Goal: Task Accomplishment & Management: Complete application form

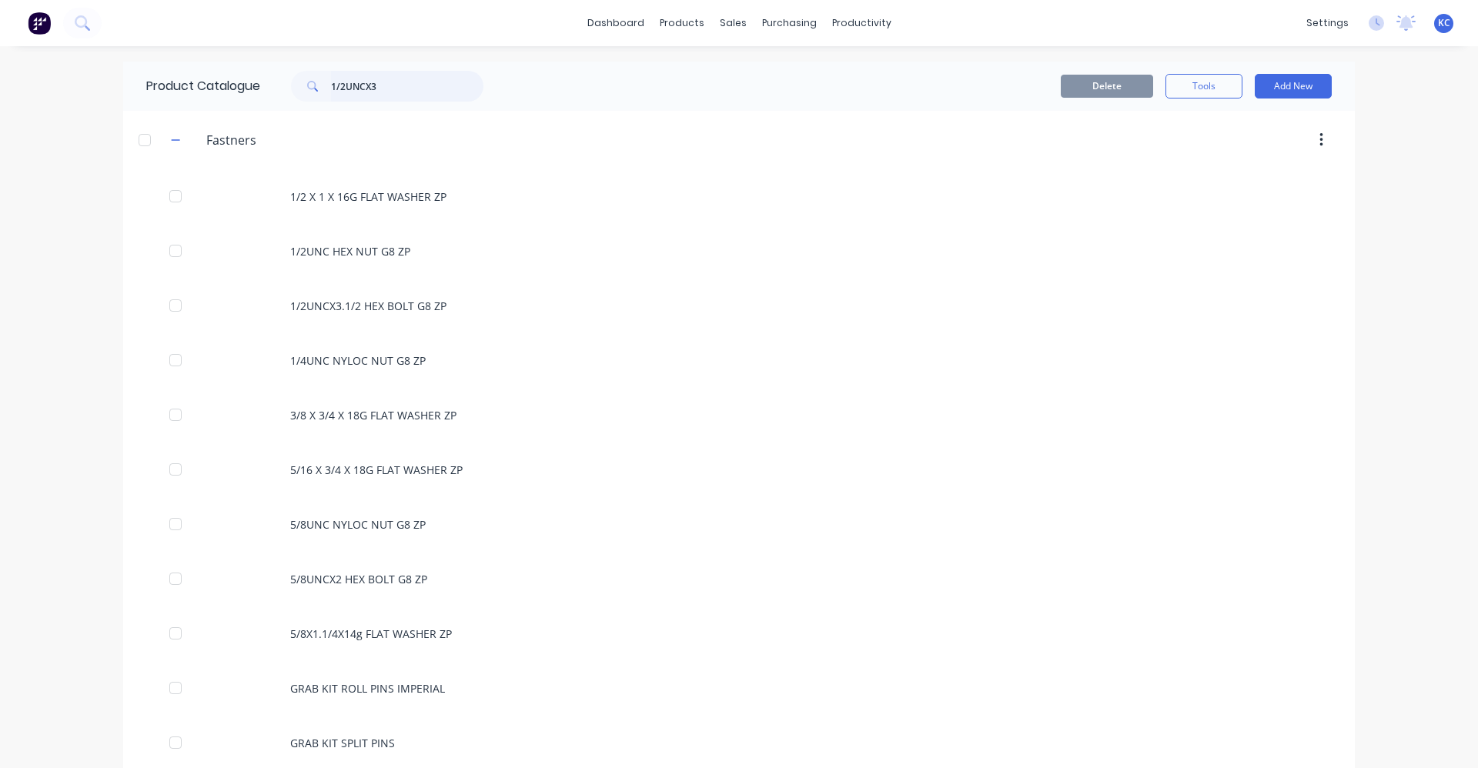
click at [390, 88] on input "1/2UNCX3" at bounding box center [407, 86] width 152 height 31
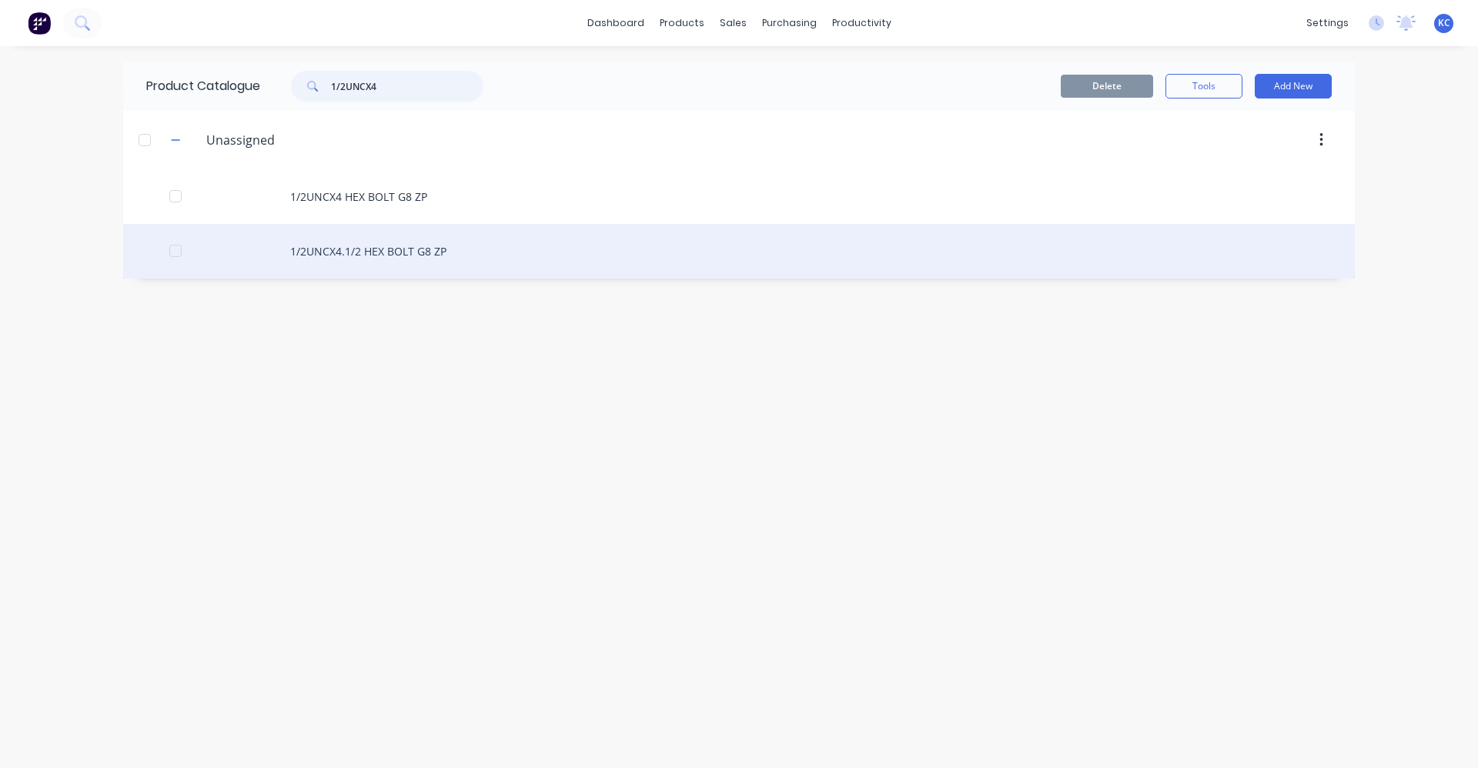
type input "1/2UNCX4"
click at [416, 252] on div "1/2UNCX4.1/2 HEX BOLT G8 ZP" at bounding box center [739, 251] width 1232 height 55
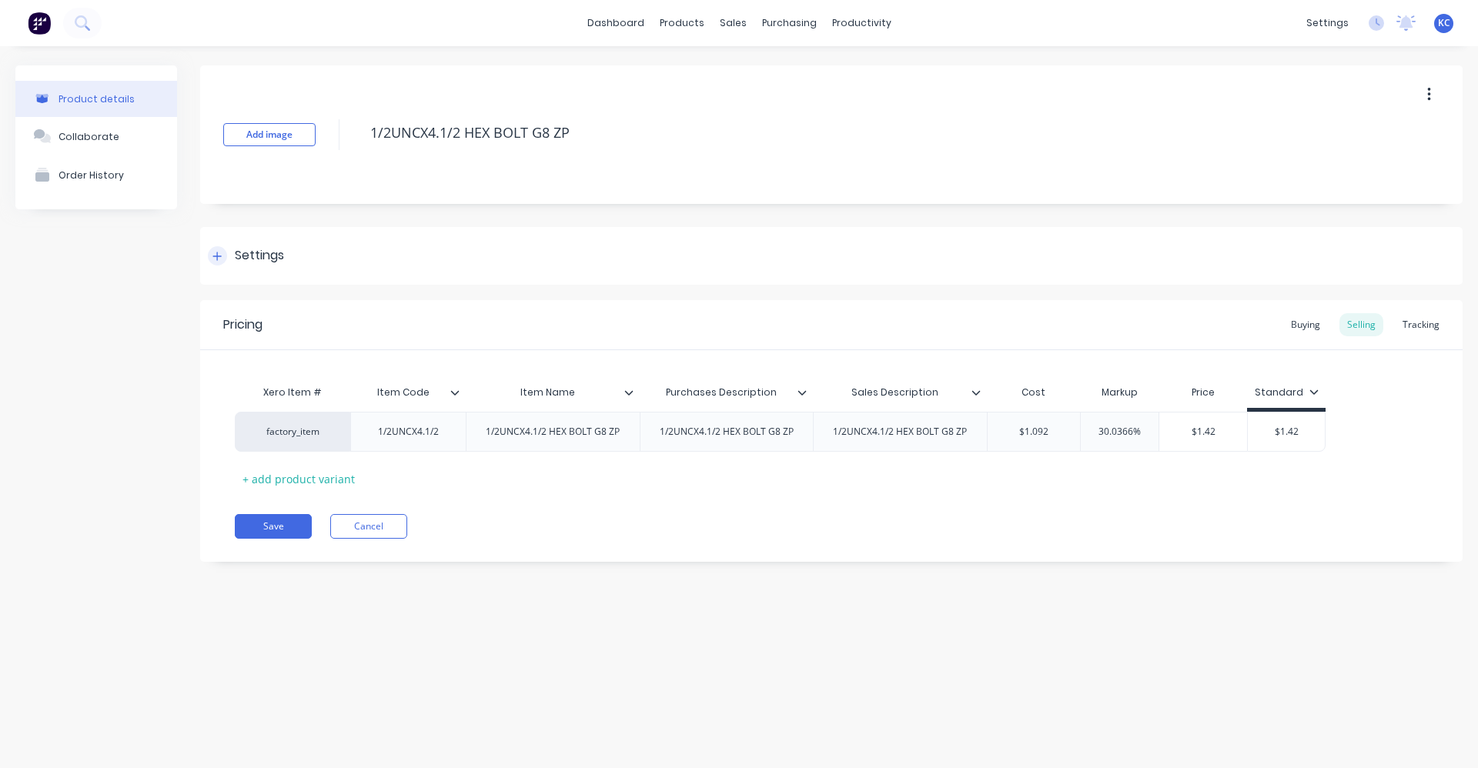
click at [305, 253] on div "Settings" at bounding box center [831, 256] width 1263 height 58
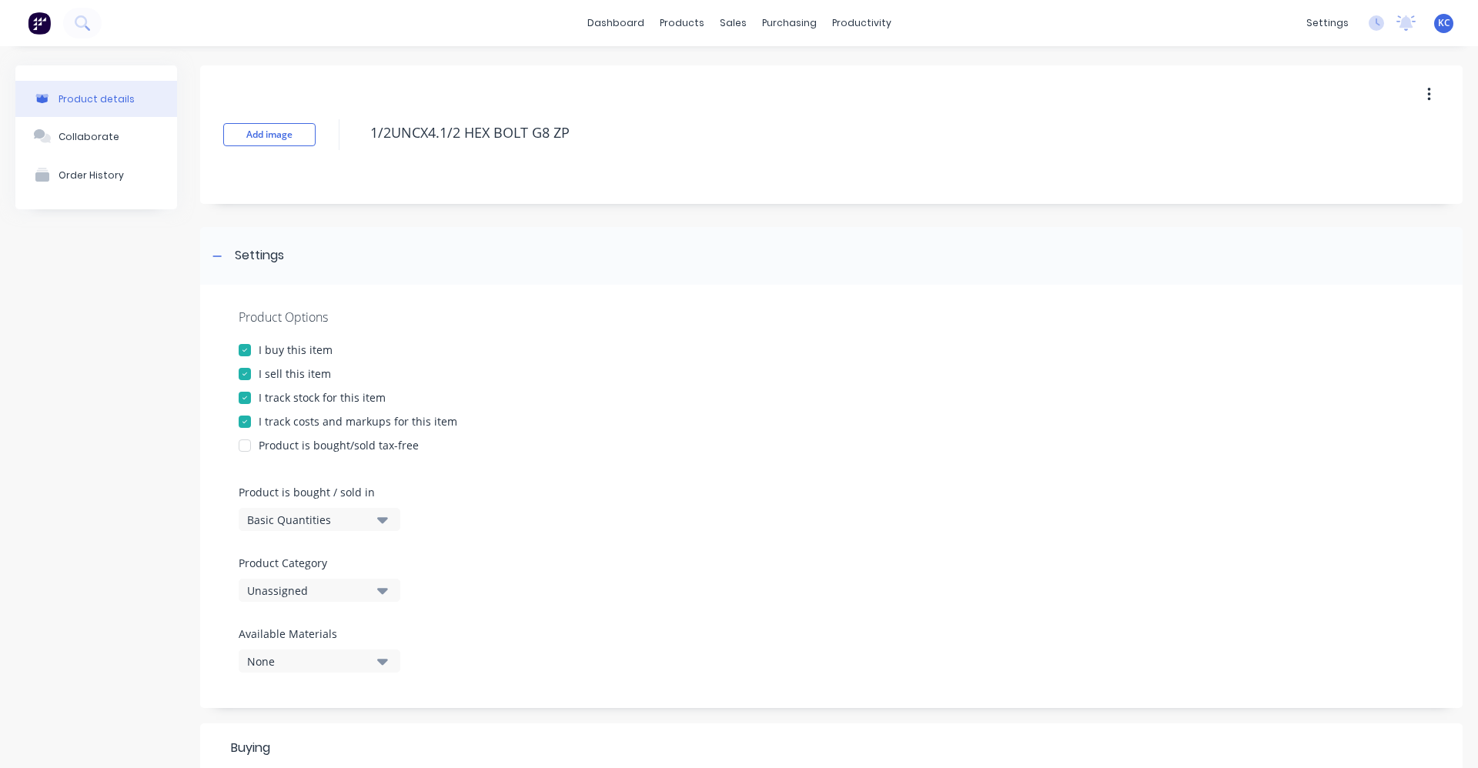
click at [380, 594] on icon "button" at bounding box center [382, 590] width 11 height 17
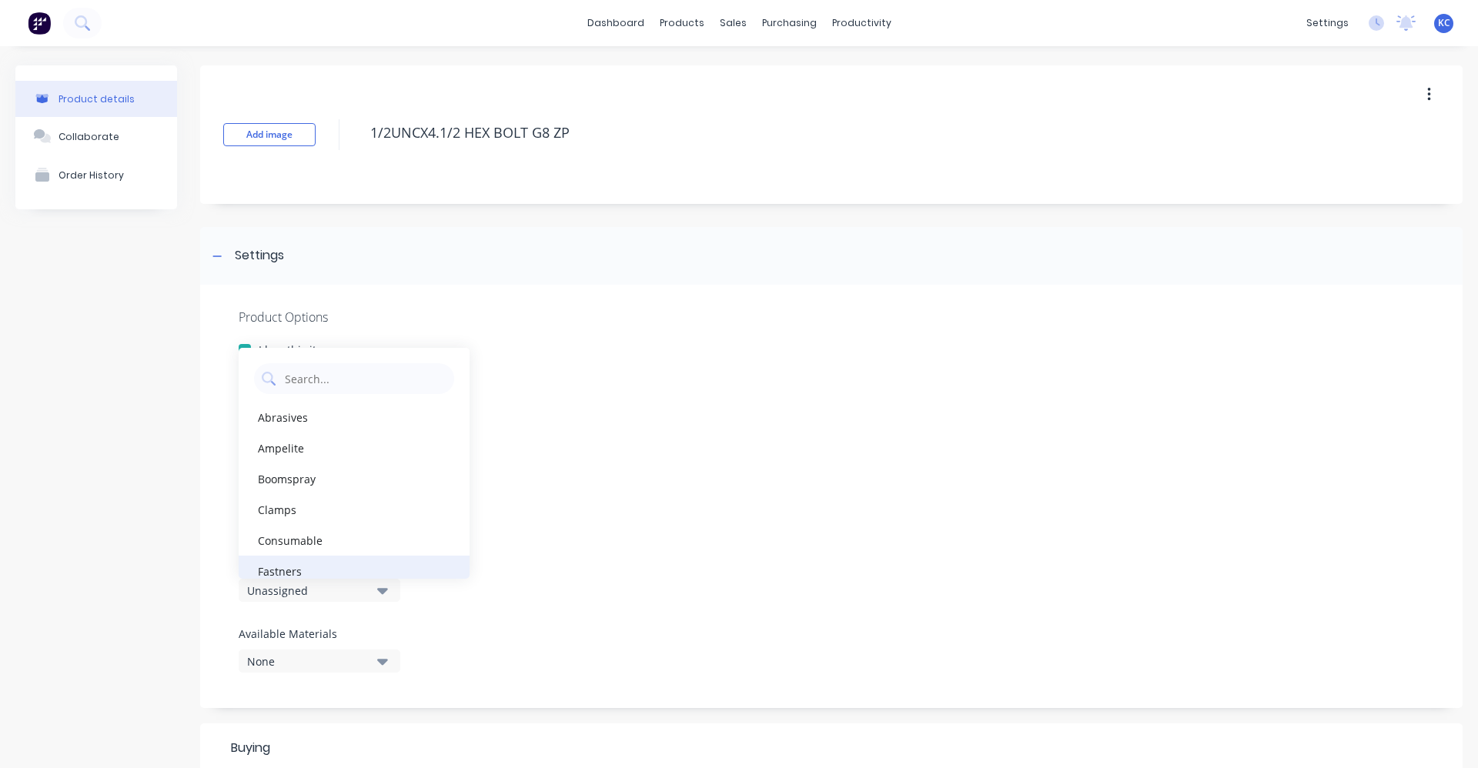
click at [380, 561] on div "Fastners" at bounding box center [354, 571] width 231 height 31
type textarea "x"
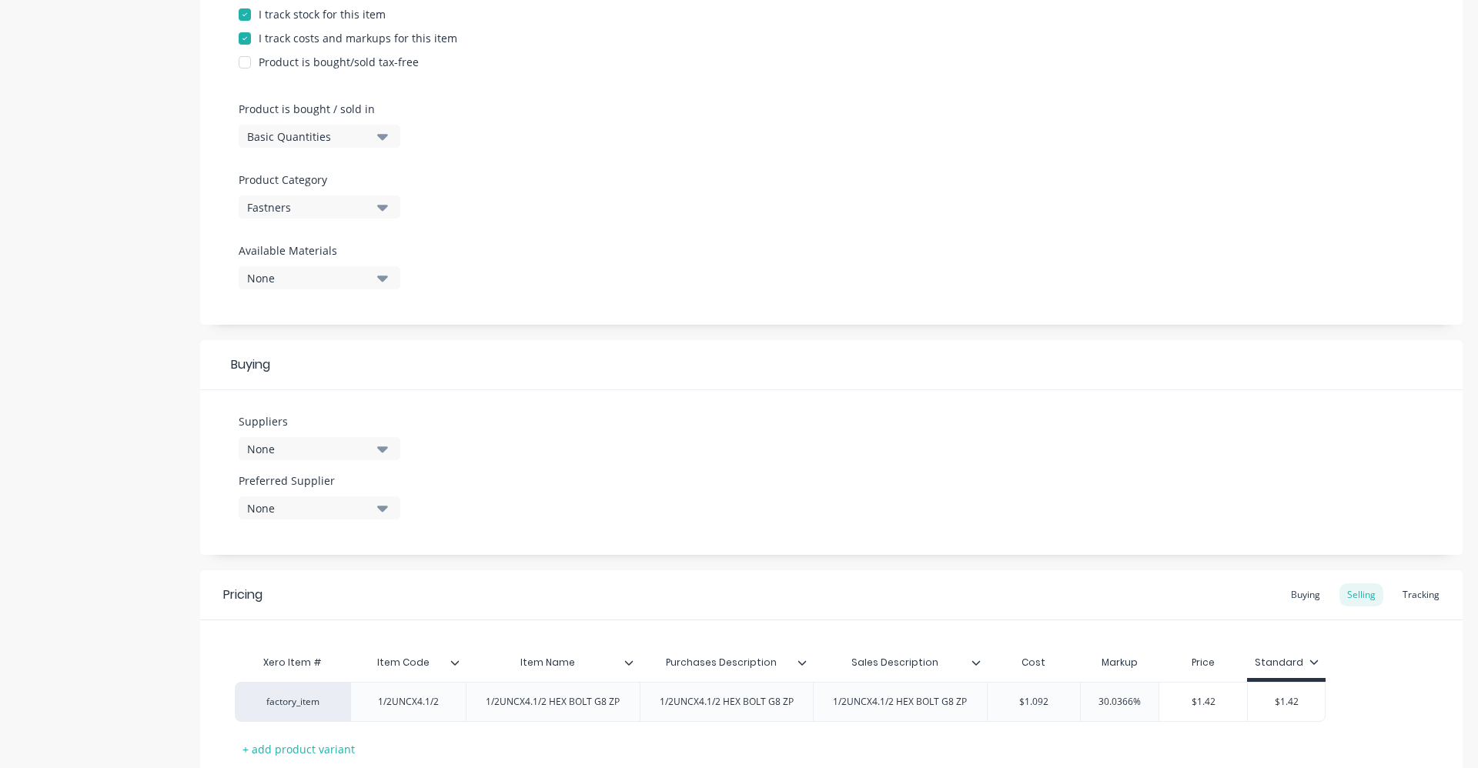
scroll to position [385, 0]
click at [390, 447] on button "None" at bounding box center [320, 447] width 162 height 23
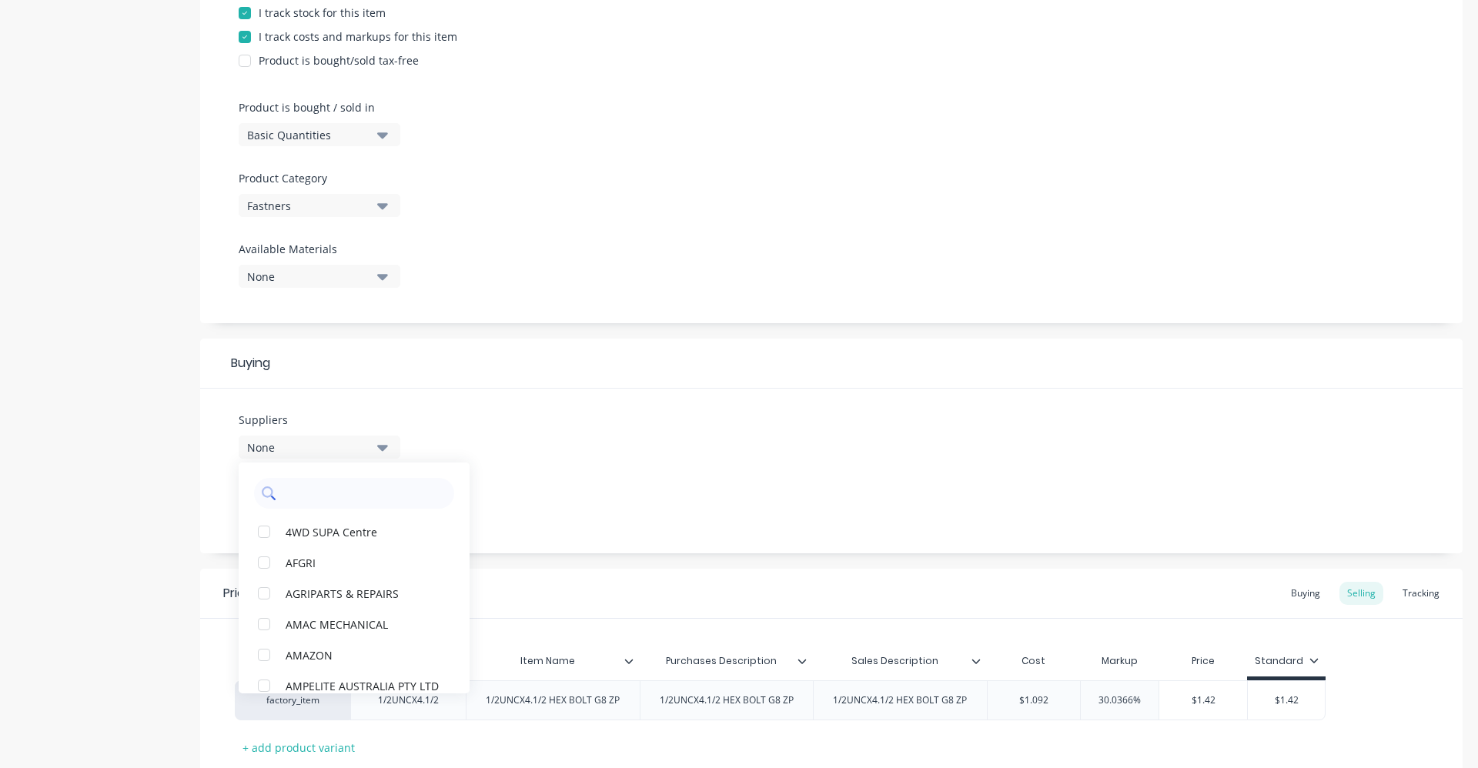
click at [341, 487] on input "text" at bounding box center [364, 493] width 163 height 31
type input "MEGA"
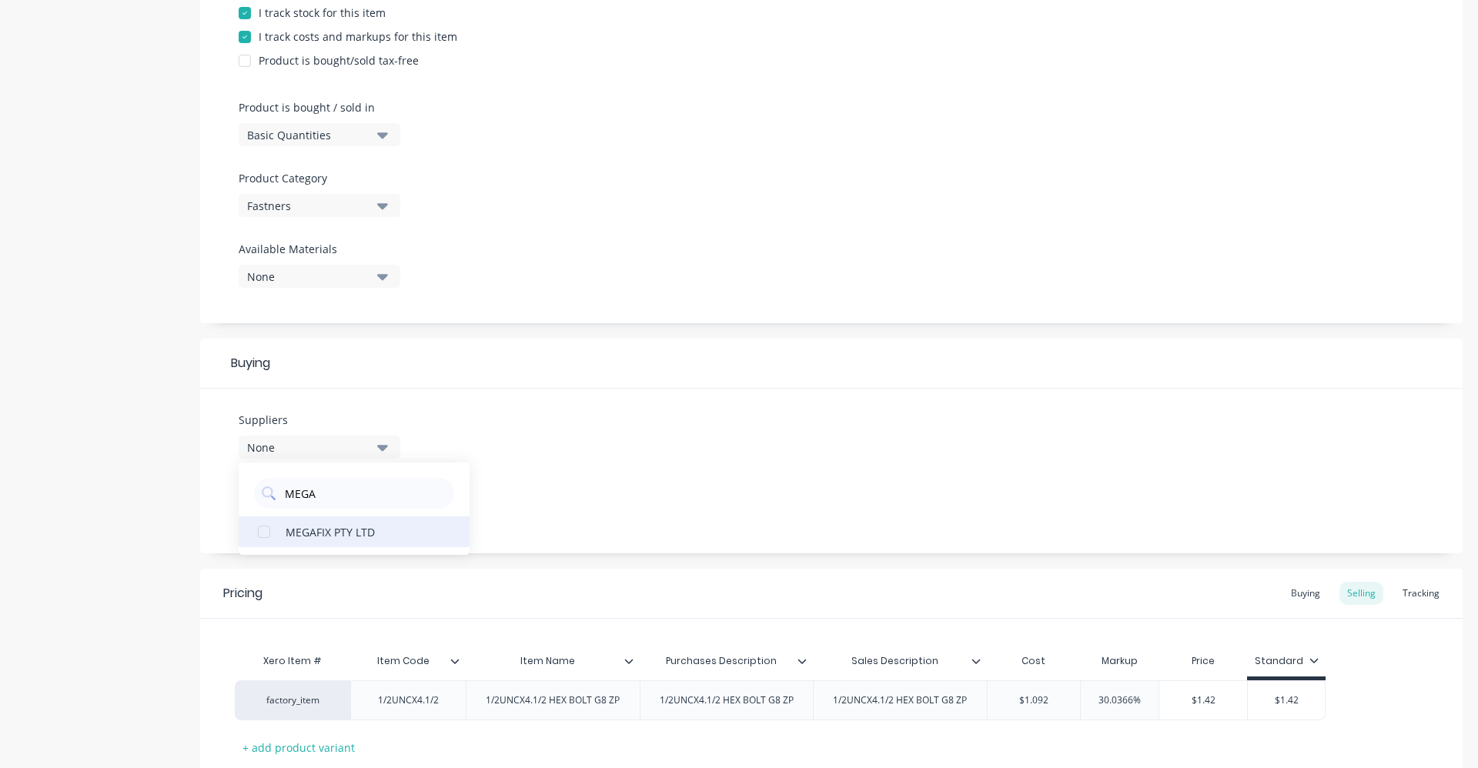
click at [332, 524] on div "MEGAFIX PTY LTD" at bounding box center [363, 532] width 154 height 16
type textarea "x"
drag, startPoint x: 338, startPoint y: 495, endPoint x: 266, endPoint y: 480, distance: 73.2
click at [266, 480] on div "MEGA" at bounding box center [354, 493] width 200 height 31
type input "UNITED"
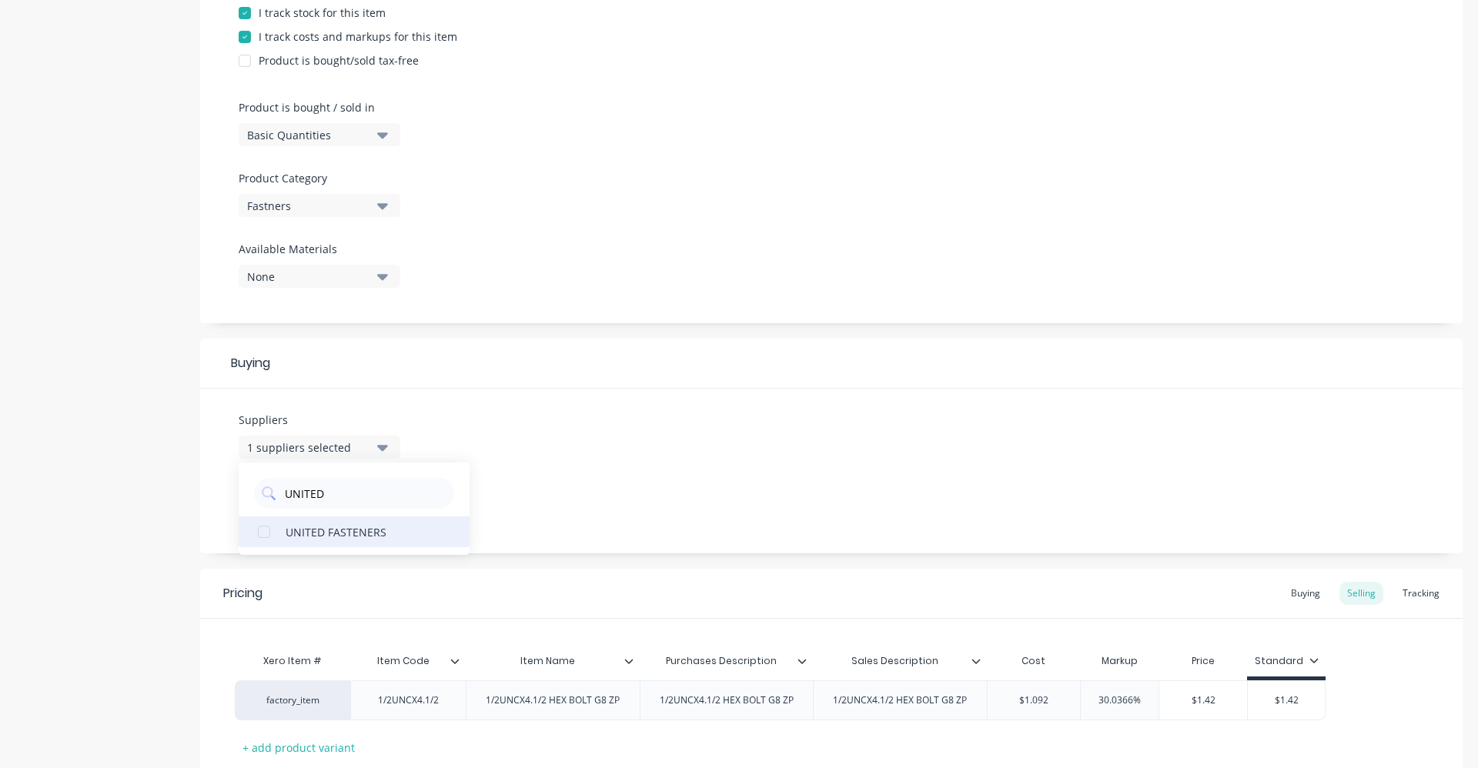
click at [354, 531] on div "UNITED FASTENERS" at bounding box center [363, 532] width 154 height 16
type textarea "x"
drag, startPoint x: 342, startPoint y: 490, endPoint x: 288, endPoint y: 497, distance: 54.4
click at [288, 497] on input "UNITED" at bounding box center [364, 493] width 163 height 31
type input "STAIN"
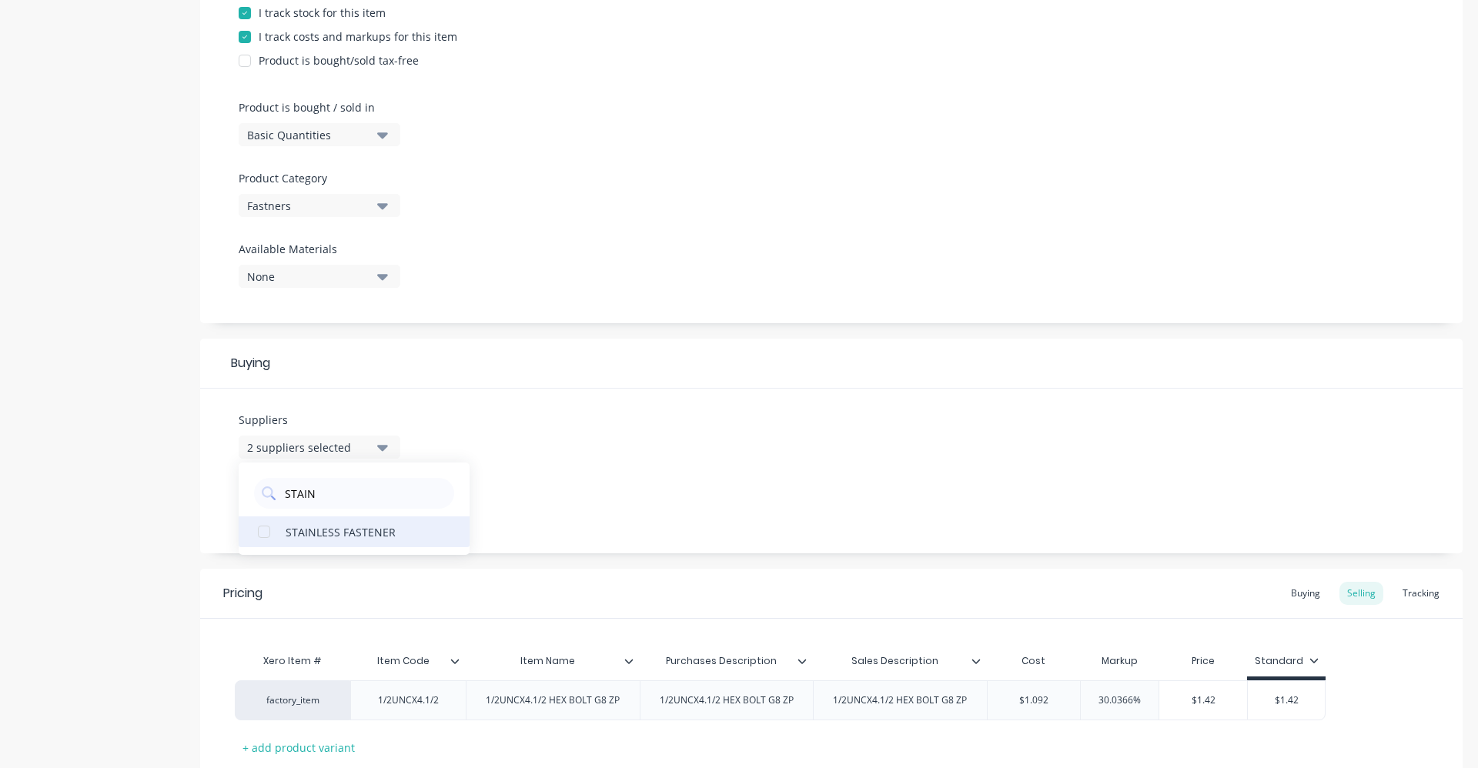
click at [300, 538] on div "STAINLESS FASTENER" at bounding box center [363, 532] width 154 height 16
click at [581, 483] on div "Suppliers 3 suppliers selected STAIN STAINLESS FASTENER Preferred Supplier None" at bounding box center [831, 471] width 1263 height 165
click at [363, 507] on div "None" at bounding box center [308, 507] width 123 height 16
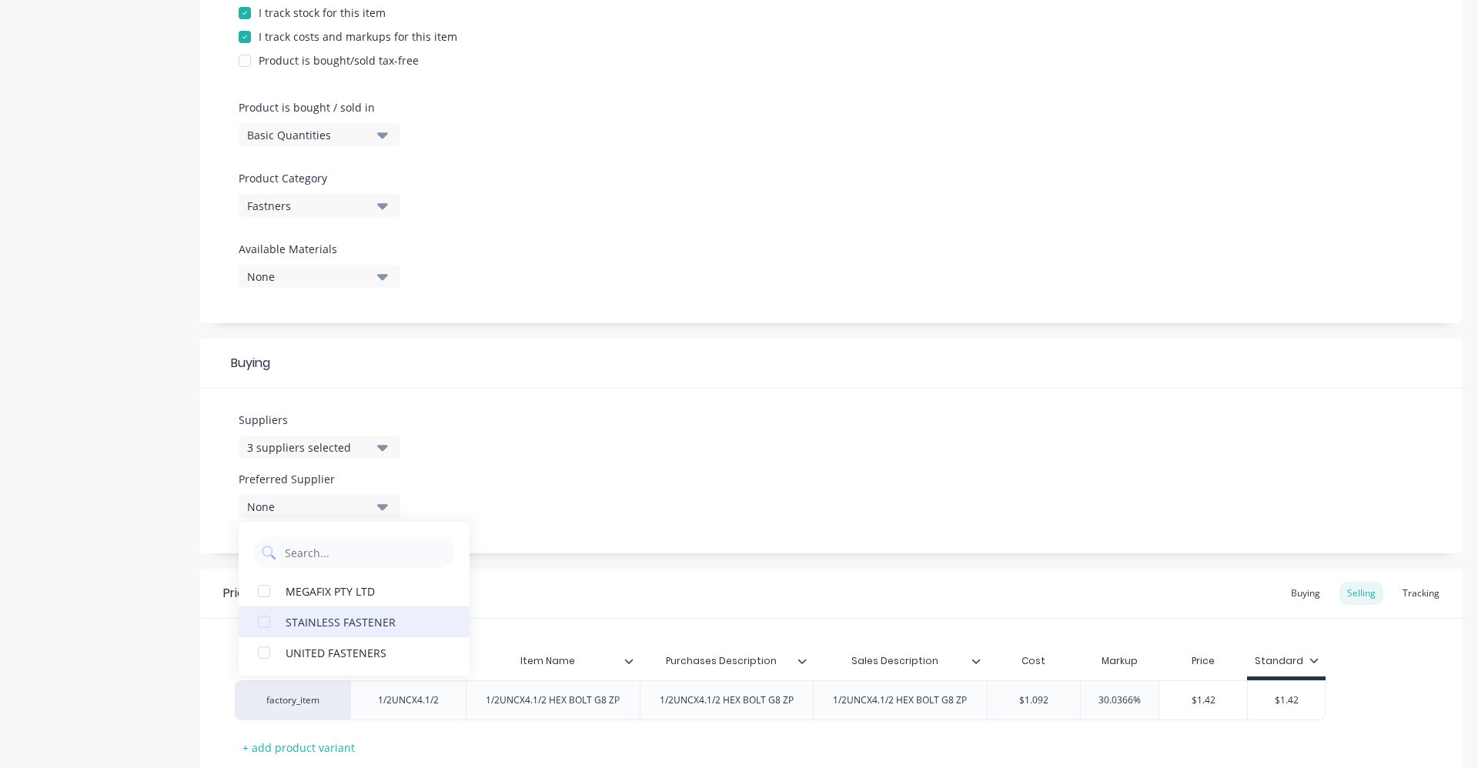
click at [386, 624] on div "STAINLESS FASTENER" at bounding box center [363, 622] width 154 height 16
type textarea "x"
click at [477, 508] on div "Suppliers 3 suppliers selected STAIN Preferred Supplier STAINLESS FASTENER STAI…" at bounding box center [831, 471] width 1263 height 165
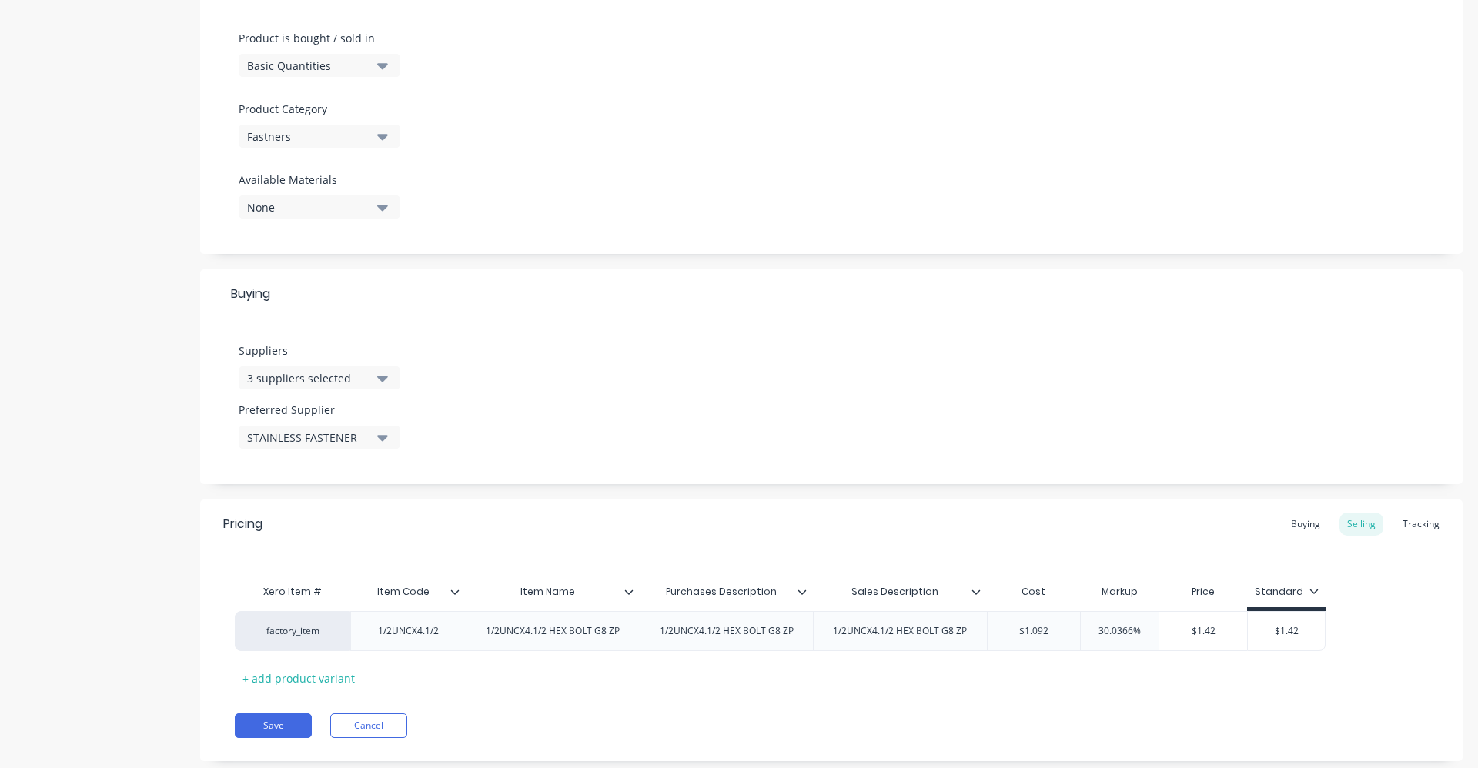
scroll to position [490, 0]
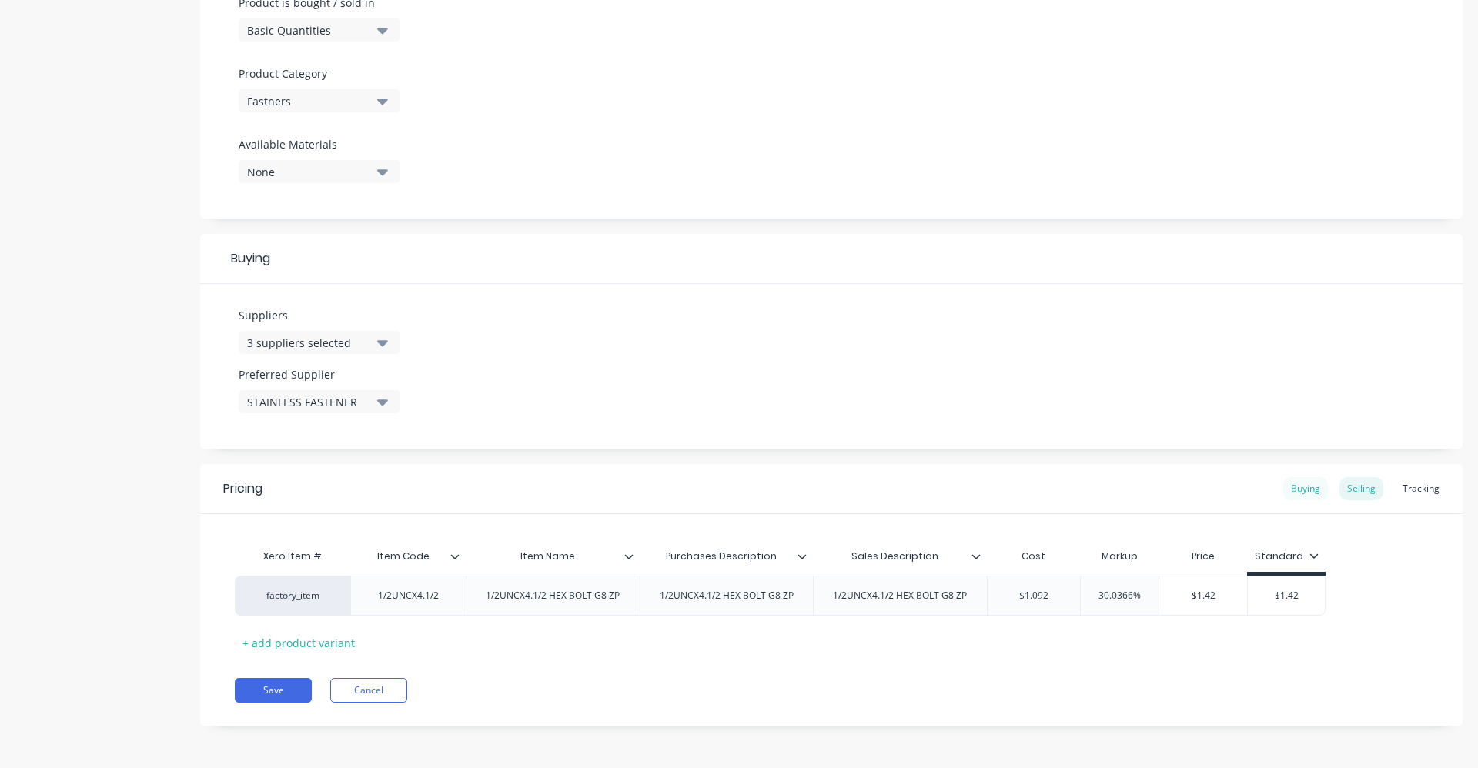
click at [1306, 485] on div "Buying" at bounding box center [1306, 488] width 45 height 23
type input "$0.00"
drag, startPoint x: 1073, startPoint y: 598, endPoint x: 980, endPoint y: 591, distance: 92.6
click at [980, 591] on div "factory_item 1/2UNCX4.1/2 1/2UNCX4.1/2 HEX BOLT G8 ZP 1/2UNCX4.1/2 HEX BOLT G8 …" at bounding box center [791, 596] width 1113 height 40
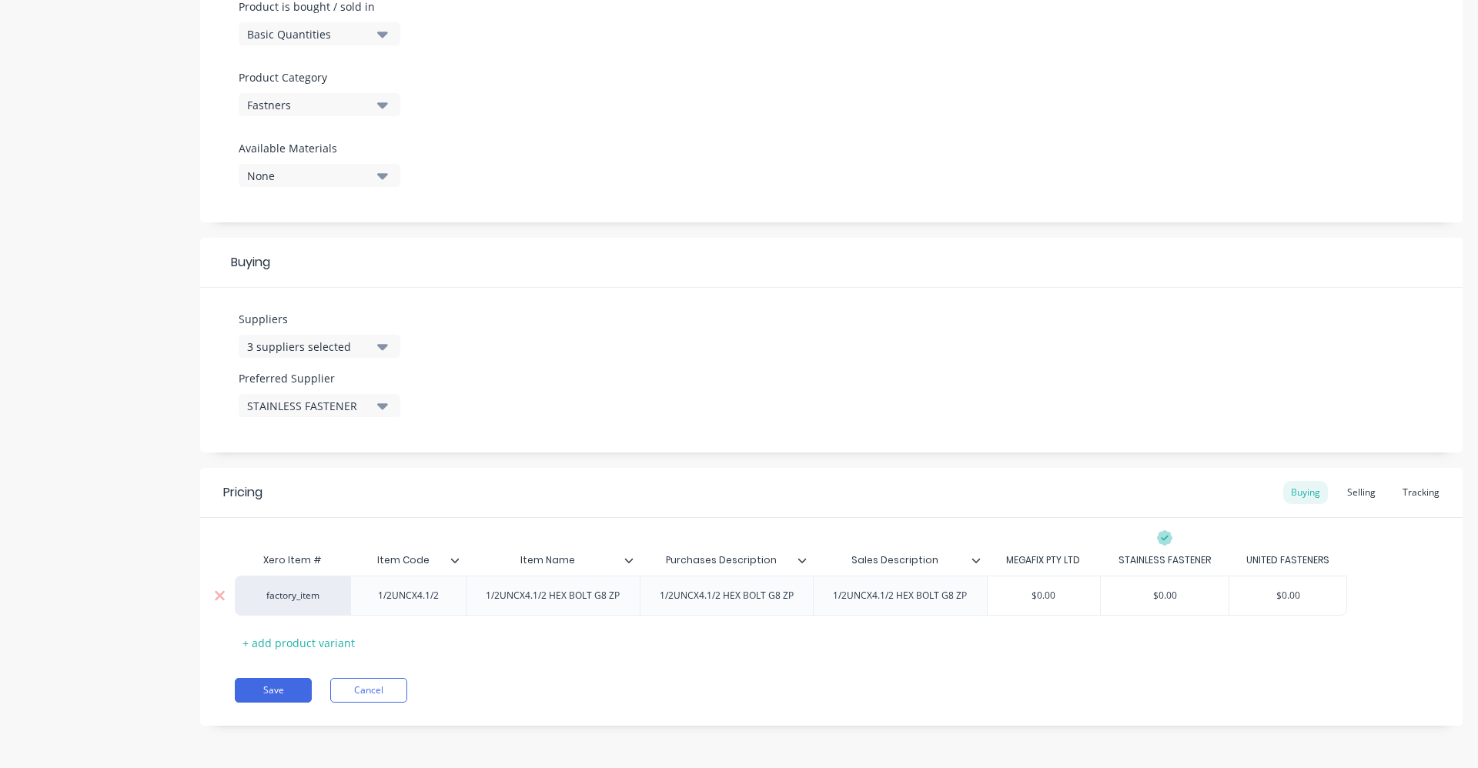
type textarea "x"
type input "0."
type textarea "x"
type input "0.86"
type textarea "x"
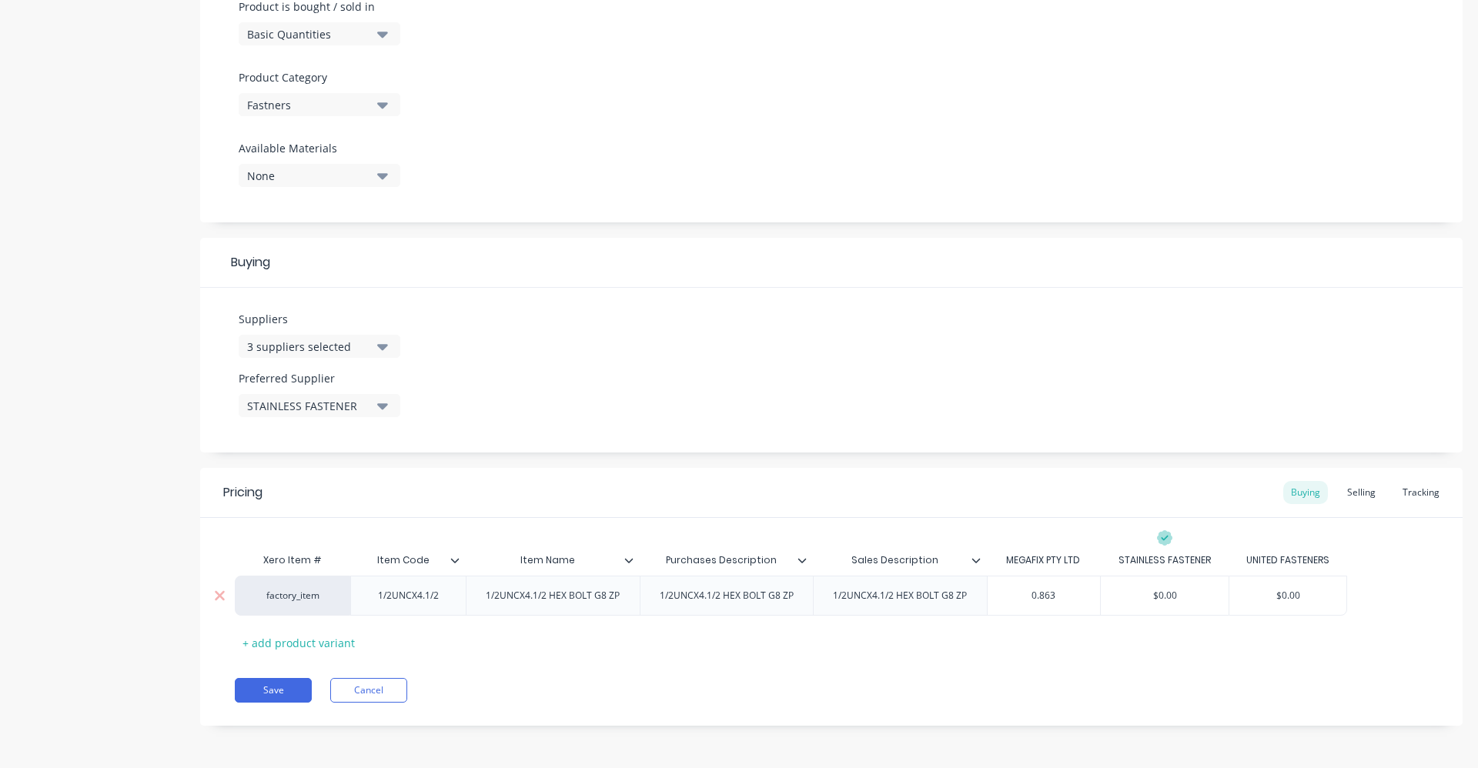
type input "0.8631"
type textarea "x"
type input "0.8631"
click at [1357, 528] on div "Xero Item # Item Code Item Name Purchases Description Sales Description MEGAFIX…" at bounding box center [831, 586] width 1263 height 137
click at [1353, 493] on div "Selling" at bounding box center [1362, 492] width 44 height 23
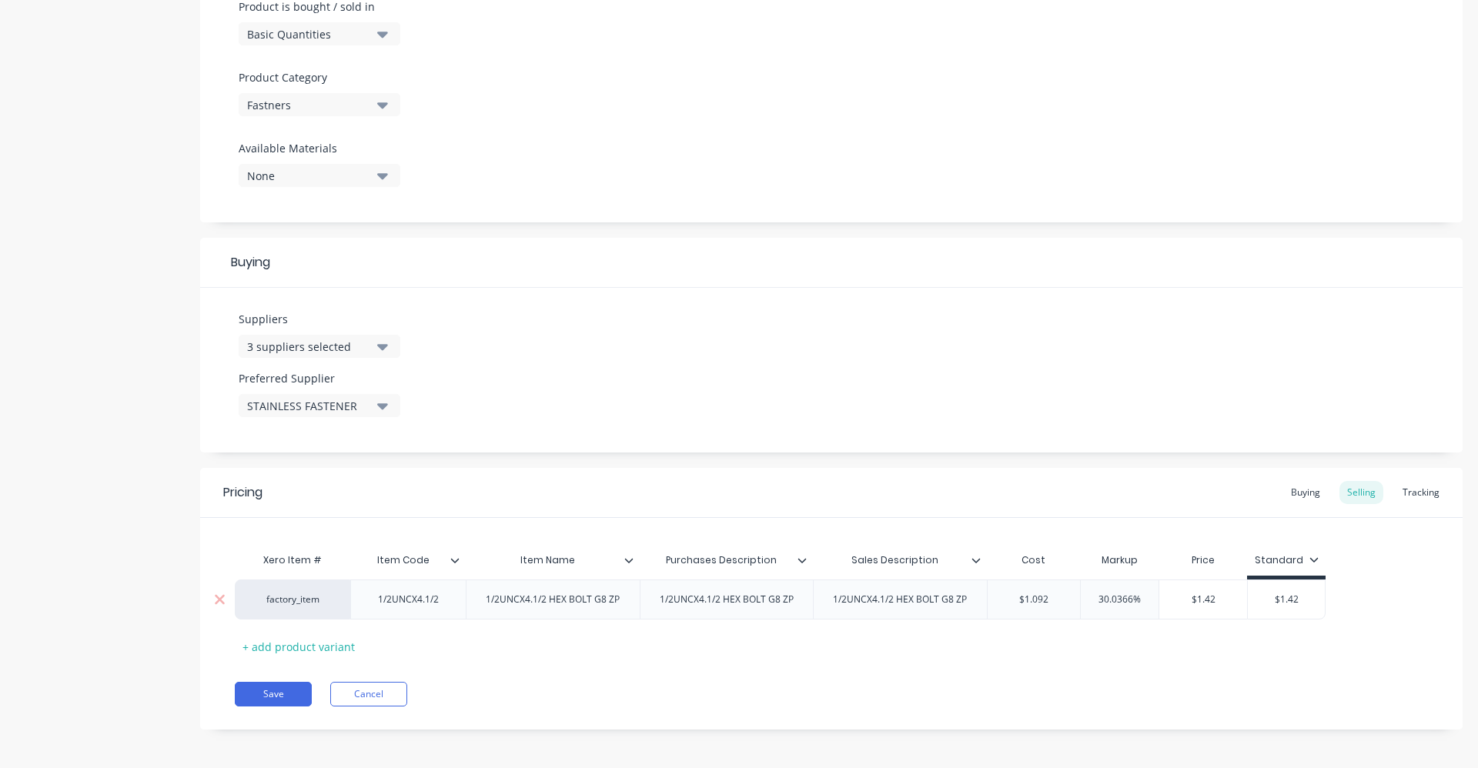
drag, startPoint x: 1012, startPoint y: 605, endPoint x: 1083, endPoint y: 601, distance: 71.0
click at [1083, 601] on div "factory_item 1/2UNCX4.1/2 1/2UNCX4.1/2 HEX BOLT G8 ZP 1/2UNCX4.1/2 HEX BOLT G8 …" at bounding box center [780, 600] width 1091 height 40
type input "0"
type textarea "x"
type input "0."
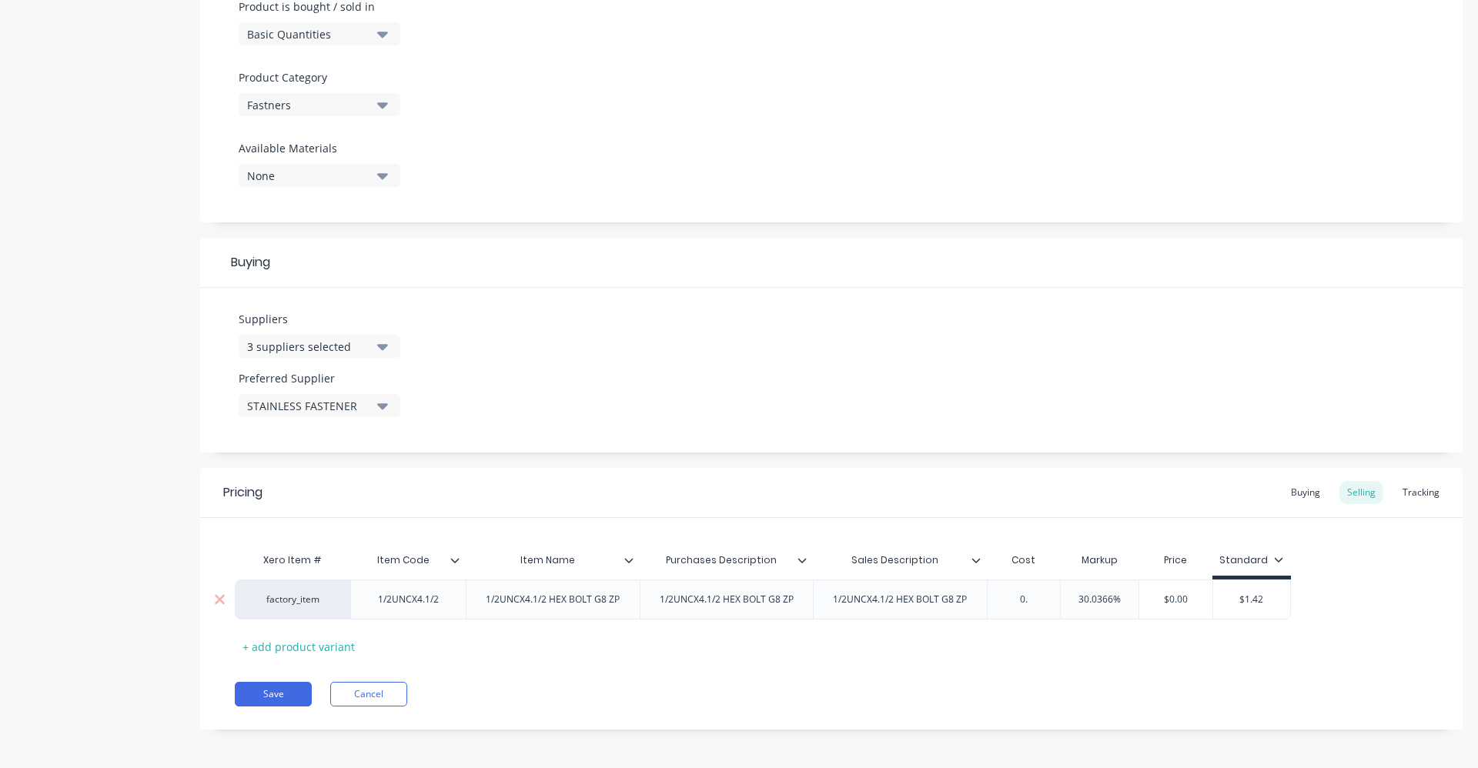
type textarea "x"
type input "0.86"
type textarea "x"
type input "0.863"
type textarea "x"
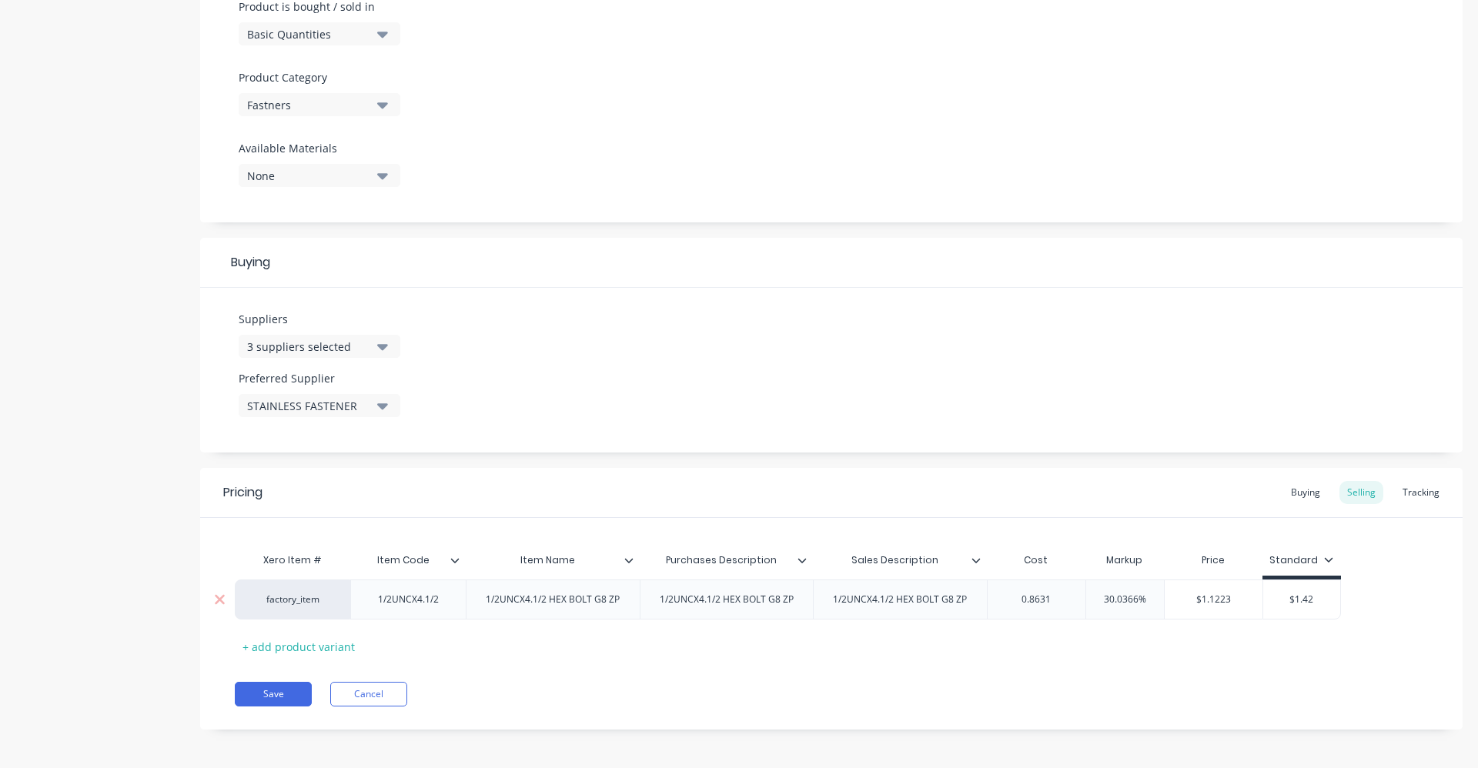
type input "0.8631"
type input "30.0366%"
drag, startPoint x: 1100, startPoint y: 593, endPoint x: 1177, endPoint y: 594, distance: 76.2
click at [1177, 594] on div "factory_item 1/2UNCX4.1/2 1/2UNCX4.1/2 HEX BOLT G8 ZP 1/2UNCX4.1/2 HEX BOLT G8 …" at bounding box center [788, 600] width 1106 height 40
type textarea "x"
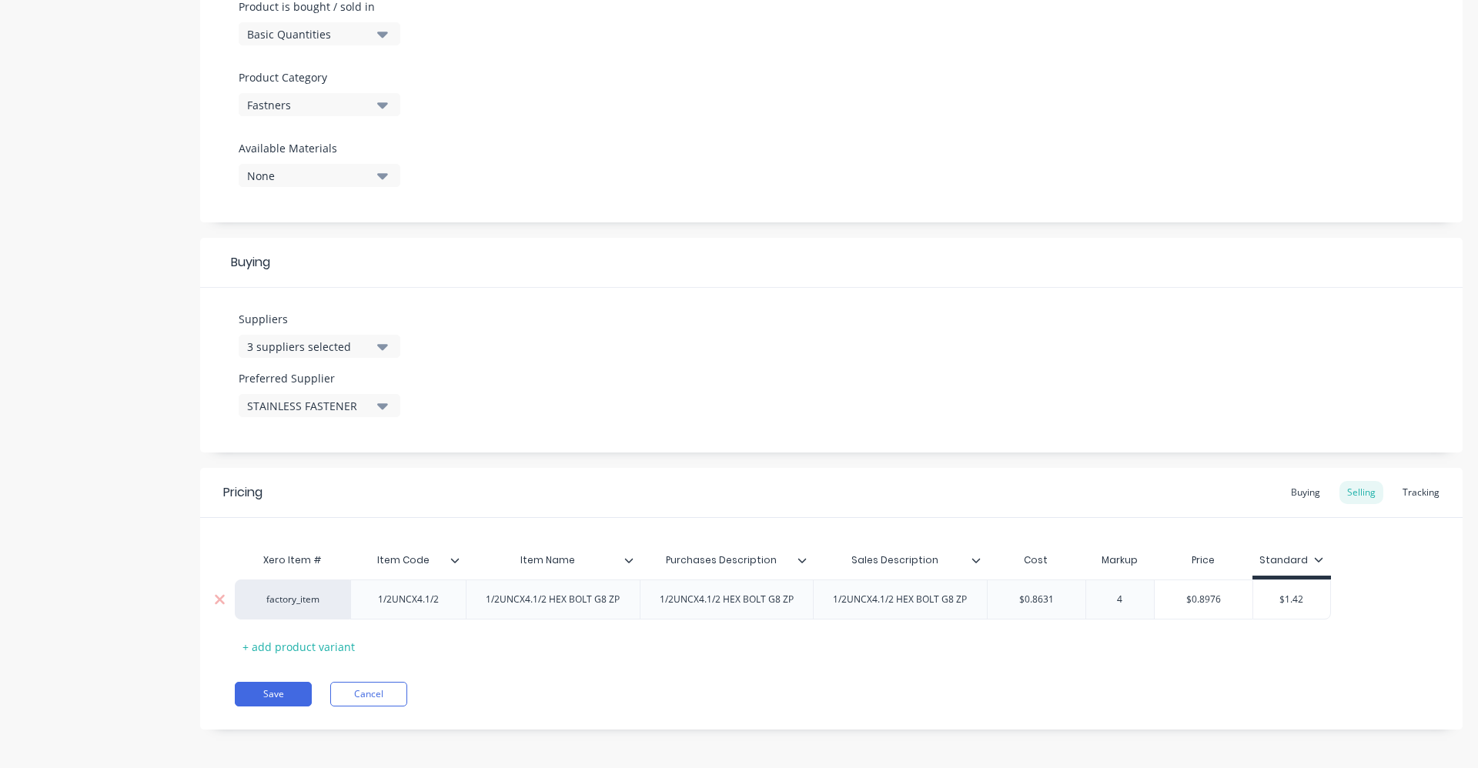
type input "40"
type textarea "x"
type input "40"
click at [1167, 691] on div "Save Cancel" at bounding box center [849, 694] width 1228 height 25
type input "$1.42"
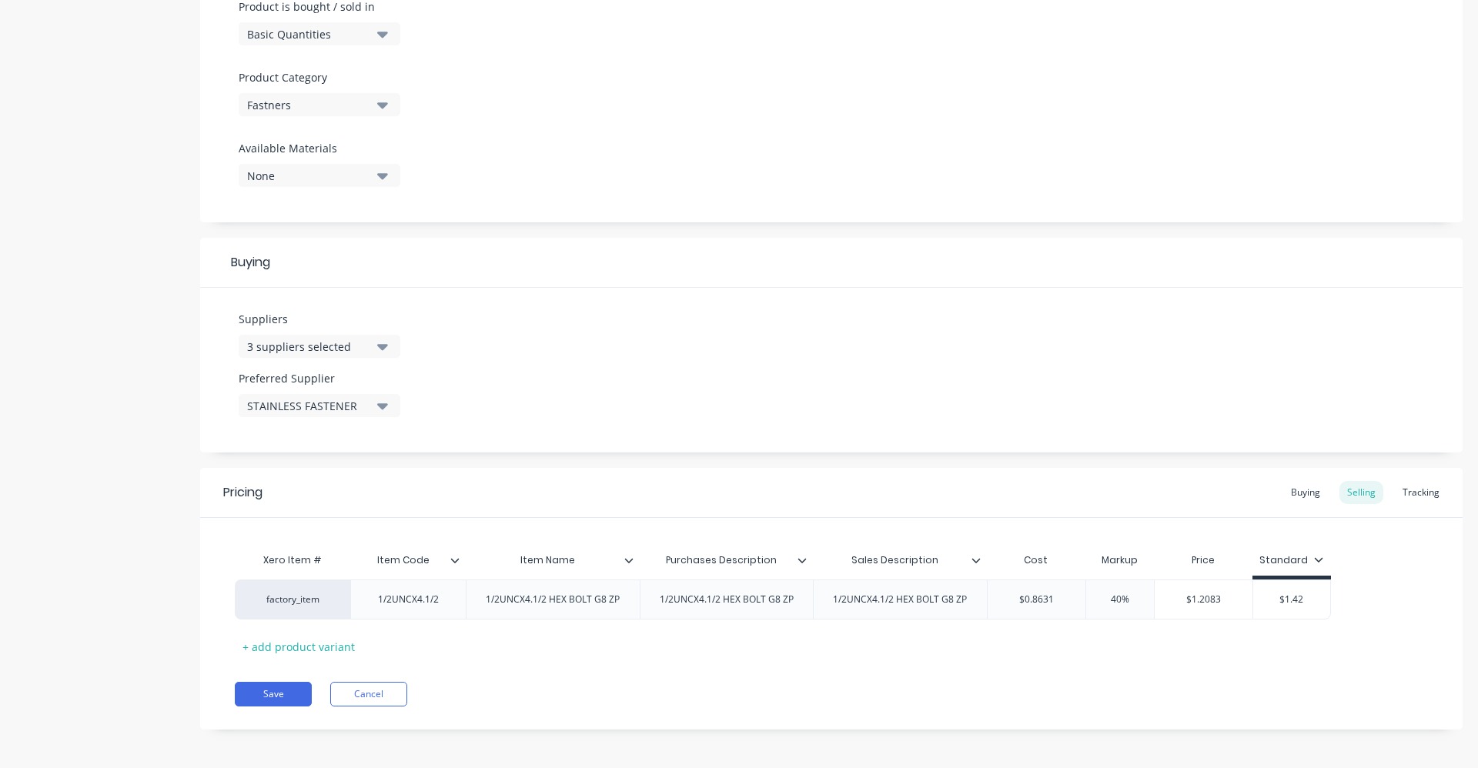
drag, startPoint x: 1267, startPoint y: 597, endPoint x: 1398, endPoint y: 590, distance: 131.1
click at [1398, 590] on div "factory_item 1/2UNCX4.1/2 1/2UNCX4.1/2 HEX BOLT G8 ZP 1/2UNCX4.1/2 HEX BOLT G8 …" at bounding box center [831, 600] width 1193 height 40
type textarea "x"
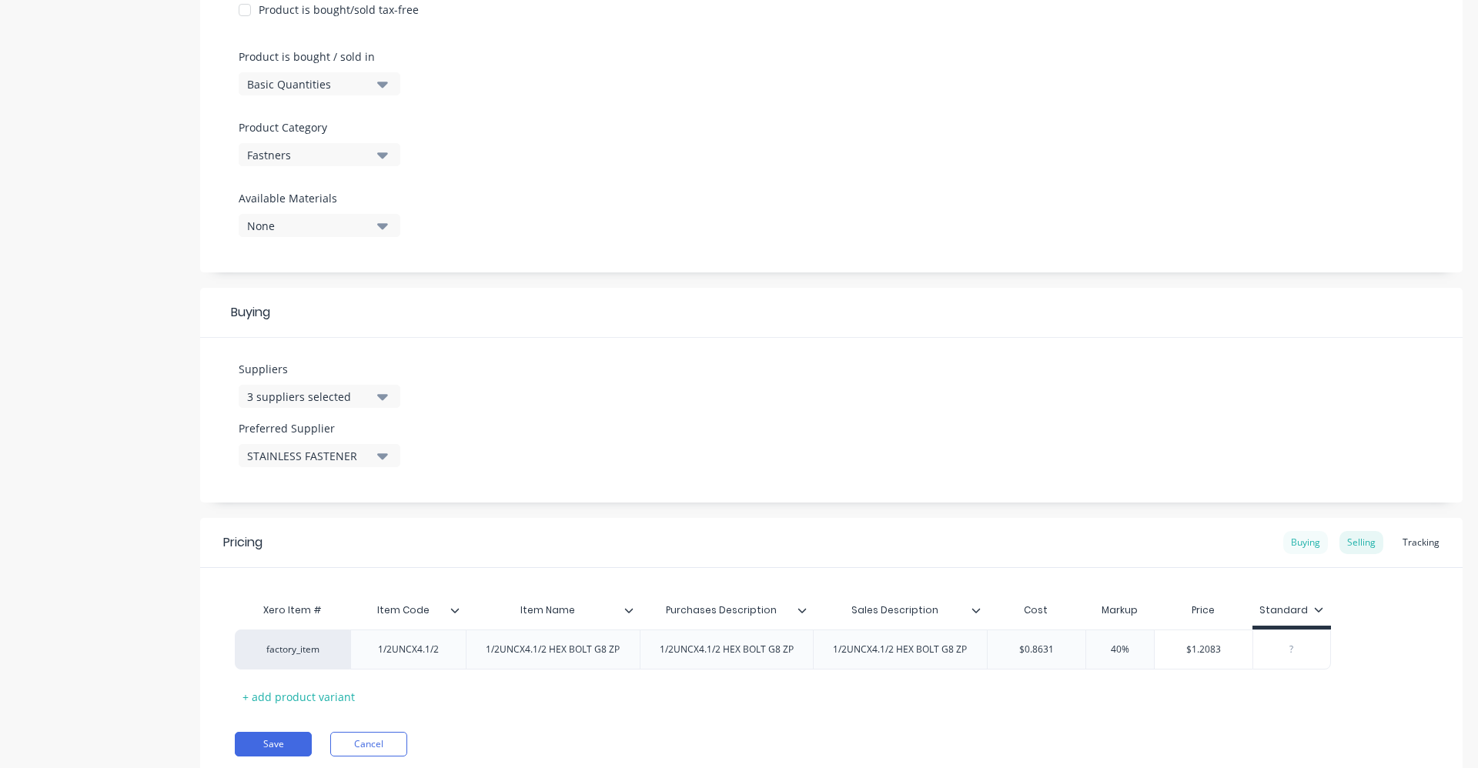
scroll to position [409, 0]
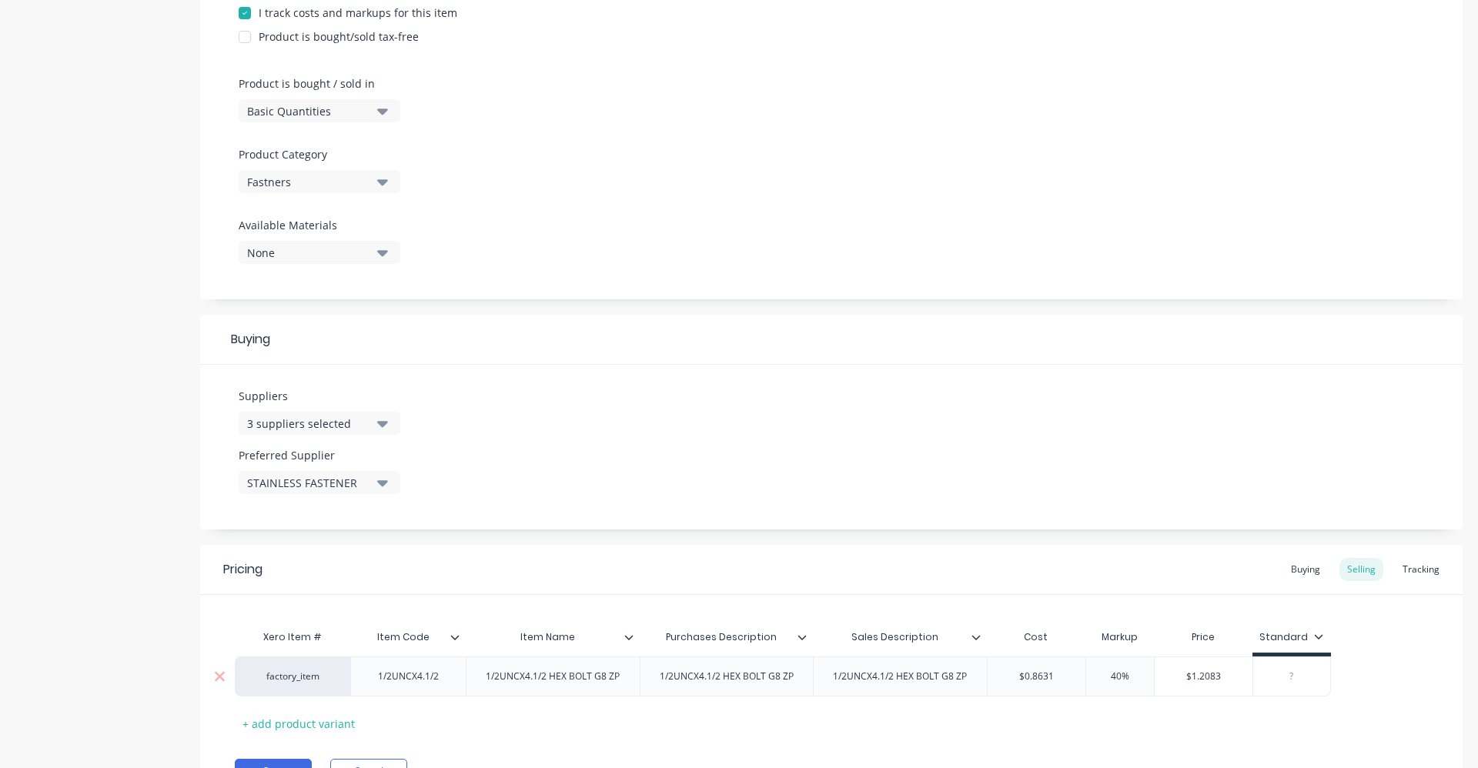
type input "40%"
click at [1113, 680] on input "40%" at bounding box center [1120, 677] width 77 height 14
type textarea "x"
type input "0%"
type textarea "x"
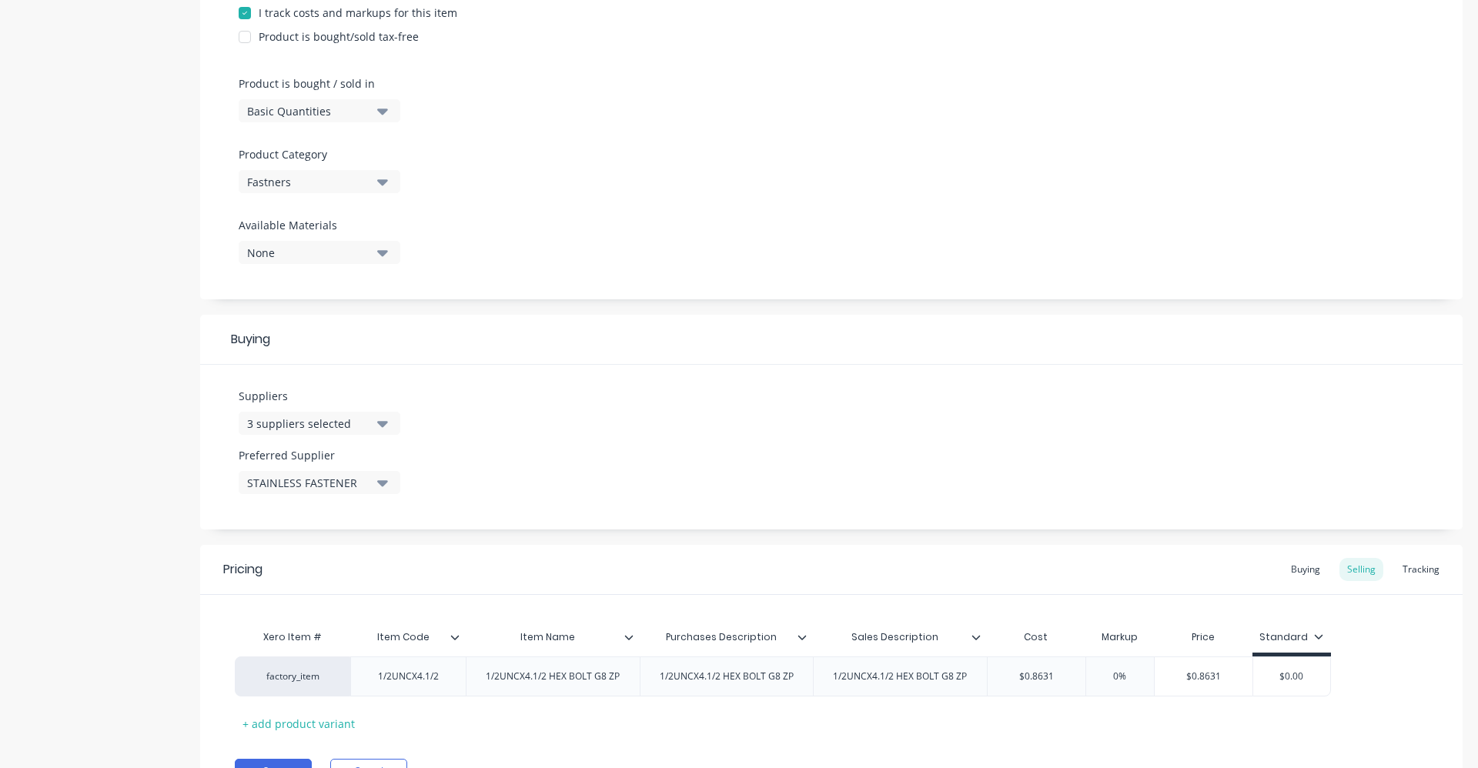
type input "60%"
type textarea "x"
type input "0%"
type textarea "x"
type input "40%"
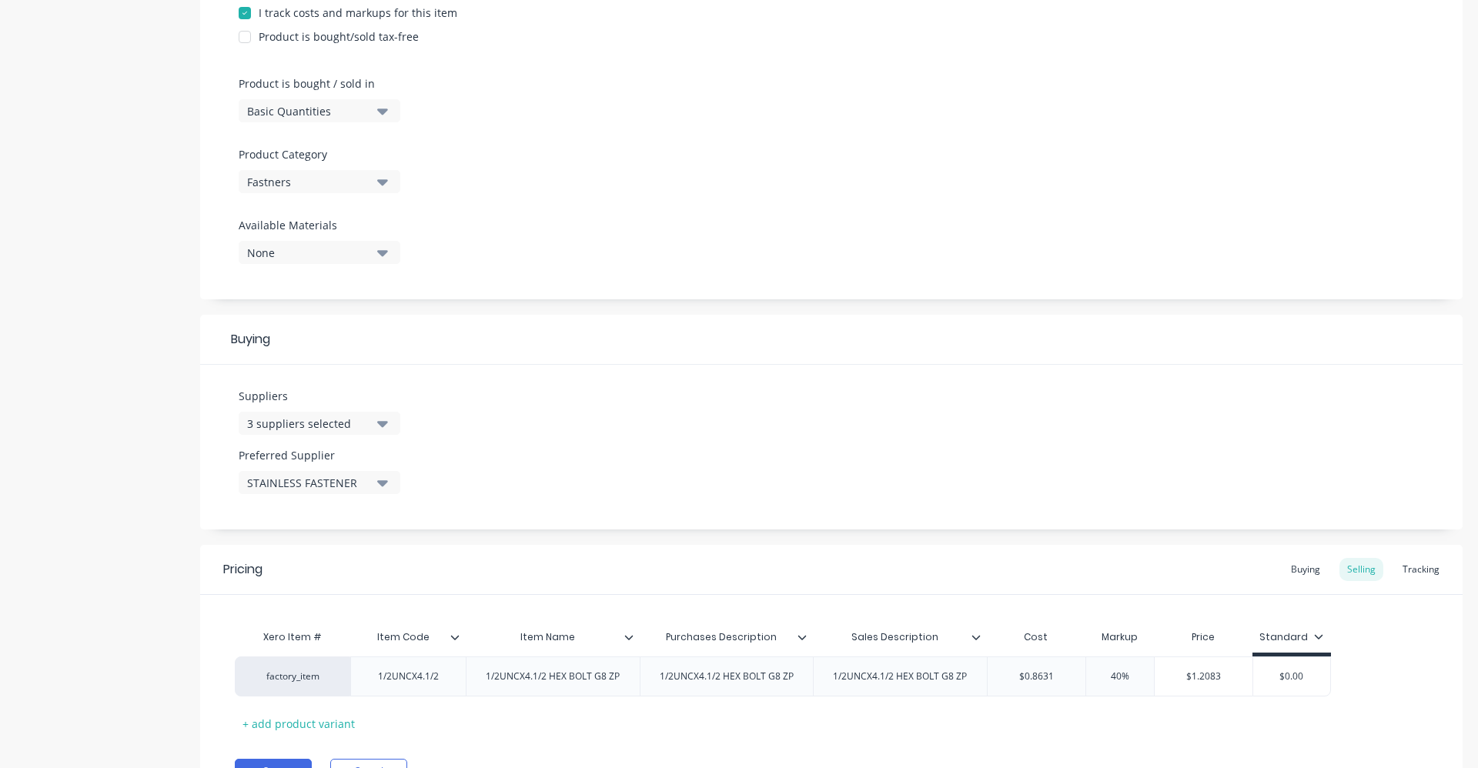
click at [1152, 727] on div "Xero Item # Item Code Item Name Purchases Description Sales Description Cost Ma…" at bounding box center [831, 679] width 1193 height 114
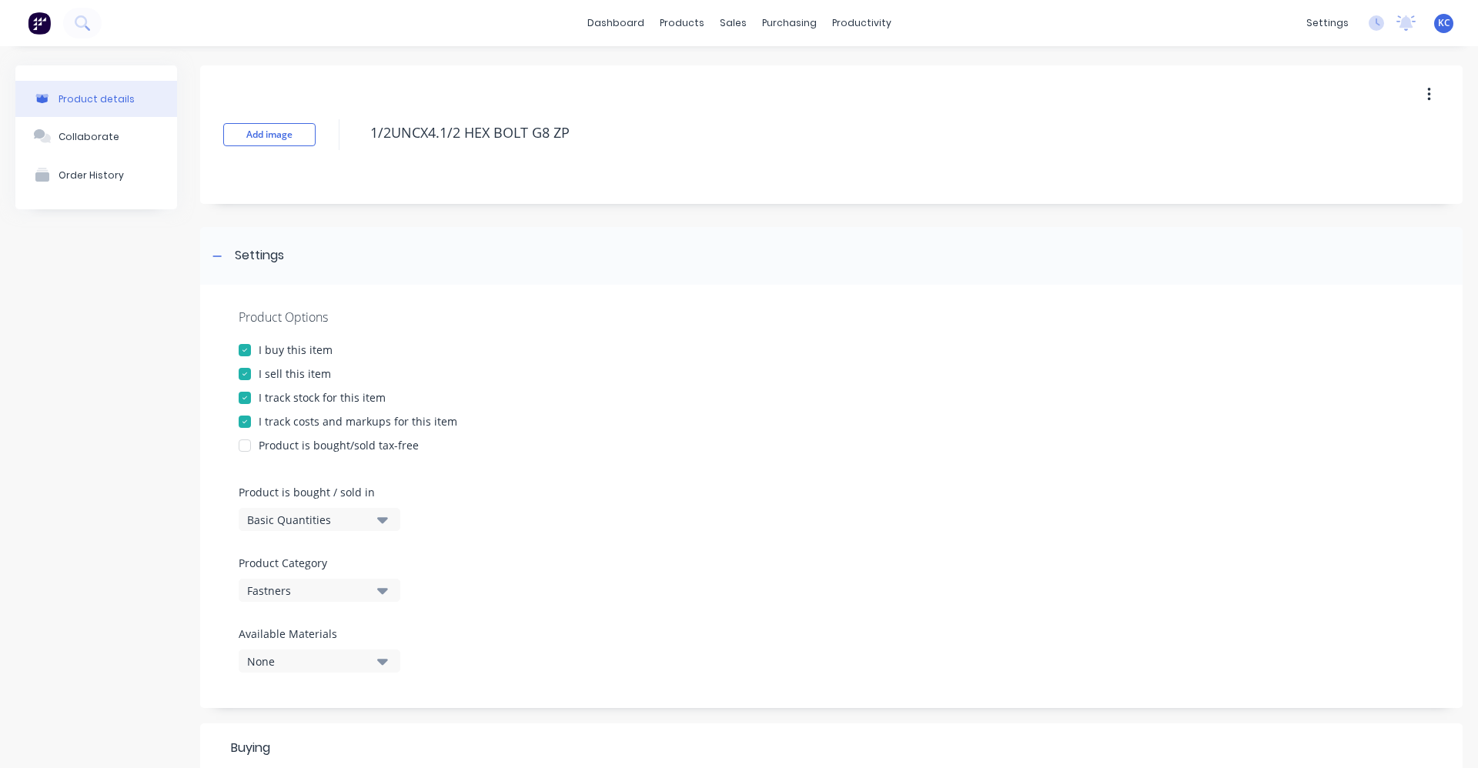
scroll to position [490, 0]
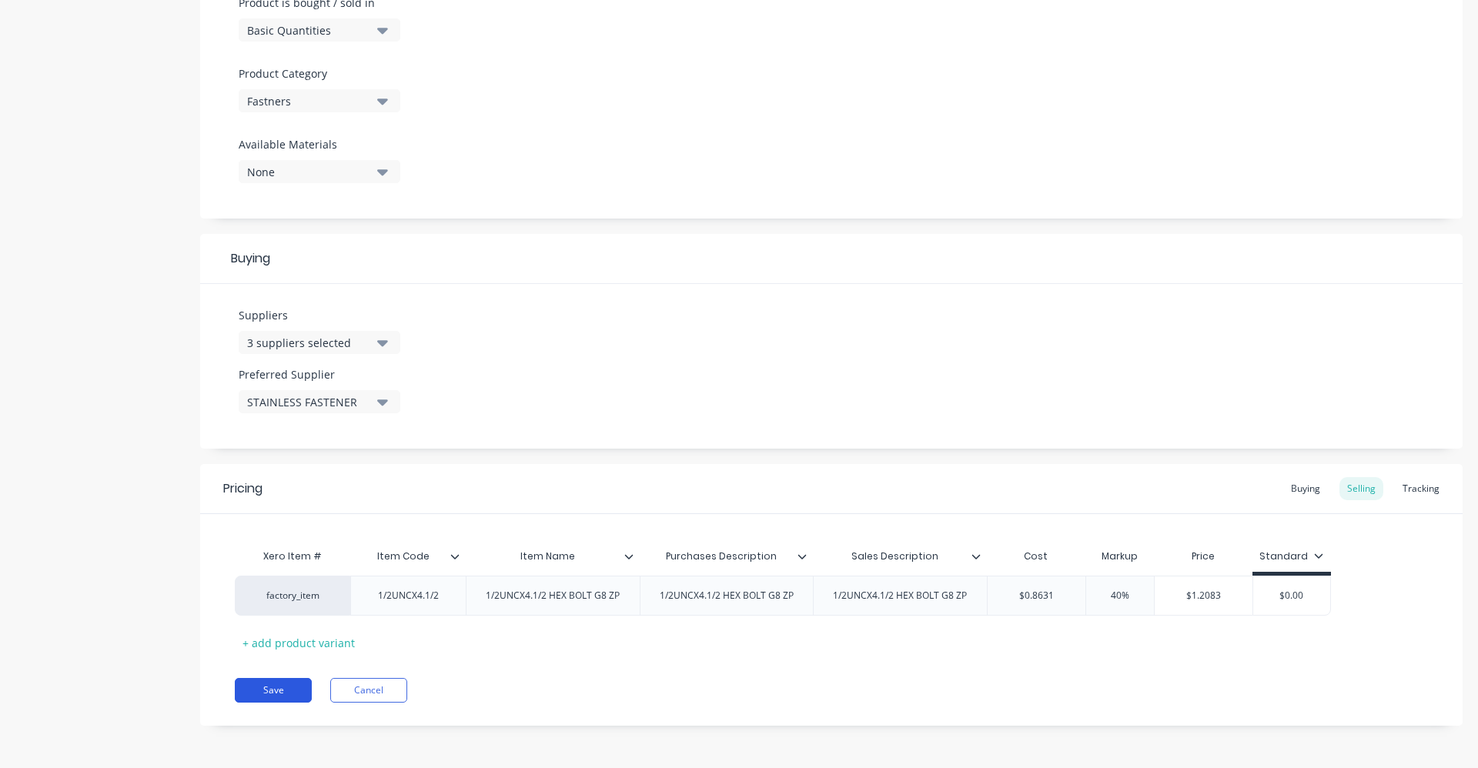
click at [286, 695] on button "Save" at bounding box center [273, 690] width 77 height 25
type textarea "x"
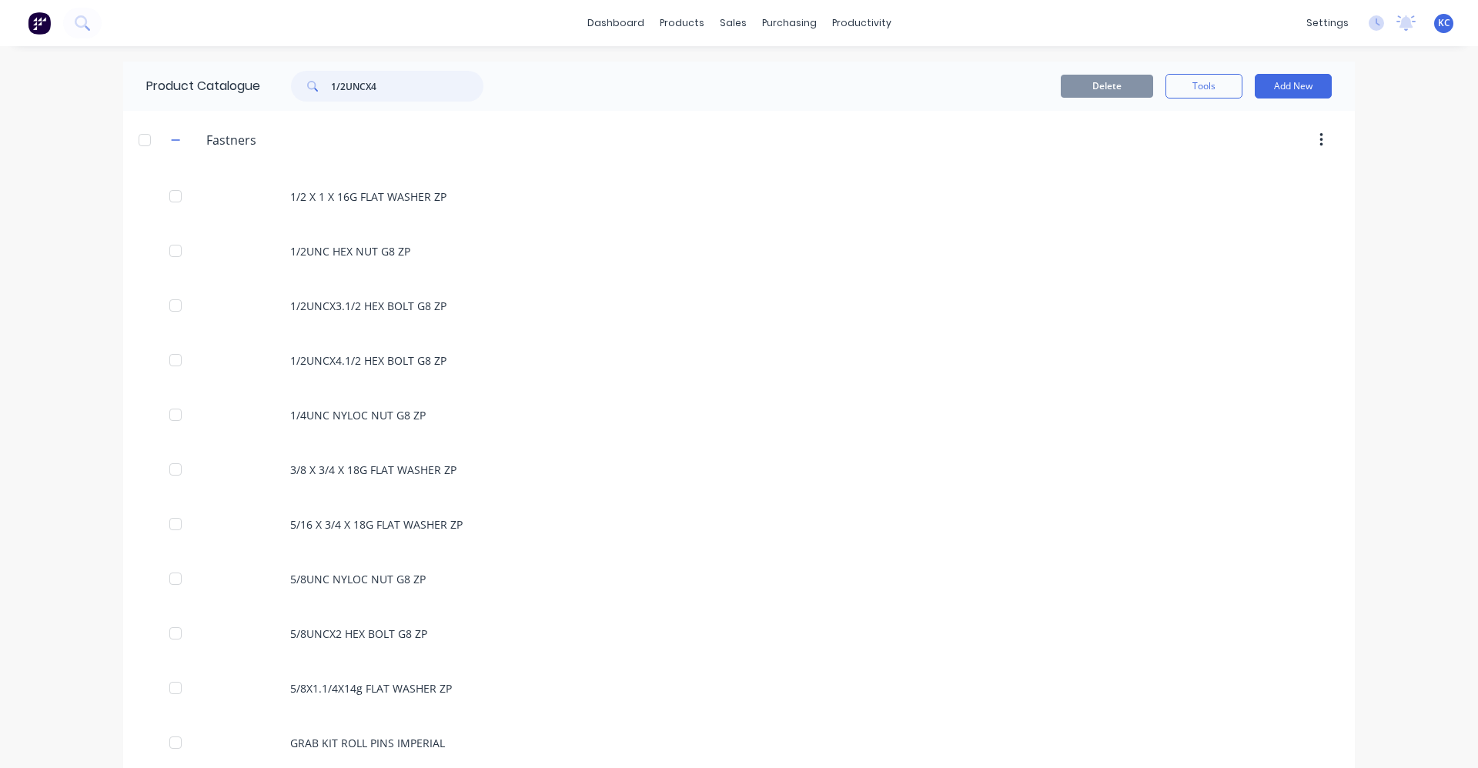
click at [407, 95] on input "1/2UNCX4" at bounding box center [407, 86] width 152 height 31
click at [408, 83] on input "1/2UNCX4" at bounding box center [407, 86] width 152 height 31
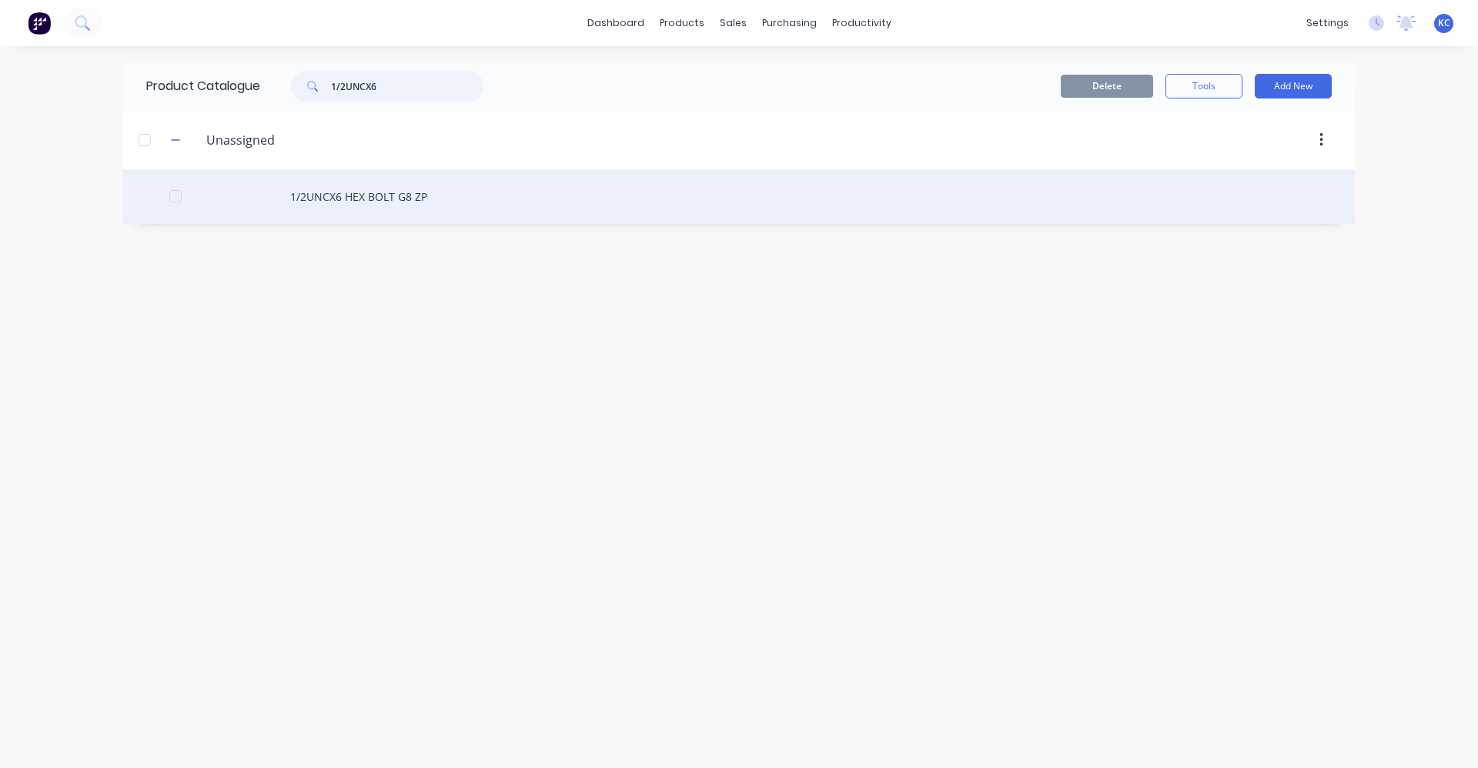
type input "1/2UNCX6"
click at [401, 205] on div "1/2UNCX6 HEX BOLT G8 ZP" at bounding box center [739, 196] width 1232 height 55
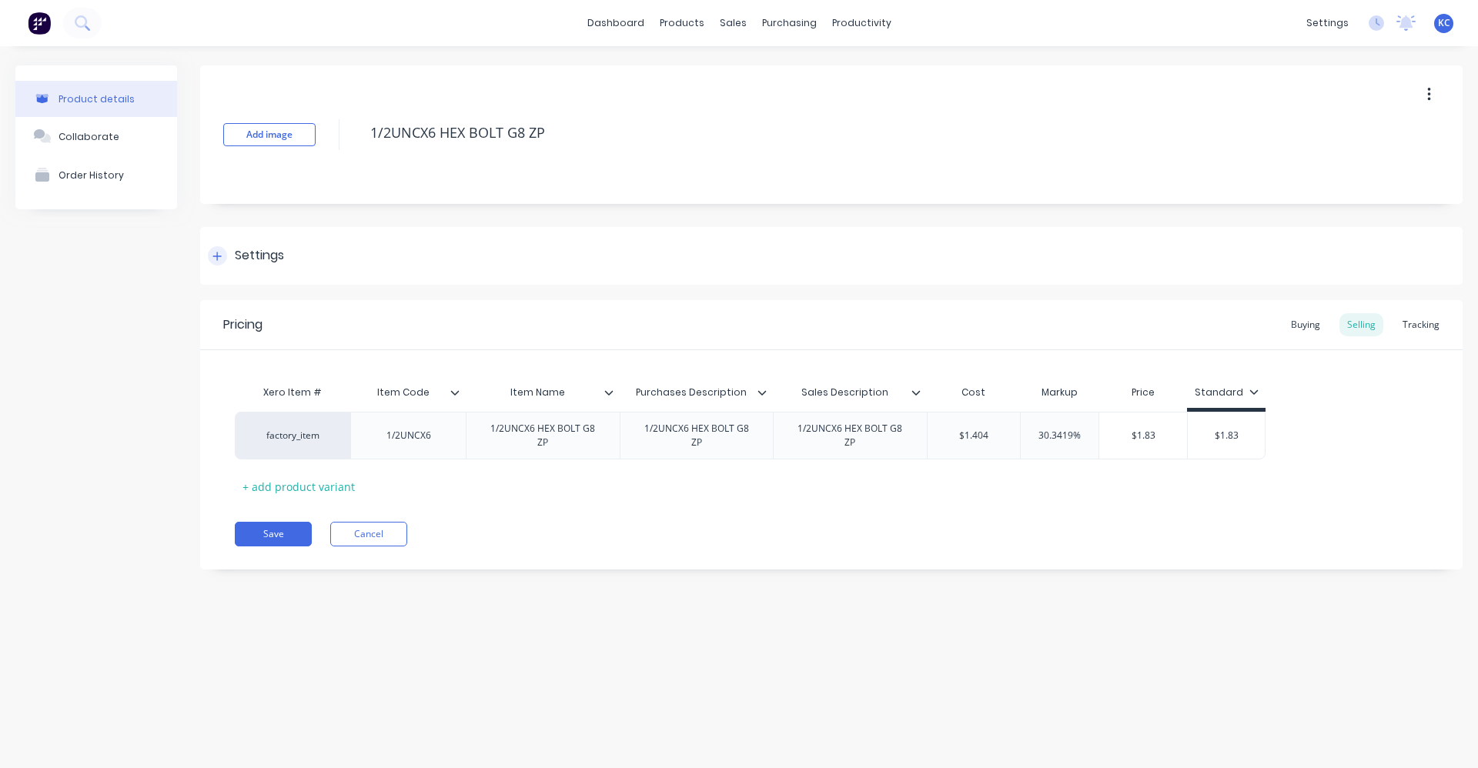
click at [320, 269] on div "Settings" at bounding box center [831, 256] width 1263 height 58
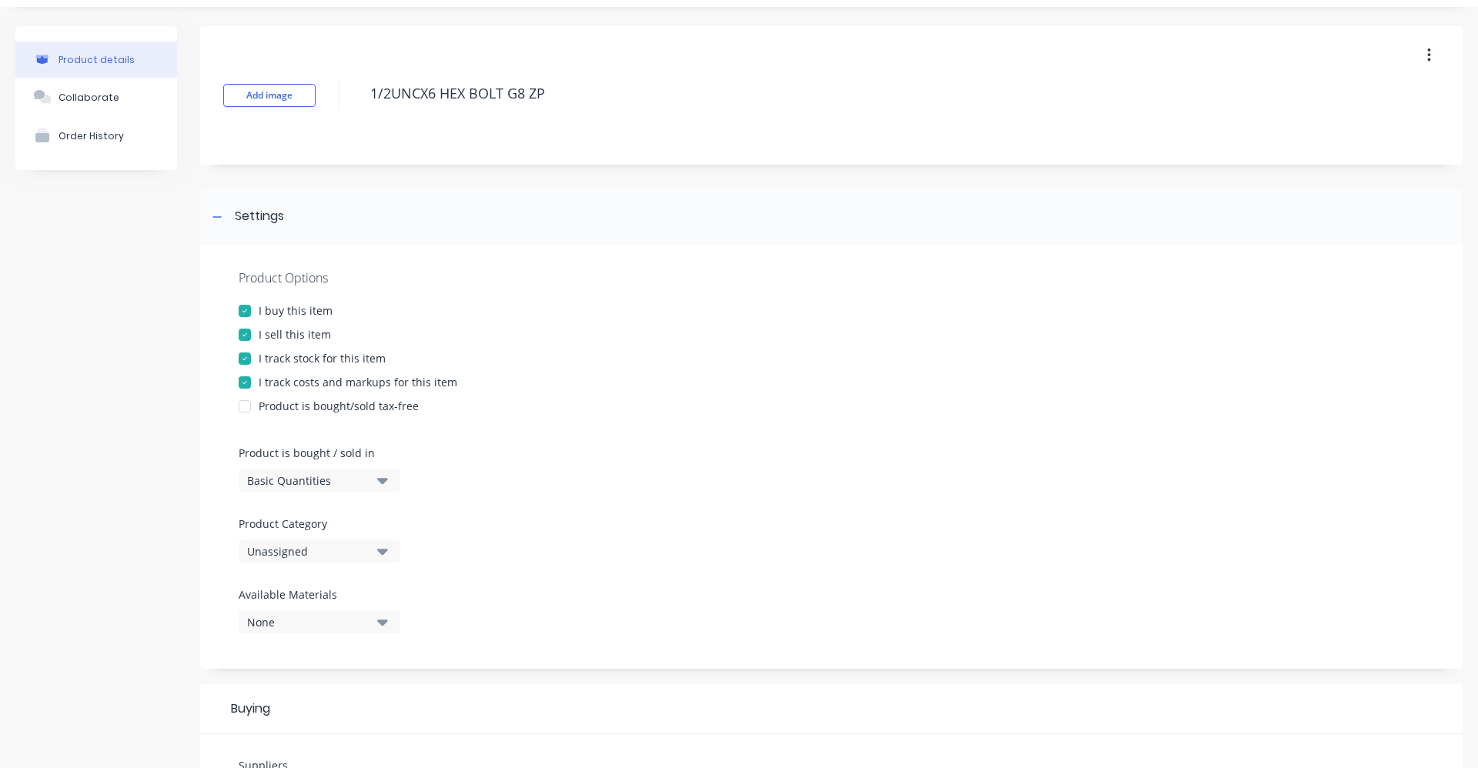
scroll to position [77, 0]
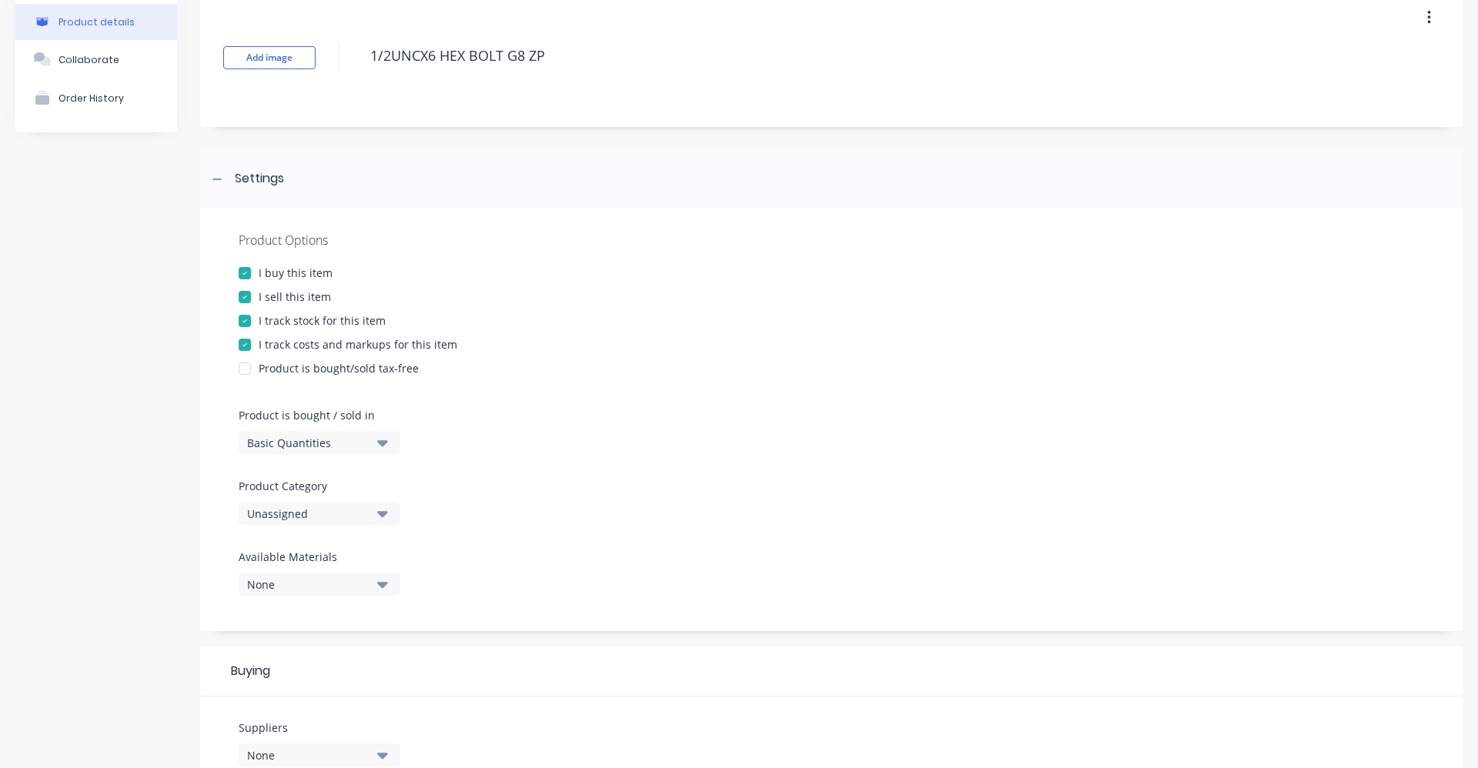
click at [383, 513] on icon "button" at bounding box center [382, 514] width 11 height 6
click at [383, 751] on div "Fastners" at bounding box center [354, 752] width 231 height 31
type textarea "x"
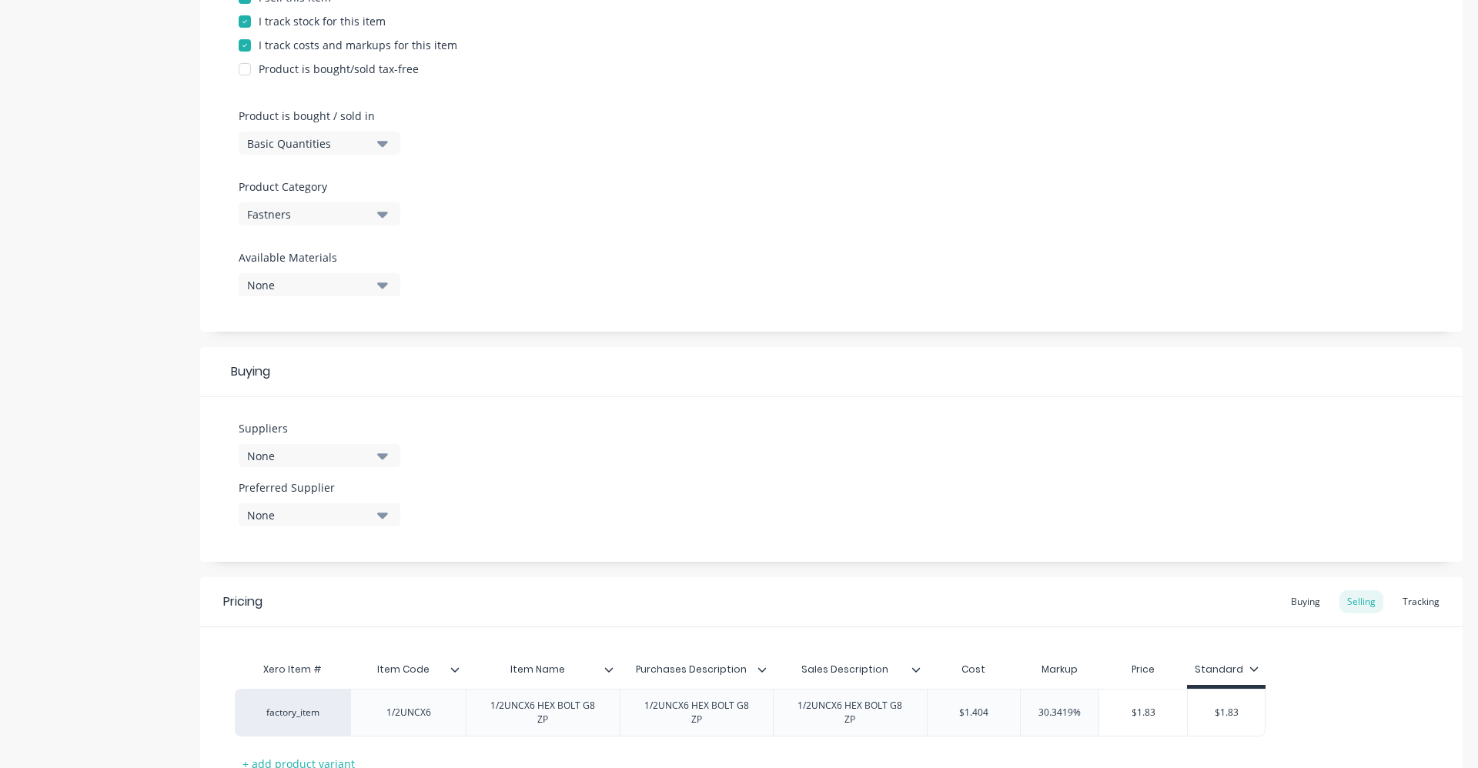
scroll to position [385, 0]
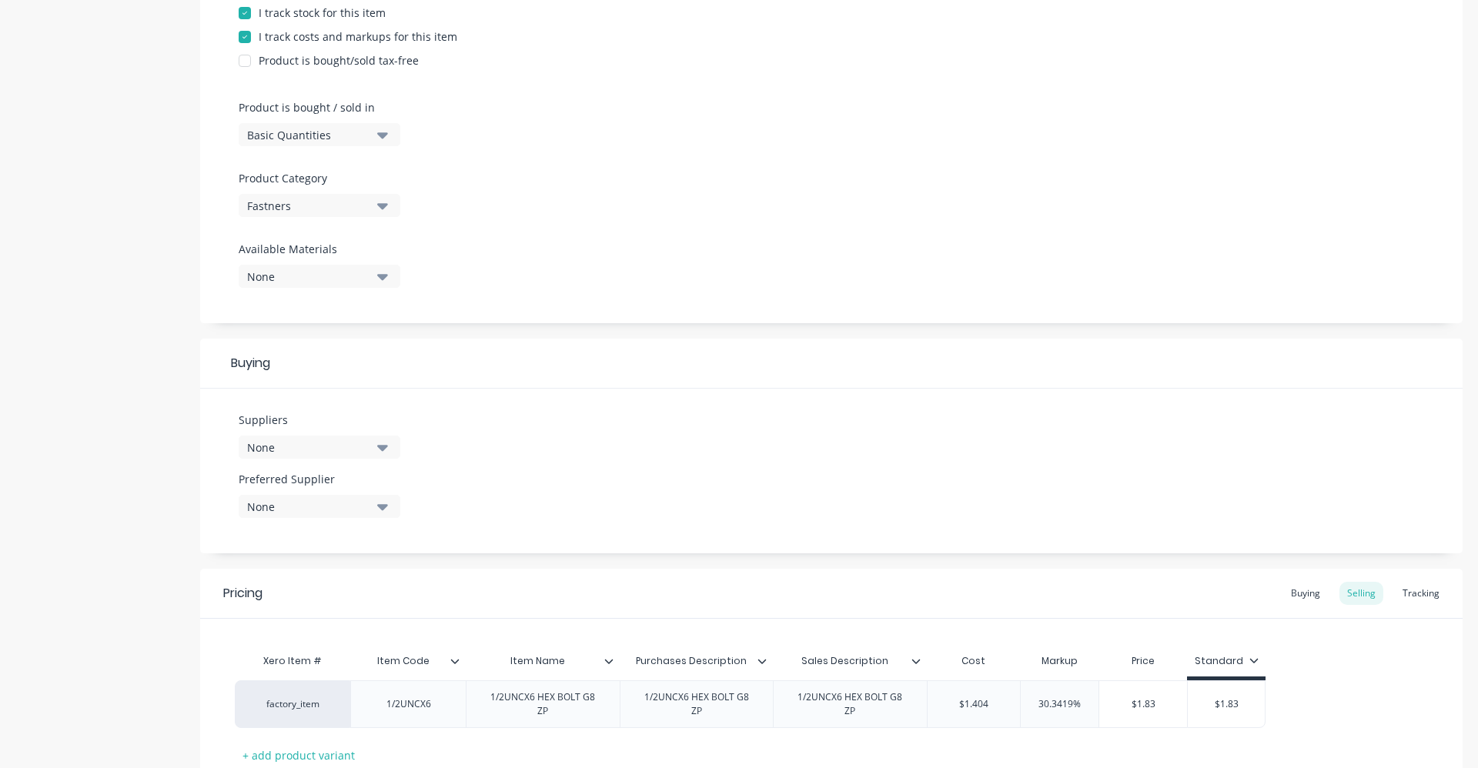
click at [384, 453] on icon "button" at bounding box center [382, 447] width 11 height 17
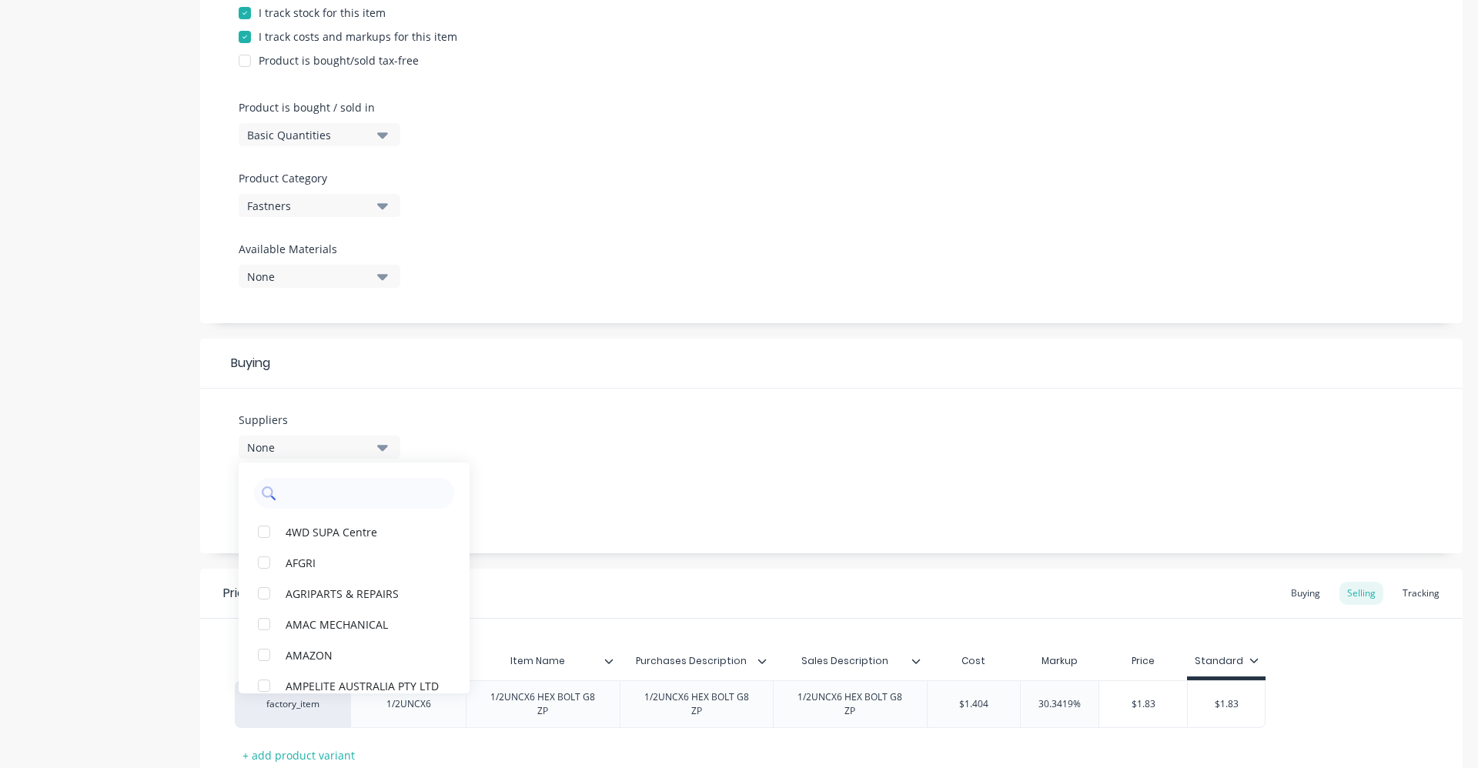
click at [368, 486] on input "text" at bounding box center [364, 493] width 163 height 31
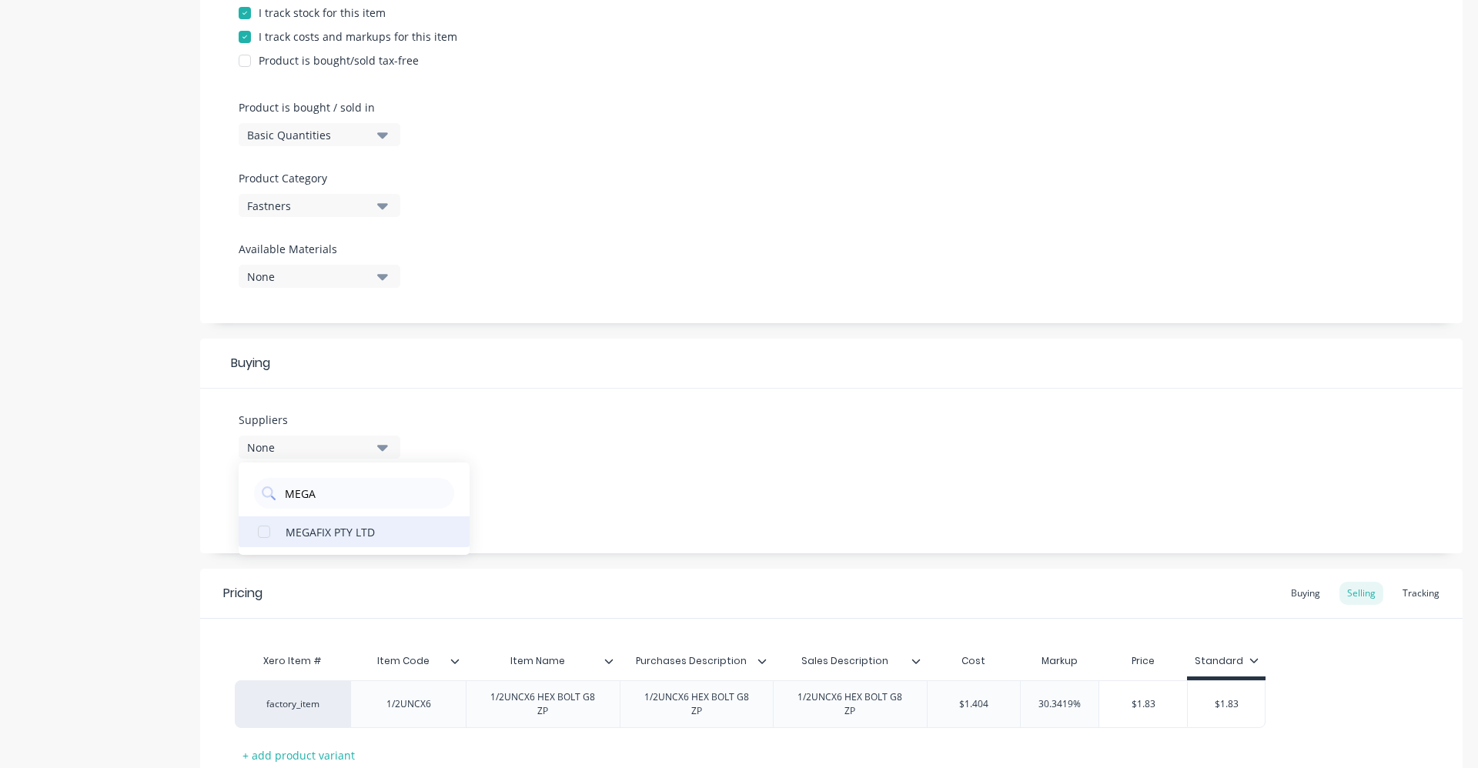
type input "MEGA"
click at [363, 534] on div "MEGAFIX PTY LTD" at bounding box center [363, 532] width 154 height 16
type textarea "x"
drag, startPoint x: 321, startPoint y: 487, endPoint x: 286, endPoint y: 494, distance: 35.3
click at [286, 494] on input "MEGA" at bounding box center [364, 493] width 163 height 31
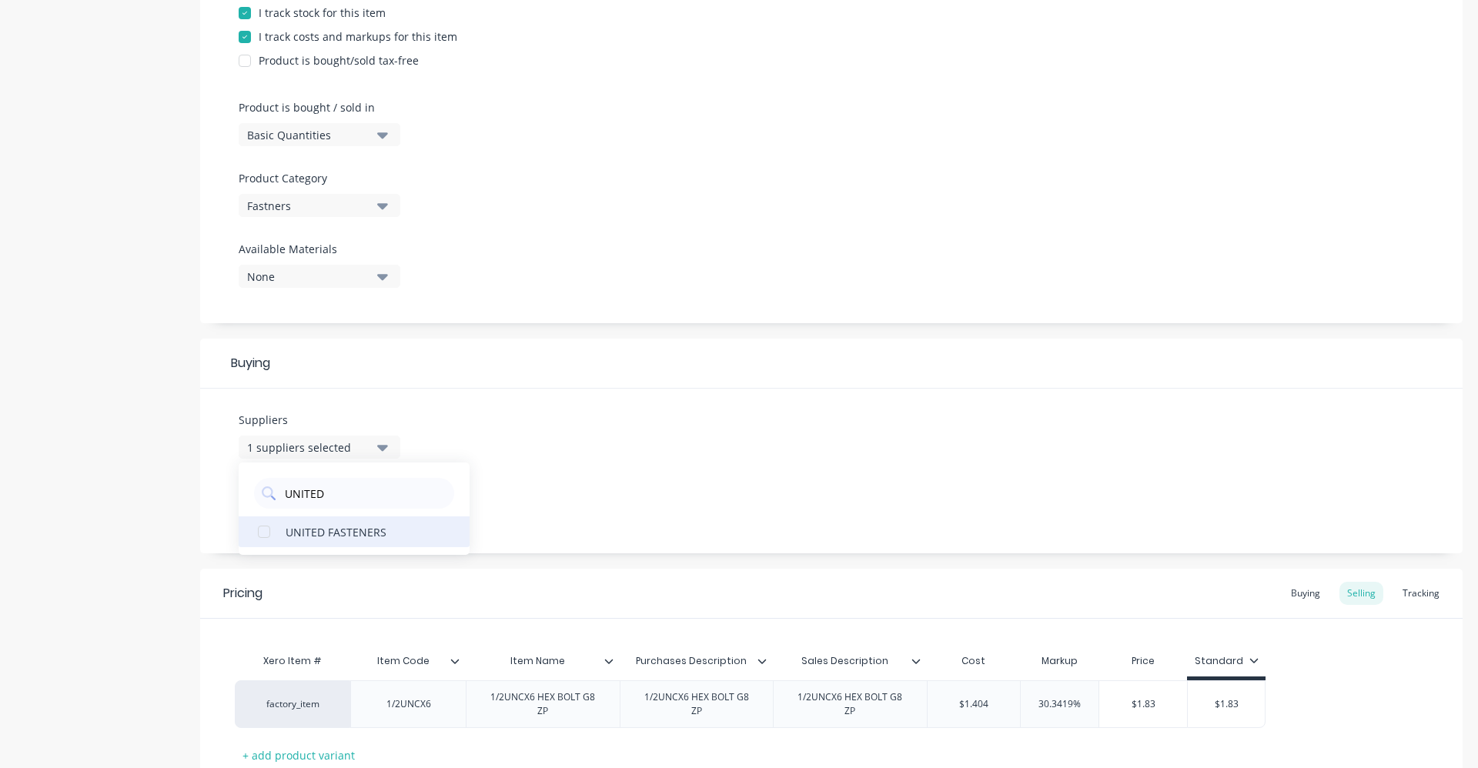
type input "UNITED"
click at [330, 538] on div "UNITED FASTENERS" at bounding box center [363, 532] width 154 height 16
type textarea "x"
drag, startPoint x: 342, startPoint y: 493, endPoint x: 287, endPoint y: 497, distance: 54.8
click at [287, 497] on input "UNITED" at bounding box center [364, 493] width 163 height 31
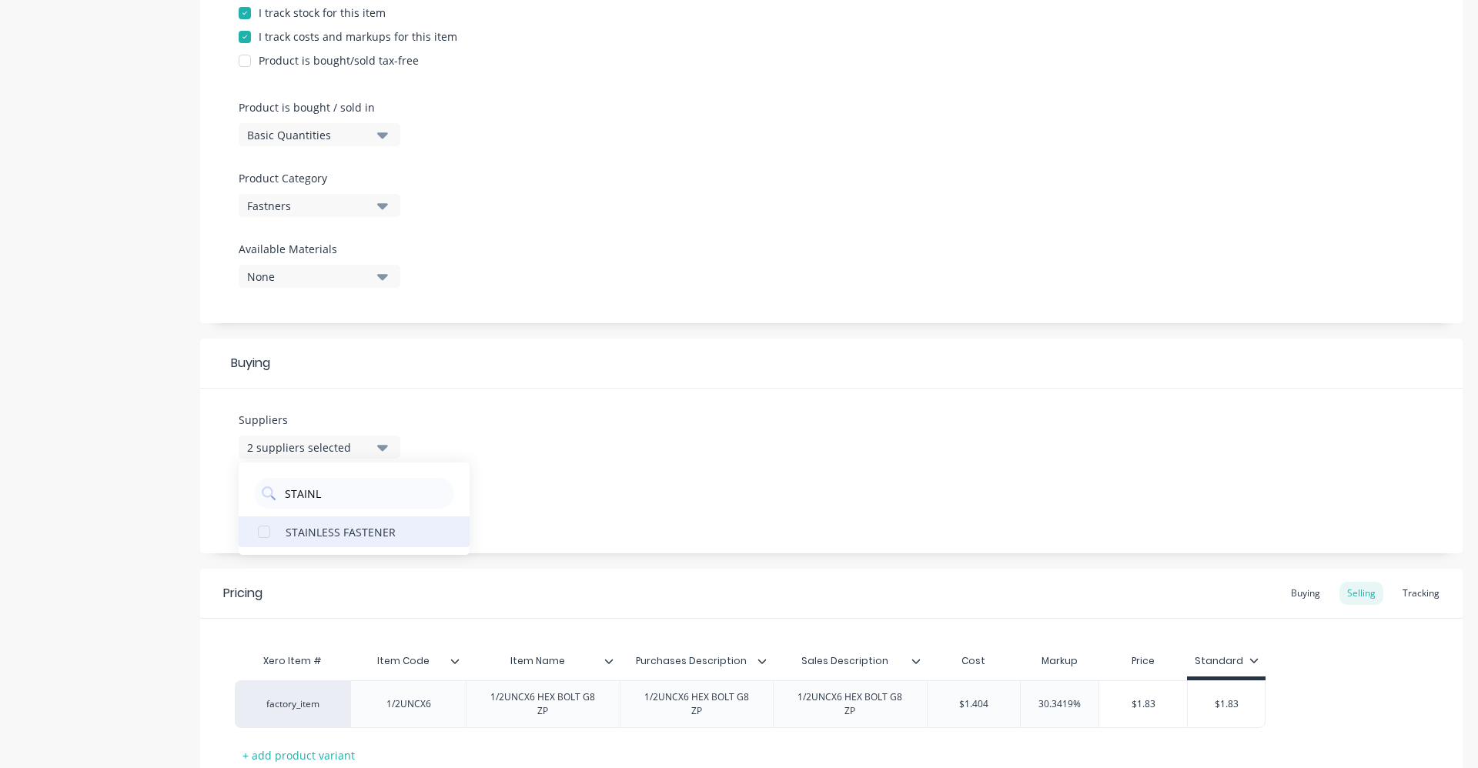
type input "STAINL"
click at [364, 541] on button "STAINLESS FASTENER" at bounding box center [354, 532] width 231 height 31
click at [611, 497] on div "Suppliers 3 suppliers selected STAINL STAINLESS FASTENER Preferred Supplier None" at bounding box center [831, 471] width 1263 height 165
click at [377, 495] on button "None" at bounding box center [320, 506] width 162 height 23
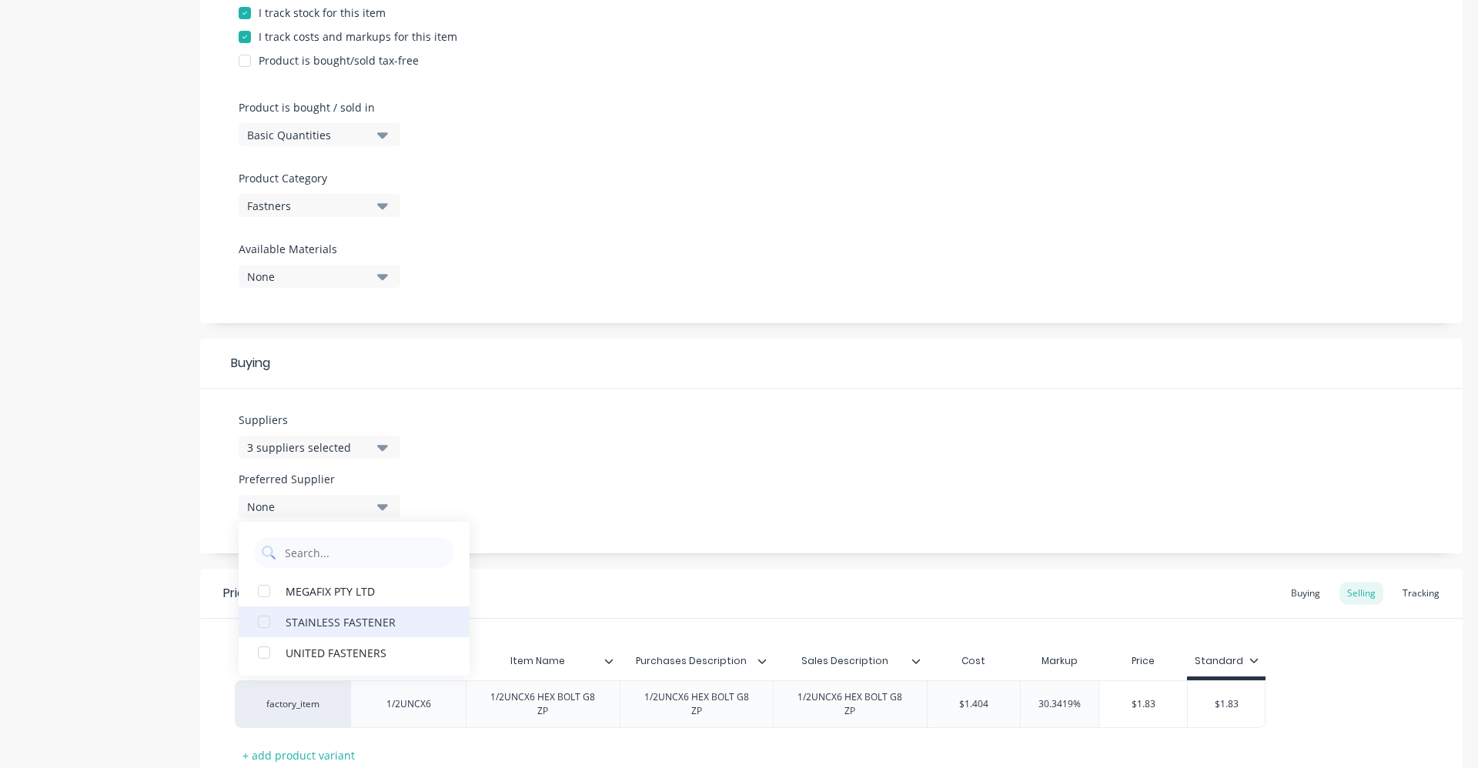
click at [352, 631] on button "STAINLESS FASTENER" at bounding box center [354, 622] width 231 height 31
type textarea "x"
click at [583, 464] on div "Suppliers 3 suppliers selected STAINL Preferred Supplier STAINLESS FASTENER STA…" at bounding box center [831, 471] width 1263 height 165
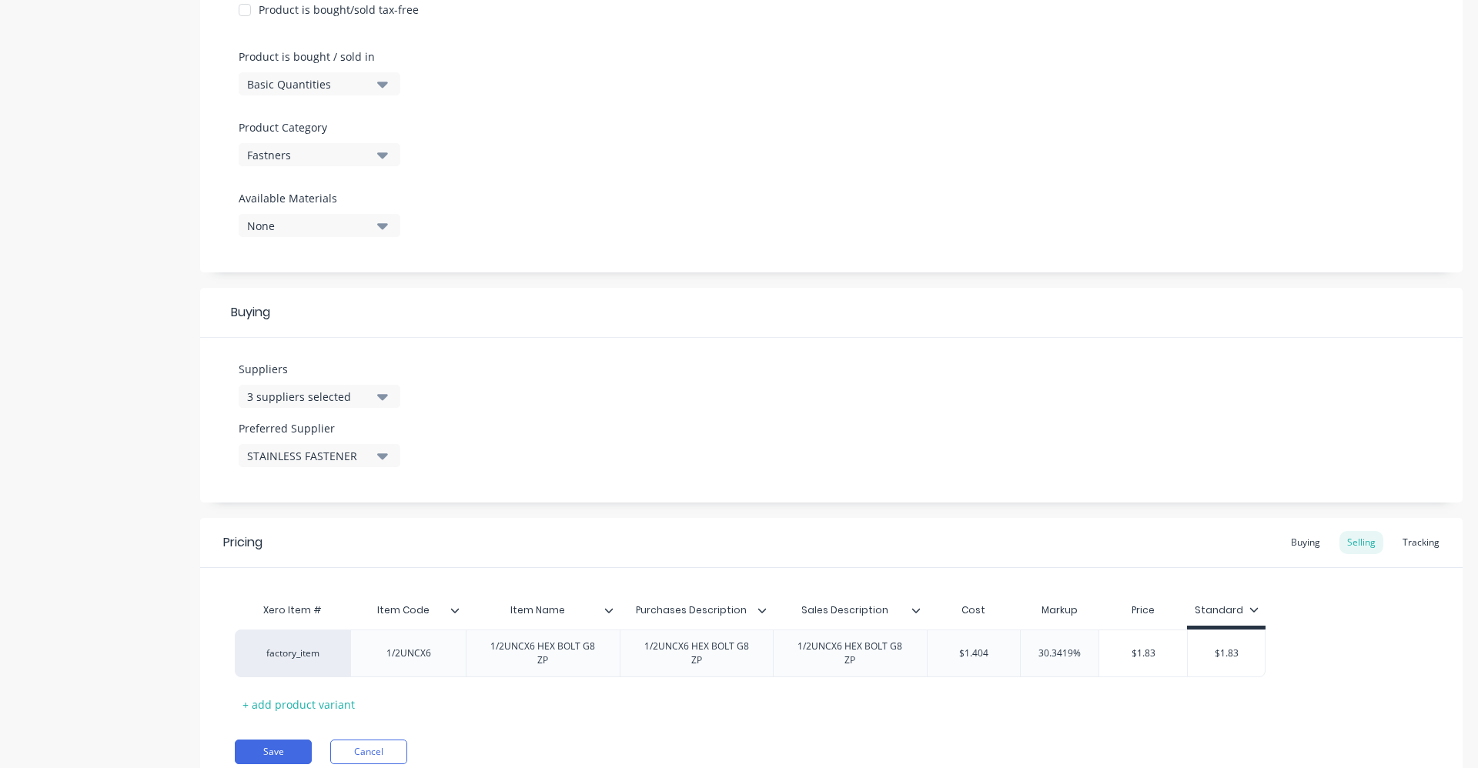
scroll to position [497, 0]
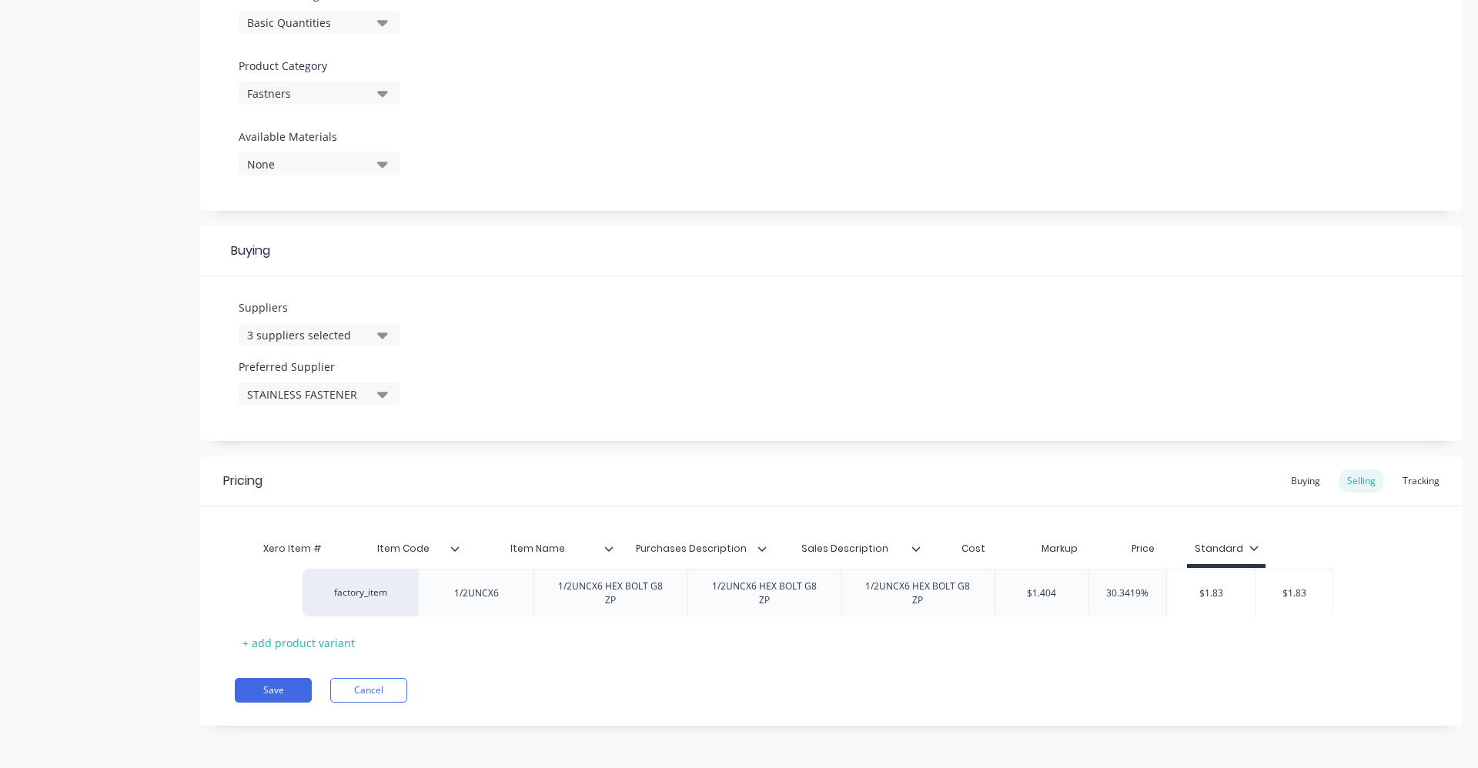
drag, startPoint x: 944, startPoint y: 599, endPoint x: 1016, endPoint y: 599, distance: 72.4
click at [1016, 599] on div "factory_item 1/2UNCX6 1/2UNCX6 HEX BOLT G8 ZP 1/2UNCX6 HEX BOLT G8 ZP 1/2UNCX6 …" at bounding box center [831, 592] width 1193 height 48
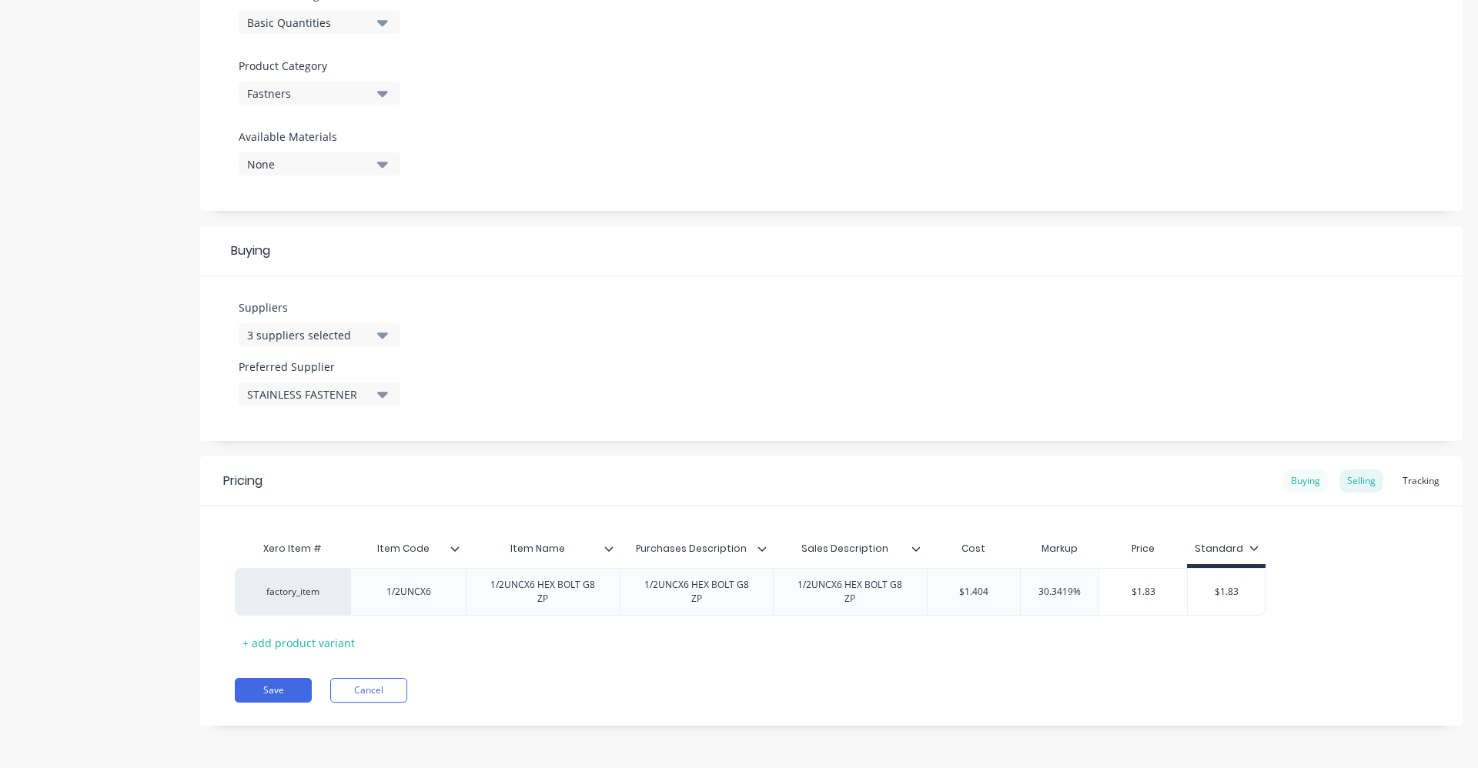
click at [1290, 480] on div "Buying" at bounding box center [1306, 481] width 45 height 23
click at [982, 605] on div "$0.00" at bounding box center [984, 592] width 113 height 38
type input "$0.00"
type textarea "x"
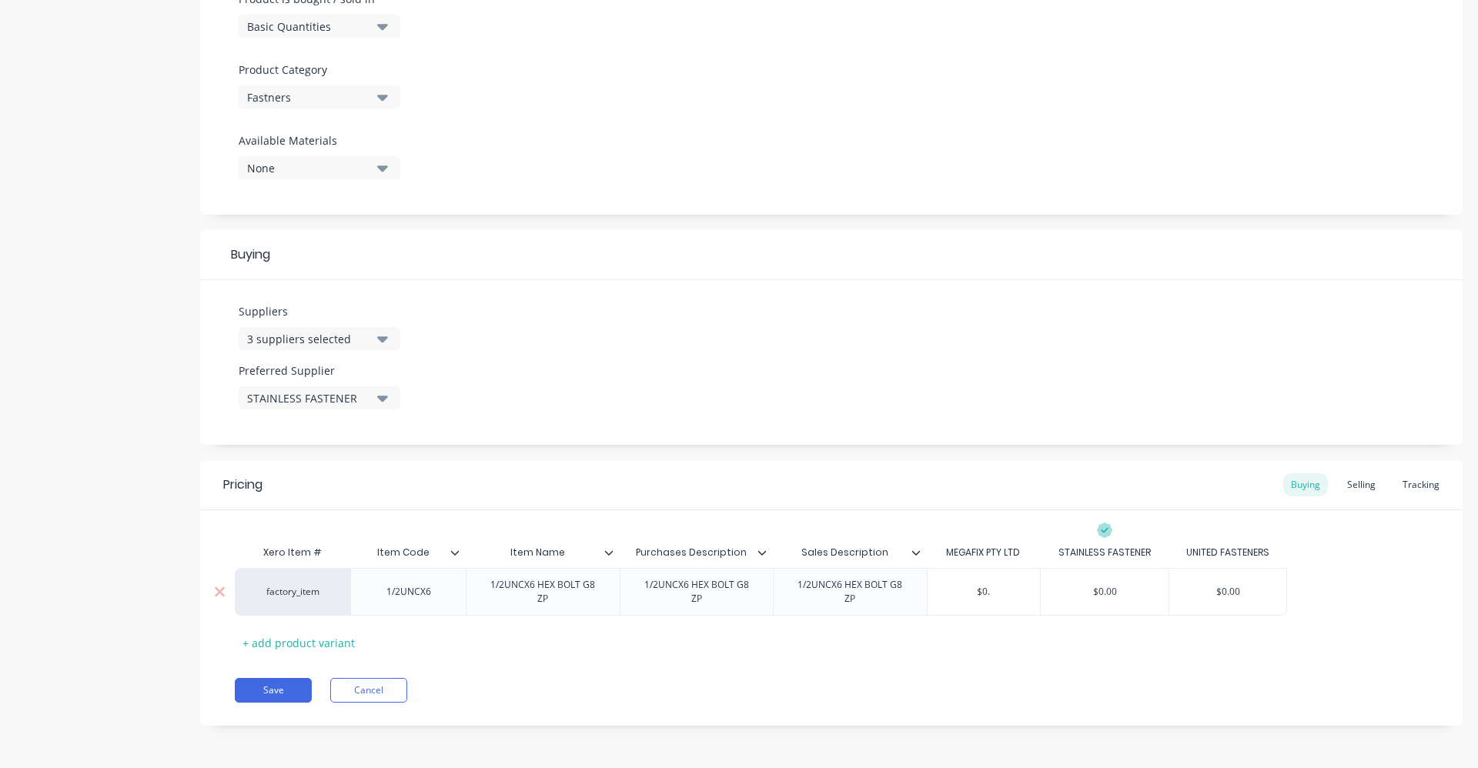
type input "$0"
type textarea "x"
type input "$"
type textarea "x"
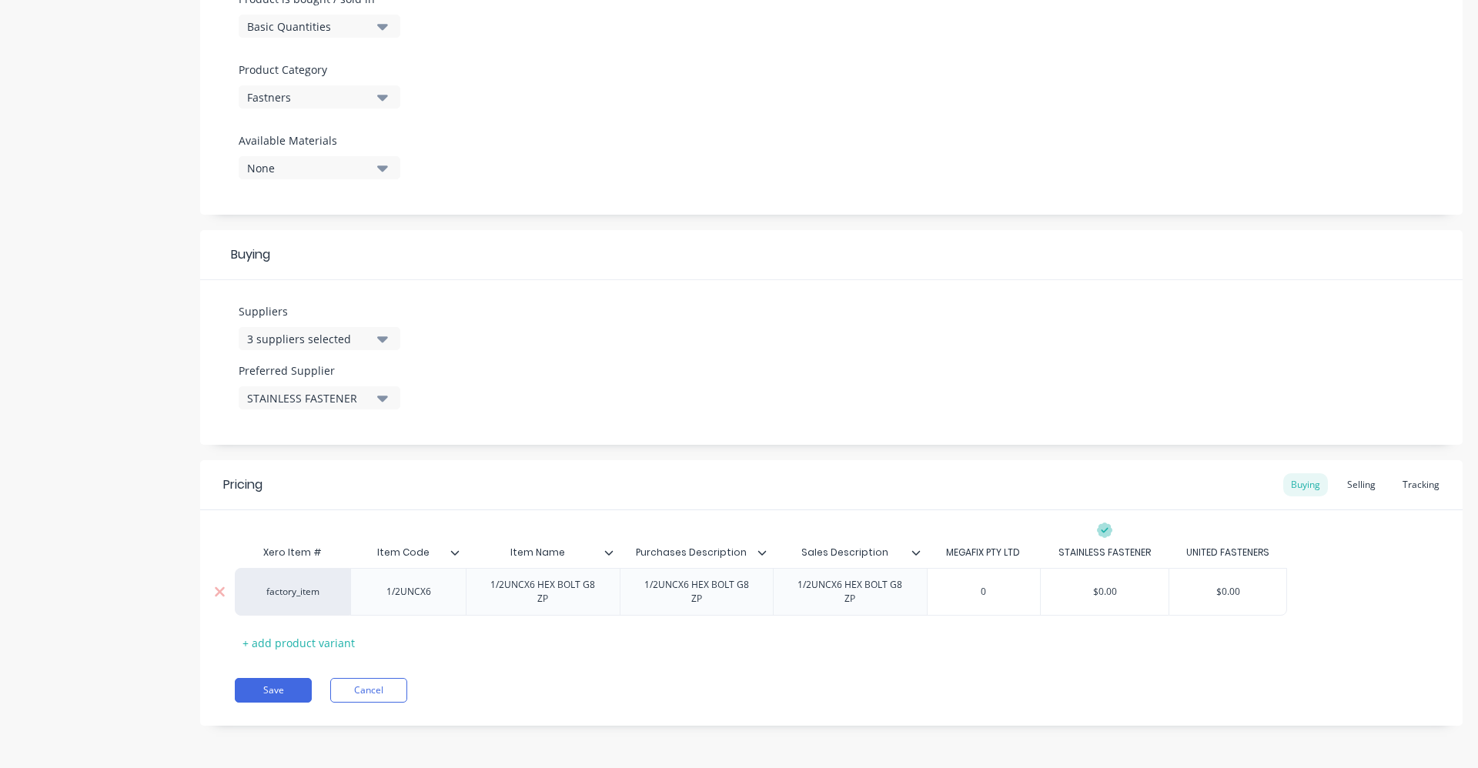
type input "0."
type textarea "x"
type input "0.87"
type textarea "x"
type input "0.8718"
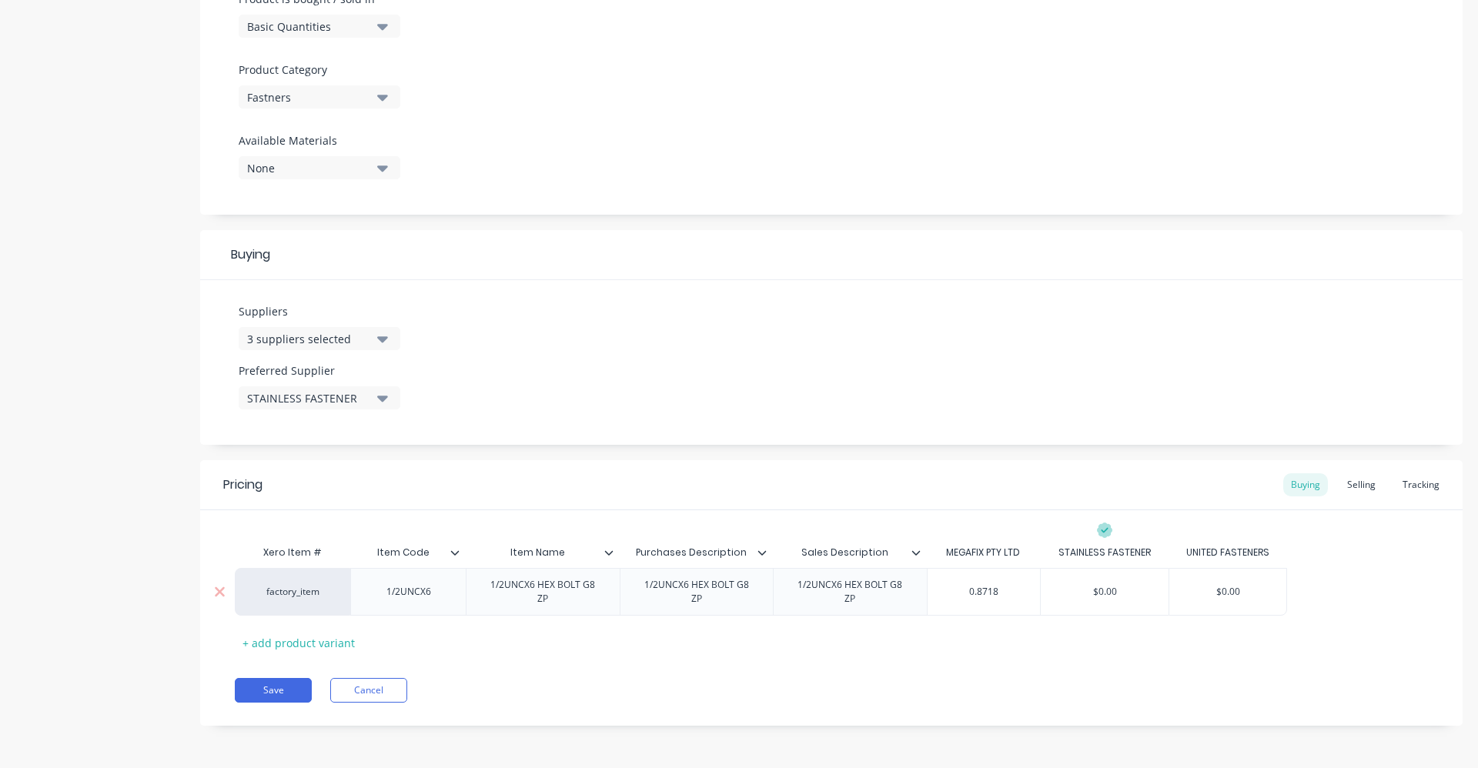
type textarea "x"
type input "0.8718"
click at [1349, 490] on div "Selling" at bounding box center [1362, 485] width 44 height 23
type input "$1.404"
drag, startPoint x: 1023, startPoint y: 578, endPoint x: 1047, endPoint y: 578, distance: 23.9
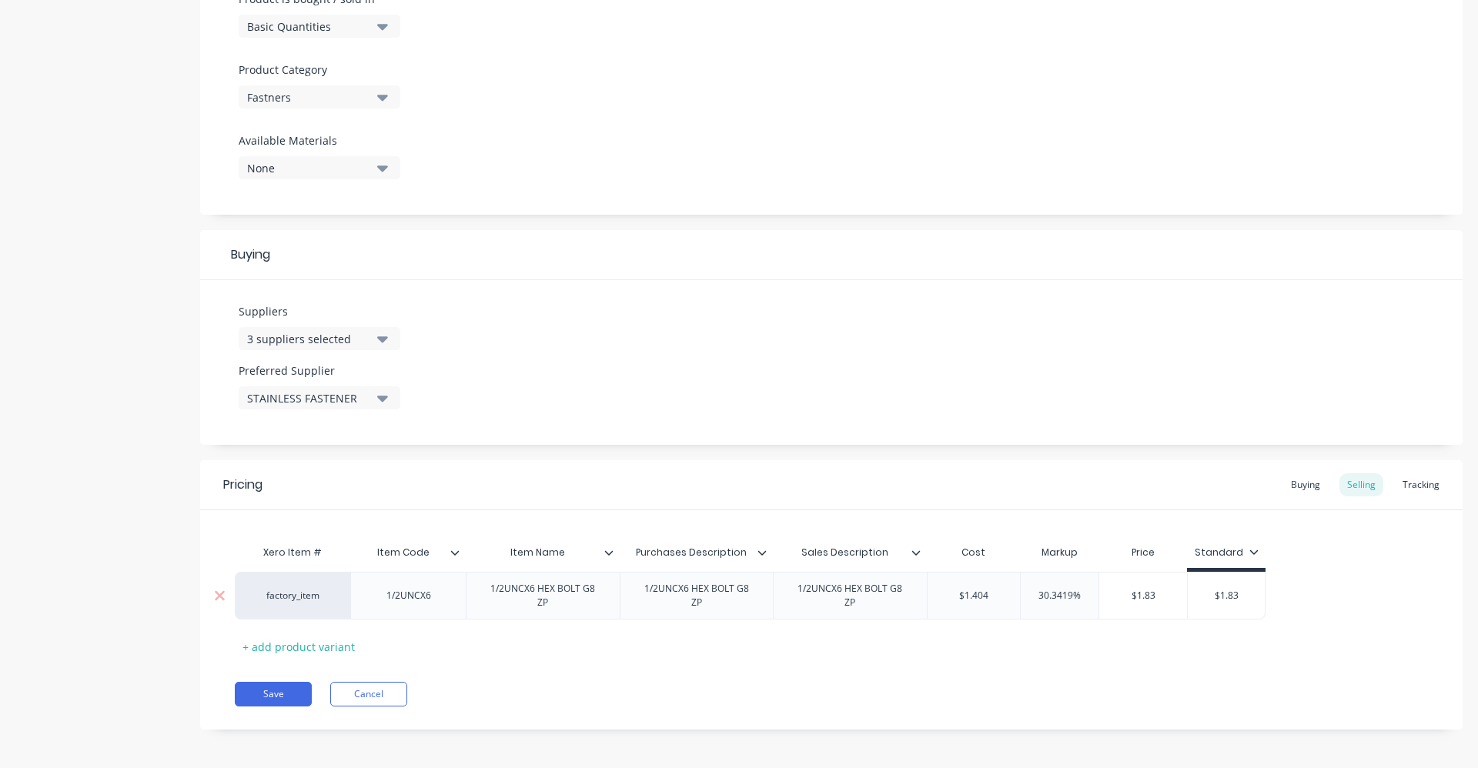
click at [1047, 578] on div "factory_item 1/2UNCX6 1/2UNCX6 HEX BOLT G8 ZP 1/2UNCX6 HEX BOLT G8 ZP 1/2UNCX6 …" at bounding box center [750, 596] width 1031 height 48
type textarea "x"
type input "0."
type textarea "x"
type input "0.87"
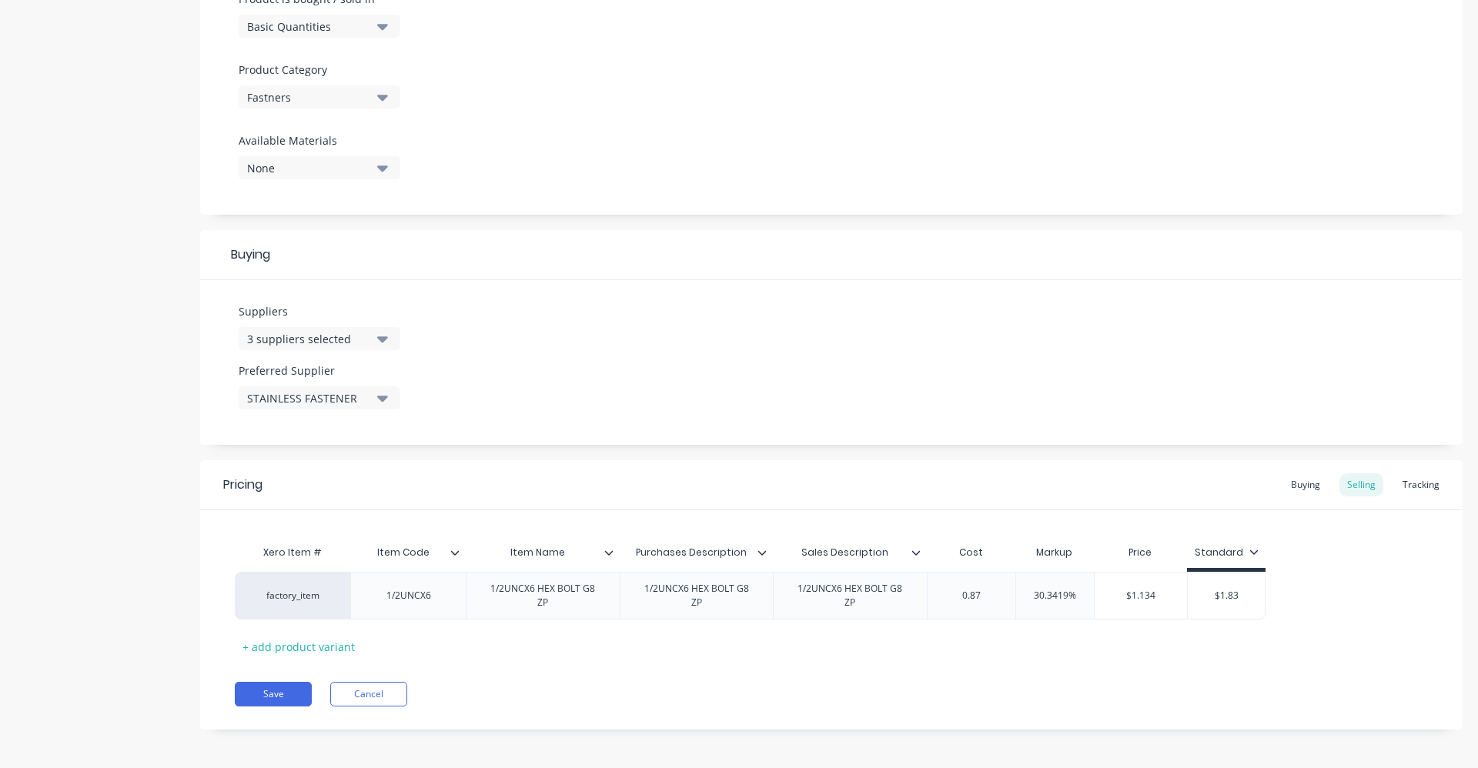
type textarea "x"
type input "0.8718"
type textarea "x"
click at [1045, 611] on div "30.3419%" at bounding box center [1065, 596] width 78 height 38
type input "0.8718"
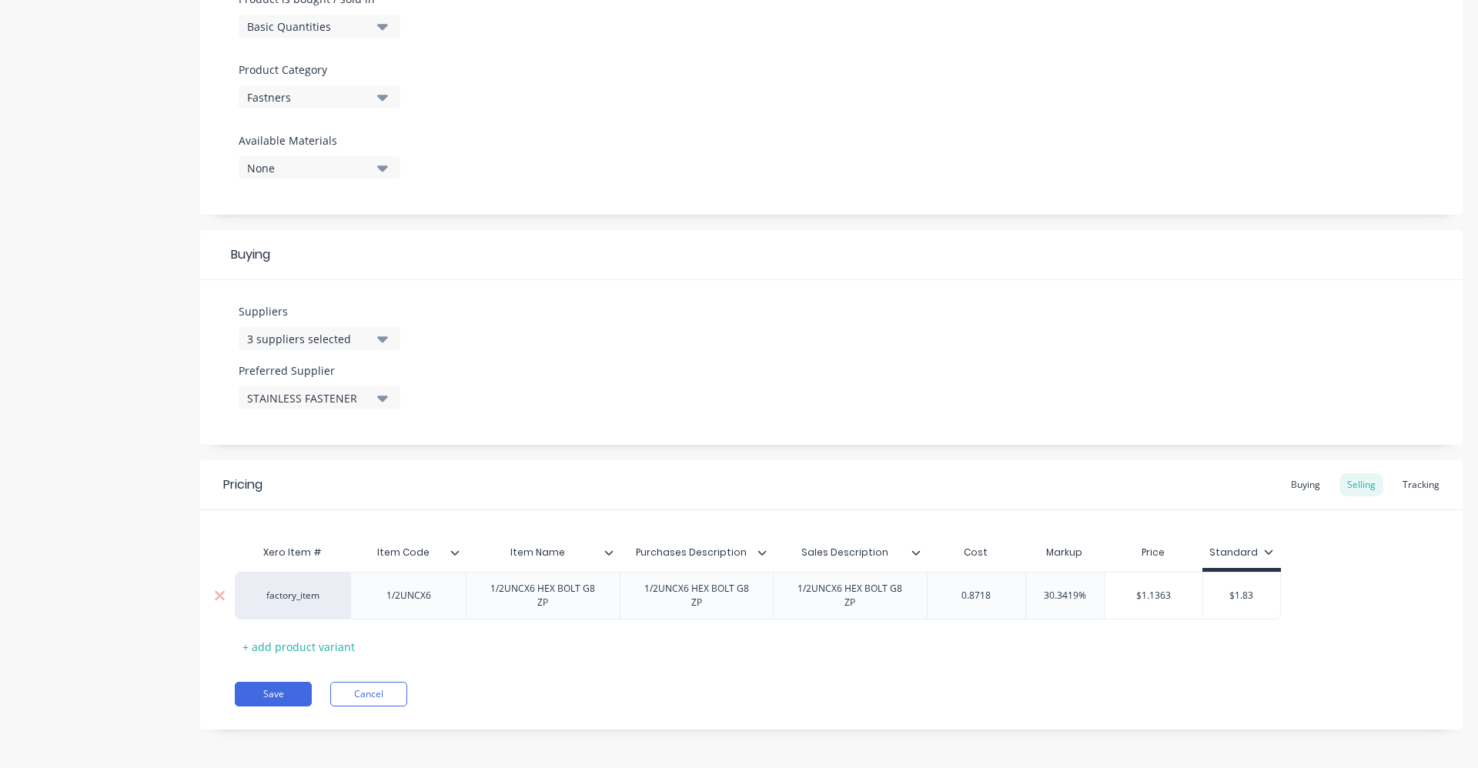
type input "30.3419%"
drag, startPoint x: 1043, startPoint y: 601, endPoint x: 1105, endPoint y: 597, distance: 62.5
click at [1105, 597] on div "factory_item 1/2UNCX6 1/2UNCX6 HEX BOLT G8 ZP 1/2UNCX6 HEX BOLT G8 ZP 1/2UNCX6 …" at bounding box center [758, 596] width 1046 height 48
type textarea "x"
type input "40"
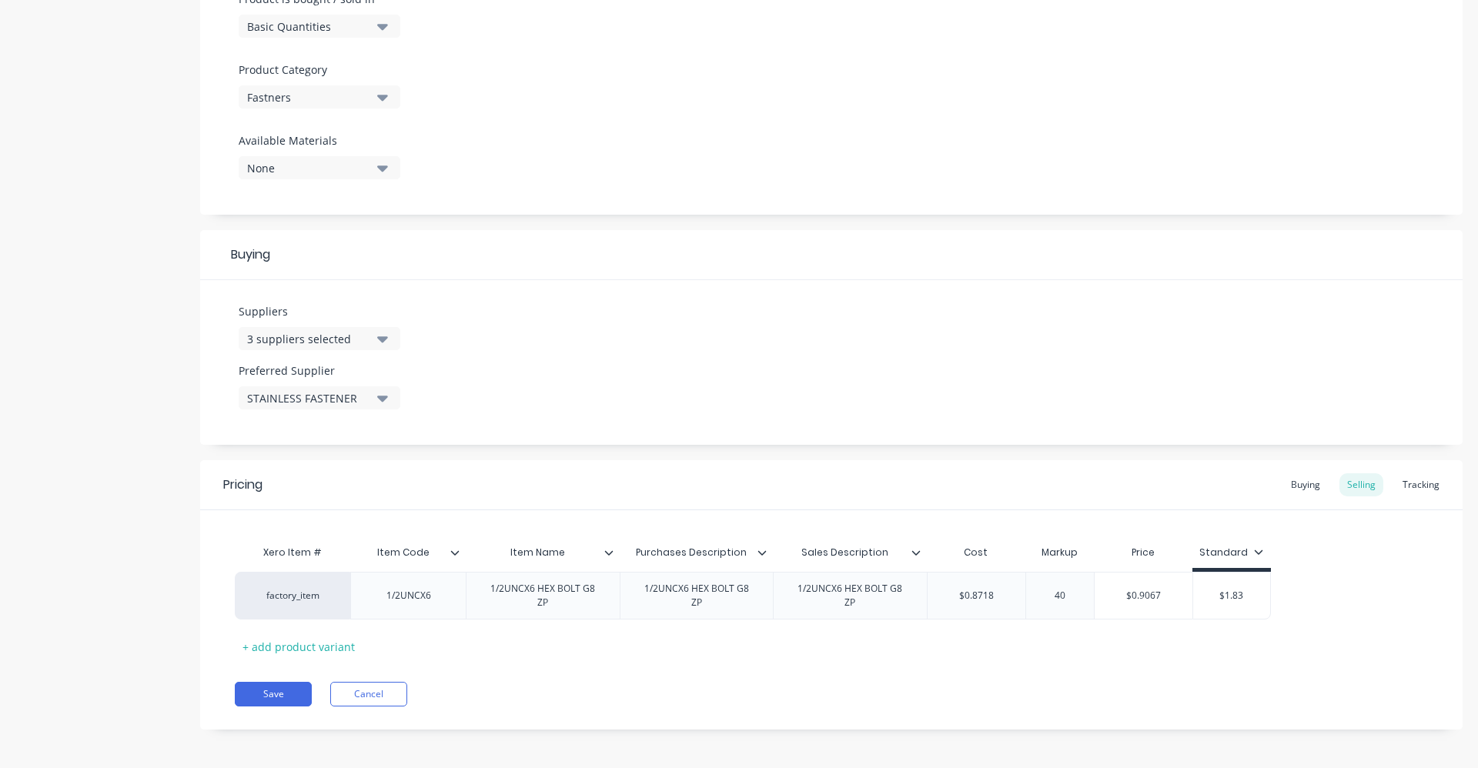
type textarea "x"
type input "40"
click at [1244, 706] on div "Save Cancel" at bounding box center [849, 694] width 1228 height 25
type input "$1.83"
drag, startPoint x: 1209, startPoint y: 598, endPoint x: 1311, endPoint y: 564, distance: 107.6
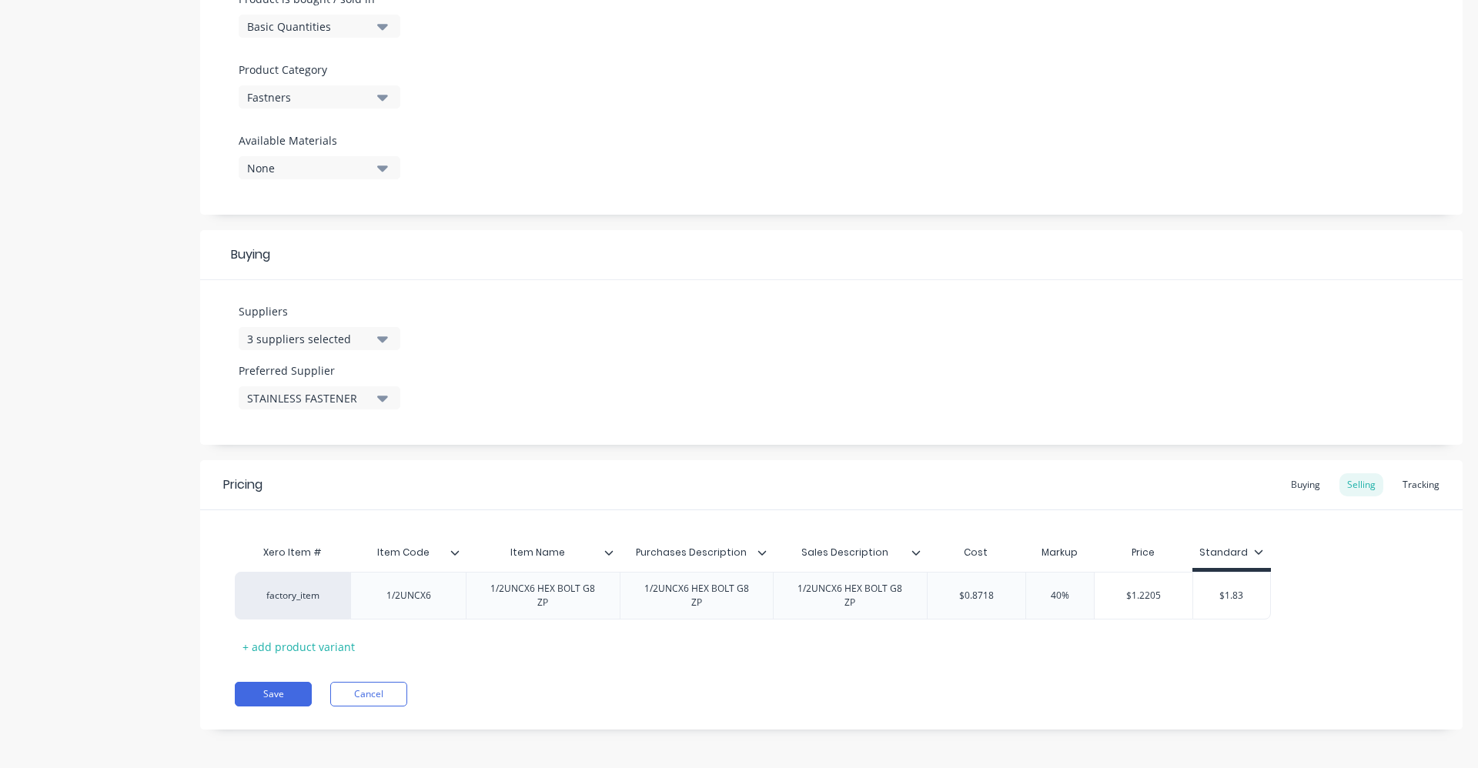
click at [1301, 581] on div "factory_item 1/2UNCX6 1/2UNCX6 HEX BOLT G8 ZP 1/2UNCX6 HEX BOLT G8 ZP 1/2UNCX6 …" at bounding box center [831, 596] width 1193 height 48
type textarea "x"
type input "0"
click at [1341, 544] on div "Xero Item # Item Code Item Name Purchases Description Sales Description Cost Ma…" at bounding box center [831, 598] width 1193 height 122
click at [1304, 480] on div "Buying" at bounding box center [1306, 485] width 45 height 23
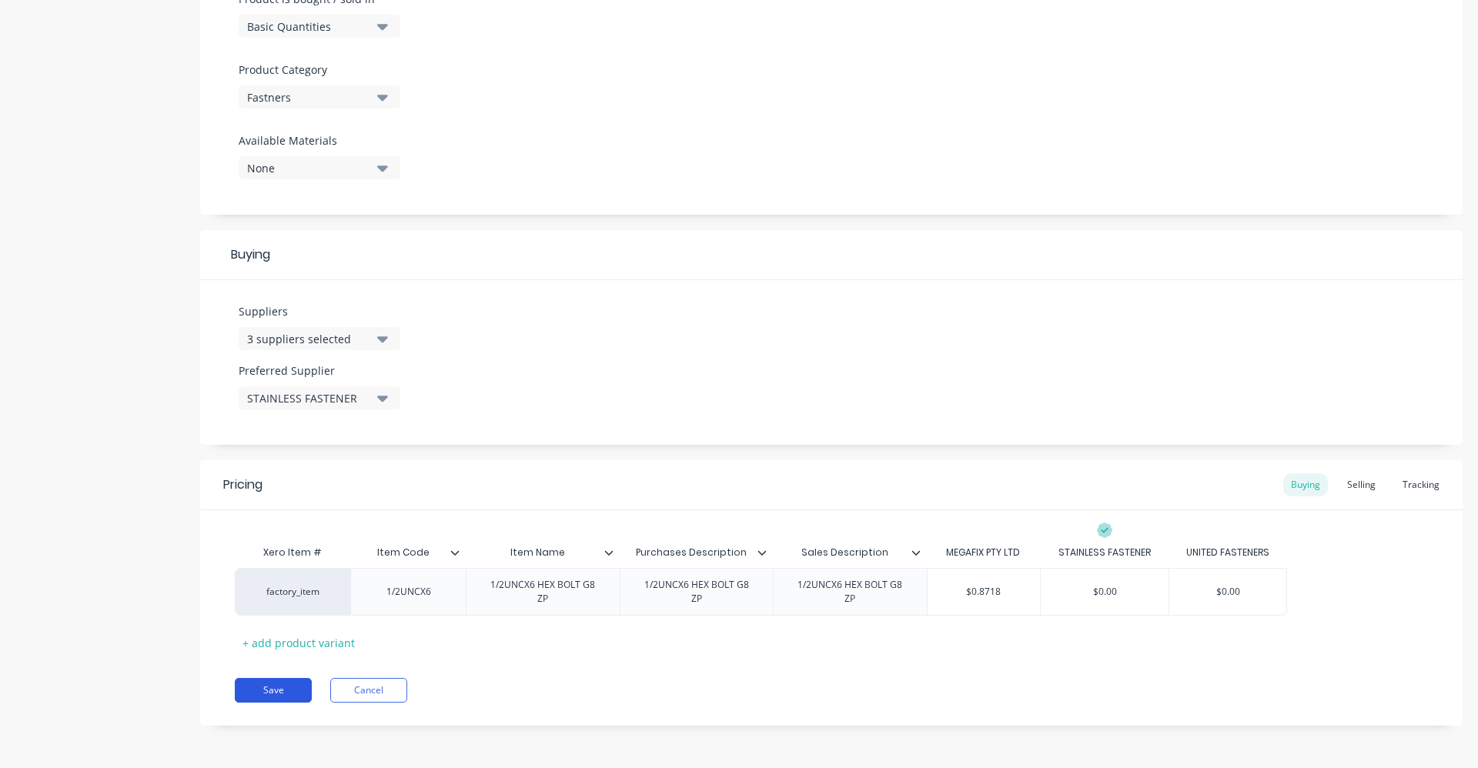
click at [294, 688] on button "Save" at bounding box center [273, 690] width 77 height 25
type textarea "x"
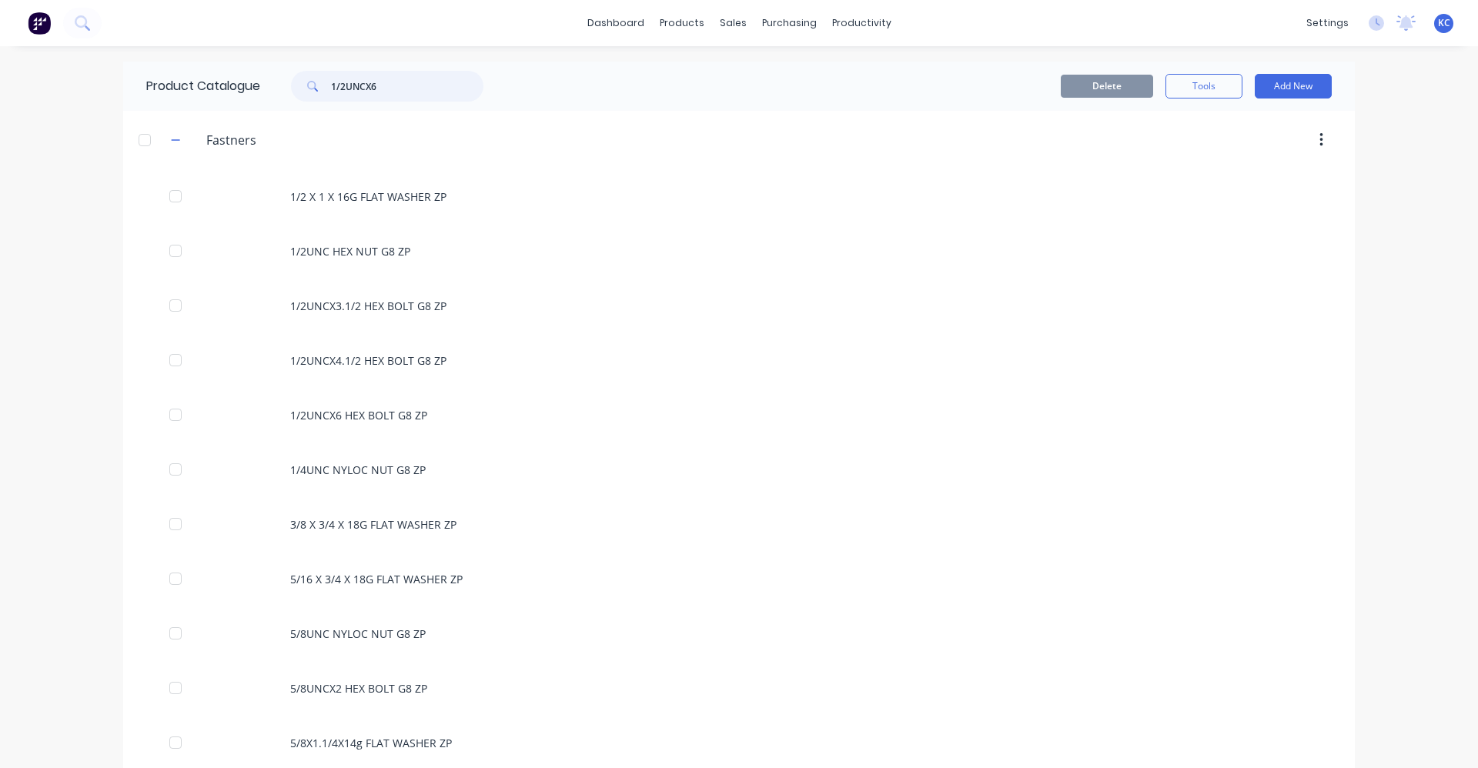
drag, startPoint x: 393, startPoint y: 82, endPoint x: 259, endPoint y: 97, distance: 134.8
click at [260, 97] on div "1/2UNCX6" at bounding box center [383, 86] width 246 height 31
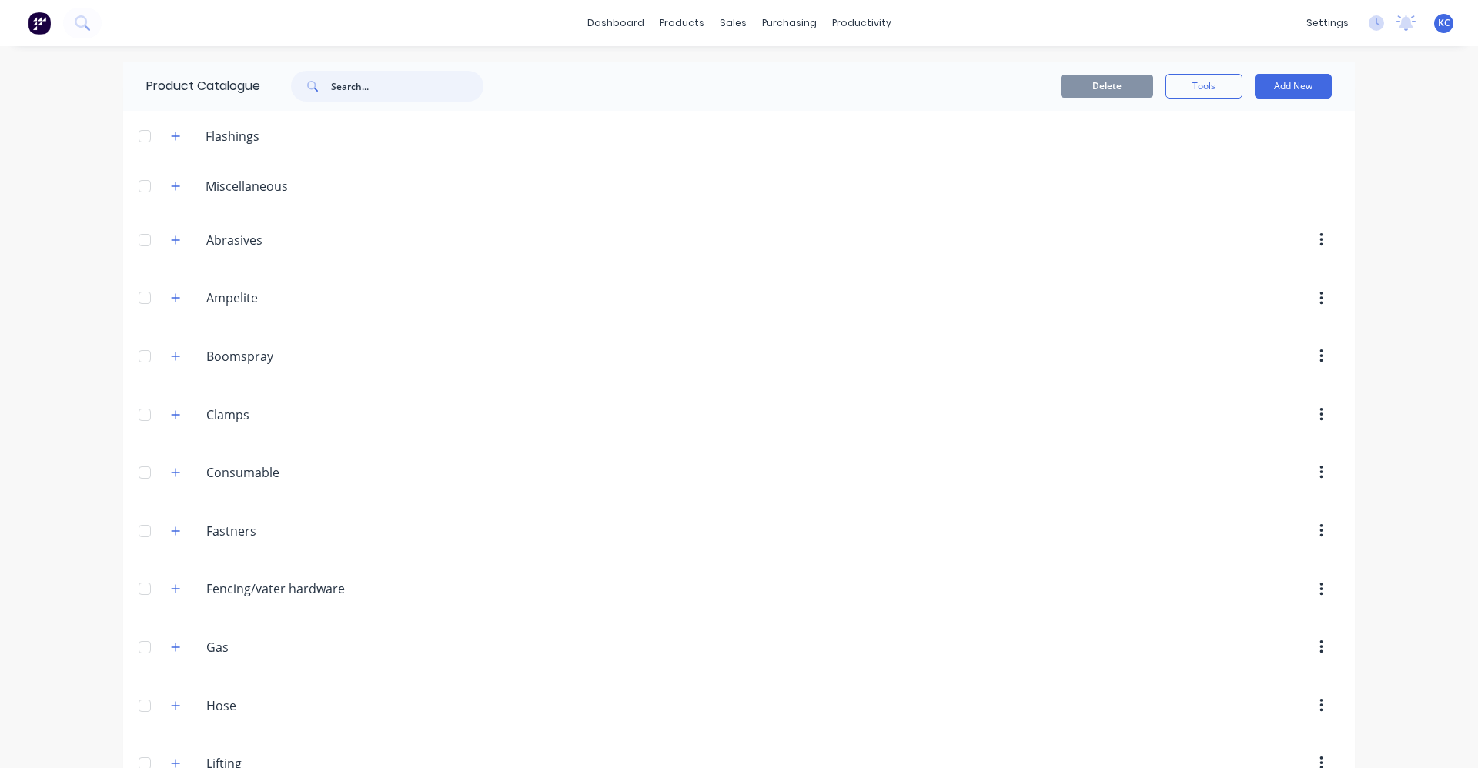
click at [367, 89] on input "text" at bounding box center [407, 86] width 152 height 31
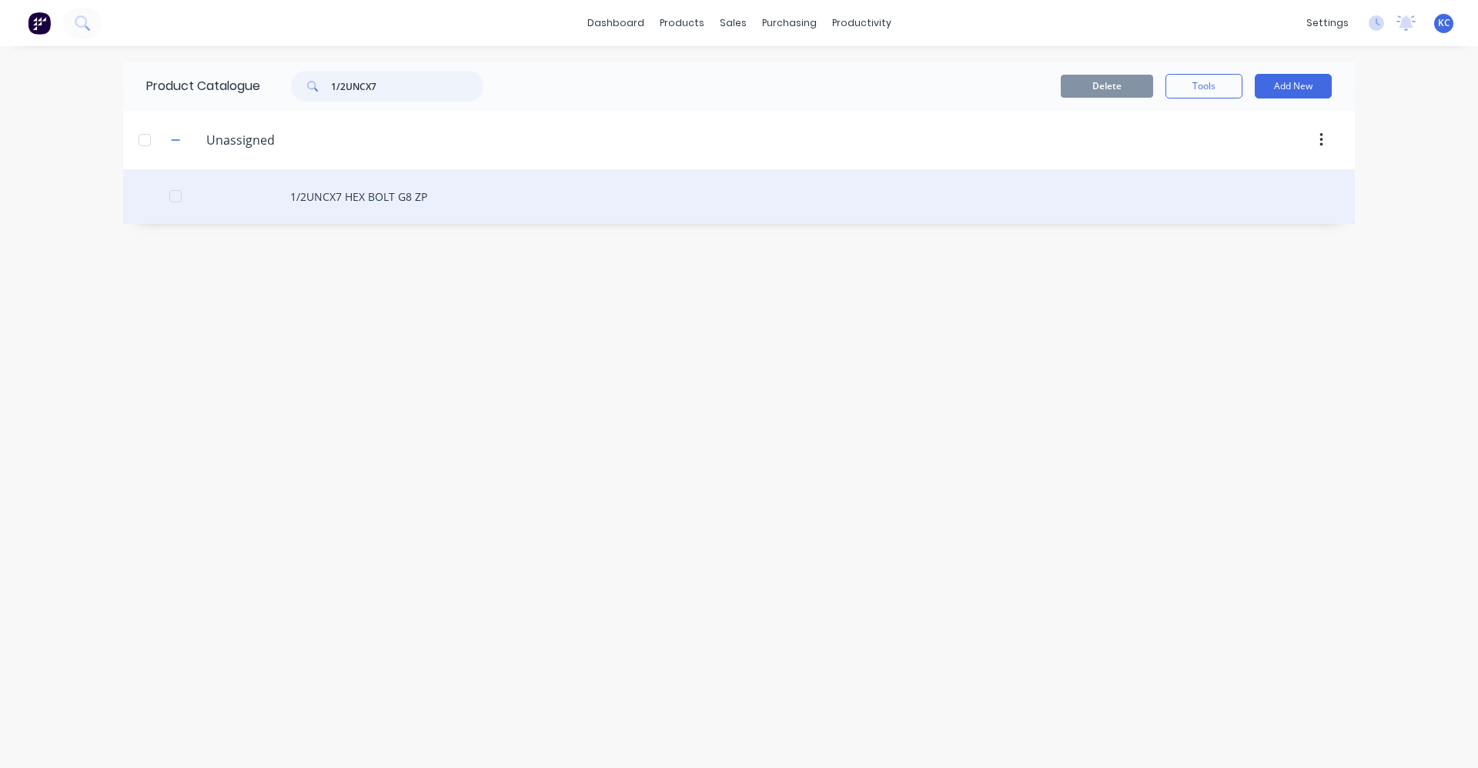
type input "1/2UNCX7"
click at [374, 199] on div "1/2UNCX7 HEX BOLT G8 ZP" at bounding box center [739, 196] width 1232 height 55
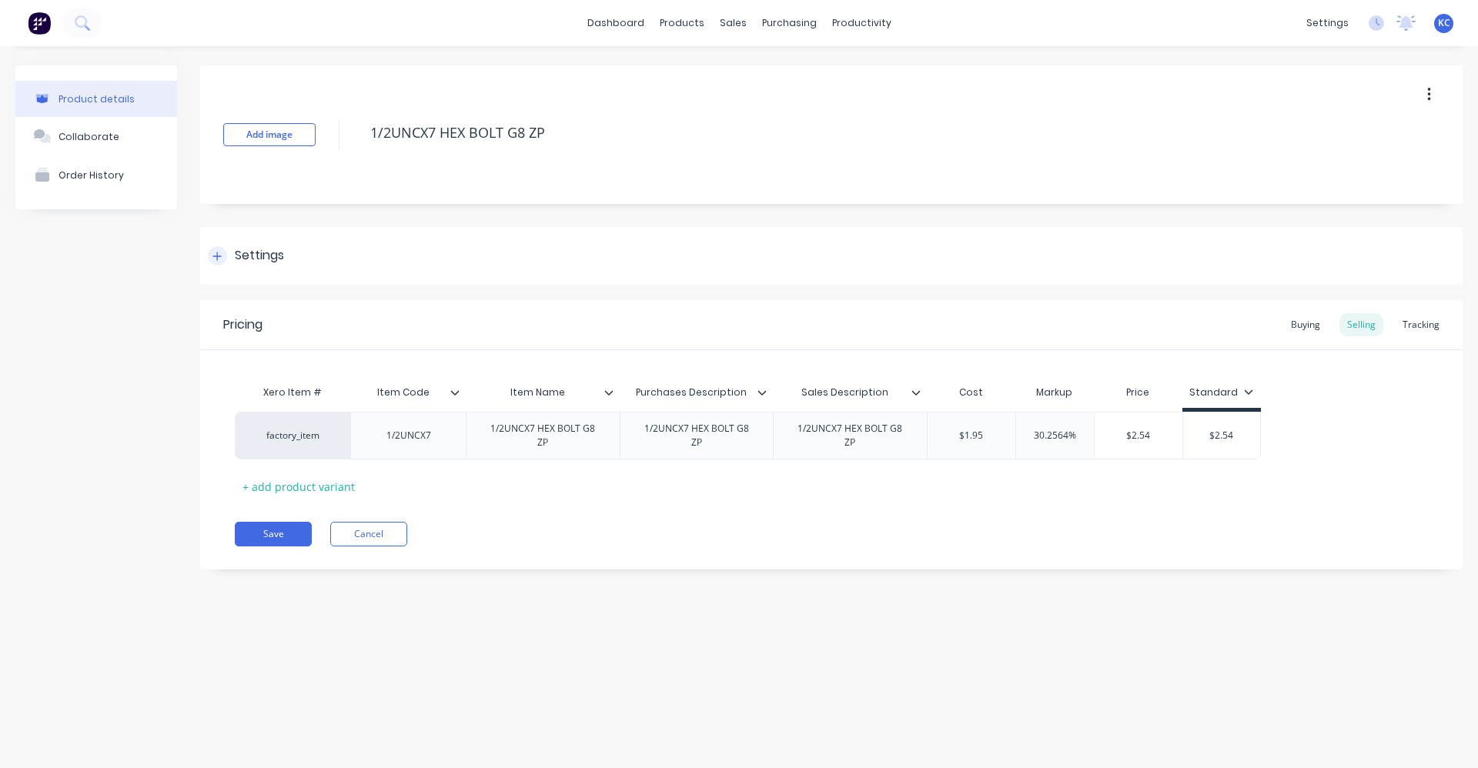
click at [249, 266] on div "Settings" at bounding box center [831, 256] width 1263 height 58
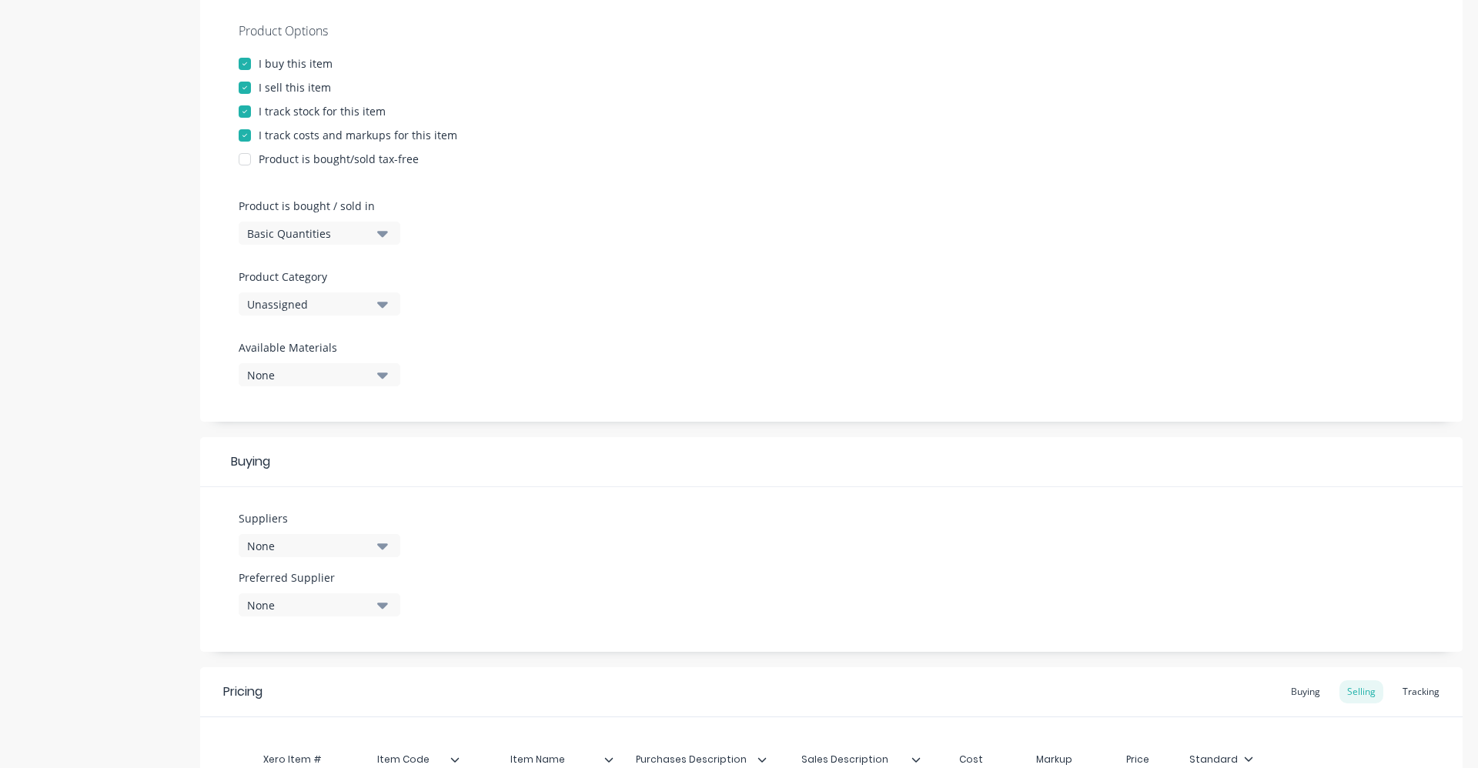
scroll to position [308, 0]
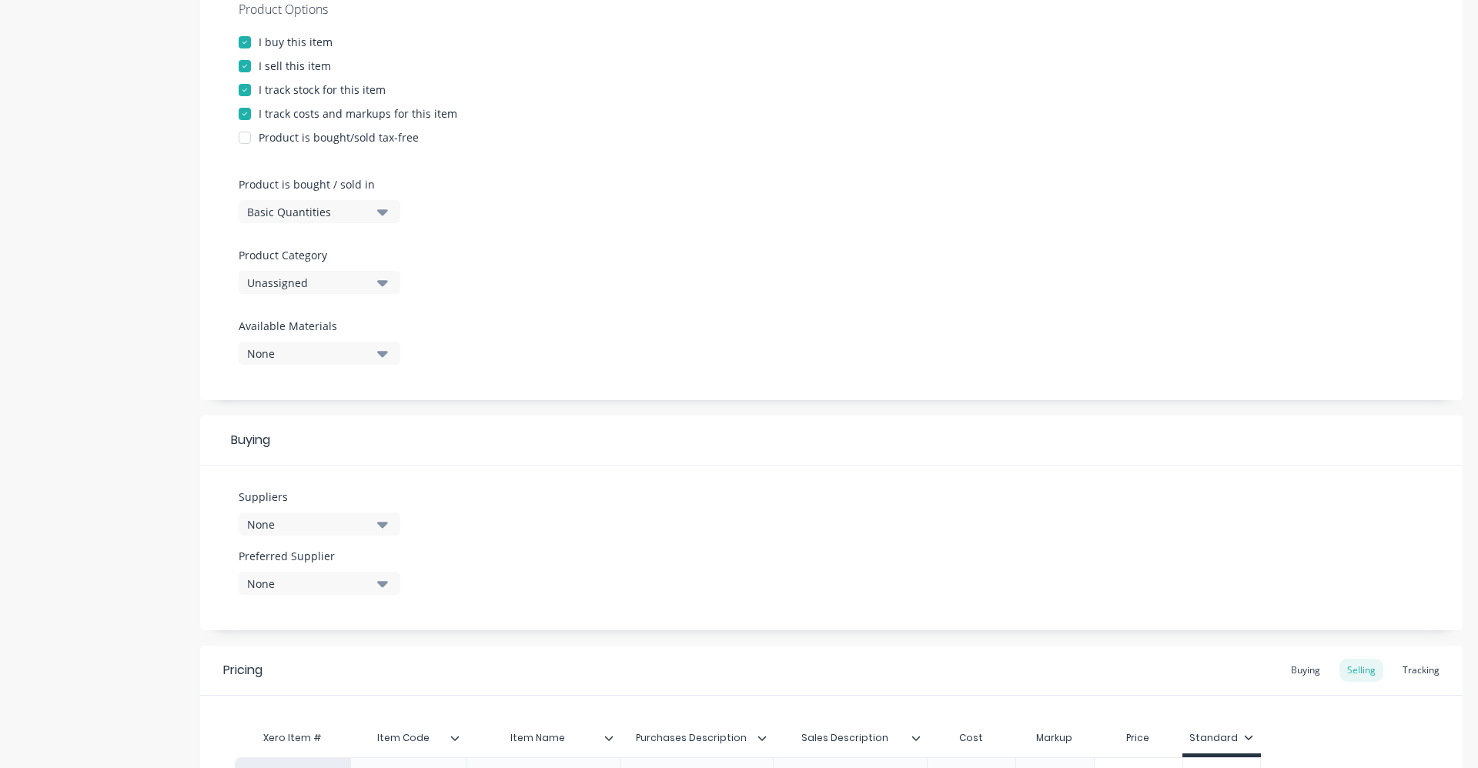
click at [381, 285] on icon "button" at bounding box center [382, 283] width 11 height 6
click at [352, 521] on div "Fastners" at bounding box center [354, 521] width 231 height 31
type textarea "x"
click at [383, 529] on icon "button" at bounding box center [382, 524] width 11 height 17
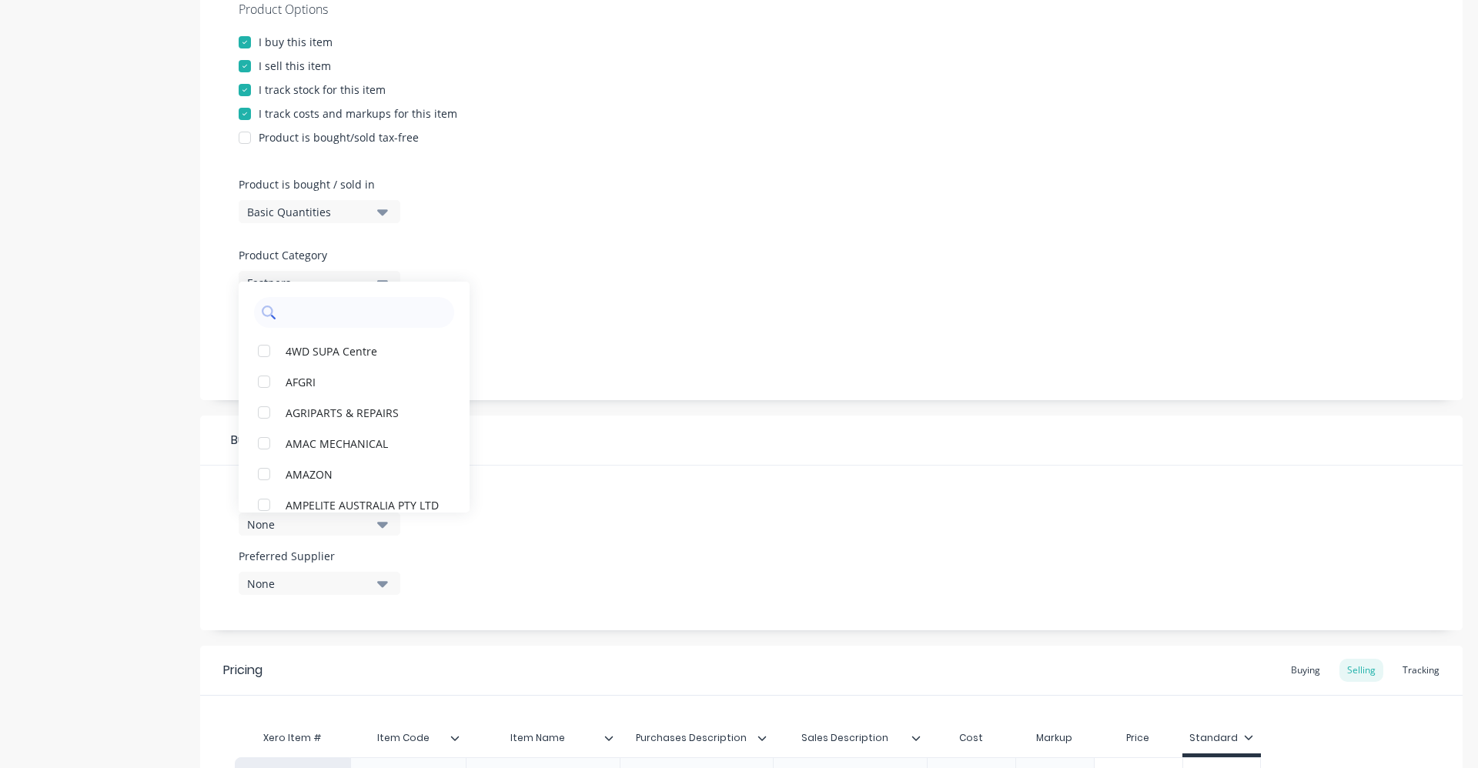
click at [355, 303] on input "text" at bounding box center [364, 312] width 163 height 31
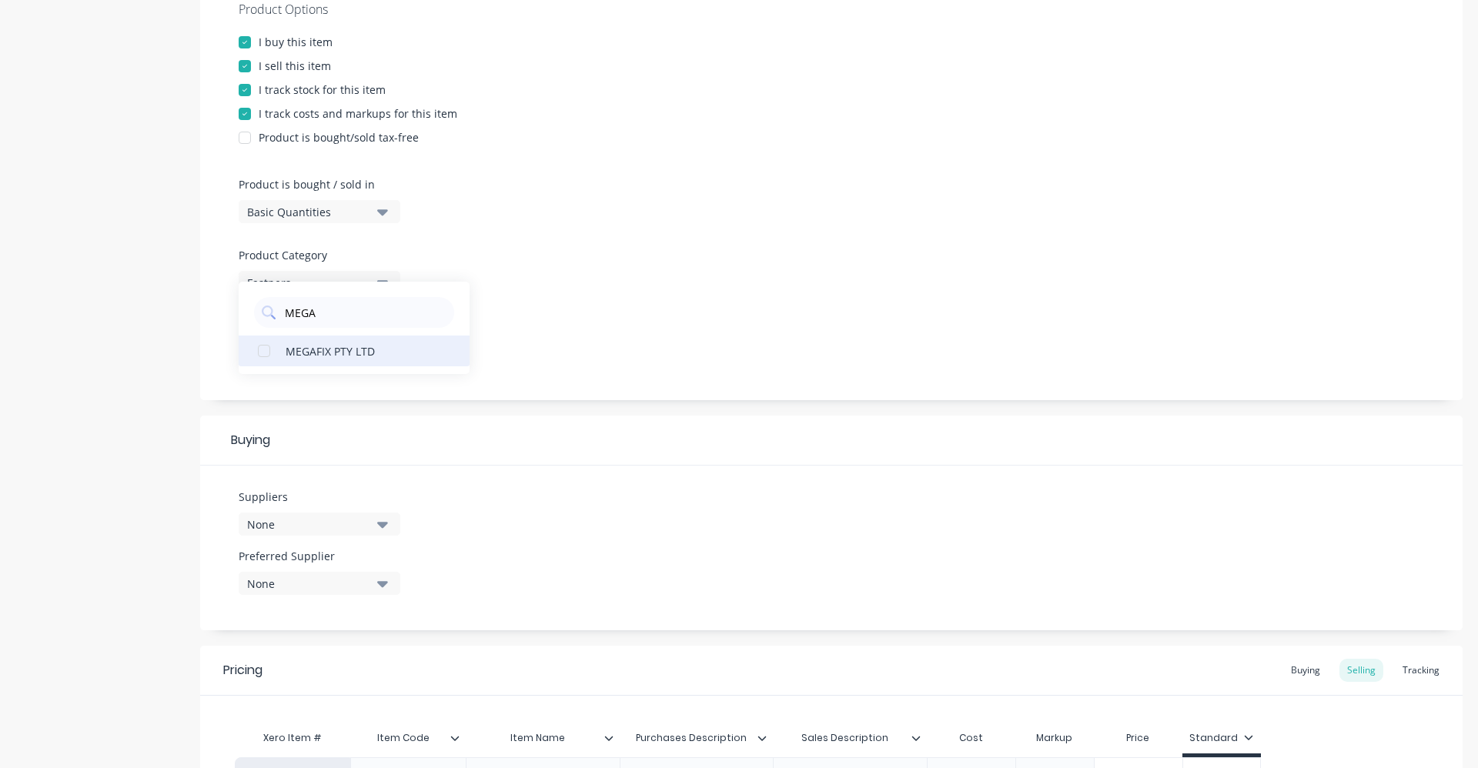
type input "MEGA"
click at [373, 359] on div "MEGAFIX PTY LTD" at bounding box center [363, 351] width 154 height 16
type textarea "x"
drag, startPoint x: 353, startPoint y: 313, endPoint x: 284, endPoint y: 310, distance: 68.6
click at [284, 310] on input "MEGA" at bounding box center [364, 312] width 163 height 31
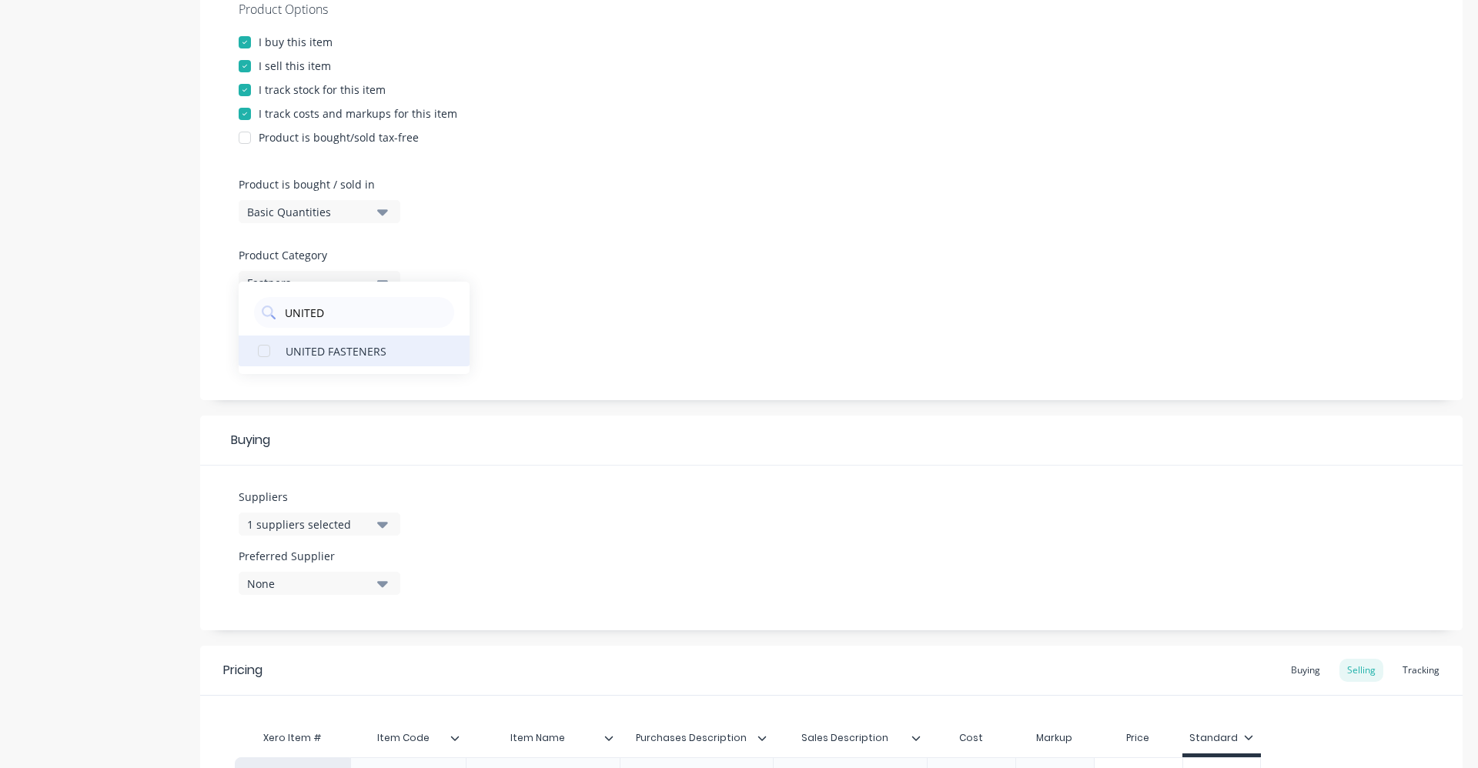
type input "UNITED"
click at [314, 347] on div "UNITED FASTENERS" at bounding box center [363, 351] width 154 height 16
type textarea "x"
drag, startPoint x: 313, startPoint y: 310, endPoint x: 284, endPoint y: 311, distance: 29.3
click at [284, 311] on input "UNITED" at bounding box center [364, 312] width 163 height 31
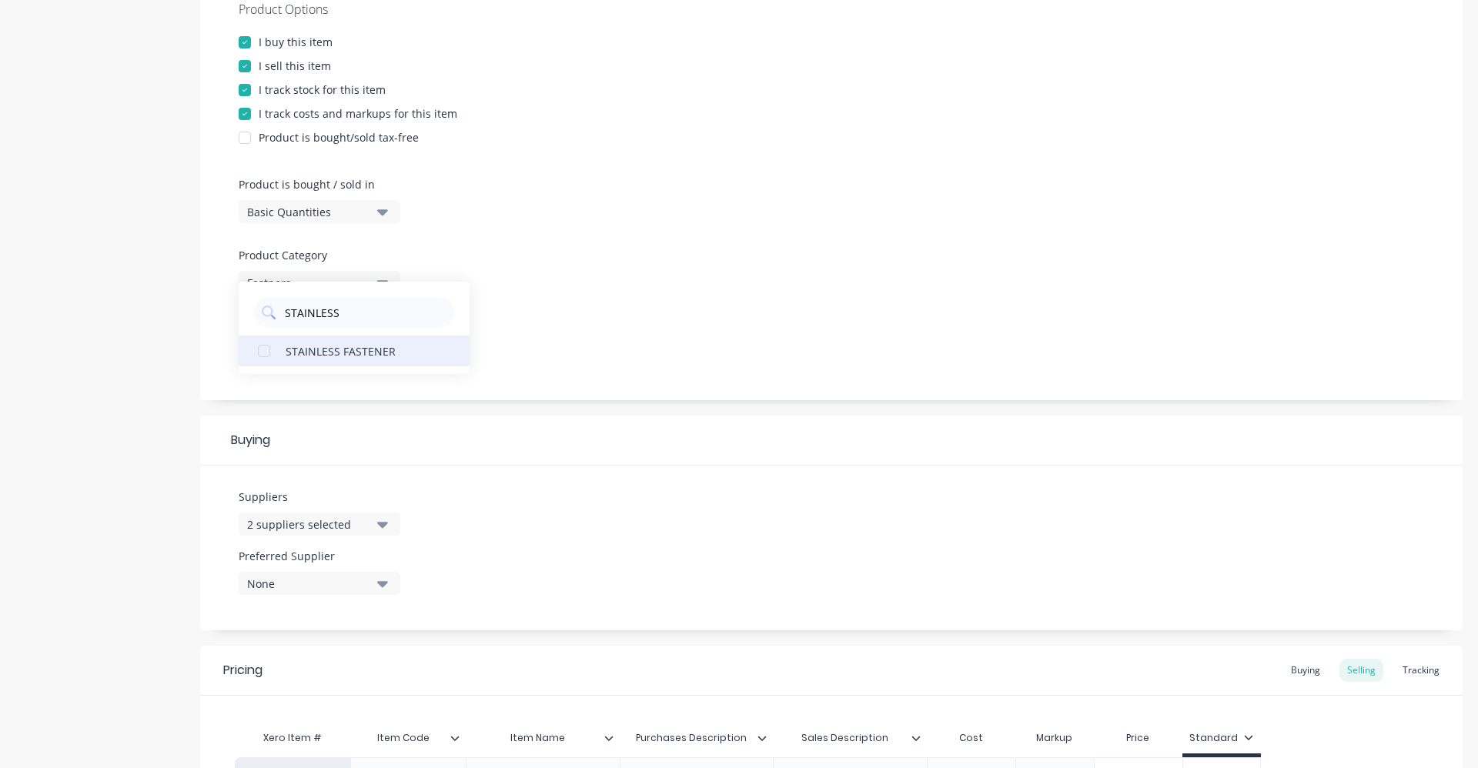
type input "STAINLESS"
click at [314, 349] on div "STAINLESS FASTENER" at bounding box center [363, 351] width 154 height 16
click at [493, 309] on div at bounding box center [832, 312] width 1186 height 12
click at [336, 352] on div "None" at bounding box center [308, 354] width 123 height 16
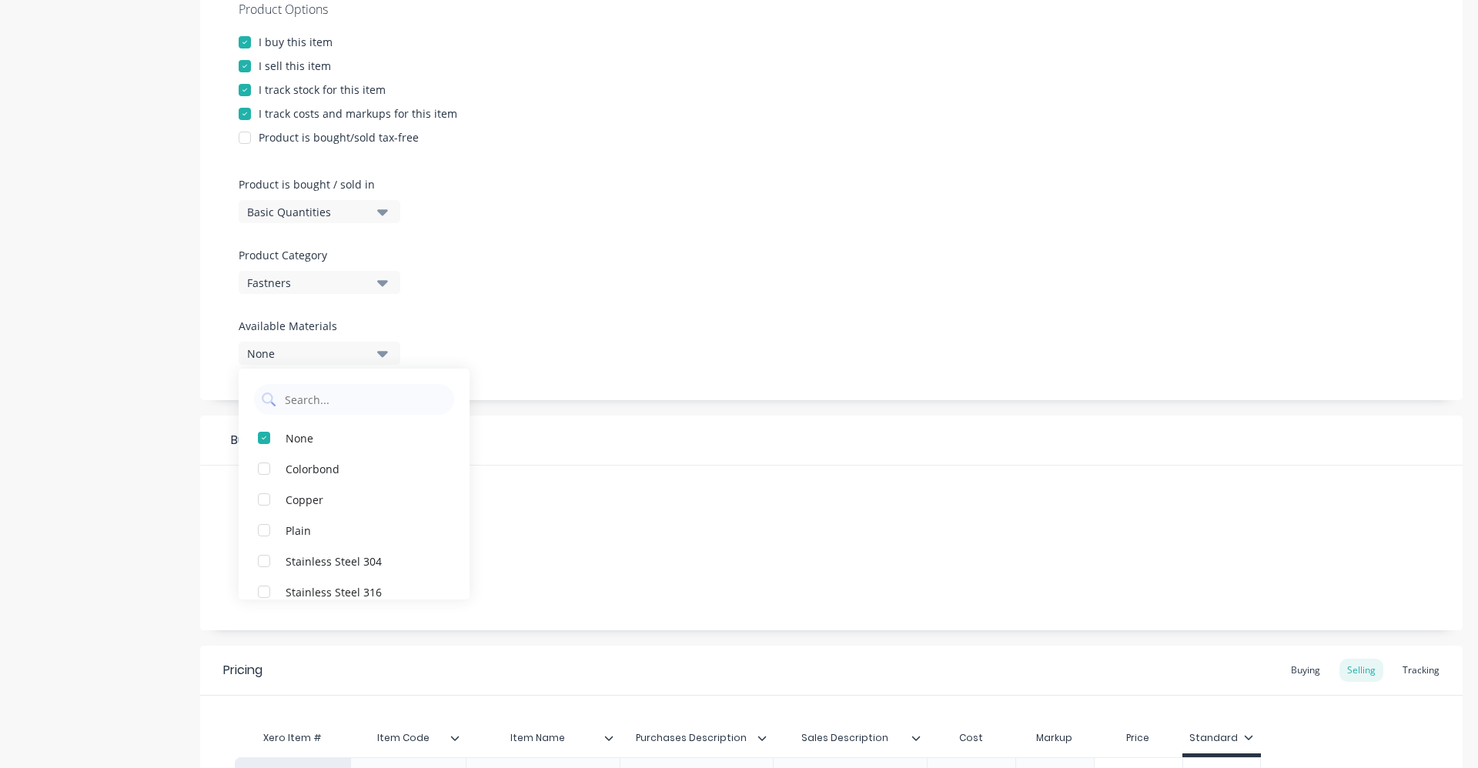
click at [502, 315] on div at bounding box center [832, 312] width 1186 height 12
click at [385, 577] on icon "button" at bounding box center [382, 583] width 11 height 17
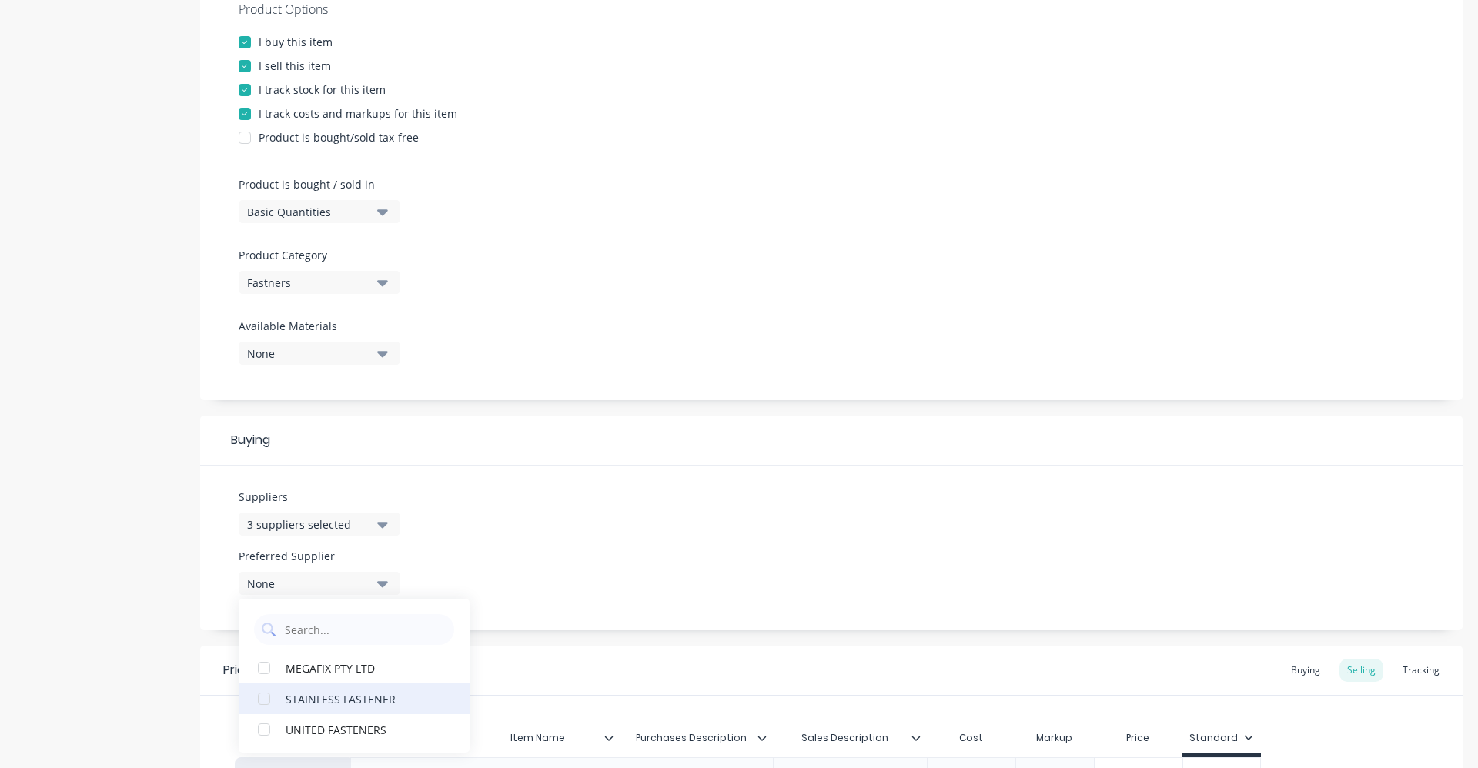
click at [386, 706] on div "STAINLESS FASTENER" at bounding box center [363, 699] width 154 height 16
type textarea "x"
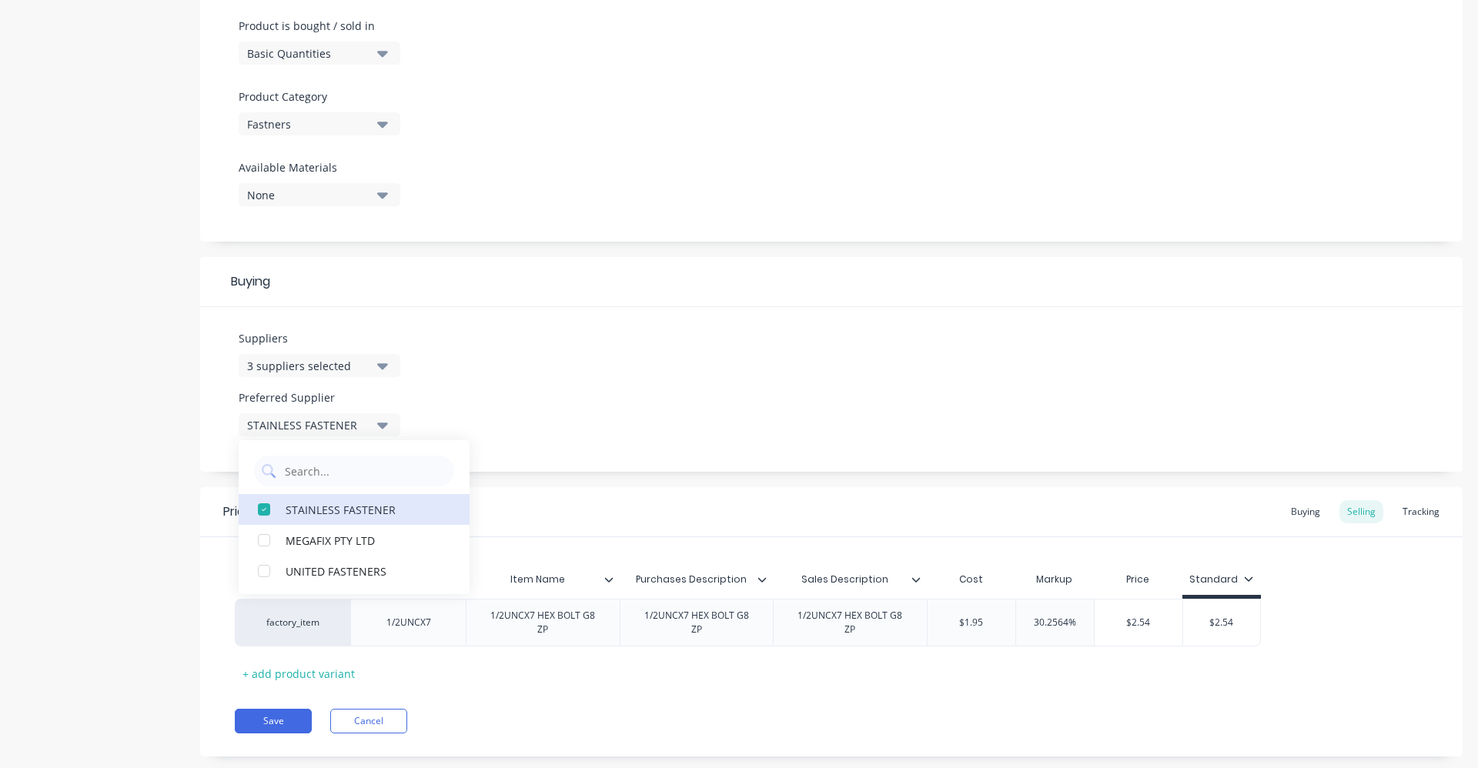
scroll to position [497, 0]
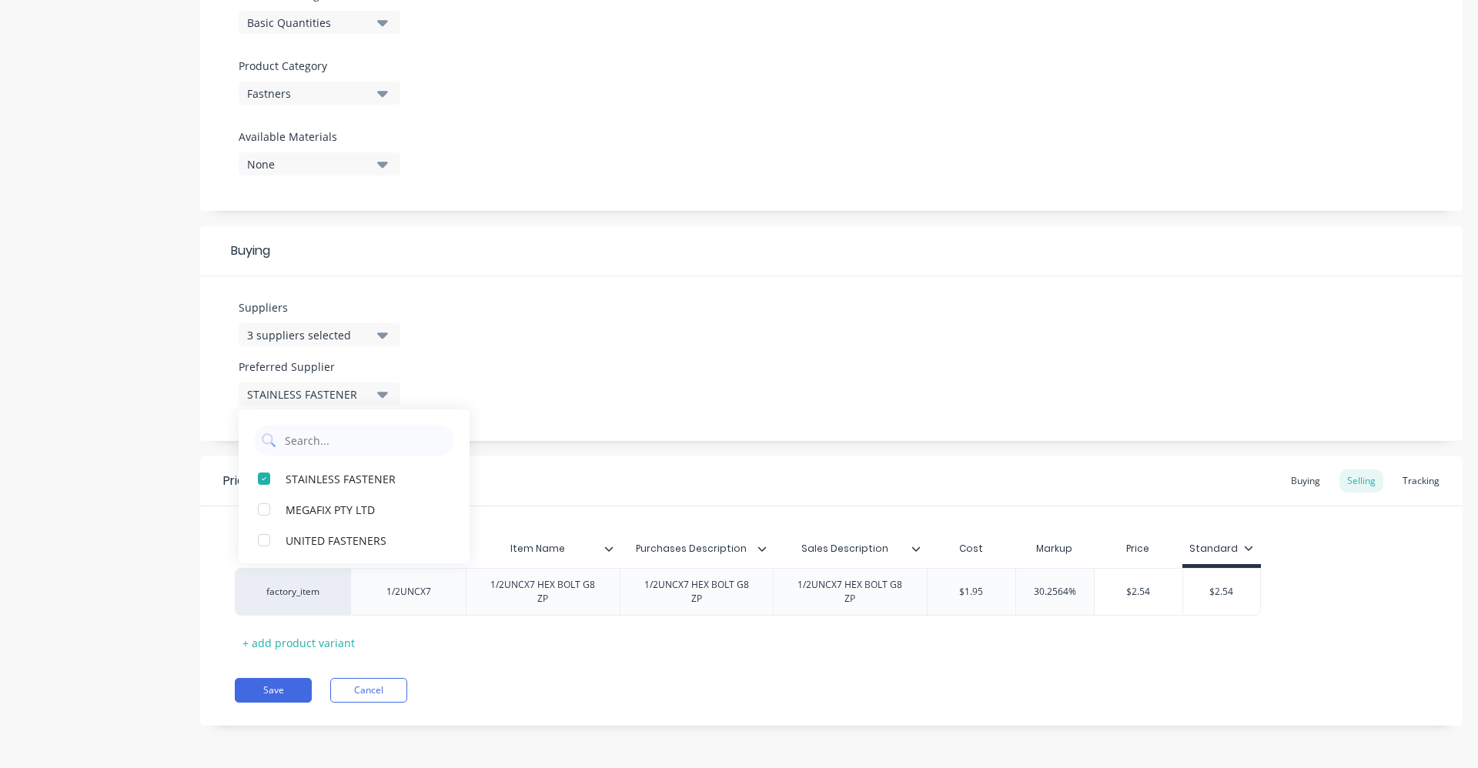
click at [754, 451] on div "Add image 1/2UNCX7 HEX BOLT G8 ZP Settings Product Options I buy this item I se…" at bounding box center [831, 158] width 1263 height 1181
click at [1307, 484] on div "Buying" at bounding box center [1306, 481] width 45 height 23
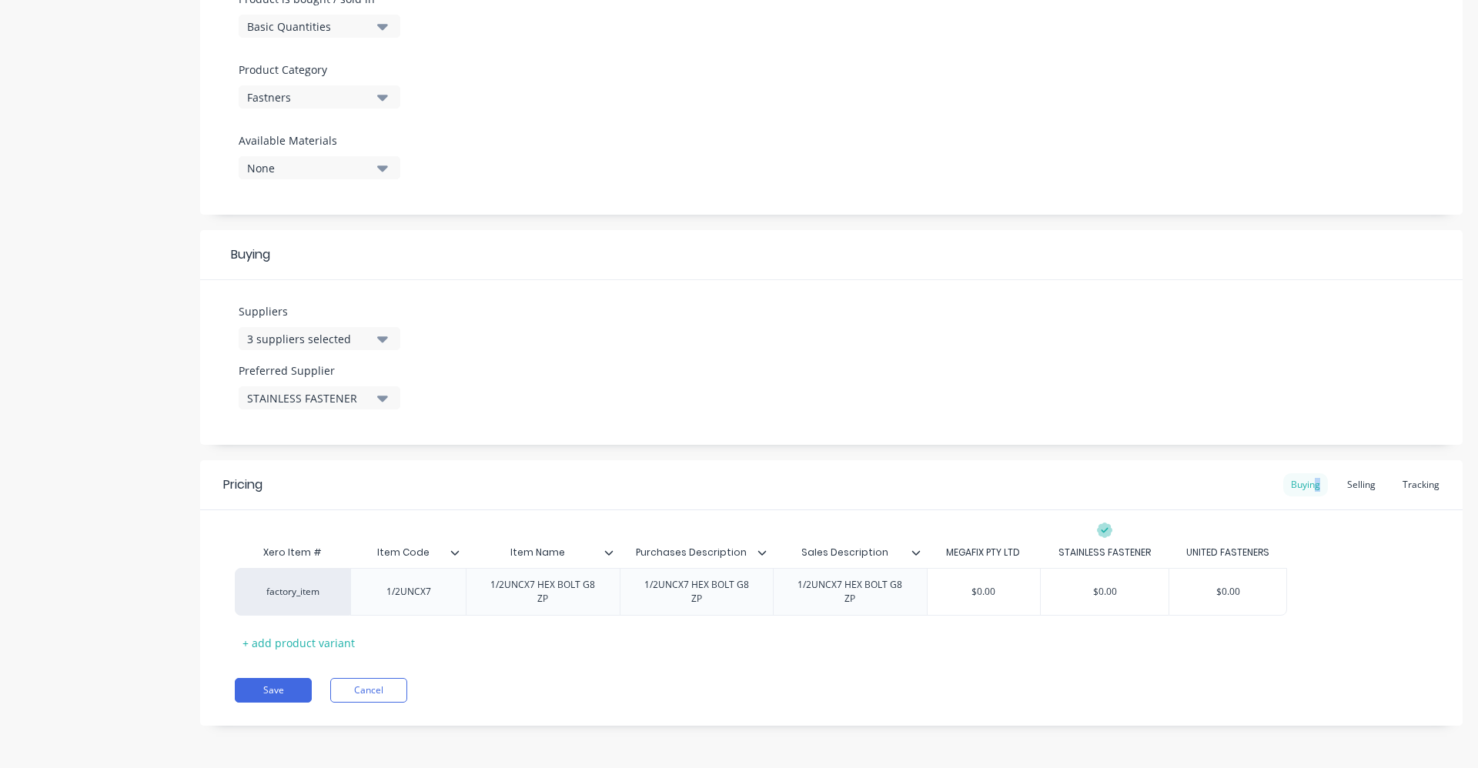
scroll to position [494, 0]
click at [972, 591] on input "$0.00" at bounding box center [984, 592] width 113 height 14
type input "0.00"
type textarea "x"
type input ".00"
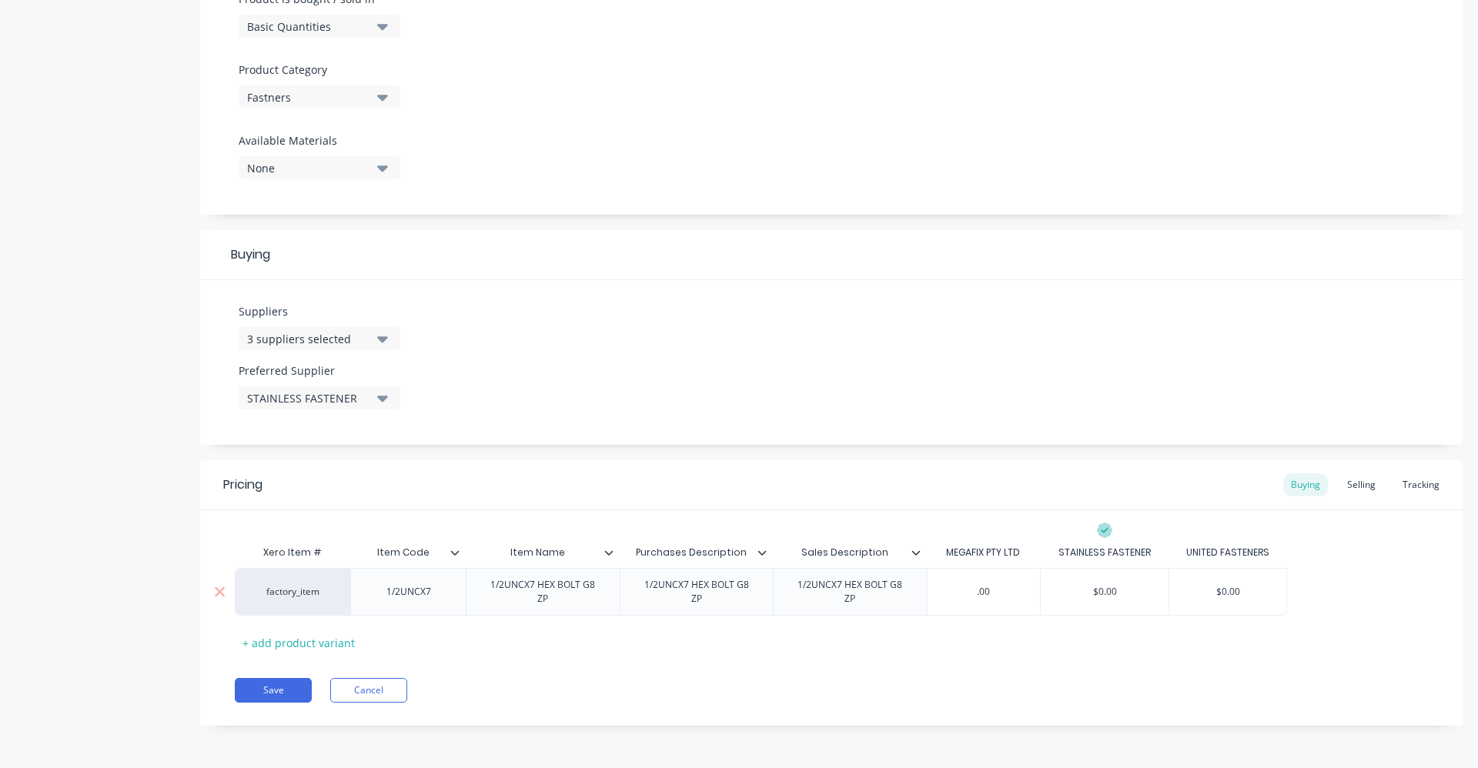
type textarea "x"
type input "0"
type textarea "x"
type input "1."
type textarea "x"
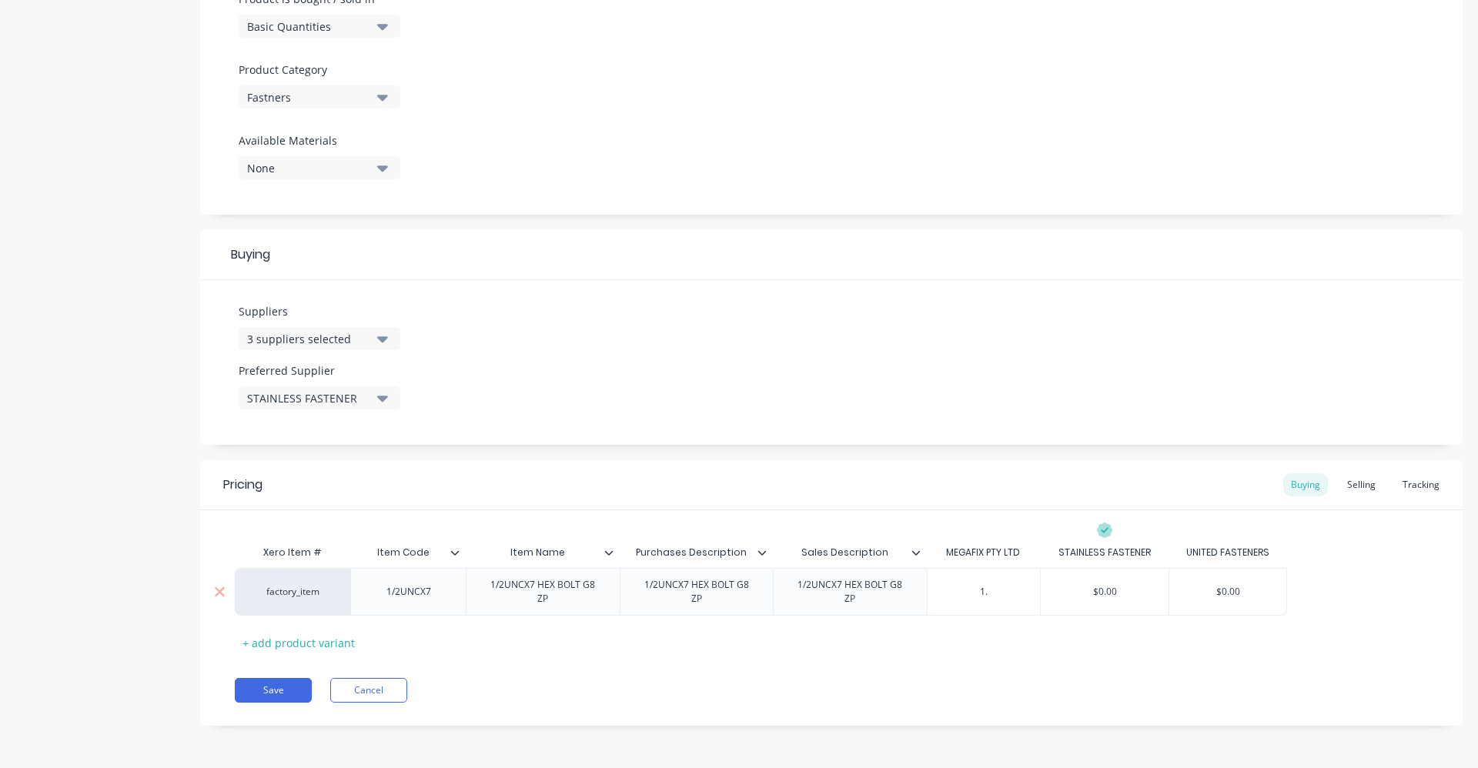
type input "1.6"
type textarea "x"
type input "1.62"
type textarea "x"
type input "1.628"
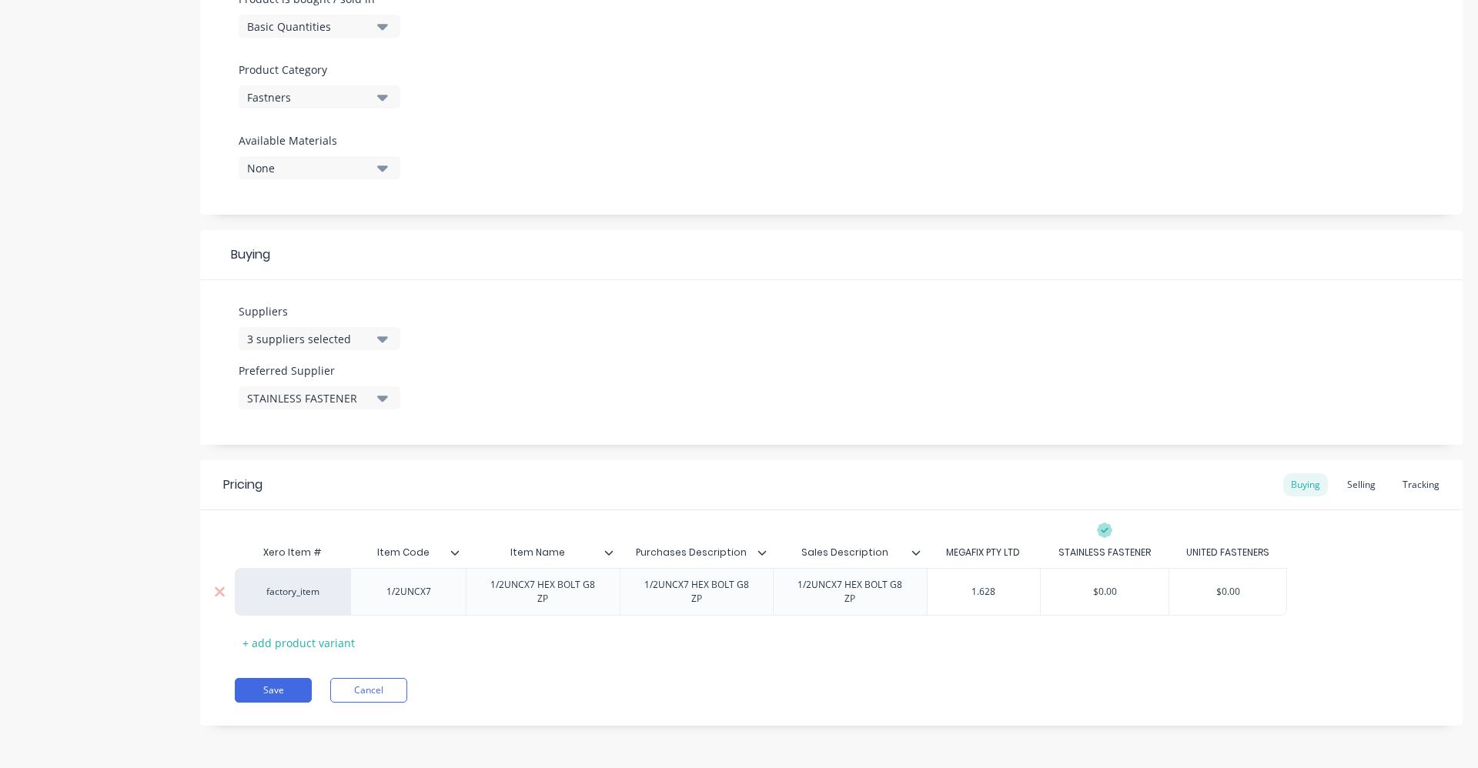
type textarea "x"
type input "1.6286"
click at [1361, 487] on div "Selling" at bounding box center [1362, 485] width 44 height 23
type input "$1.95"
drag, startPoint x: 957, startPoint y: 596, endPoint x: 1023, endPoint y: 591, distance: 66.4
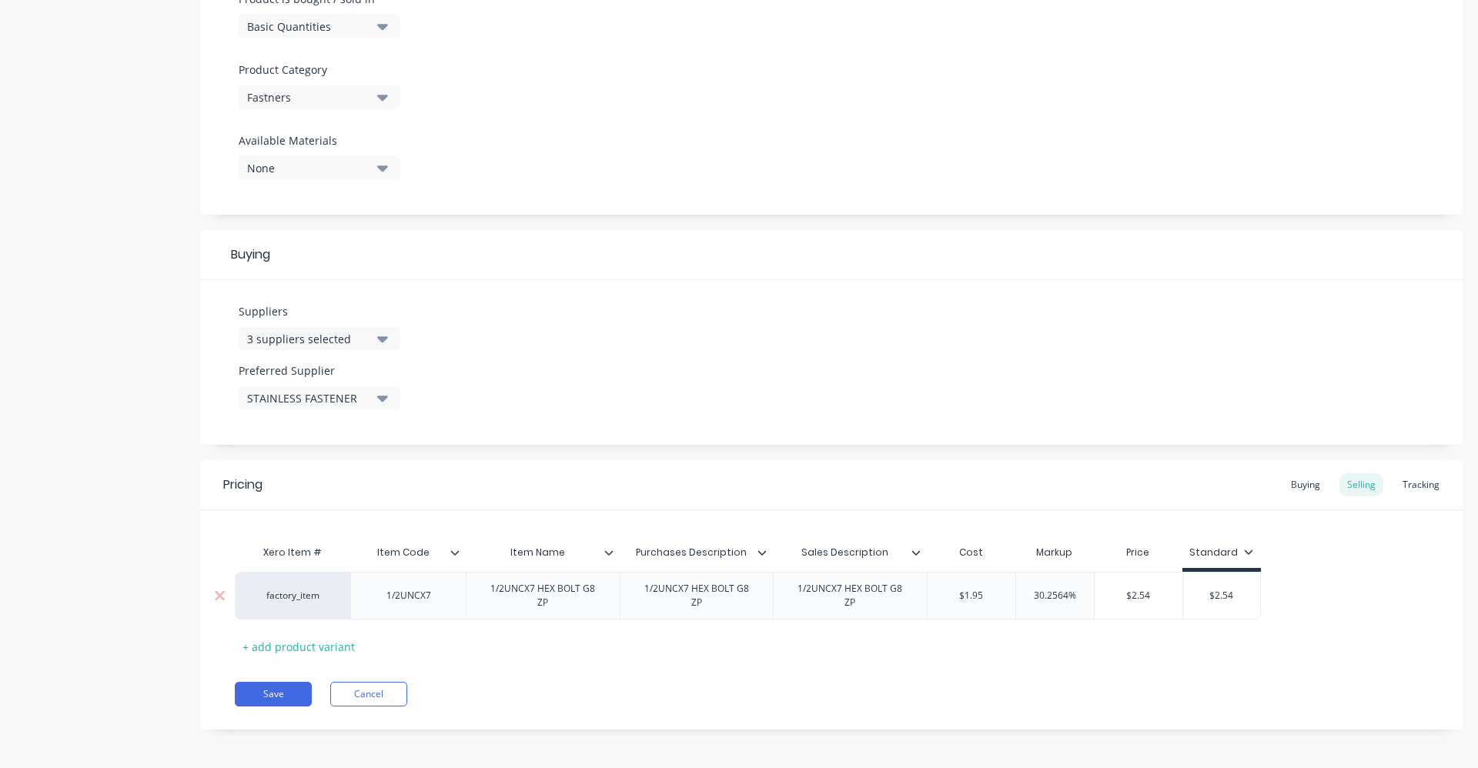
click at [1023, 591] on div "factory_item 1/2UNCX7 1/2UNCX7 HEX BOLT G8 ZP 1/2UNCX7 HEX BOLT G8 ZP 1/2UNCX7 …" at bounding box center [748, 596] width 1026 height 48
type textarea "x"
type input "1."
type textarea "x"
type input "1.62"
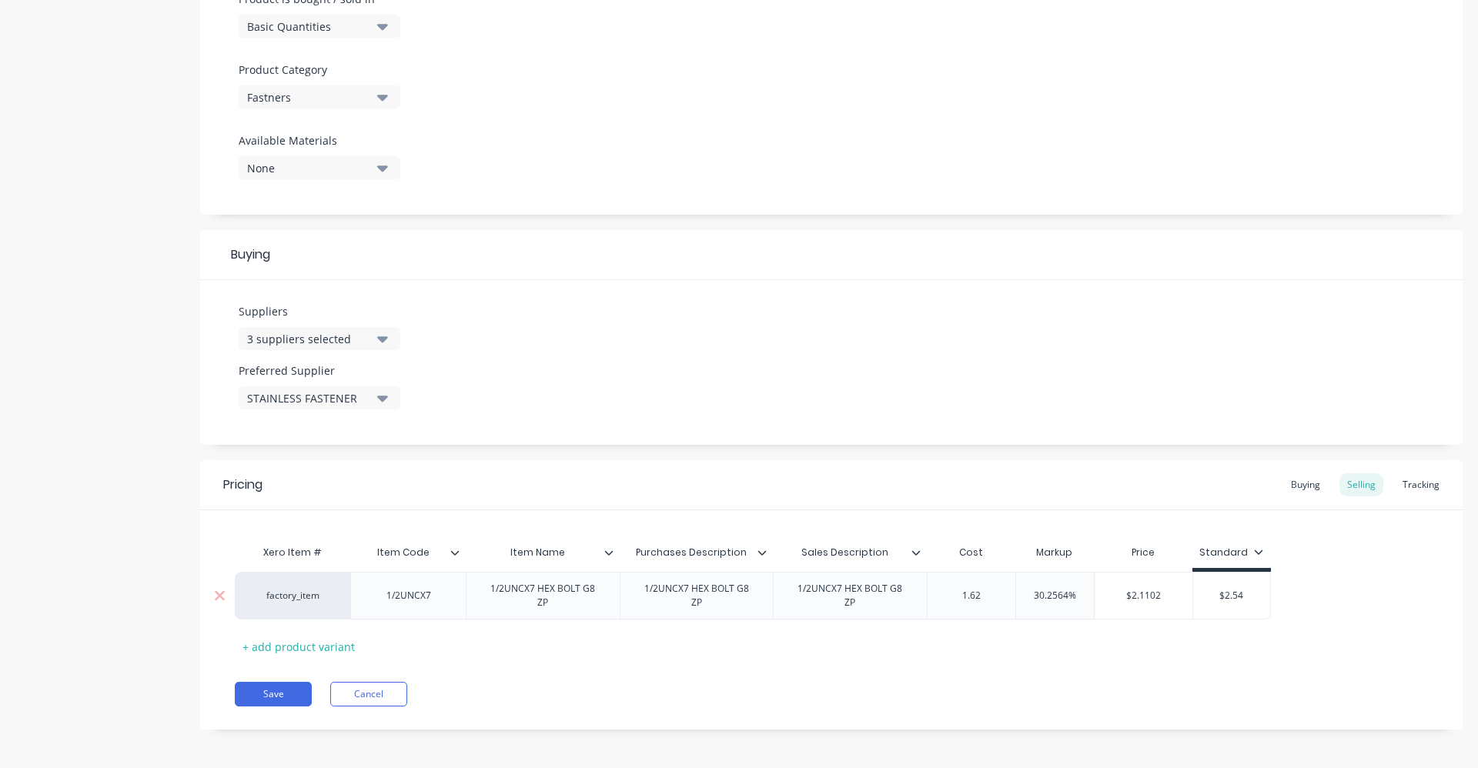
type textarea "x"
type input "1.6286"
type textarea "x"
type input "1.6286"
type input "30.2564%"
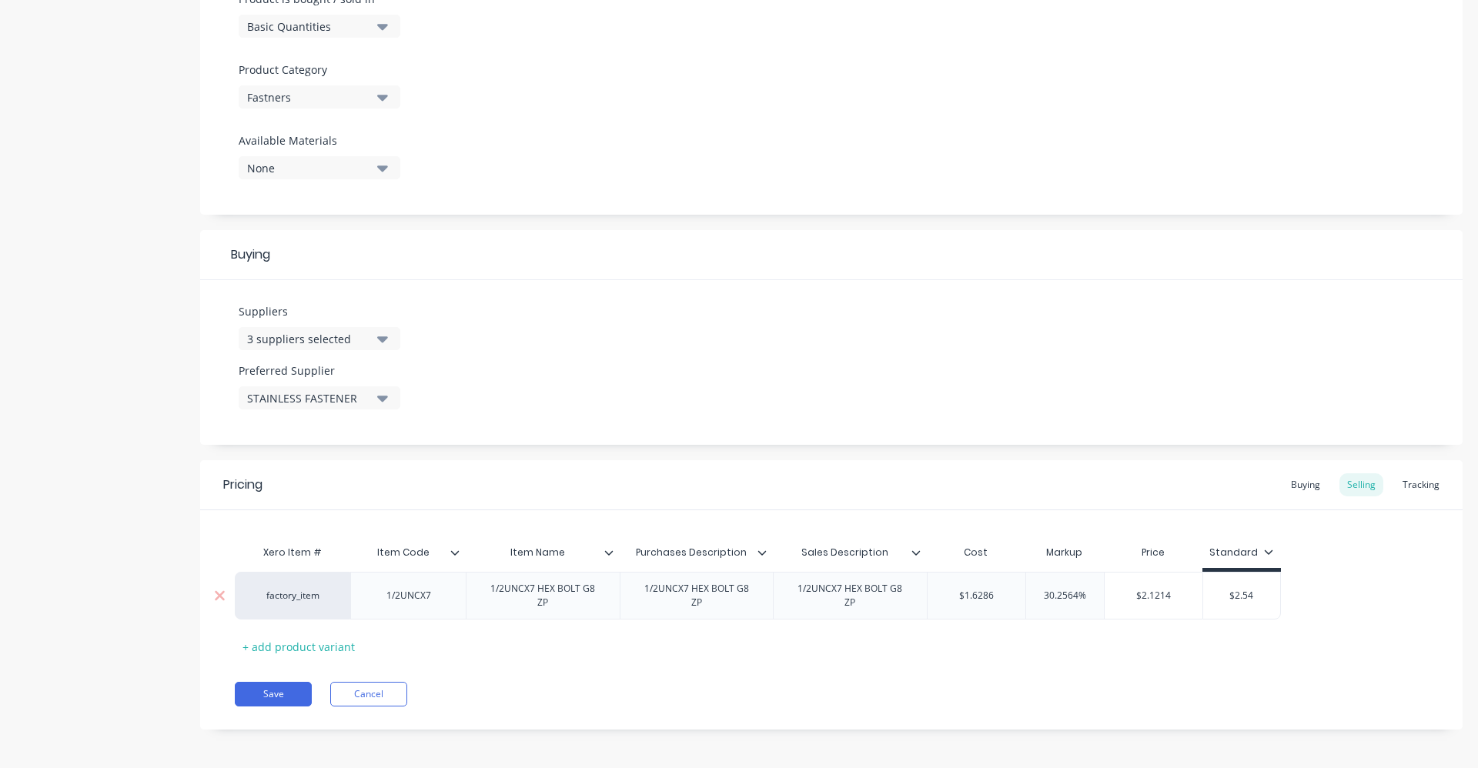
drag, startPoint x: 1042, startPoint y: 596, endPoint x: 1130, endPoint y: 594, distance: 88.6
click at [1130, 594] on div "factory_item 1/2UNCX7 1/2UNCX7 HEX BOLT G8 ZP 1/2UNCX7 HEX BOLT G8 ZP 1/2UNCX7 …" at bounding box center [758, 596] width 1046 height 48
type textarea "x"
type input "40"
type textarea "x"
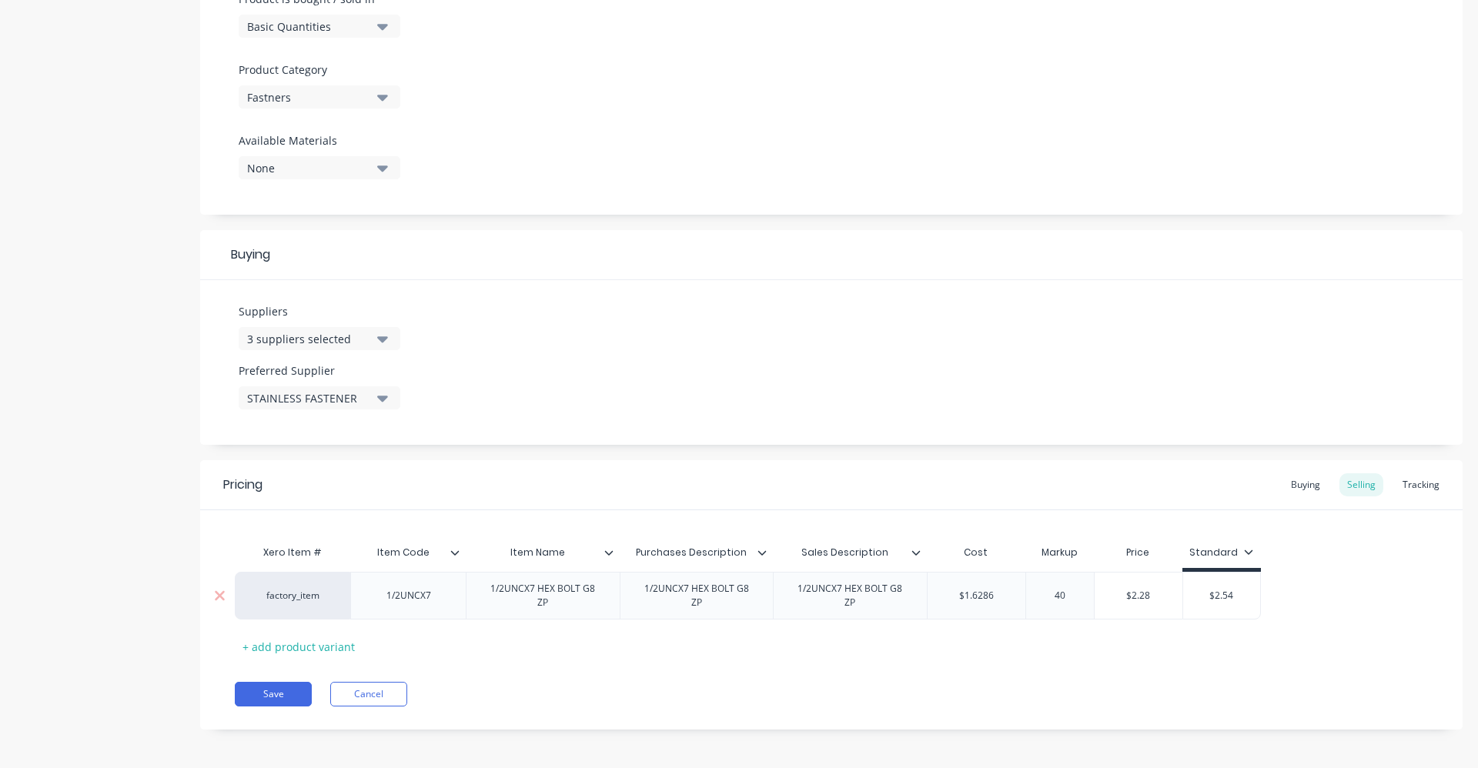
type input "40"
type input "$2.54"
drag, startPoint x: 1193, startPoint y: 598, endPoint x: 1257, endPoint y: 573, distance: 68.8
click at [1256, 580] on div "$2.54 $2.54" at bounding box center [1221, 596] width 77 height 38
type textarea "x"
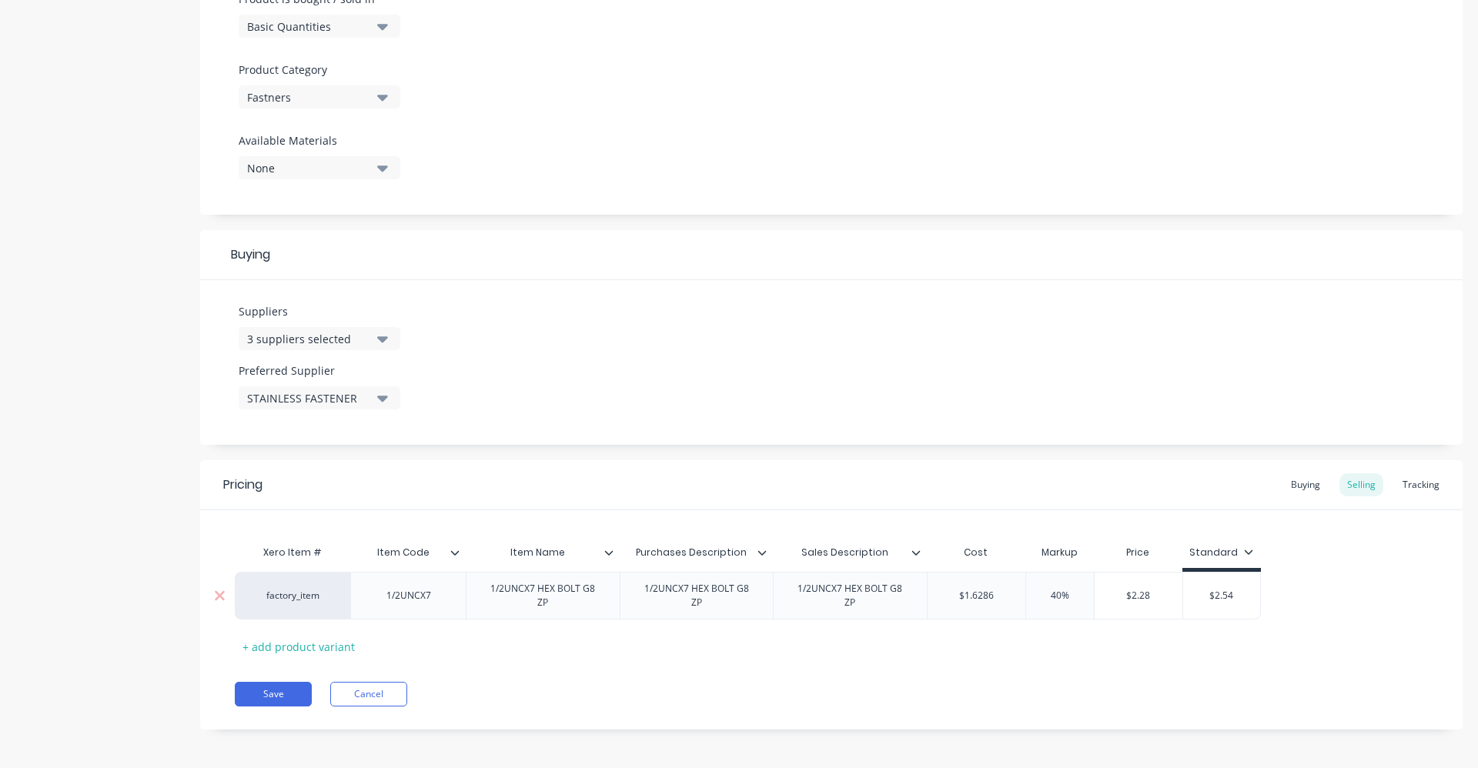
type input "2.54"
type textarea "x"
type input "54"
type textarea "x"
type input "4"
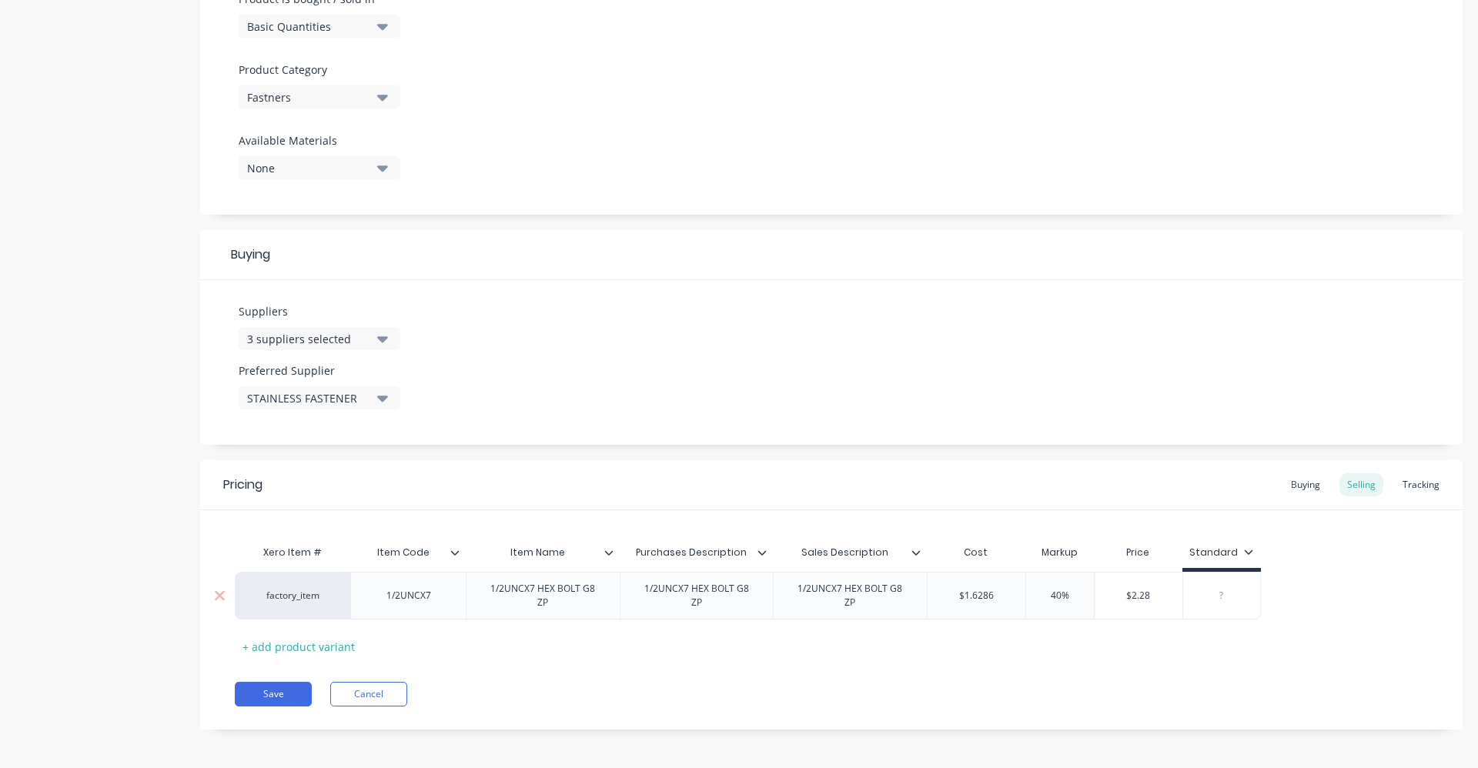
type textarea "x"
click at [1160, 692] on div "Save Cancel" at bounding box center [849, 694] width 1228 height 25
click at [1301, 487] on div "Buying" at bounding box center [1306, 485] width 45 height 23
click at [1017, 695] on div "Save Cancel" at bounding box center [849, 690] width 1228 height 25
click at [1368, 488] on div "Selling" at bounding box center [1362, 485] width 44 height 23
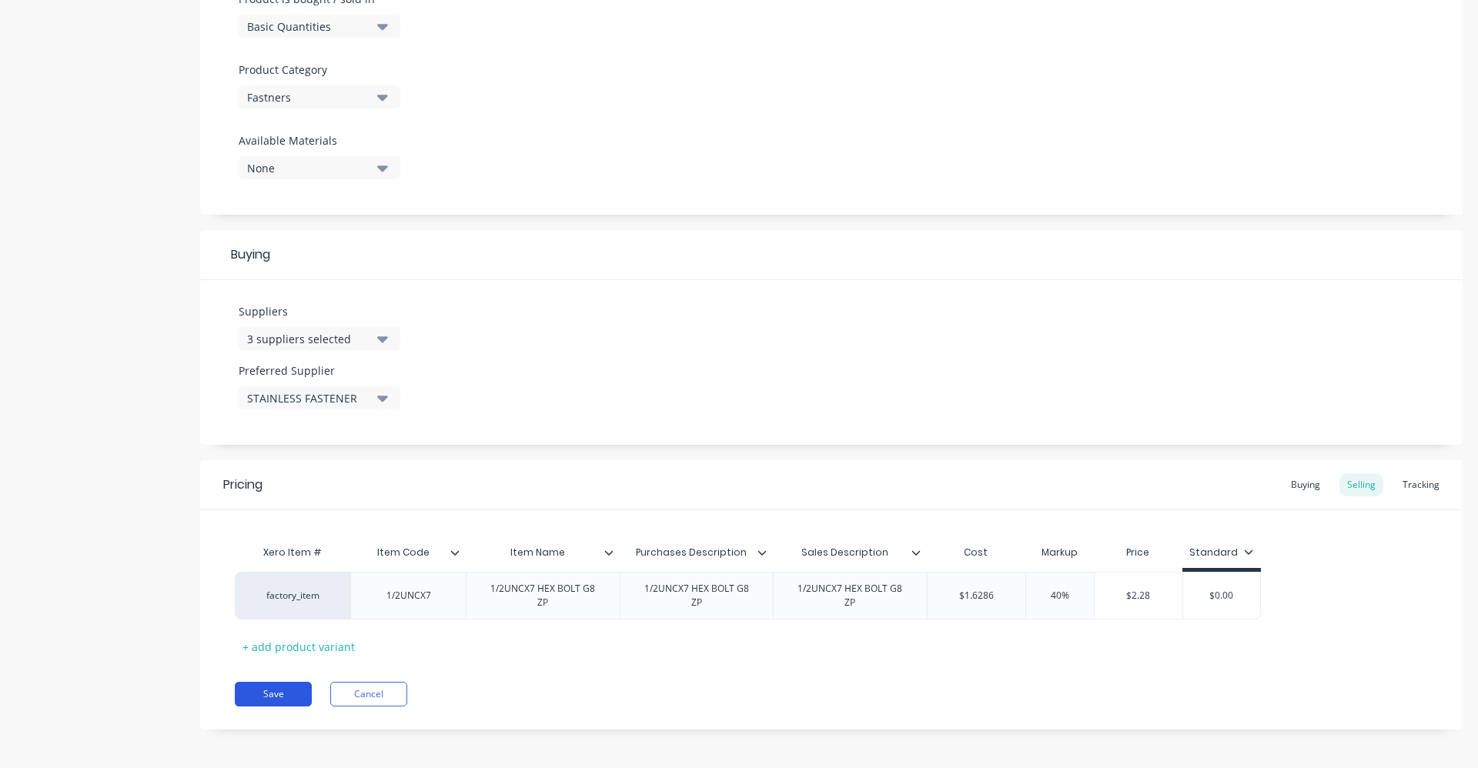
click at [276, 691] on button "Save" at bounding box center [273, 694] width 77 height 25
type textarea "x"
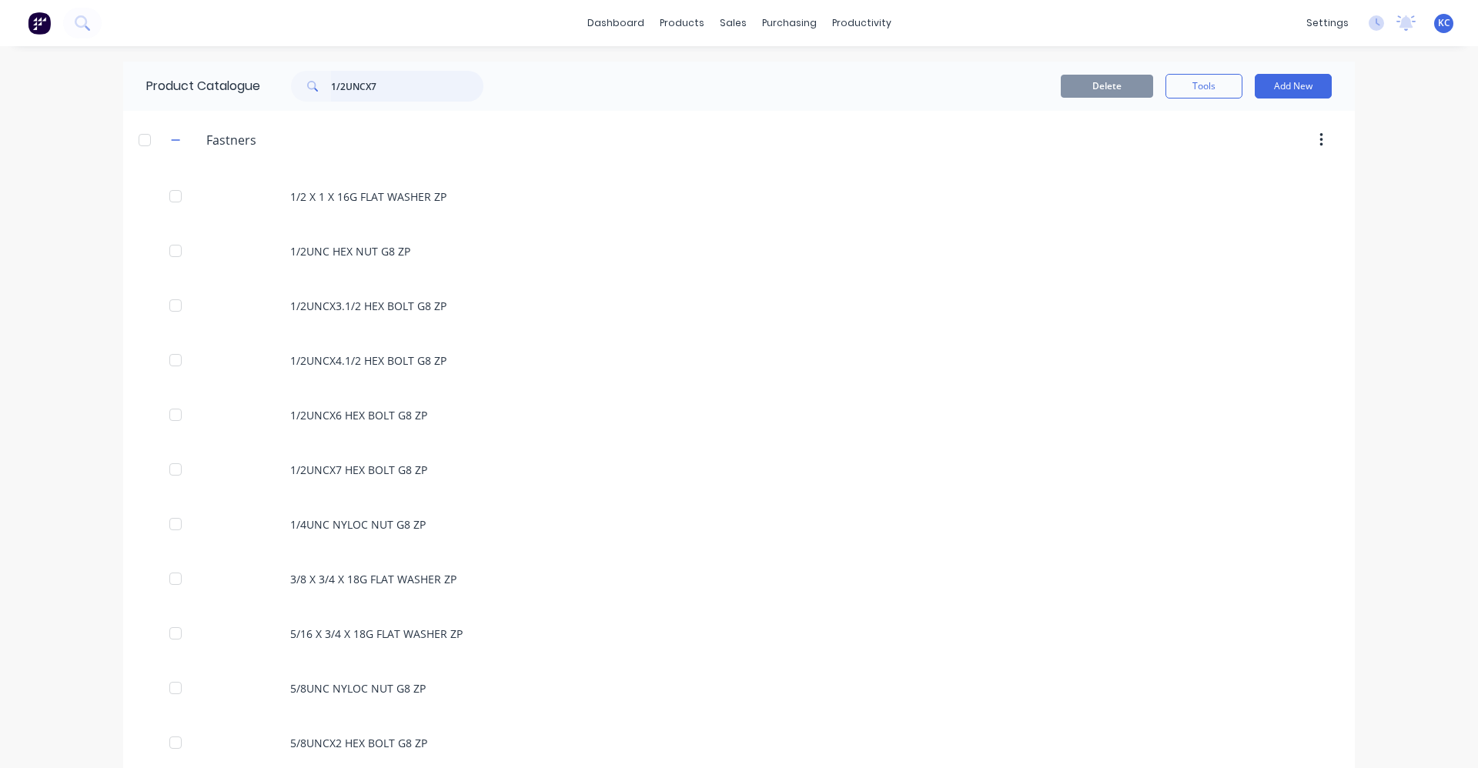
click at [380, 85] on input "1/2UNCX7" at bounding box center [407, 86] width 152 height 31
type input "1"
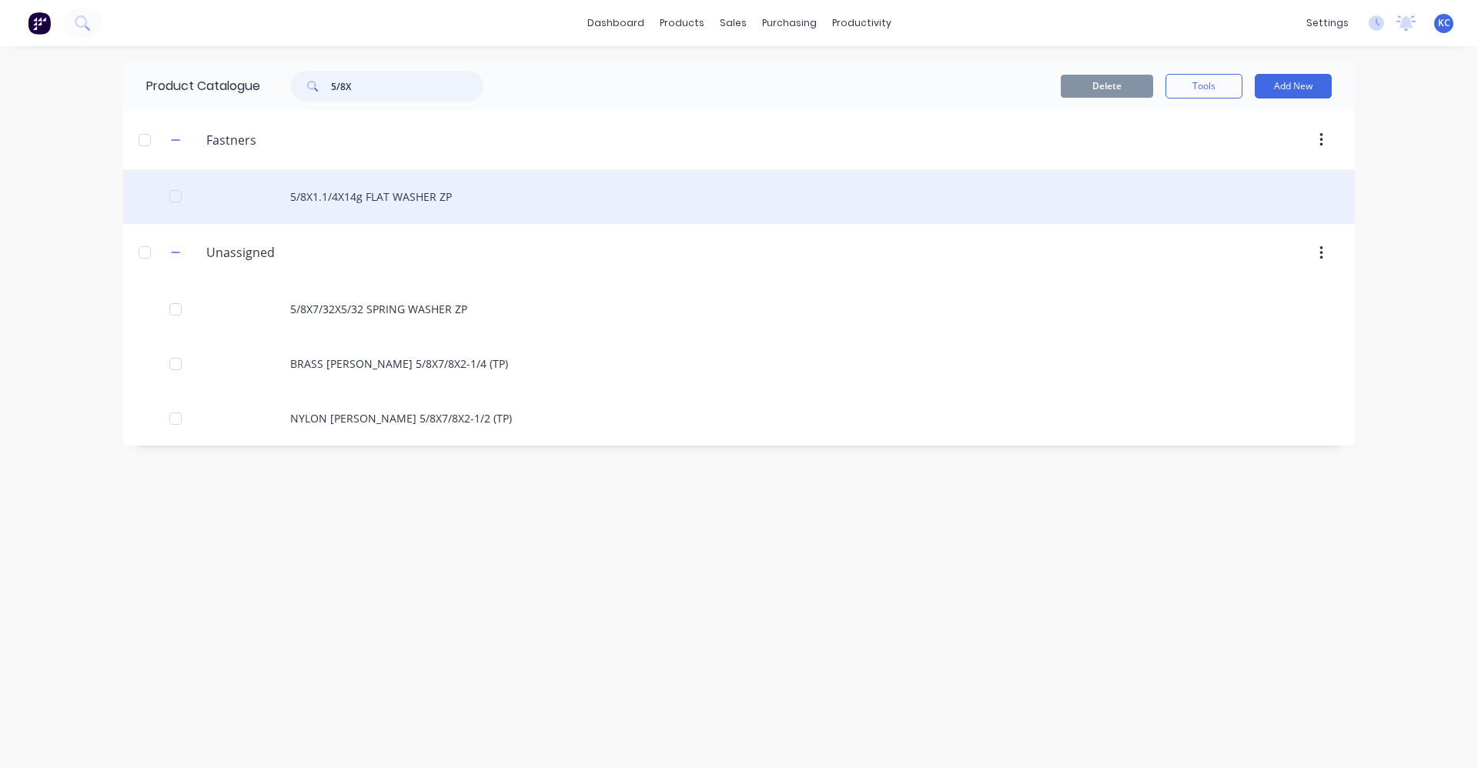
type input "5/8X"
click at [388, 201] on div "5/8X1.1/4X14g FLAT WASHER ZP" at bounding box center [739, 196] width 1232 height 55
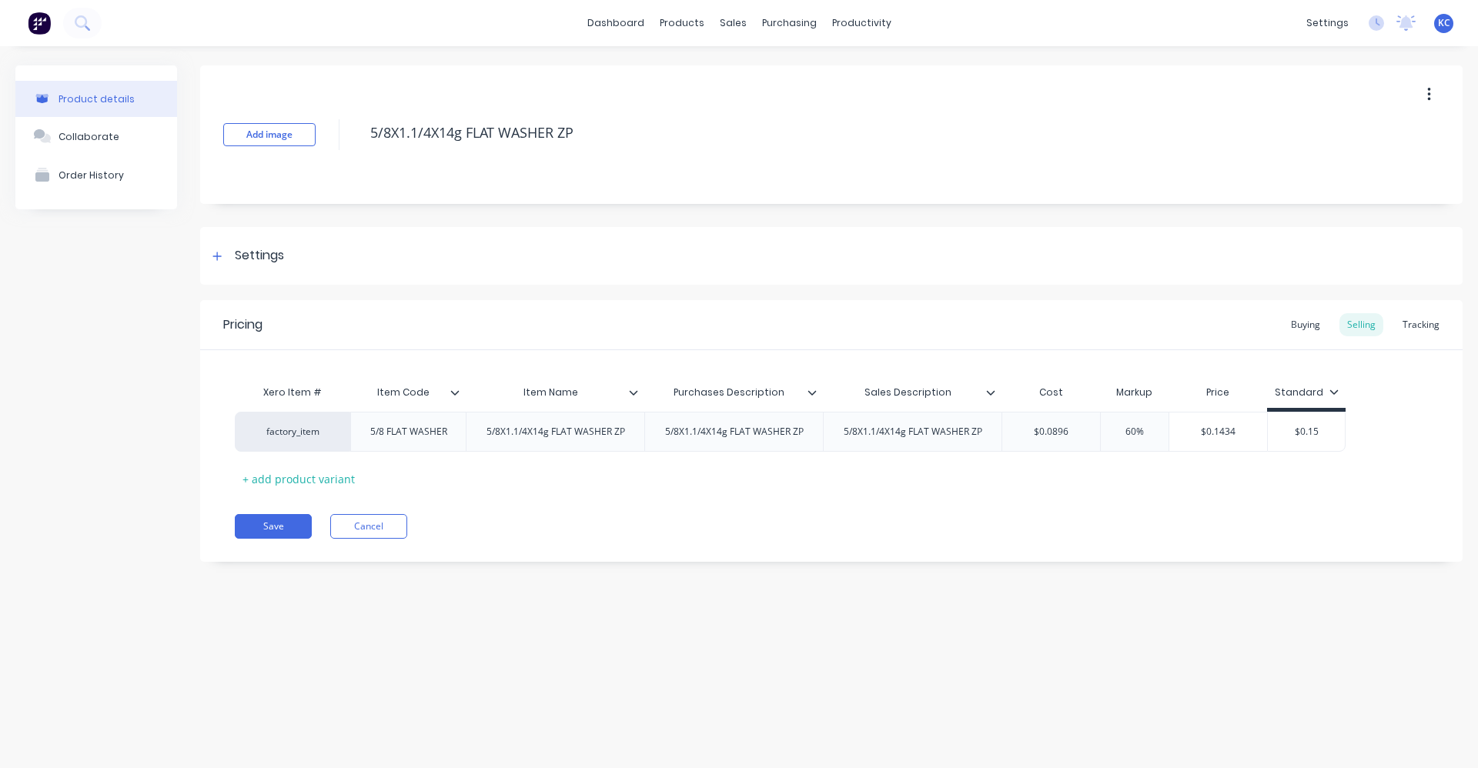
type textarea "x"
click at [1315, 313] on div "Buying" at bounding box center [1306, 324] width 45 height 23
click at [294, 246] on div "Settings" at bounding box center [831, 256] width 1263 height 58
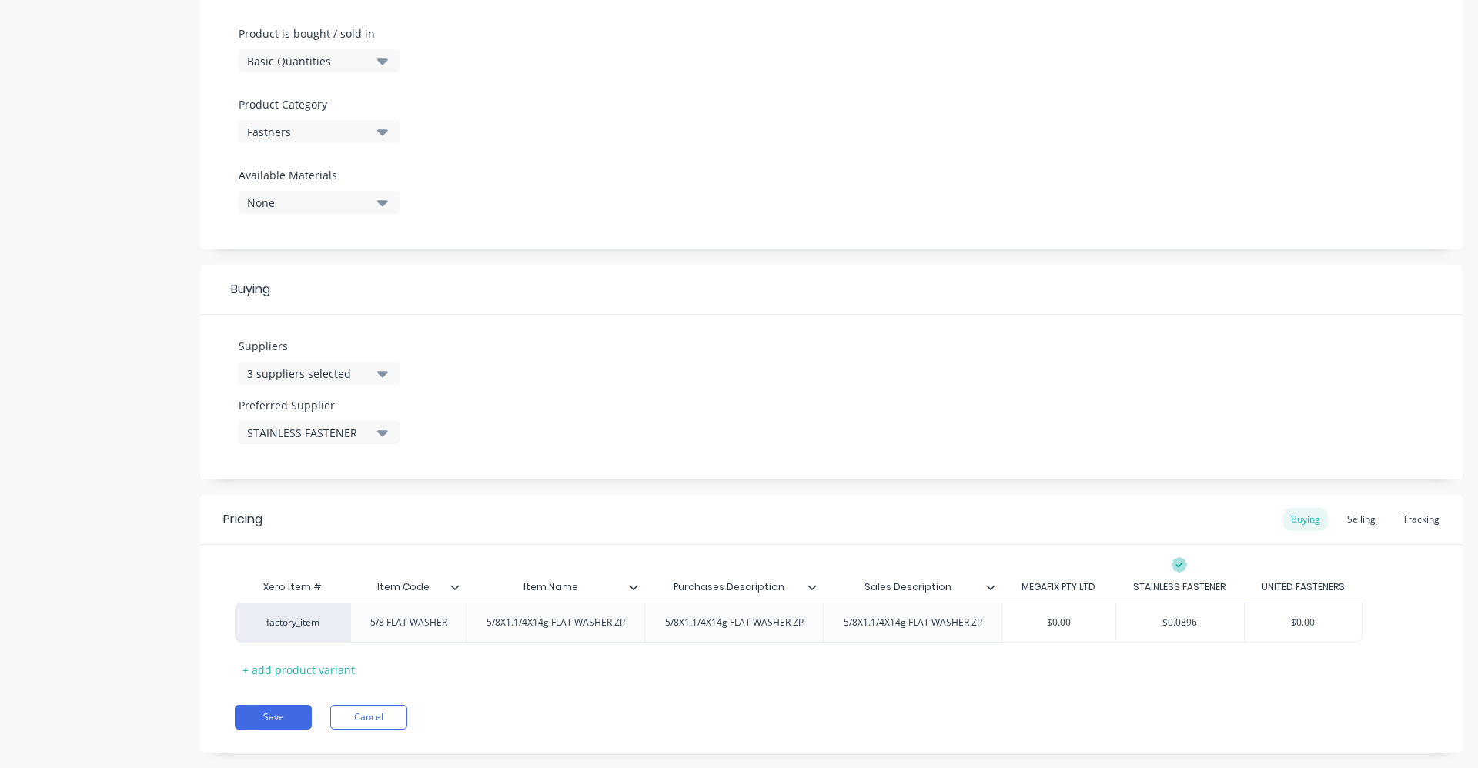
scroll to position [462, 0]
drag, startPoint x: 1036, startPoint y: 620, endPoint x: 1098, endPoint y: 621, distance: 62.4
click at [1098, 621] on input "$0.00" at bounding box center [1059, 620] width 113 height 14
type input "0"
type textarea "x"
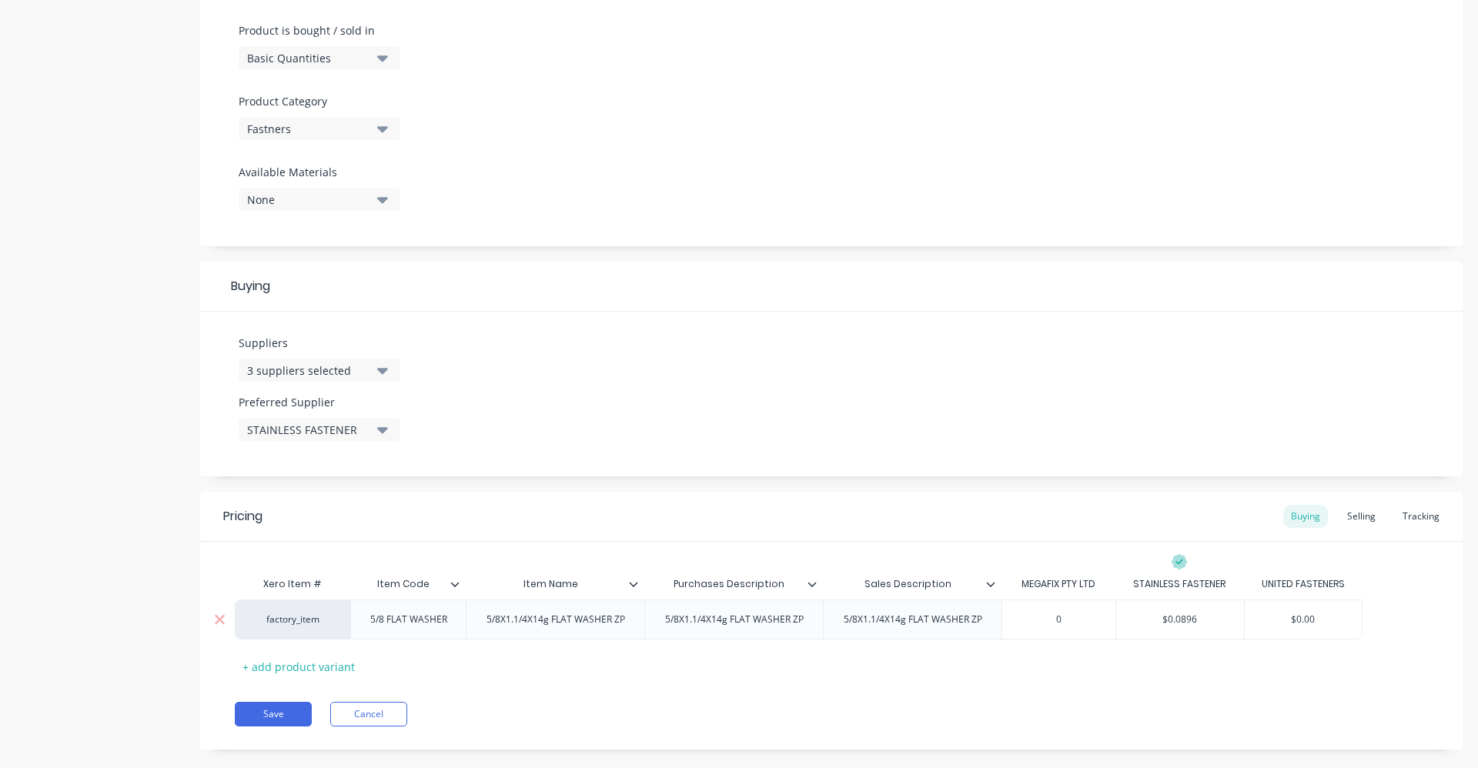
type input "0."
type textarea "x"
type input "0.1"
type textarea "x"
type input "0.137"
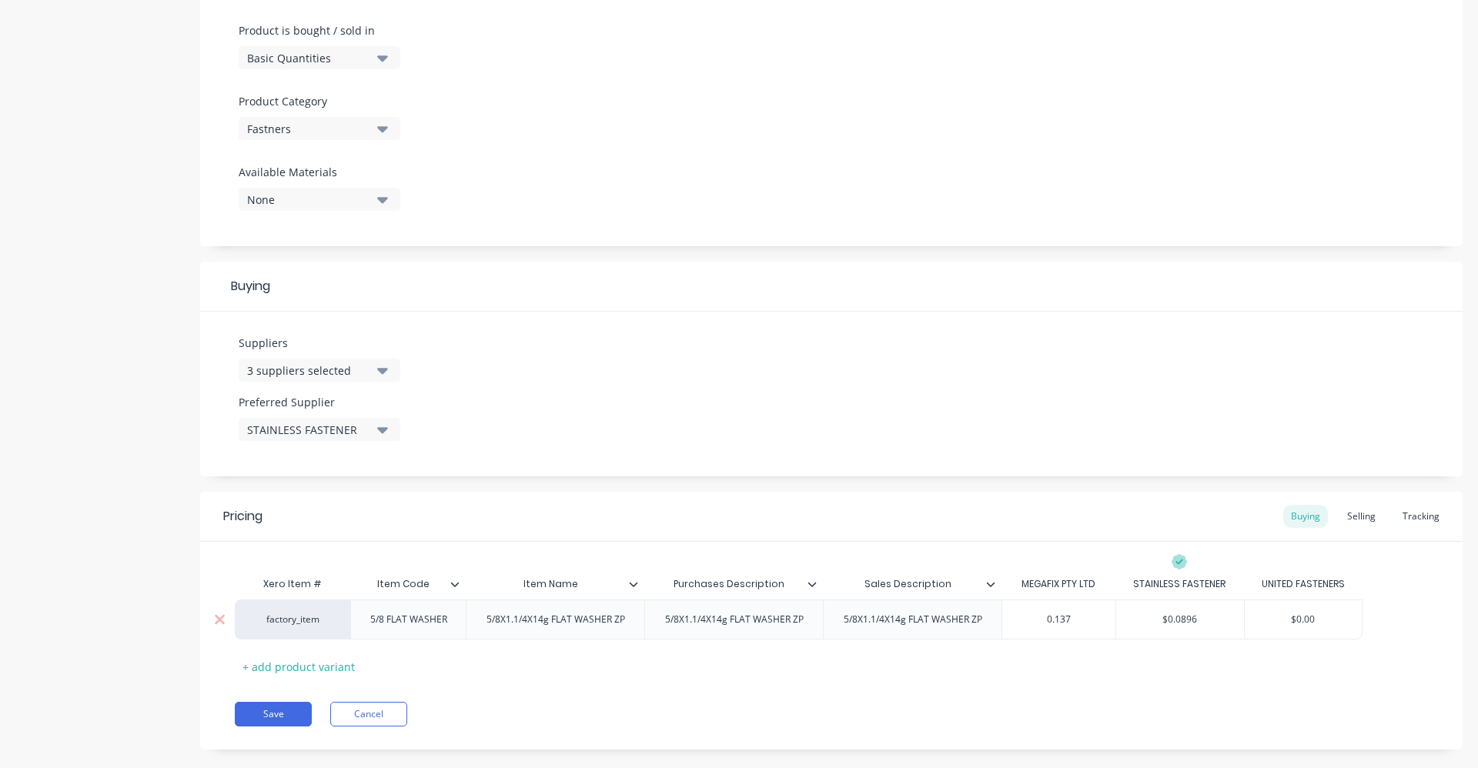
type textarea "x"
type input "0.1373"
type textarea "x"
type input "0.1373"
click at [1351, 511] on div "Selling" at bounding box center [1362, 516] width 44 height 23
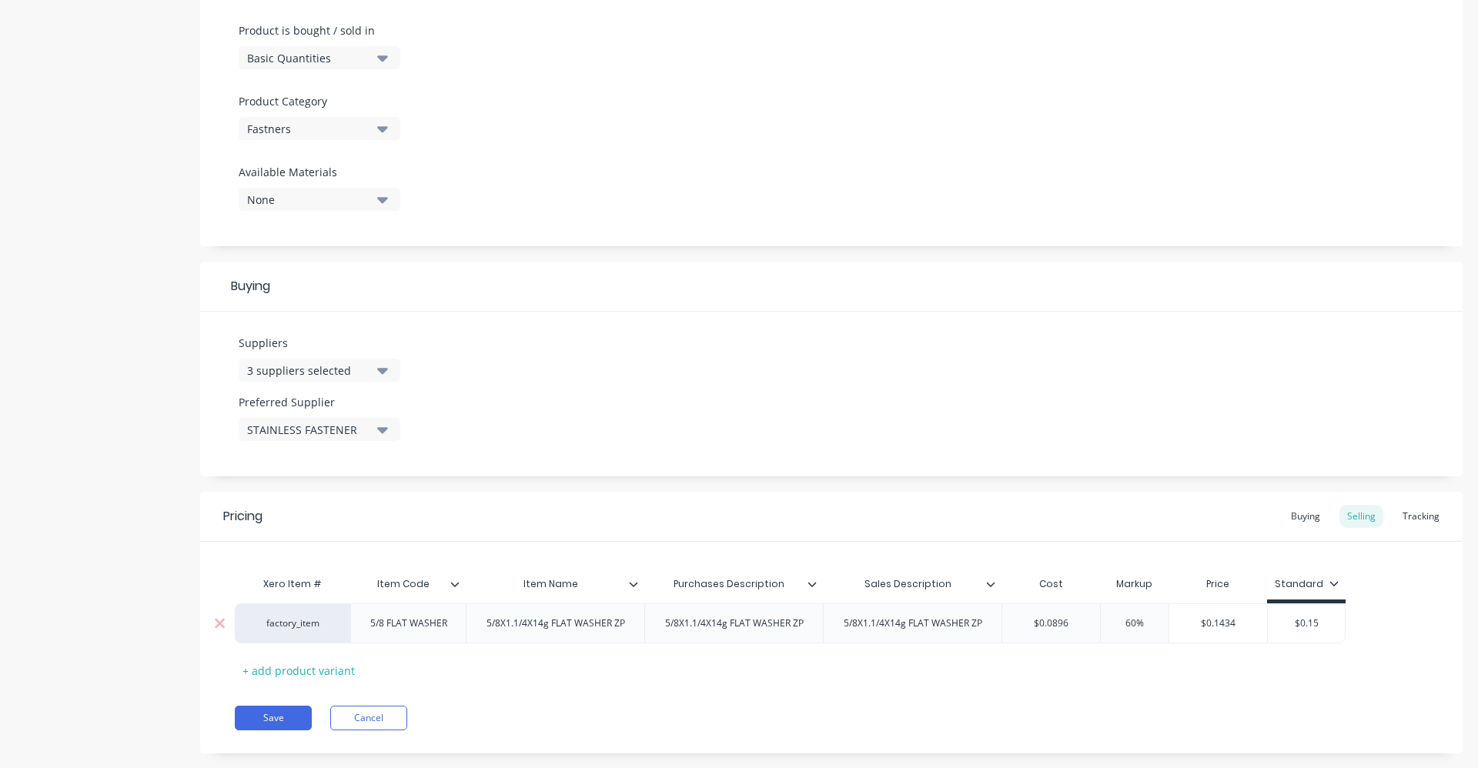
type input "60%"
drag, startPoint x: 1119, startPoint y: 621, endPoint x: 1170, endPoint y: 625, distance: 51.8
click at [1170, 625] on div "factory_item 5/8 FLAT WASHER 5/8X1.1/4X14g FLAT WASHER ZP 5/8X1.1/4X14g FLAT WA…" at bounding box center [790, 624] width 1111 height 40
type textarea "x"
type input "40"
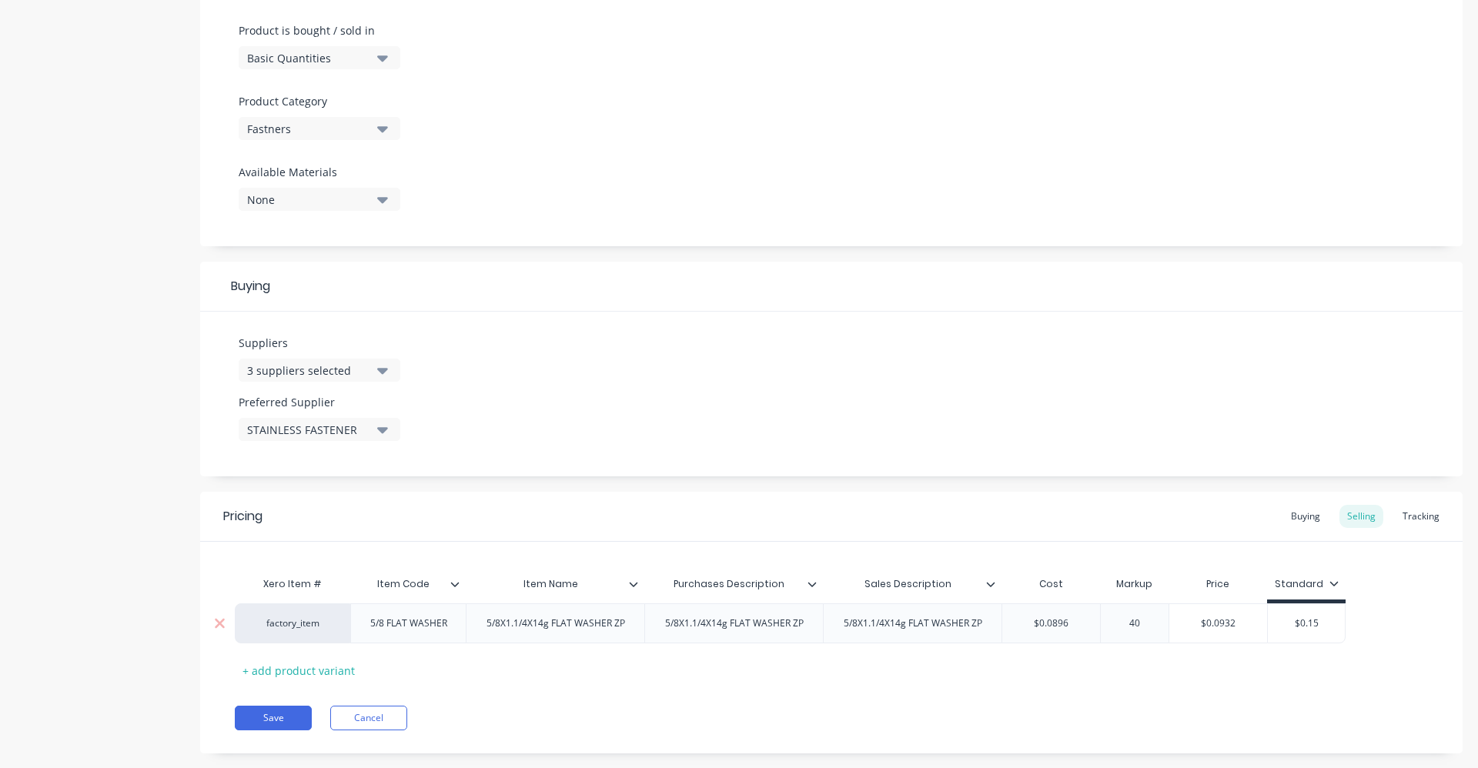
type textarea "x"
type input "40"
click at [999, 711] on div "Save Cancel" at bounding box center [849, 718] width 1228 height 25
type input "$0.15"
drag, startPoint x: 1290, startPoint y: 628, endPoint x: 1381, endPoint y: 628, distance: 90.9
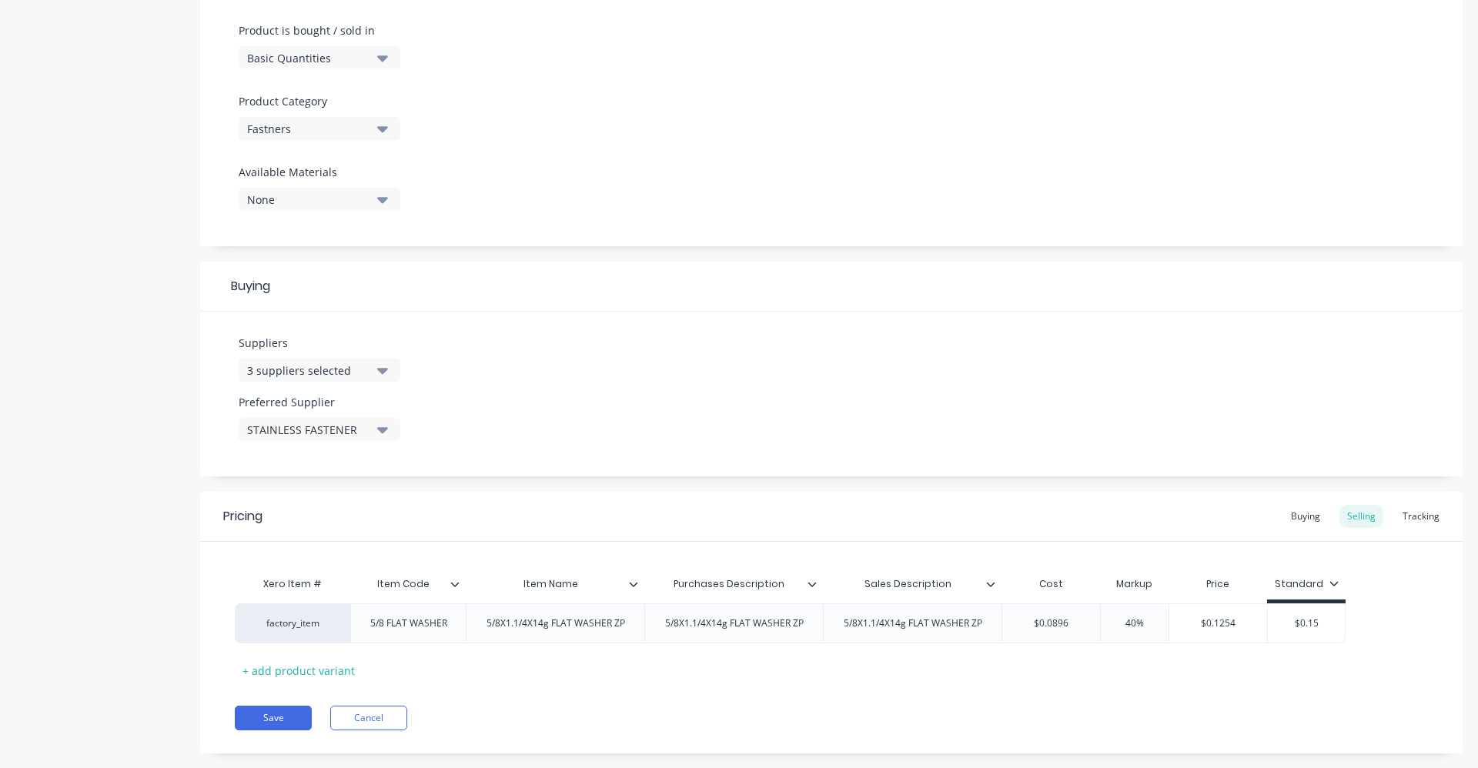
click at [1381, 628] on div "factory_item 5/8 FLAT WASHER 5/8X1.1/4X14g FLAT WASHER ZP 5/8X1.1/4X14g FLAT WA…" at bounding box center [831, 624] width 1193 height 40
type textarea "x"
type input "0"
drag, startPoint x: 1224, startPoint y: 695, endPoint x: 1214, endPoint y: 698, distance: 10.5
click at [1221, 695] on div "Pricing Buying Selling Tracking Xero Item # Item Code Item Name Purchases Descr…" at bounding box center [831, 623] width 1263 height 262
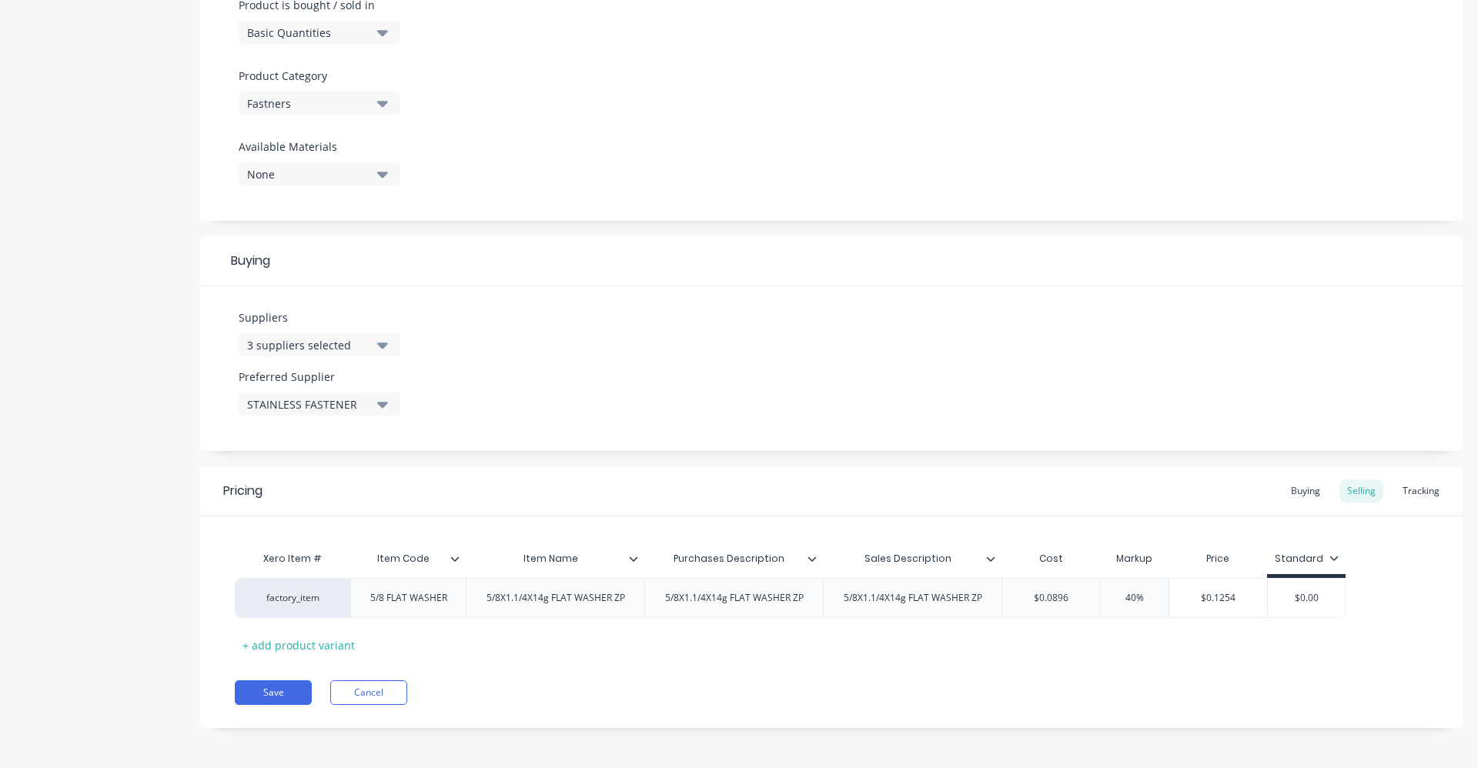
scroll to position [490, 0]
click at [259, 681] on button "Save" at bounding box center [273, 690] width 77 height 25
type textarea "x"
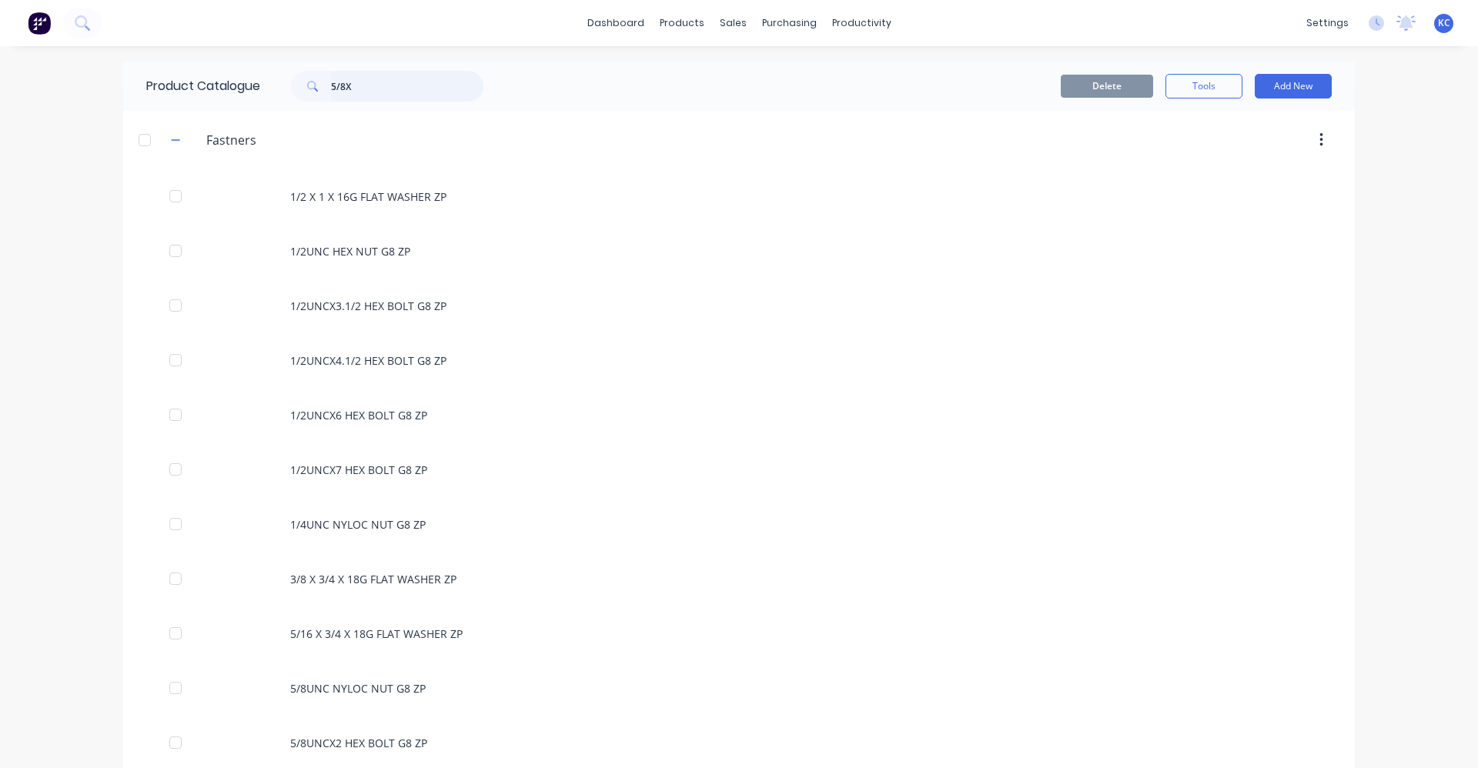
click at [356, 88] on input "5/8X" at bounding box center [407, 86] width 152 height 31
type input "5/8UNCX2"
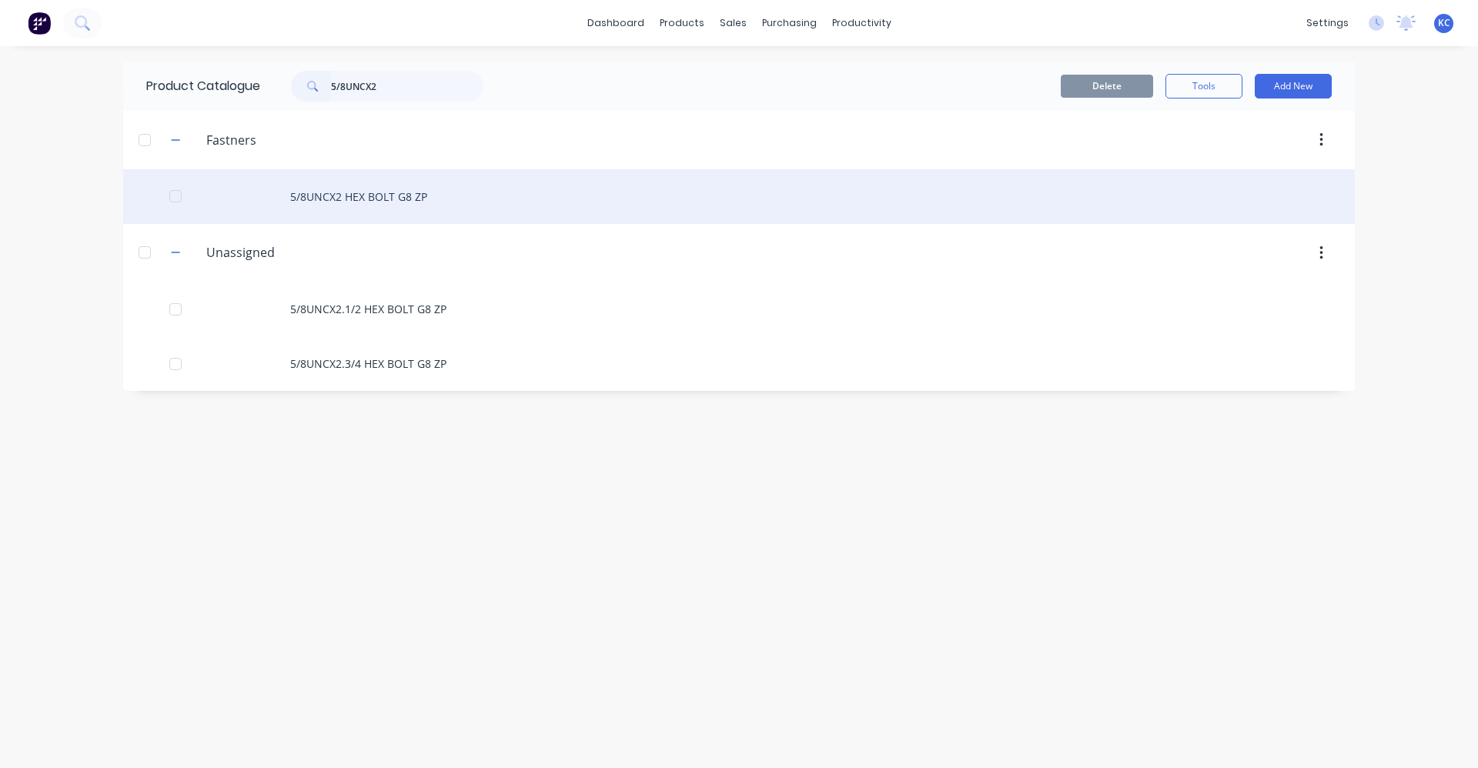
click at [436, 203] on div "5/8UNCX2 HEX BOLT G8 ZP" at bounding box center [739, 196] width 1232 height 55
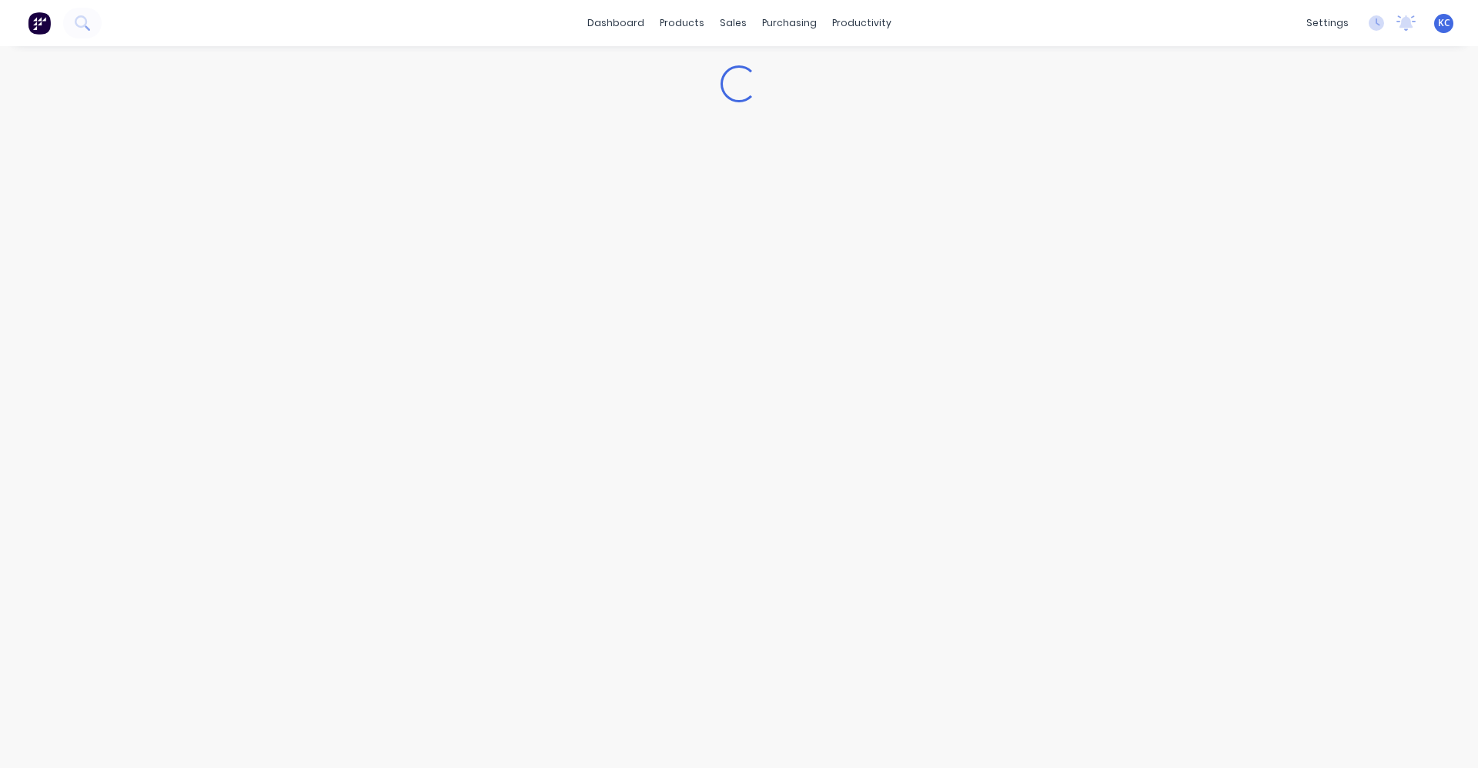
type textarea "x"
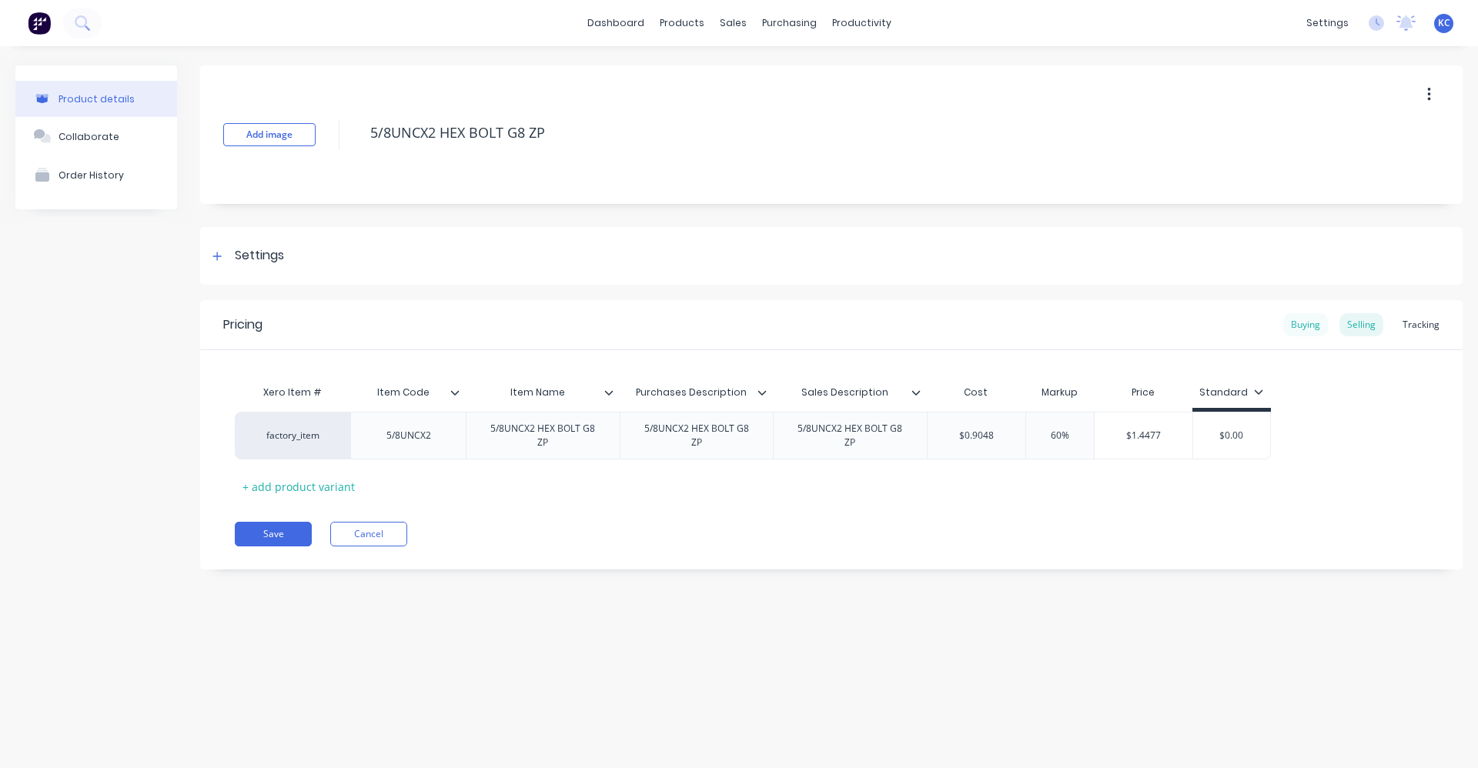
click at [1317, 330] on div "Buying" at bounding box center [1306, 324] width 45 height 23
click at [979, 447] on div "$0.00" at bounding box center [984, 432] width 113 height 38
type input "$0.00"
drag, startPoint x: 974, startPoint y: 430, endPoint x: 939, endPoint y: 437, distance: 35.5
click at [939, 437] on input "$0.00" at bounding box center [984, 432] width 113 height 14
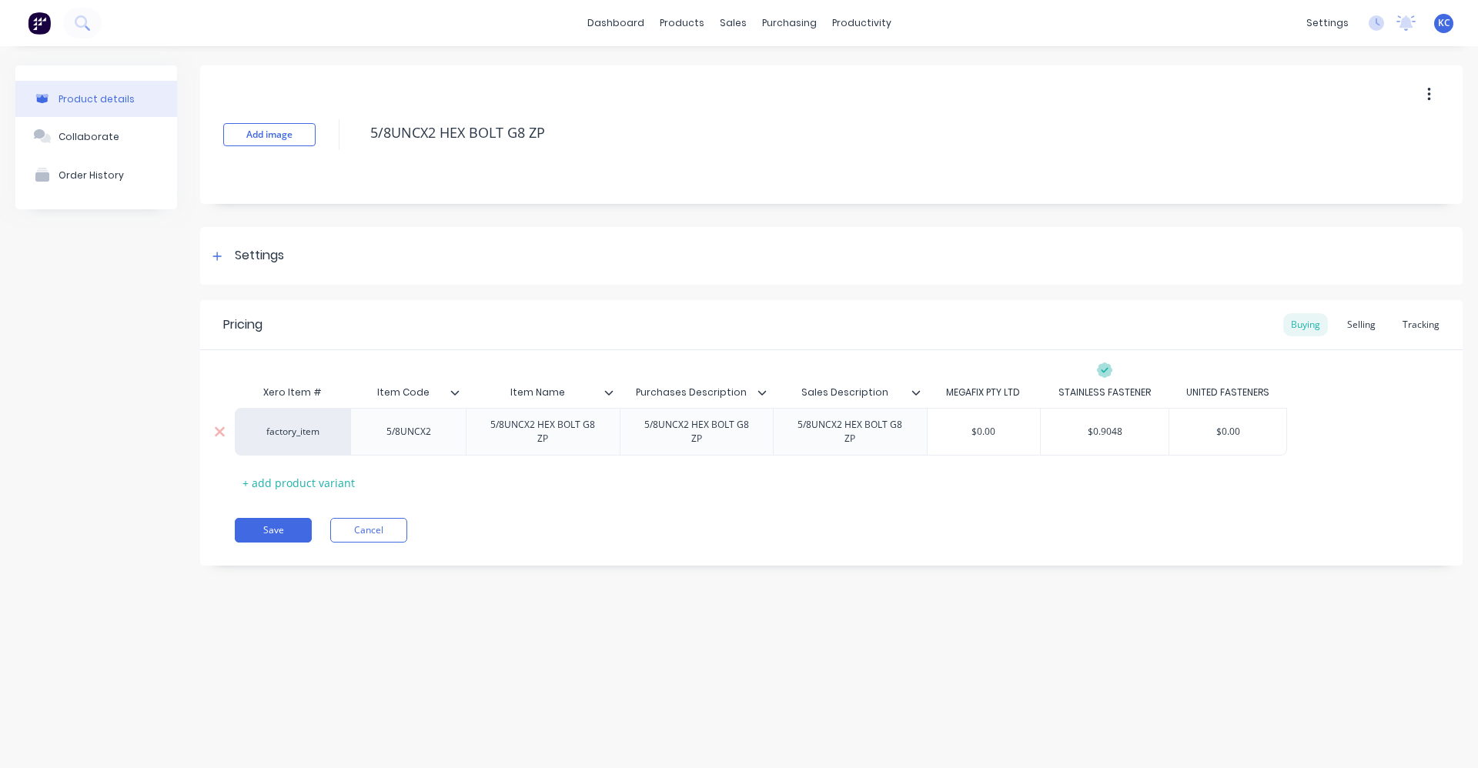
type textarea "x"
type input "0."
type textarea "x"
type input "0.557"
type textarea "x"
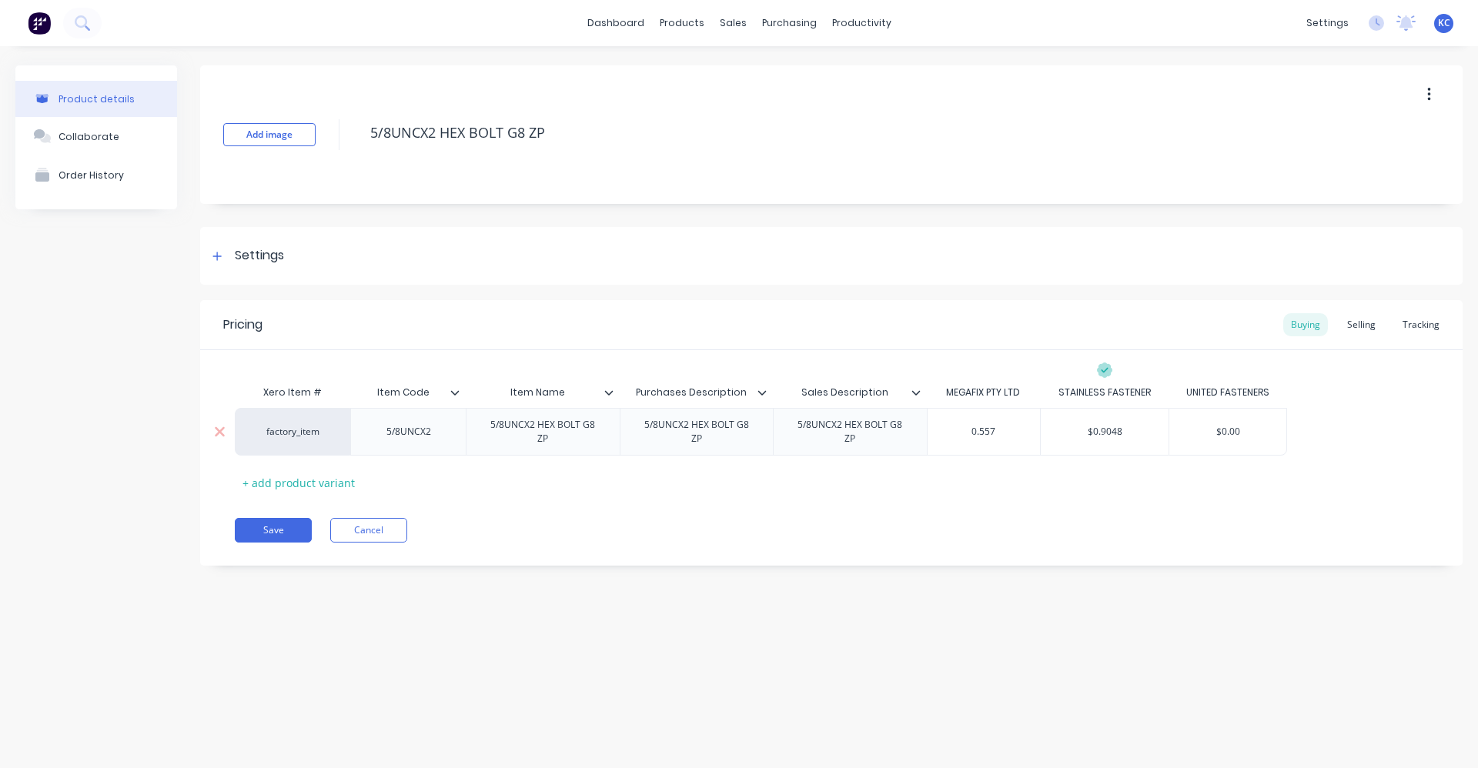
type input "0.5572"
type textarea "x"
type input "0.5572"
click at [955, 494] on div "Xero Item # Item Code Item Name Purchases Description Sales Description MEGAFIX…" at bounding box center [831, 436] width 1193 height 118
click at [1357, 330] on div "Selling" at bounding box center [1362, 324] width 44 height 23
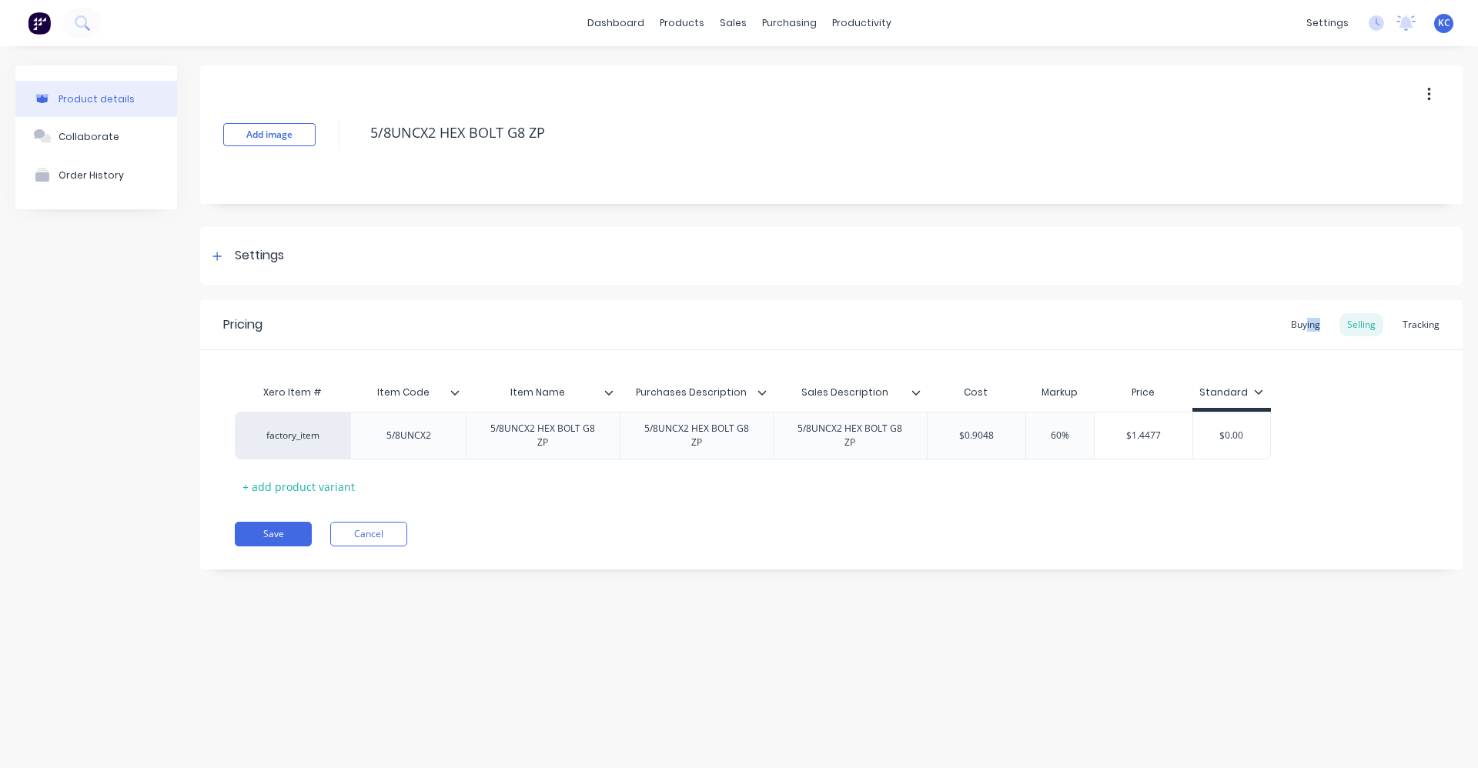
click at [1324, 336] on div "Pricing Buying Selling Tracking" at bounding box center [831, 325] width 1263 height 50
drag, startPoint x: 1324, startPoint y: 336, endPoint x: 1284, endPoint y: 326, distance: 41.3
click at [1287, 324] on div "Buying" at bounding box center [1306, 324] width 45 height 23
click at [1354, 321] on div "Selling" at bounding box center [1362, 324] width 44 height 23
drag, startPoint x: 1040, startPoint y: 435, endPoint x: 1090, endPoint y: 440, distance: 49.5
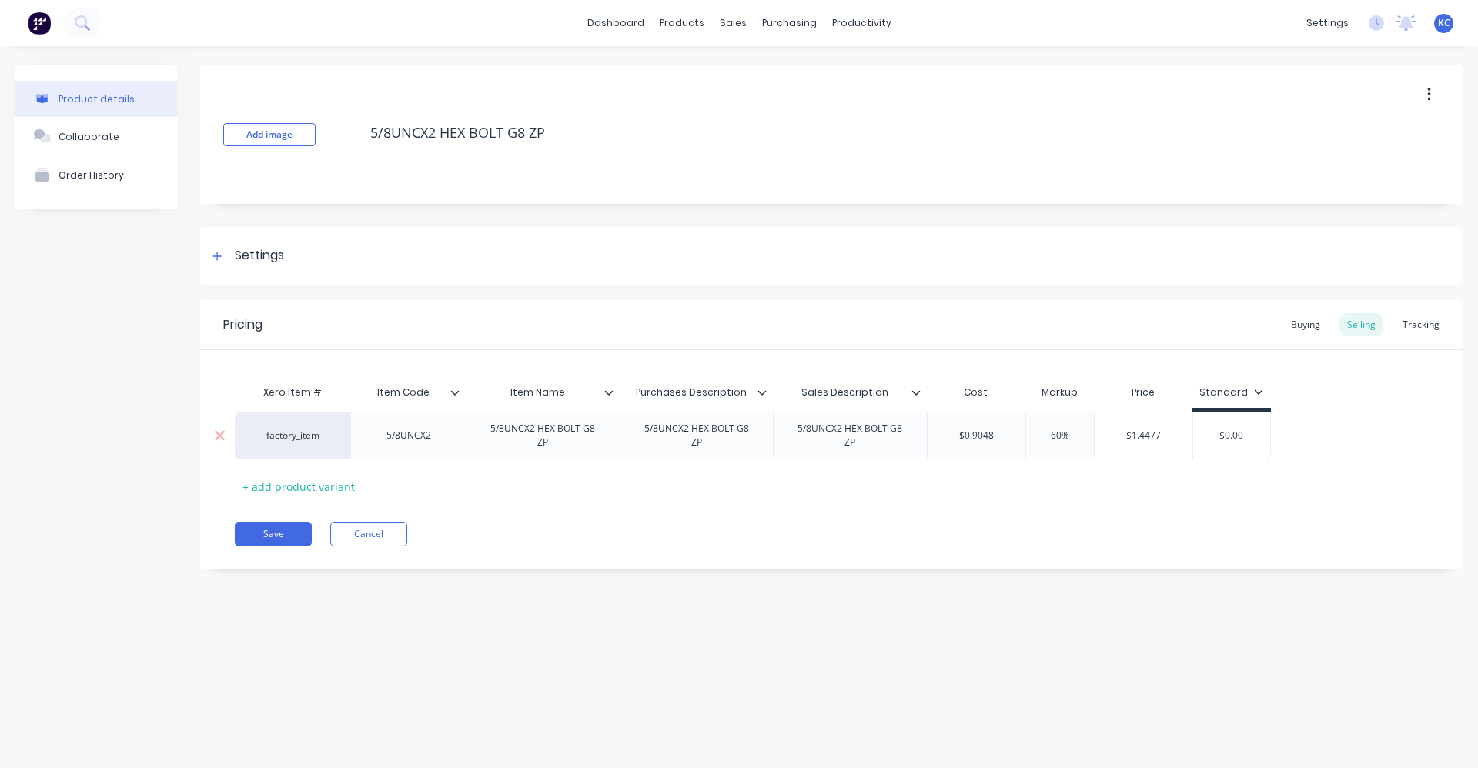
click at [1090, 440] on input "60%" at bounding box center [1060, 436] width 77 height 14
type input "4"
type textarea "x"
type input "40"
type textarea "x"
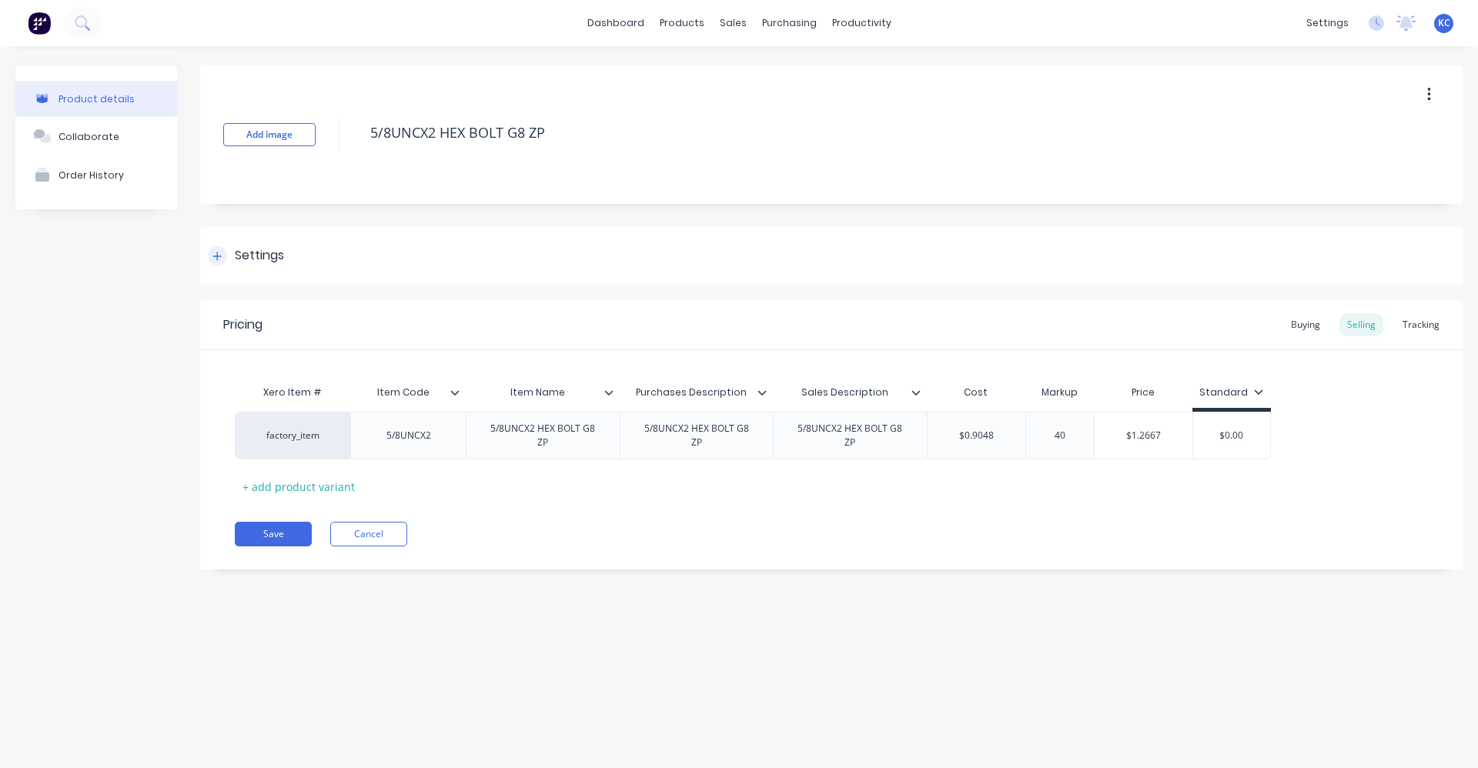
type input "40"
click at [243, 258] on div "Settings" at bounding box center [259, 255] width 49 height 19
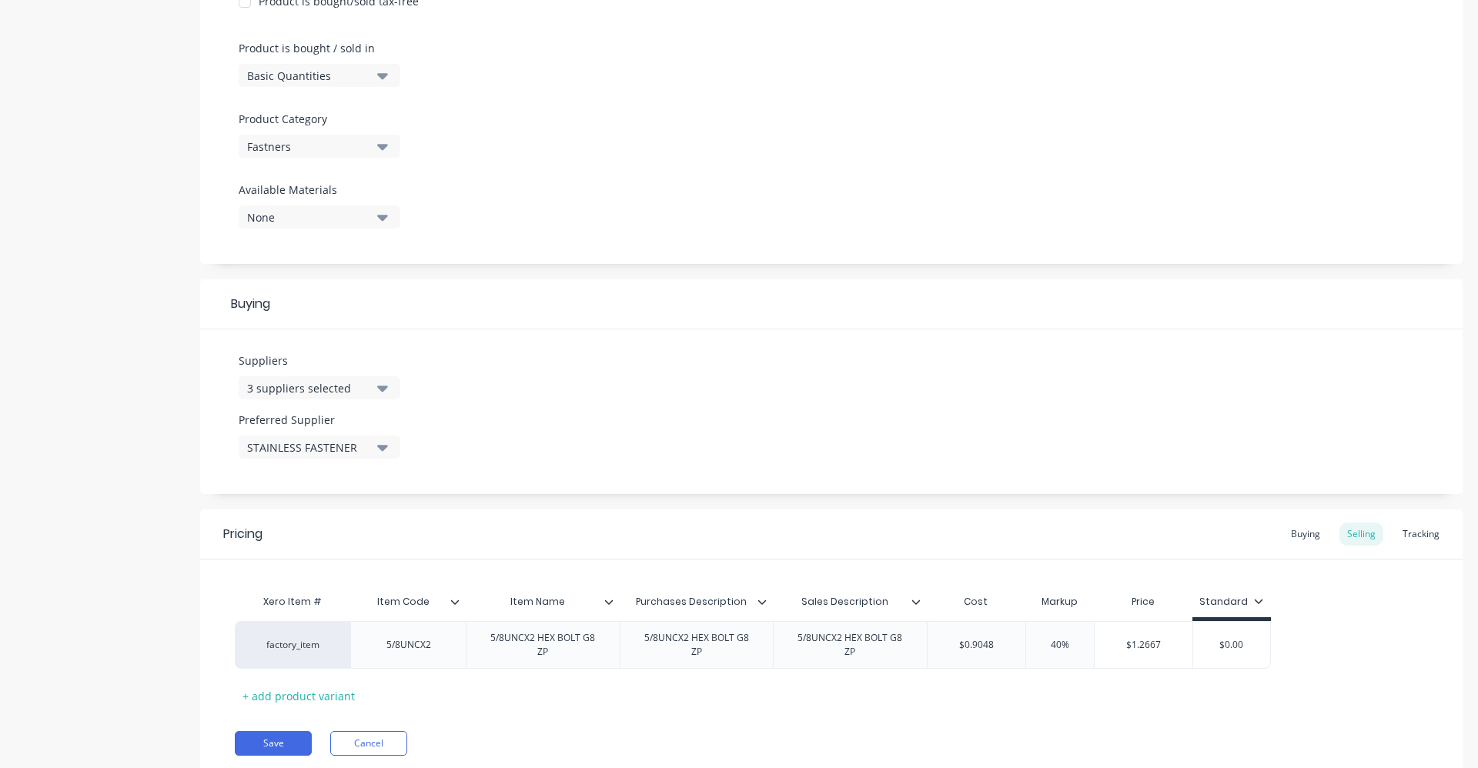
scroll to position [497, 0]
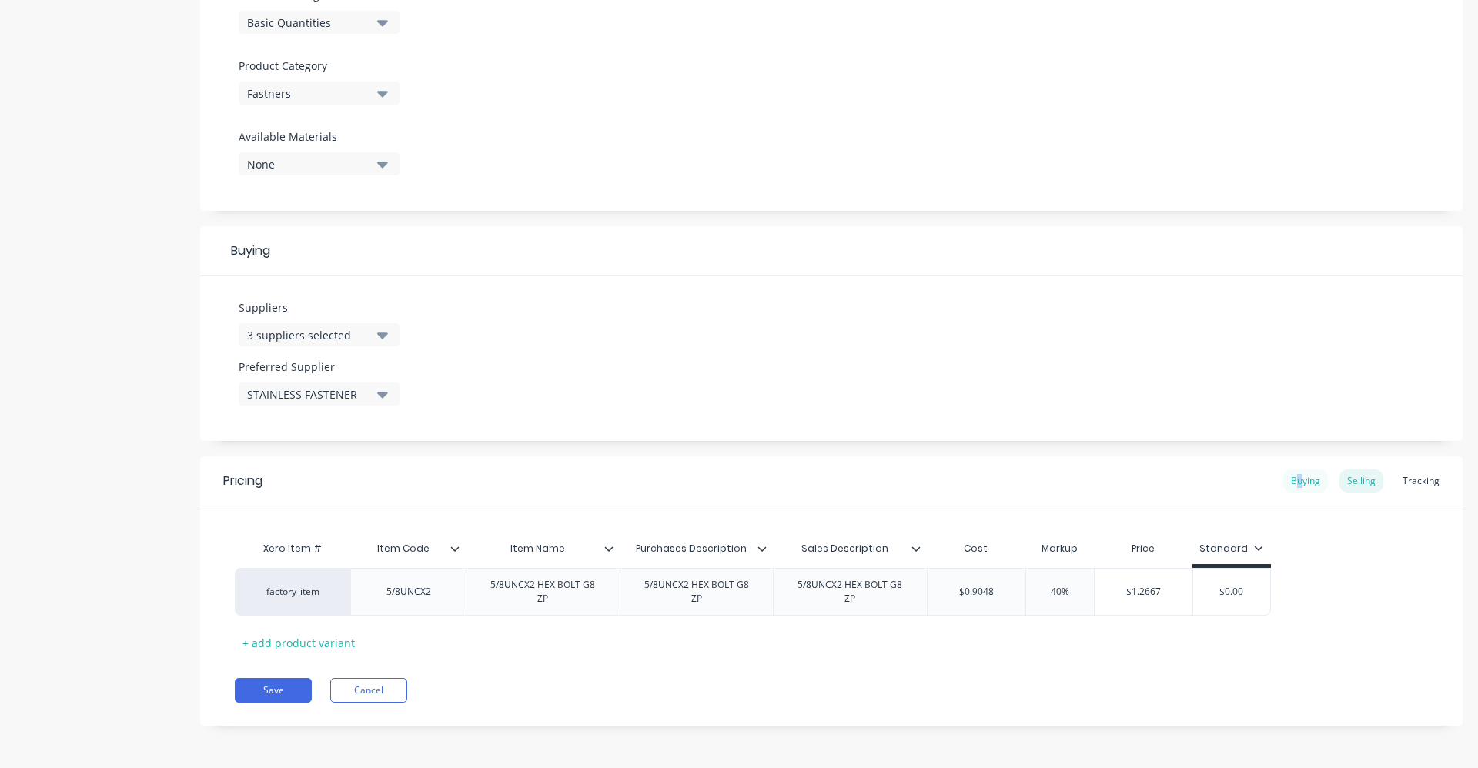
click at [1292, 484] on div "Buying" at bounding box center [1306, 481] width 45 height 23
click at [1341, 493] on div "Selling" at bounding box center [1362, 485] width 44 height 23
click at [1300, 490] on div "Buying" at bounding box center [1306, 485] width 45 height 23
click at [1341, 481] on div "Selling" at bounding box center [1362, 485] width 44 height 23
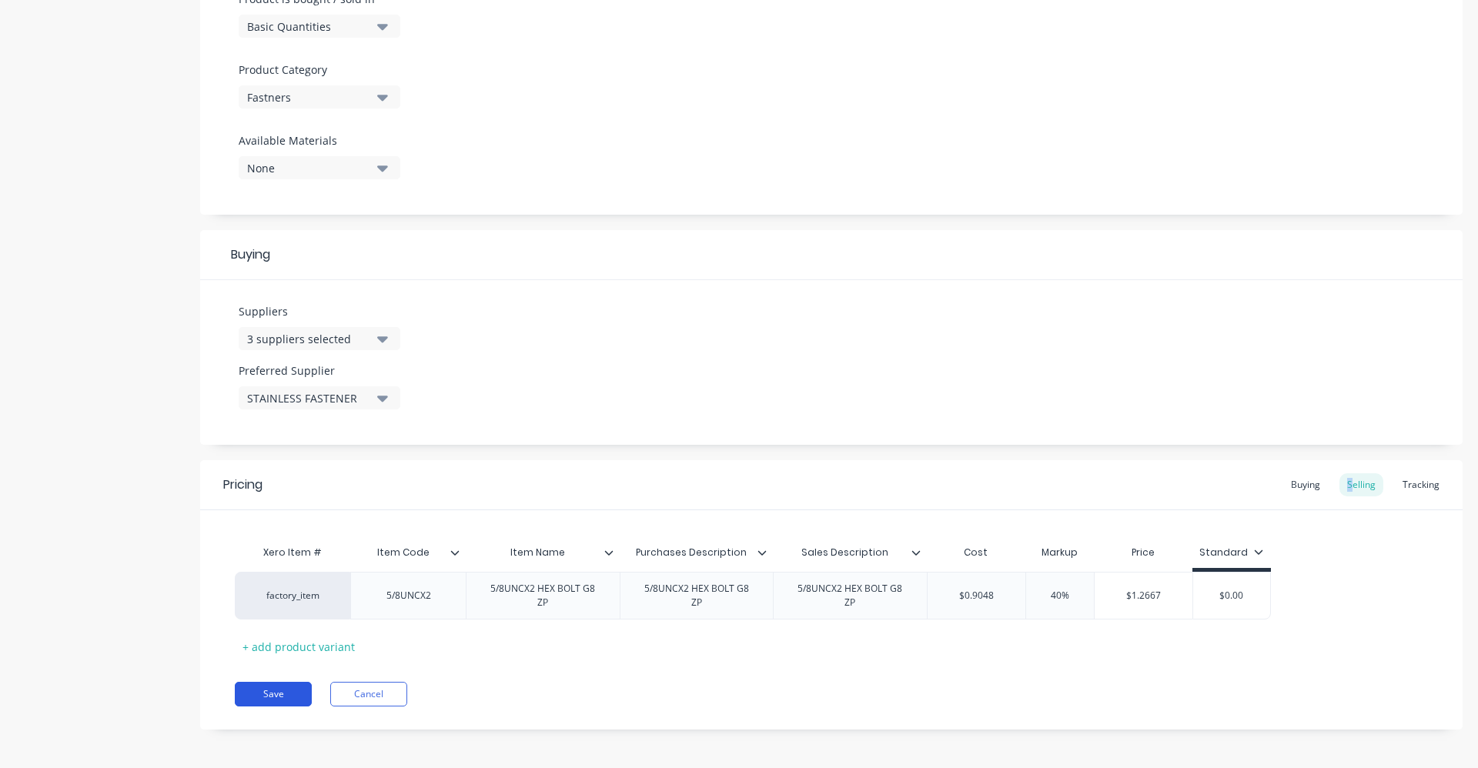
click at [281, 690] on button "Save" at bounding box center [273, 694] width 77 height 25
type textarea "x"
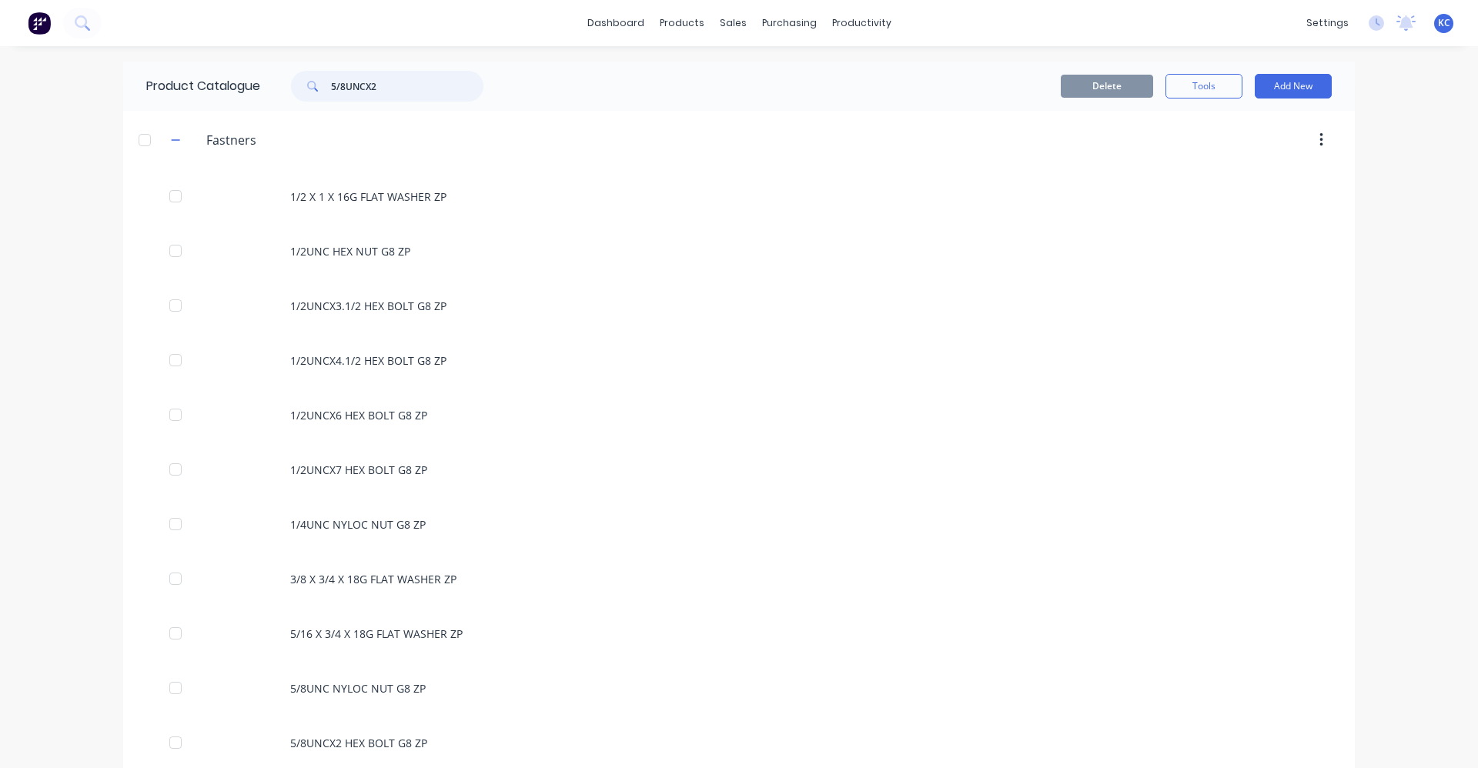
drag, startPoint x: 382, startPoint y: 84, endPoint x: 260, endPoint y: 85, distance: 121.7
click at [262, 85] on div "5/8UNCX2" at bounding box center [383, 86] width 246 height 31
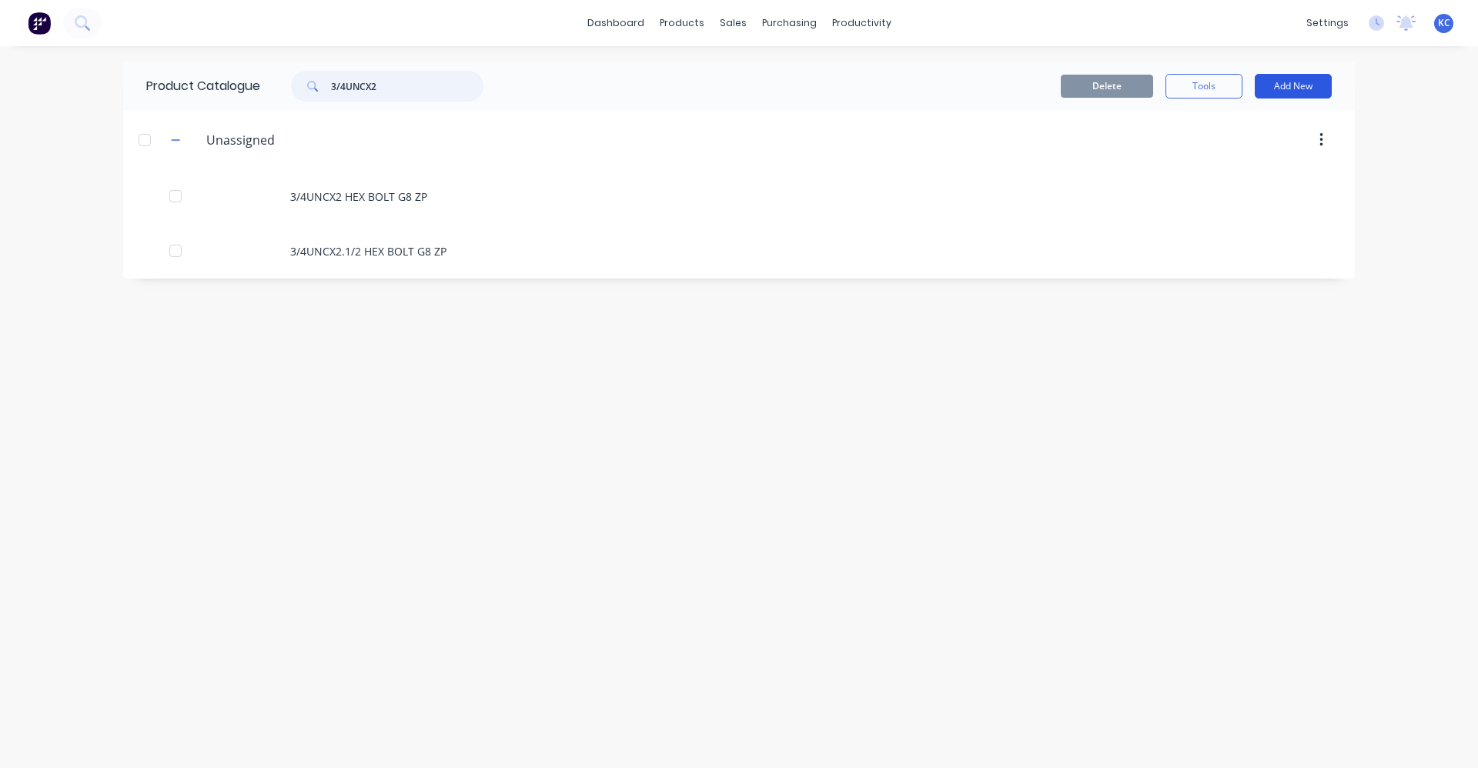
type input "3/4UNCX2"
click at [1320, 84] on button "Add New" at bounding box center [1293, 86] width 77 height 25
click at [604, 66] on div "Delete Tools Add New Category [MEDICAL_DATA] Product Product Kit" at bounding box center [938, 86] width 833 height 49
drag, startPoint x: 412, startPoint y: 99, endPoint x: 268, endPoint y: 89, distance: 144.3
click at [268, 89] on div "3/4UNCX2" at bounding box center [383, 86] width 246 height 31
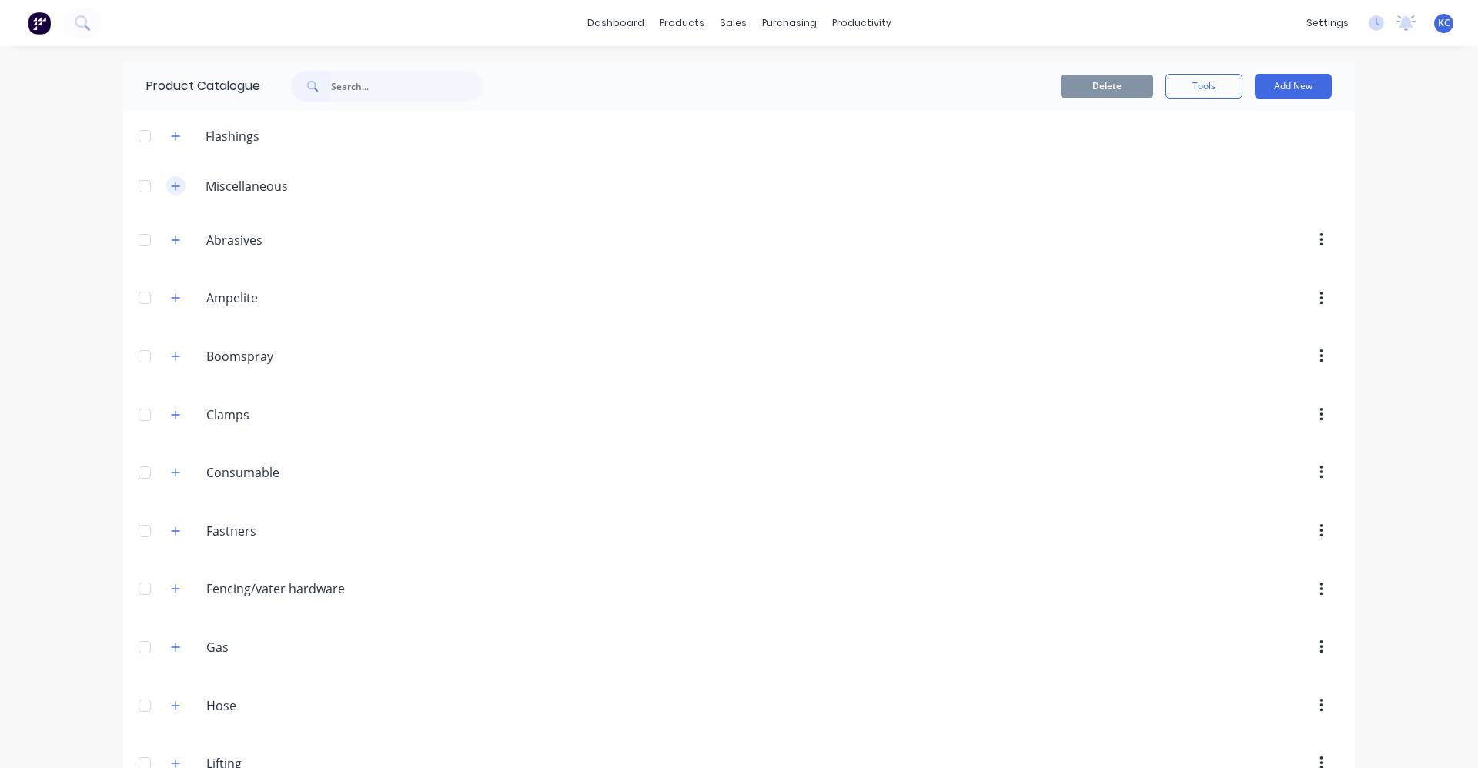
click at [175, 187] on icon "button" at bounding box center [175, 186] width 9 height 11
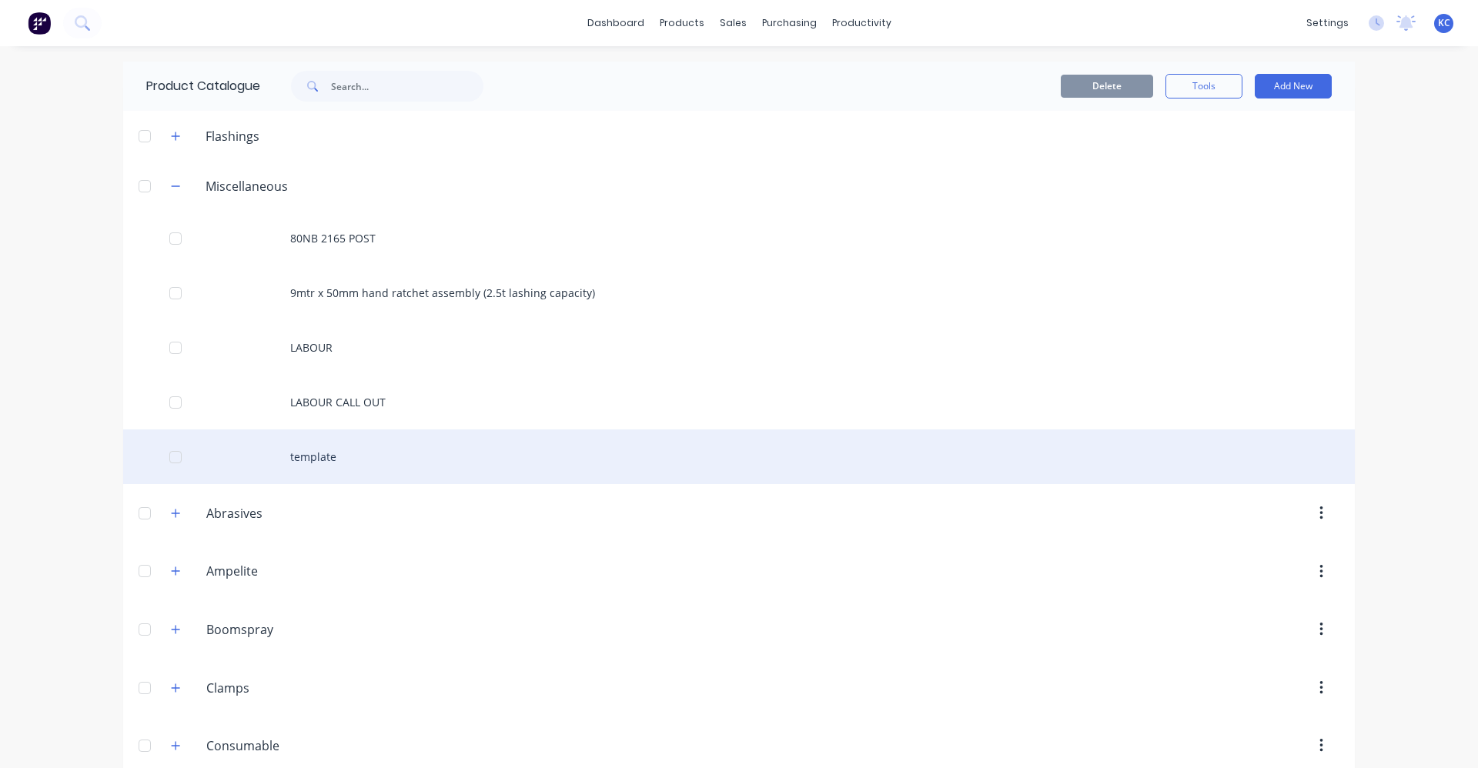
click at [325, 454] on div "template" at bounding box center [739, 457] width 1232 height 55
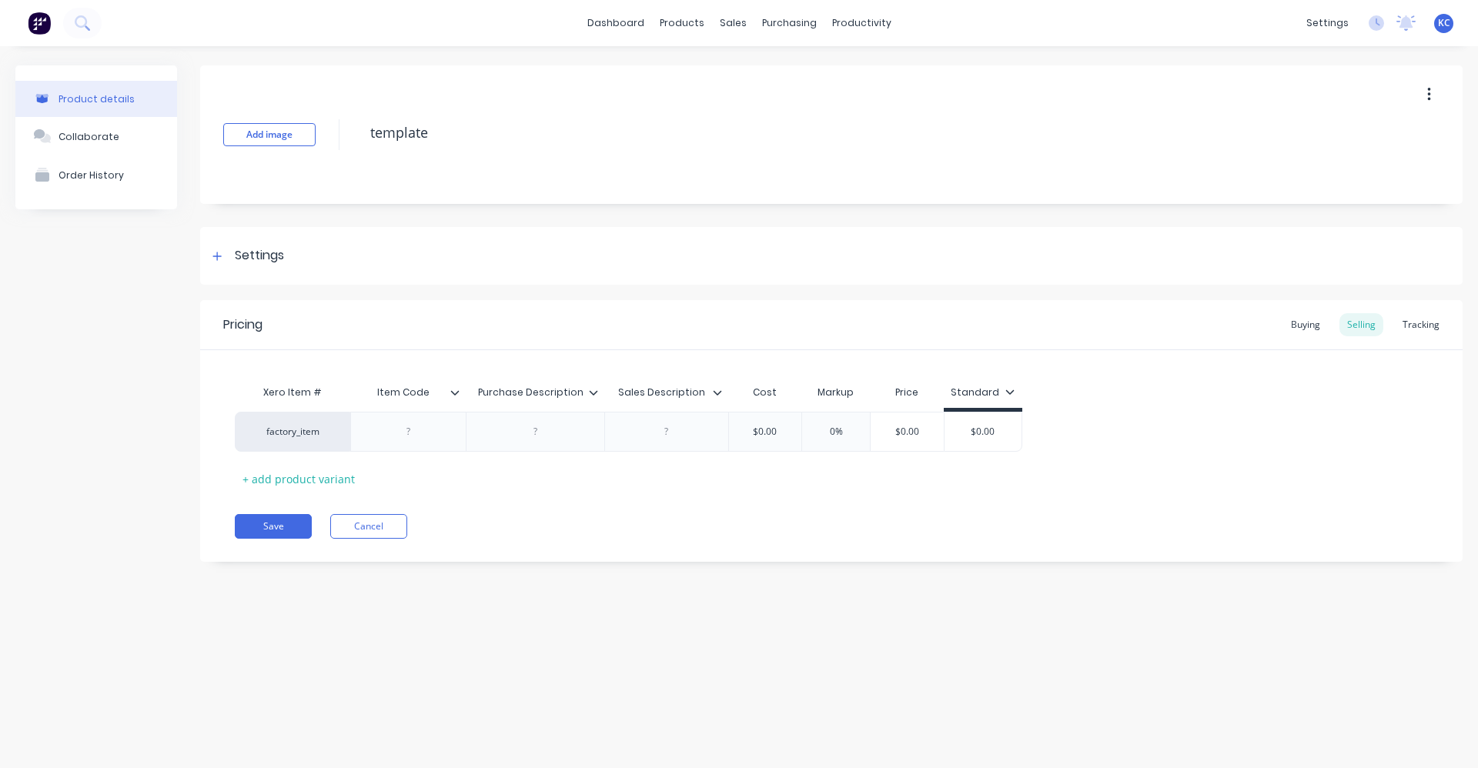
click at [1431, 98] on button "button" at bounding box center [1429, 95] width 36 height 28
click at [1410, 126] on div "Duplicate" at bounding box center [1374, 135] width 119 height 22
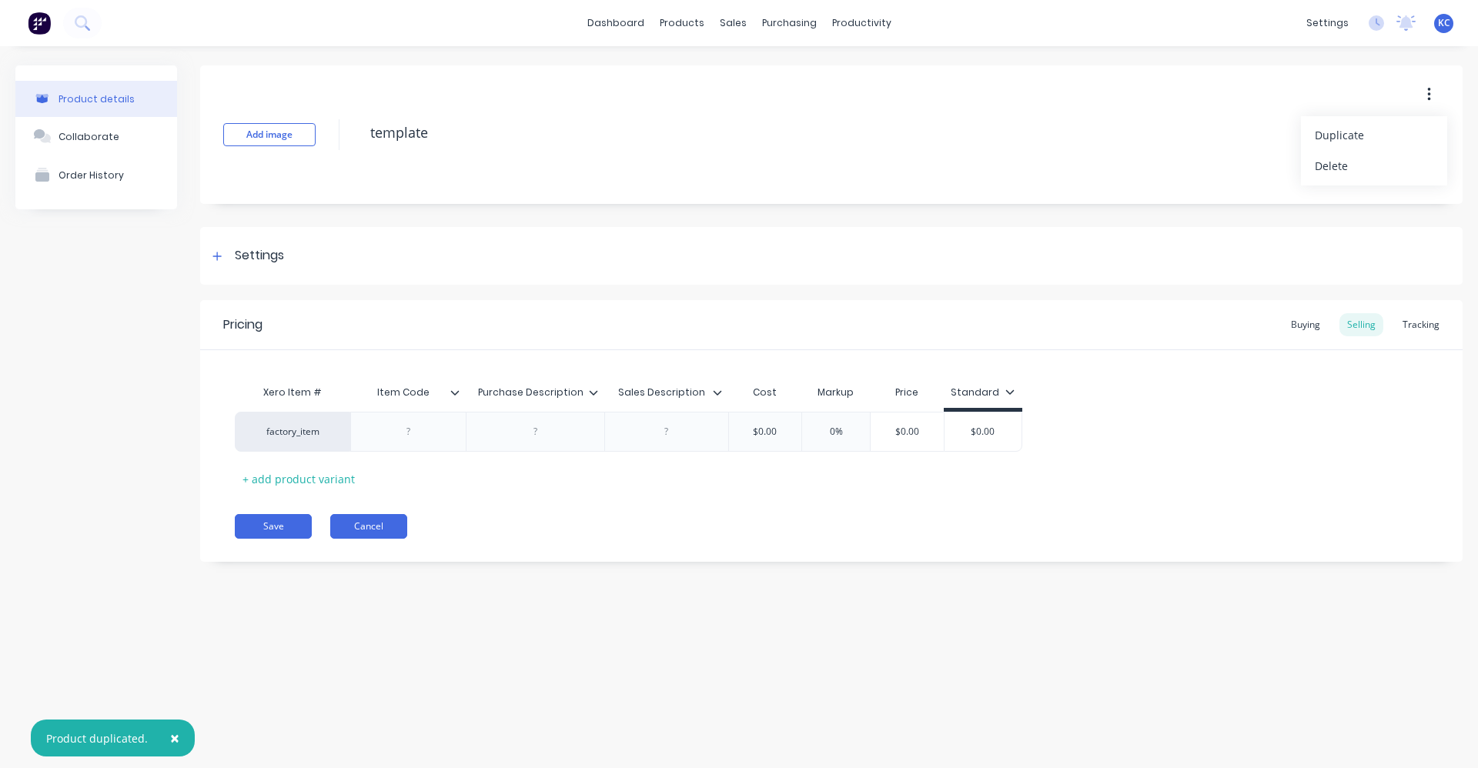
click at [363, 521] on button "Cancel" at bounding box center [368, 526] width 77 height 25
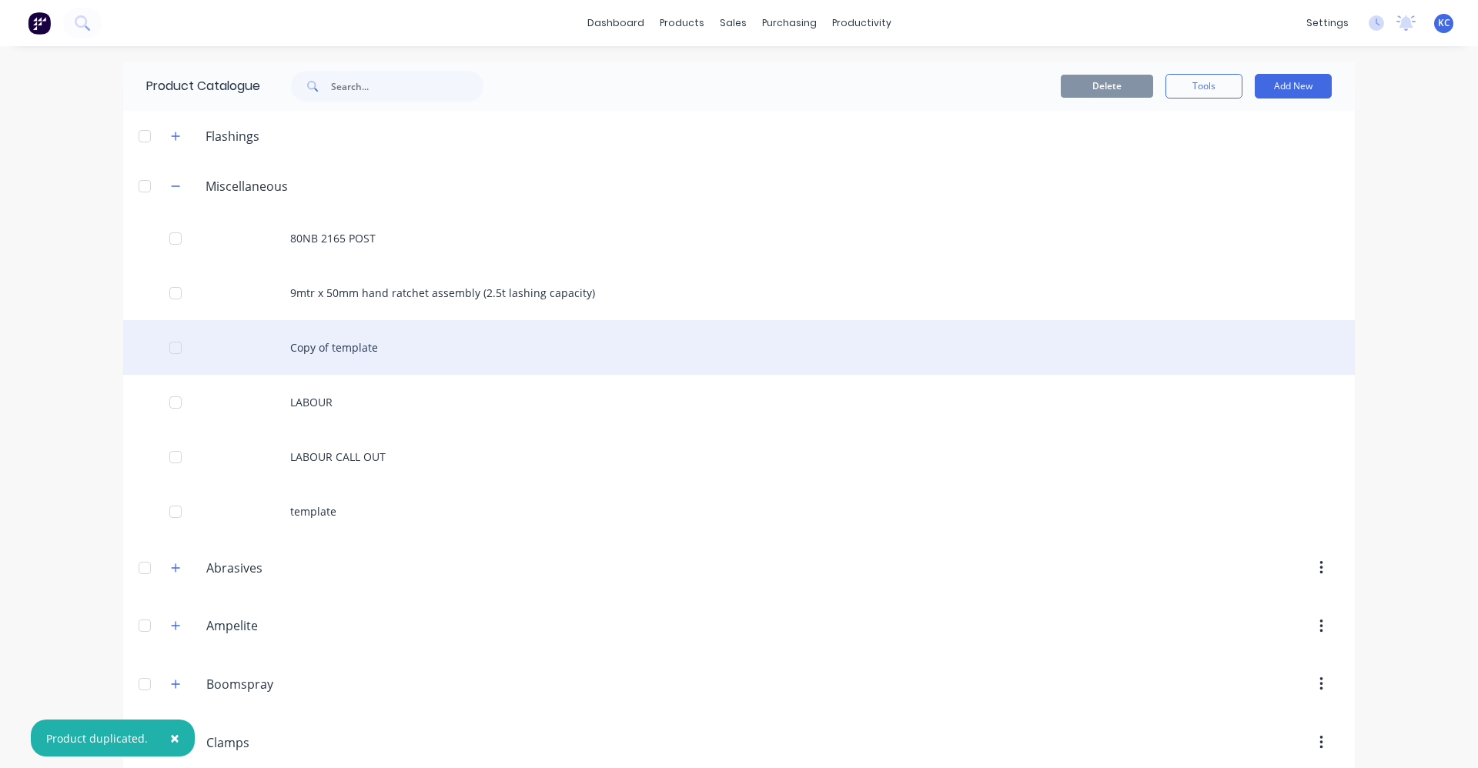
click at [390, 351] on div "Copy of template" at bounding box center [739, 347] width 1232 height 55
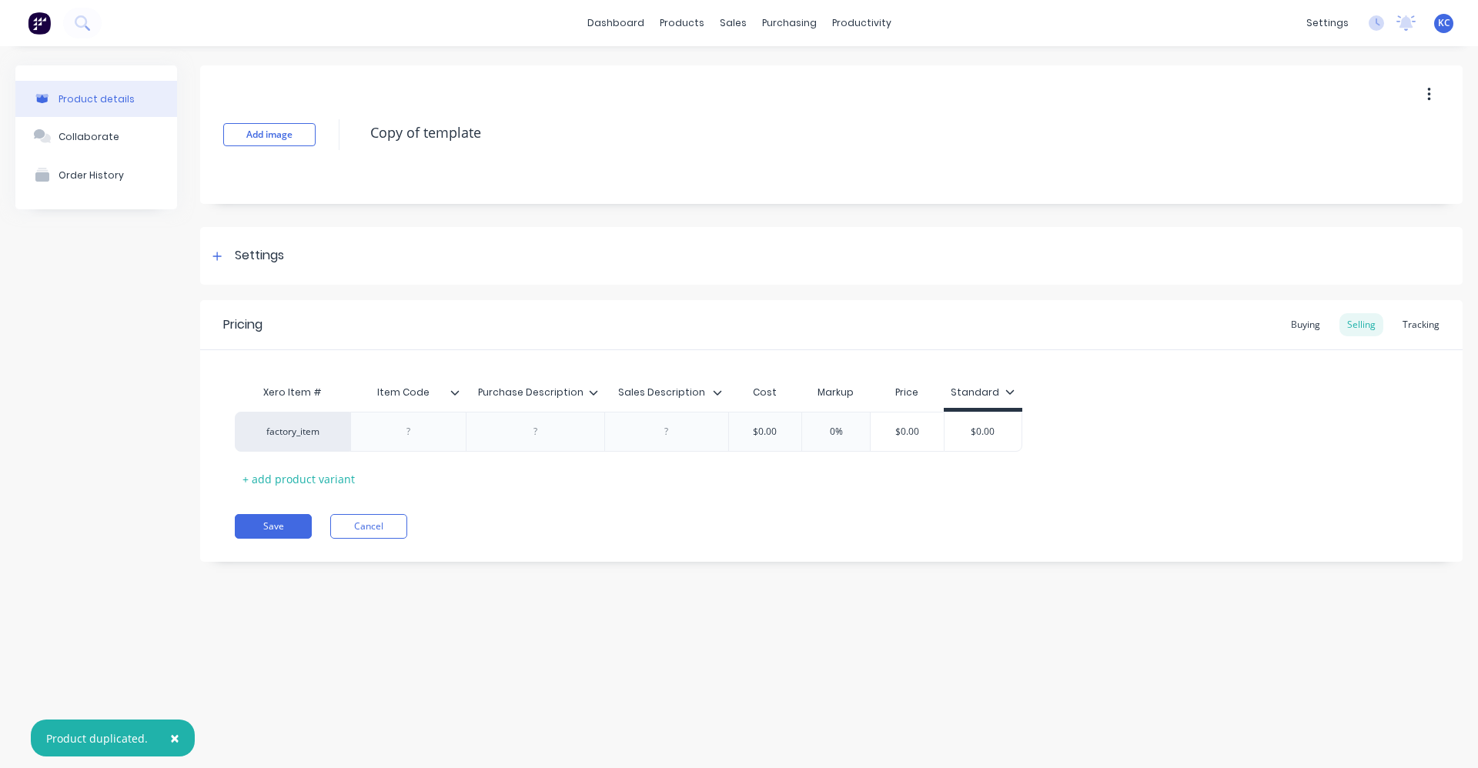
type textarea "x"
click at [380, 437] on div at bounding box center [408, 432] width 77 height 20
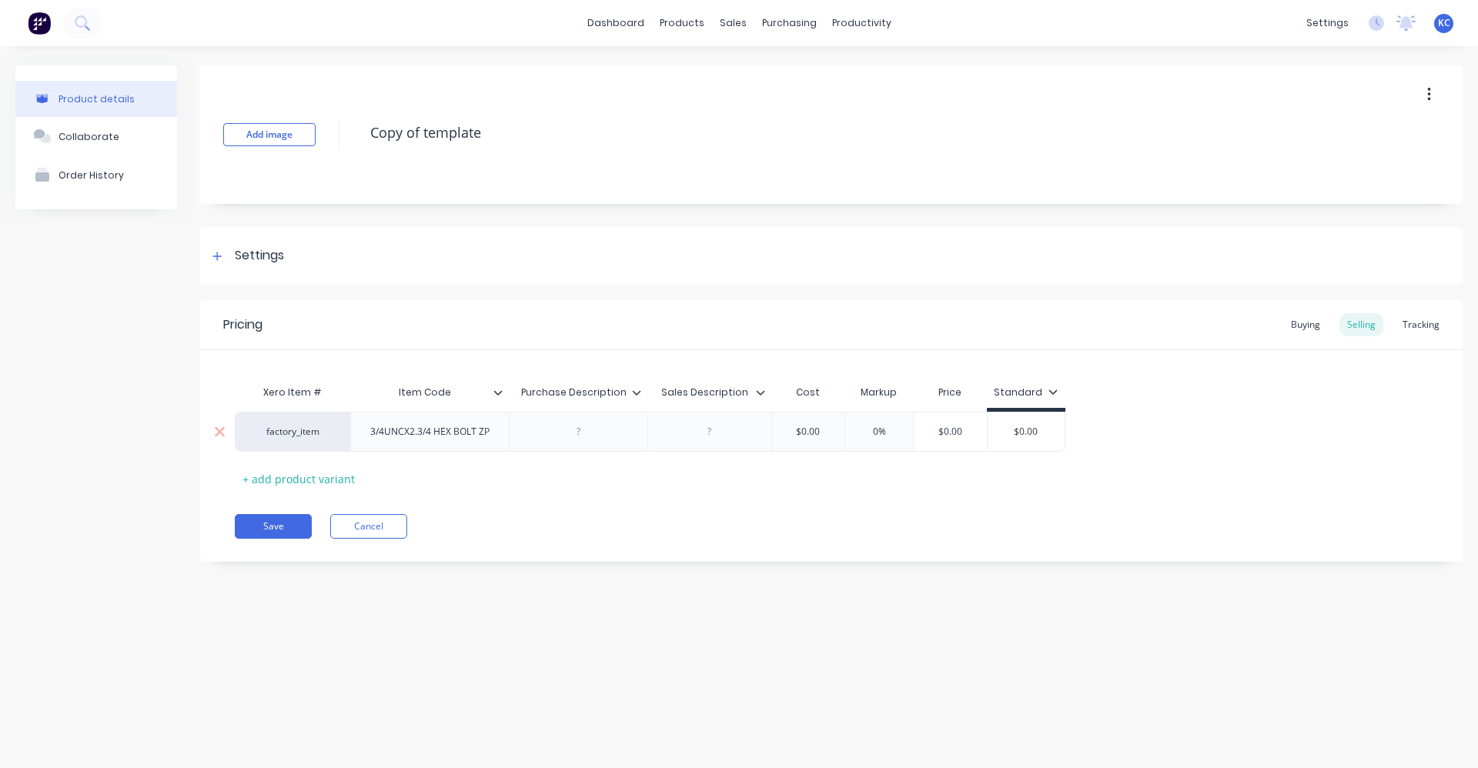
click at [531, 436] on div at bounding box center [578, 432] width 139 height 40
drag, startPoint x: 498, startPoint y: 433, endPoint x: 368, endPoint y: 438, distance: 130.2
click at [368, 438] on div "3/4UNCX2.3/4 HEX BOLT ZP" at bounding box center [430, 432] width 144 height 20
copy div "3/4UNCX2.3/4 HEX BOLT ZP"
click at [541, 435] on div at bounding box center [579, 432] width 77 height 20
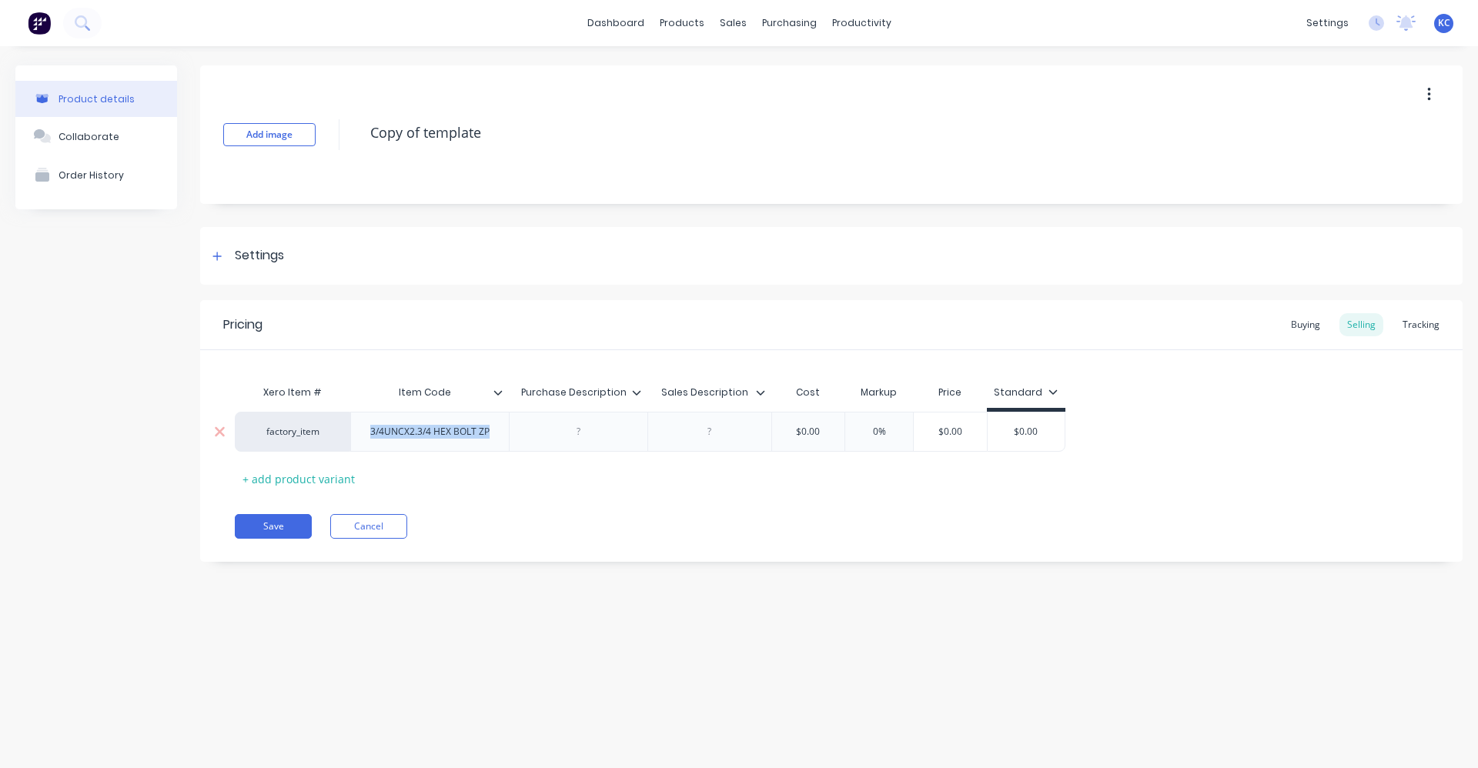
type textarea "x"
paste div
click at [703, 441] on div at bounding box center [709, 436] width 77 height 20
type textarea "x"
paste div
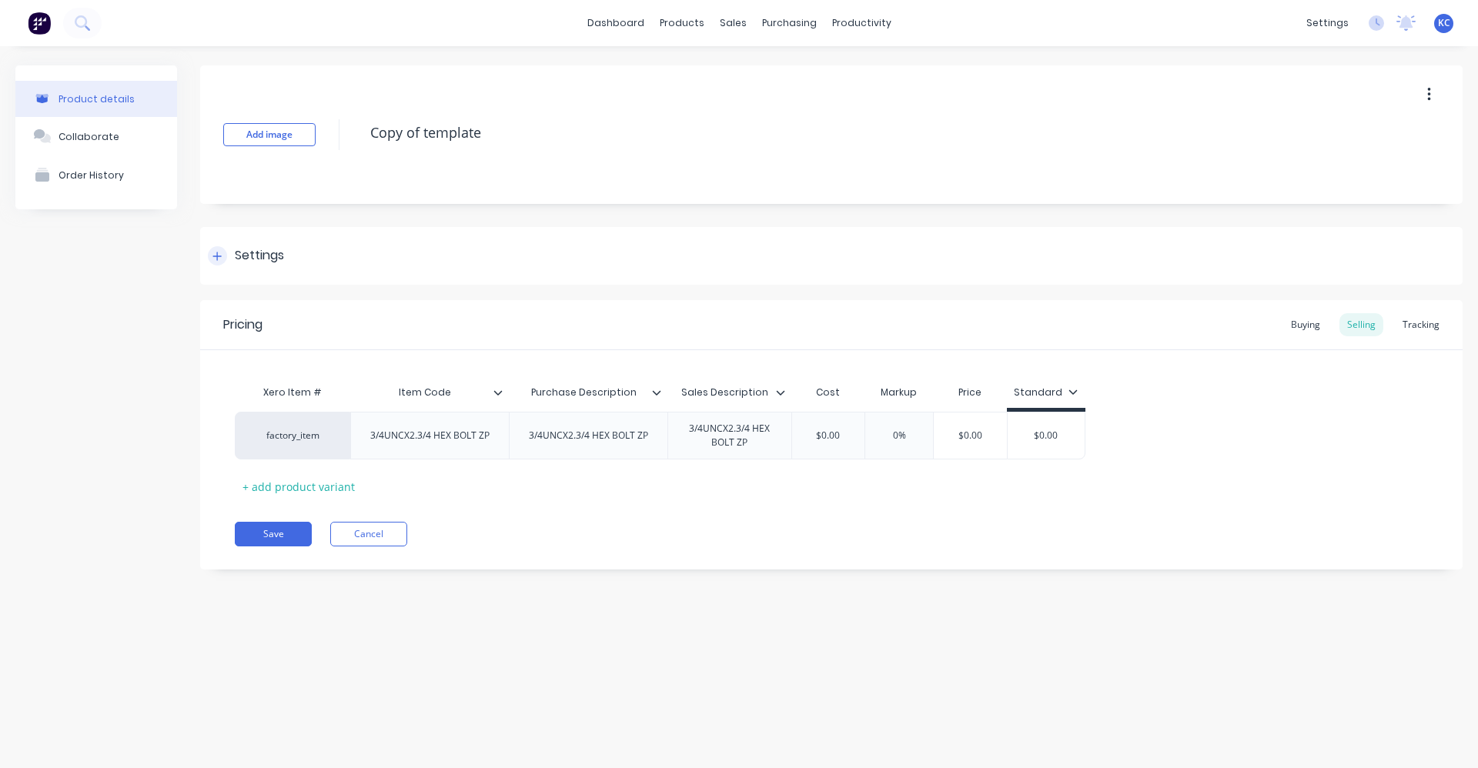
click at [280, 260] on div "Settings" at bounding box center [259, 255] width 49 height 19
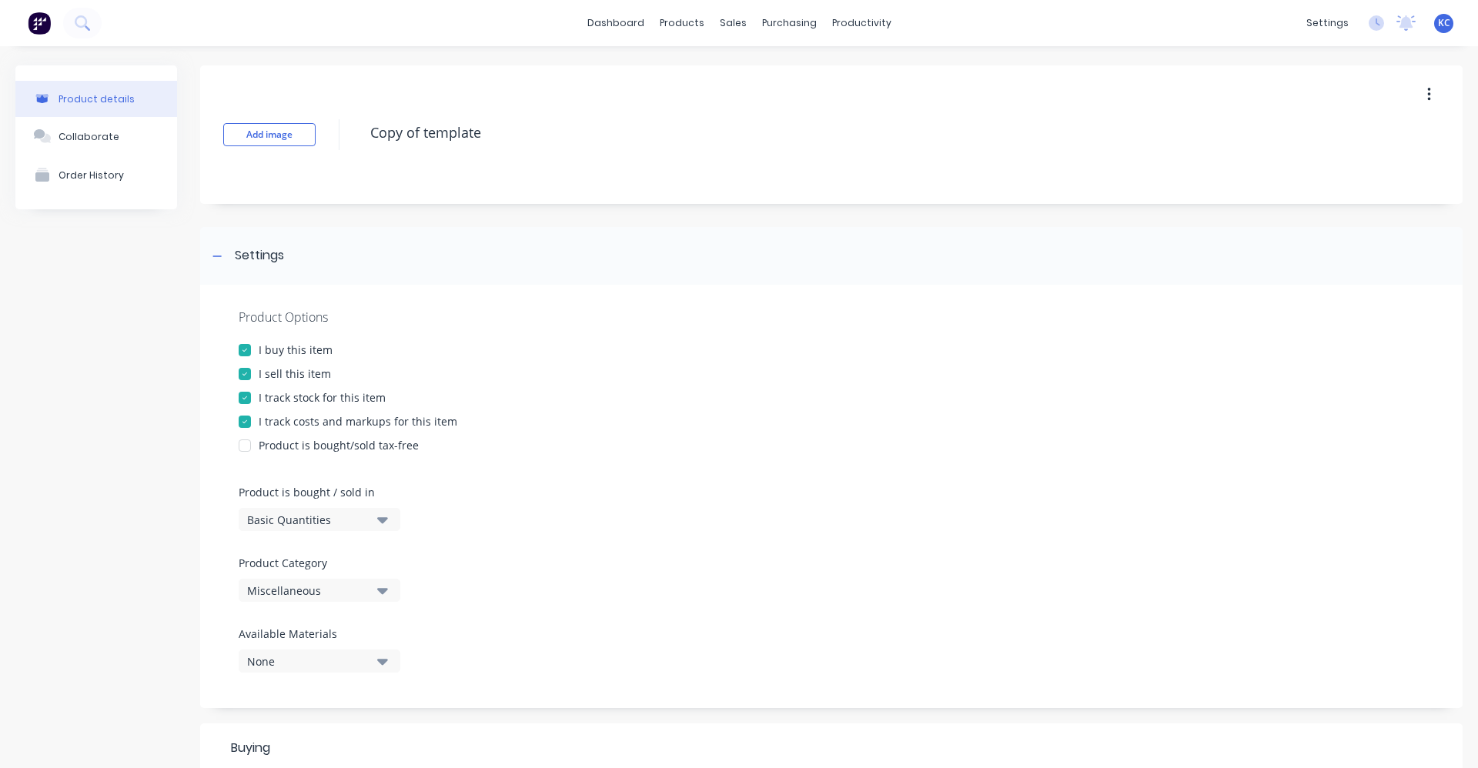
click at [386, 586] on icon "button" at bounding box center [382, 590] width 11 height 17
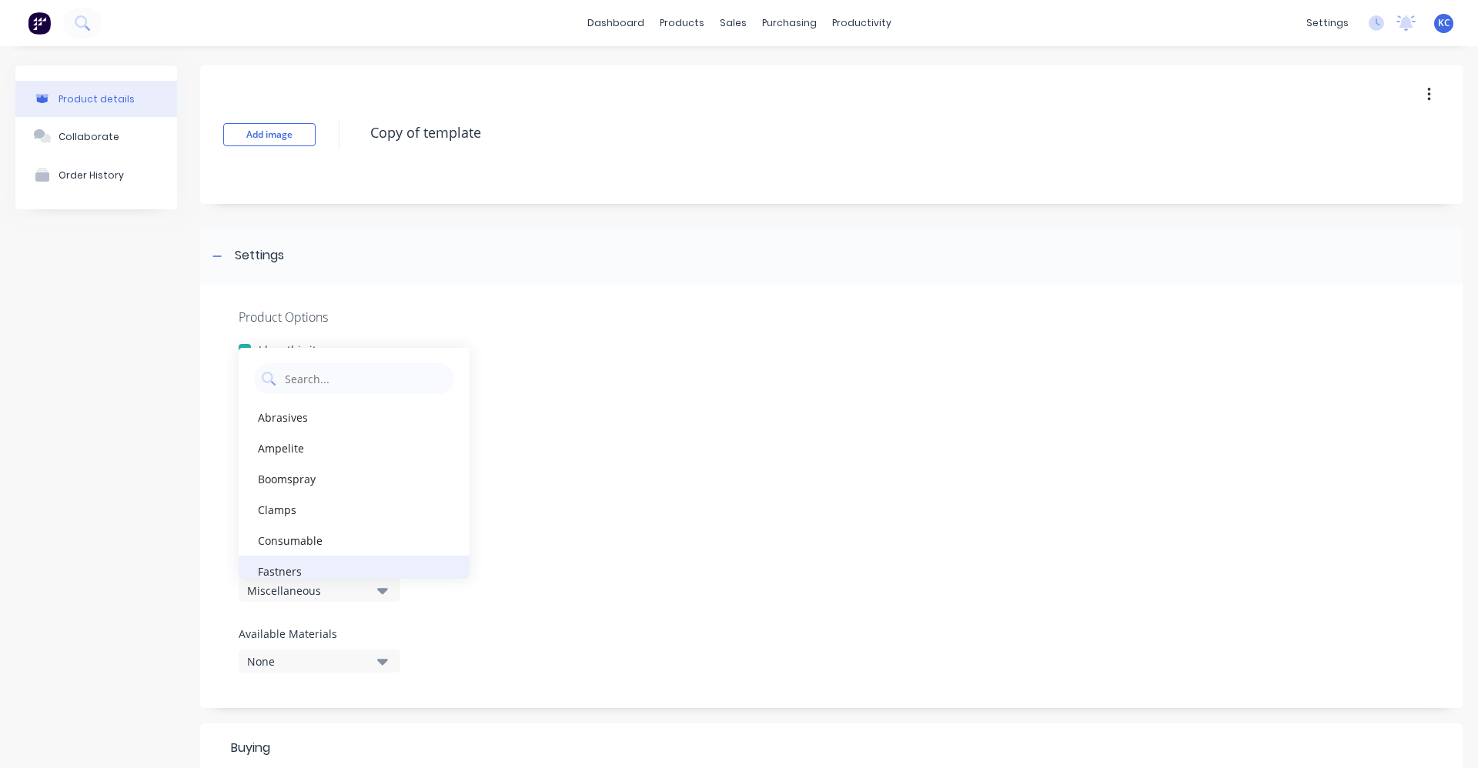
click at [353, 567] on div "Fastners" at bounding box center [354, 571] width 231 height 31
type textarea "x"
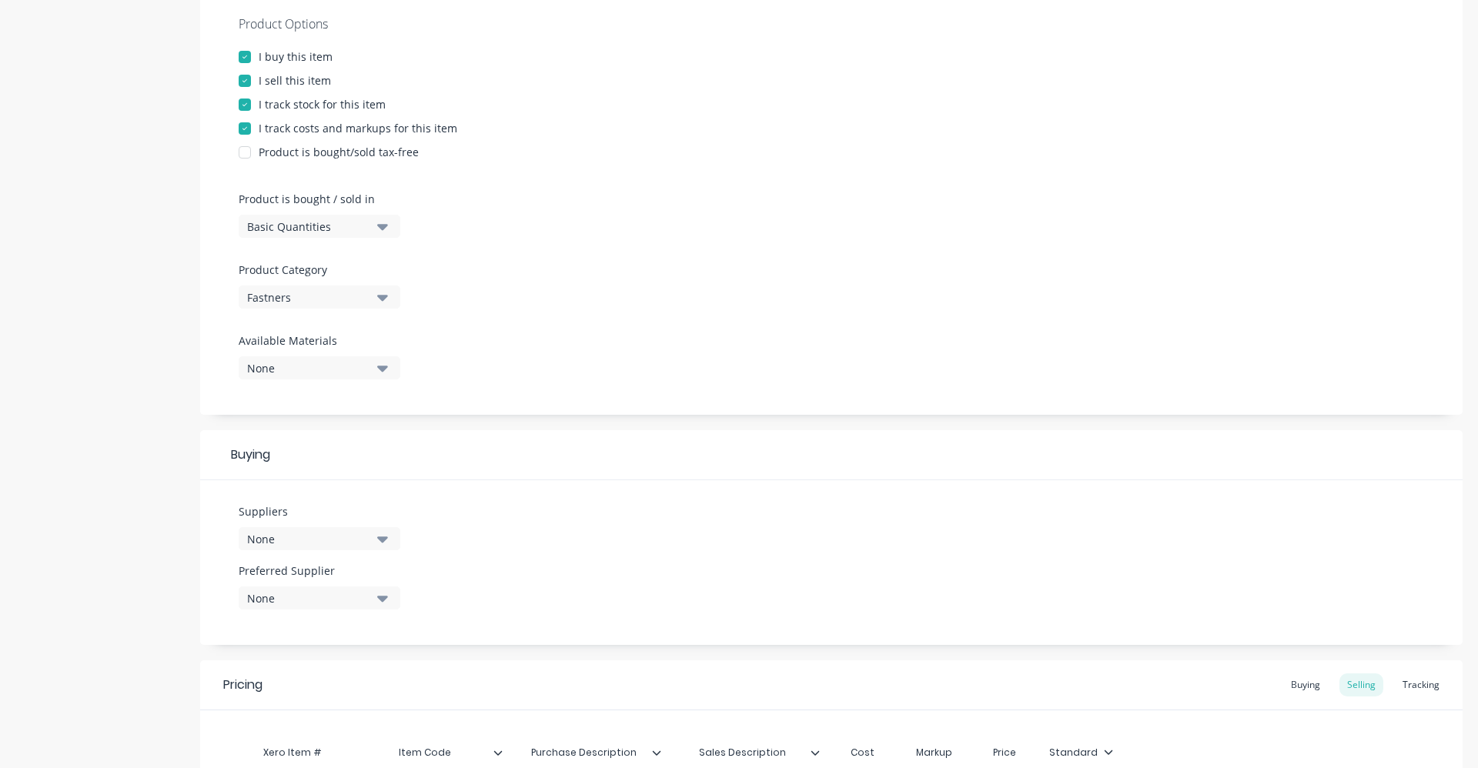
scroll to position [308, 0]
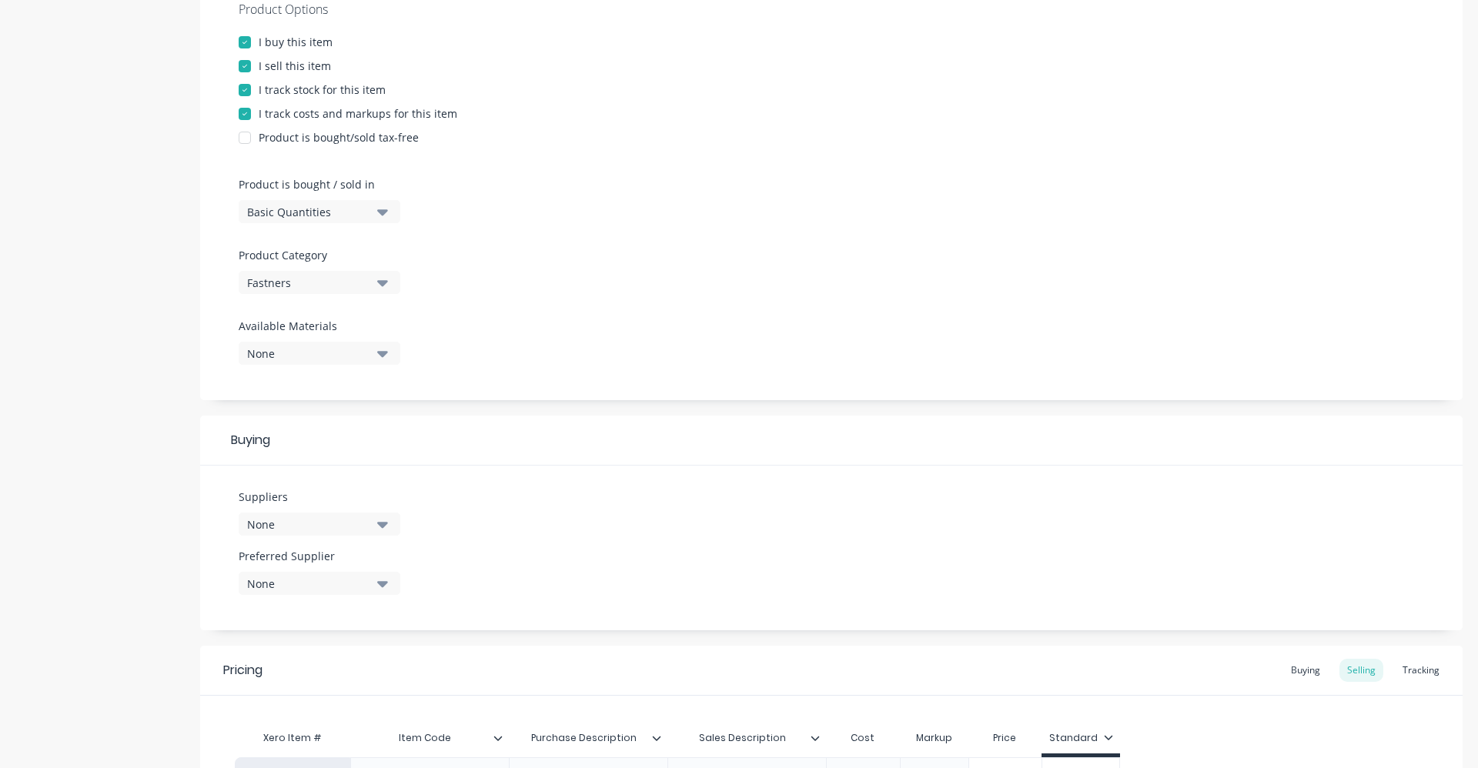
click at [393, 521] on button "None" at bounding box center [320, 524] width 162 height 23
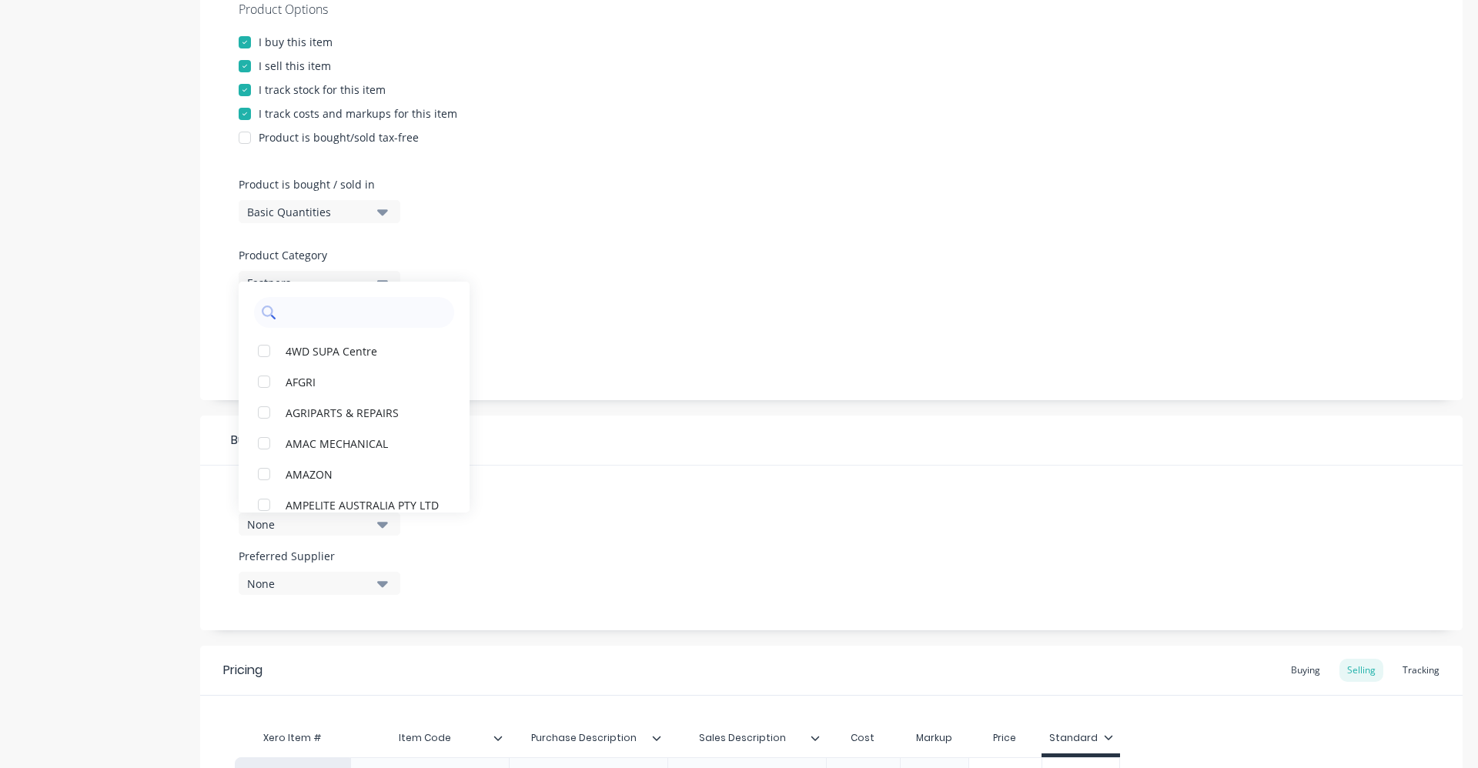
click at [365, 302] on input "text" at bounding box center [364, 312] width 163 height 31
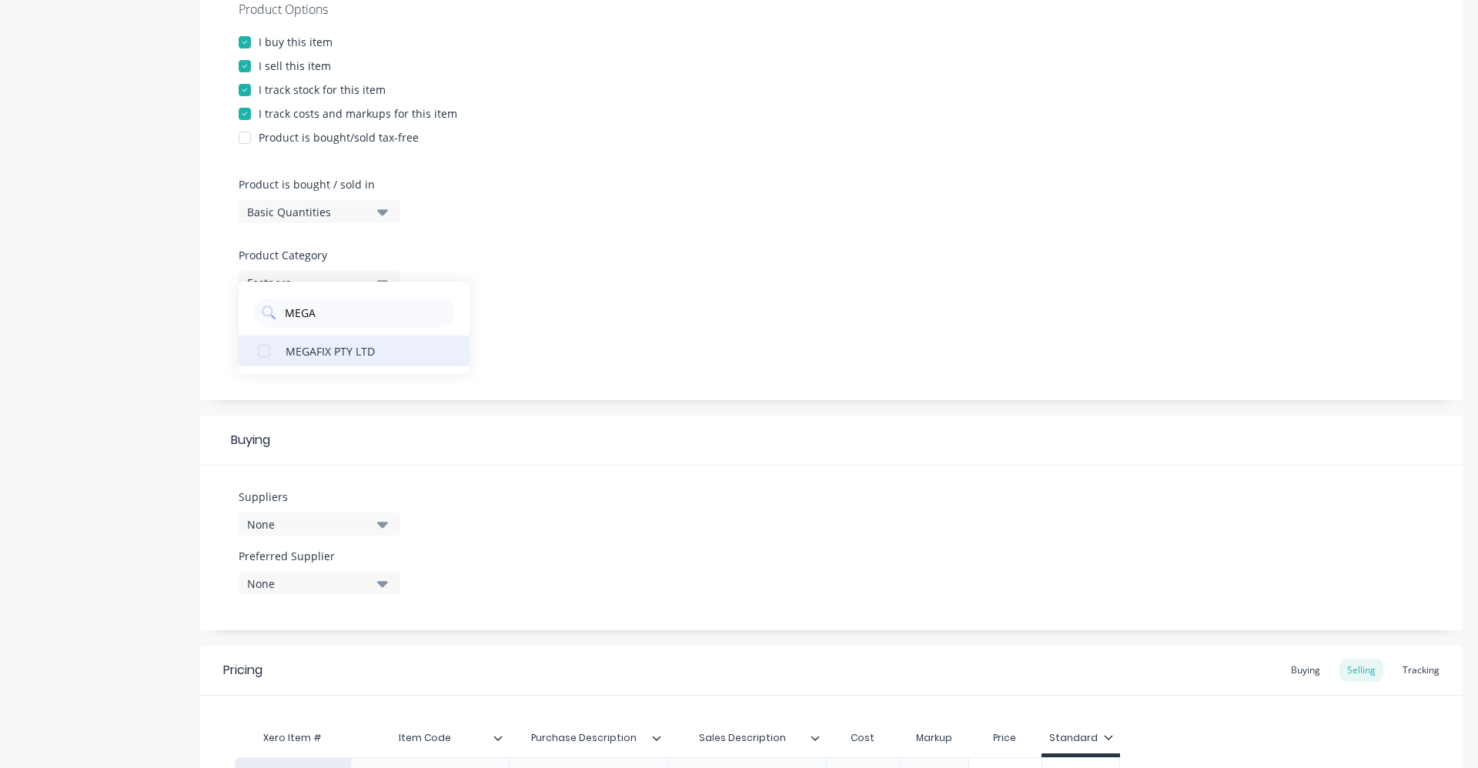
type input "MEGA"
click at [285, 358] on button "MEGAFIX PTY LTD" at bounding box center [354, 351] width 231 height 31
type textarea "x"
drag, startPoint x: 325, startPoint y: 309, endPoint x: 282, endPoint y: 310, distance: 43.1
click at [282, 310] on div "MEGA" at bounding box center [354, 312] width 200 height 31
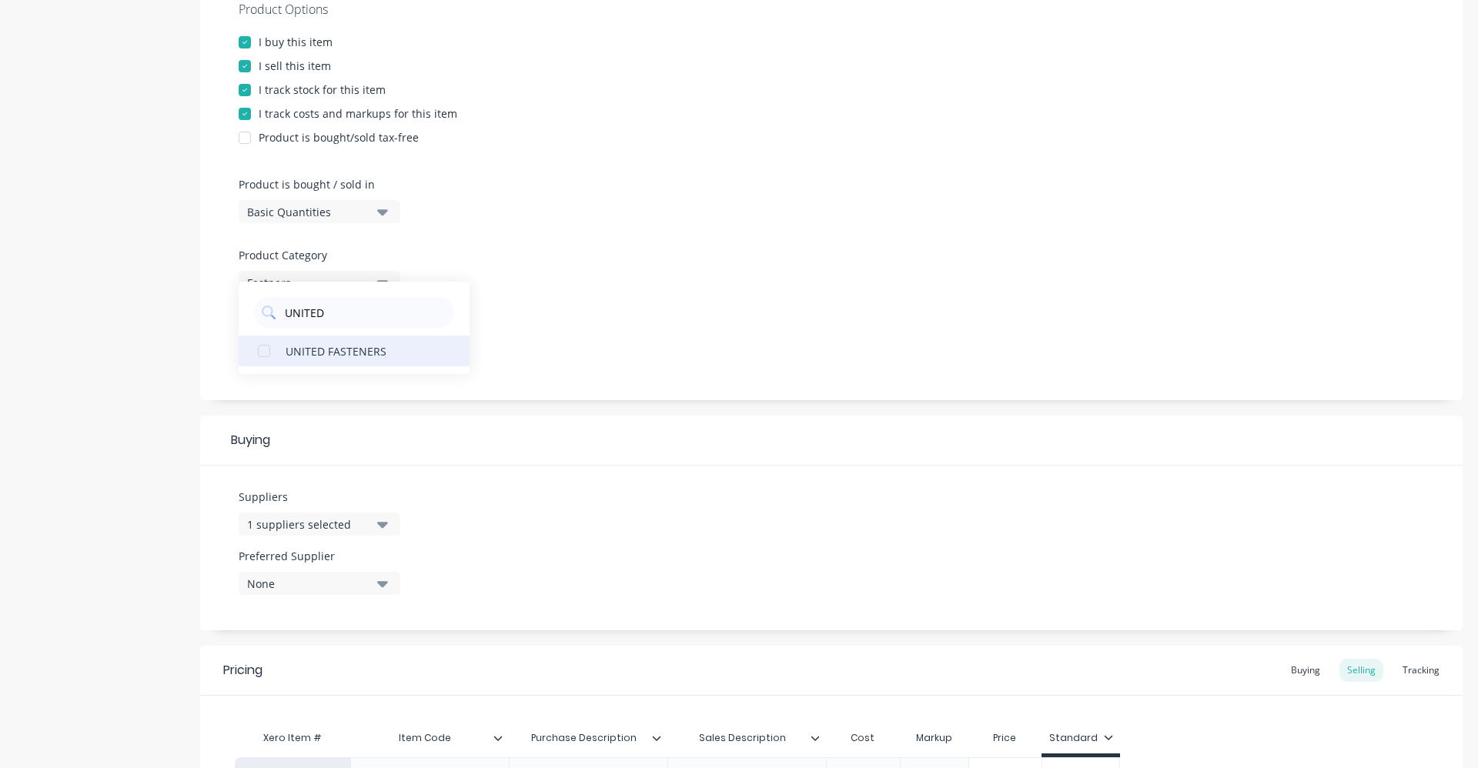
type input "UNITED"
click at [291, 351] on div "UNITED FASTENERS" at bounding box center [363, 351] width 154 height 16
type textarea "x"
drag, startPoint x: 331, startPoint y: 306, endPoint x: 286, endPoint y: 306, distance: 44.7
click at [286, 306] on input "UNITED" at bounding box center [364, 312] width 163 height 31
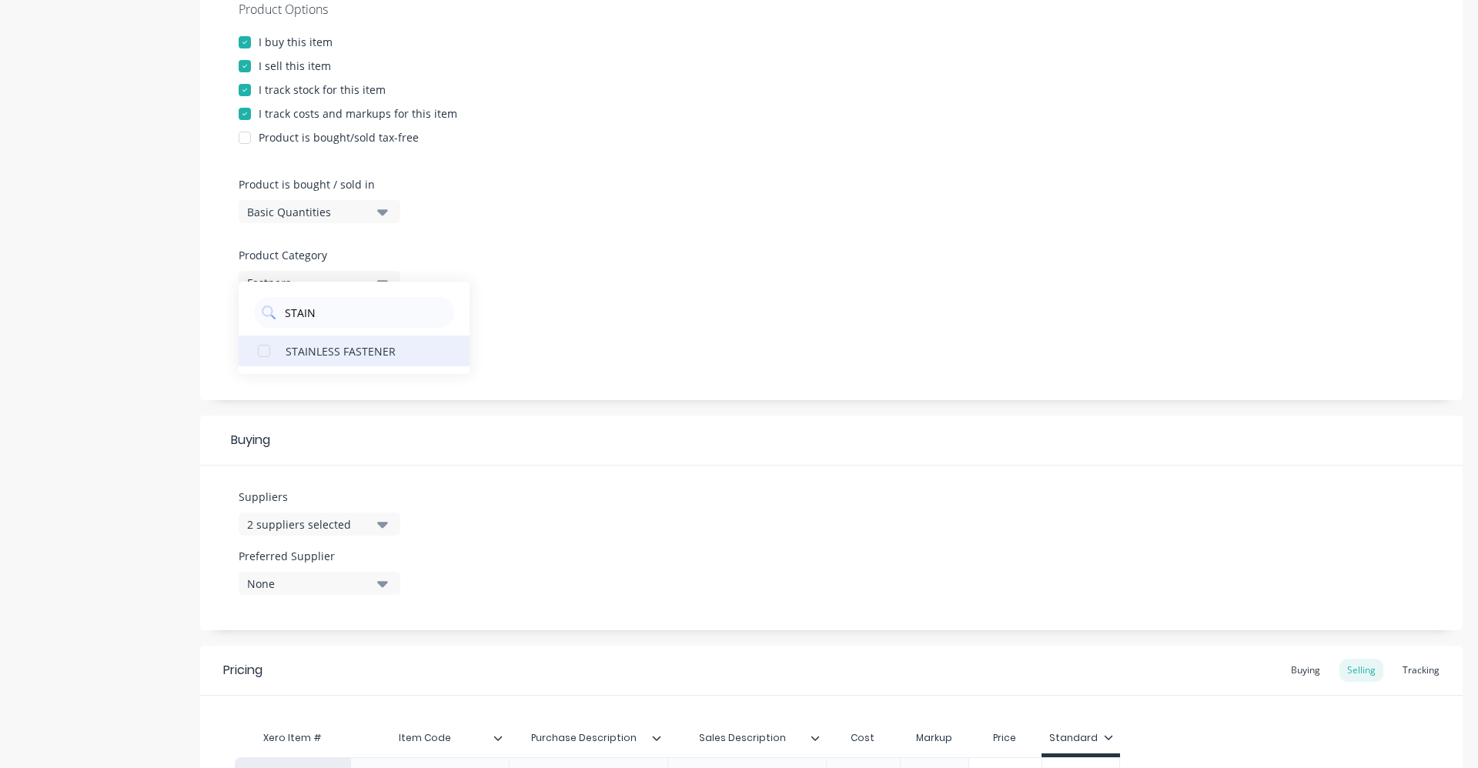
type input "STAIN"
click at [283, 349] on button "STAINLESS FASTENER" at bounding box center [354, 351] width 231 height 31
click at [645, 167] on div at bounding box center [832, 164] width 1186 height 23
click at [378, 357] on icon "button" at bounding box center [382, 353] width 11 height 17
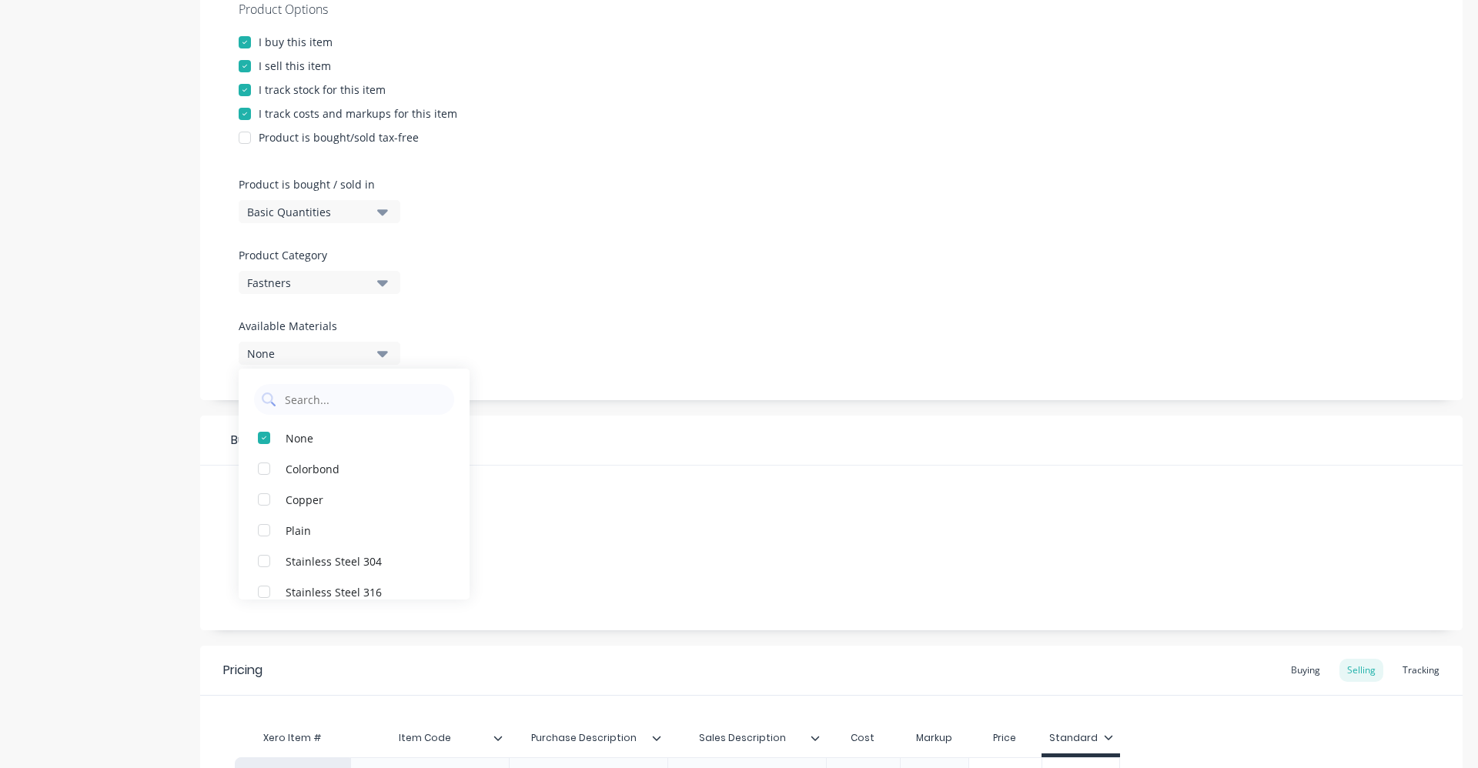
click at [516, 521] on div "Suppliers 3 suppliers selected STAIN Preferred Supplier None" at bounding box center [831, 548] width 1263 height 165
click at [383, 583] on icon "button" at bounding box center [382, 584] width 11 height 6
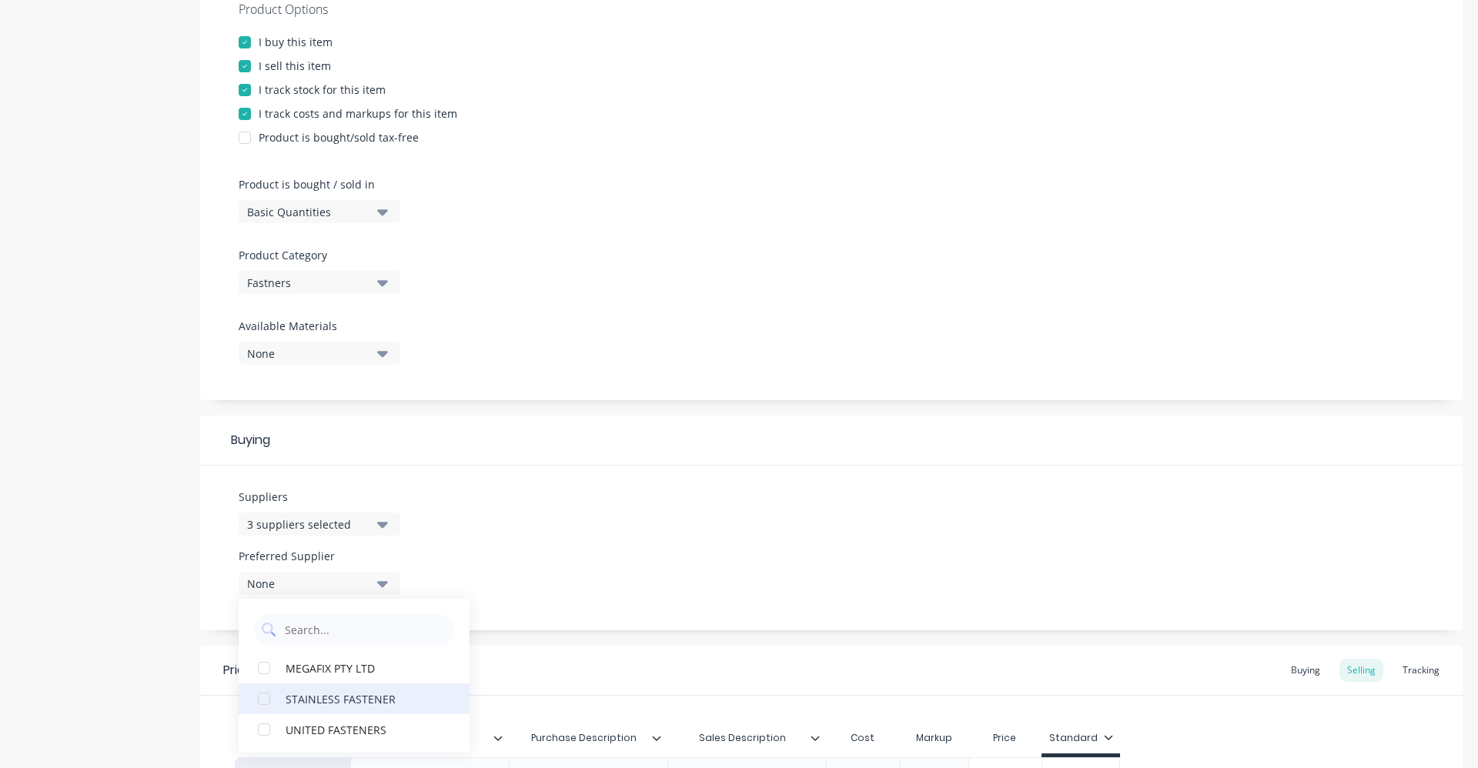
click at [383, 688] on button "STAINLESS FASTENER" at bounding box center [354, 699] width 231 height 31
type textarea "x"
click at [523, 542] on div "Suppliers 3 suppliers selected STAIN Preferred Supplier STAINLESS FASTENER STAI…" at bounding box center [831, 548] width 1263 height 165
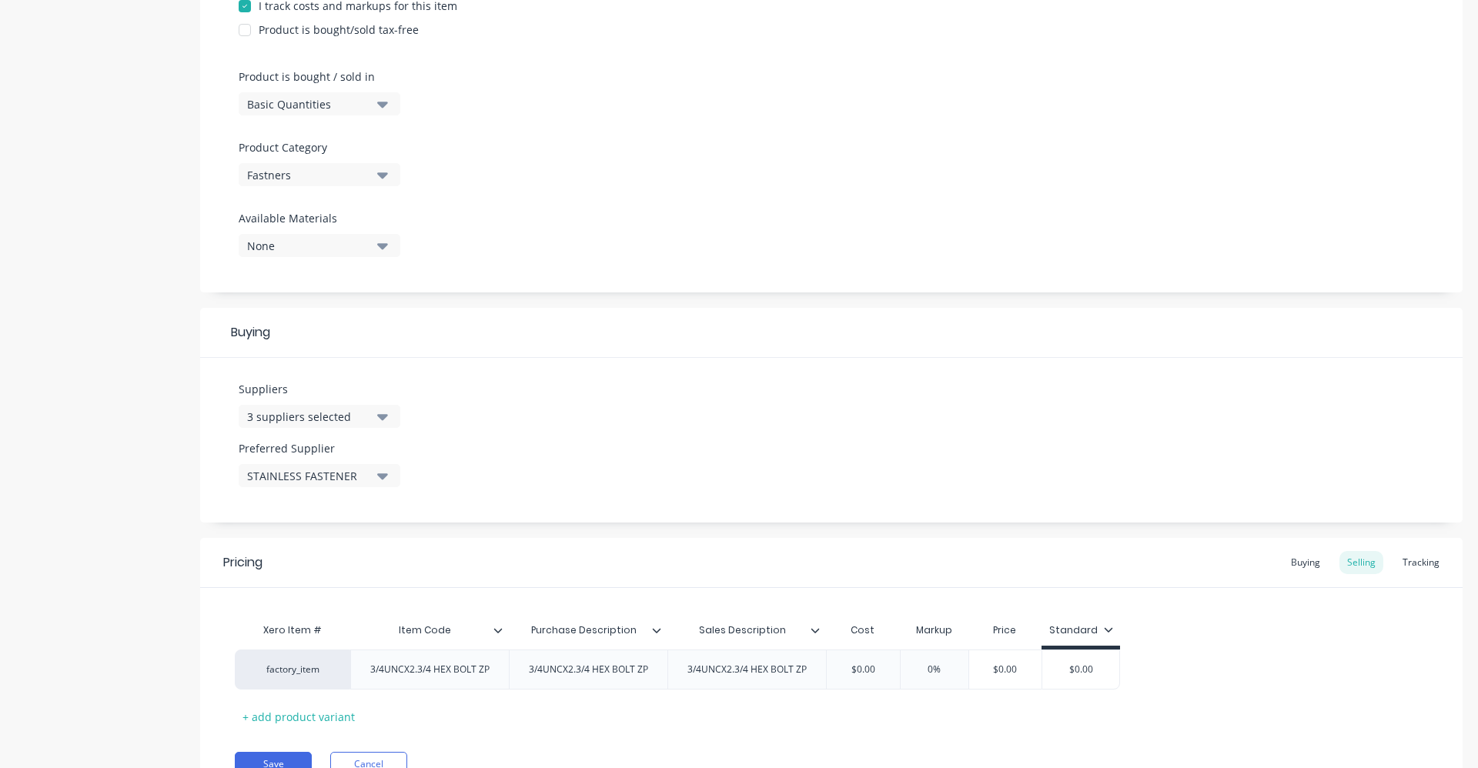
scroll to position [490, 0]
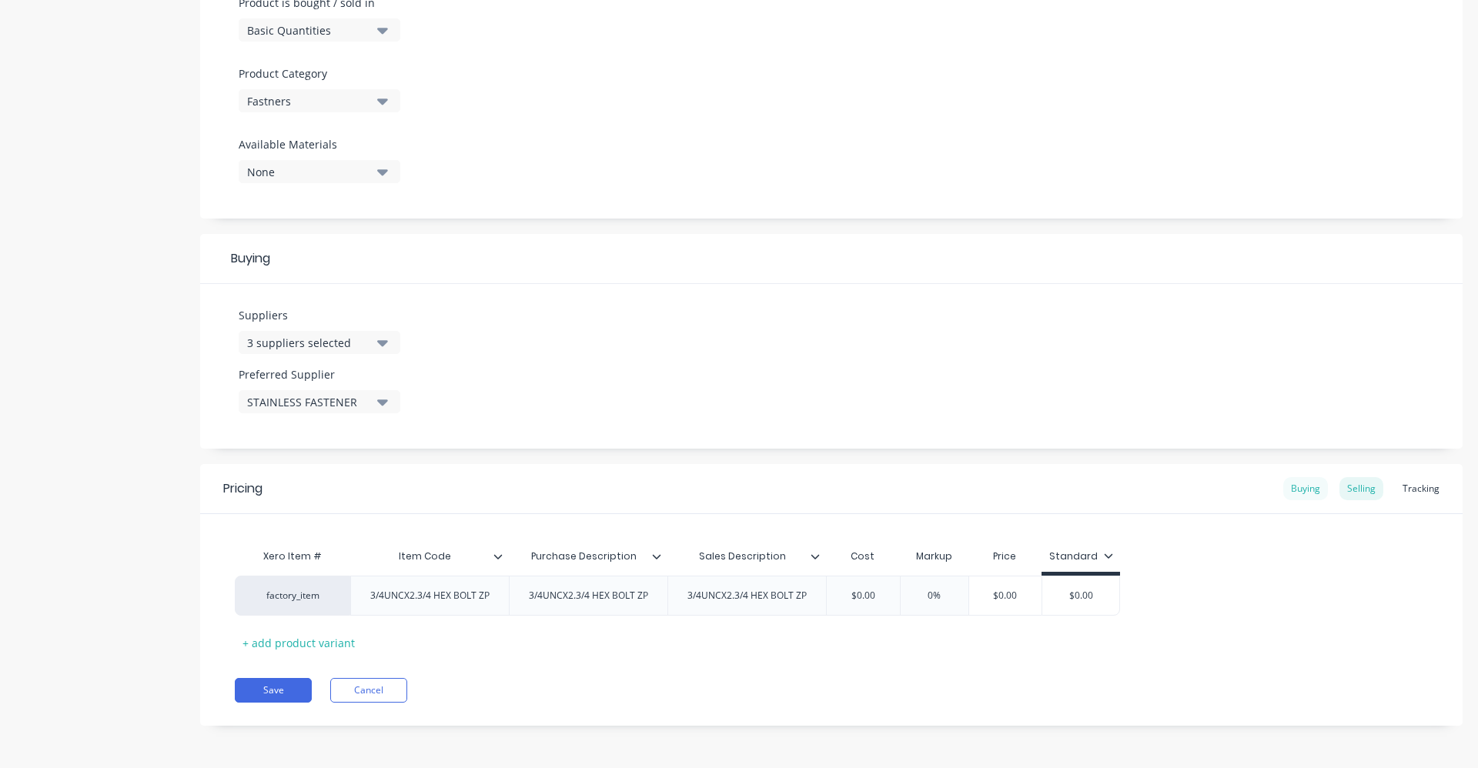
click at [1296, 484] on div "Buying" at bounding box center [1306, 488] width 45 height 23
type input "$0.00"
drag, startPoint x: 909, startPoint y: 592, endPoint x: 853, endPoint y: 591, distance: 55.5
click at [853, 591] on input "$0.00" at bounding box center [883, 596] width 113 height 14
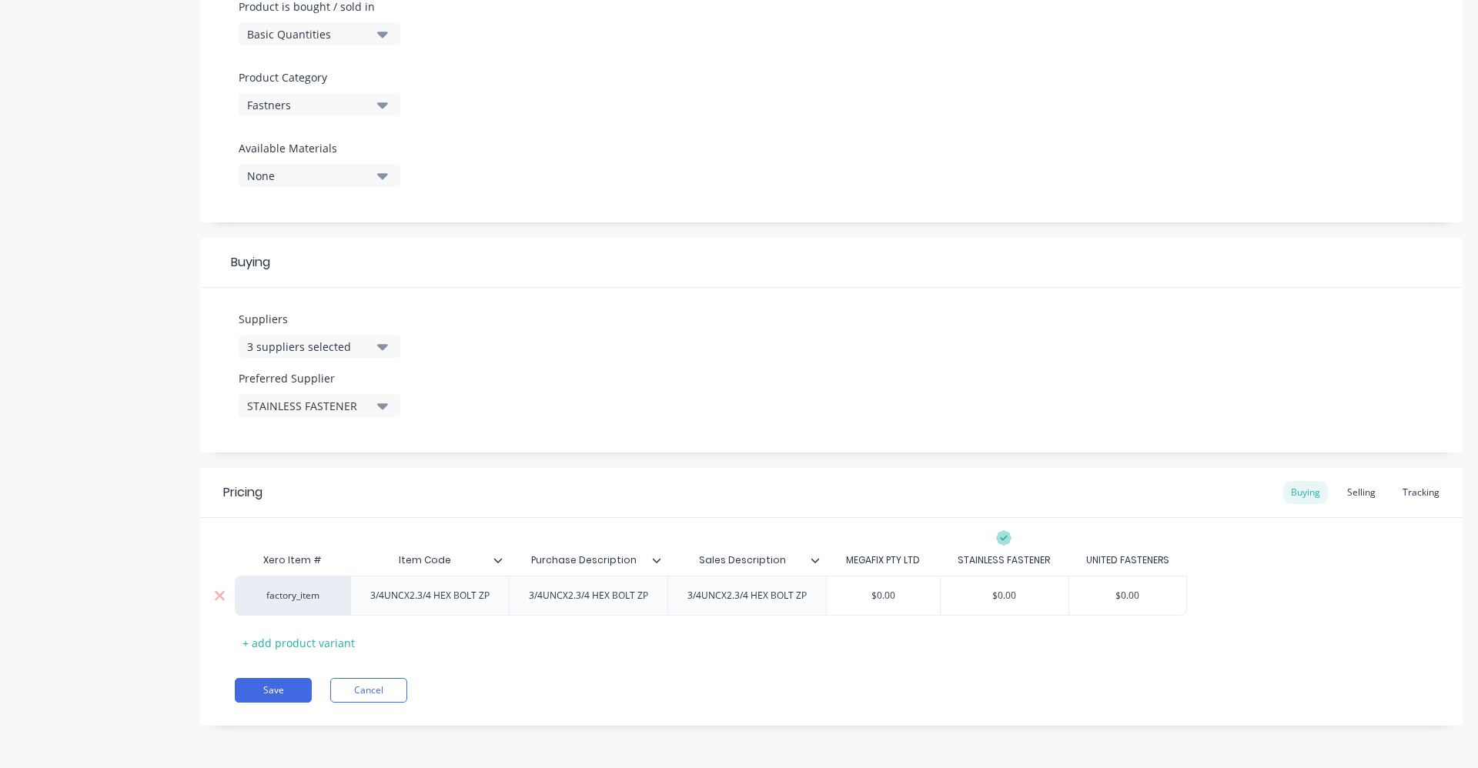
type textarea "x"
type input "1."
type textarea "x"
type input "1.44"
type textarea "x"
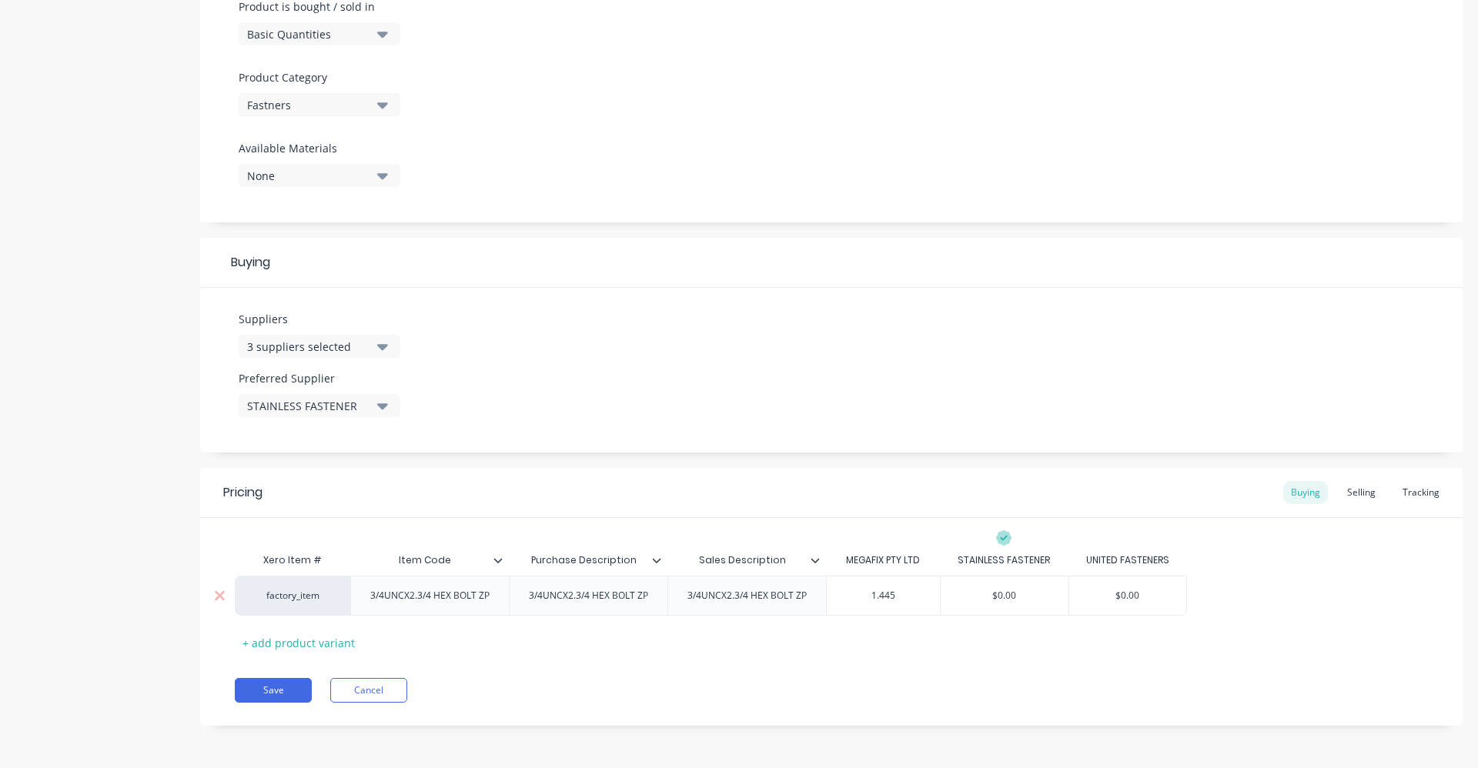
type input "1.4453"
type textarea "x"
click at [1357, 498] on div "Selling" at bounding box center [1362, 492] width 44 height 23
drag, startPoint x: 947, startPoint y: 604, endPoint x: 904, endPoint y: 596, distance: 43.8
click at [904, 596] on input "0%" at bounding box center [934, 600] width 77 height 14
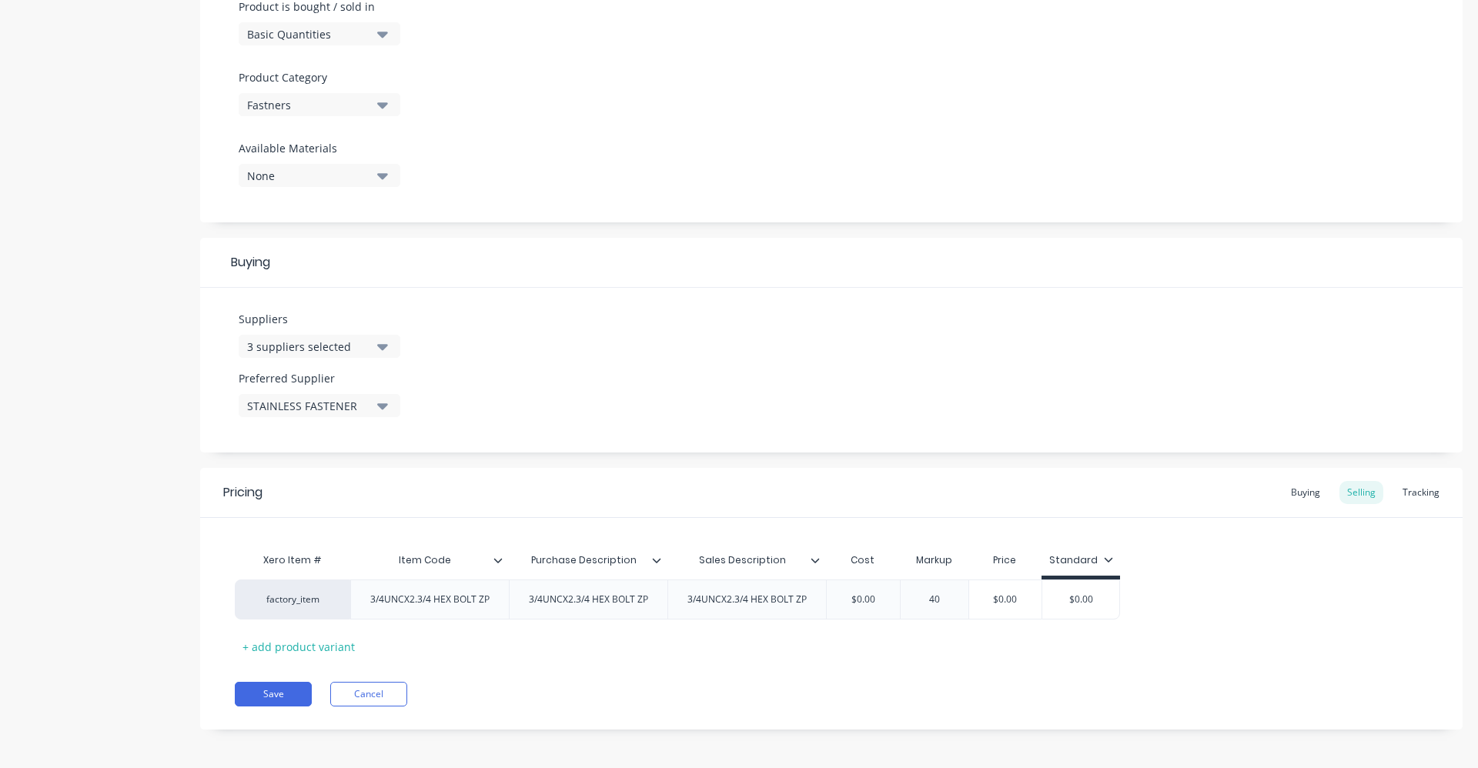
click at [909, 687] on div "Save Cancel" at bounding box center [849, 694] width 1228 height 25
click at [1304, 500] on div "Buying" at bounding box center [1306, 492] width 45 height 23
click at [1348, 498] on div "Selling" at bounding box center [1362, 492] width 44 height 23
drag, startPoint x: 839, startPoint y: 594, endPoint x: 902, endPoint y: 596, distance: 63.2
click at [902, 596] on div "factory_item 3/4UNCX2.3/4 HEX BOLT ZP 3/4UNCX2.3/4 HEX BOLT ZP 3/4UNCX2.3/4 HEX…" at bounding box center [677, 600] width 885 height 40
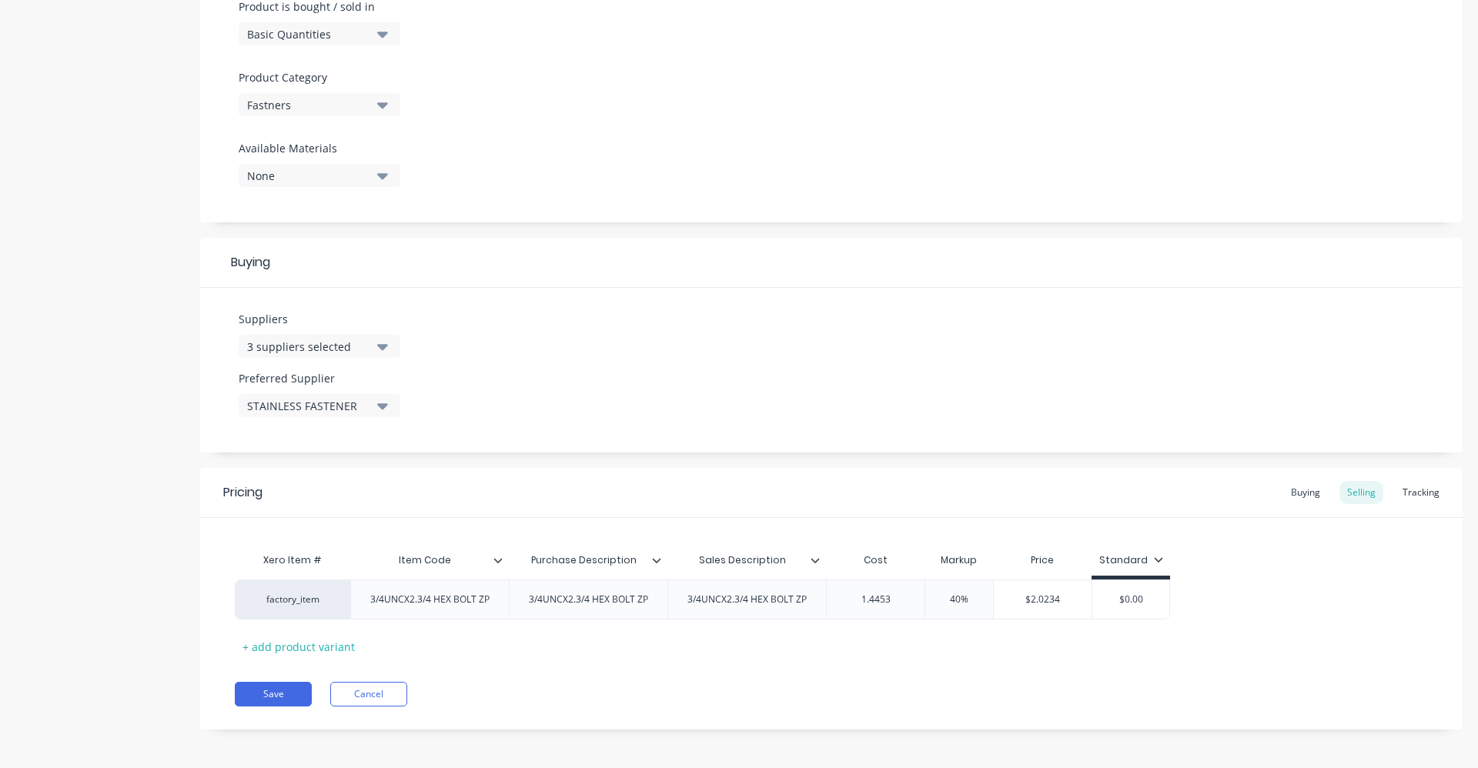
click at [949, 665] on div "Pricing Buying Selling Tracking Xero Item # Item Code Purchase Description Sale…" at bounding box center [831, 599] width 1263 height 262
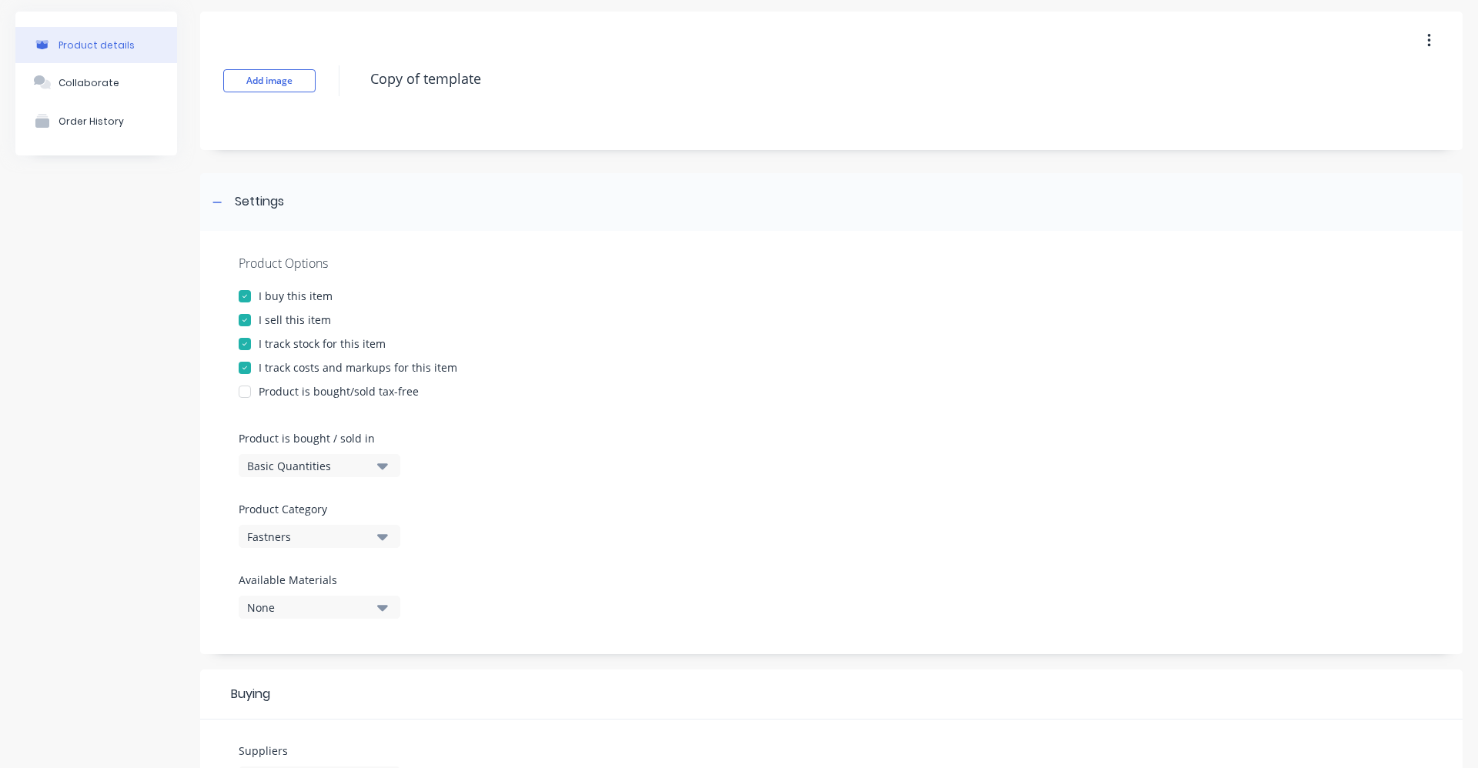
scroll to position [0, 0]
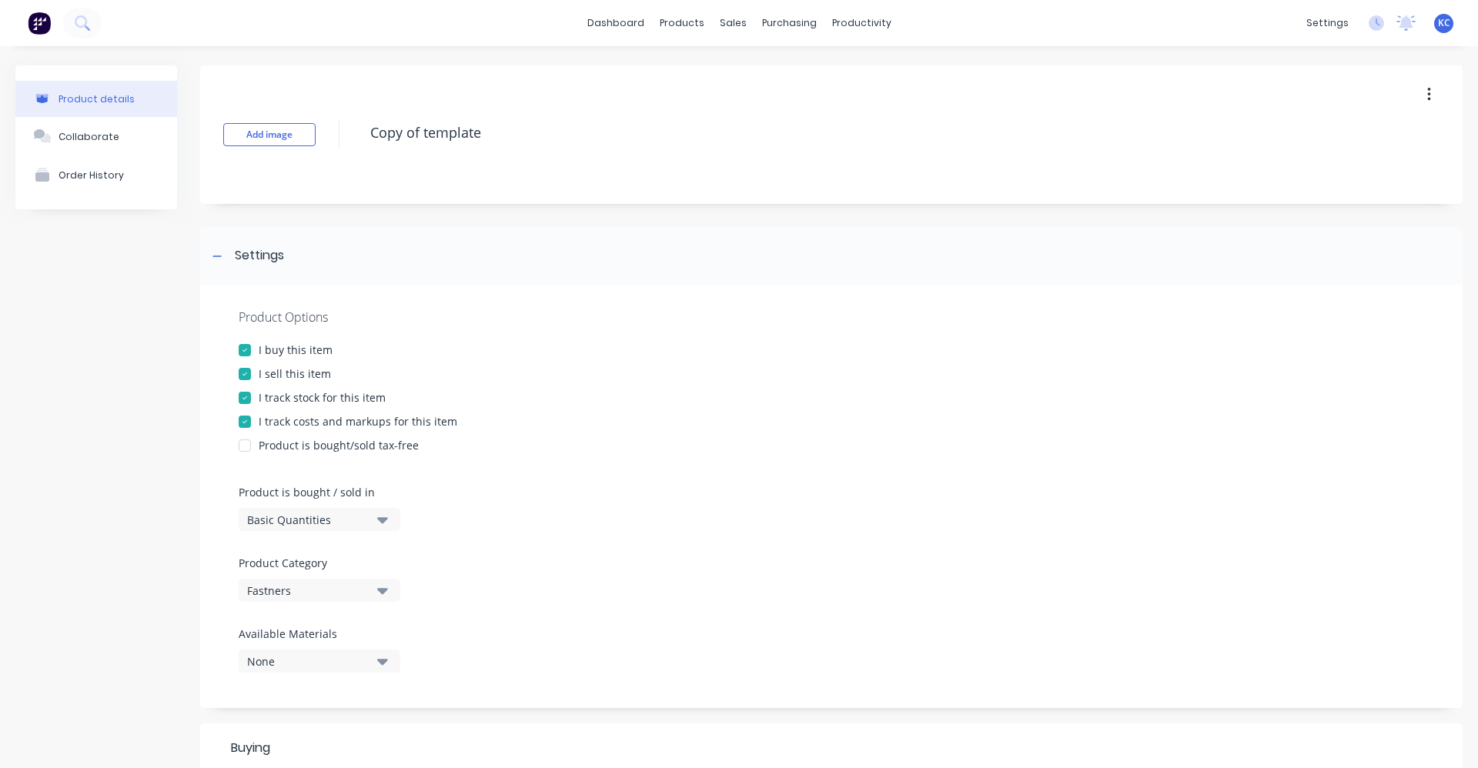
drag, startPoint x: 525, startPoint y: 142, endPoint x: 360, endPoint y: 131, distance: 165.9
click at [360, 131] on div "Add image Copy of template" at bounding box center [831, 134] width 1263 height 139
drag, startPoint x: 485, startPoint y: 144, endPoint x: 316, endPoint y: 126, distance: 169.6
click at [316, 126] on div "Add image 3/4UNCX" at bounding box center [831, 134] width 1263 height 139
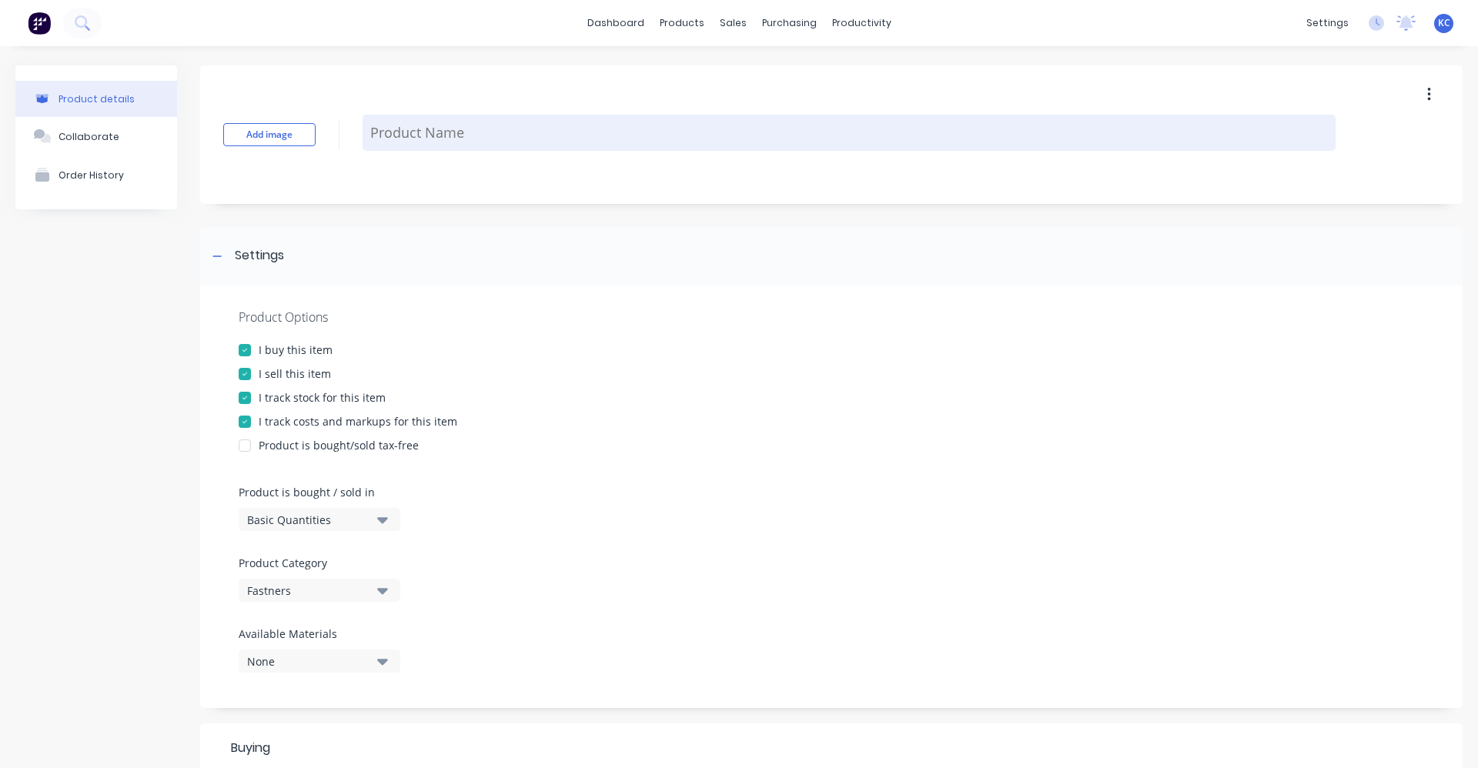
paste textarea "3/4UNCX2.3/4 HEX BOLT ZP"
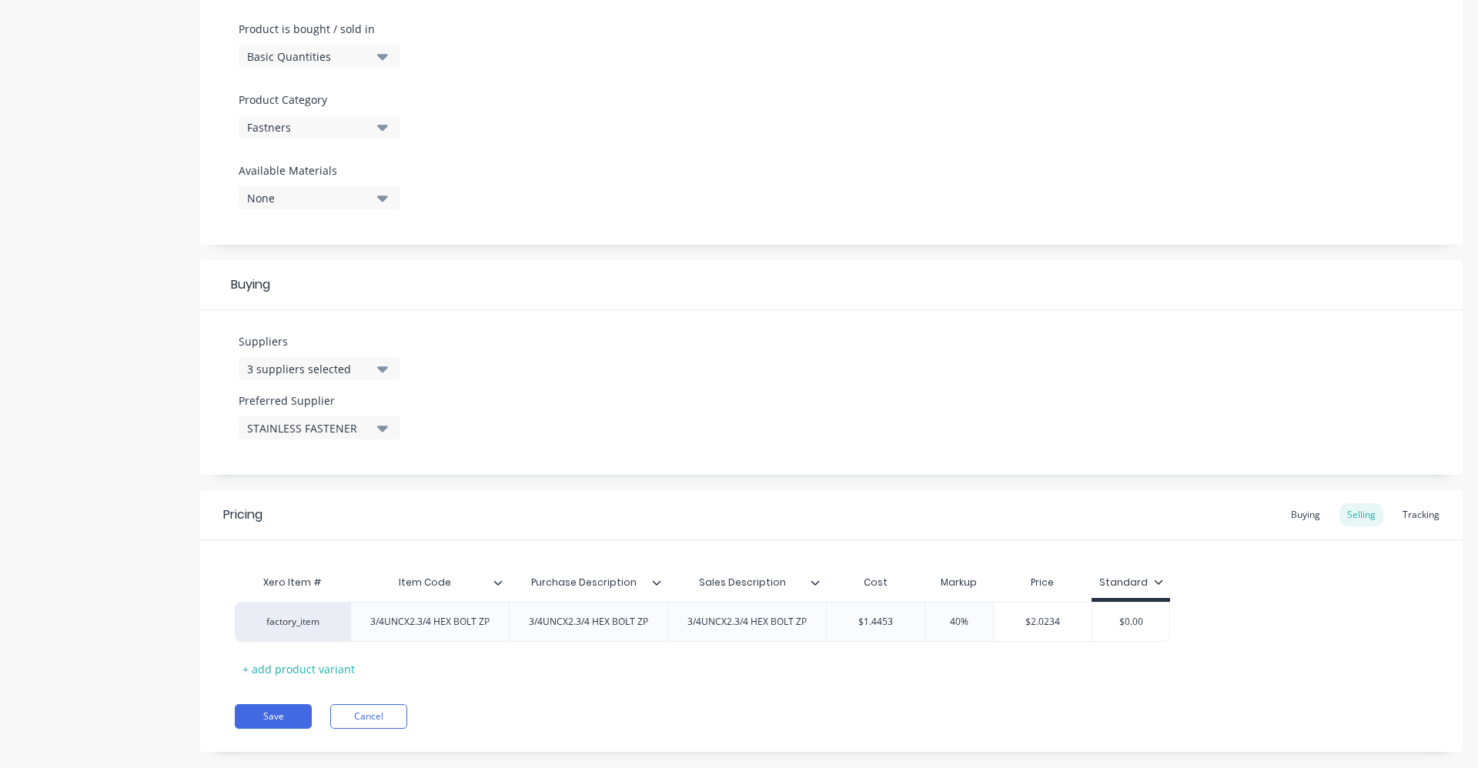
scroll to position [490, 0]
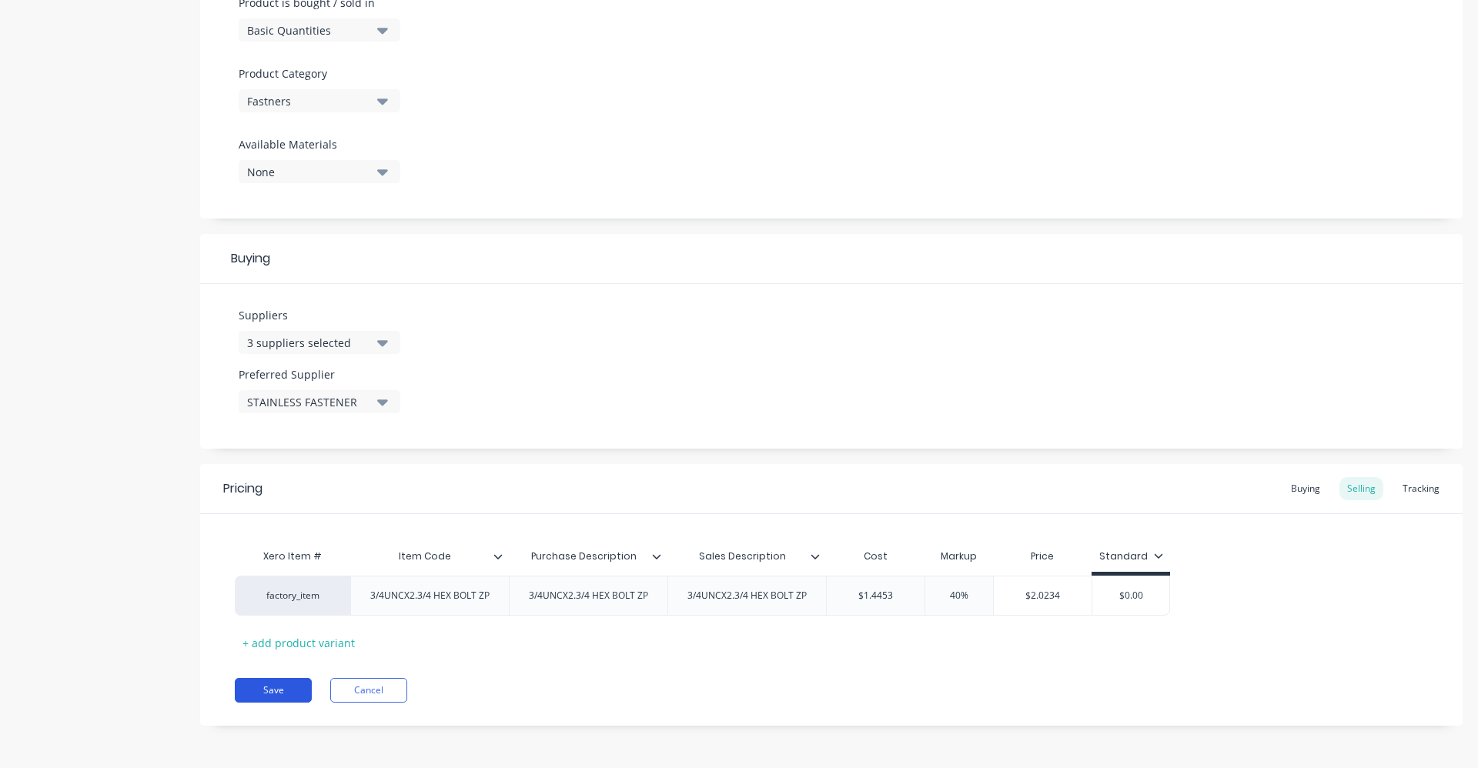
click at [293, 691] on button "Save" at bounding box center [273, 690] width 77 height 25
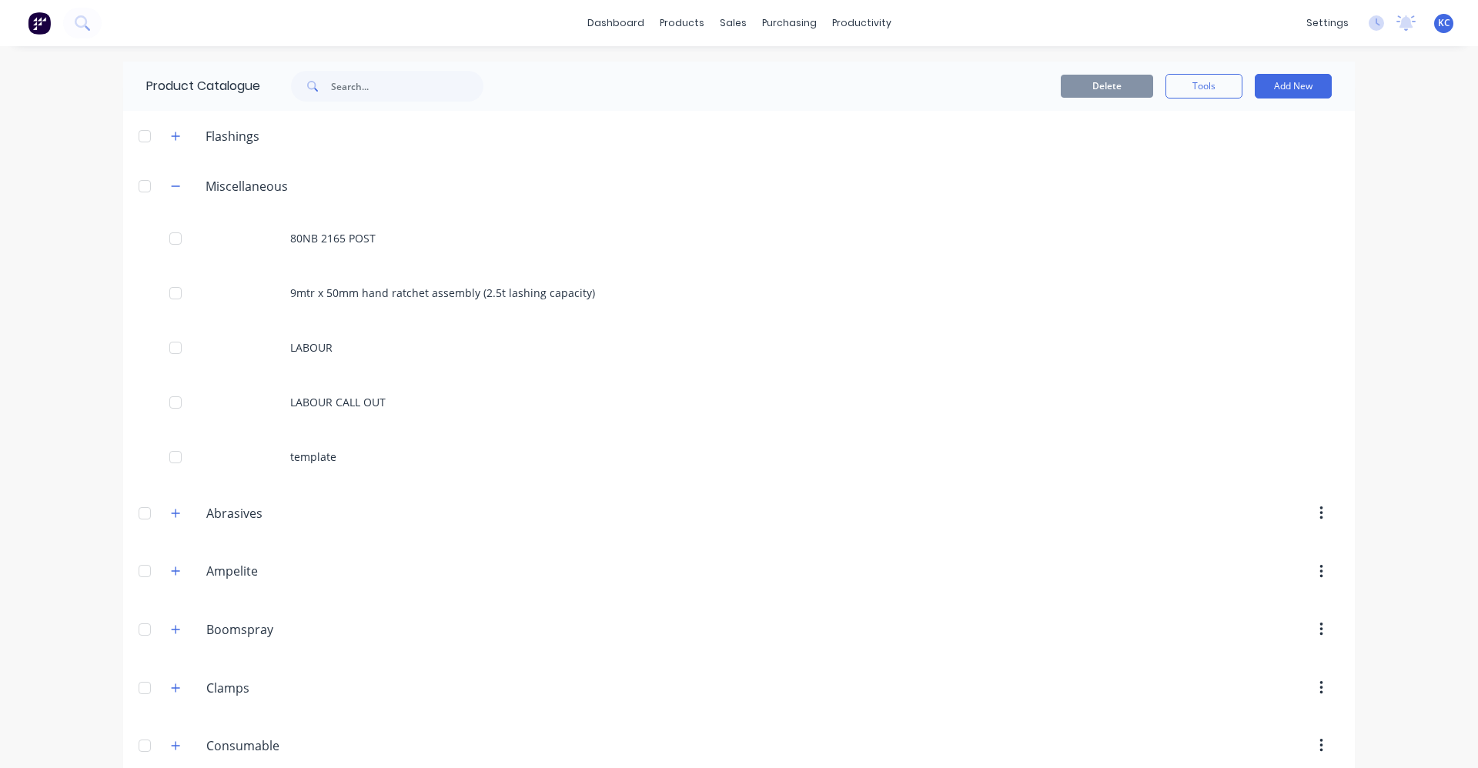
click at [324, 82] on span at bounding box center [311, 86] width 40 height 31
click at [388, 88] on input "text" at bounding box center [407, 86] width 152 height 31
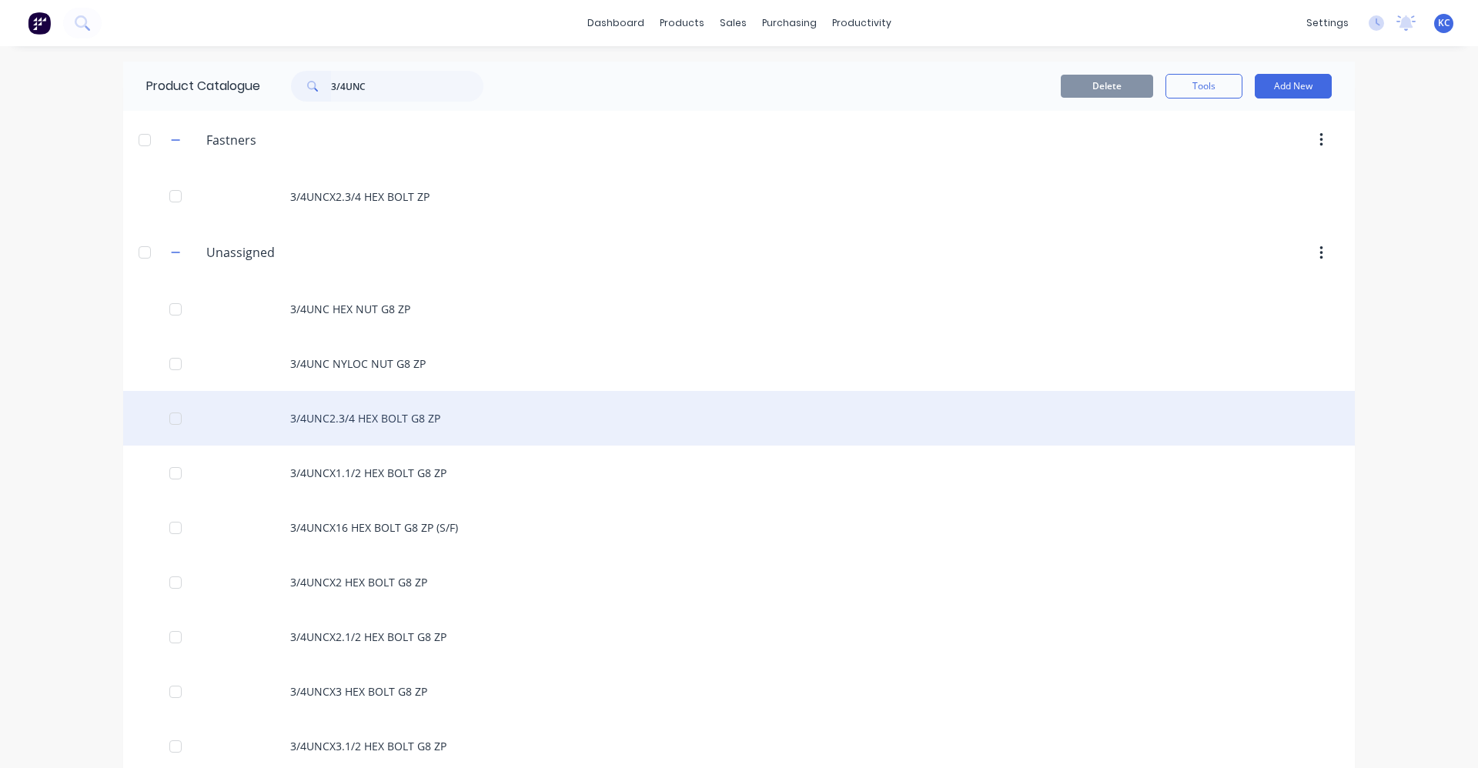
click at [435, 415] on div "3/4UNC2.3/4 HEX BOLT G8 ZP" at bounding box center [739, 418] width 1232 height 55
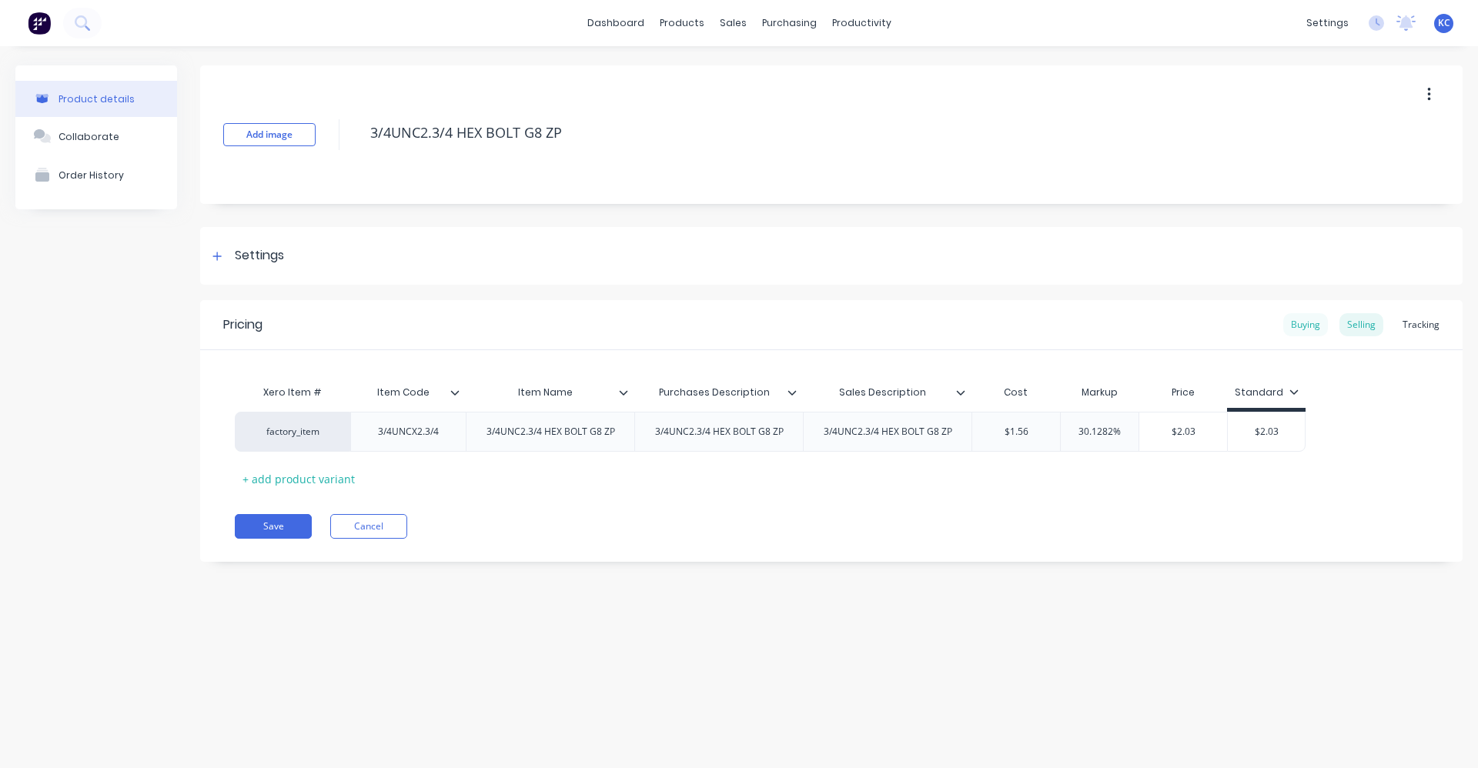
click at [1317, 330] on div "Buying" at bounding box center [1306, 324] width 45 height 23
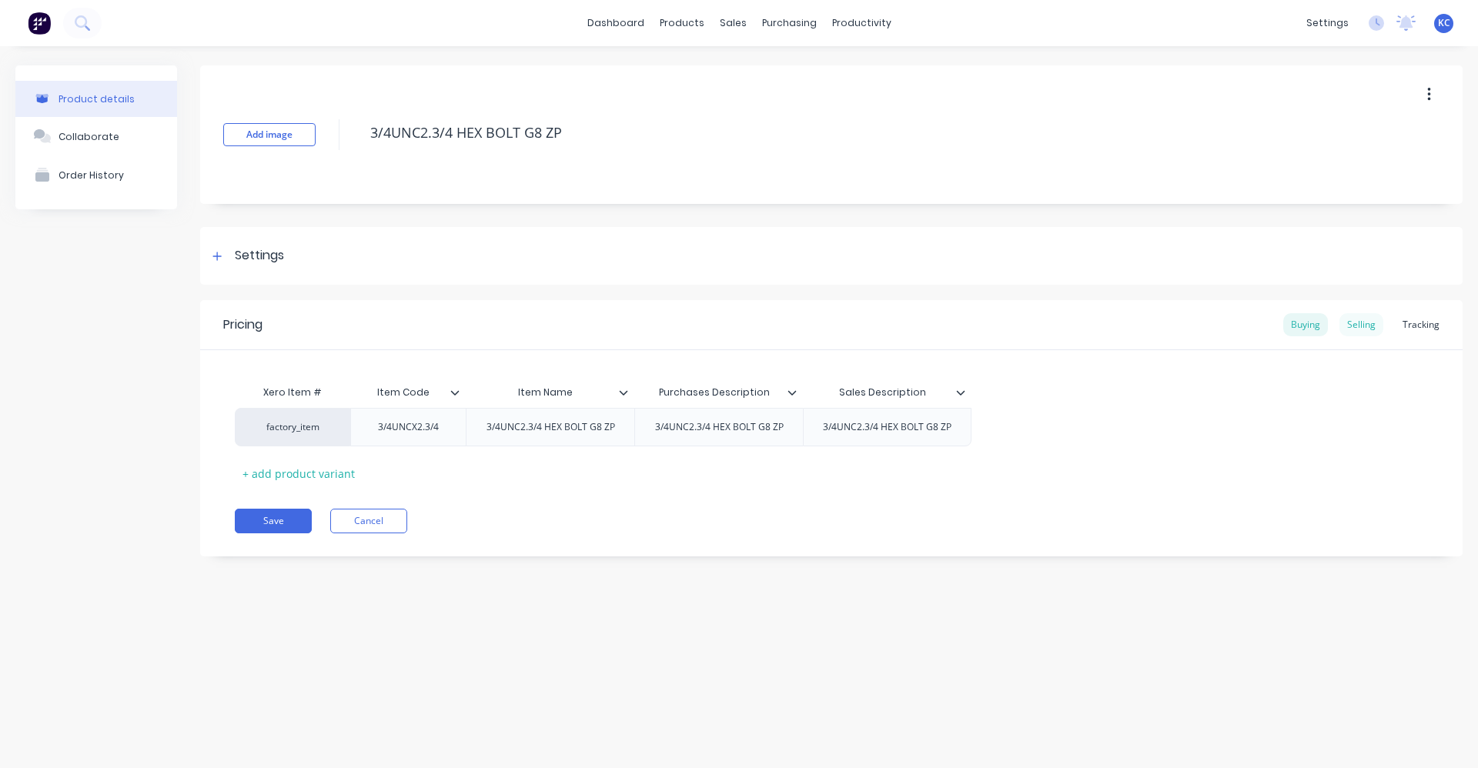
click at [1360, 323] on div "Selling" at bounding box center [1362, 324] width 44 height 23
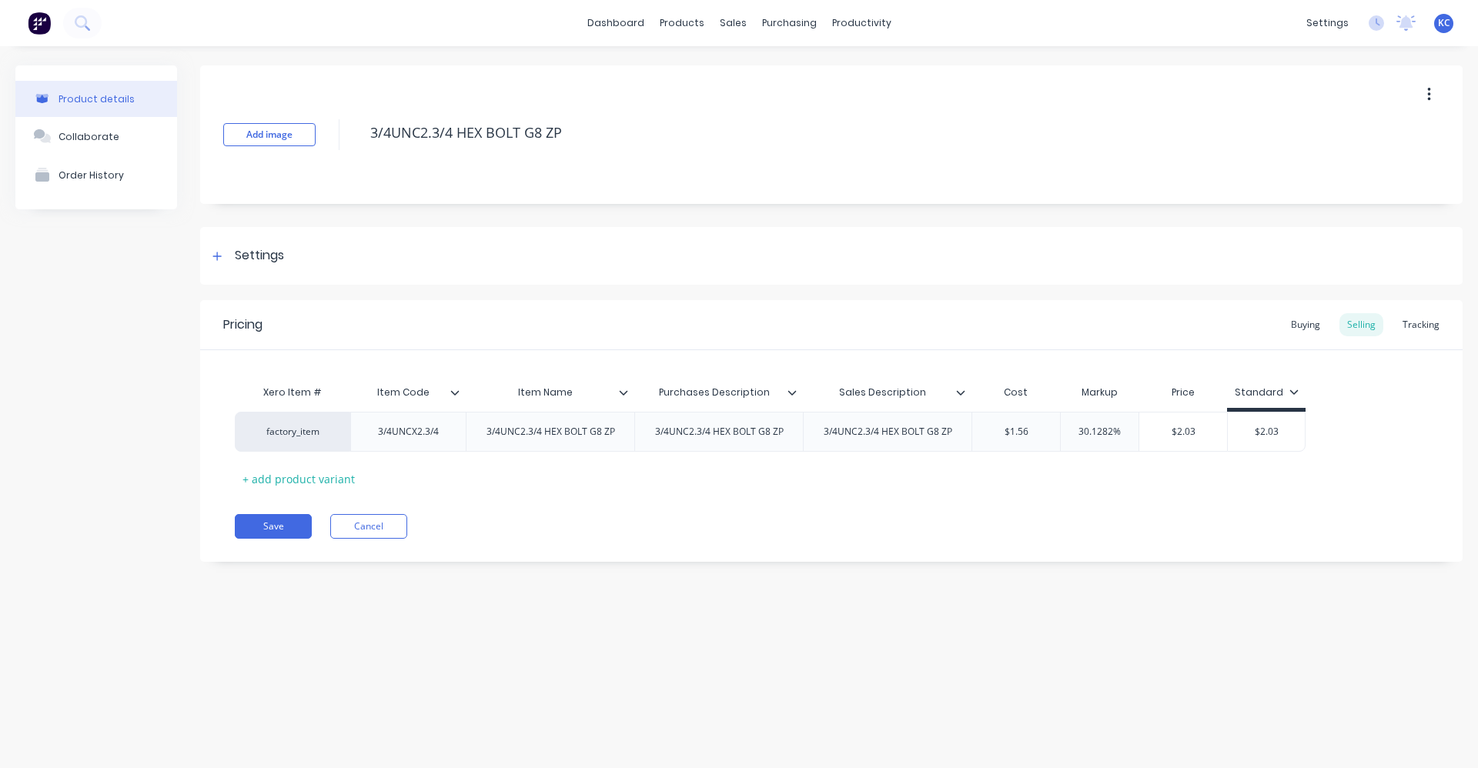
click at [1437, 94] on button "button" at bounding box center [1429, 95] width 36 height 28
click at [279, 253] on div "Settings" at bounding box center [259, 255] width 49 height 19
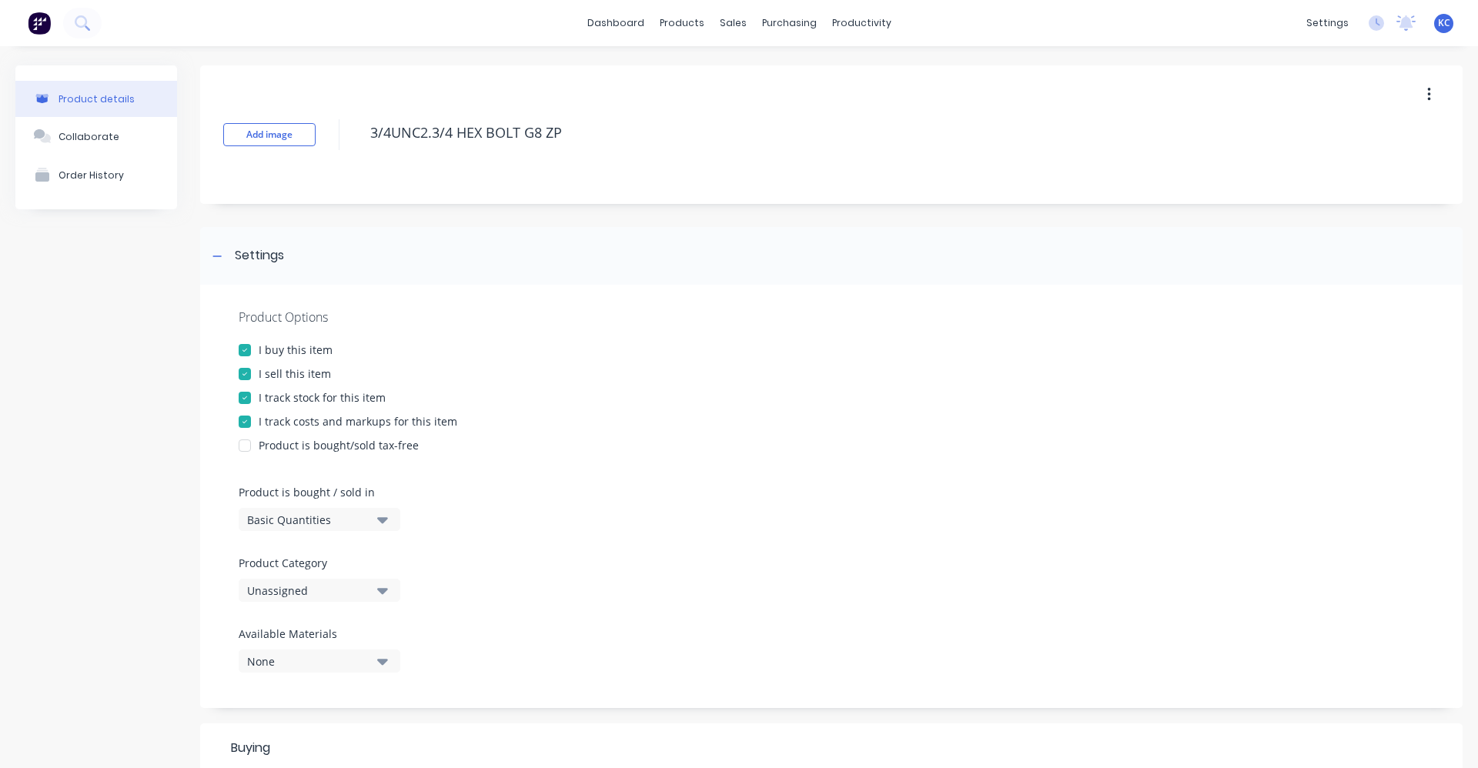
click at [1428, 92] on icon "button" at bounding box center [1430, 94] width 4 height 17
click at [1349, 168] on div "Delete" at bounding box center [1374, 166] width 119 height 22
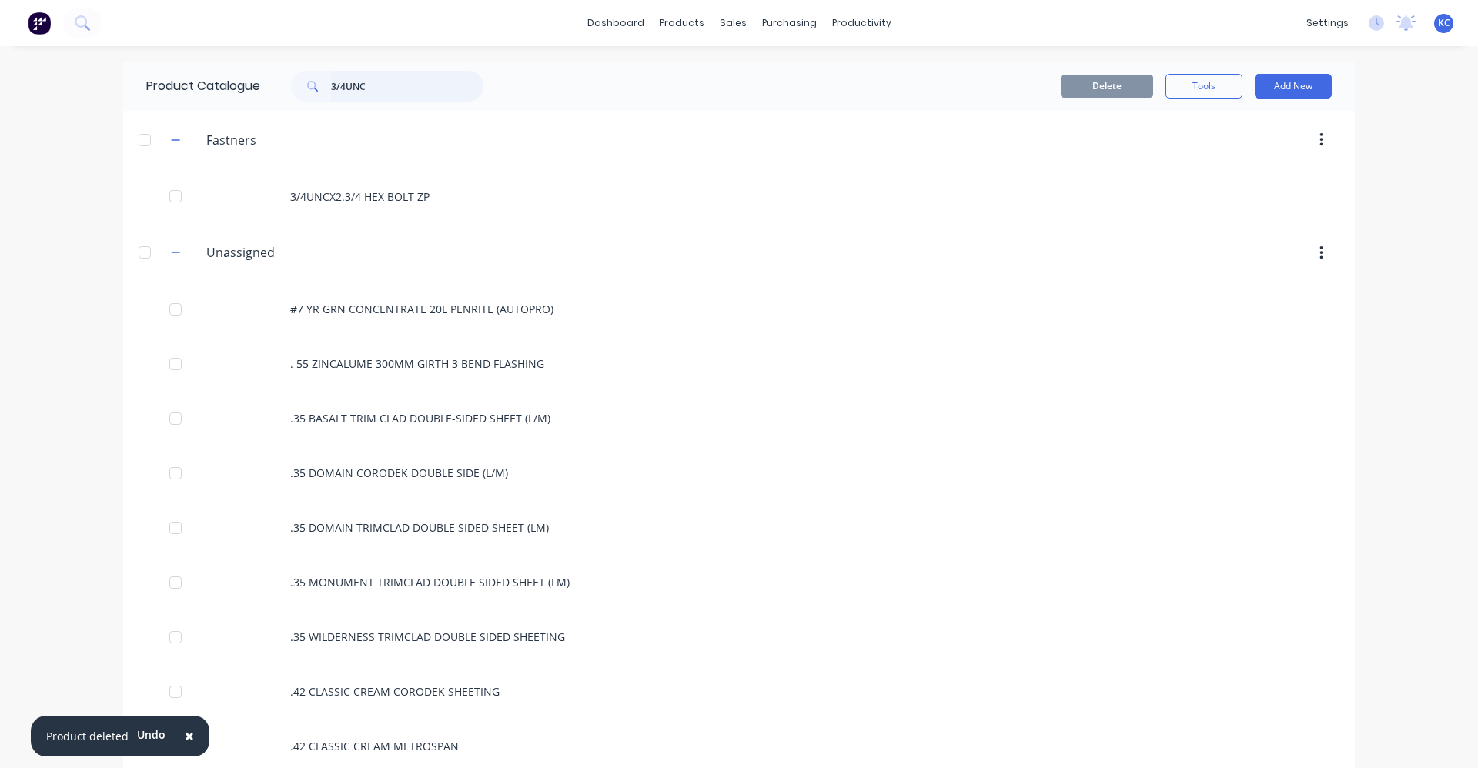
click at [373, 80] on input "3/4UNC" at bounding box center [407, 86] width 152 height 31
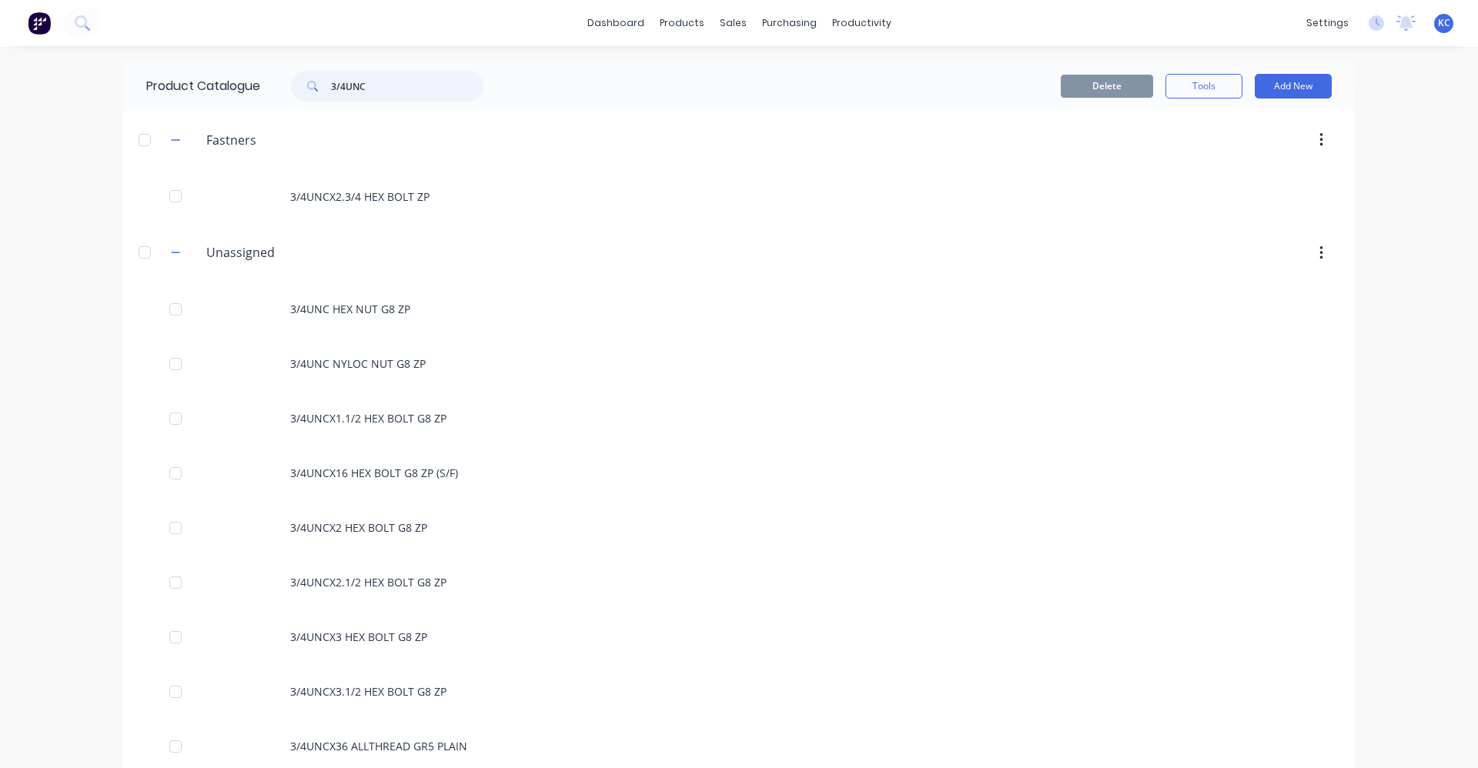
click at [396, 80] on input "3/4UNC" at bounding box center [407, 86] width 152 height 31
drag, startPoint x: 457, startPoint y: 82, endPoint x: 325, endPoint y: 92, distance: 132.0
click at [325, 92] on div "3/4UNC" at bounding box center [387, 86] width 192 height 31
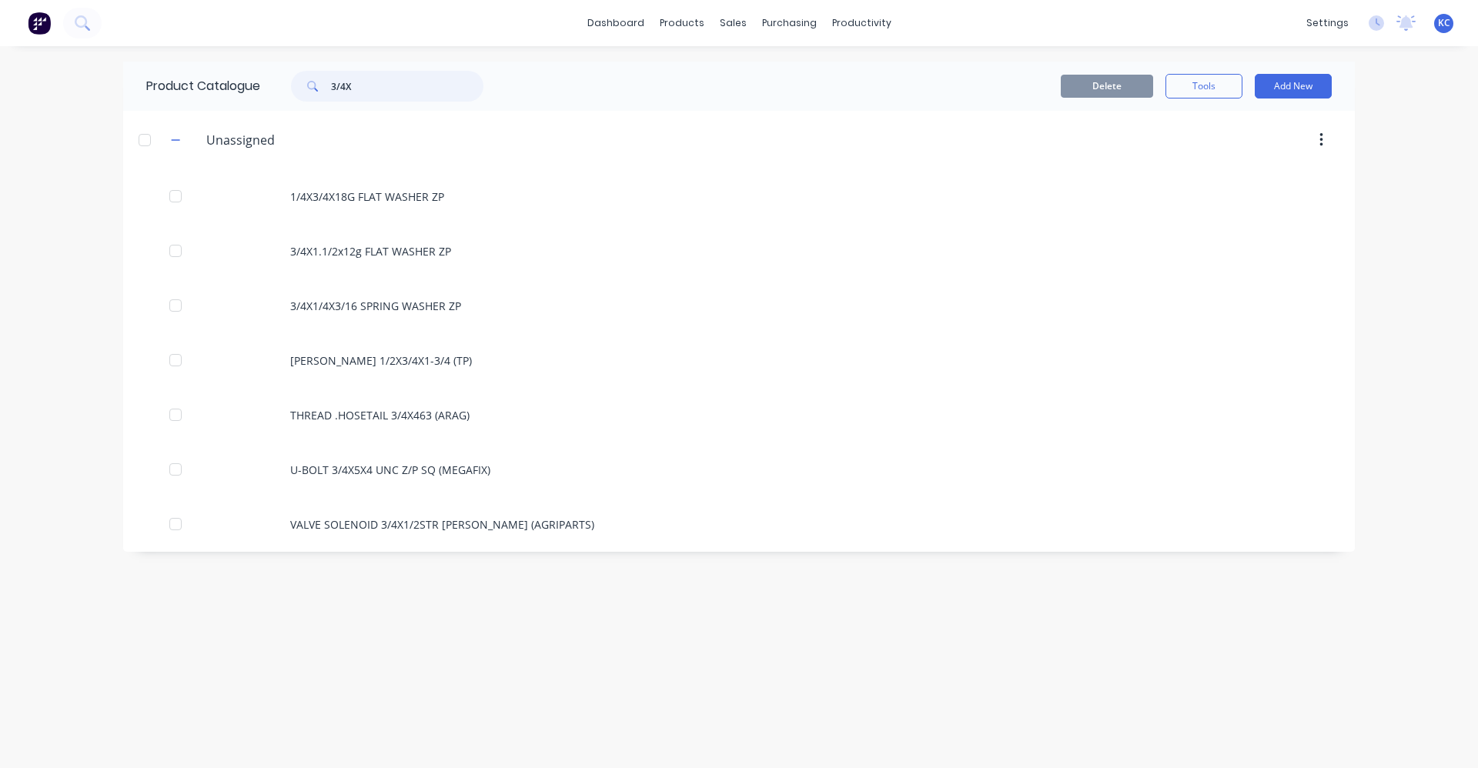
drag, startPoint x: 407, startPoint y: 87, endPoint x: 262, endPoint y: 88, distance: 145.5
click at [262, 88] on div "Product Catalogue 3/4X" at bounding box center [322, 86] width 399 height 49
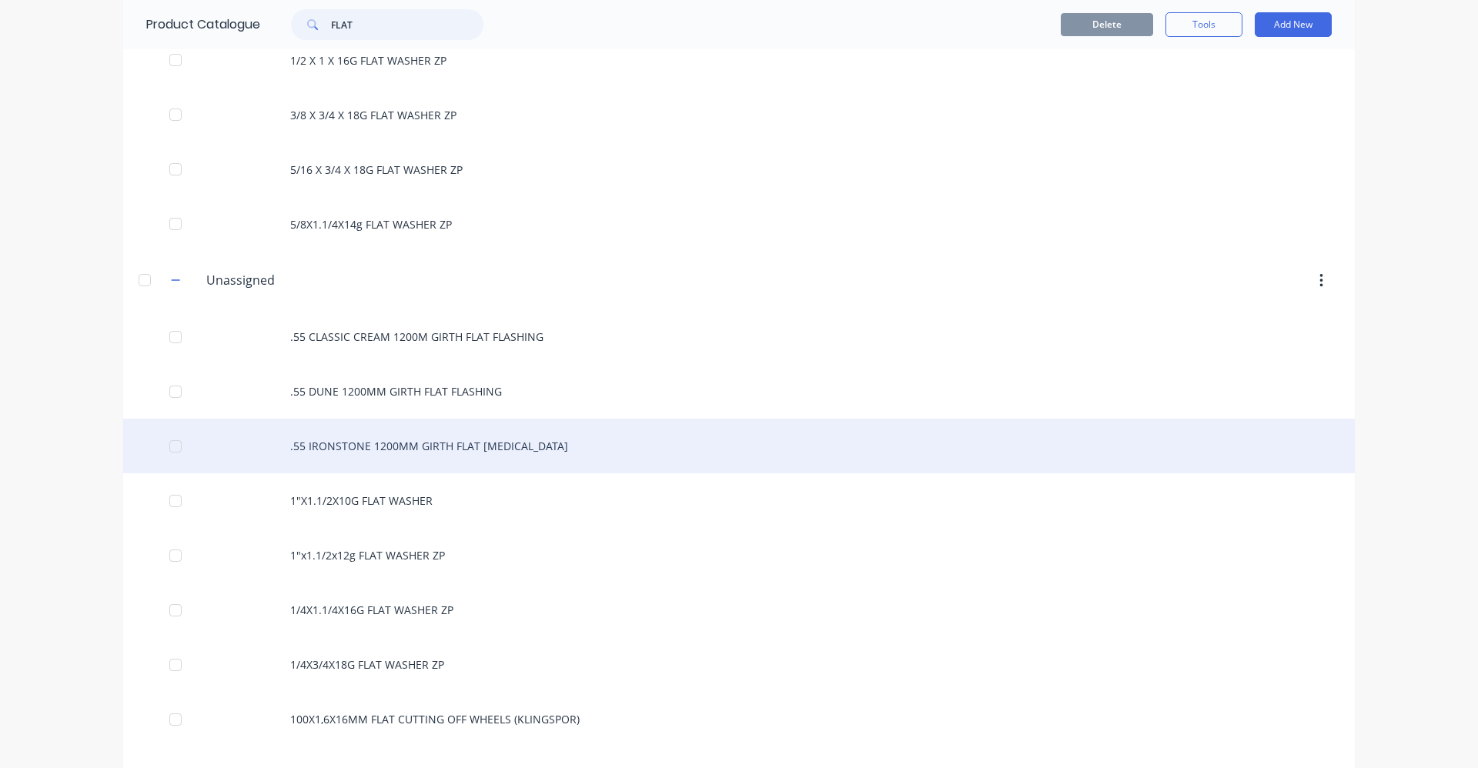
scroll to position [154, 0]
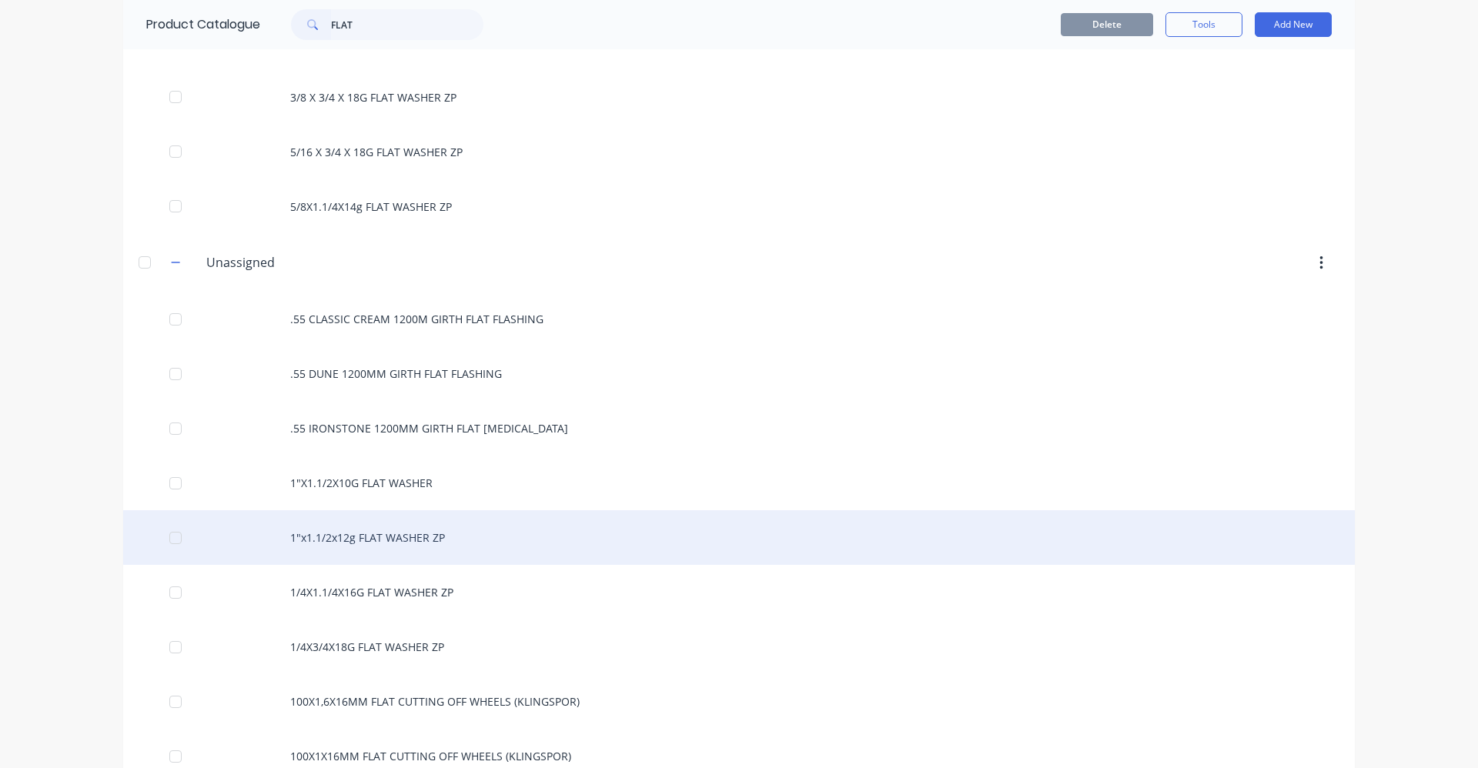
click at [400, 535] on div "1"x1.1/2x12g FLAT WASHER ZP" at bounding box center [739, 538] width 1232 height 55
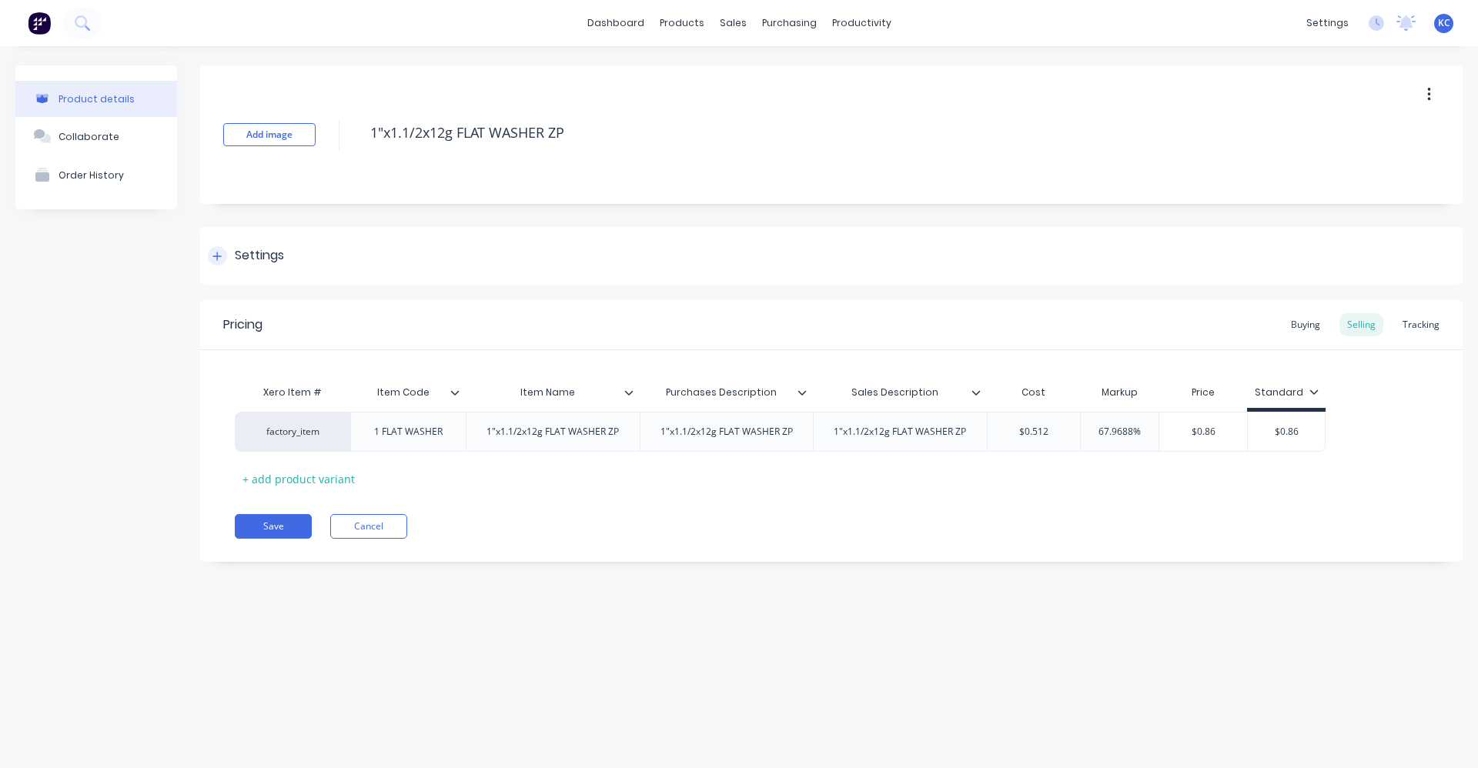
click at [244, 250] on div "Settings" at bounding box center [259, 255] width 49 height 19
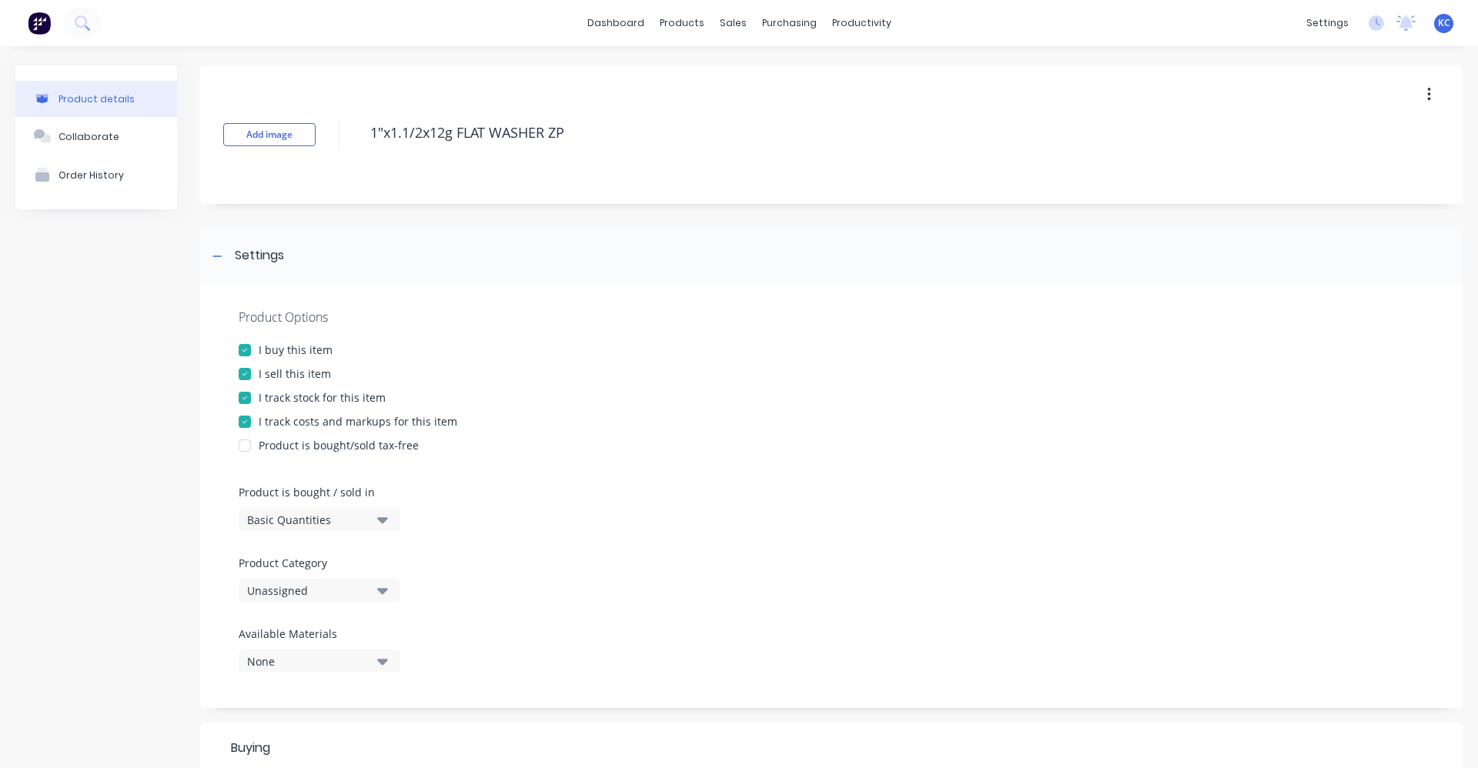
click at [393, 594] on button "Unassigned" at bounding box center [320, 590] width 162 height 23
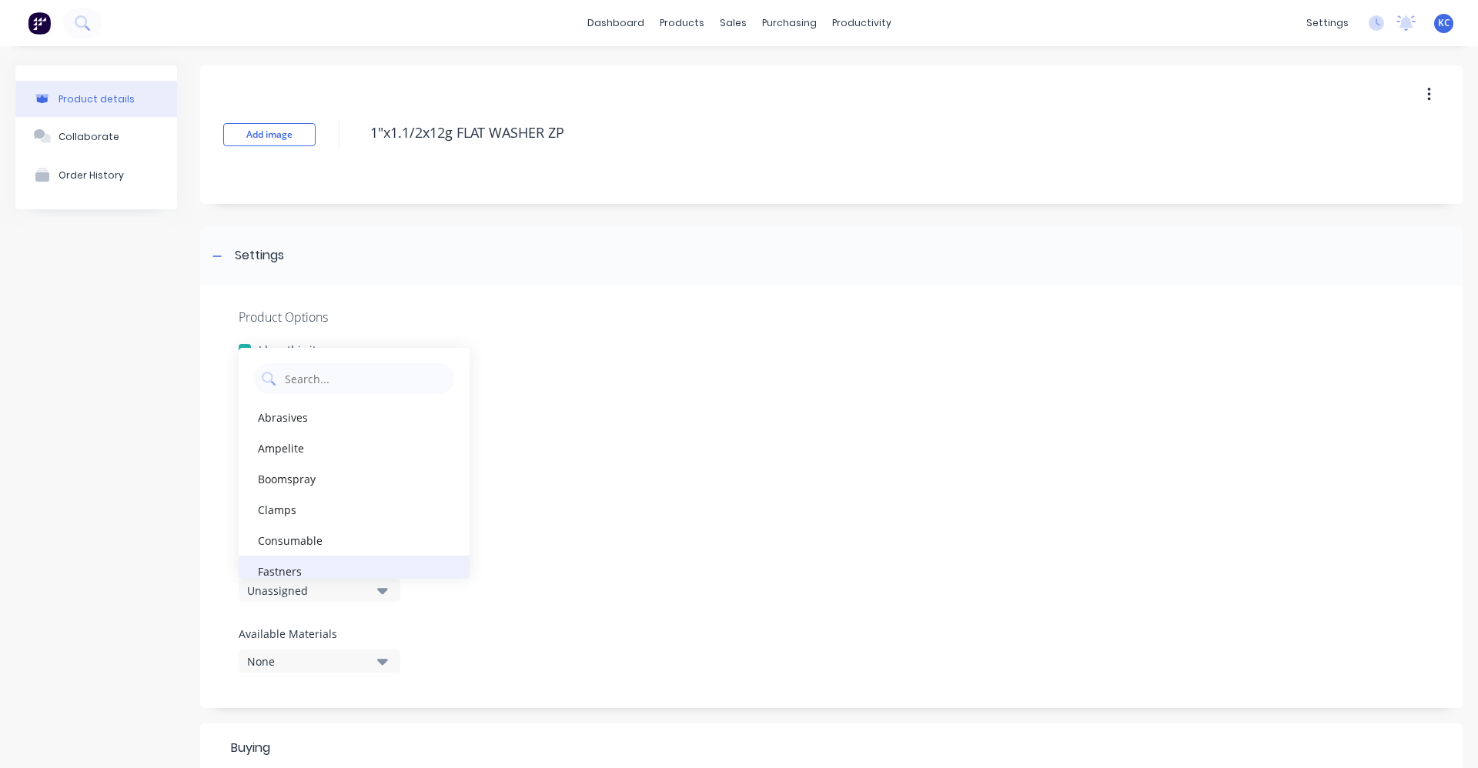
click at [397, 561] on div "Fastners" at bounding box center [354, 571] width 231 height 31
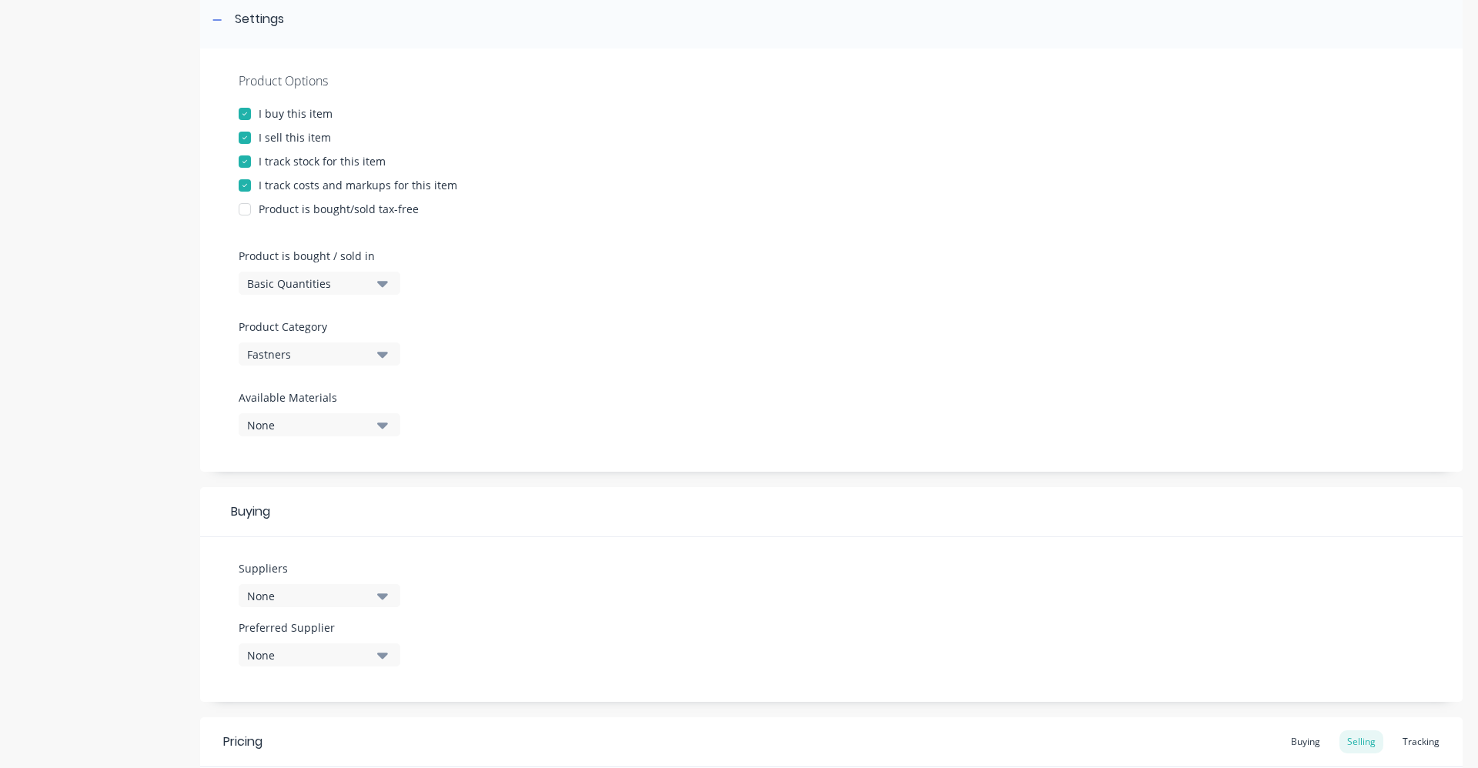
scroll to position [385, 0]
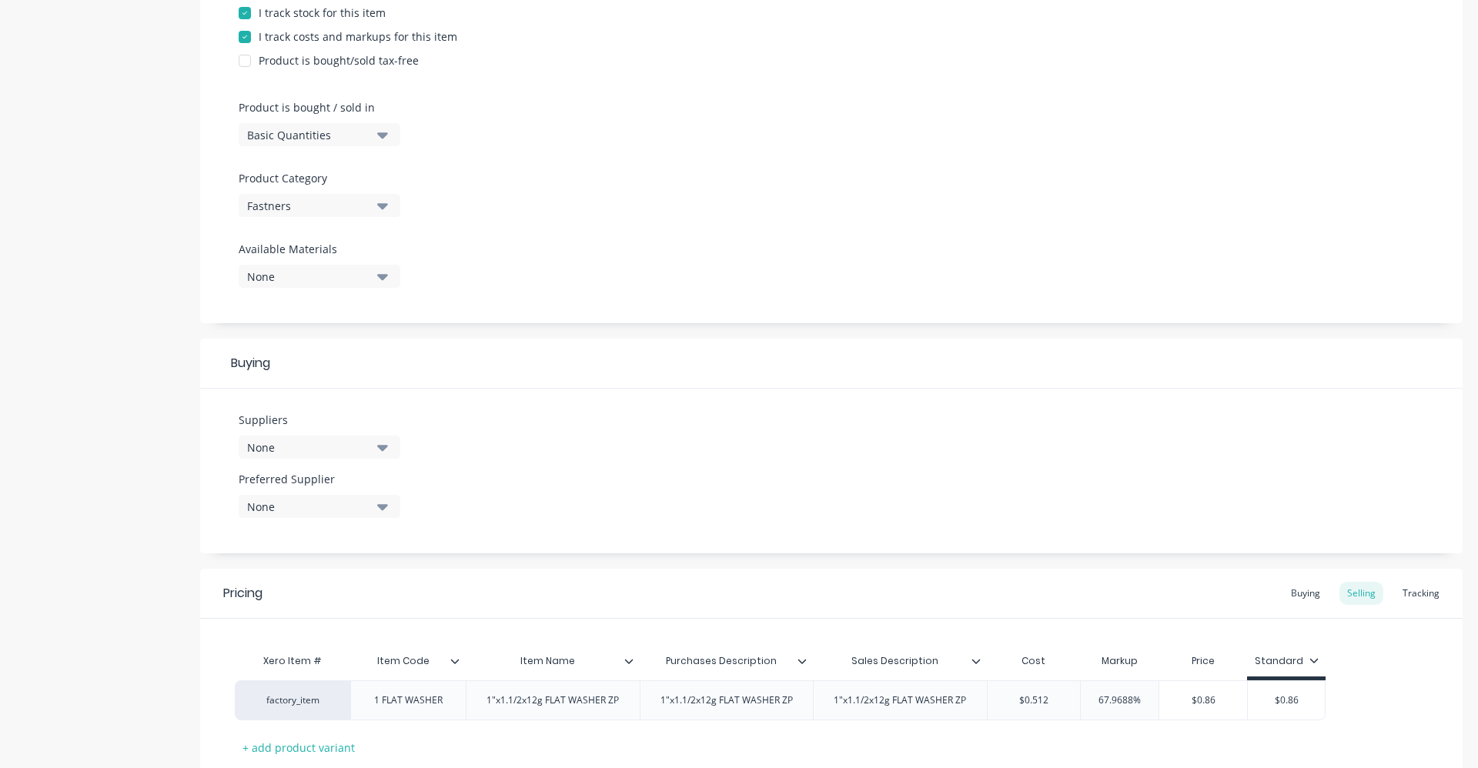
click at [387, 452] on icon "button" at bounding box center [382, 447] width 11 height 17
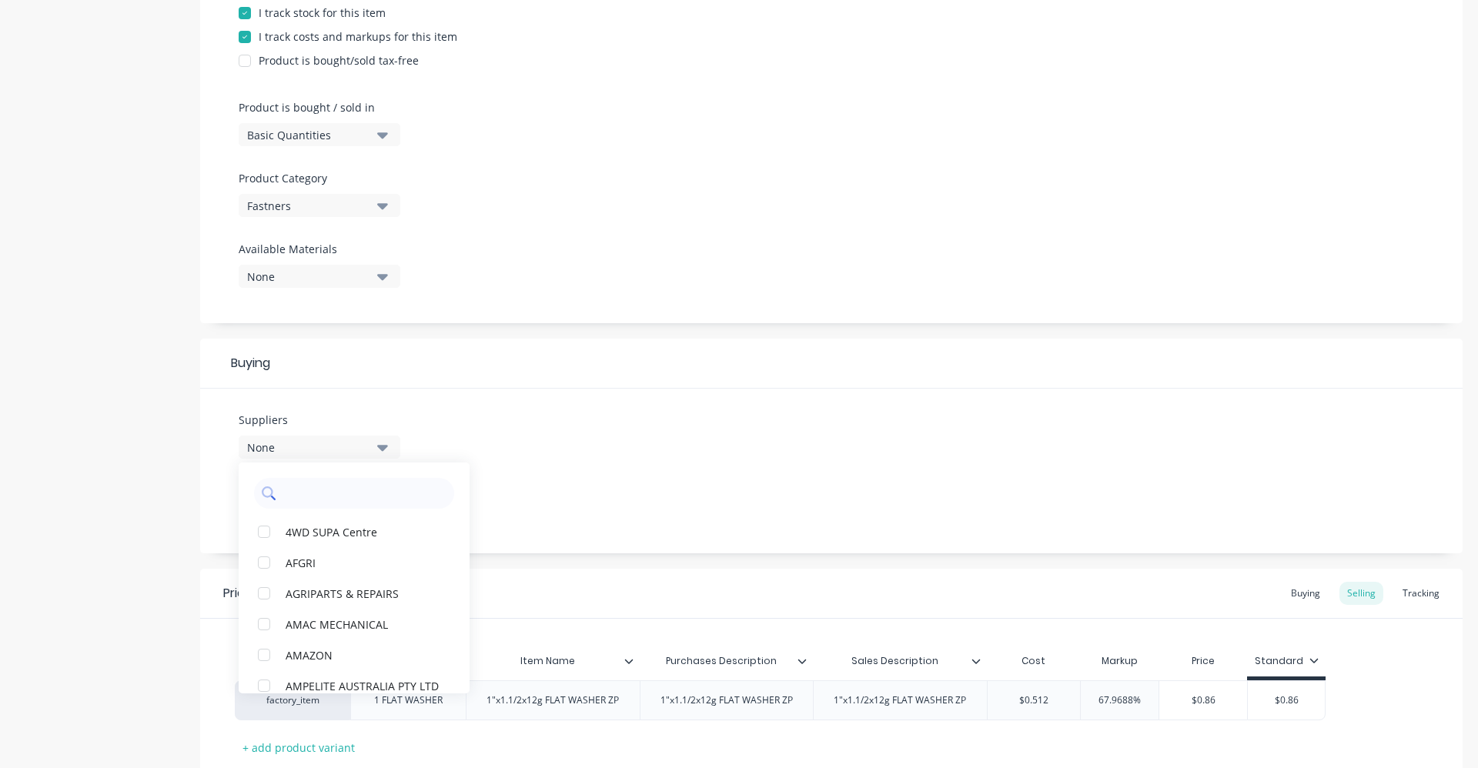
click at [382, 490] on input "text" at bounding box center [364, 493] width 163 height 31
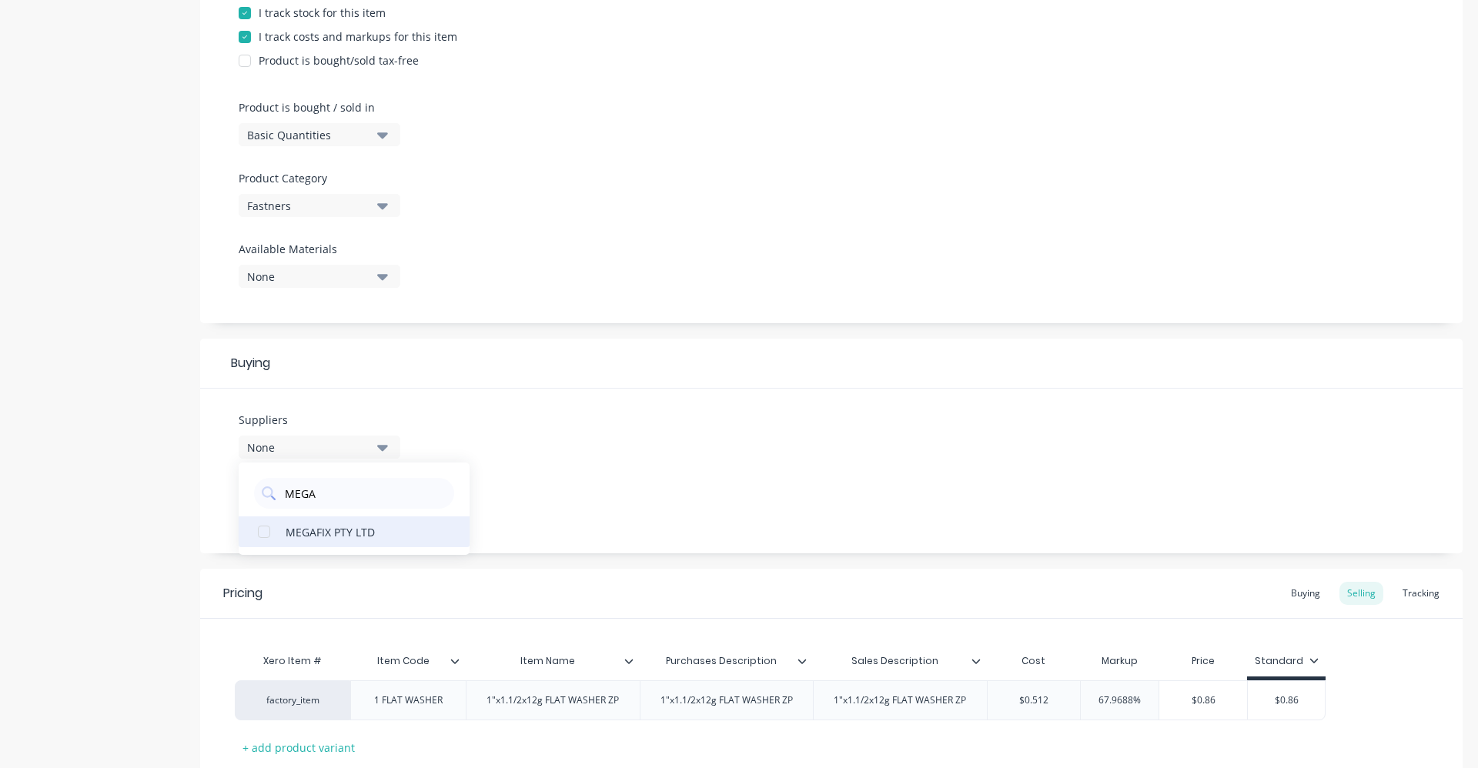
click at [366, 527] on div "MEGAFIX PTY LTD" at bounding box center [363, 532] width 154 height 16
drag, startPoint x: 315, startPoint y: 499, endPoint x: 289, endPoint y: 495, distance: 26.5
click at [289, 495] on input "MEGA" at bounding box center [364, 493] width 163 height 31
click at [325, 534] on div "UNITED FASTENERS" at bounding box center [363, 532] width 154 height 16
drag, startPoint x: 328, startPoint y: 487, endPoint x: 286, endPoint y: 497, distance: 42.6
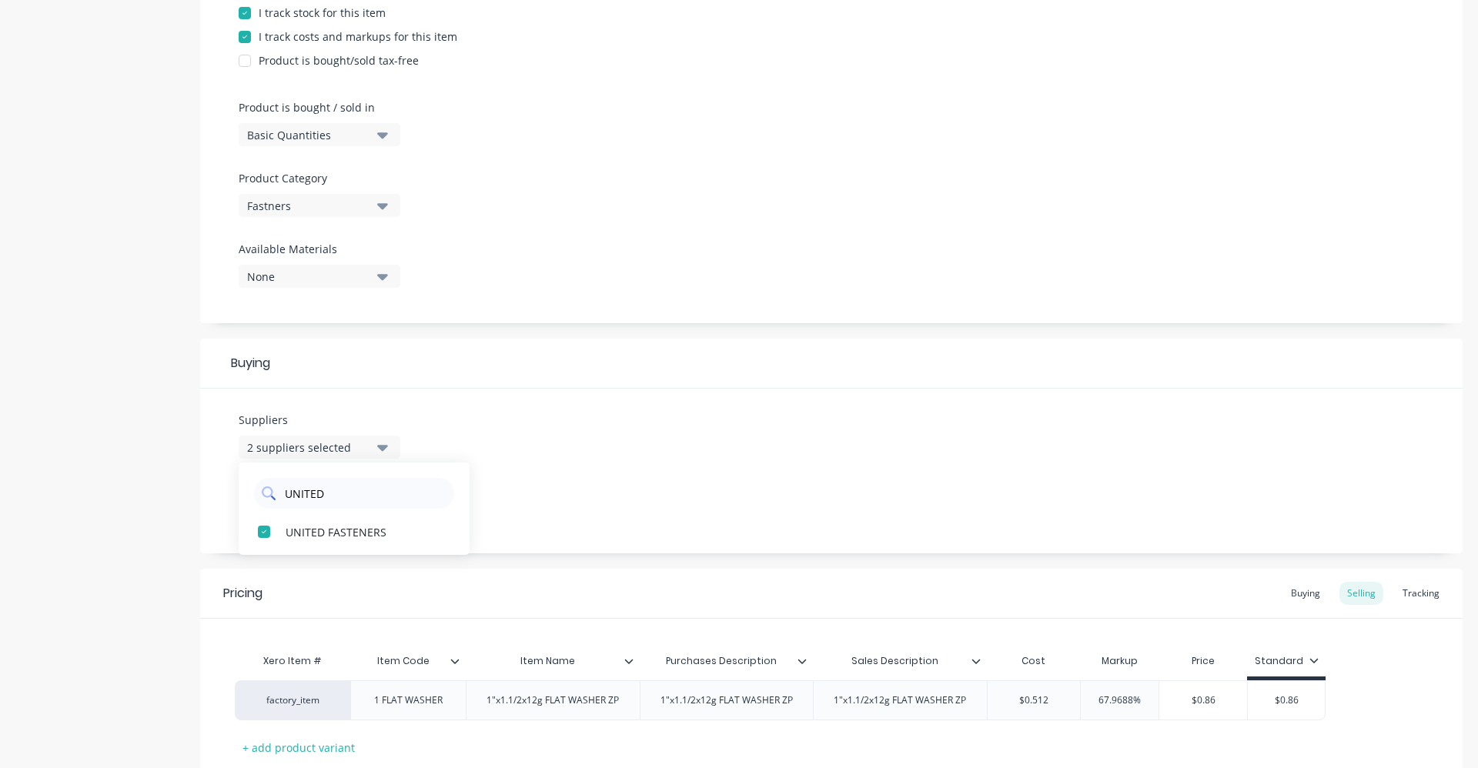
click at [286, 497] on input "UNITED" at bounding box center [364, 493] width 163 height 31
click at [311, 534] on div "STAINLESS FASTENER" at bounding box center [363, 532] width 154 height 16
click at [539, 502] on div "Suppliers 3 suppliers selected STAIN STAINLESS FASTENER Preferred Supplier None" at bounding box center [831, 471] width 1263 height 165
click at [377, 504] on icon "button" at bounding box center [382, 506] width 11 height 17
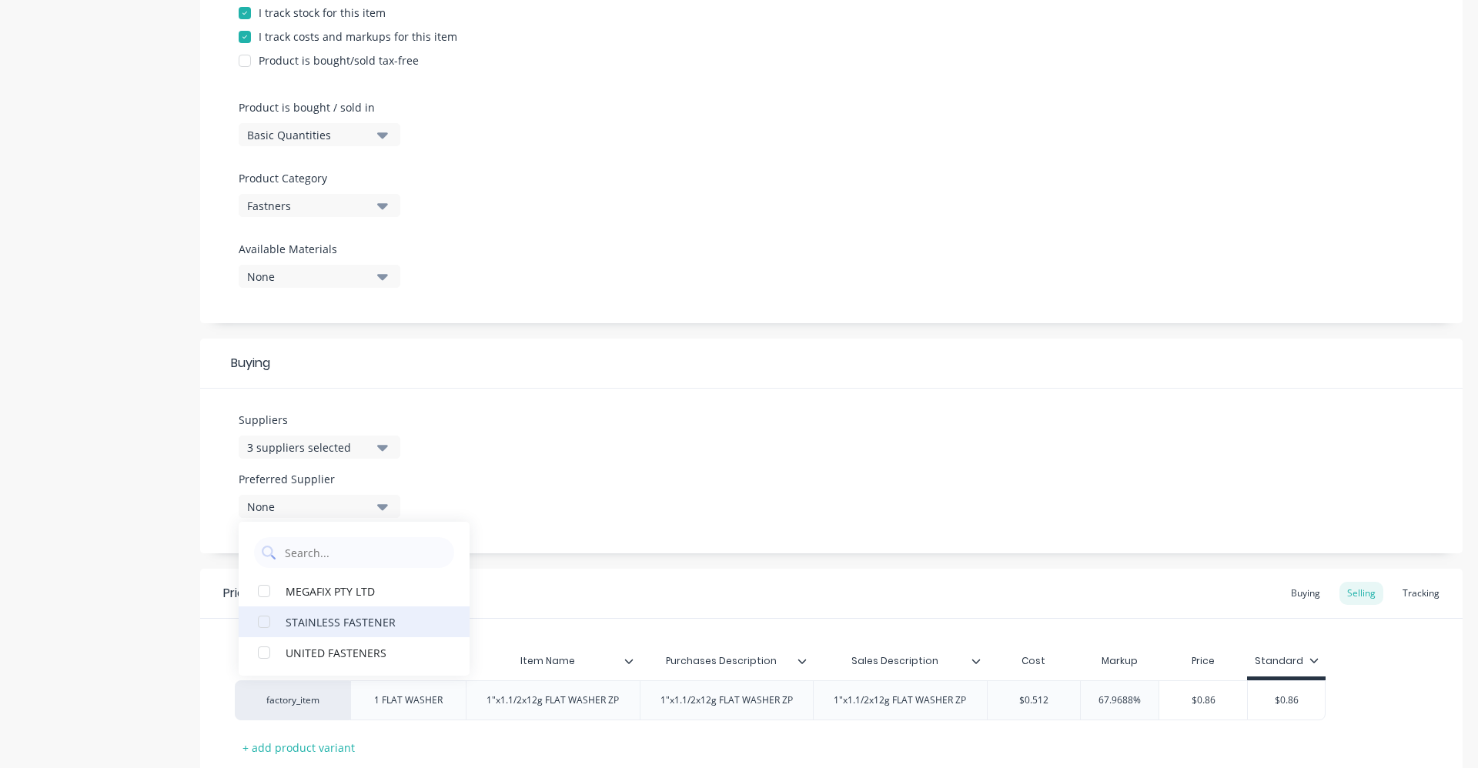
click at [368, 627] on div "STAINLESS FASTENER" at bounding box center [363, 622] width 154 height 16
click at [657, 485] on div "Suppliers 3 suppliers selected STAIN Preferred Supplier STAINLESS FASTENER STAI…" at bounding box center [831, 471] width 1263 height 165
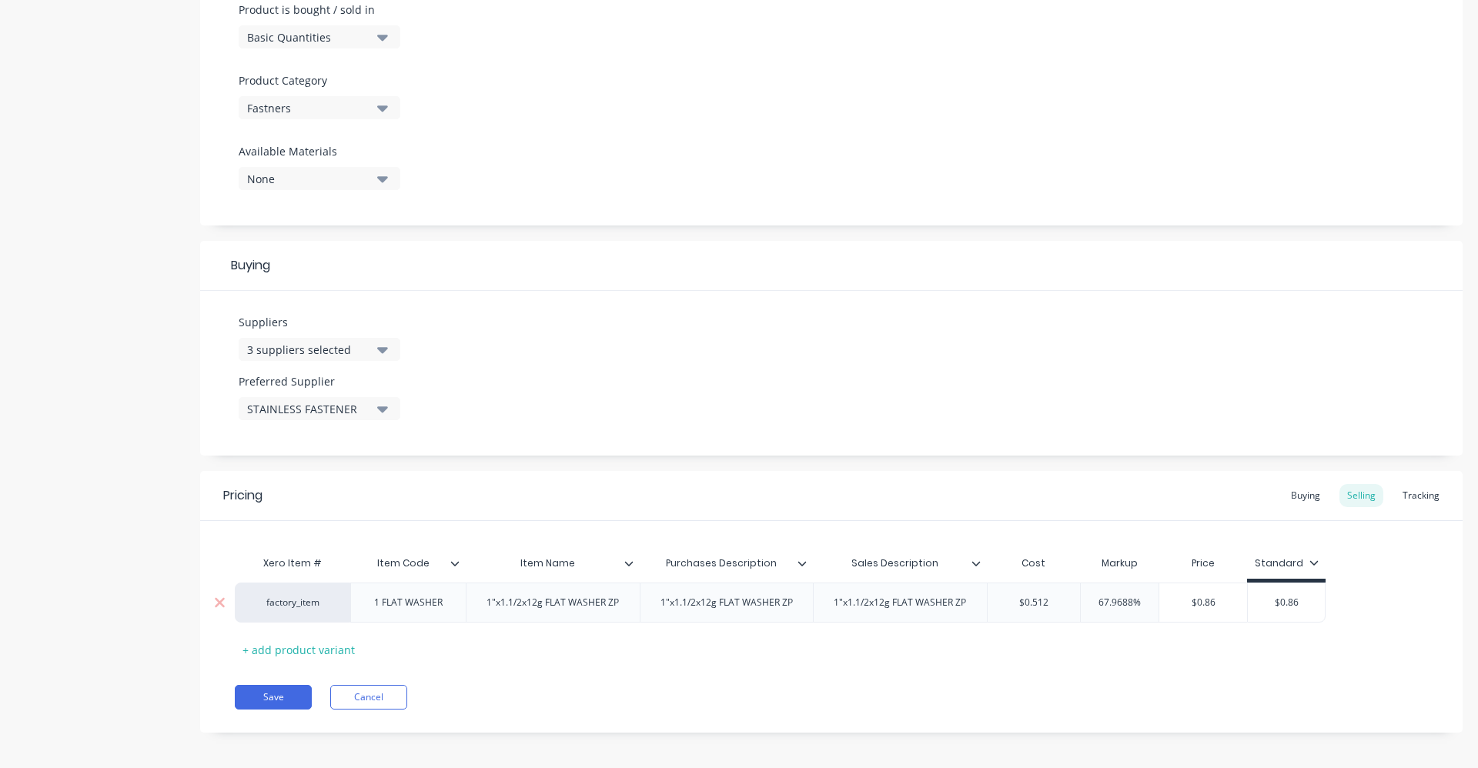
scroll to position [490, 0]
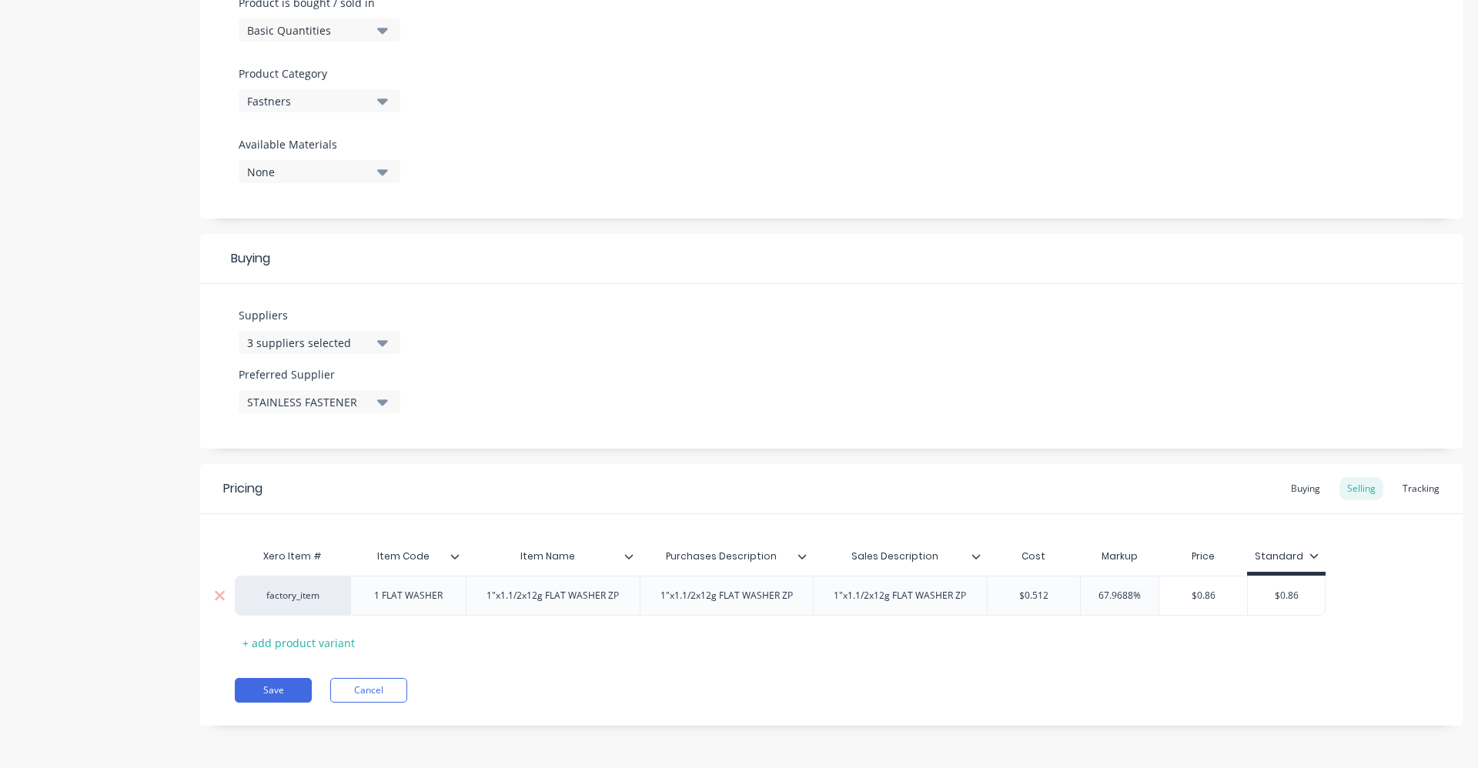
drag, startPoint x: 1057, startPoint y: 594, endPoint x: 1019, endPoint y: 602, distance: 39.3
click at [1019, 602] on input "$0.512" at bounding box center [1034, 596] width 93 height 14
click at [1292, 489] on div "Buying" at bounding box center [1306, 488] width 45 height 23
click at [1144, 598] on input "$0.00" at bounding box center [1165, 596] width 128 height 14
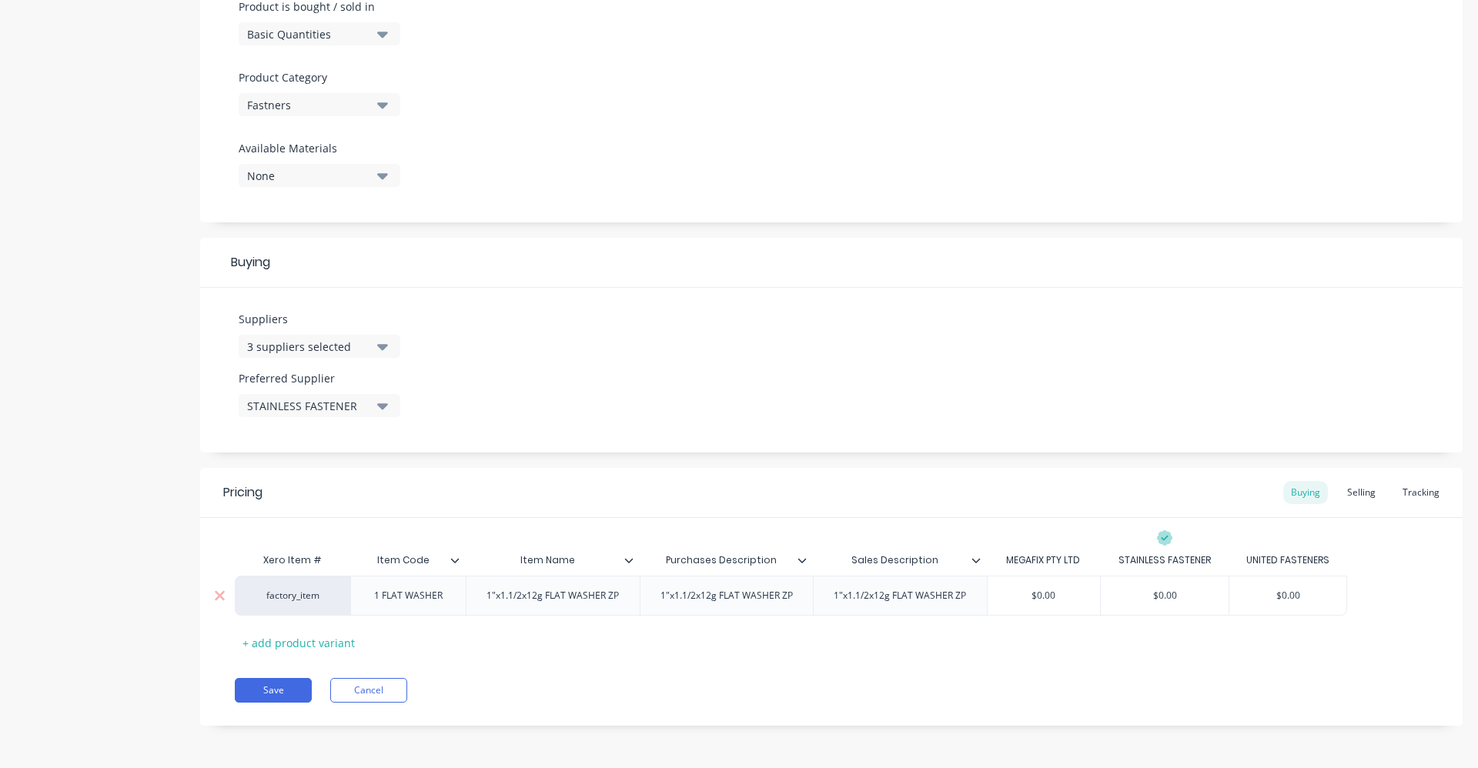
paste input "$0.512"
drag, startPoint x: 1069, startPoint y: 598, endPoint x: 1013, endPoint y: 600, distance: 56.2
click at [1016, 600] on input "$0.00" at bounding box center [1044, 596] width 113 height 14
click at [1080, 683] on div "Save Cancel" at bounding box center [849, 690] width 1228 height 25
click at [1358, 493] on div "Selling" at bounding box center [1362, 492] width 44 height 23
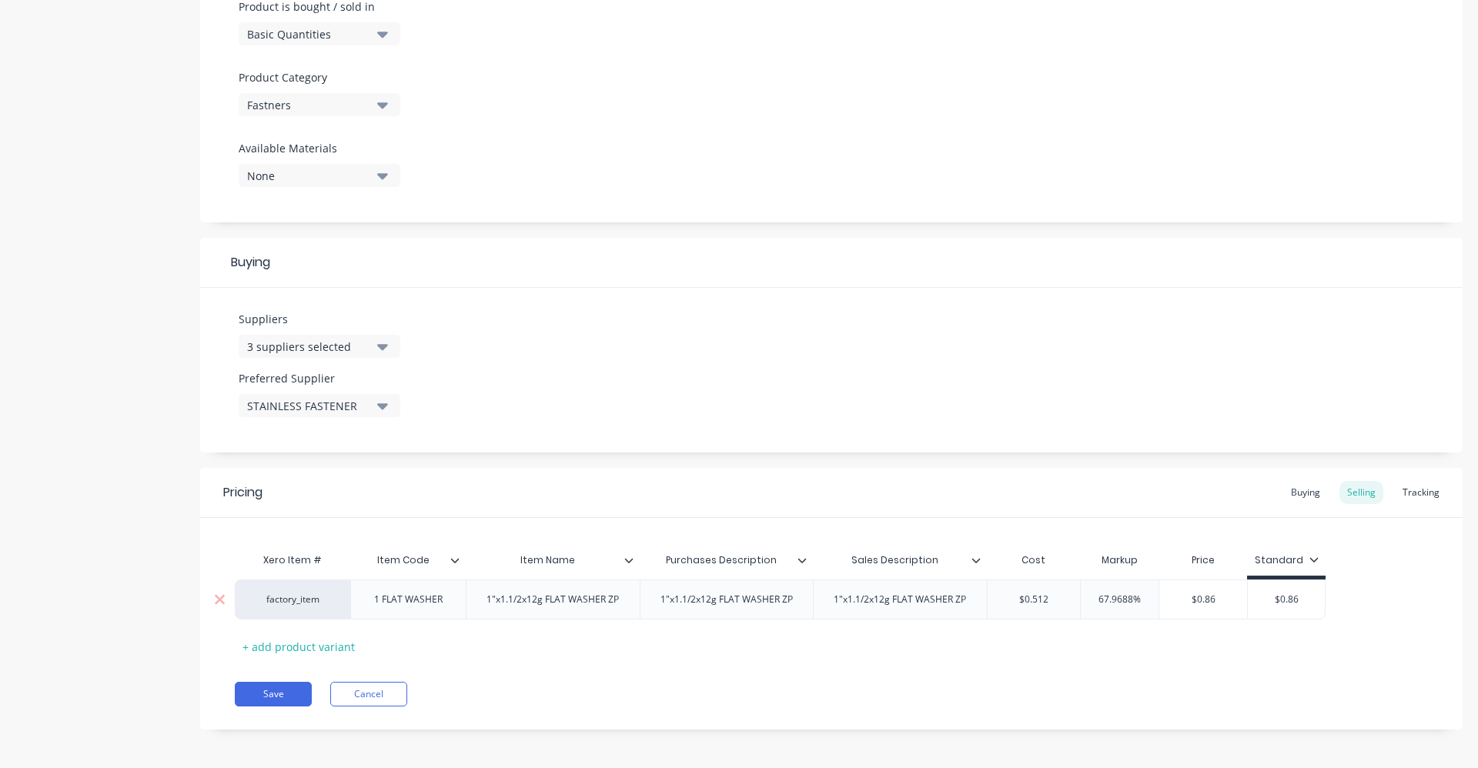
drag, startPoint x: 1090, startPoint y: 594, endPoint x: 1164, endPoint y: 600, distance: 74.2
click at [1164, 600] on div "factory_item 1 FLAT WASHER 1"x1.1/2x12g FLAT WASHER ZP 1"x1.1/2x12g FLAT WASHER…" at bounding box center [780, 600] width 1091 height 40
click at [1163, 677] on div "Pricing Buying Selling Tracking Xero Item # Item Code Item Name Purchases Descr…" at bounding box center [831, 599] width 1263 height 262
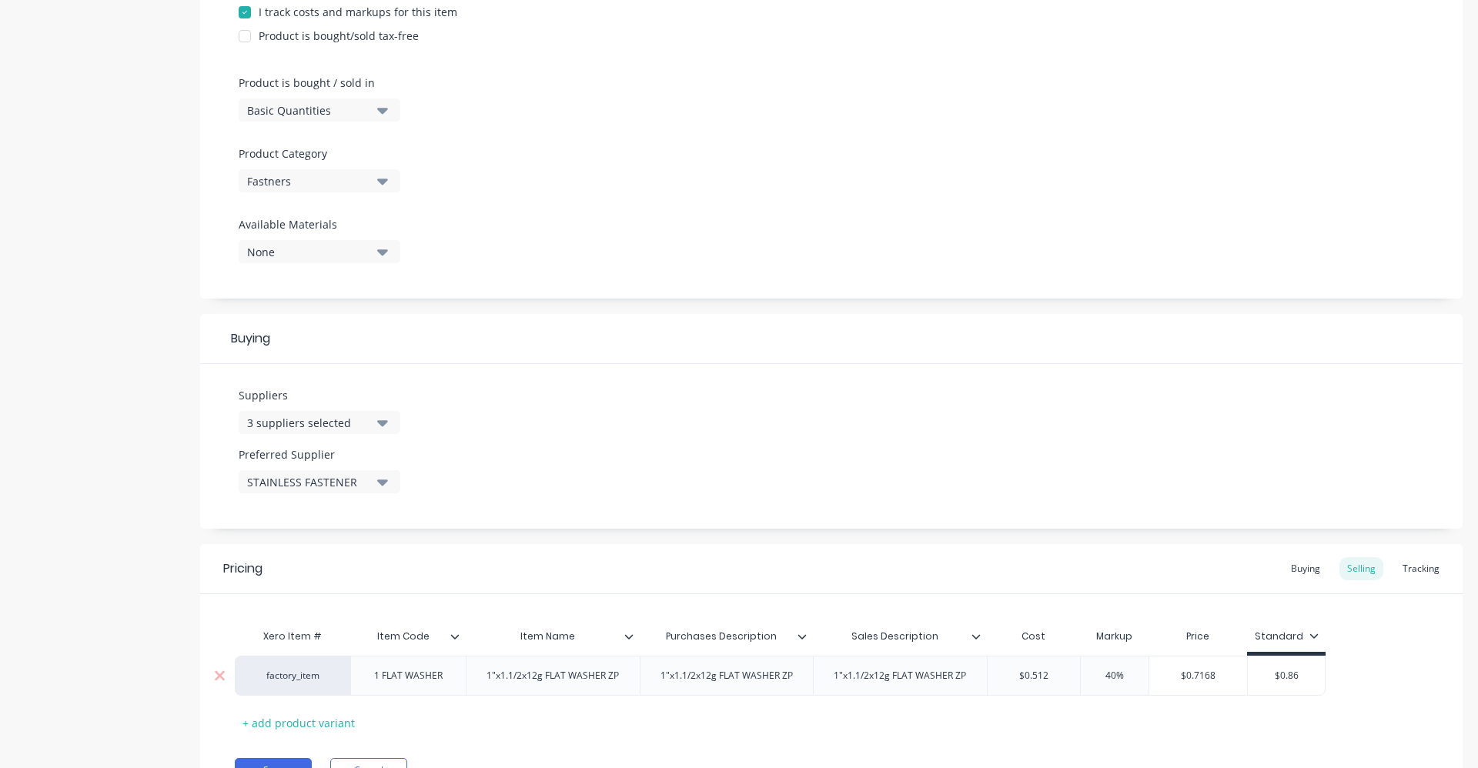
scroll to position [490, 0]
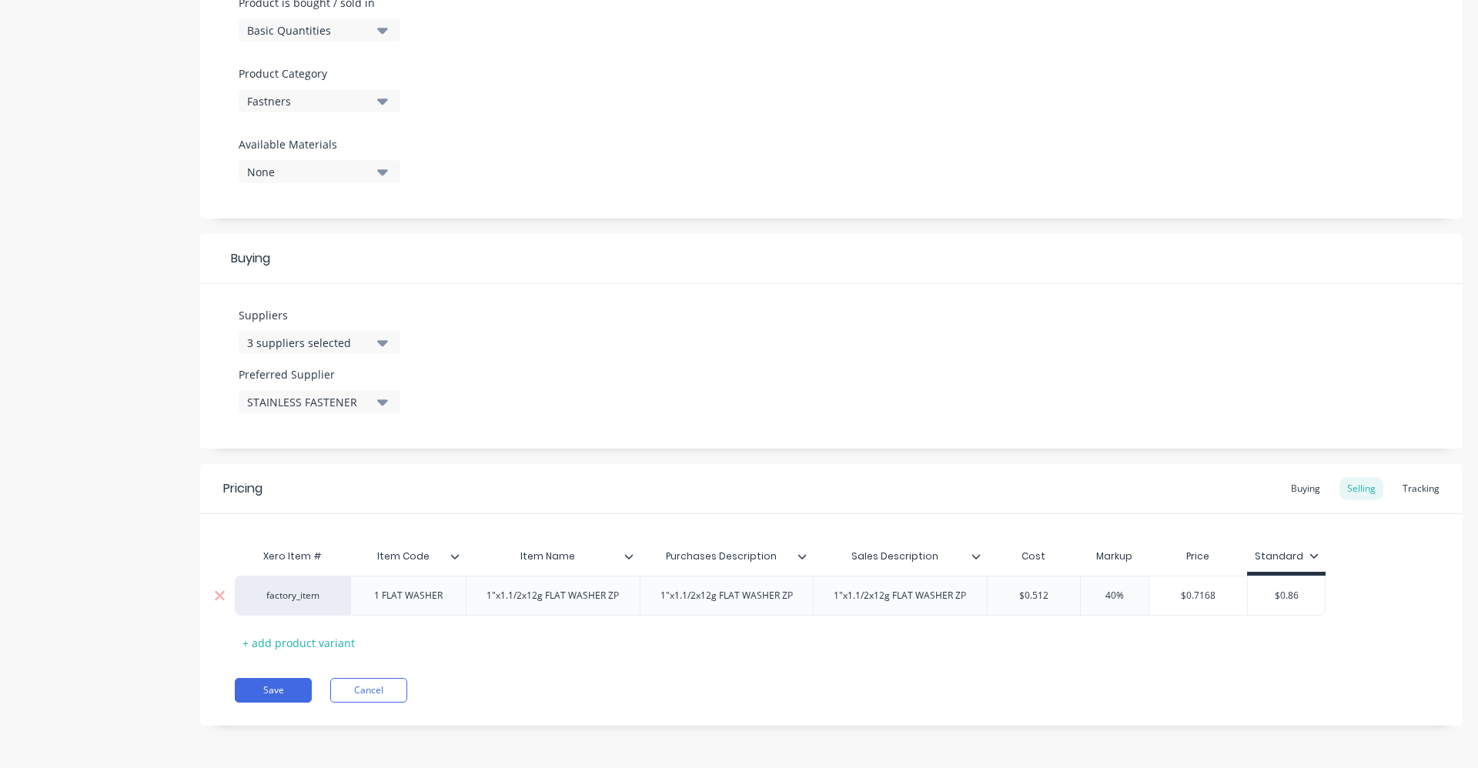
drag, startPoint x: 1264, startPoint y: 593, endPoint x: 1325, endPoint y: 591, distance: 60.8
click at [1325, 591] on div "$0.86 $0.86" at bounding box center [1286, 596] width 79 height 40
click at [1216, 668] on div "Pricing Buying Selling Tracking Xero Item # Item Code Item Name Purchases Descr…" at bounding box center [831, 595] width 1263 height 262
click at [272, 688] on button "Save" at bounding box center [273, 690] width 77 height 25
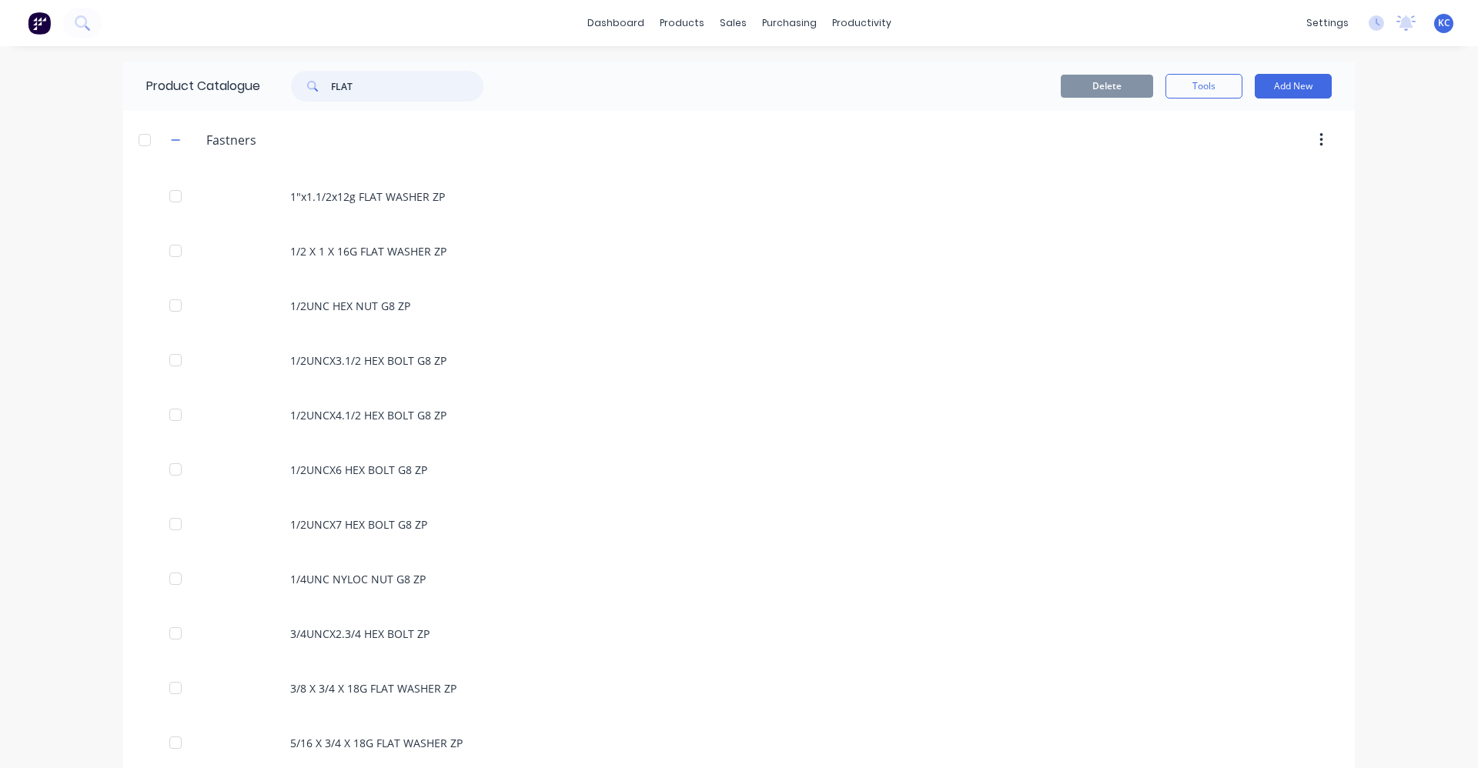
drag, startPoint x: 377, startPoint y: 86, endPoint x: 324, endPoint y: 89, distance: 53.2
click at [324, 89] on div "FLAT" at bounding box center [387, 86] width 192 height 31
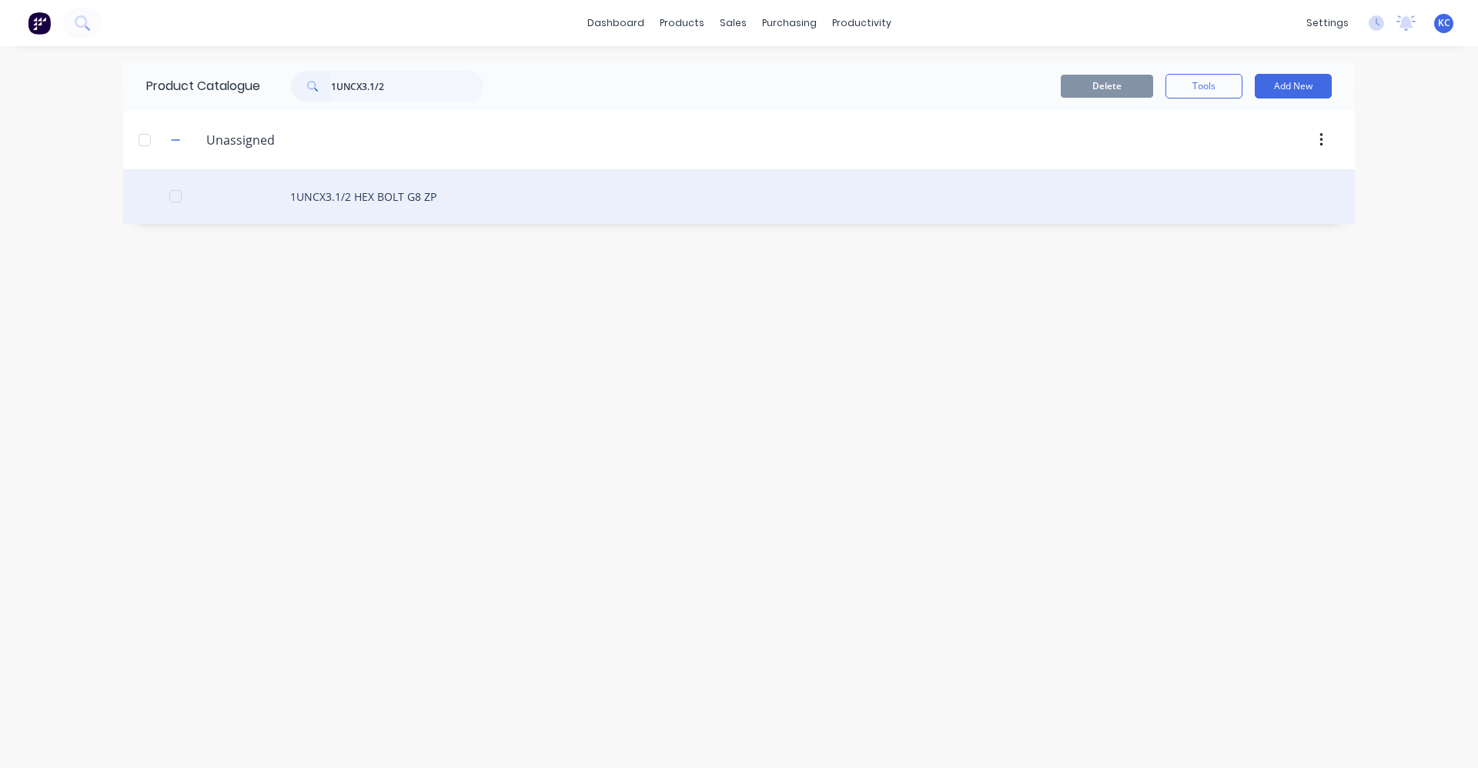
click at [394, 204] on div "1UNCX3.1/2 HEX BOLT G8 ZP" at bounding box center [739, 196] width 1232 height 55
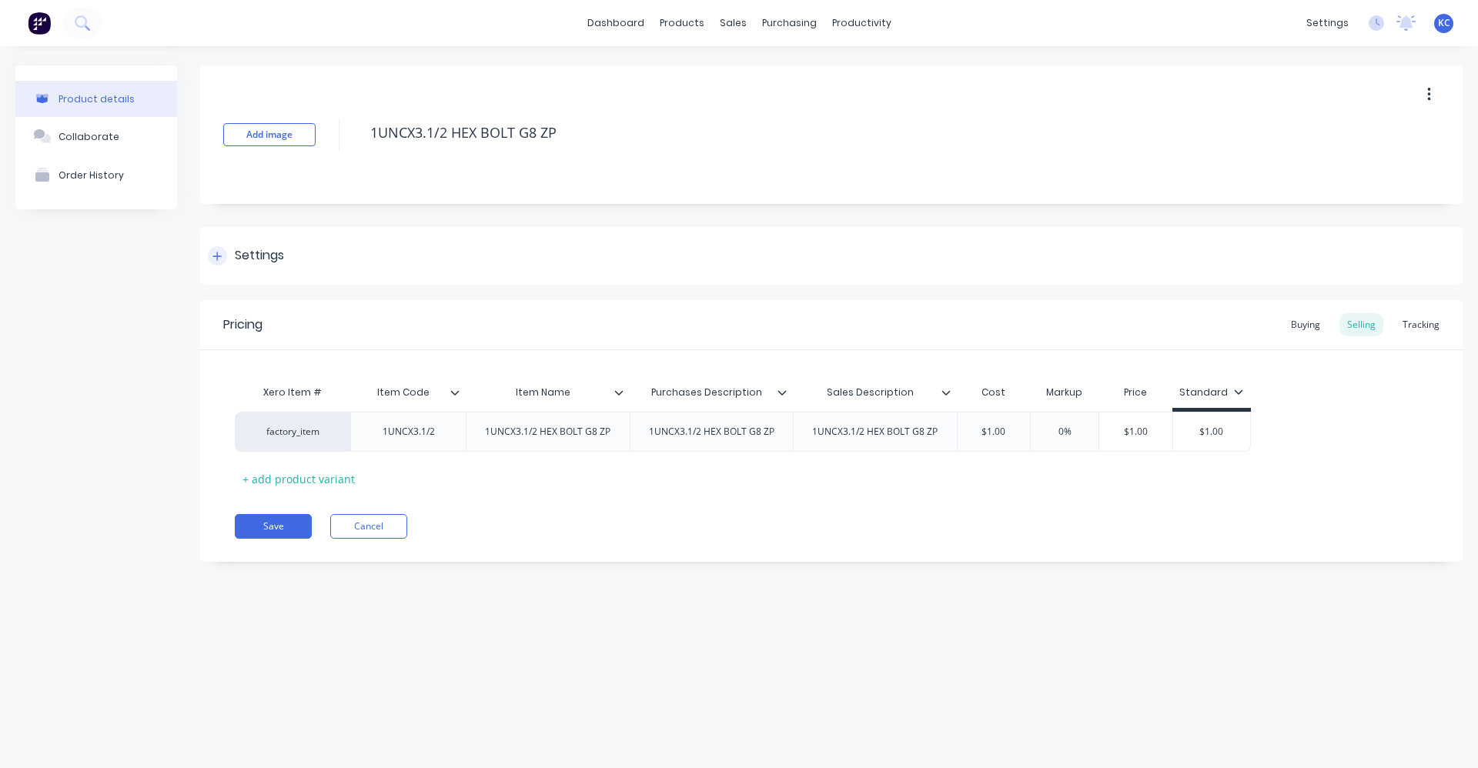
click at [288, 254] on div "Settings" at bounding box center [831, 256] width 1263 height 58
click at [269, 252] on div "Settings" at bounding box center [259, 255] width 49 height 19
click at [271, 253] on div "Settings" at bounding box center [259, 255] width 49 height 19
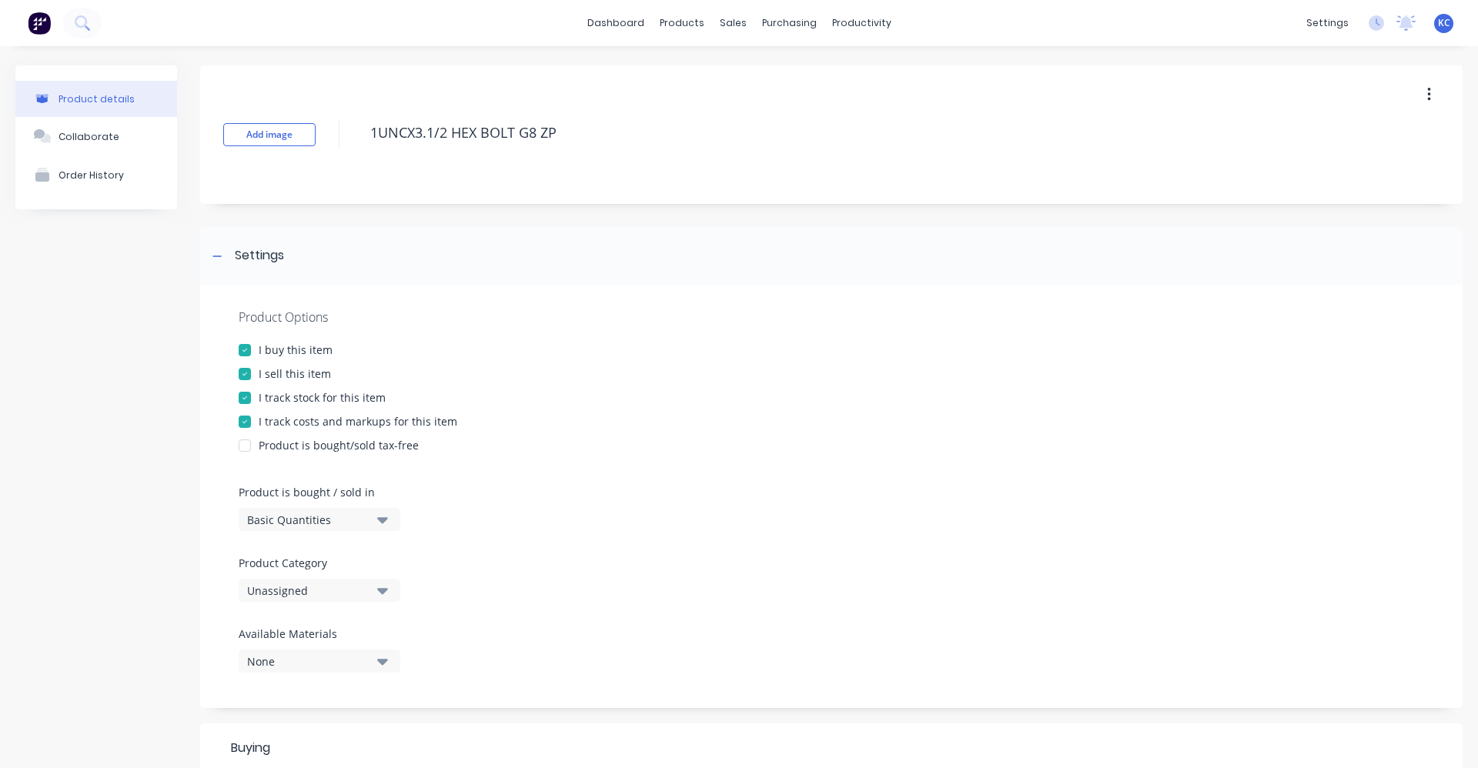
click at [385, 594] on icon "button" at bounding box center [382, 590] width 11 height 17
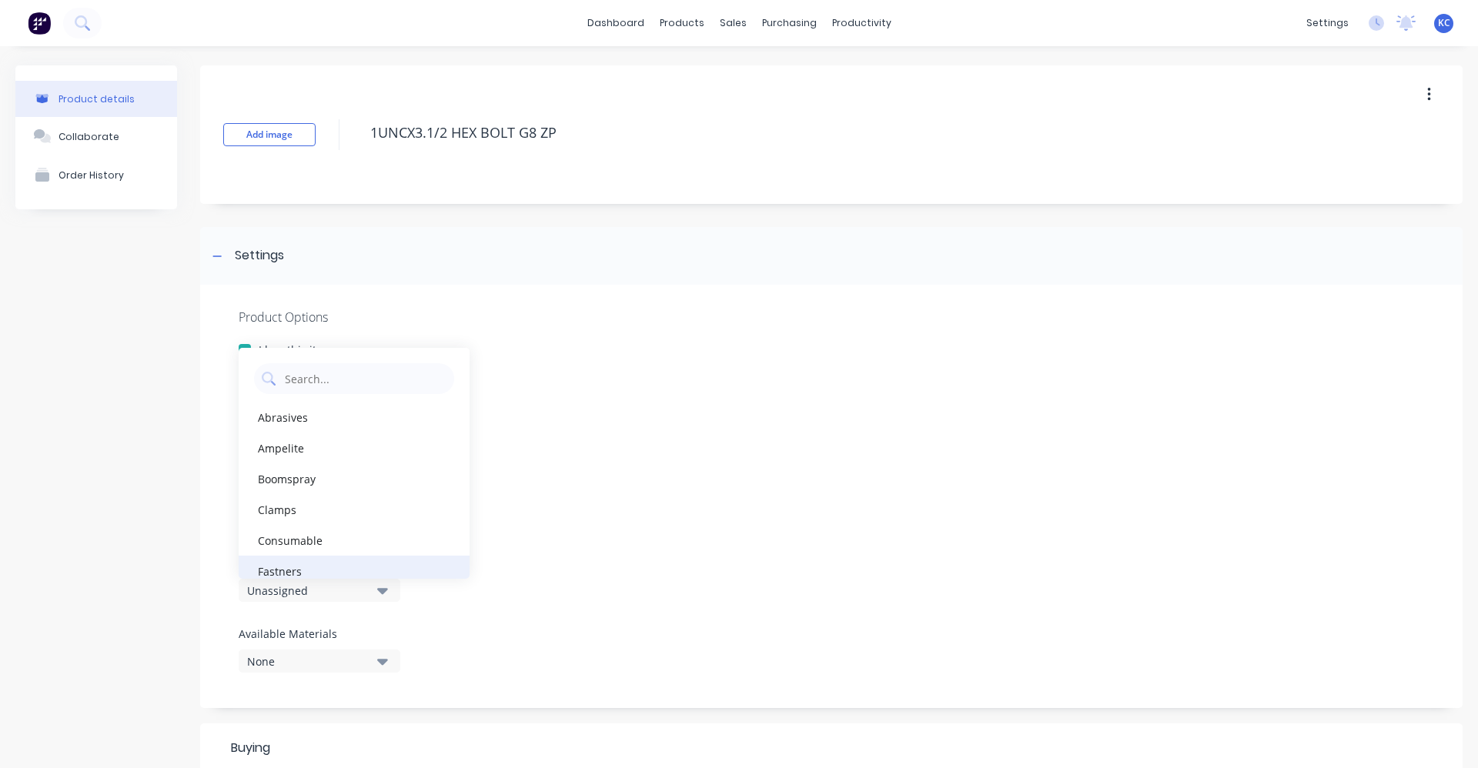
click at [380, 566] on div "Fastners" at bounding box center [354, 571] width 231 height 31
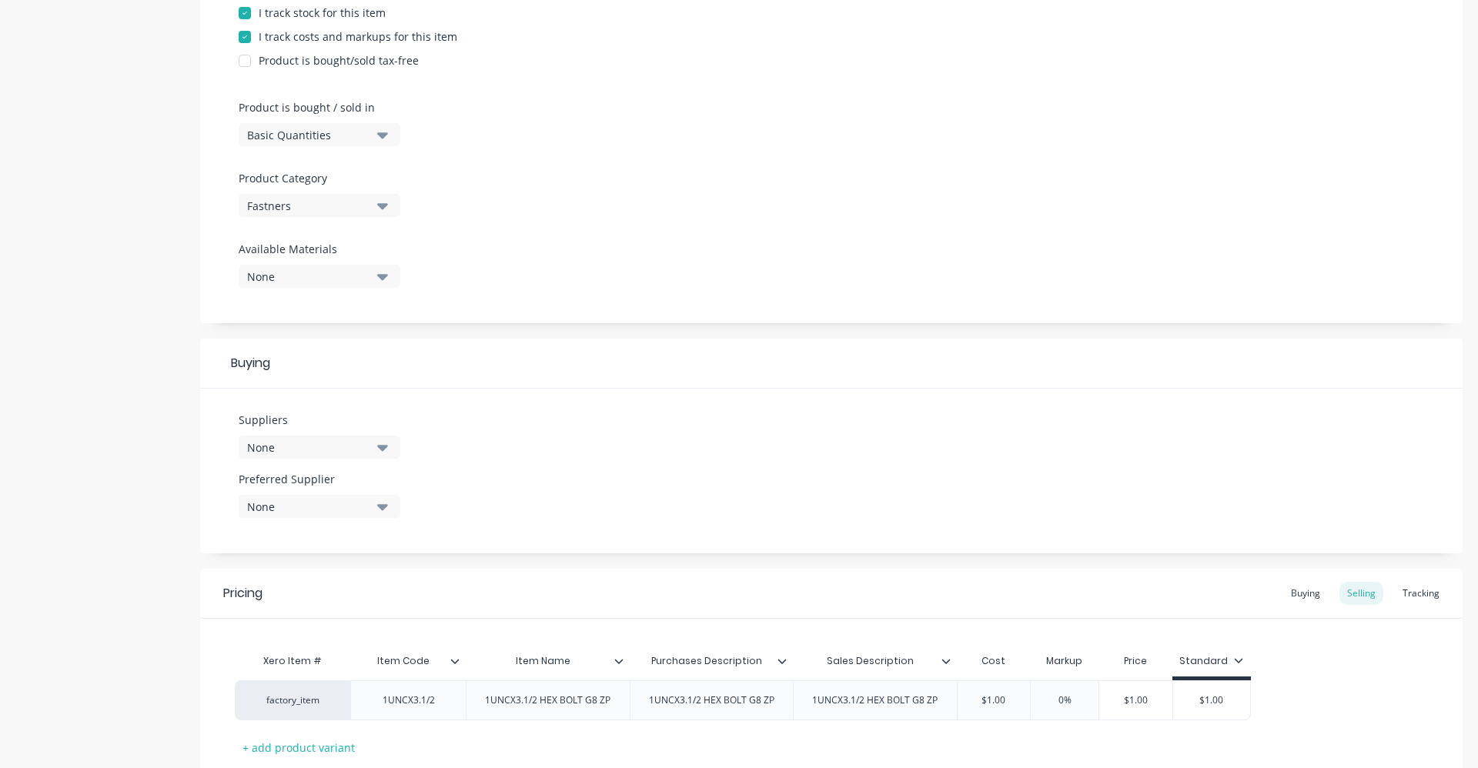
scroll to position [490, 0]
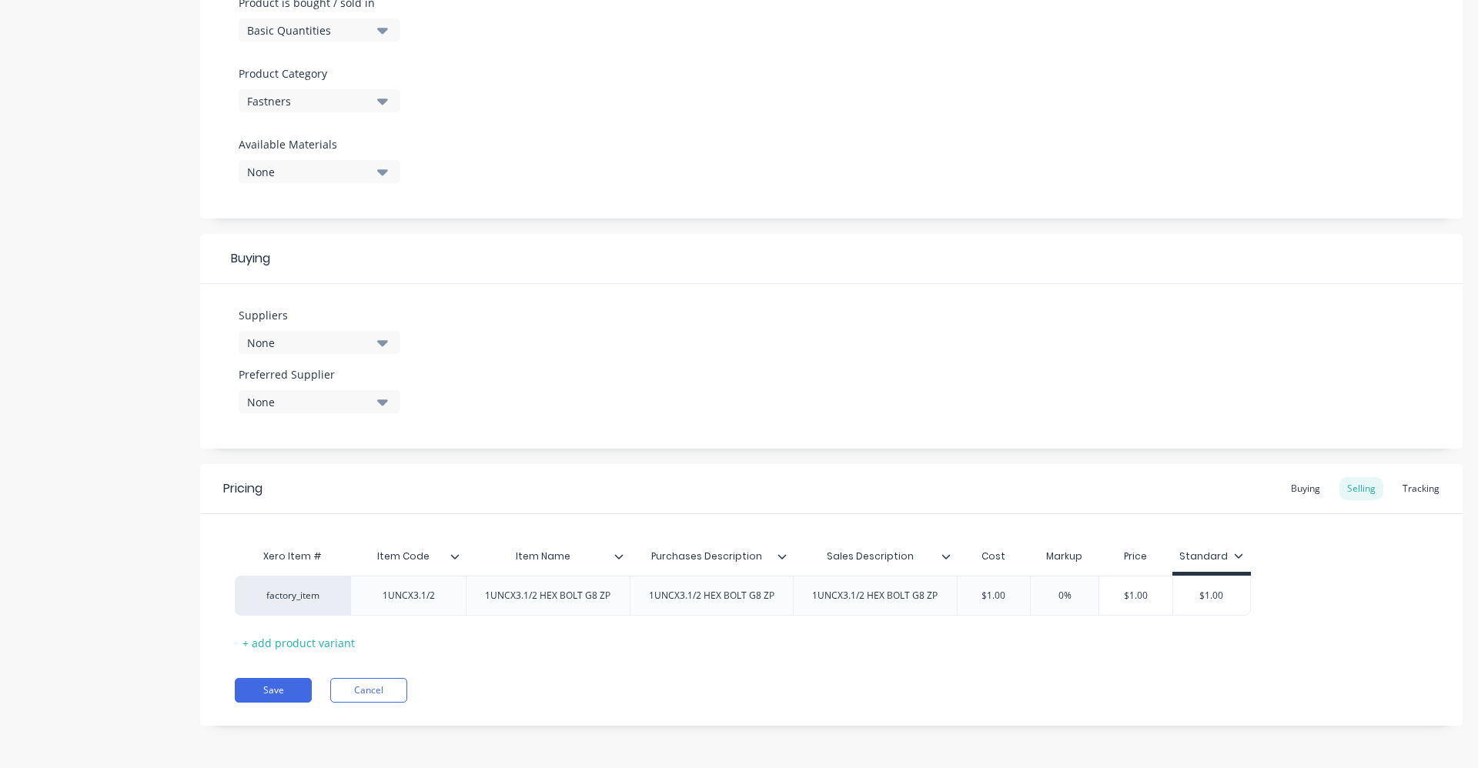
click at [378, 339] on icon "button" at bounding box center [382, 342] width 11 height 17
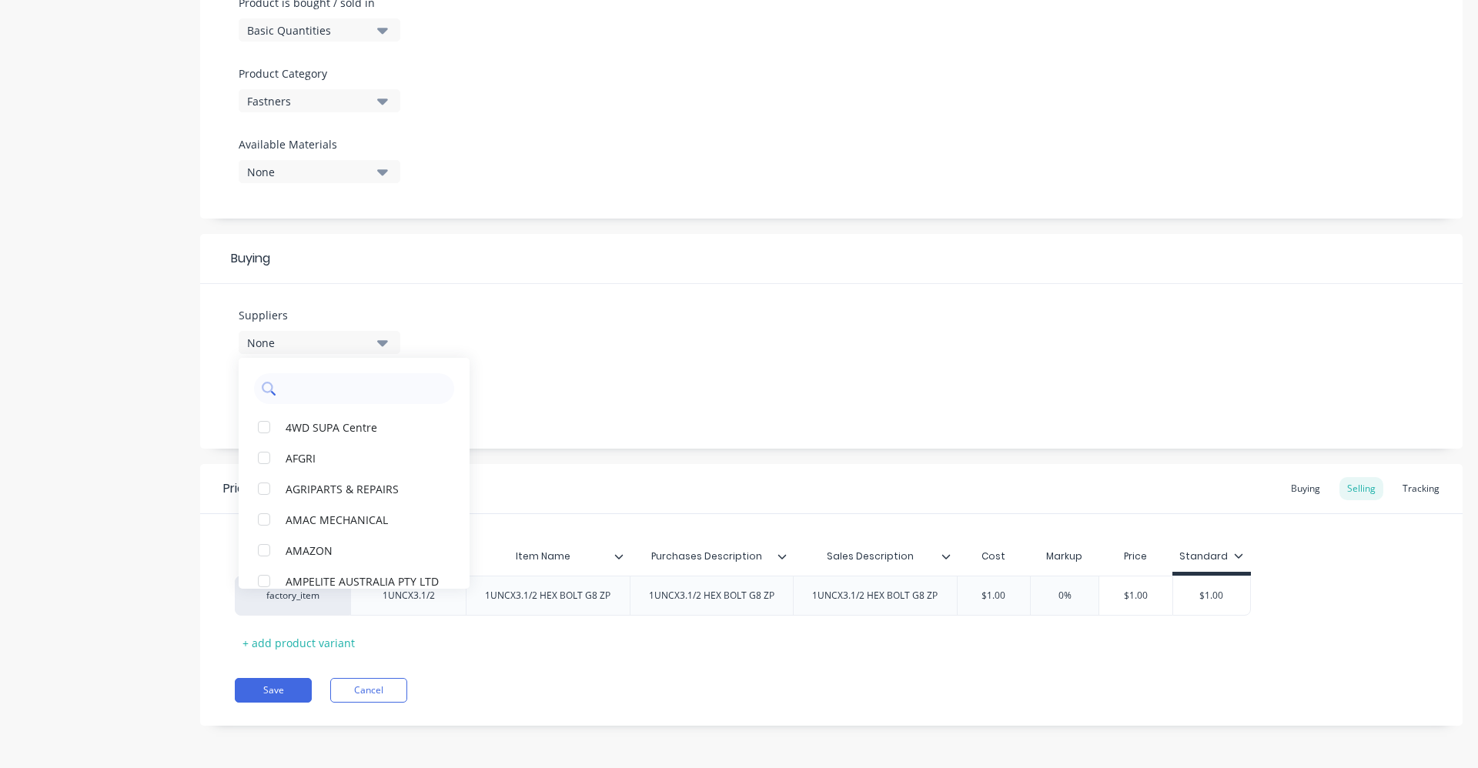
click at [334, 392] on input "text" at bounding box center [364, 388] width 163 height 31
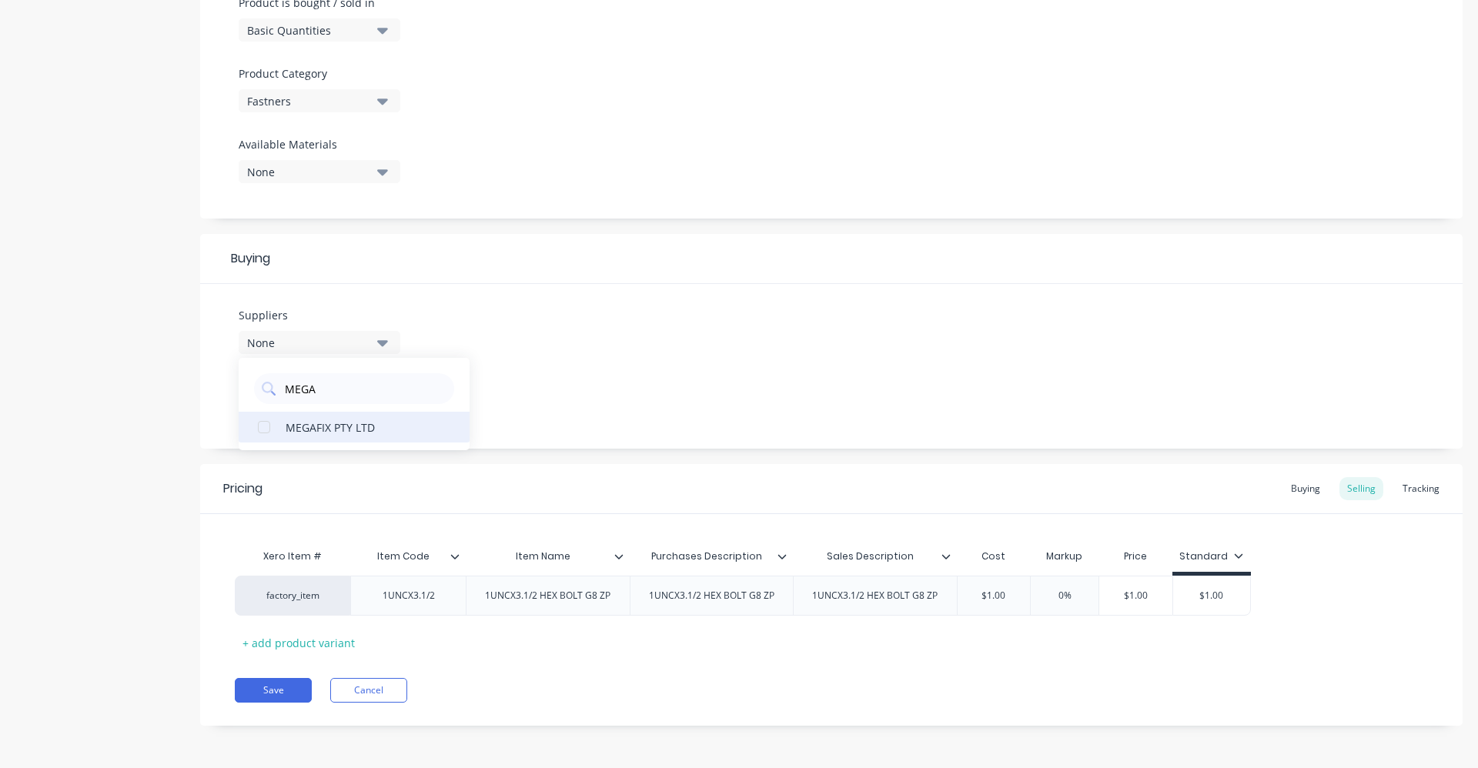
click at [346, 426] on div "MEGAFIX PTY LTD" at bounding box center [363, 427] width 154 height 16
drag, startPoint x: 294, startPoint y: 390, endPoint x: 284, endPoint y: 390, distance: 10.0
click at [284, 390] on input "MEGA" at bounding box center [364, 388] width 163 height 31
click at [367, 429] on div "UNITED FASTENERS" at bounding box center [363, 427] width 154 height 16
drag, startPoint x: 336, startPoint y: 392, endPoint x: 283, endPoint y: 393, distance: 53.1
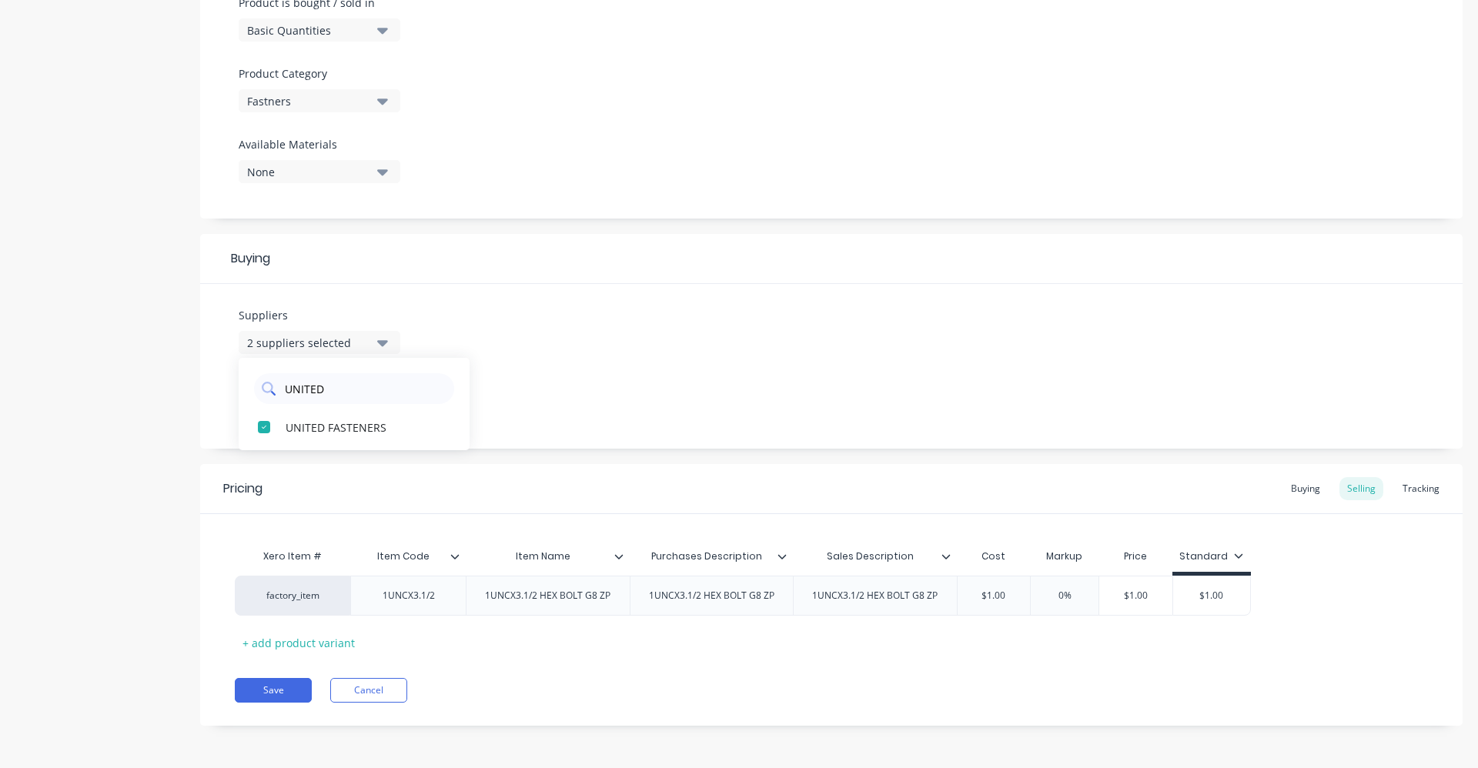
click at [283, 393] on div "UNITED" at bounding box center [354, 388] width 200 height 31
click at [357, 427] on div "STAINLESS FASTENER" at bounding box center [363, 427] width 154 height 16
click at [591, 409] on div "Suppliers 3 suppliers selected STAIN STAINLESS FASTENER Preferred Supplier None" at bounding box center [831, 366] width 1263 height 165
click at [382, 406] on icon "button" at bounding box center [382, 401] width 11 height 17
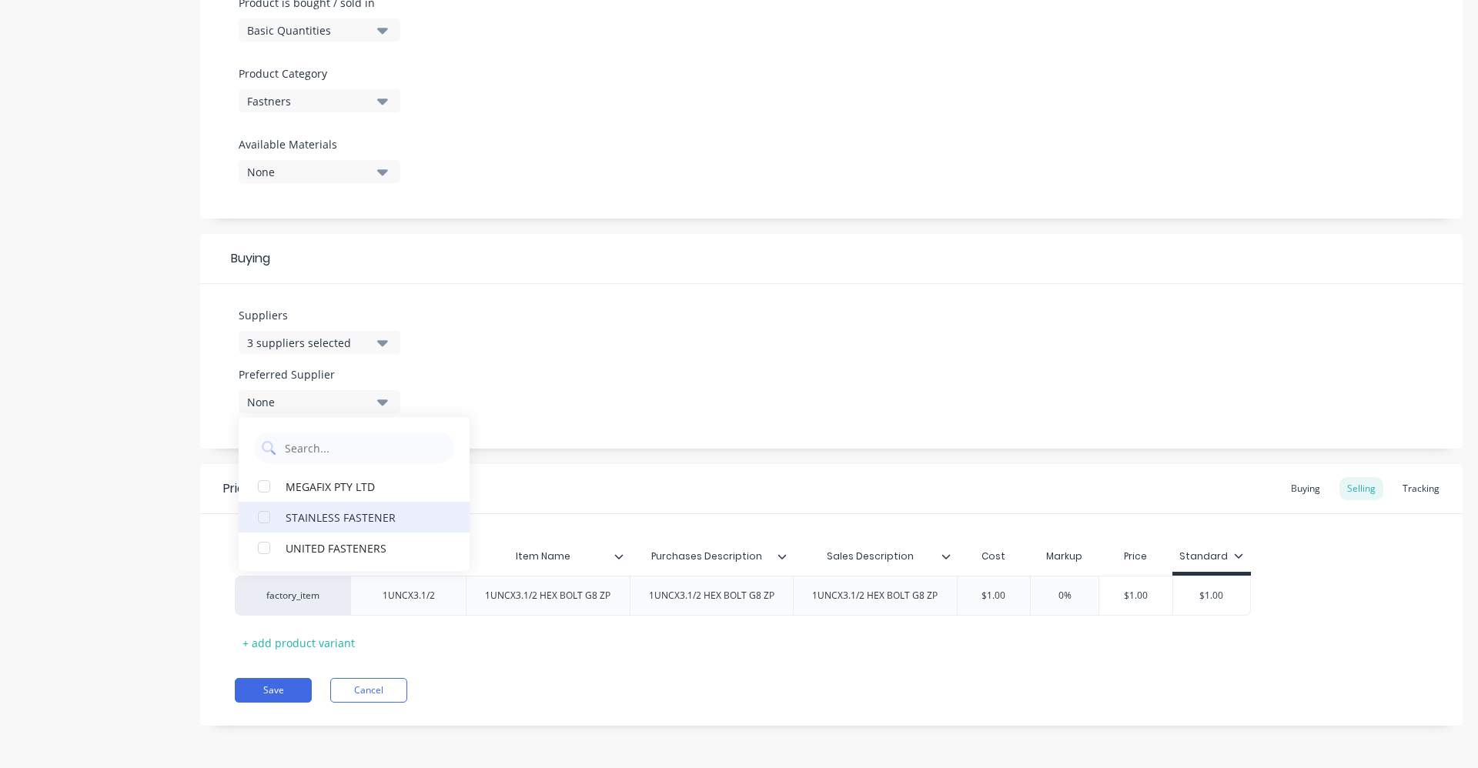
click at [370, 510] on div "STAINLESS FASTENER" at bounding box center [363, 517] width 154 height 16
click at [979, 500] on div "Pricing Buying Selling Tracking" at bounding box center [831, 489] width 1263 height 50
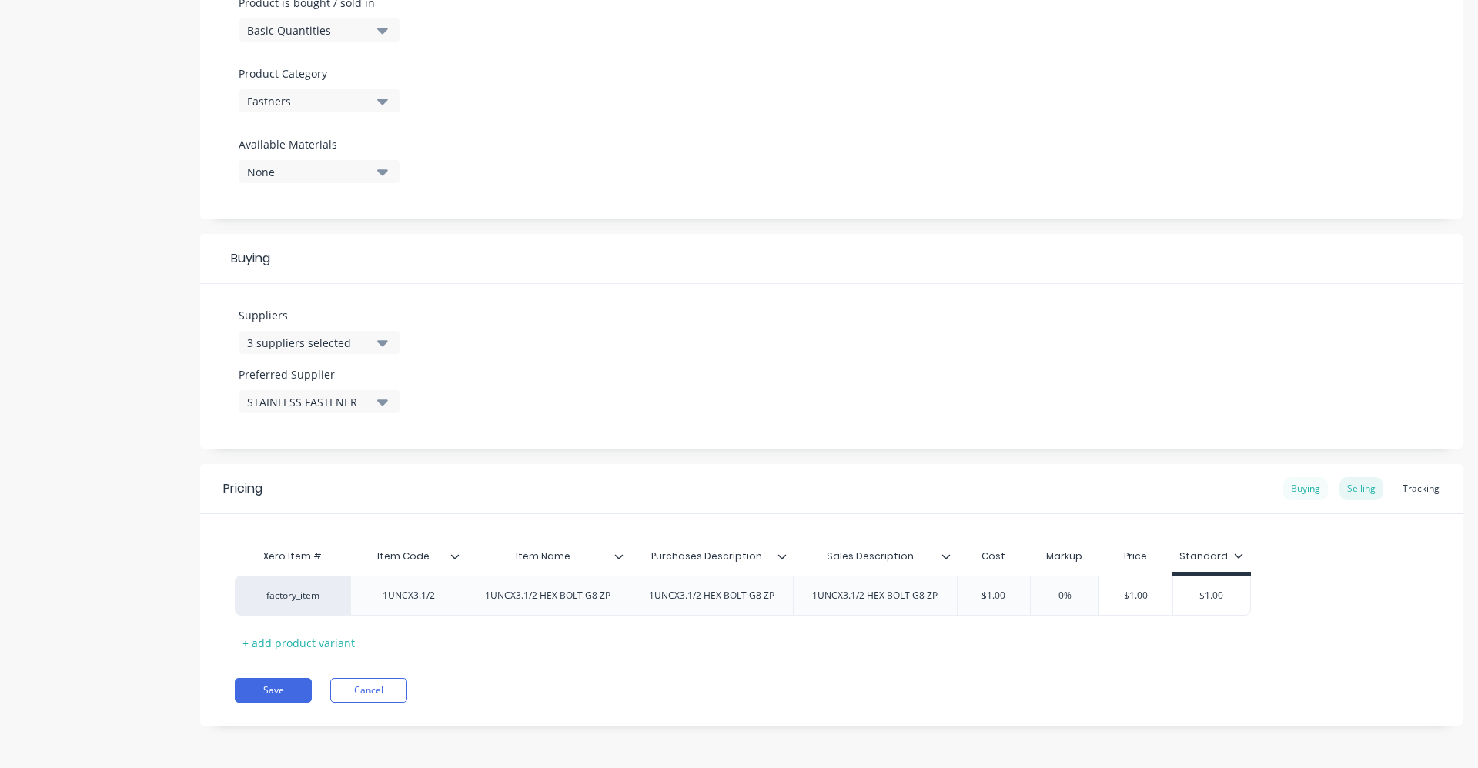
click at [1298, 490] on div "Buying" at bounding box center [1306, 488] width 45 height 23
drag, startPoint x: 1106, startPoint y: 594, endPoint x: 1157, endPoint y: 597, distance: 50.9
click at [1157, 597] on input "$0.00" at bounding box center [1135, 596] width 128 height 14
drag, startPoint x: 990, startPoint y: 596, endPoint x: 1053, endPoint y: 596, distance: 63.1
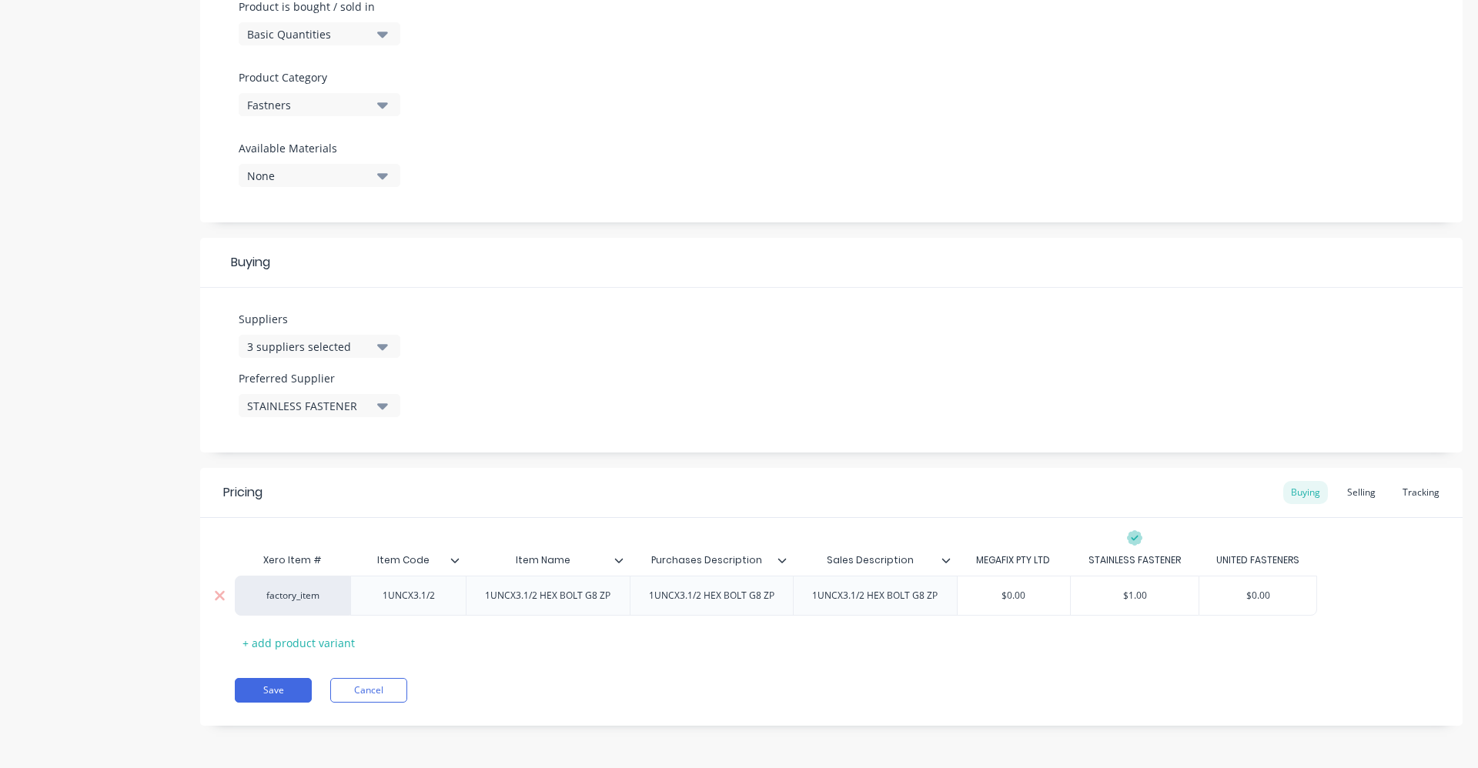
click at [1053, 596] on input "$0.00" at bounding box center [1014, 596] width 113 height 14
click at [1321, 630] on div "Xero Item # Item Code Item Name Purchases Description Sales Description MEGAFIX…" at bounding box center [831, 600] width 1193 height 110
click at [1367, 485] on div "Selling" at bounding box center [1362, 492] width 44 height 23
drag, startPoint x: 965, startPoint y: 598, endPoint x: 1029, endPoint y: 596, distance: 64.7
click at [1029, 596] on div "factory_item 1UNCX3.1/2 1UNCX3.1/2 HEX BOLT G8 ZP 1UNCX3.1/2 HEX BOLT G8 ZP 1UN…" at bounding box center [743, 600] width 1016 height 40
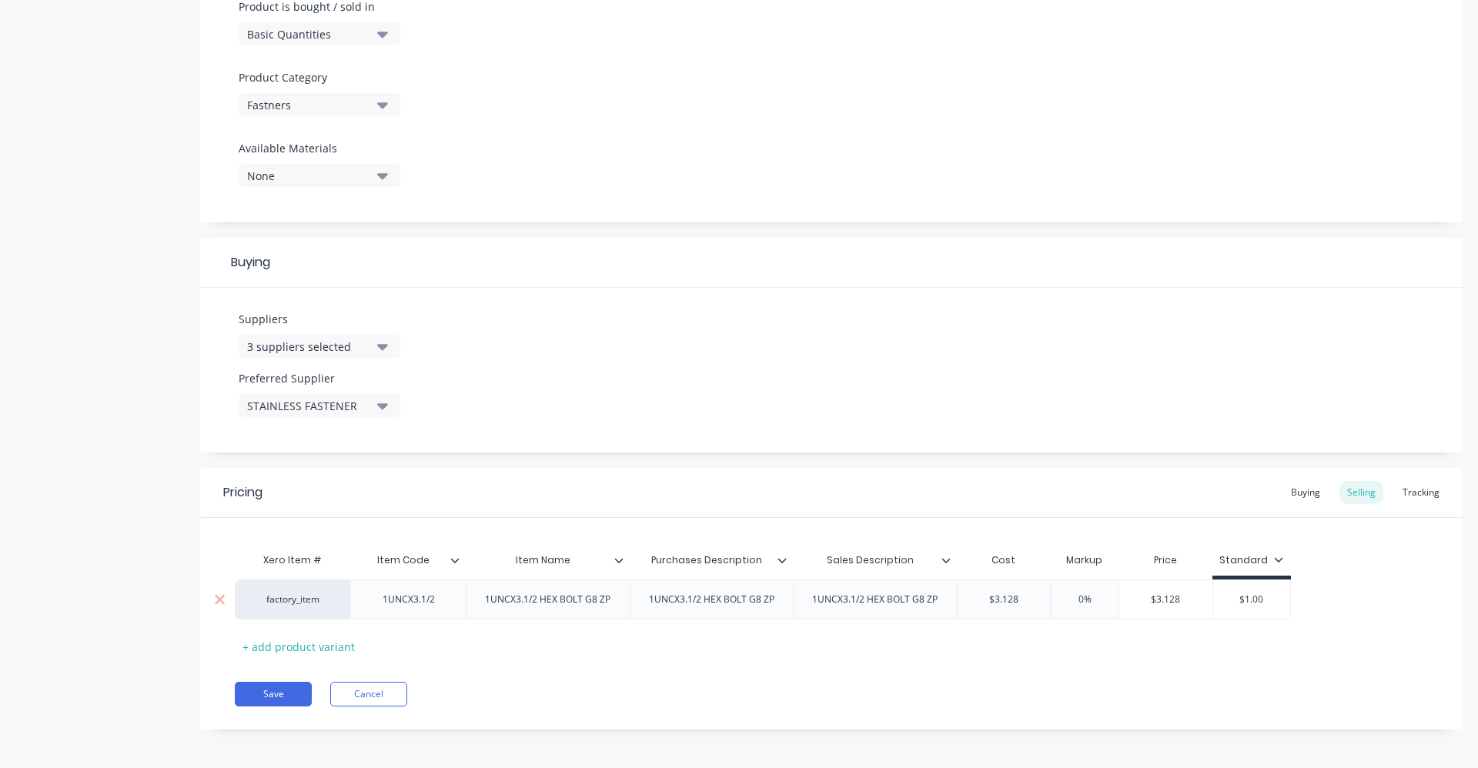
drag, startPoint x: 1066, startPoint y: 599, endPoint x: 1106, endPoint y: 597, distance: 40.1
click at [1106, 597] on input "0%" at bounding box center [1084, 600] width 77 height 14
click at [1073, 668] on div "Pricing Buying Selling Tracking Xero Item # Item Code Item Name Purchases Descr…" at bounding box center [831, 599] width 1263 height 262
drag, startPoint x: 1280, startPoint y: 594, endPoint x: 1221, endPoint y: 603, distance: 60.0
click at [1221, 603] on input "$1.00" at bounding box center [1256, 600] width 77 height 14
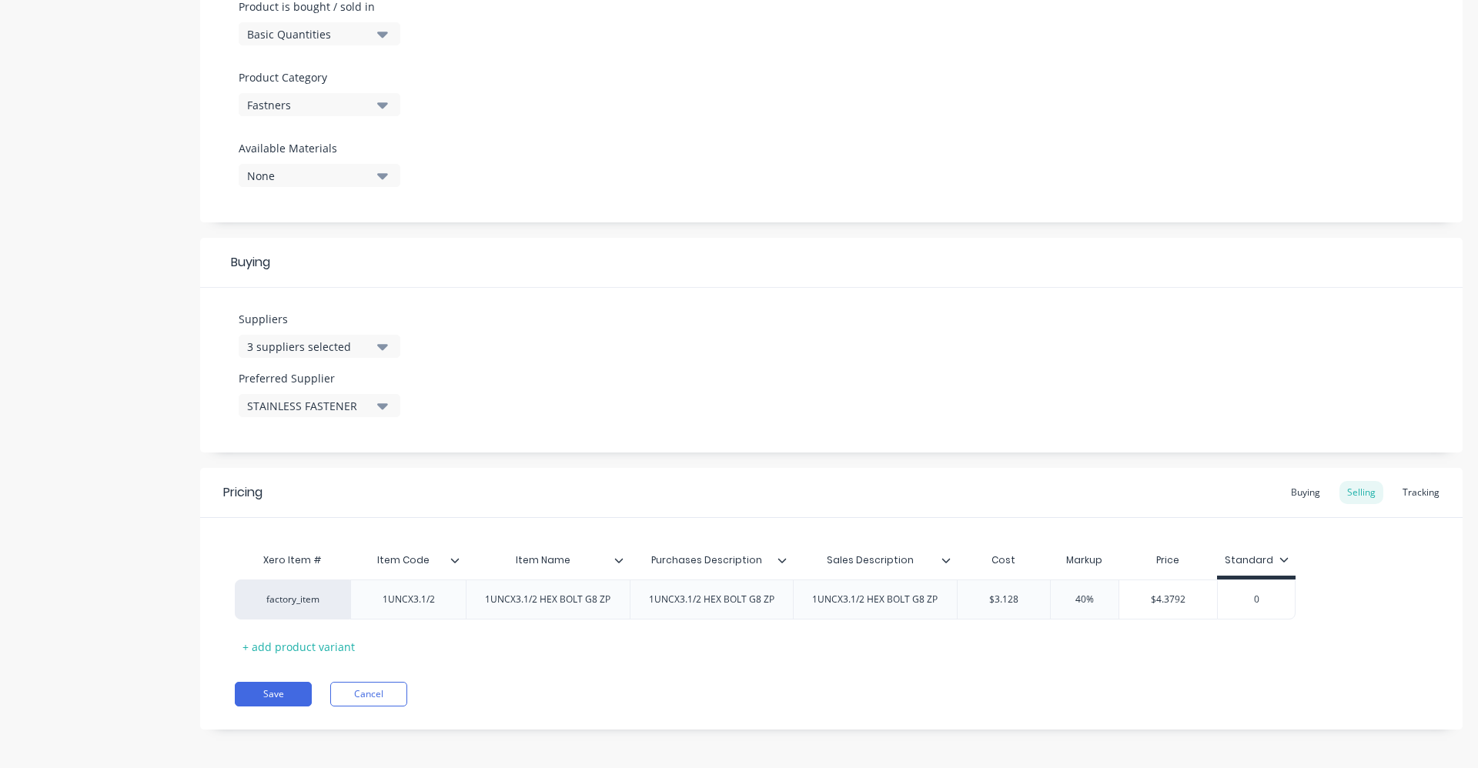
click at [1161, 681] on div "Pricing Buying Selling Tracking Xero Item # Item Code Item Name Purchases Descr…" at bounding box center [831, 599] width 1263 height 262
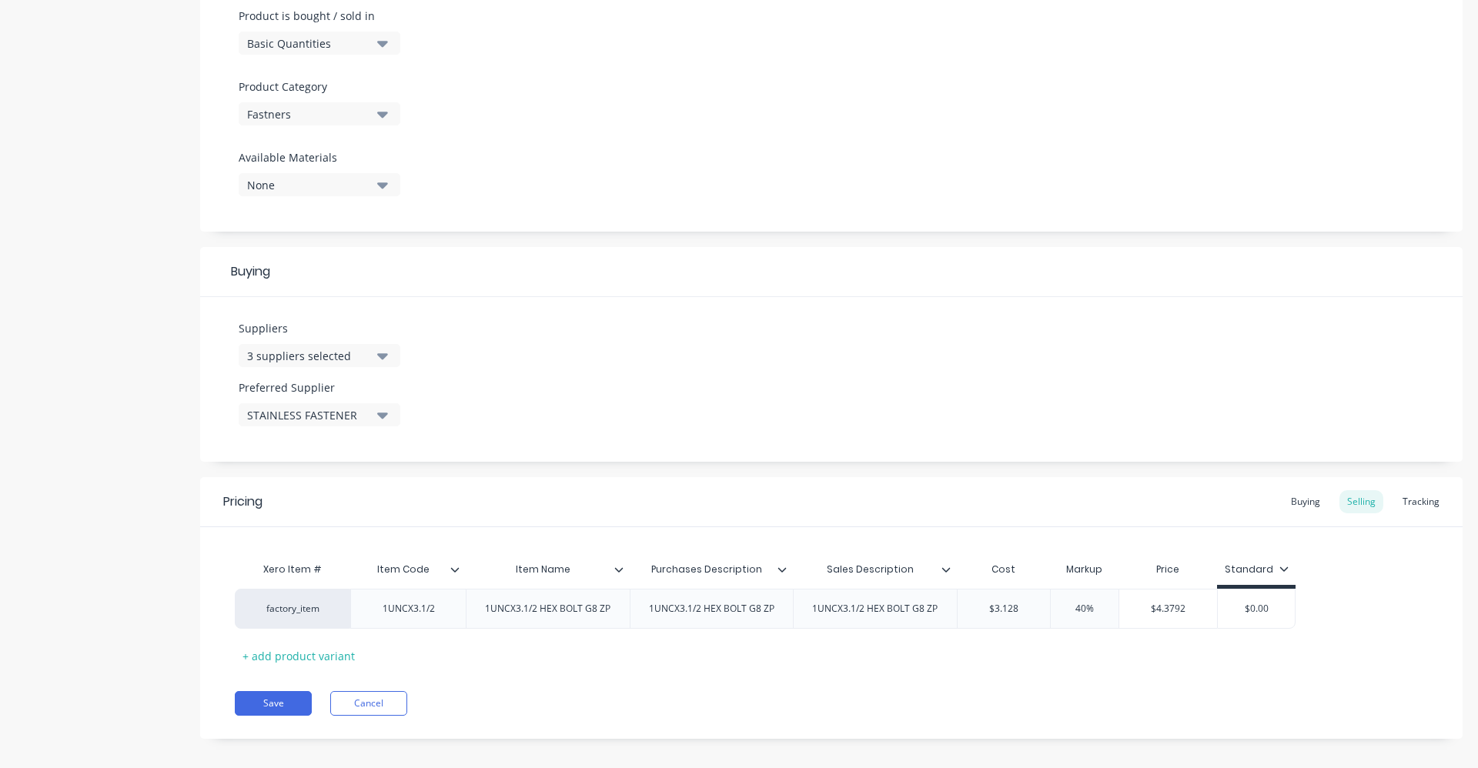
scroll to position [490, 0]
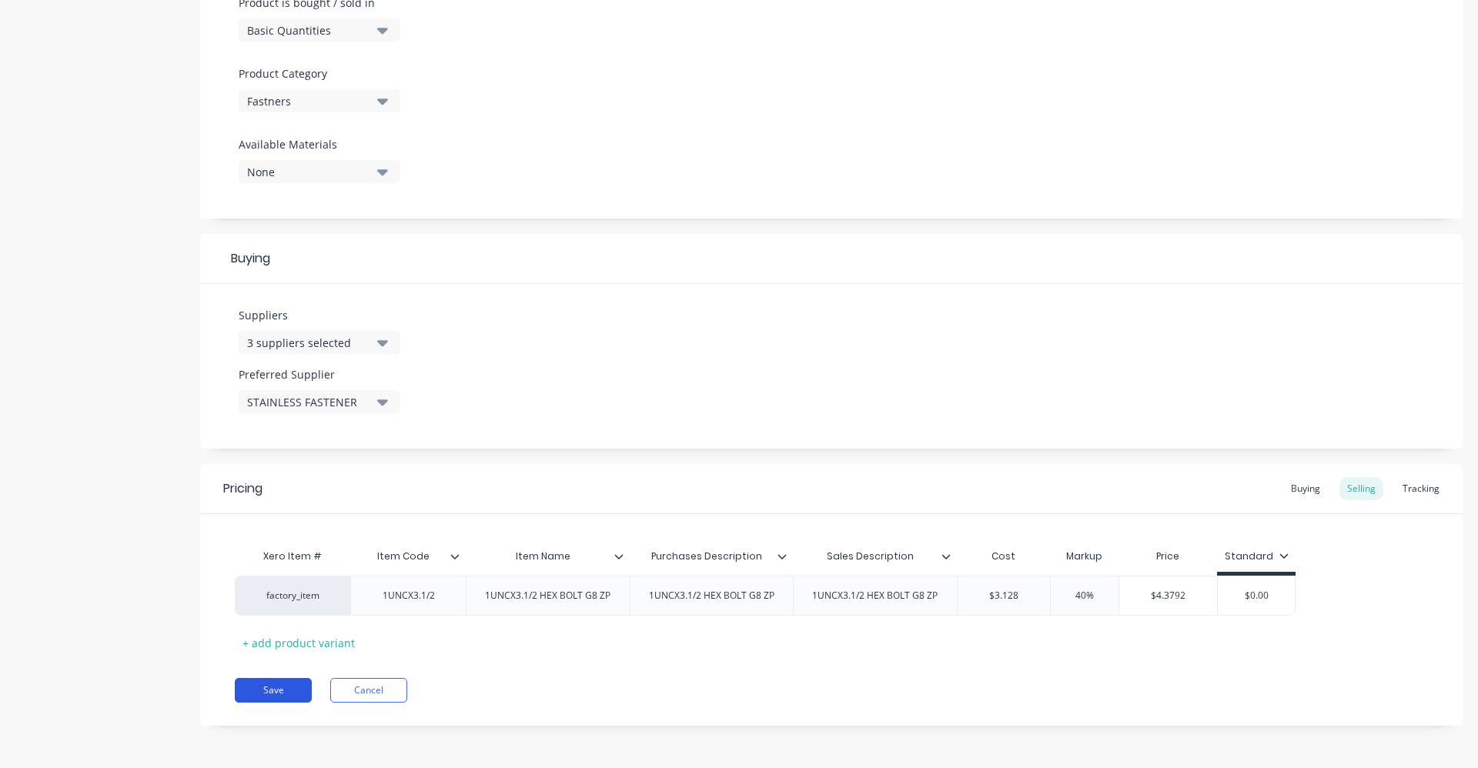
click at [279, 691] on button "Save" at bounding box center [273, 690] width 77 height 25
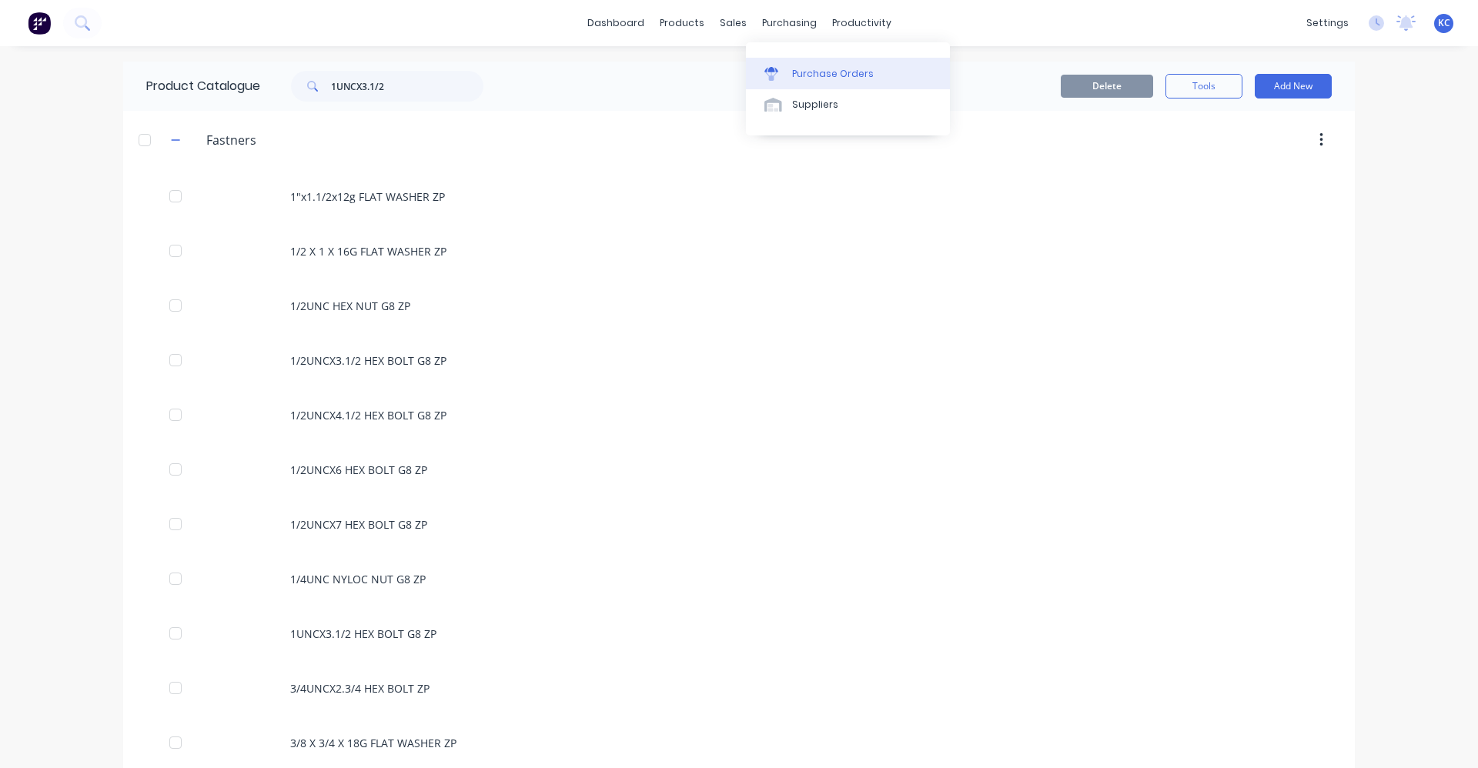
click at [802, 71] on div "Purchase Orders" at bounding box center [833, 74] width 82 height 14
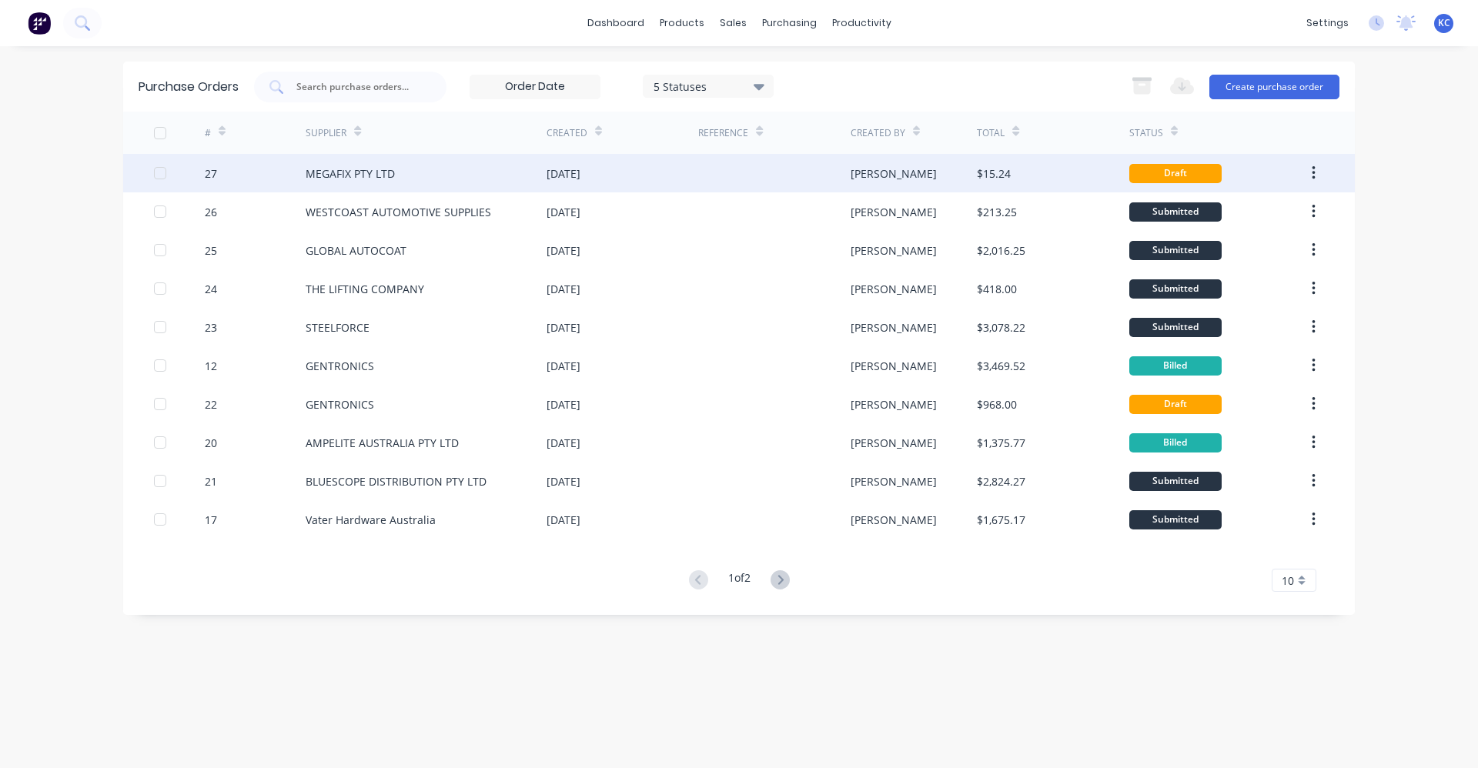
click at [536, 171] on div "MEGAFIX PTY LTD" at bounding box center [426, 173] width 241 height 38
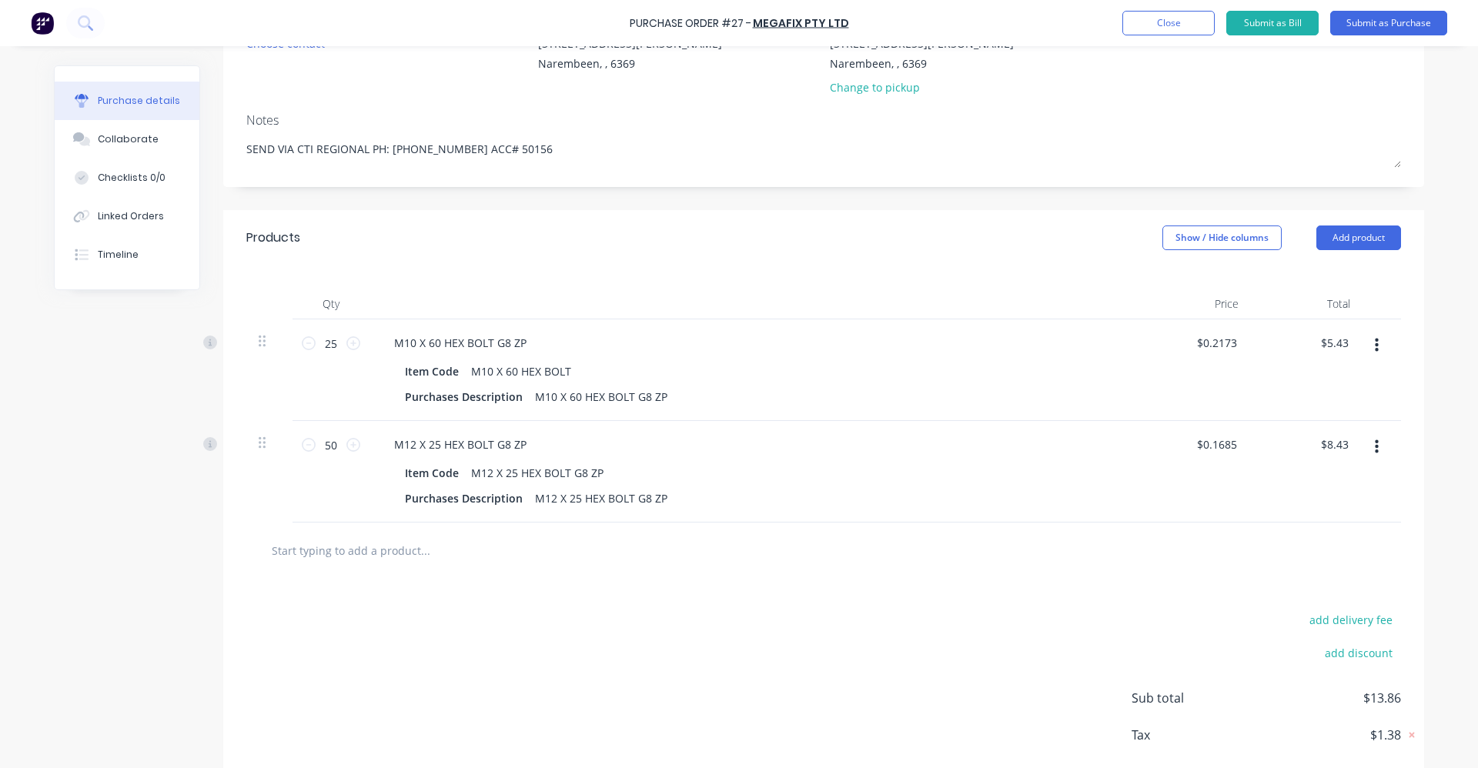
scroll to position [252, 0]
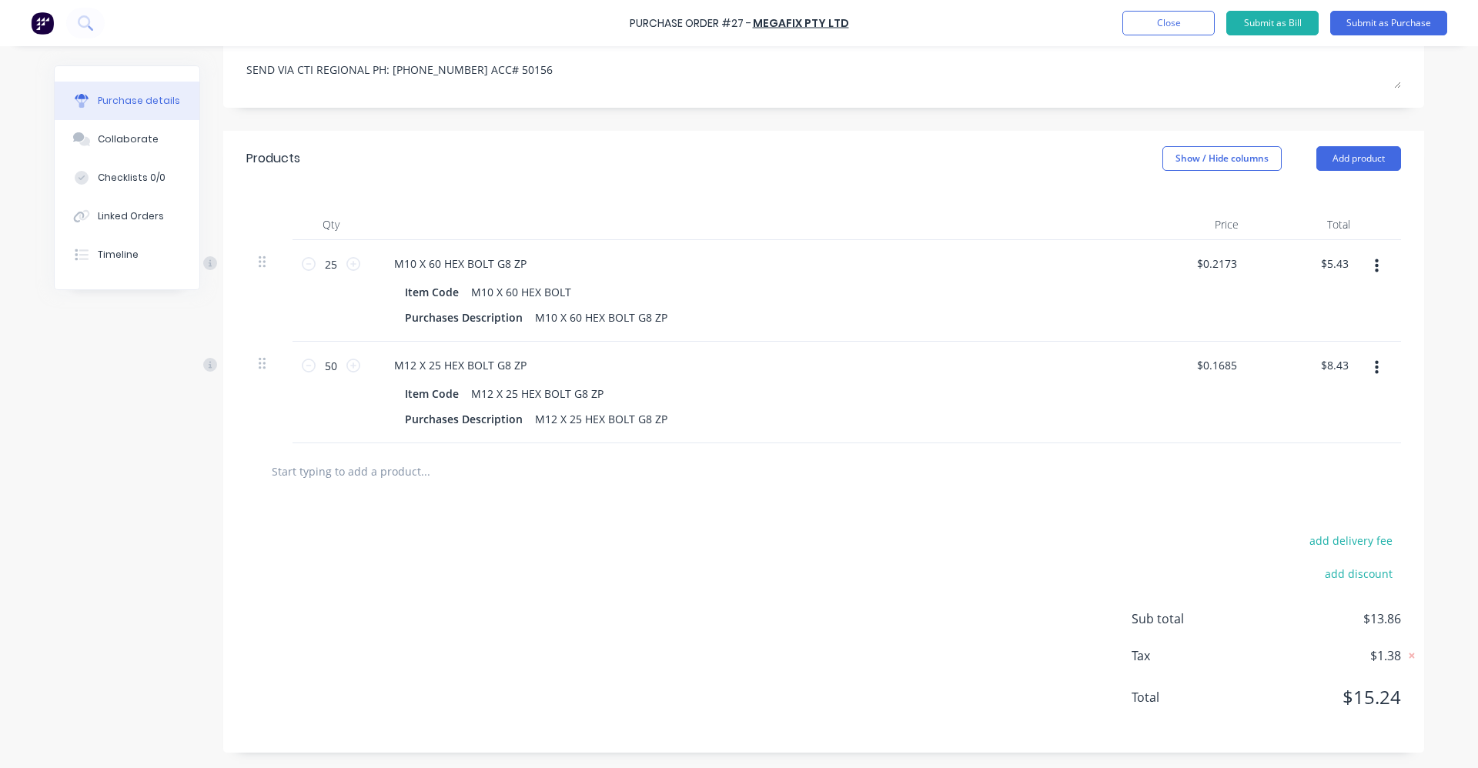
click at [336, 473] on input "text" at bounding box center [425, 471] width 308 height 31
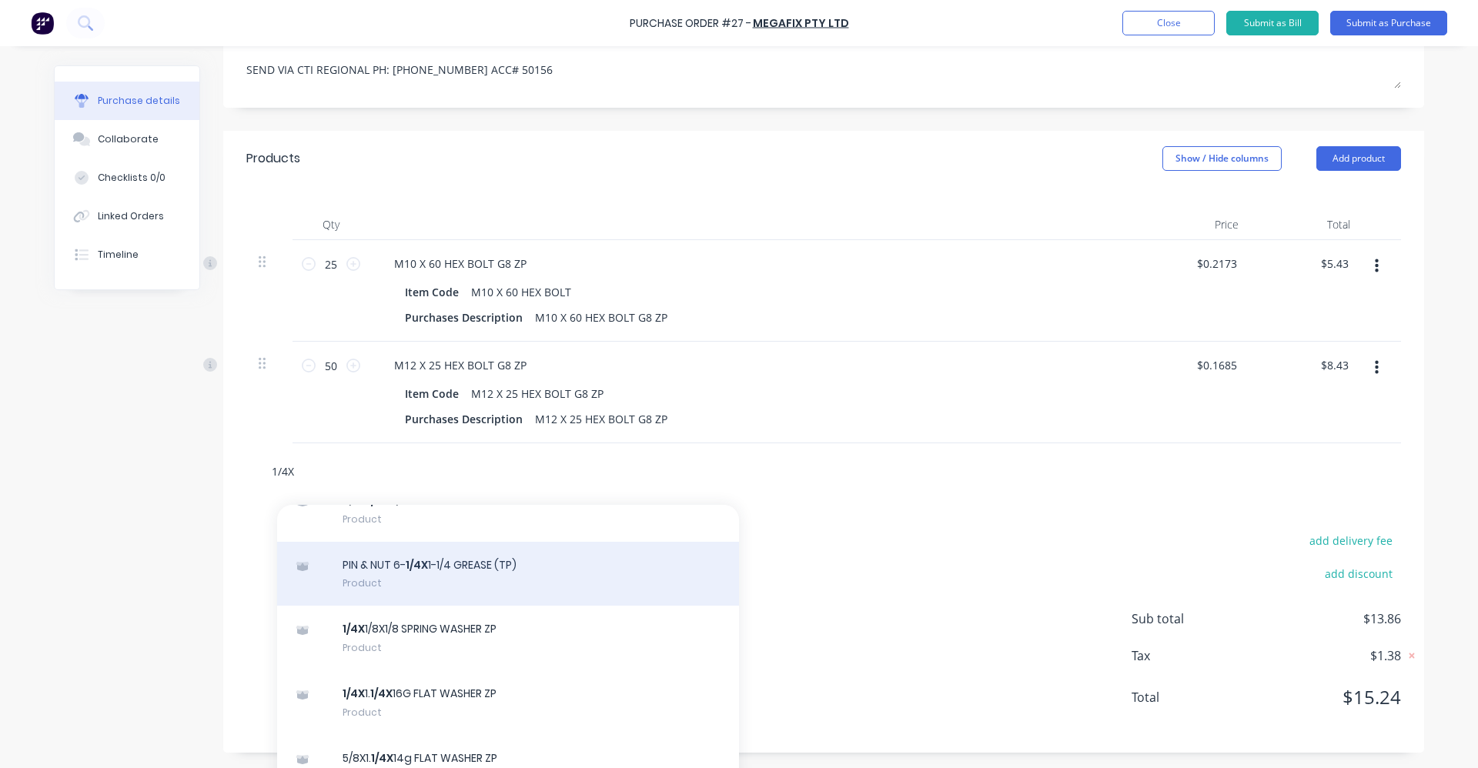
scroll to position [308, 0]
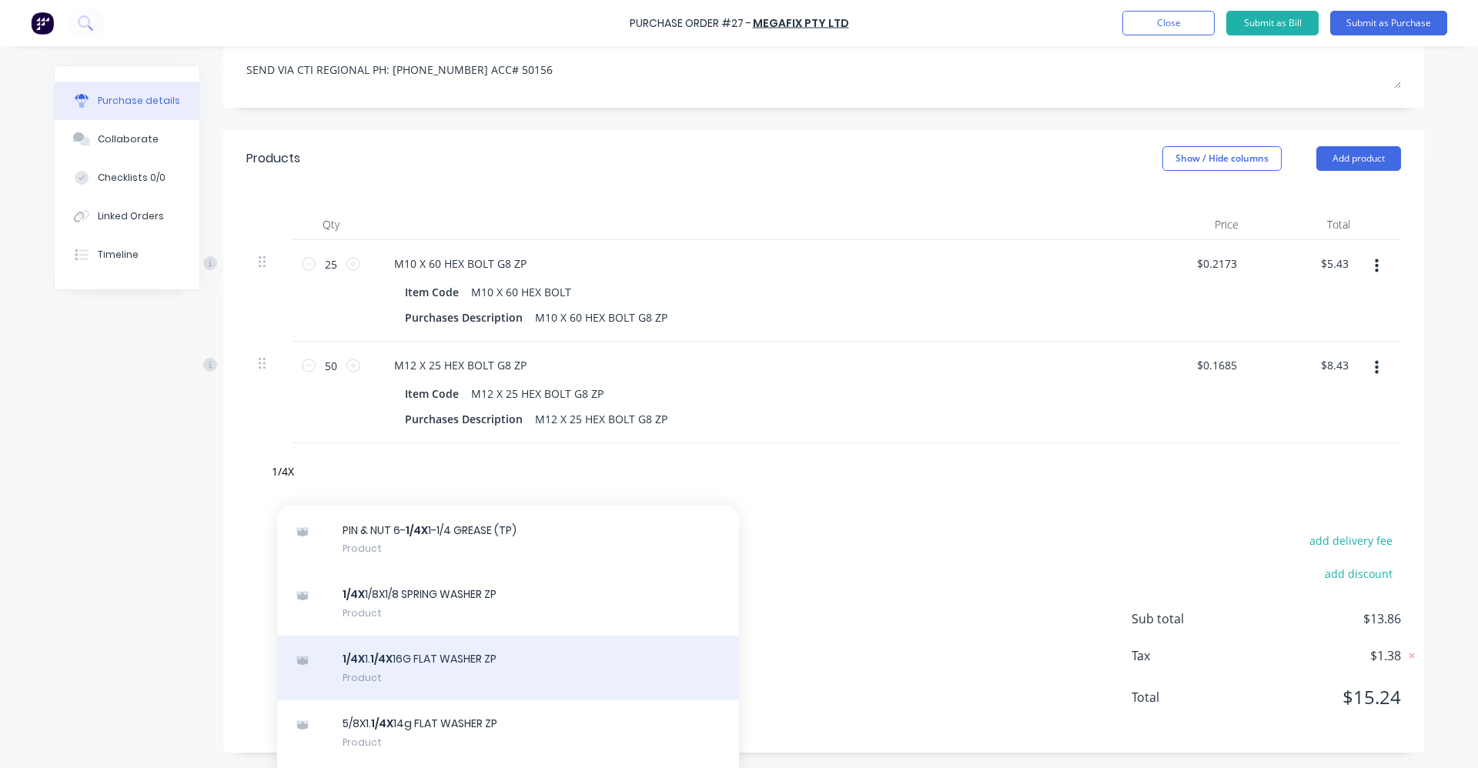
click at [579, 658] on div "1/4X 1. 1/4X 16G FLAT WASHER ZP Product" at bounding box center [508, 668] width 462 height 65
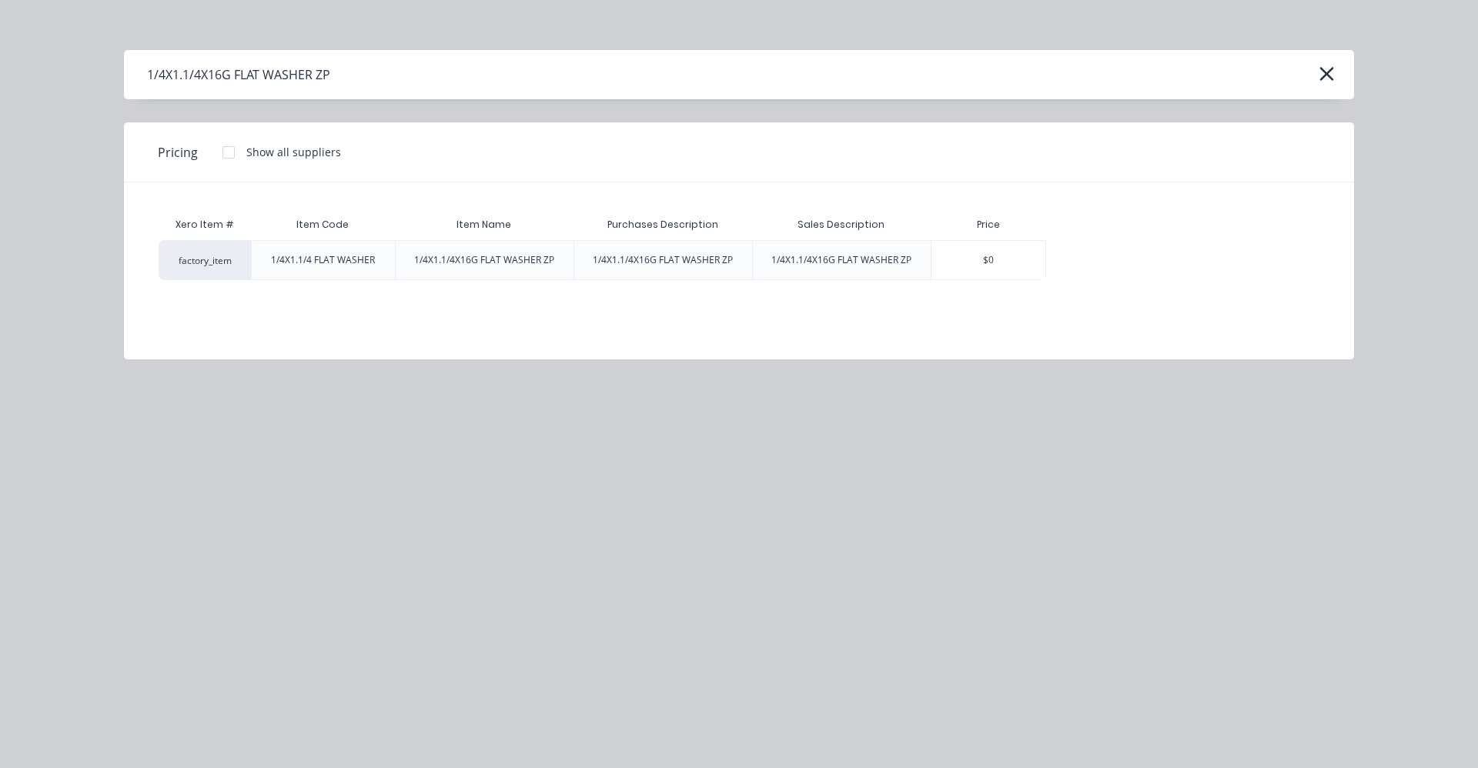
click at [232, 154] on div at bounding box center [228, 152] width 31 height 31
click at [1042, 329] on div "Xero Item # Item Code Item Name Purchases Description Sales Description Price f…" at bounding box center [739, 259] width 1230 height 154
click at [1324, 75] on icon "button" at bounding box center [1327, 74] width 14 height 14
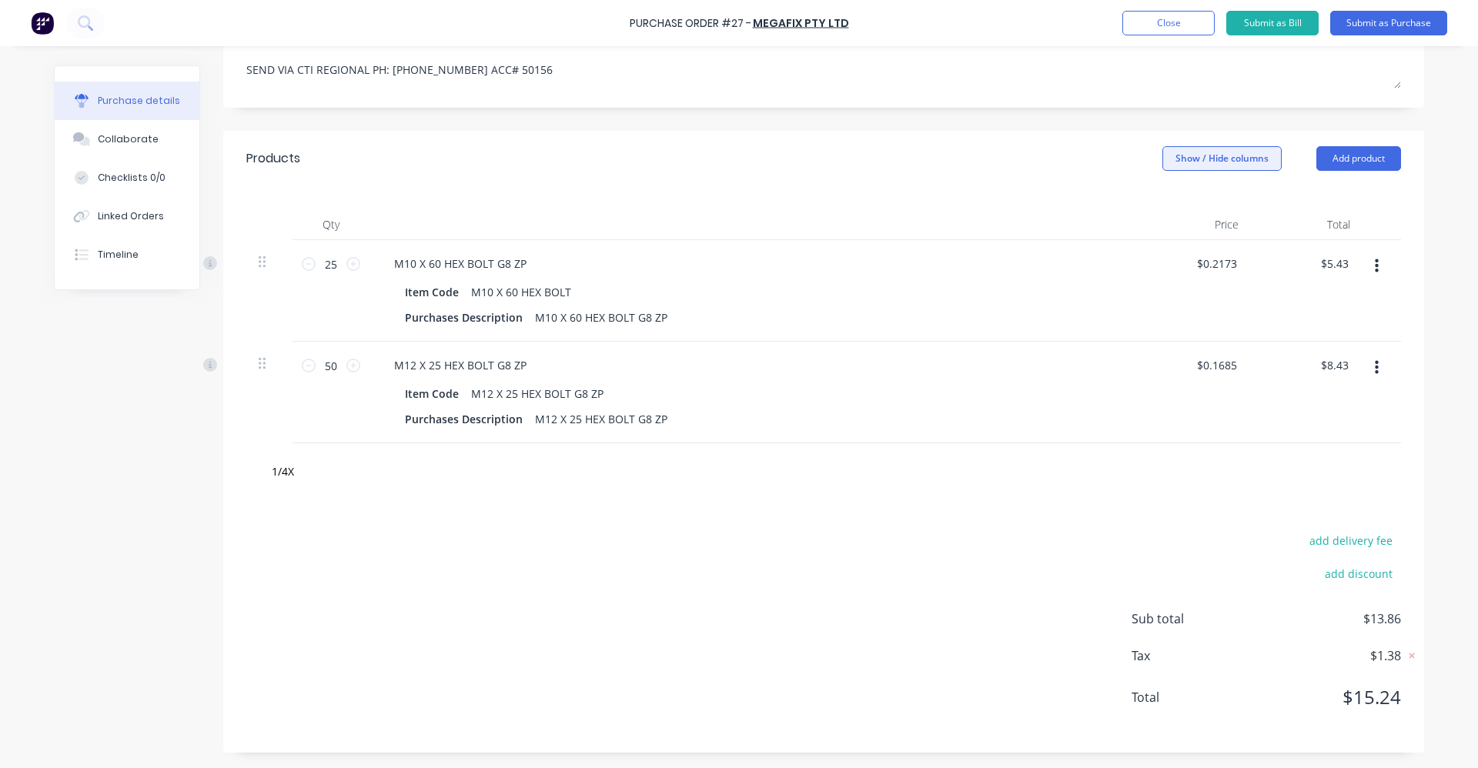
click at [1254, 156] on button "Show / Hide columns" at bounding box center [1222, 158] width 119 height 25
click at [956, 561] on div "add delivery fee add discount Sub total $13.86 Tax $1.38 Total $15.24" at bounding box center [823, 626] width 1201 height 253
click at [292, 464] on input "1/4X" at bounding box center [425, 471] width 308 height 31
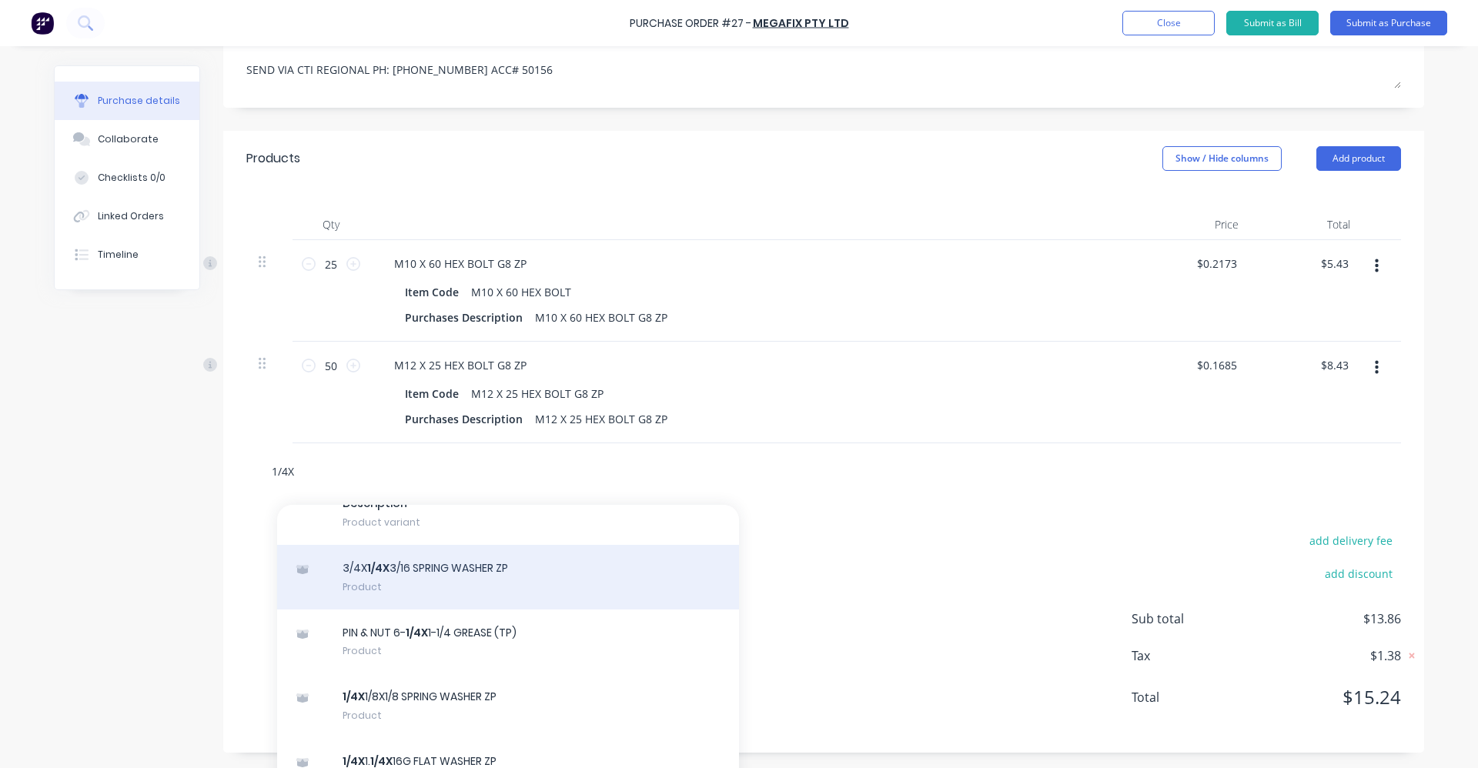
scroll to position [231, 0]
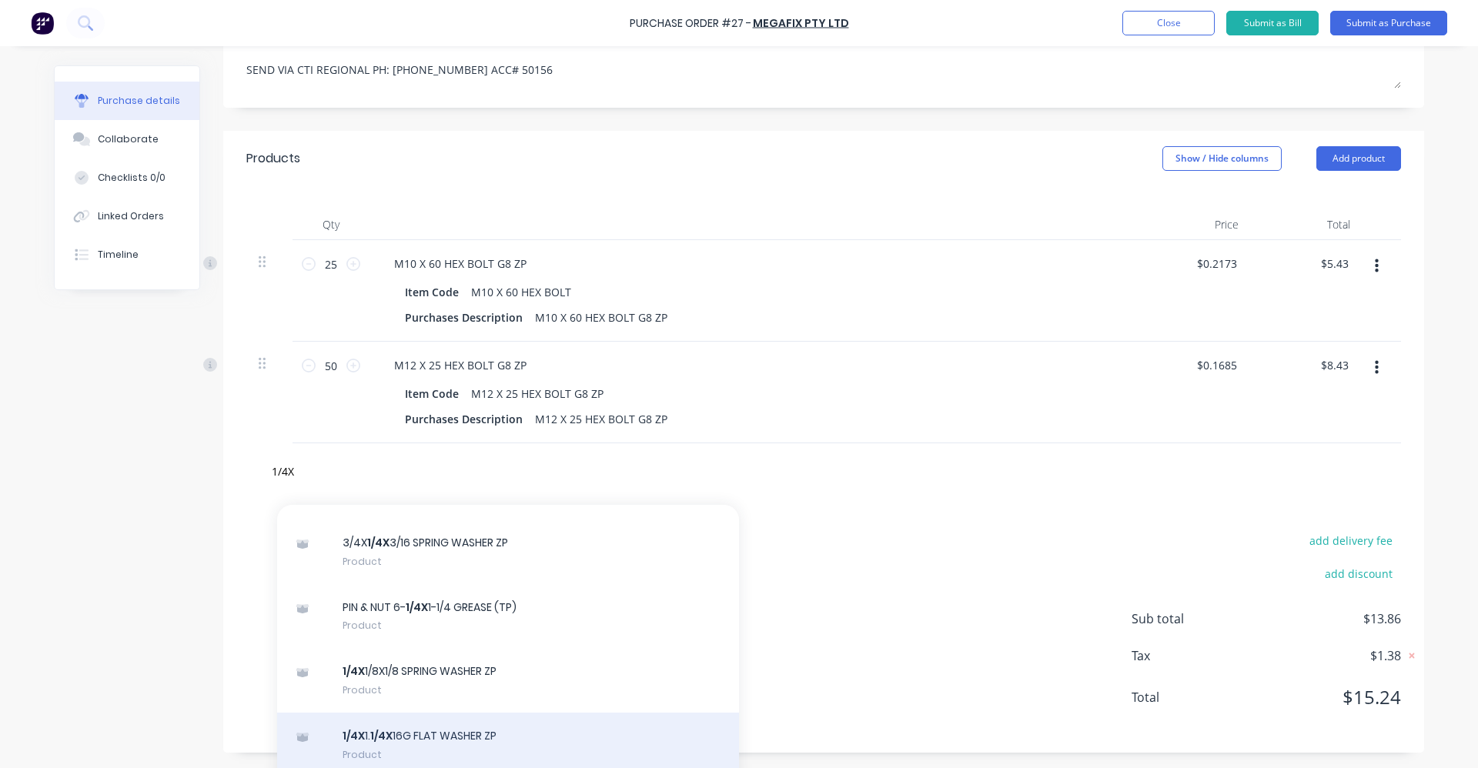
click at [531, 733] on div "1/4X 1. 1/4X 16G FLAT WASHER ZP Product" at bounding box center [508, 745] width 462 height 65
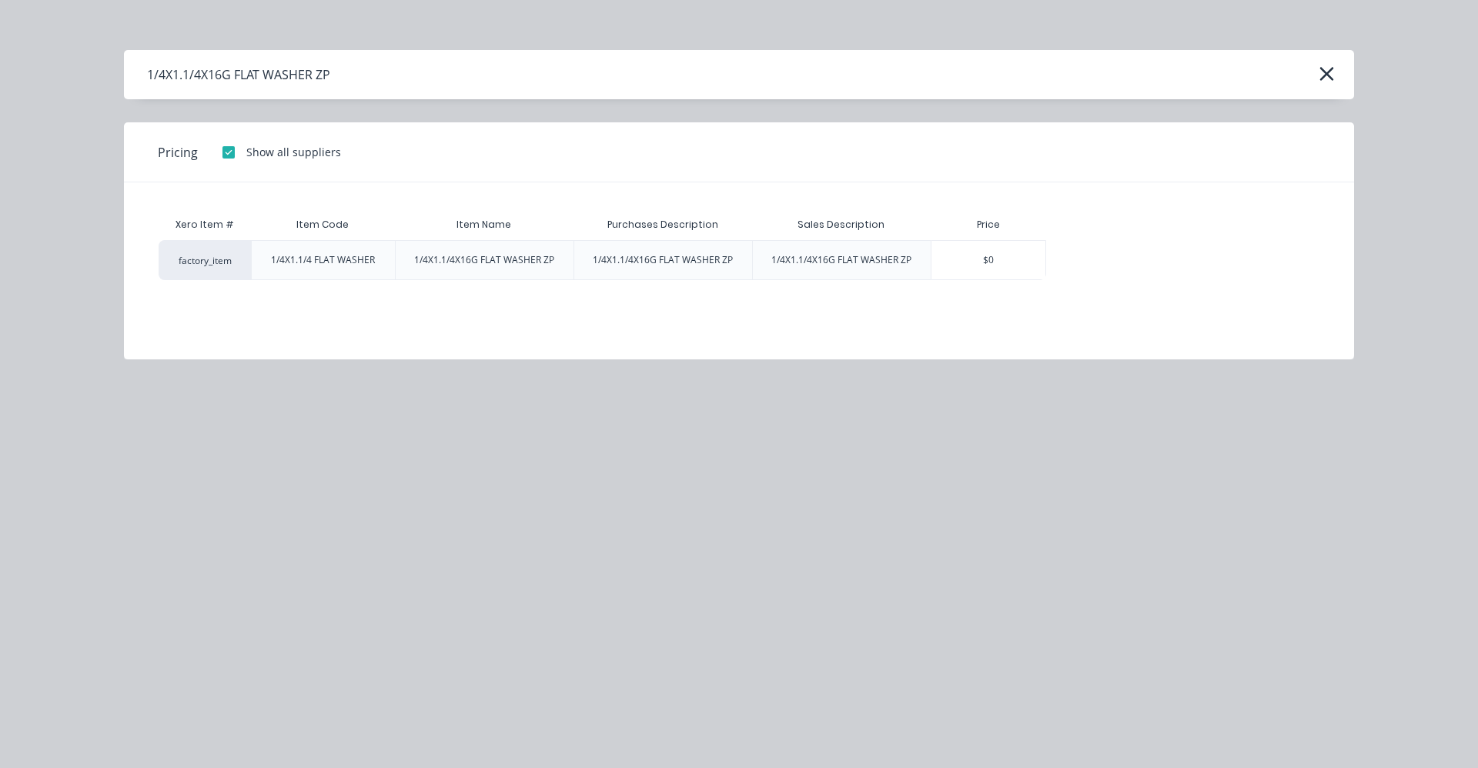
click at [220, 156] on div at bounding box center [228, 152] width 31 height 31
click at [229, 151] on div at bounding box center [228, 152] width 31 height 31
click at [226, 152] on div at bounding box center [228, 152] width 31 height 31
click at [1329, 83] on icon "button" at bounding box center [1327, 74] width 16 height 22
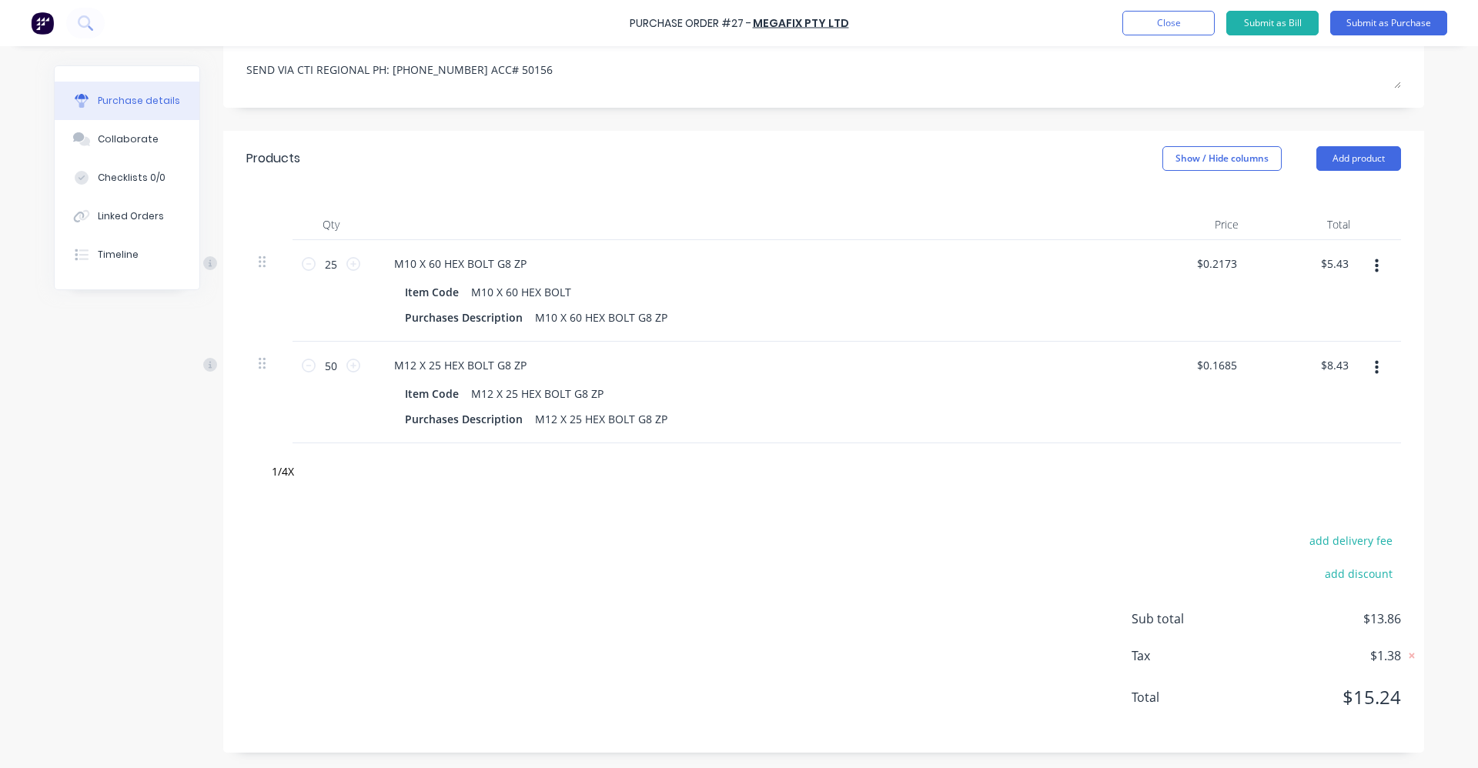
click at [581, 265] on div "M10 X 60 HEX BOLT G8 ZP" at bounding box center [754, 264] width 745 height 22
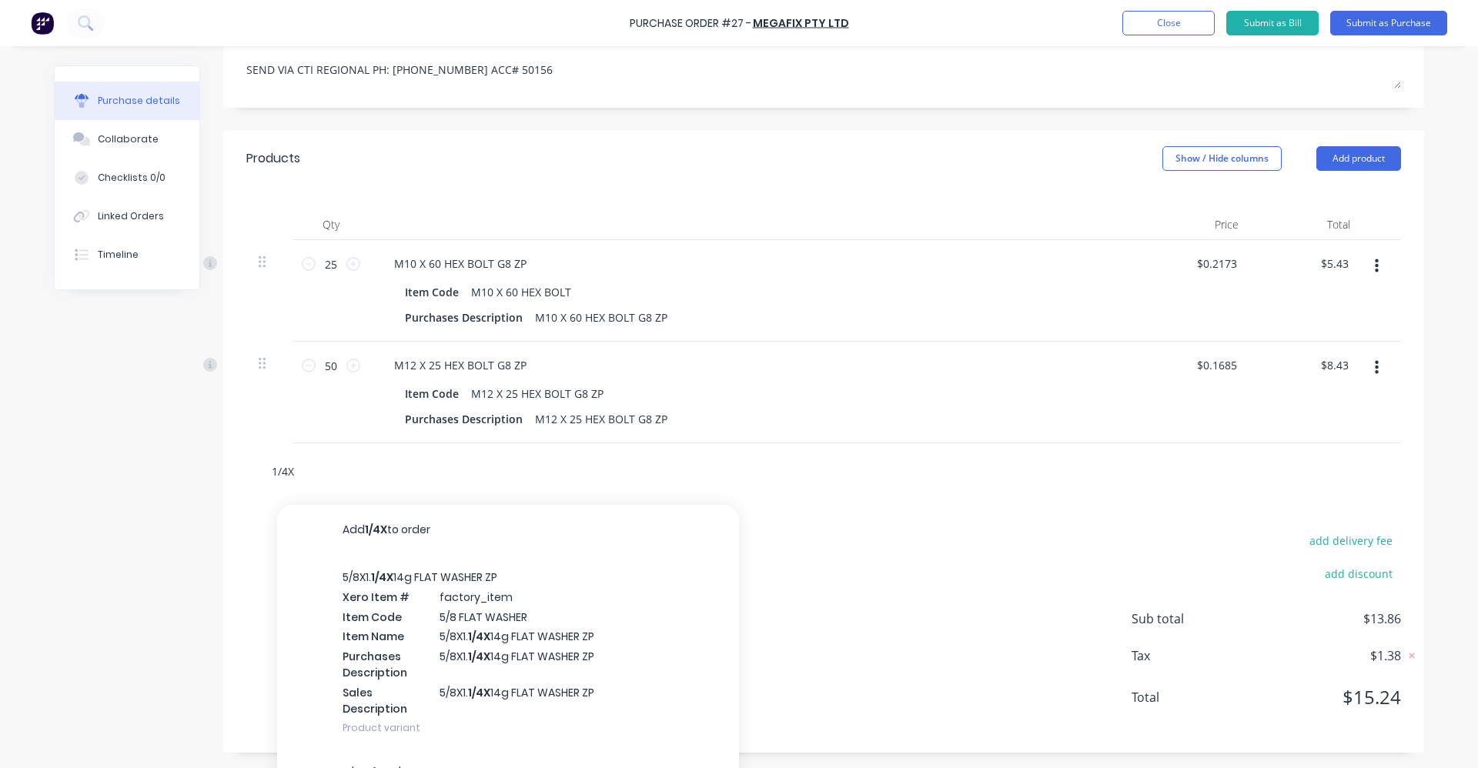
drag, startPoint x: 289, startPoint y: 472, endPoint x: 206, endPoint y: 466, distance: 83.4
click at [206, 466] on div "Created by [PERSON_NAME] Created [DATE] Required [DATE] Status Draft Contact Ch…" at bounding box center [739, 283] width 1371 height 939
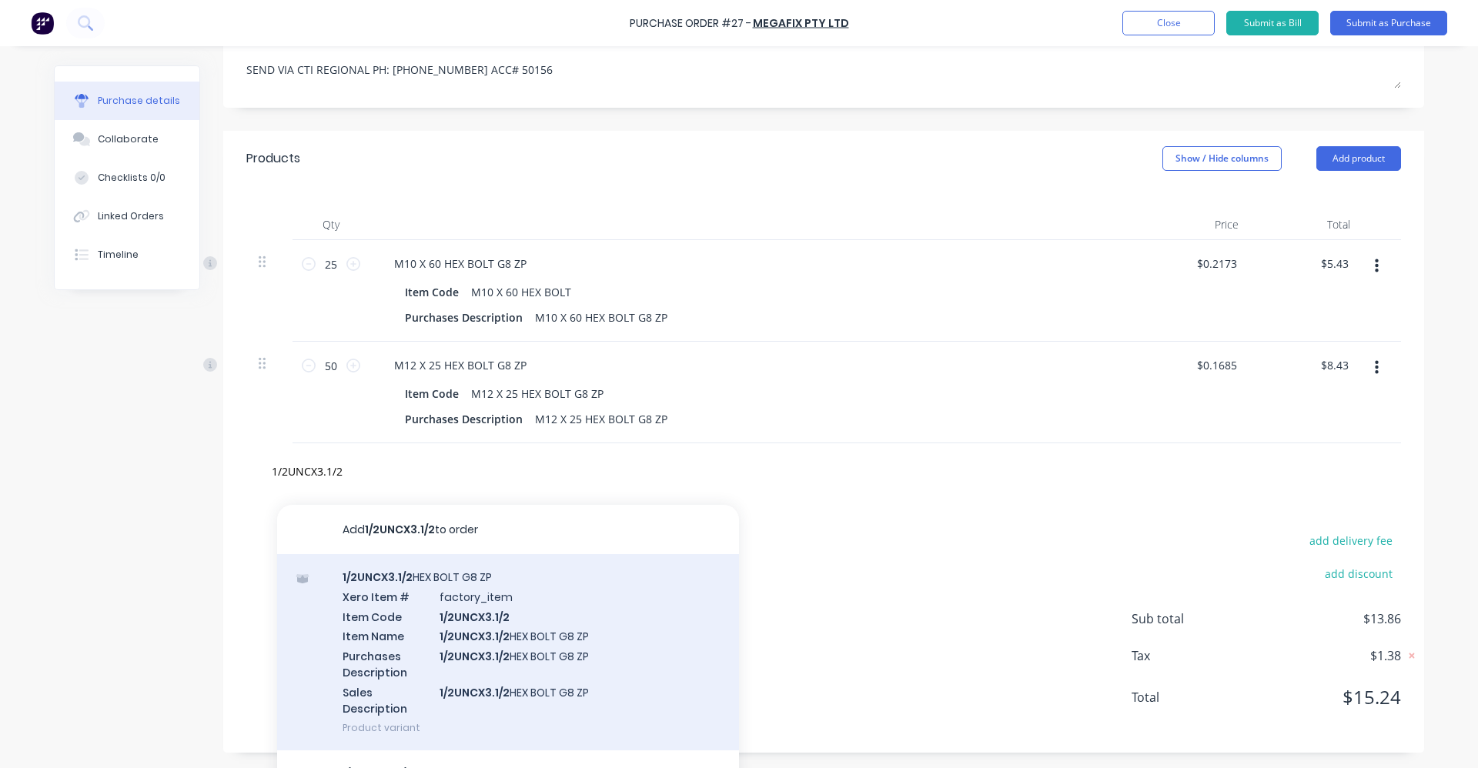
click at [557, 657] on div "1/2UNCX3.1/2 HEX BOLT G8 ZP Xero Item # factory_item Item Code 1/2UNCX3.1/2 Ite…" at bounding box center [508, 652] width 462 height 196
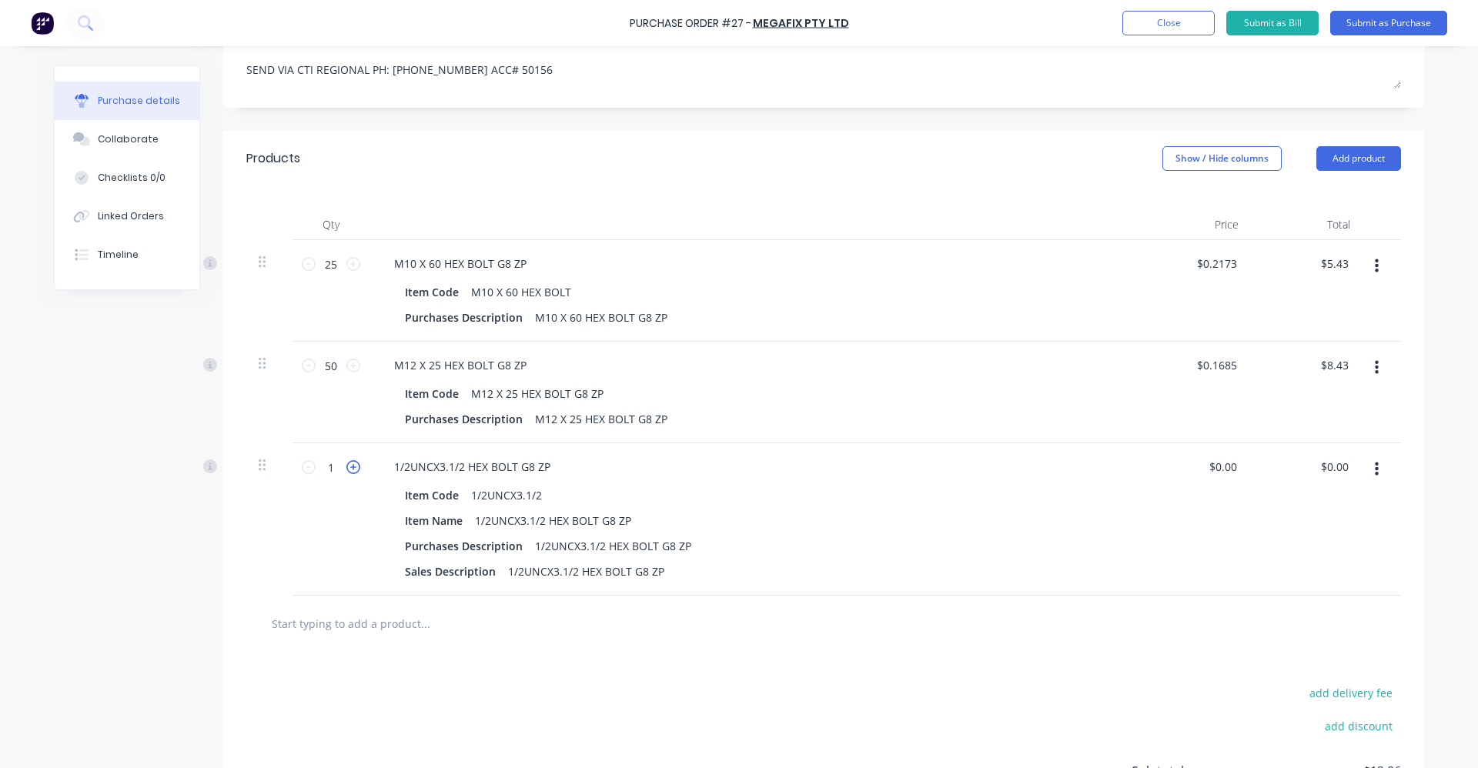
click at [346, 467] on icon at bounding box center [353, 467] width 14 height 14
drag, startPoint x: 328, startPoint y: 467, endPoint x: 311, endPoint y: 468, distance: 17.0
click at [316, 468] on input "2" at bounding box center [331, 467] width 31 height 23
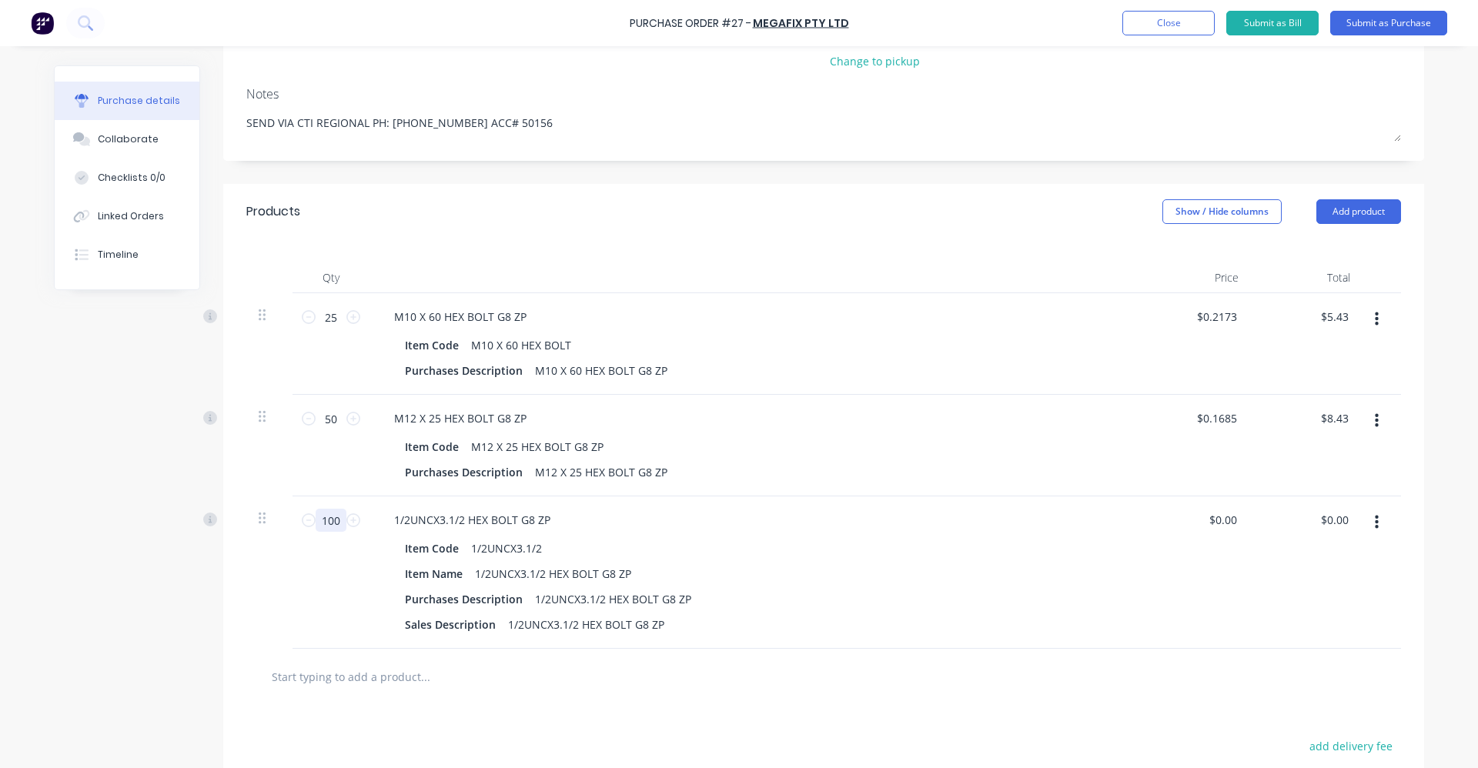
scroll to position [175, 0]
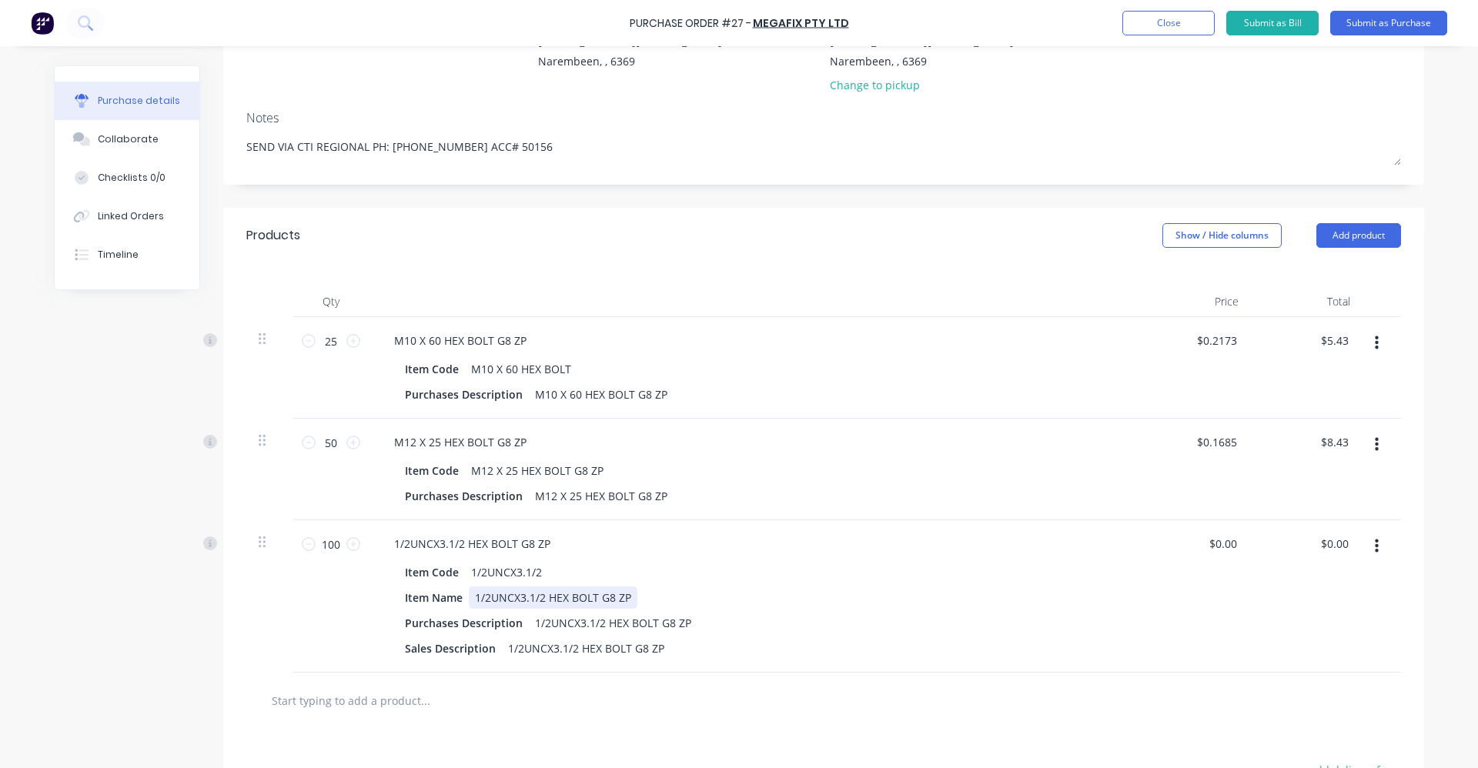
click at [805, 597] on div "Item Name 1/2UNCX3.1/2 HEX BOLT G8 ZP" at bounding box center [751, 598] width 705 height 22
click at [1359, 545] on button "button" at bounding box center [1377, 547] width 36 height 28
click at [1324, 677] on button "Delete" at bounding box center [1329, 679] width 131 height 31
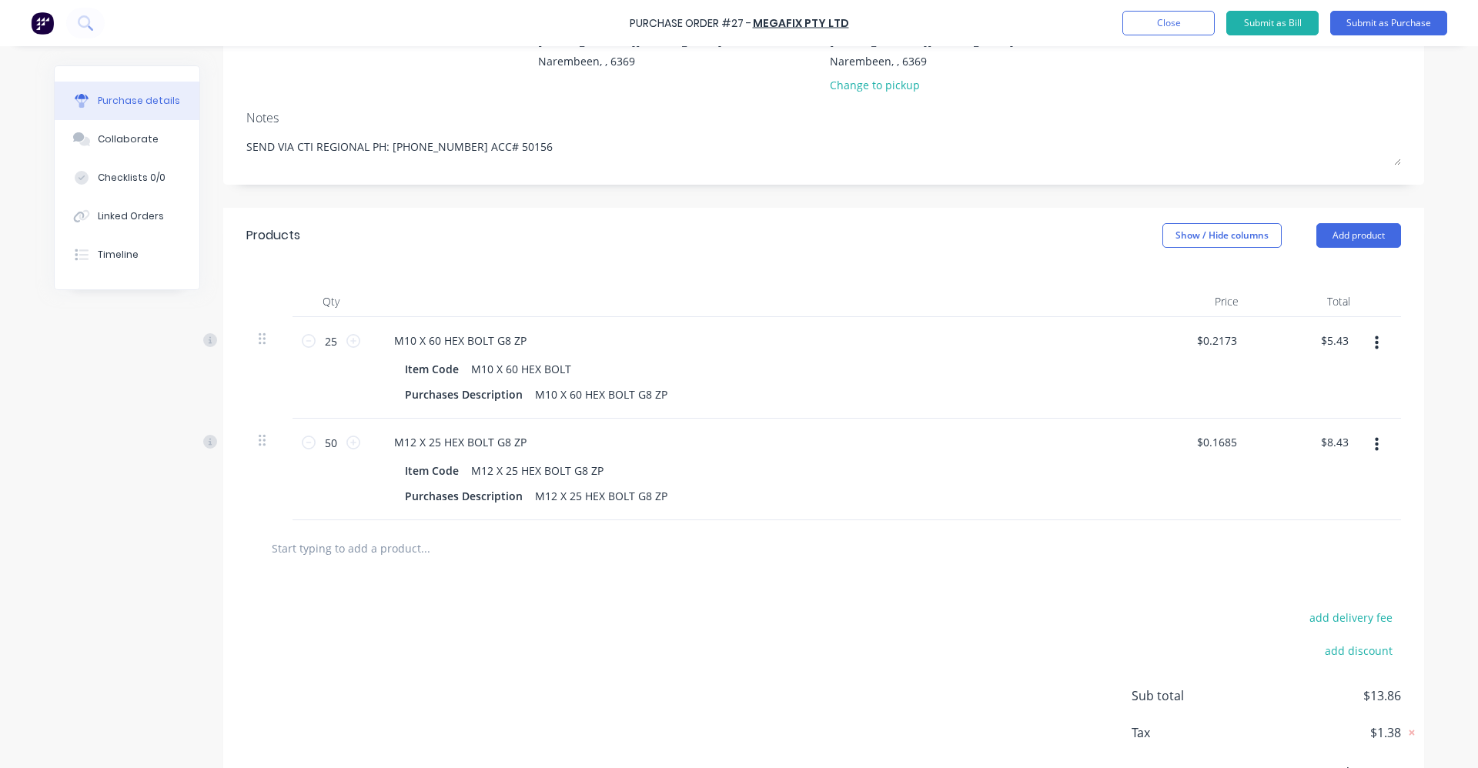
click at [310, 541] on input "text" at bounding box center [425, 548] width 308 height 31
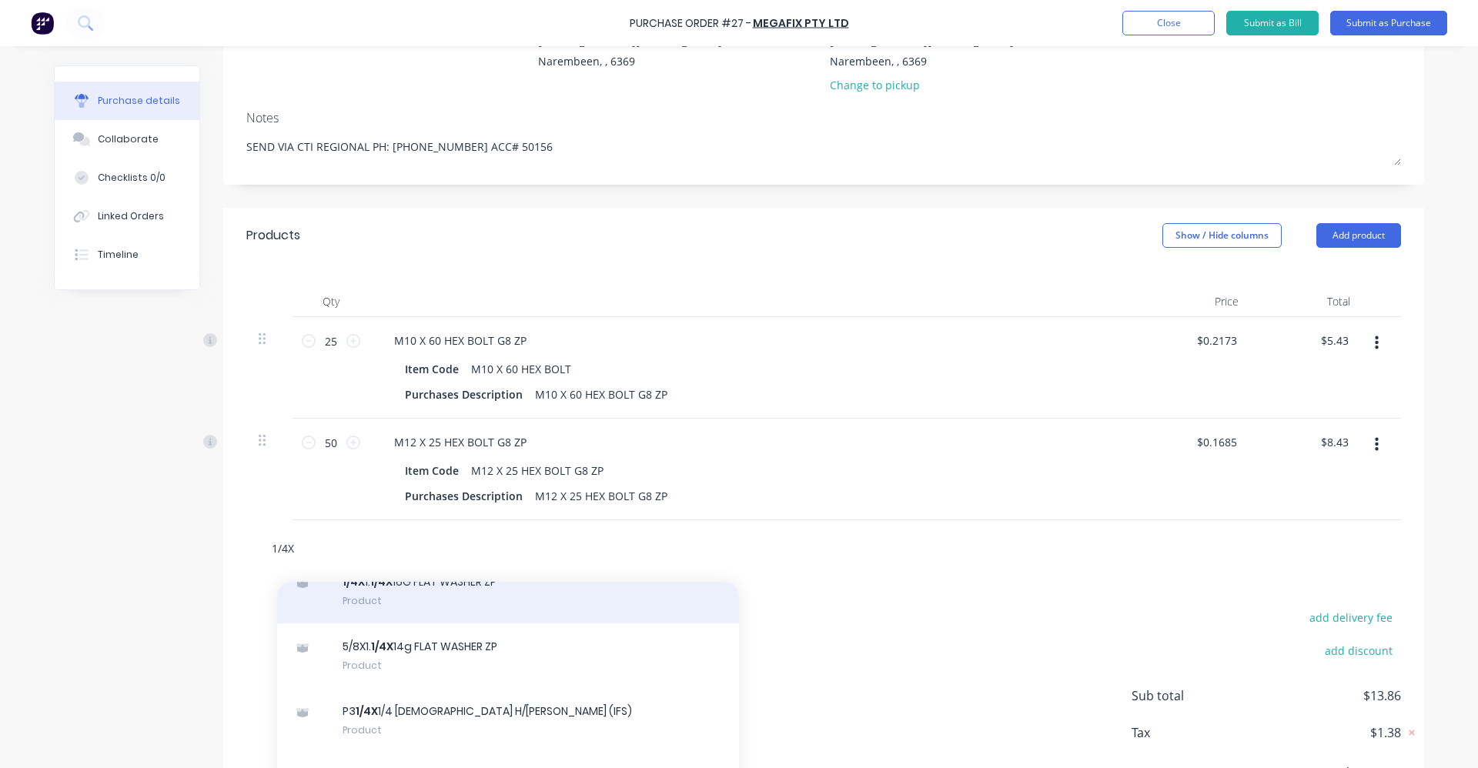
scroll to position [385, 0]
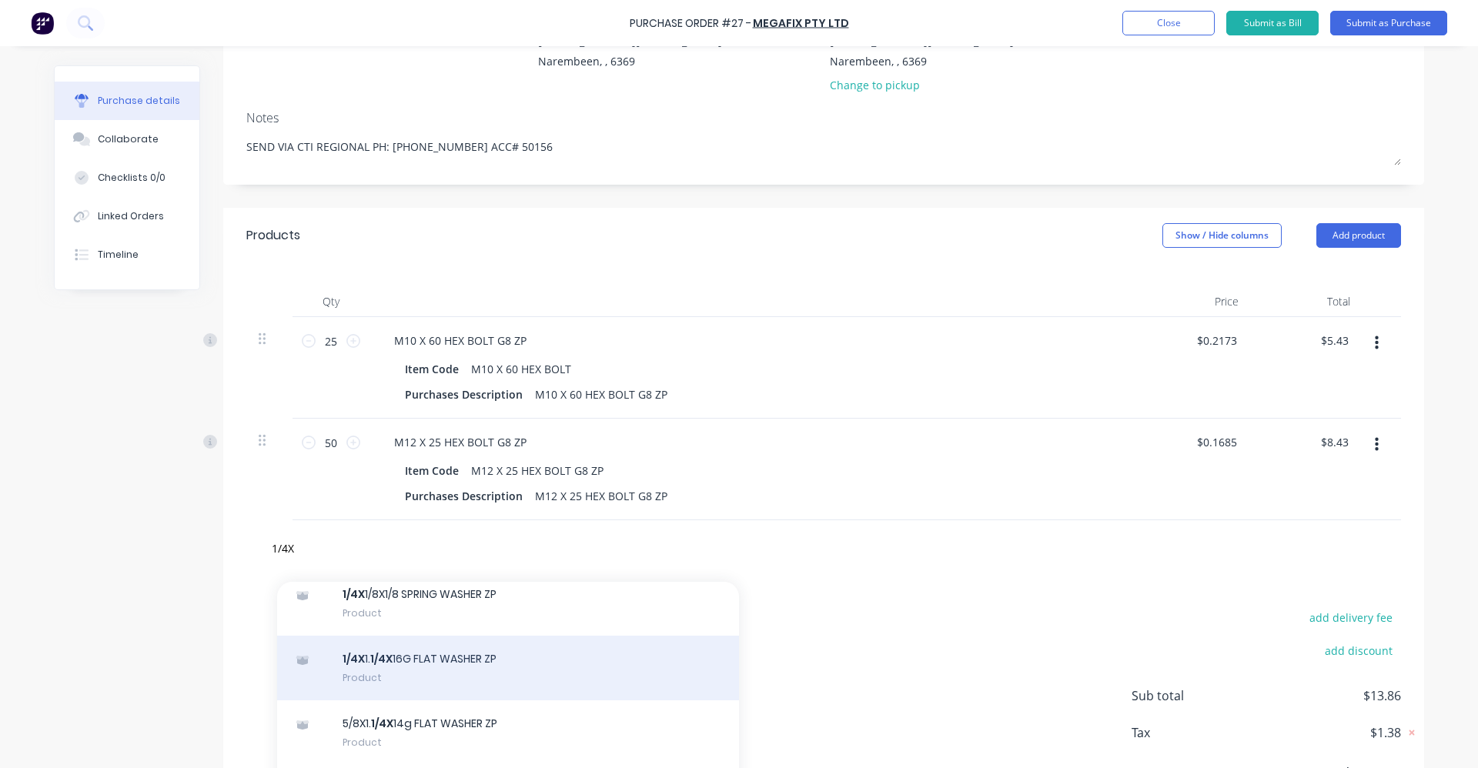
click at [564, 659] on div "1/4X 1. 1/4X 16G FLAT WASHER ZP Product" at bounding box center [508, 668] width 462 height 65
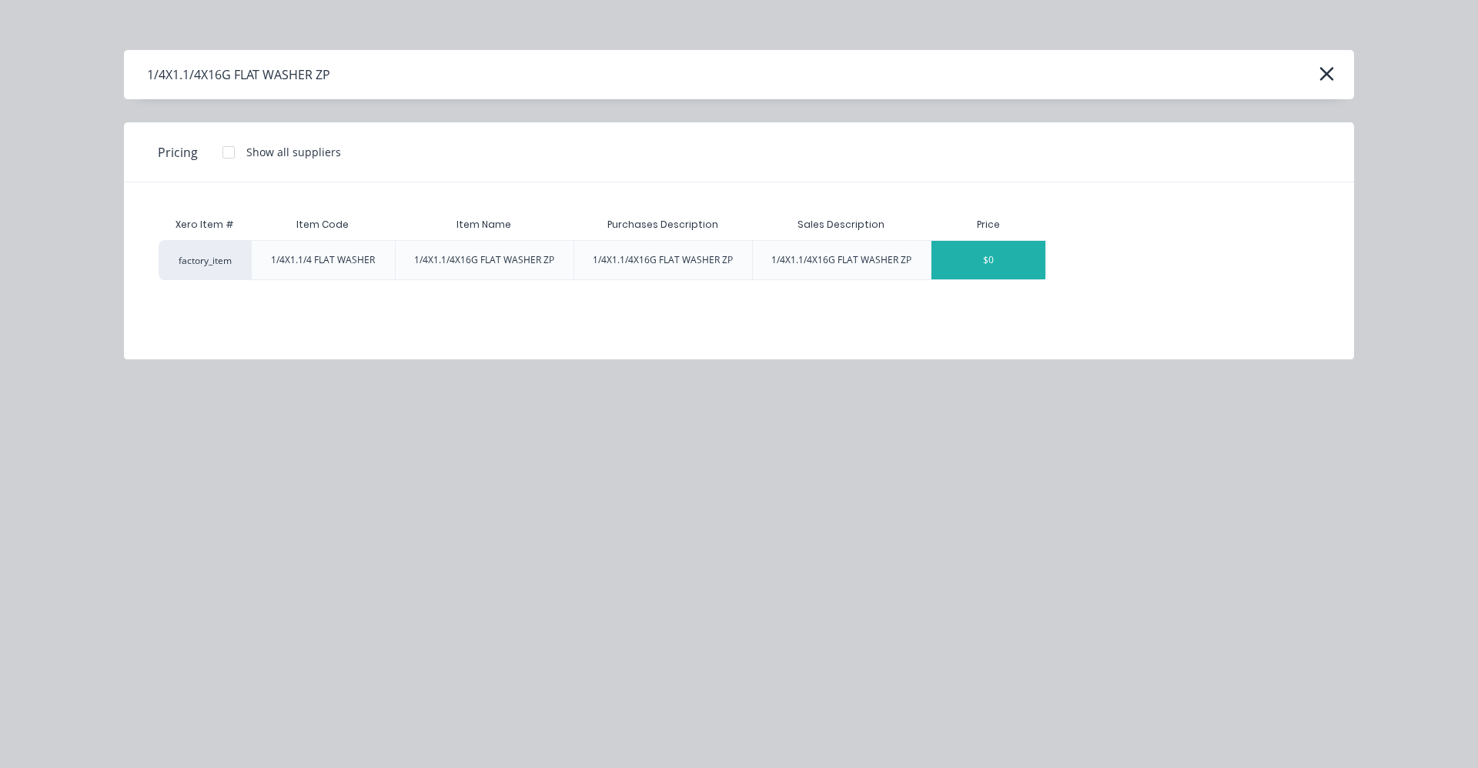
click at [1006, 267] on div "$0" at bounding box center [989, 260] width 114 height 38
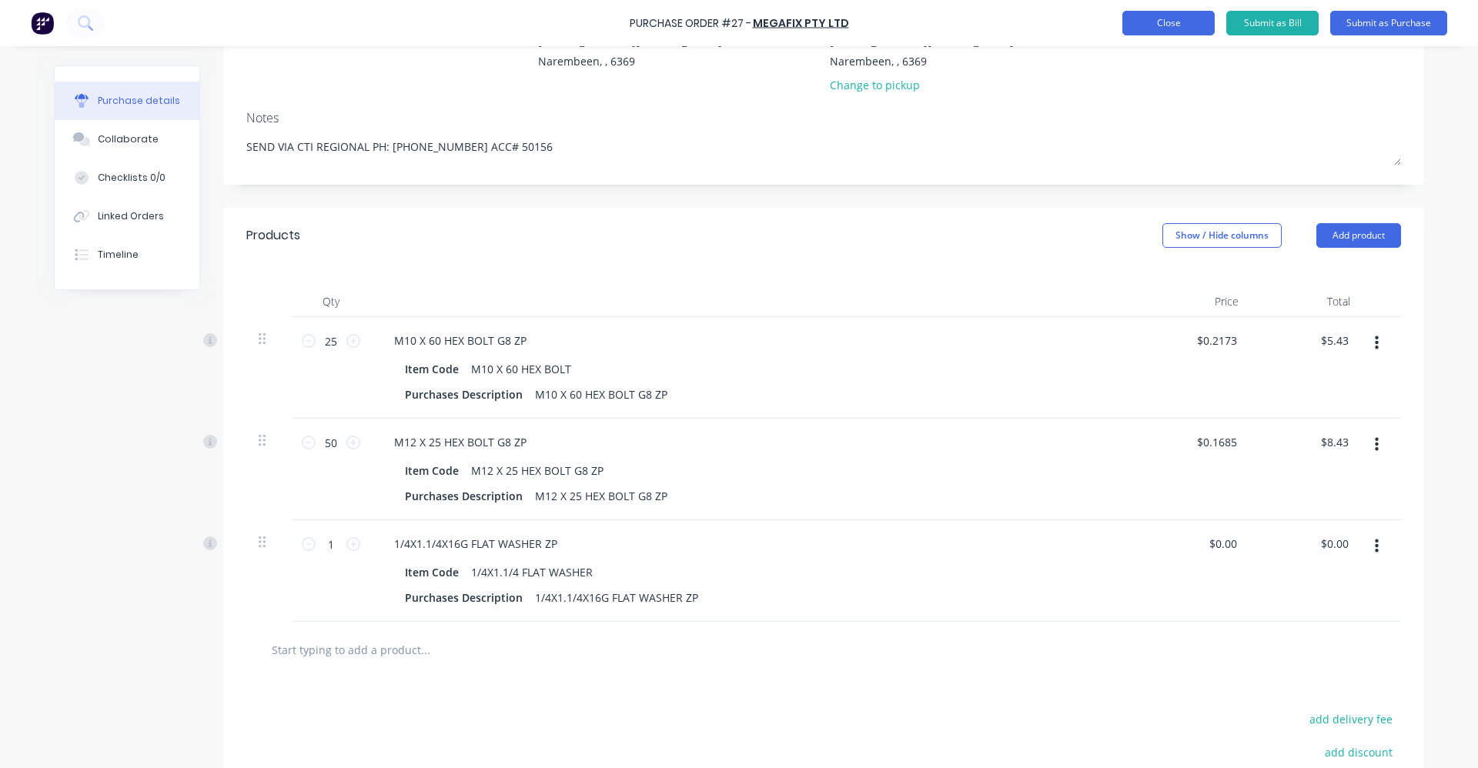
click at [1180, 30] on button "Close" at bounding box center [1169, 23] width 92 height 25
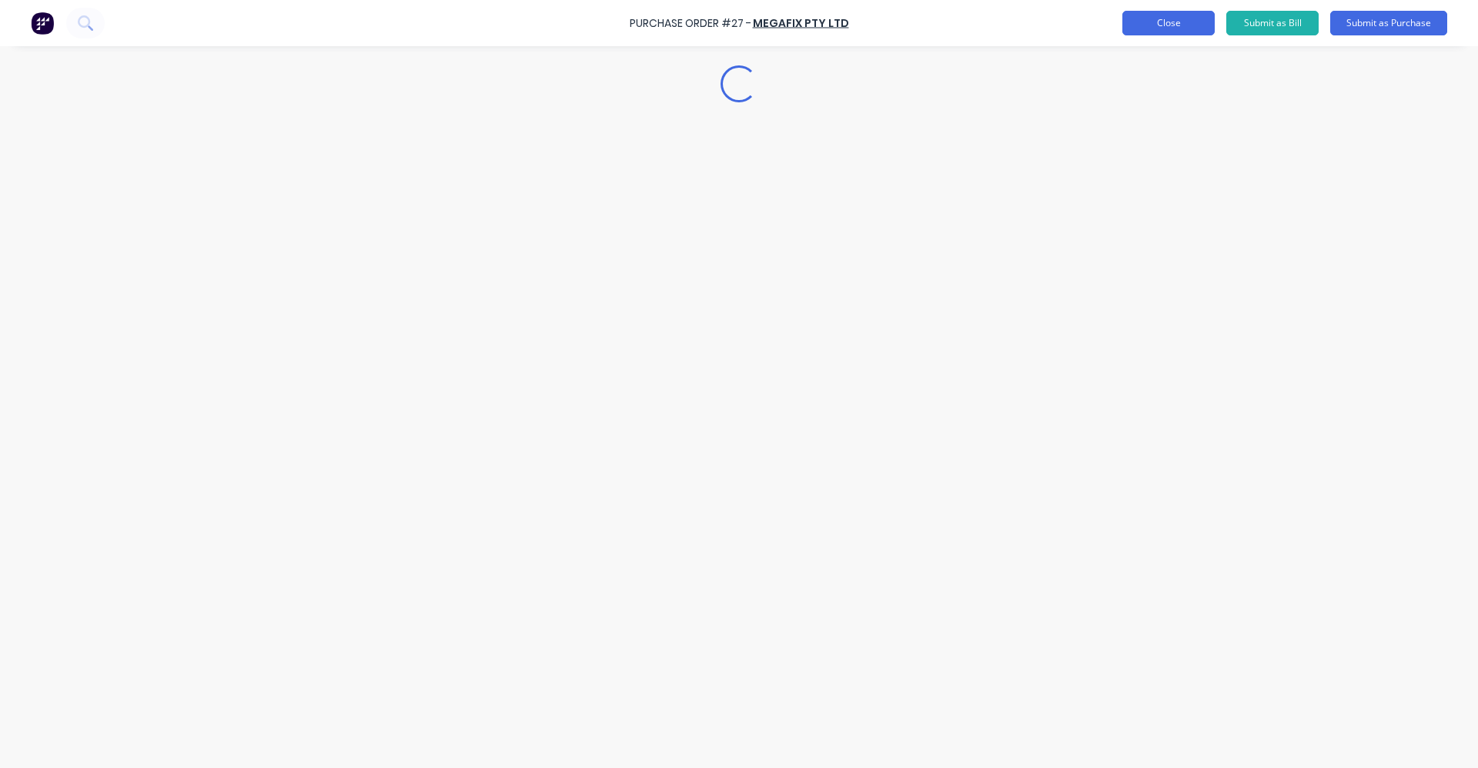
scroll to position [0, 0]
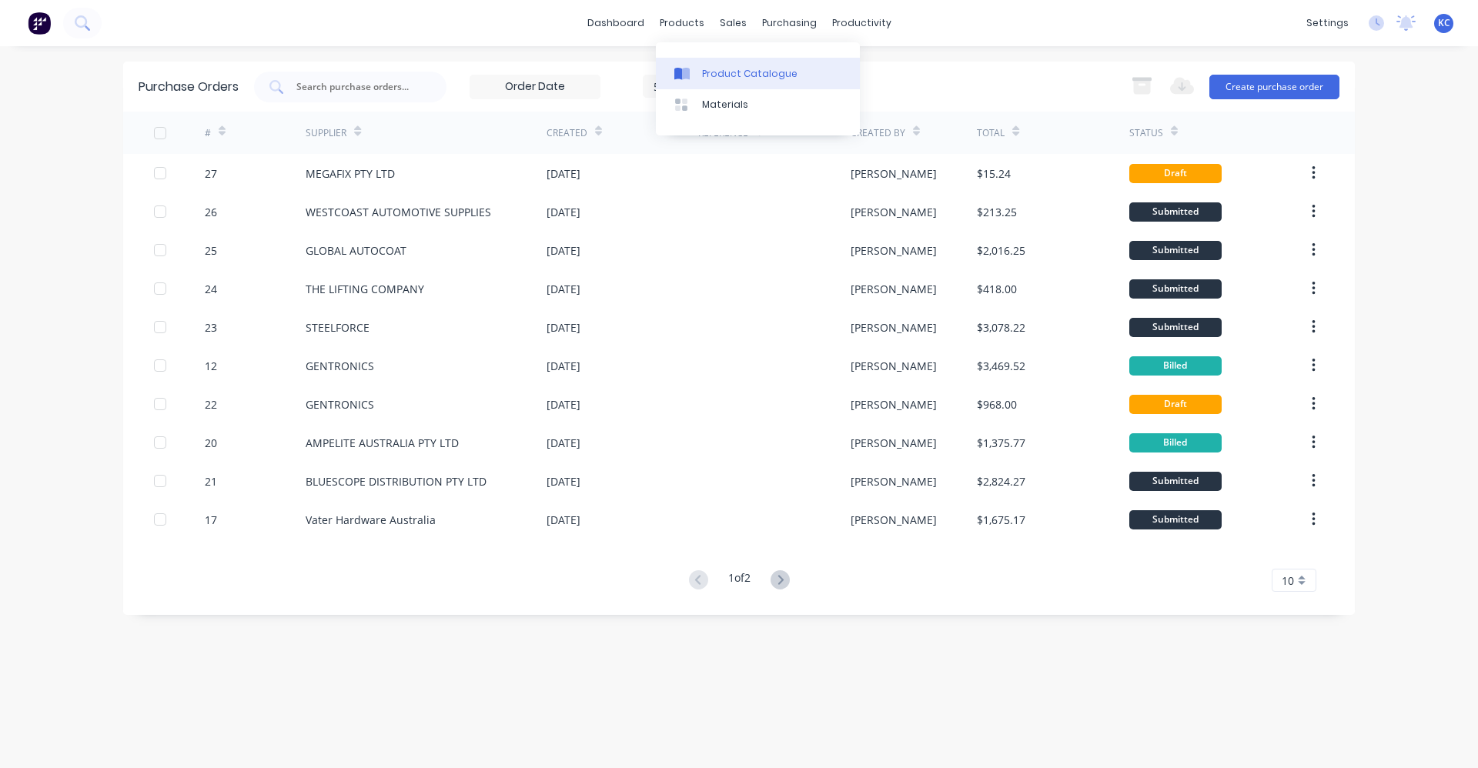
click at [715, 82] on link "Product Catalogue" at bounding box center [758, 73] width 204 height 31
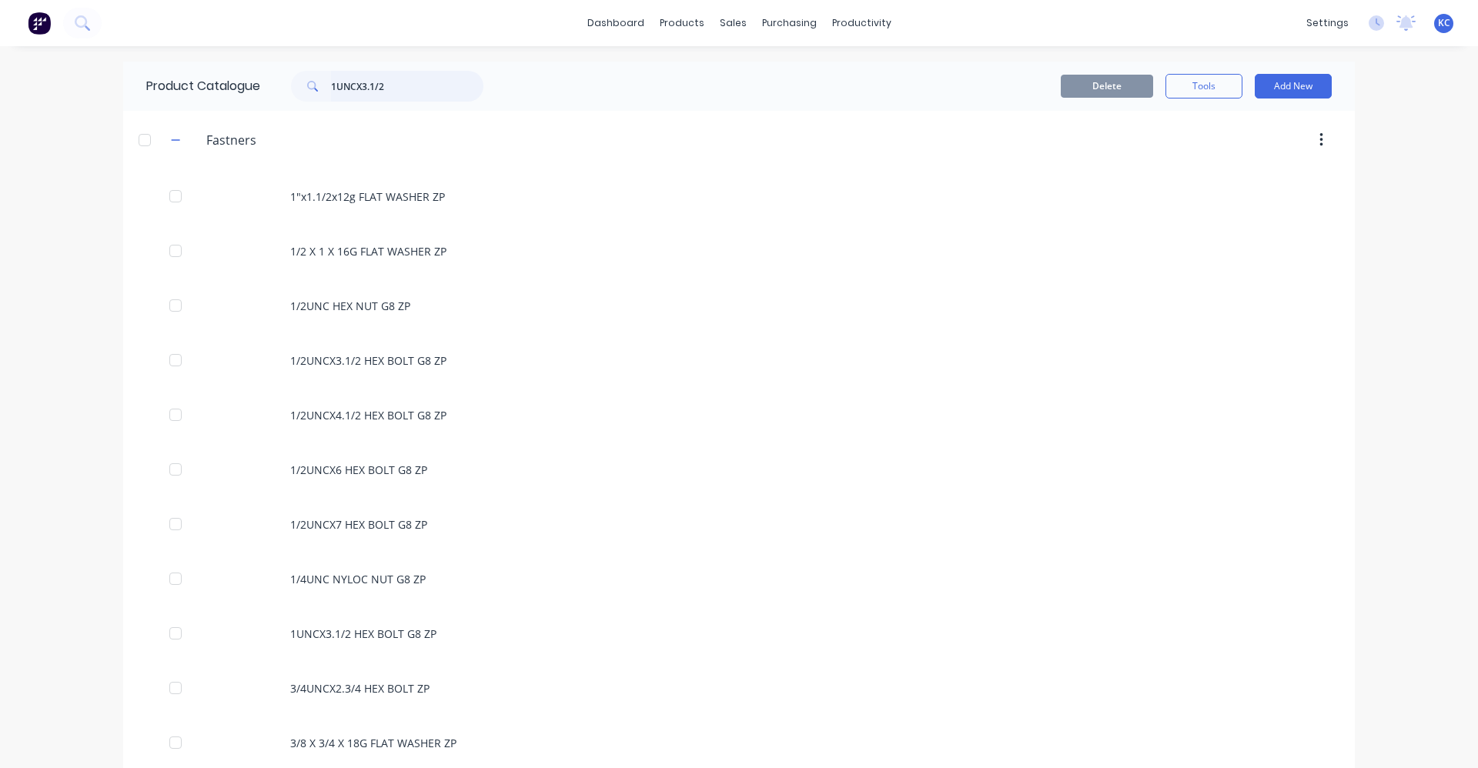
click at [313, 92] on div "1UNCX3.1/2" at bounding box center [387, 86] width 192 height 31
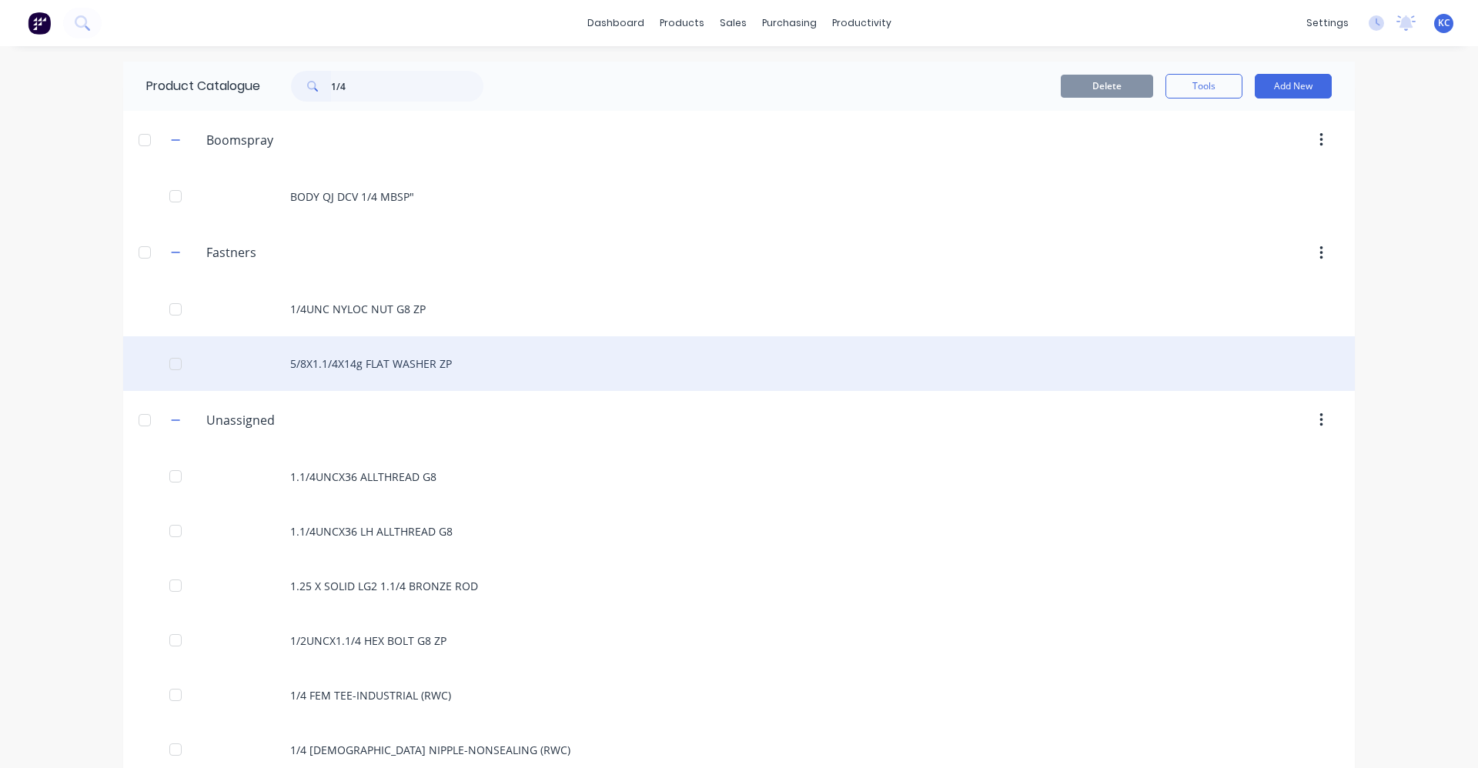
click at [458, 361] on div "5/8X1.1/4X14g FLAT WASHER ZP" at bounding box center [739, 363] width 1232 height 55
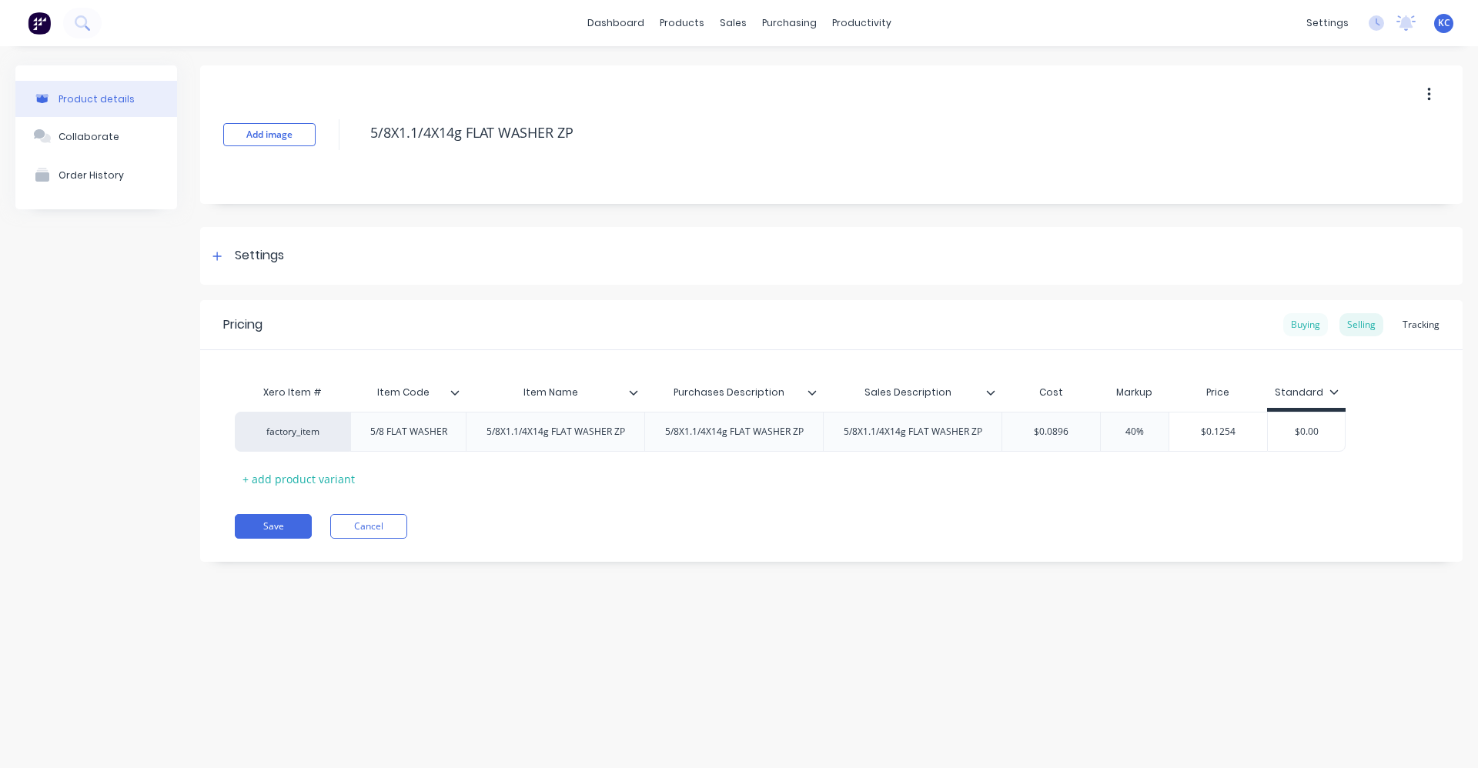
click at [1318, 335] on div "Buying" at bounding box center [1306, 324] width 45 height 23
click at [1364, 324] on div "Selling" at bounding box center [1362, 324] width 44 height 23
drag, startPoint x: 1086, startPoint y: 434, endPoint x: 1026, endPoint y: 437, distance: 60.1
click at [1026, 437] on input "$0.0896" at bounding box center [1052, 432] width 98 height 14
click at [1314, 320] on div "Buying" at bounding box center [1306, 324] width 45 height 23
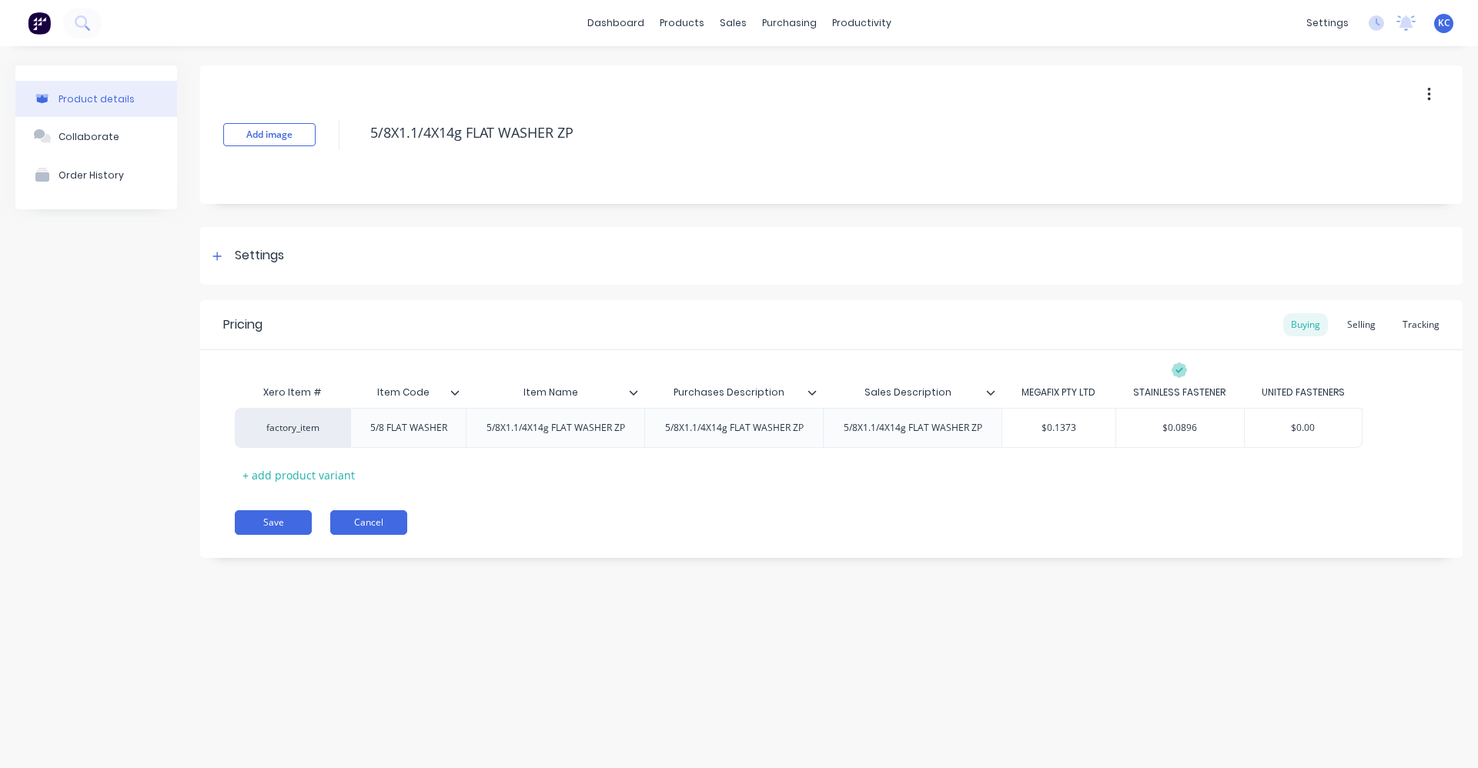
click at [348, 518] on button "Cancel" at bounding box center [368, 523] width 77 height 25
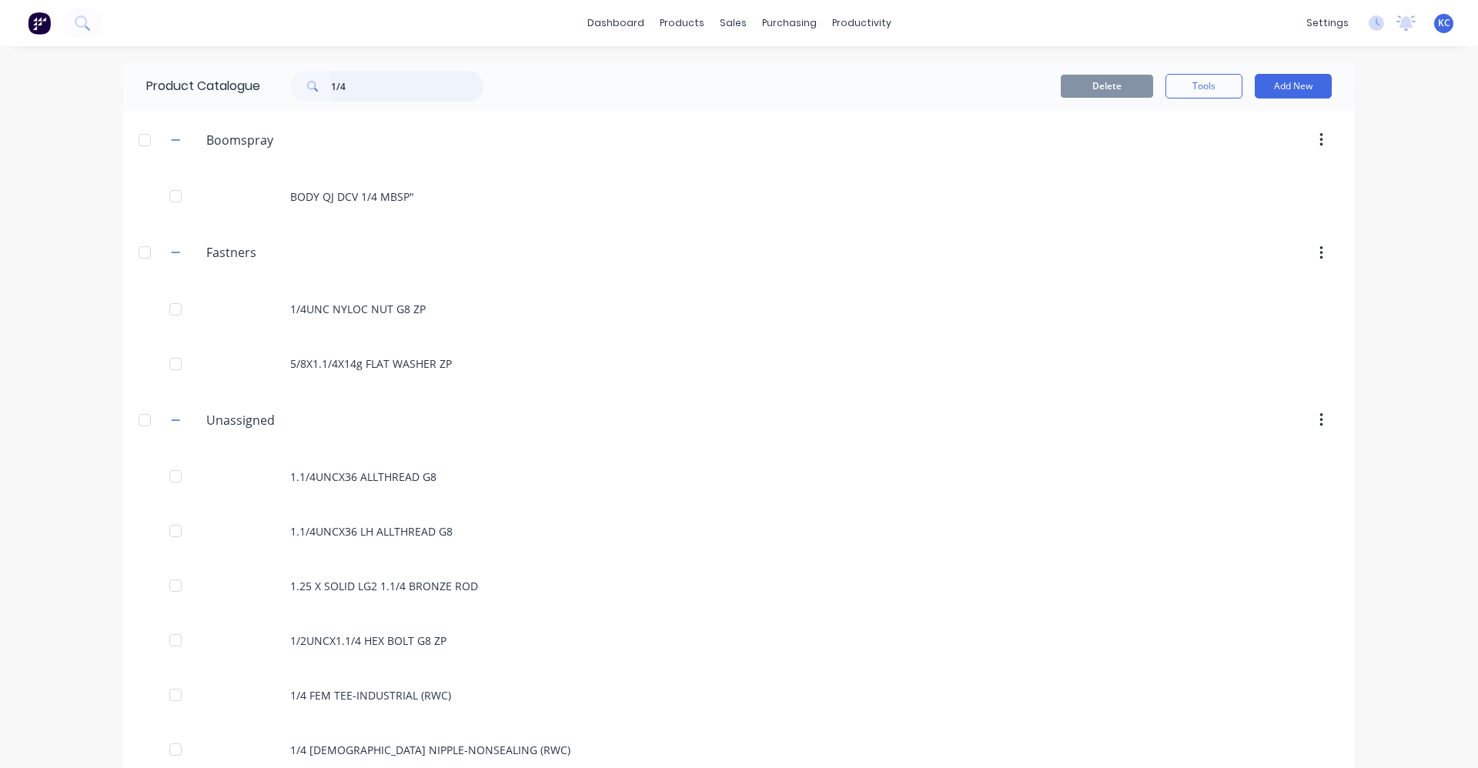
click at [358, 85] on input "1/4" at bounding box center [407, 86] width 152 height 31
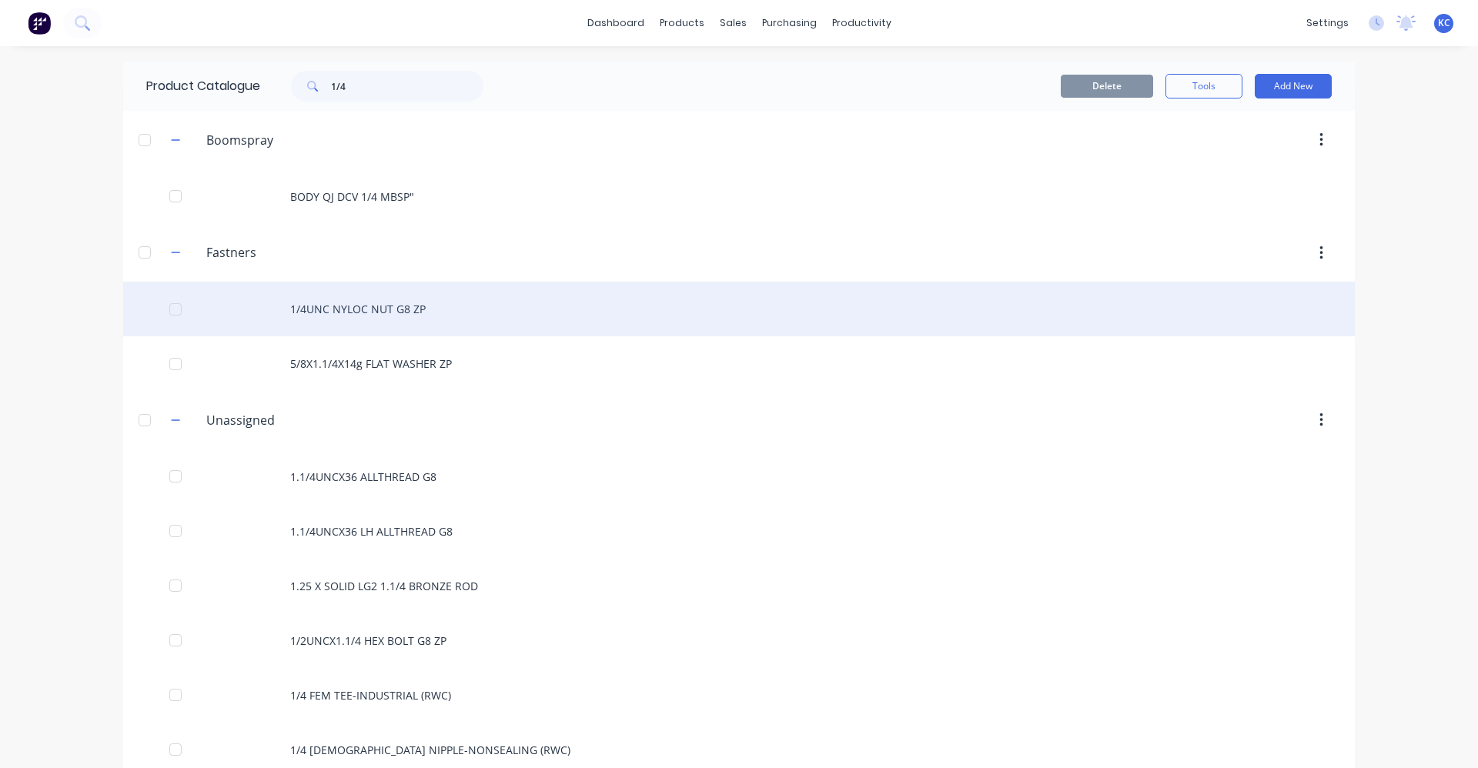
click at [405, 315] on div "1/4UNC NYLOC NUT G8 ZP" at bounding box center [739, 309] width 1232 height 55
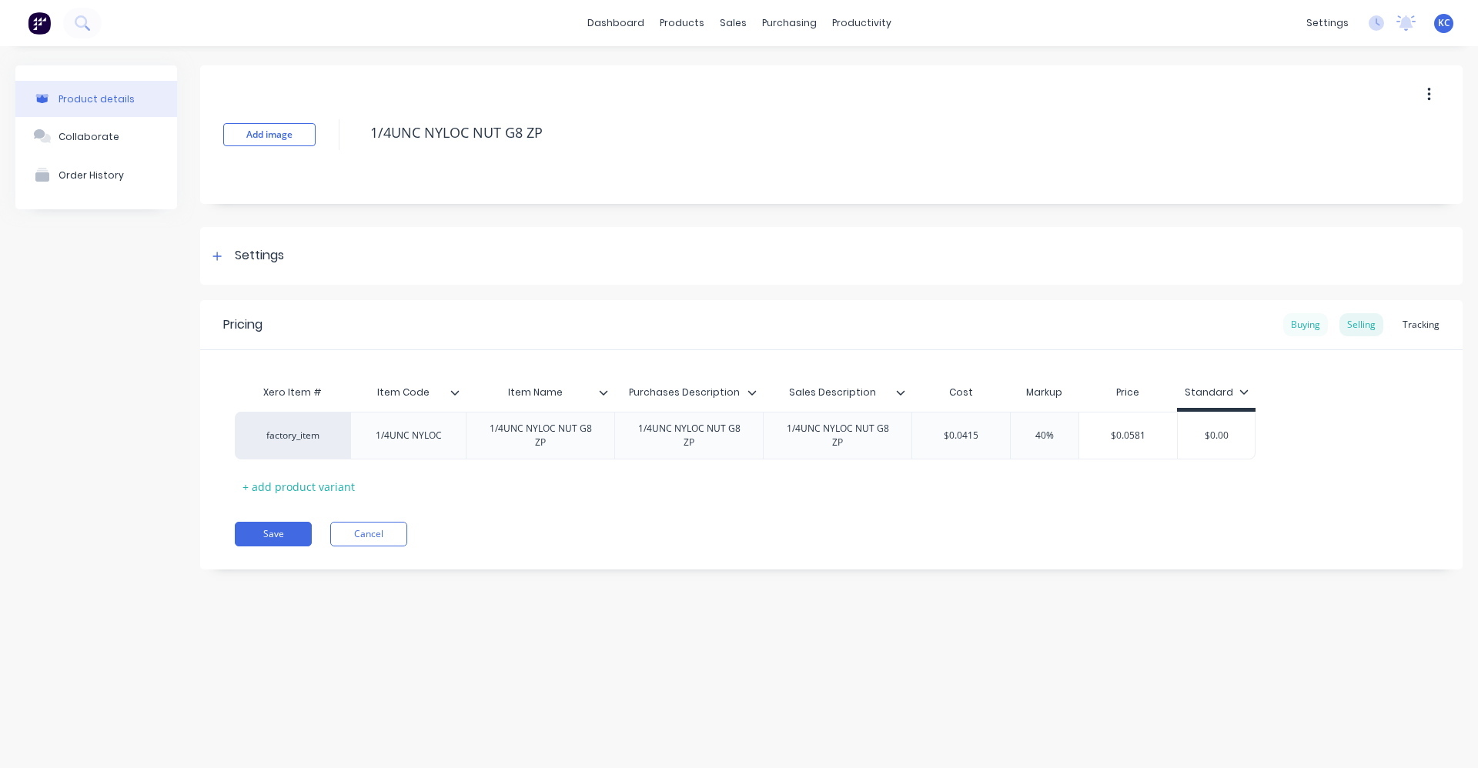
click at [1313, 323] on div "Buying" at bounding box center [1306, 324] width 45 height 23
drag, startPoint x: 1365, startPoint y: 323, endPoint x: 1352, endPoint y: 309, distance: 19.6
click at [1367, 323] on div "Selling" at bounding box center [1362, 324] width 44 height 23
click at [772, 22] on div "purchasing" at bounding box center [790, 23] width 70 height 23
click at [823, 76] on div "Purchase Orders" at bounding box center [839, 74] width 82 height 14
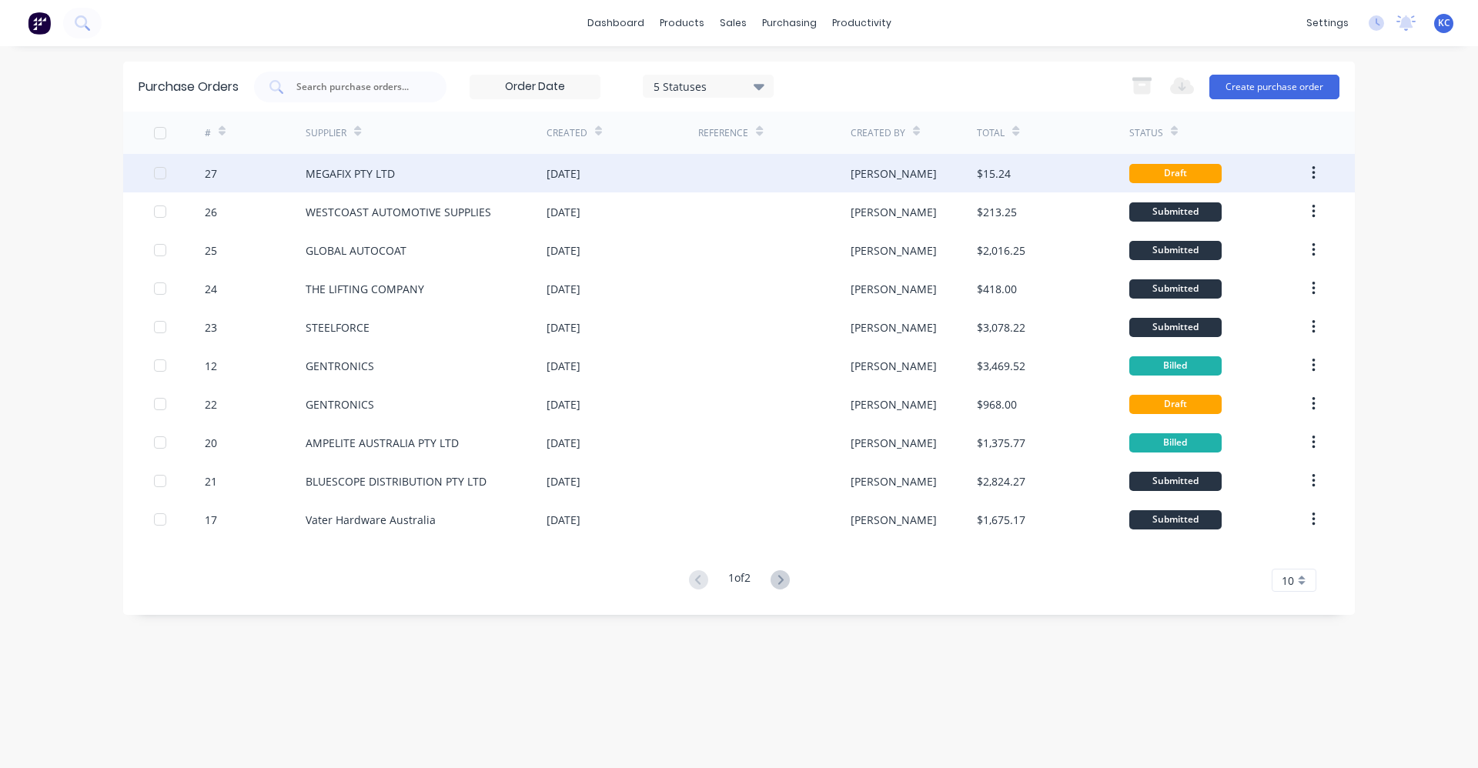
click at [336, 176] on div "MEGAFIX PTY LTD" at bounding box center [350, 174] width 89 height 16
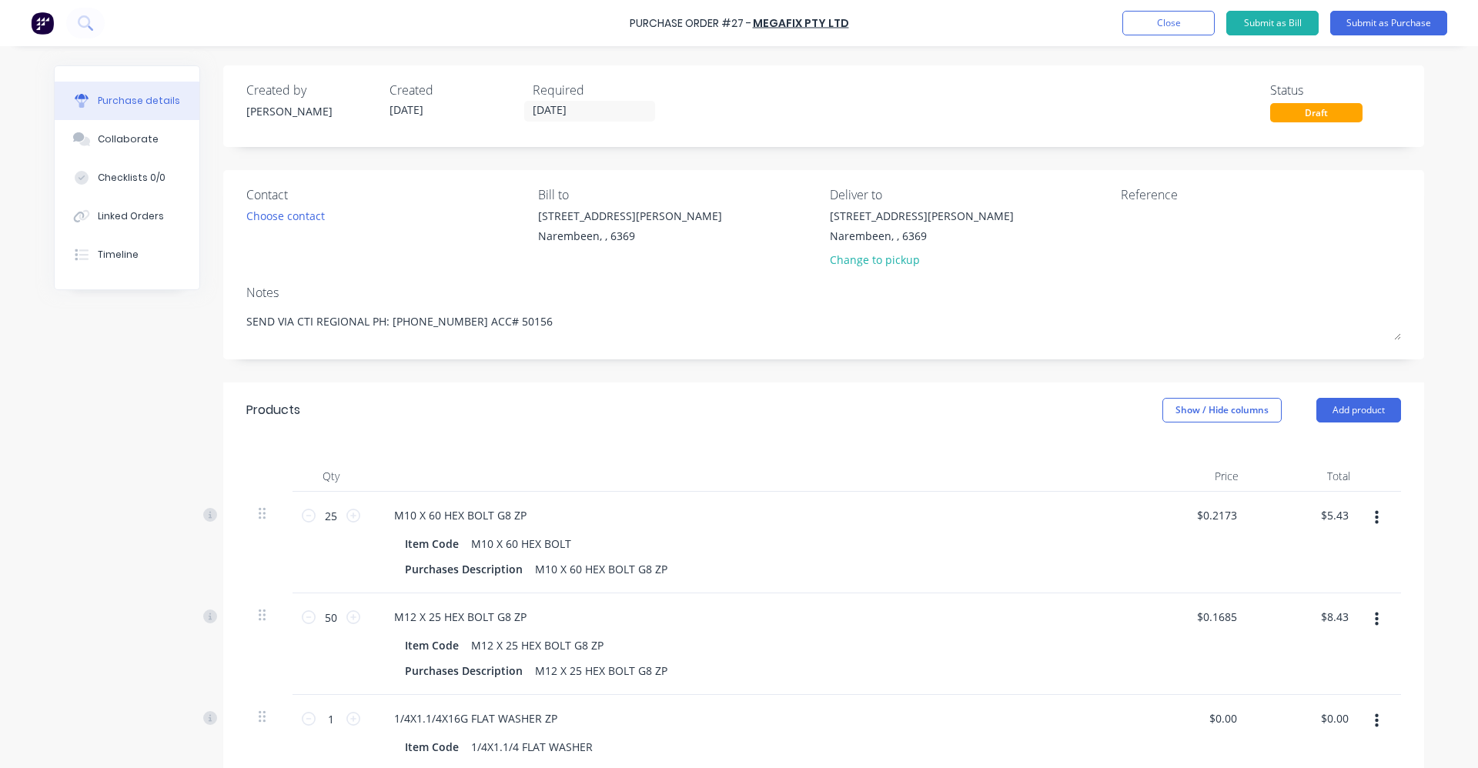
scroll to position [154, 0]
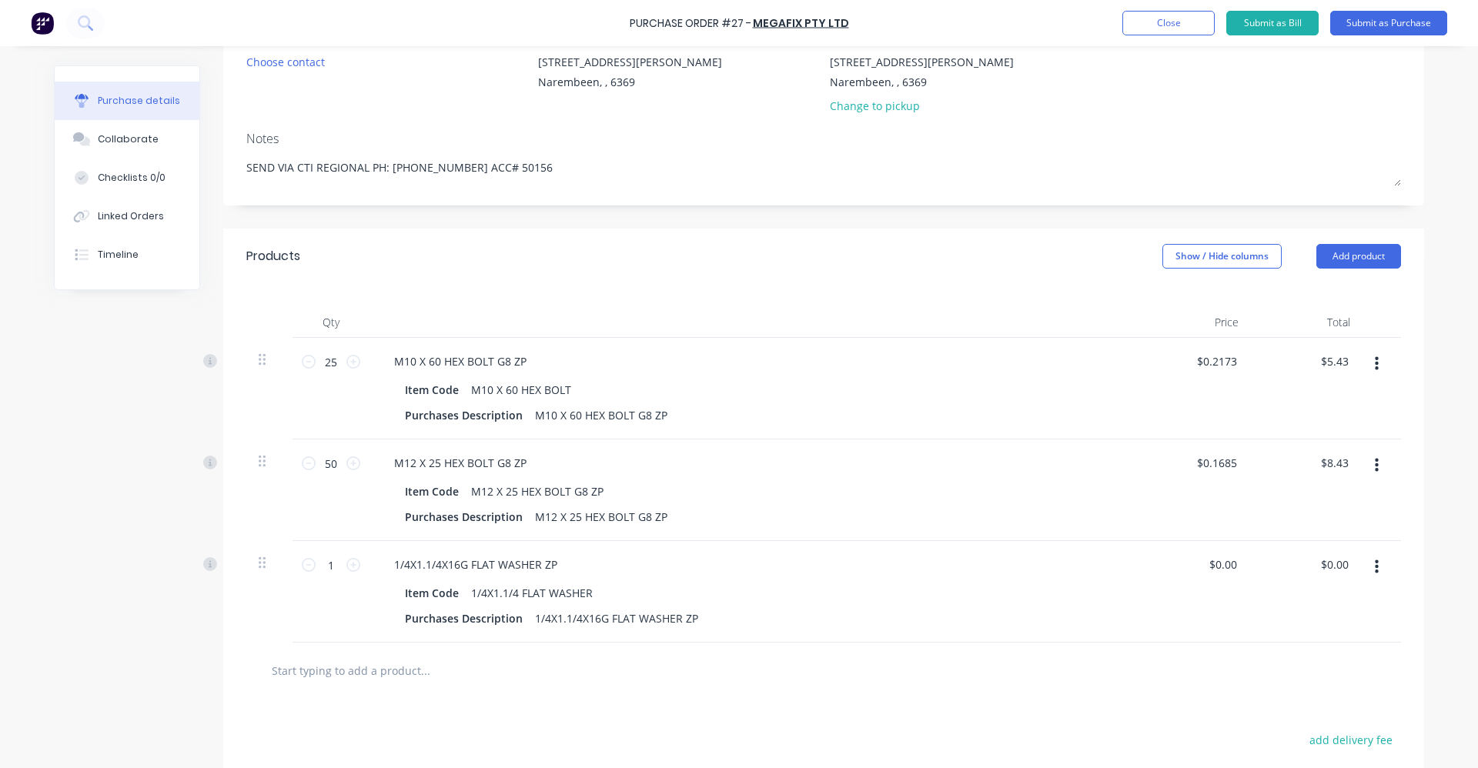
click at [564, 563] on div "1/4X1.1/4X16G FLAT WASHER ZP" at bounding box center [754, 565] width 745 height 22
click at [555, 564] on div "1/4X1.1/4X16G FLAT WASHER ZP" at bounding box center [476, 565] width 188 height 22
drag, startPoint x: 555, startPoint y: 564, endPoint x: 357, endPoint y: 546, distance: 199.5
click at [357, 546] on div "1 1 1/4X1.1/4X16G FLAT WASHER ZP Item Code 1/4X1.1/4 FLAT WASHER Purchases Desc…" at bounding box center [823, 592] width 1155 height 102
click at [1375, 570] on icon "button" at bounding box center [1377, 567] width 4 height 17
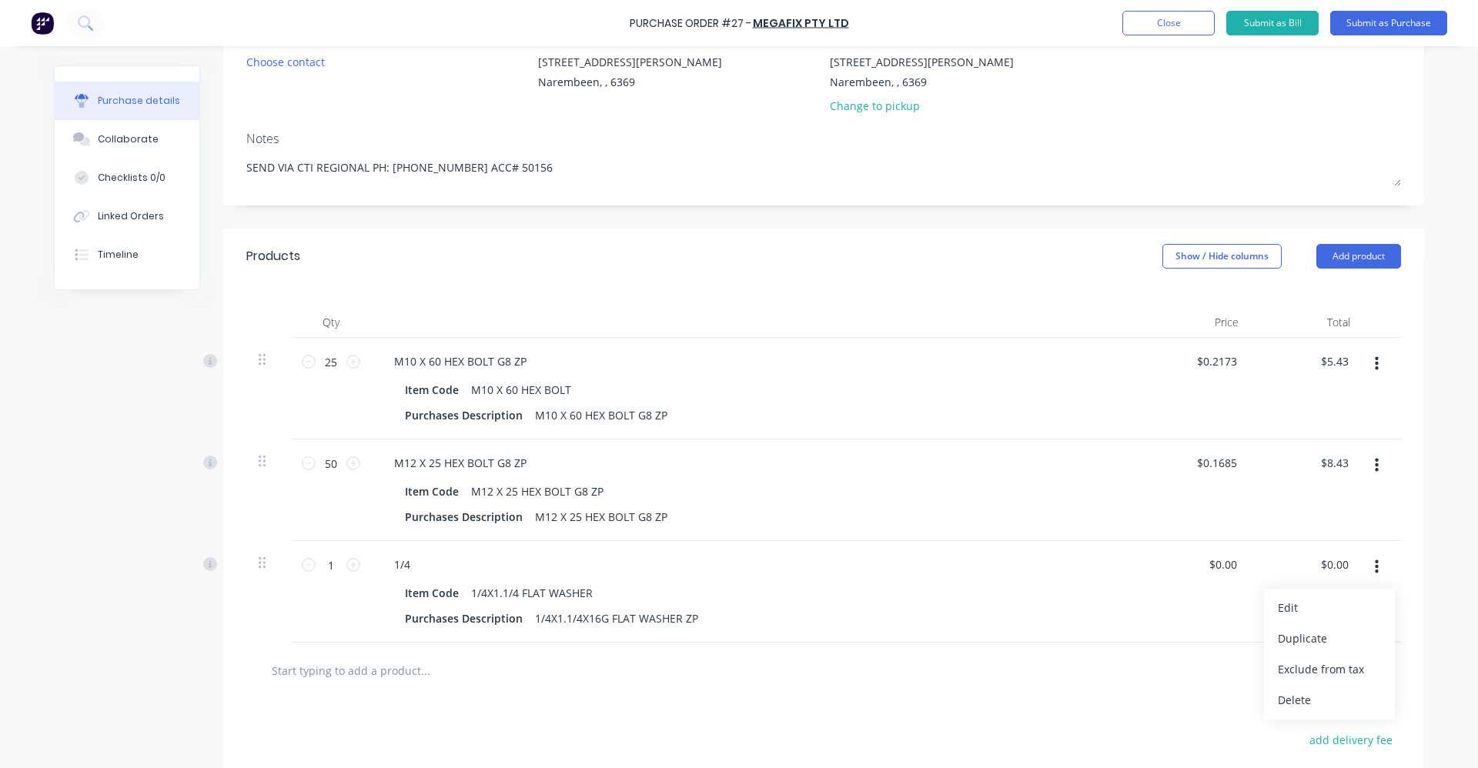
click at [1331, 596] on button "Edit" at bounding box center [1329, 608] width 131 height 31
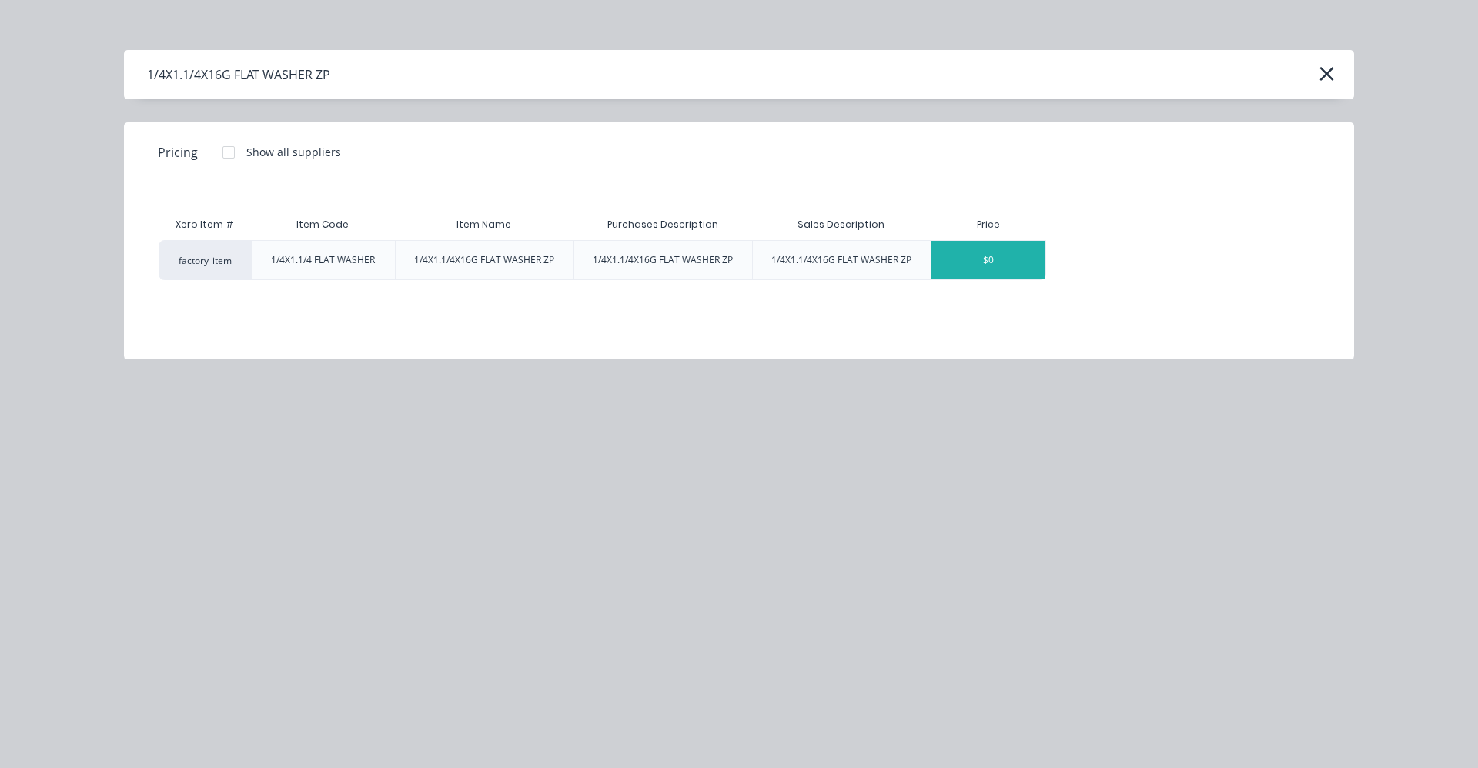
click at [1330, 74] on icon "button" at bounding box center [1327, 74] width 16 height 22
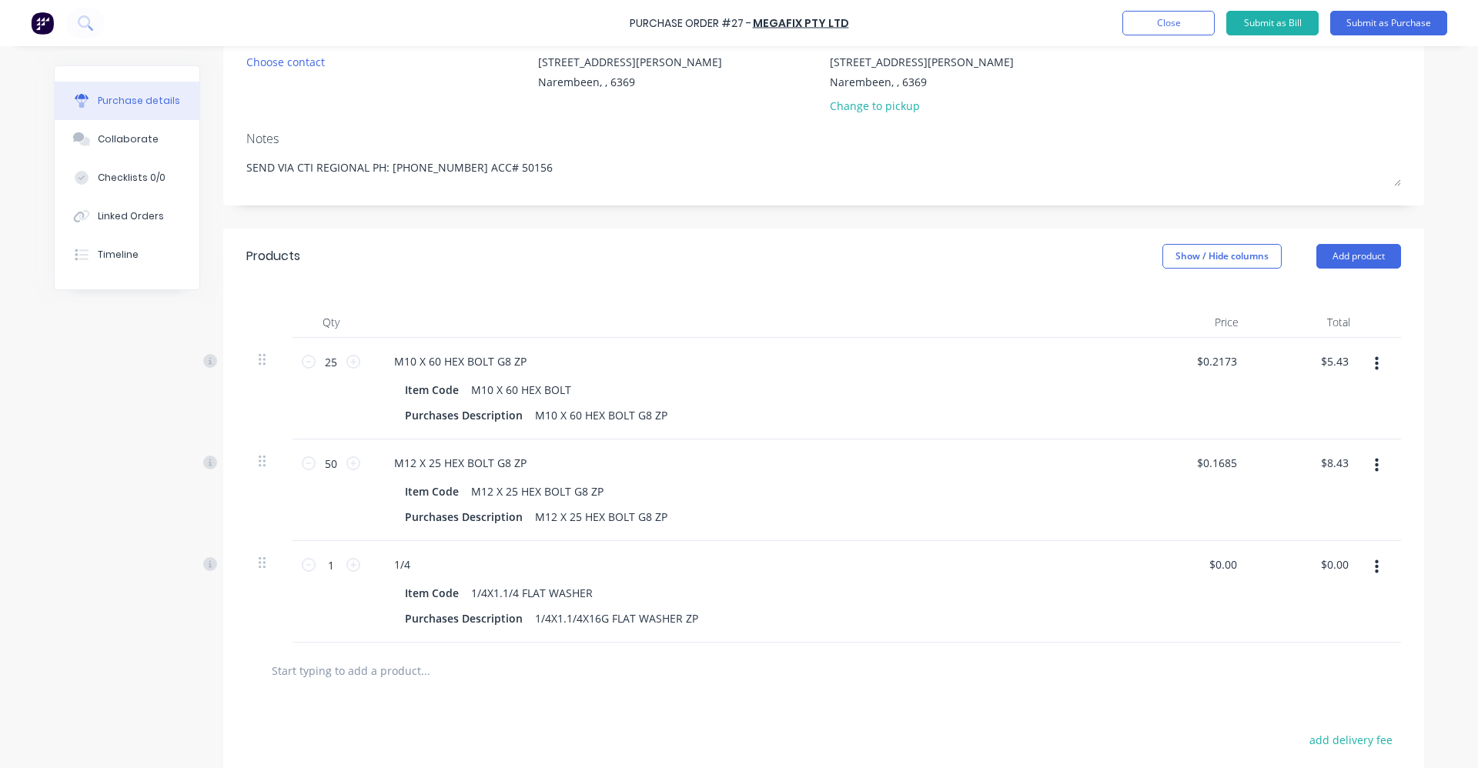
click at [1375, 567] on icon "button" at bounding box center [1377, 568] width 4 height 14
click at [1317, 694] on button "Delete" at bounding box center [1329, 700] width 131 height 31
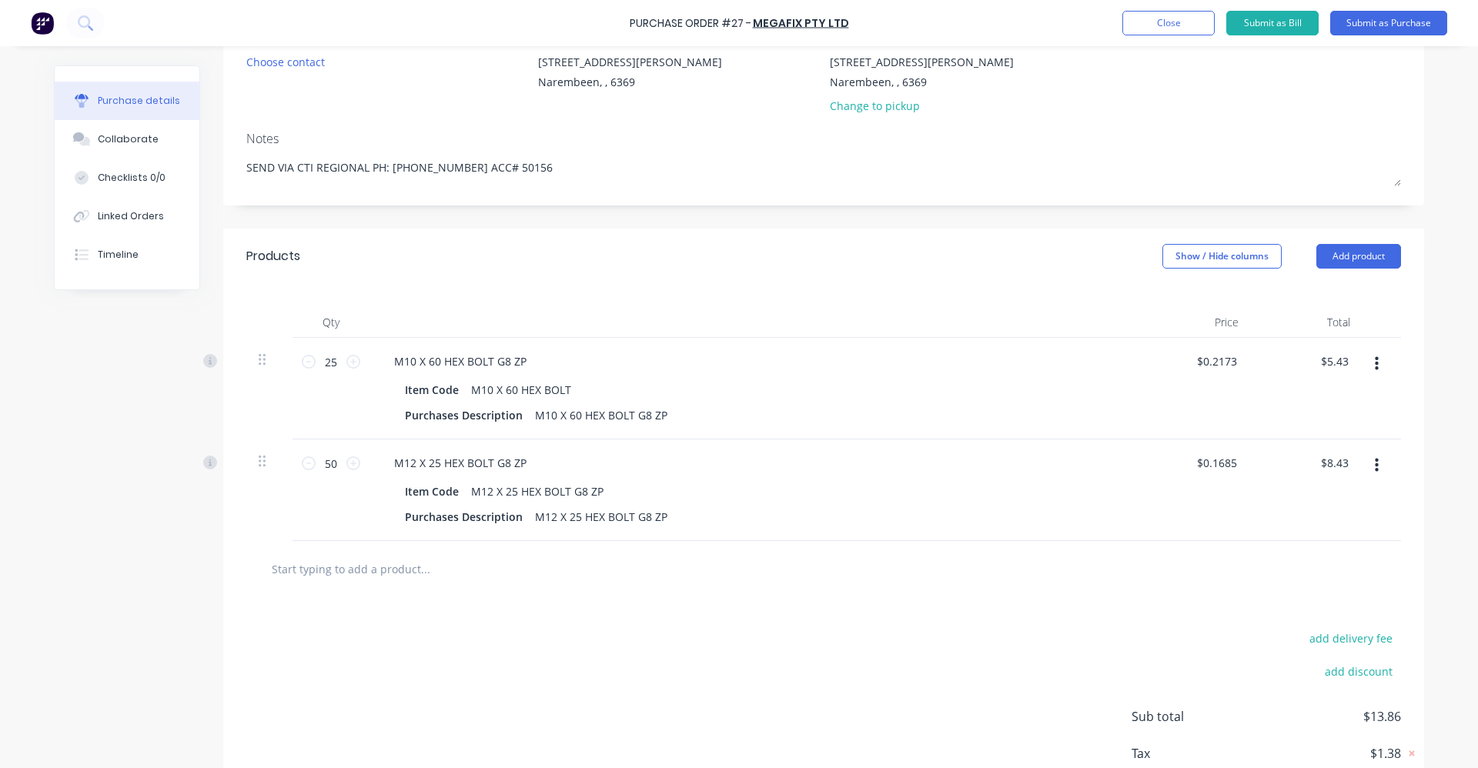
click at [343, 566] on input "text" at bounding box center [425, 569] width 308 height 31
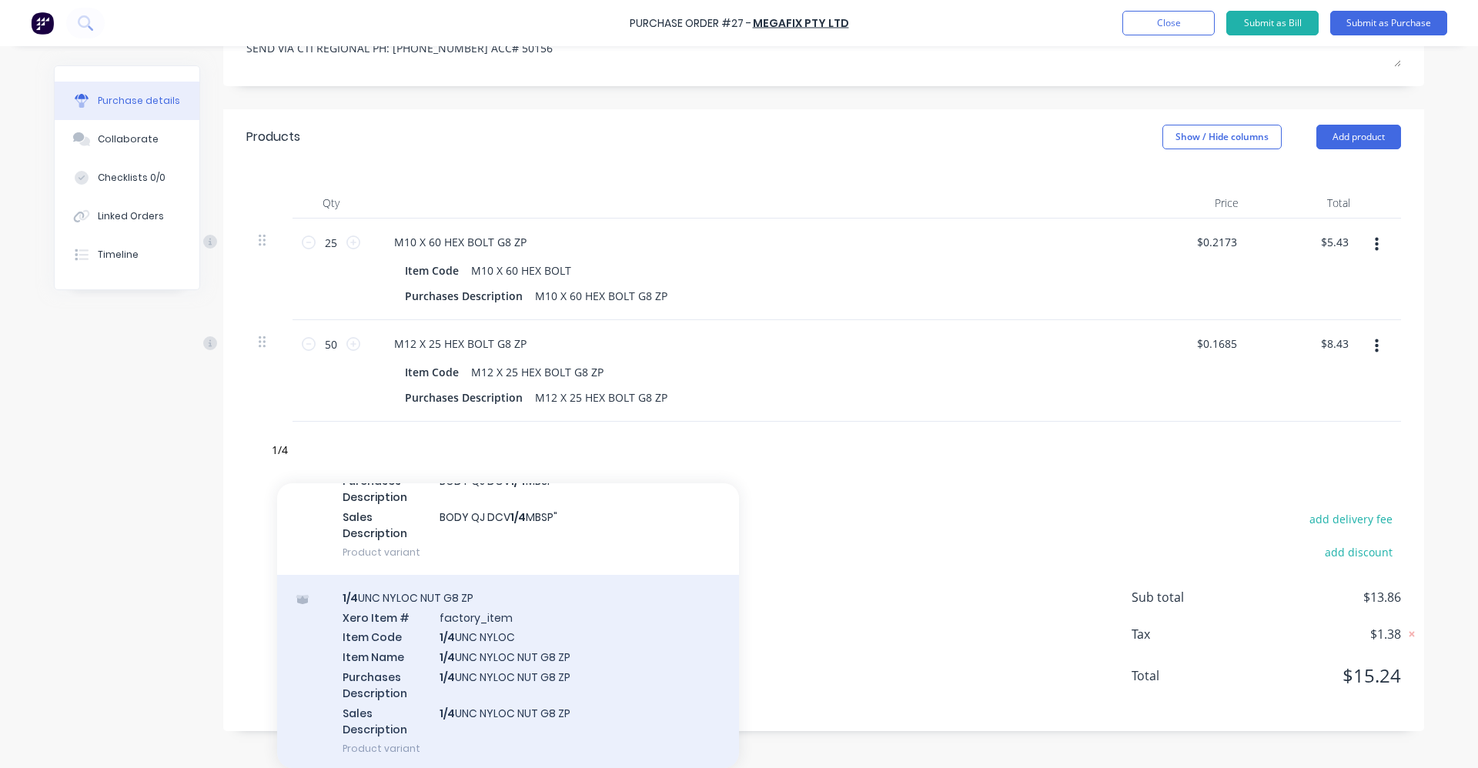
click at [580, 645] on div "1/4 UNC NYLOC NUT G8 ZP Xero Item # factory_item Item Code 1/4 UNC NYLOC Item N…" at bounding box center [508, 673] width 462 height 196
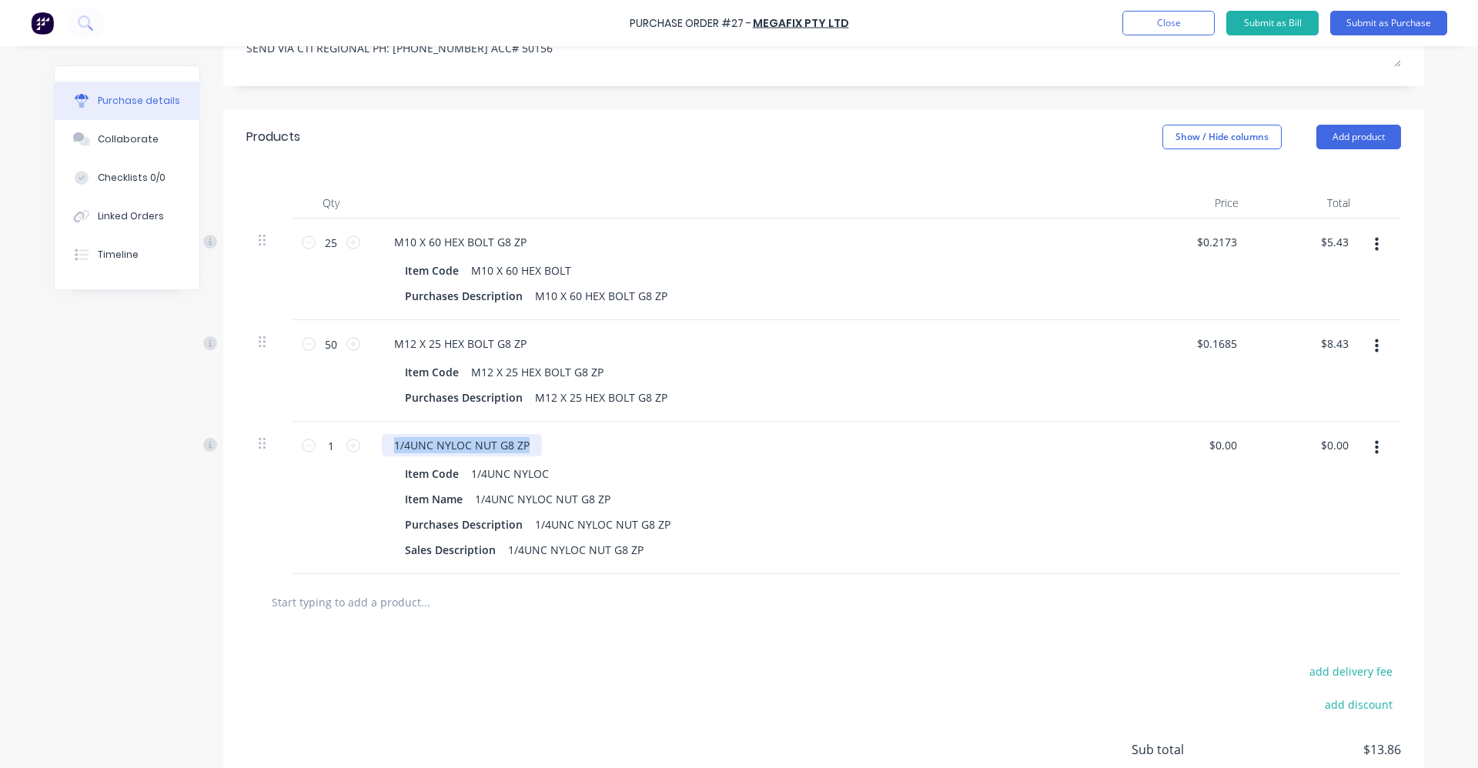
drag, startPoint x: 531, startPoint y: 438, endPoint x: 359, endPoint y: 438, distance: 171.7
click at [360, 438] on div "1 1 1/4UNC NYLOC NUT G8 ZP Item Code 1/4UNC NYLOC Item Name 1/4UNC NYLOC NUT G8…" at bounding box center [823, 498] width 1155 height 152
copy div "1/4UNC NYLOC NUT G8 ZP"
click at [1365, 444] on button "button" at bounding box center [1377, 448] width 36 height 28
click at [1289, 591] on button "Delete" at bounding box center [1329, 581] width 131 height 31
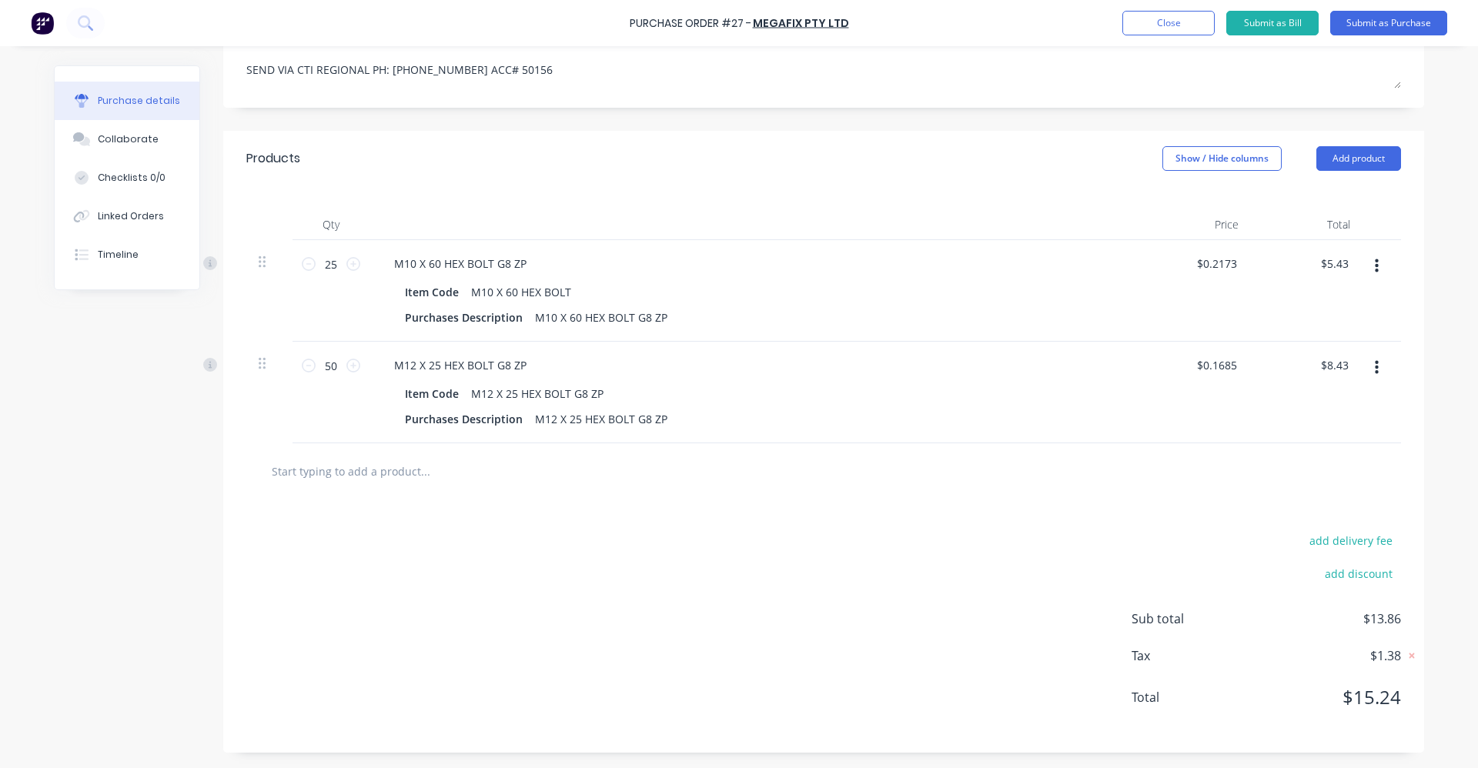
scroll to position [252, 0]
click at [1327, 157] on button "Add product" at bounding box center [1359, 158] width 85 height 25
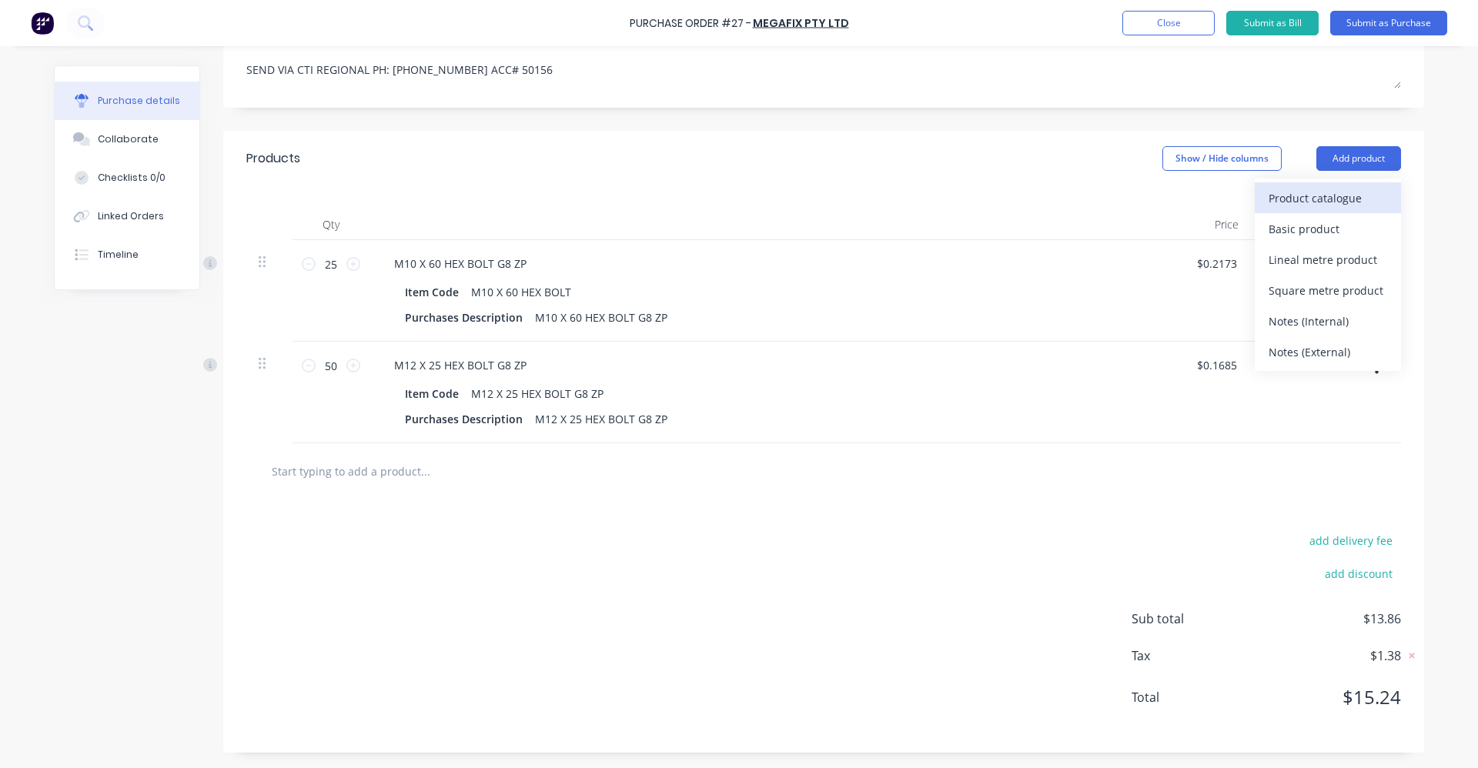
click at [1308, 200] on div "Product catalogue" at bounding box center [1328, 198] width 119 height 22
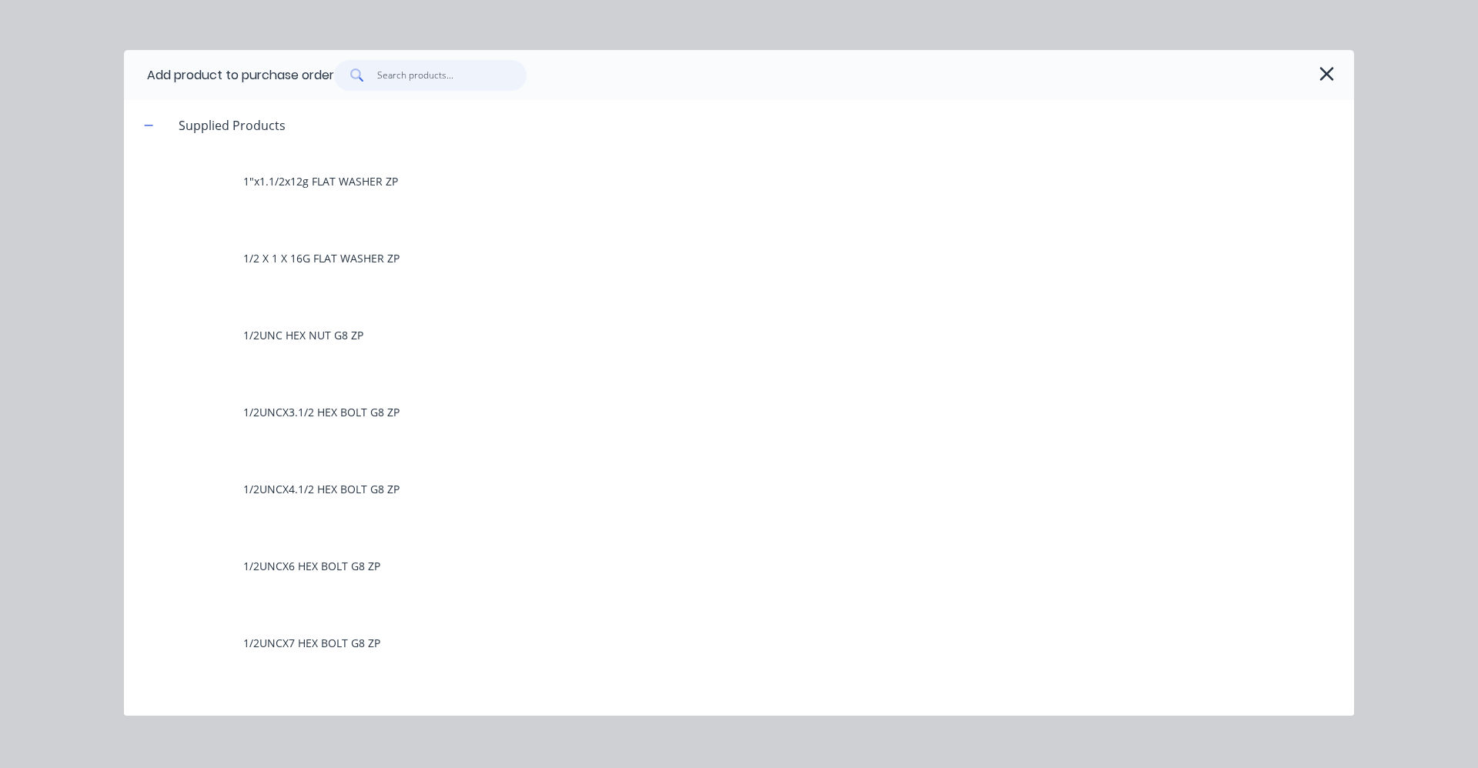
paste input "1/4UNC NYLOC NUT G8 ZP"
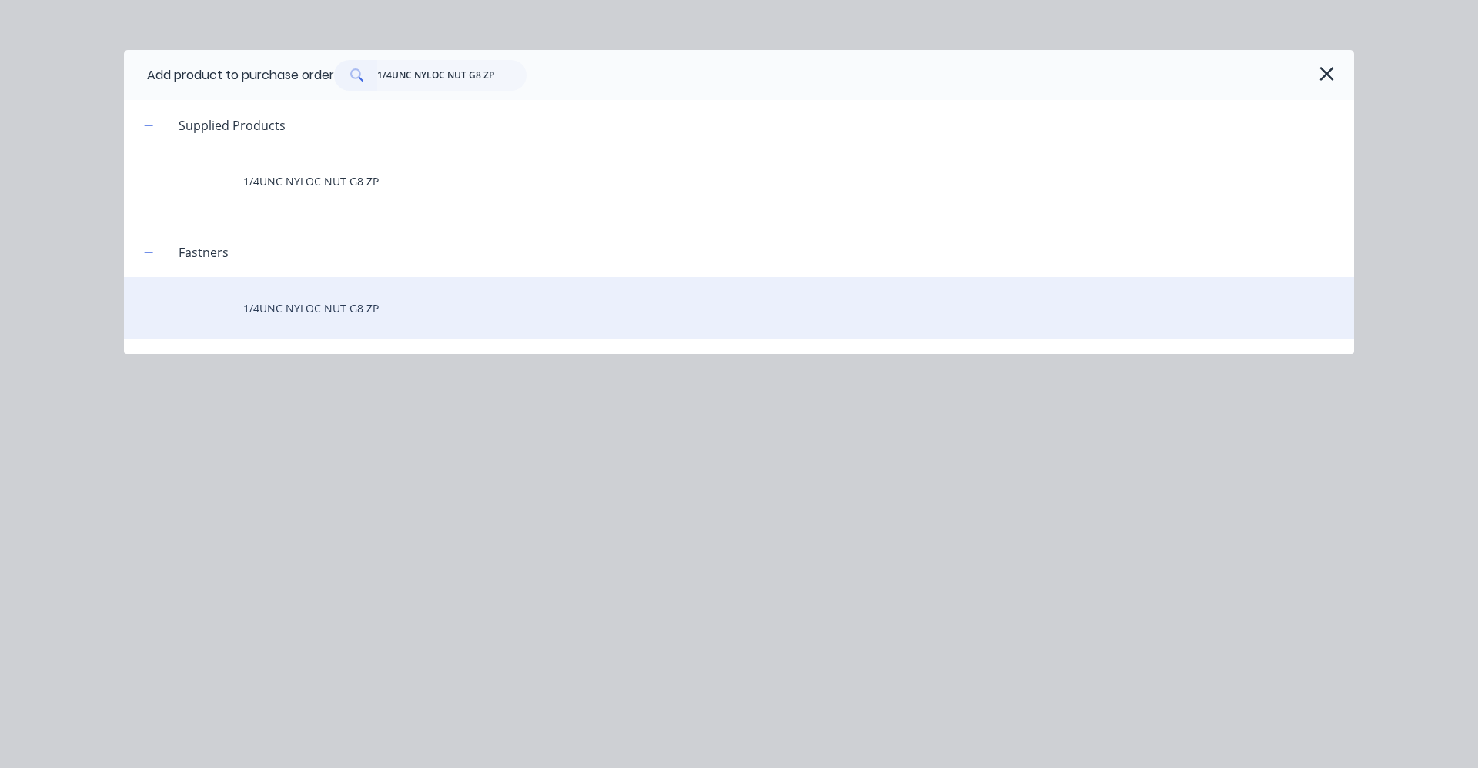
click at [357, 311] on div "1/4UNC NYLOC NUT G8 ZP" at bounding box center [739, 308] width 1230 height 62
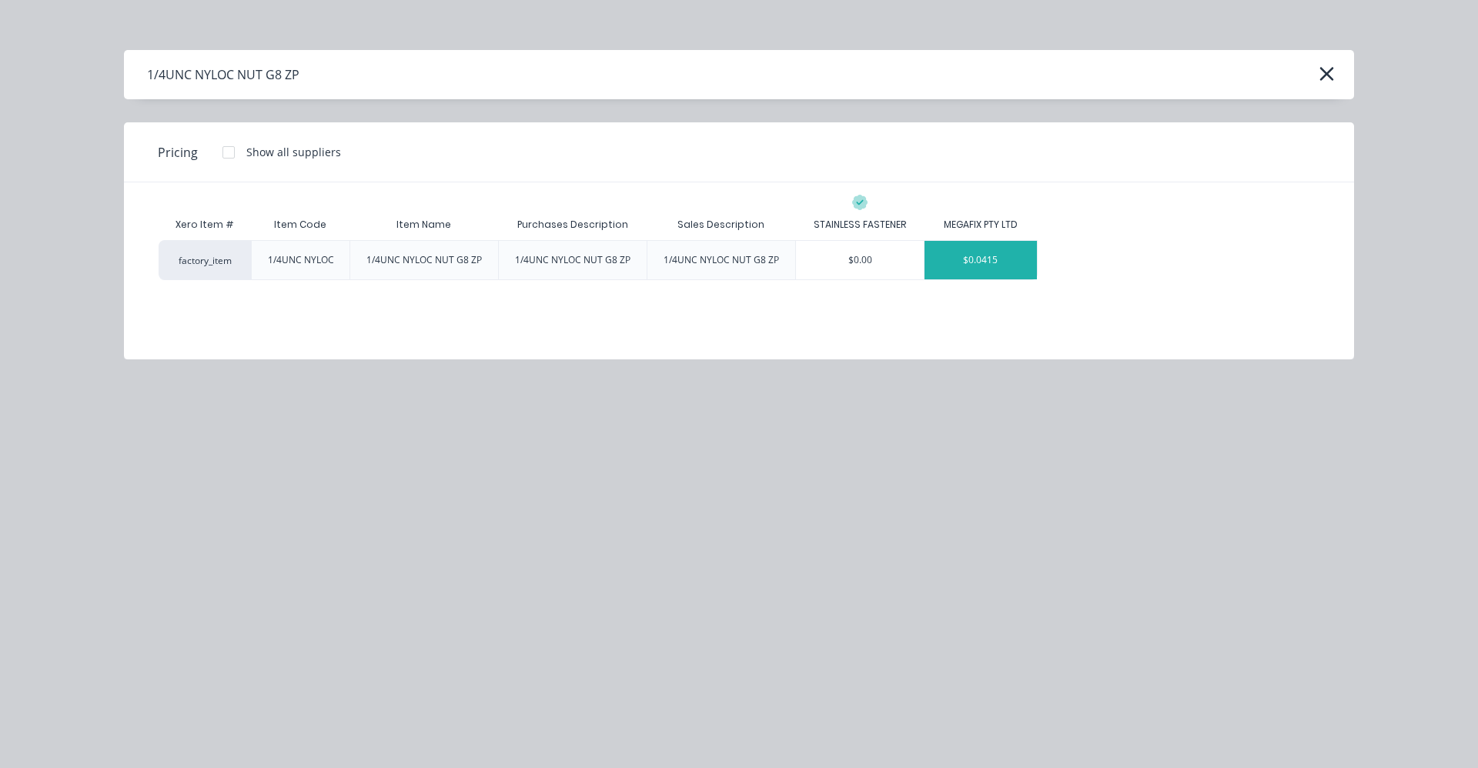
click at [949, 259] on div "$0.0415" at bounding box center [981, 260] width 112 height 38
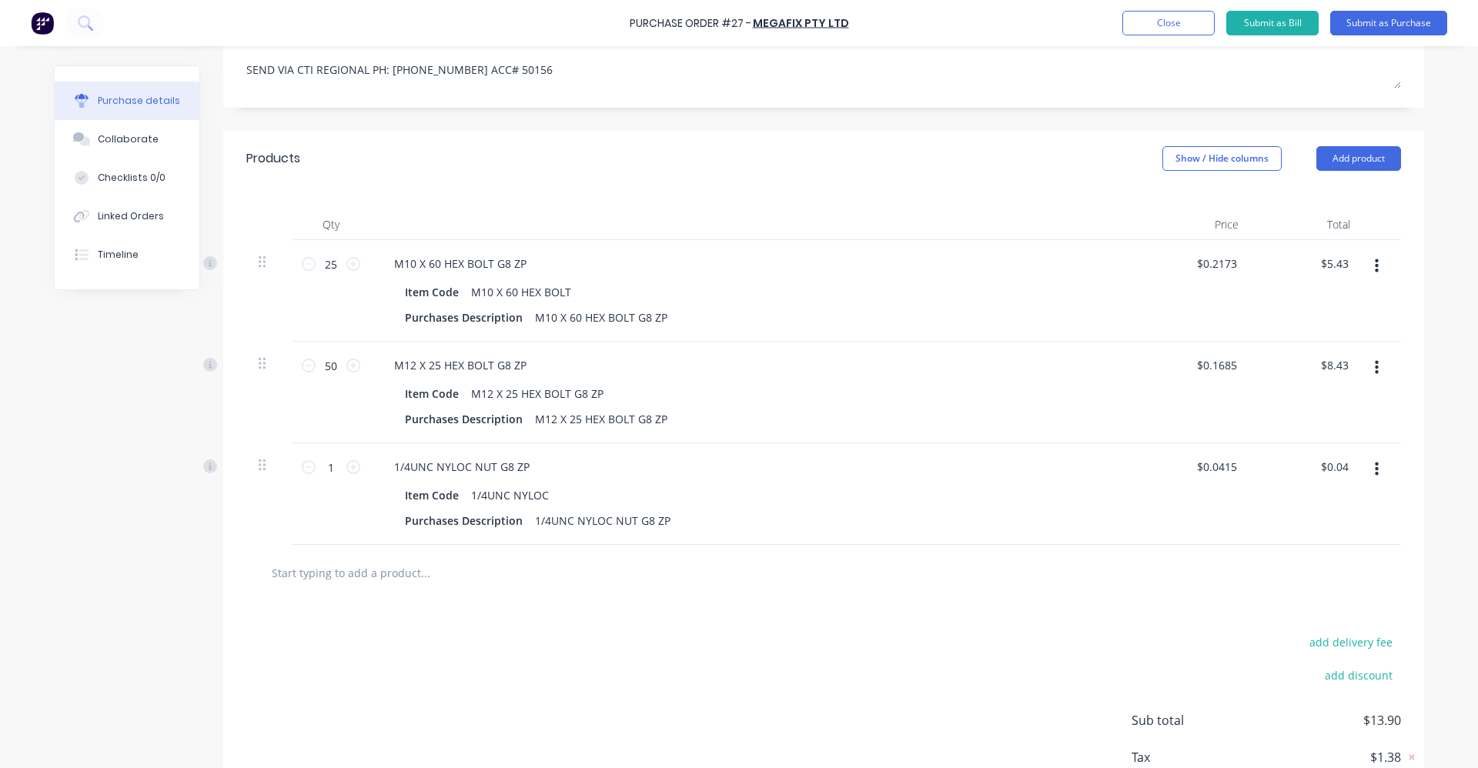
click at [333, 563] on input "text" at bounding box center [425, 572] width 308 height 31
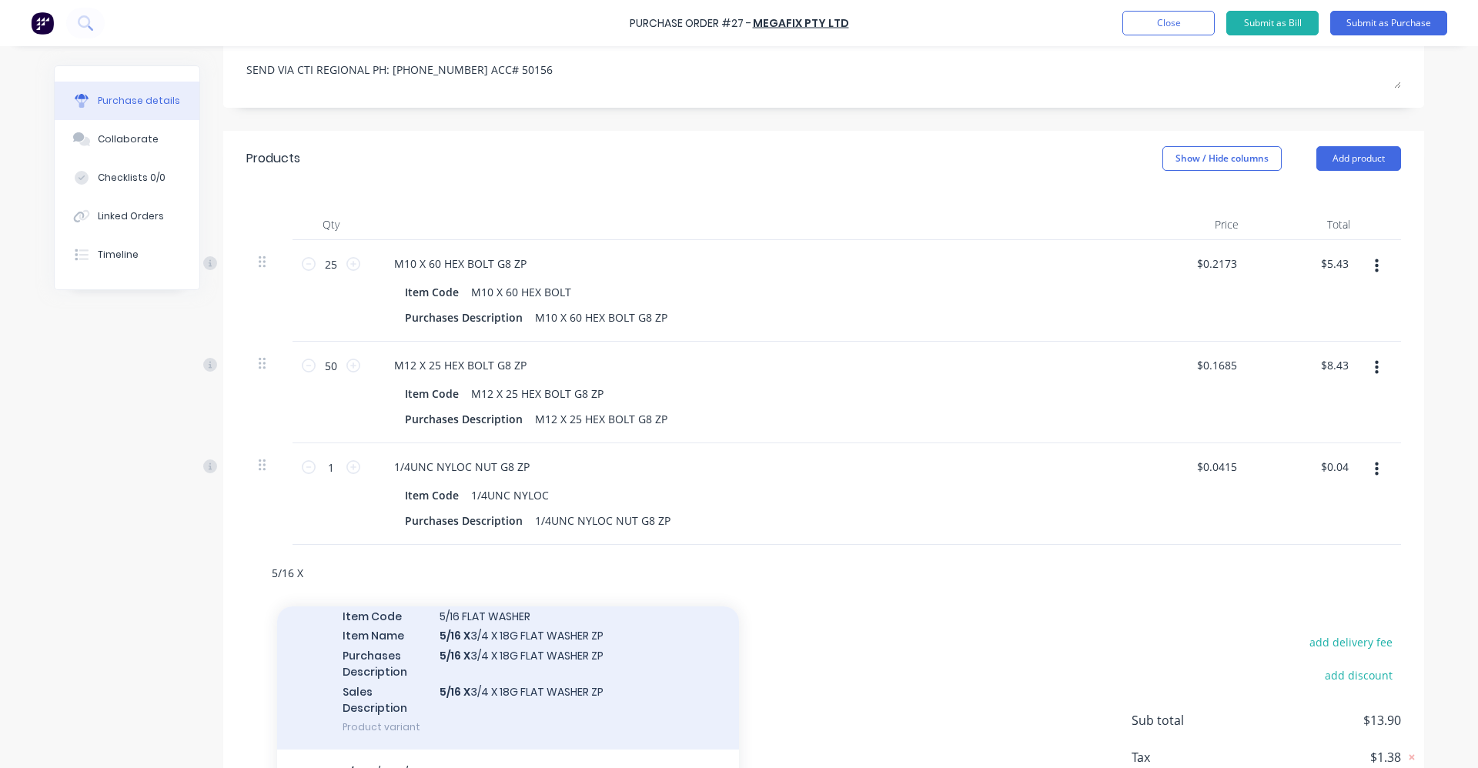
scroll to position [77, 0]
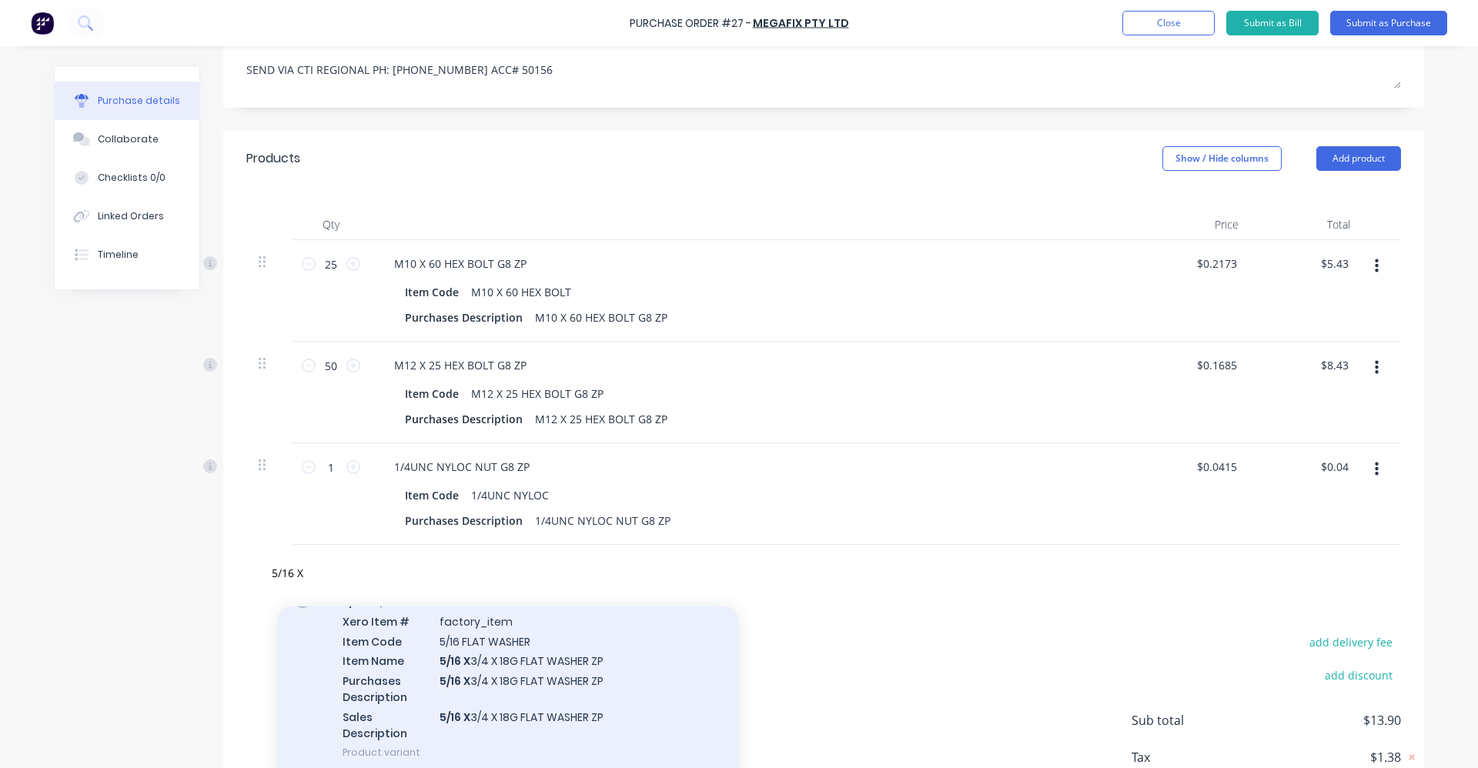
click at [471, 682] on div "5/16 X 3/4 X 18G FLAT WASHER ZP Xero Item # factory_item Item Code 5/16 FLAT WA…" at bounding box center [508, 677] width 462 height 196
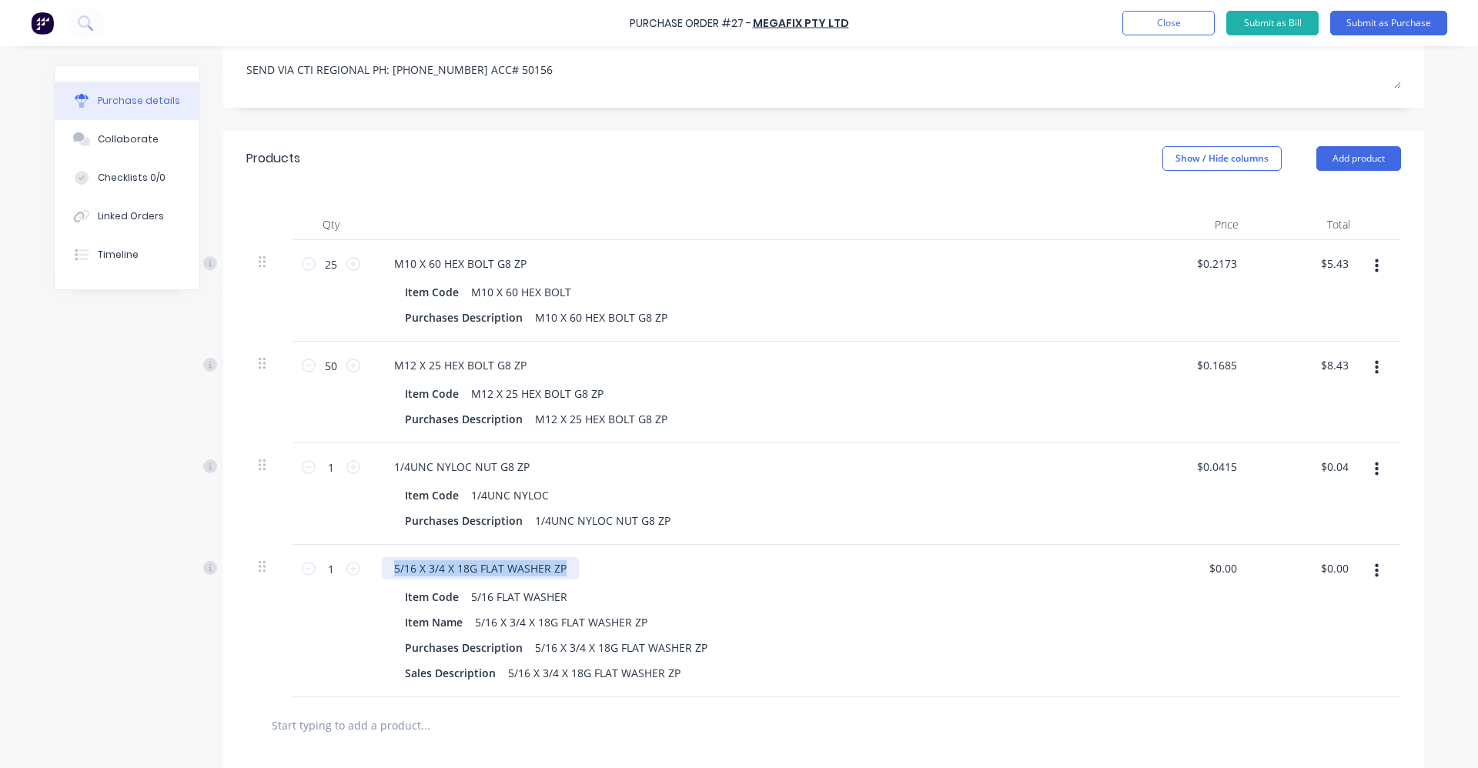
drag, startPoint x: 567, startPoint y: 570, endPoint x: 382, endPoint y: 570, distance: 184.8
click at [382, 570] on div "5/16 X 3/4 X 18G FLAT WASHER ZP" at bounding box center [480, 568] width 197 height 22
copy div "5/16 X 3/4 X 18G FLAT WASHER ZP"
drag, startPoint x: 1367, startPoint y: 159, endPoint x: 1110, endPoint y: 209, distance: 261.4
click at [1366, 159] on button "Add product" at bounding box center [1359, 158] width 85 height 25
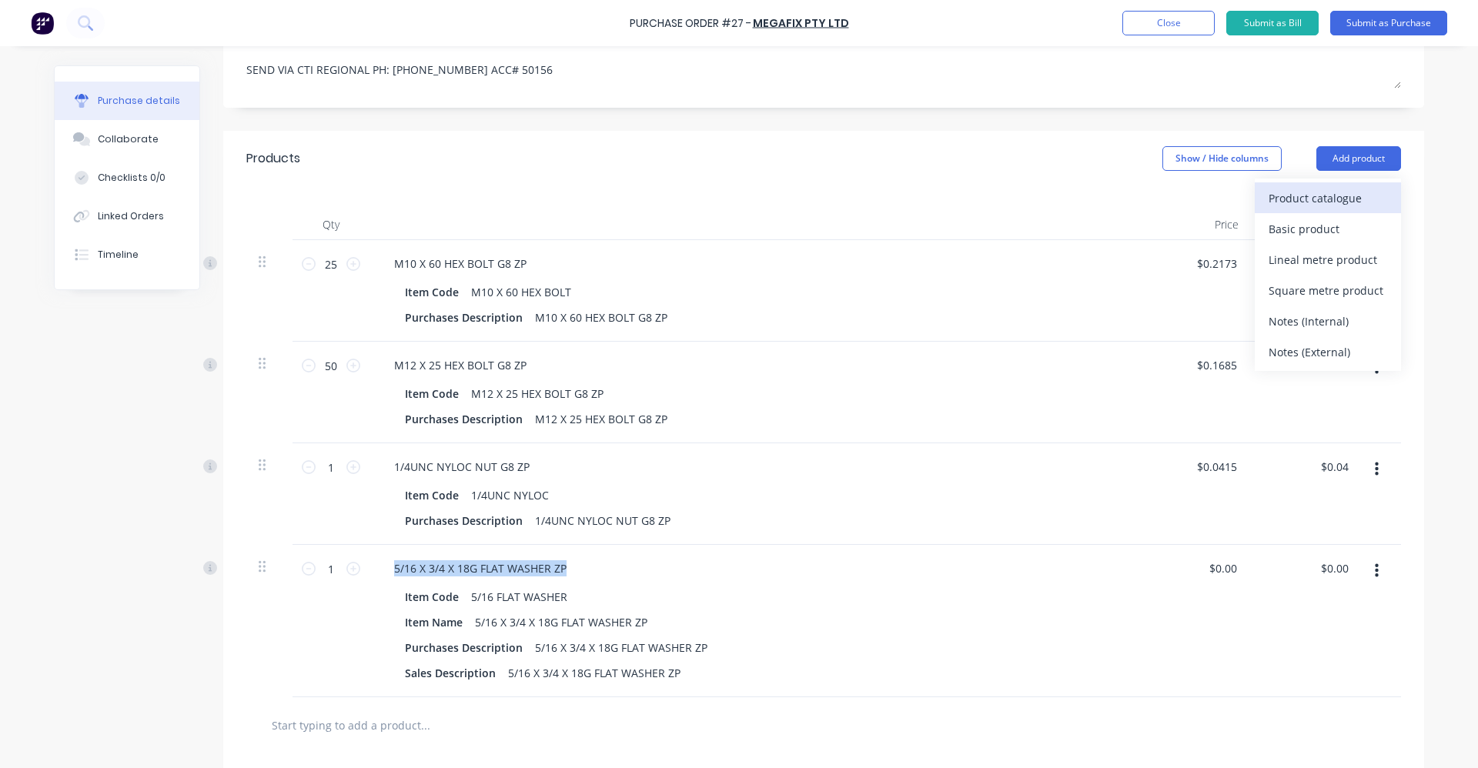
click at [1352, 191] on div "Product catalogue" at bounding box center [1328, 198] width 119 height 22
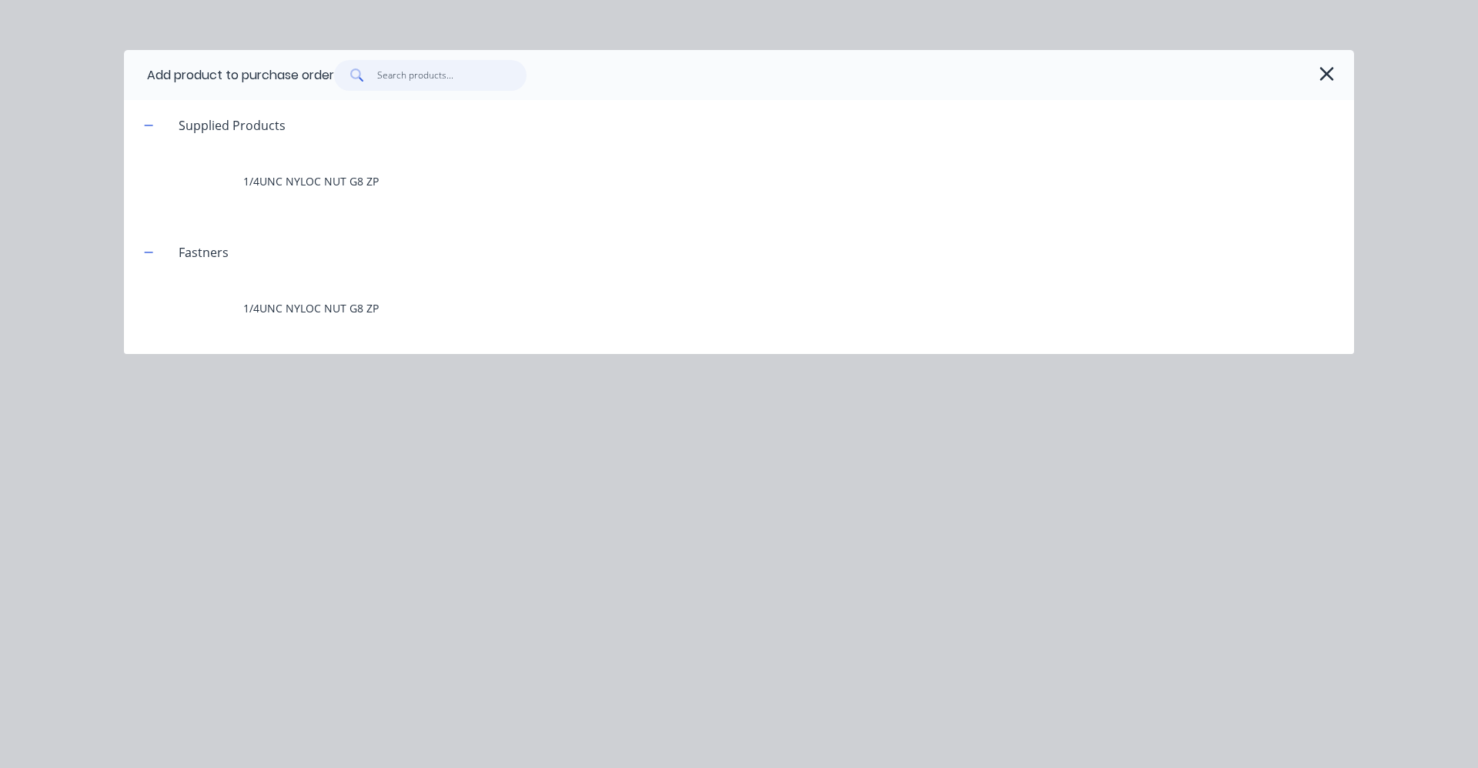
paste input "5/16 X 3/4 X 18G FLAT WASHER ZP"
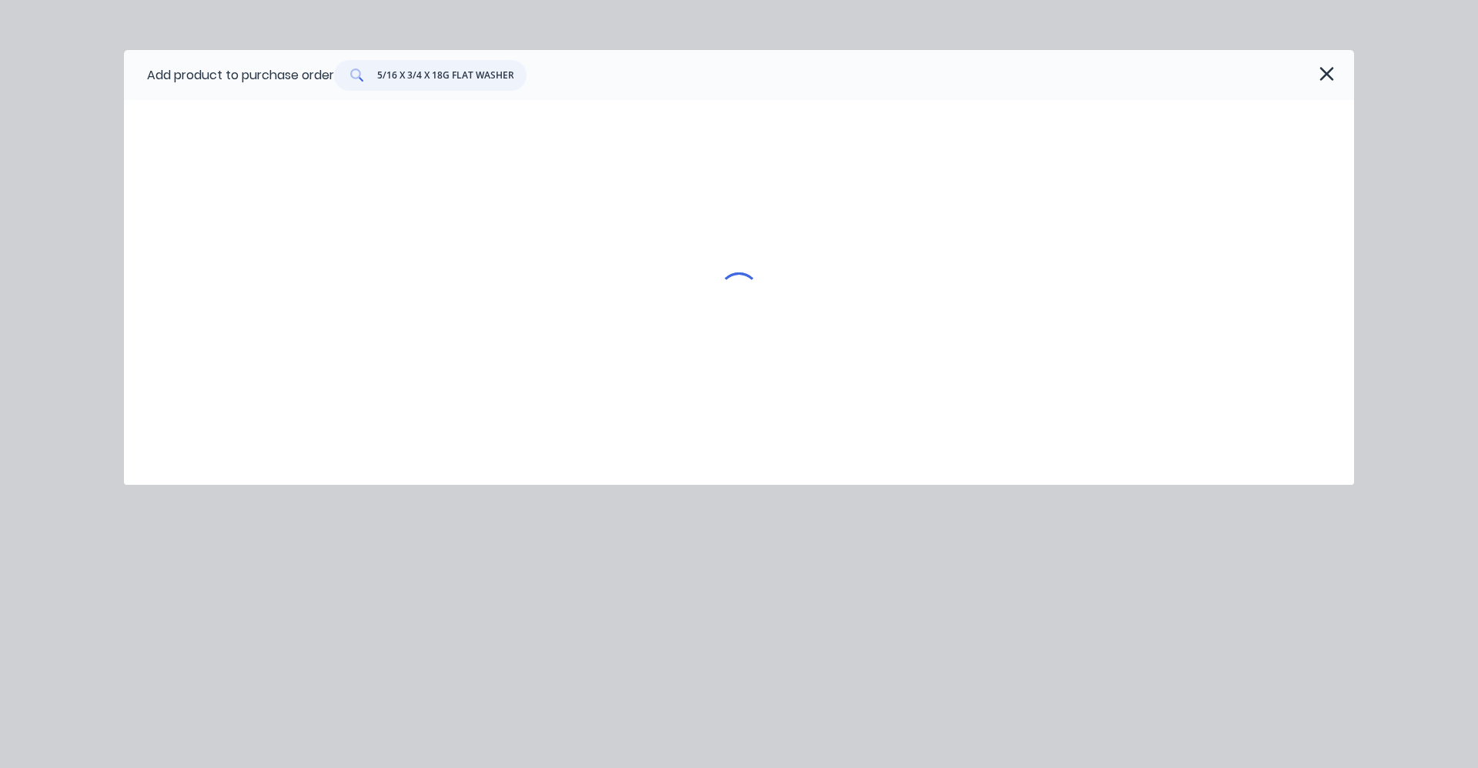
scroll to position [0, 12]
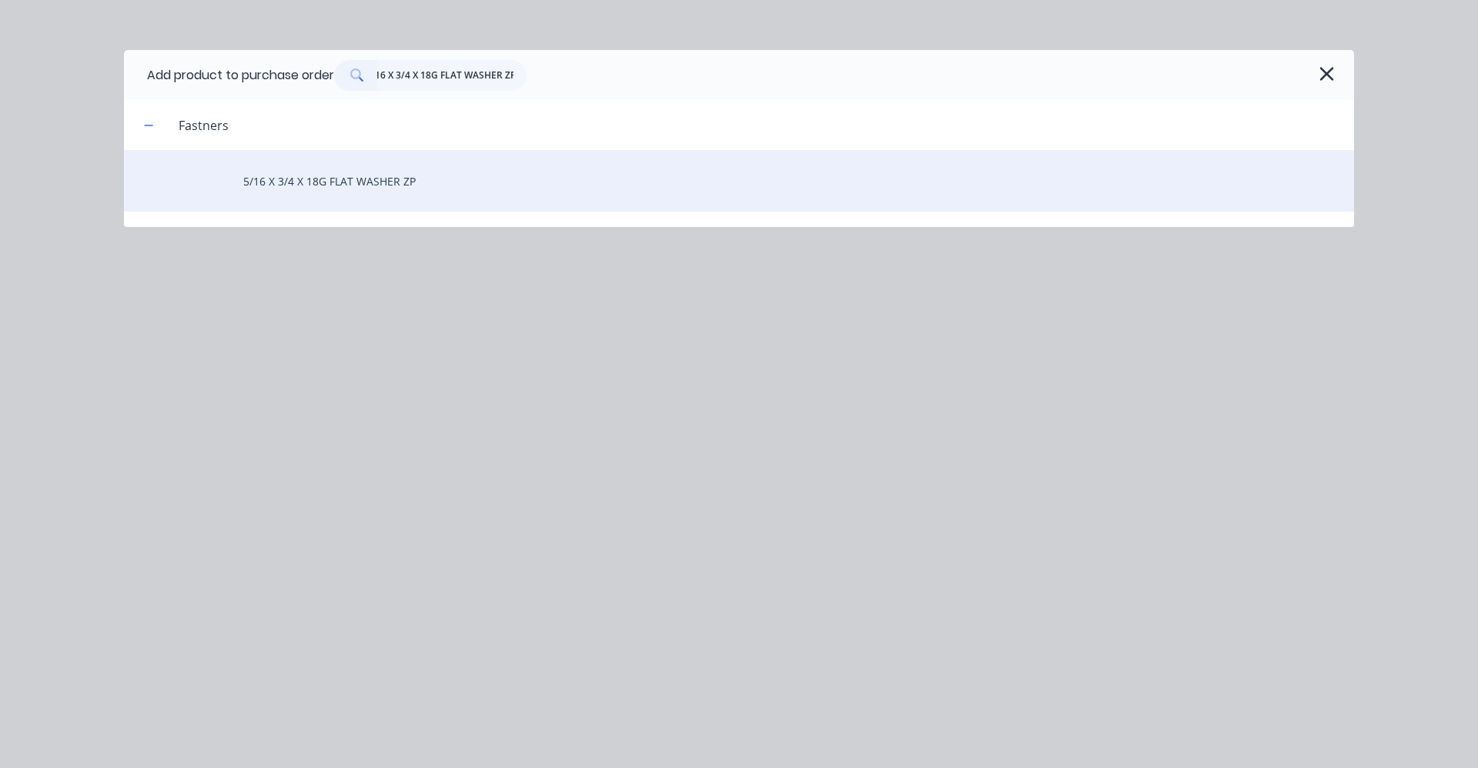
click at [353, 176] on div "5/16 X 3/4 X 18G FLAT WASHER ZP" at bounding box center [739, 181] width 1230 height 62
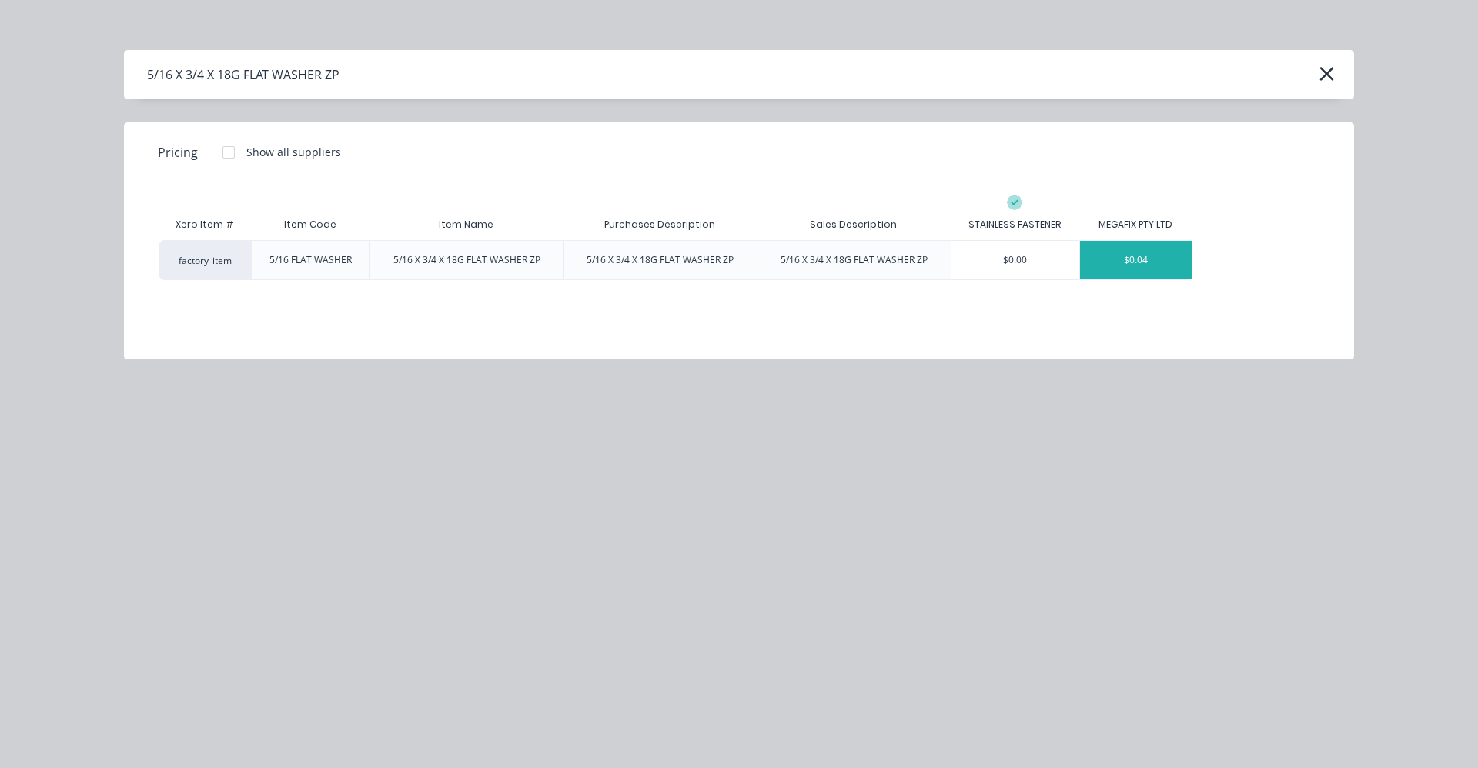
click at [1152, 263] on div "$0.04" at bounding box center [1136, 260] width 112 height 38
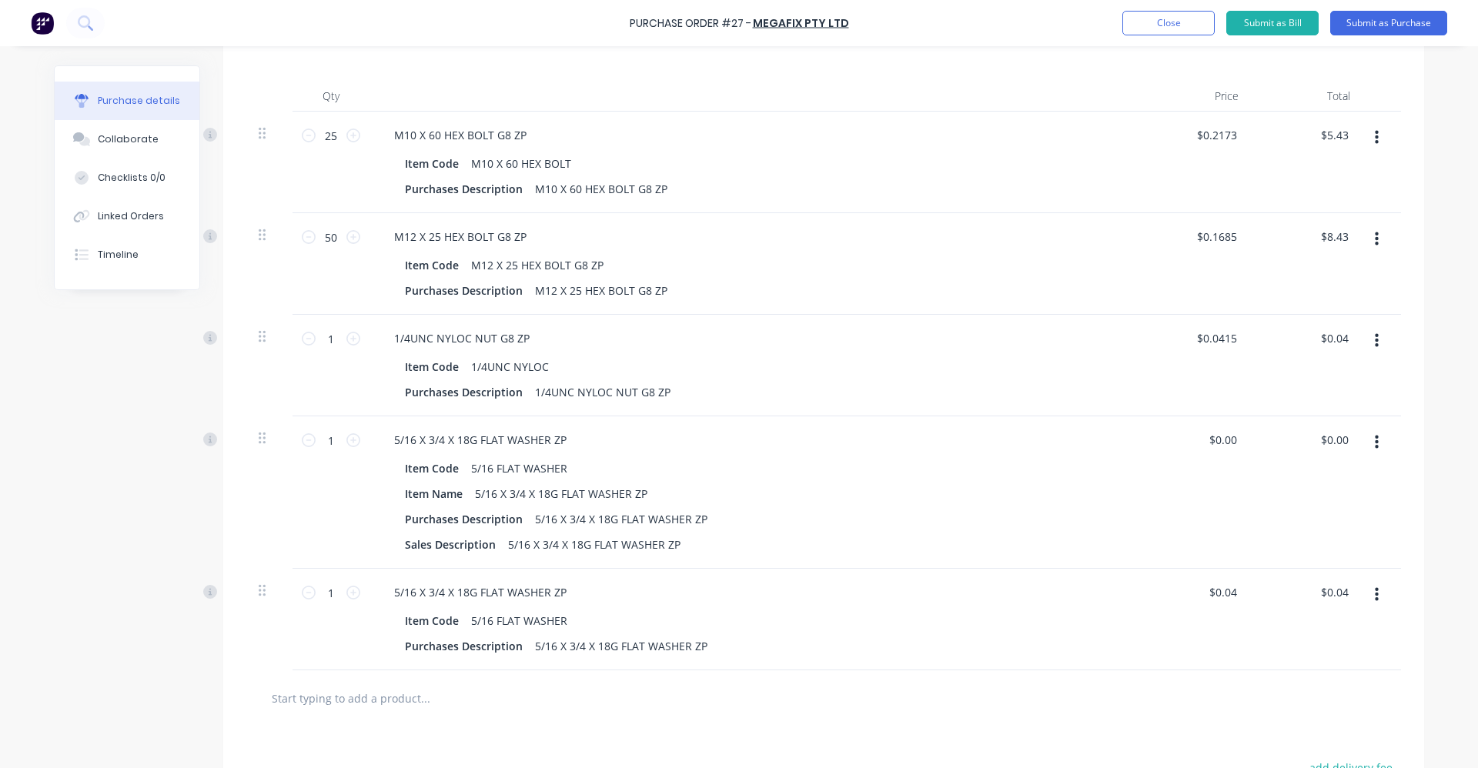
scroll to position [483, 0]
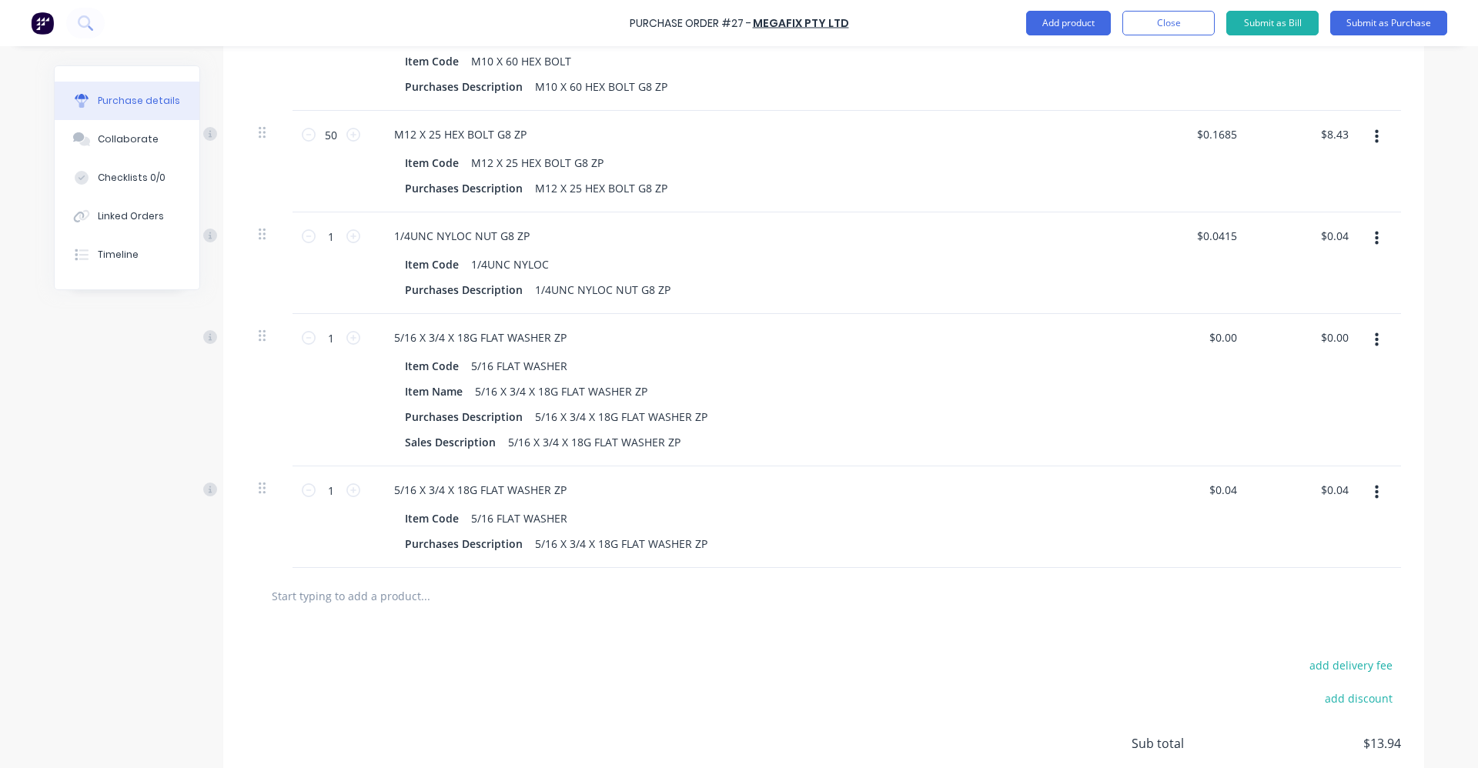
click at [1375, 343] on icon "button" at bounding box center [1377, 340] width 4 height 17
click at [1327, 464] on button "Delete" at bounding box center [1329, 473] width 131 height 31
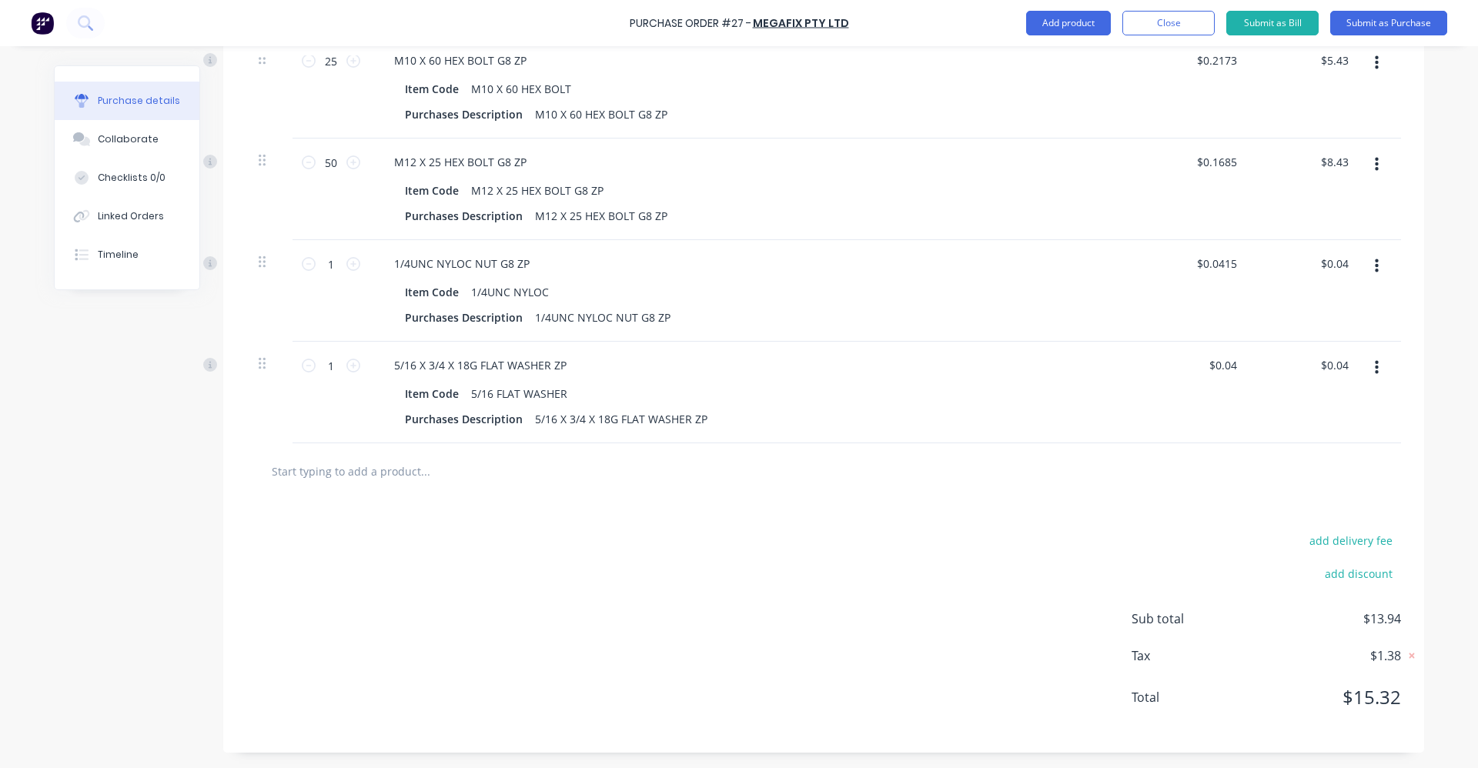
scroll to position [455, 0]
click at [333, 273] on input "1" at bounding box center [331, 264] width 31 height 23
click at [328, 368] on input "1" at bounding box center [331, 365] width 31 height 23
click at [410, 511] on div "add delivery fee add discount Sub total $26.01 Tax $2.60 Total $28.61" at bounding box center [823, 626] width 1201 height 253
click at [407, 475] on input "text" at bounding box center [425, 471] width 308 height 31
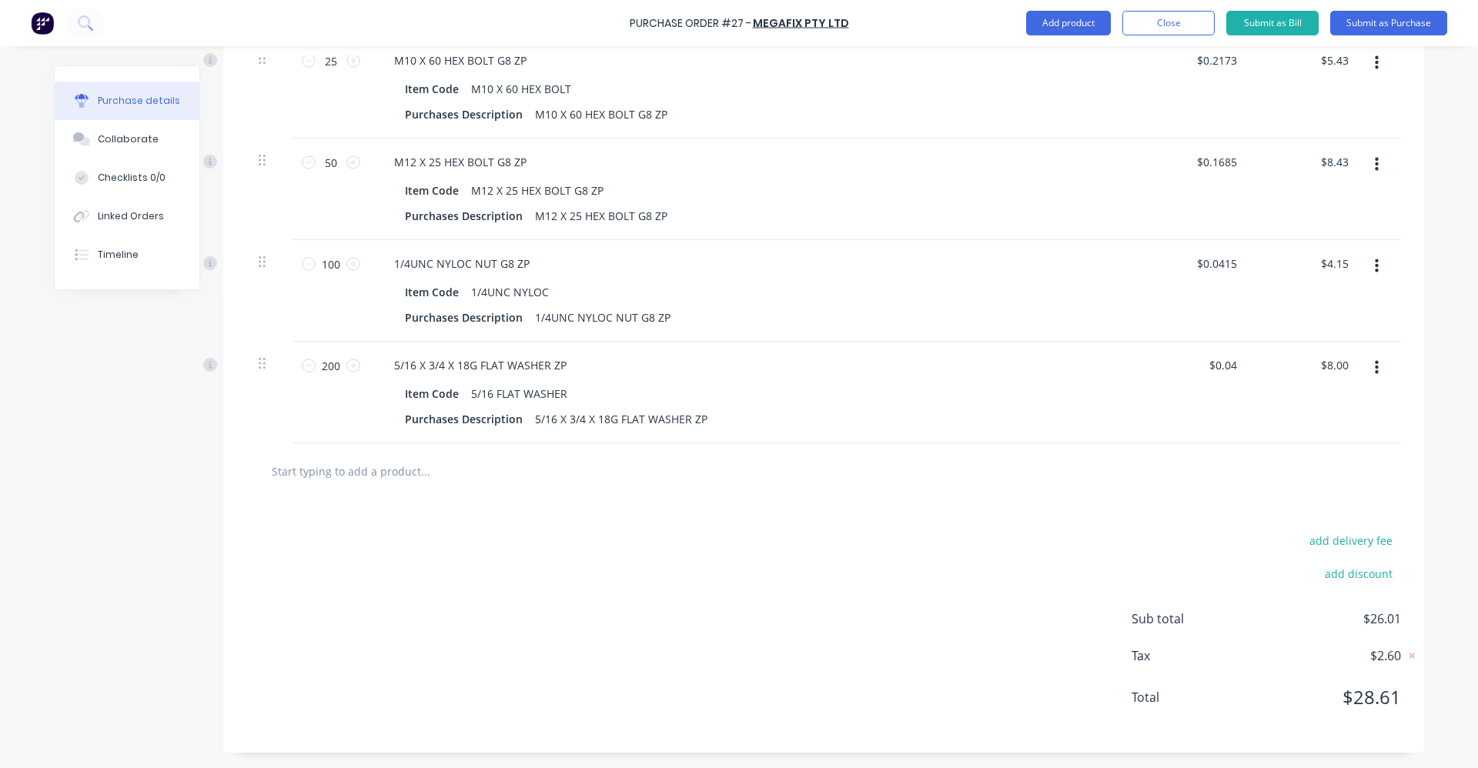
click at [393, 464] on input "text" at bounding box center [425, 471] width 308 height 31
click at [394, 464] on input "text" at bounding box center [425, 471] width 308 height 31
click at [388, 473] on input "text" at bounding box center [425, 471] width 308 height 31
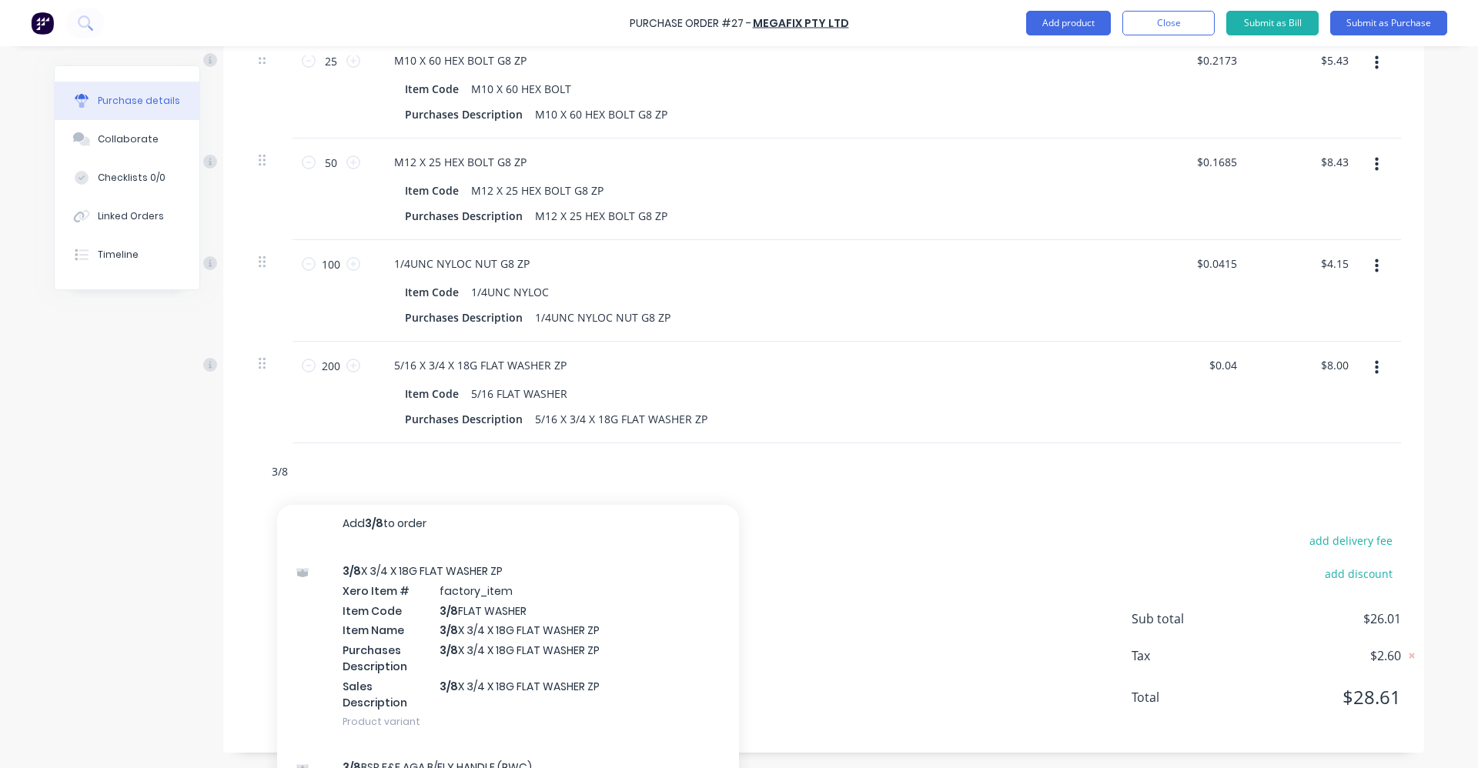
scroll to position [0, 0]
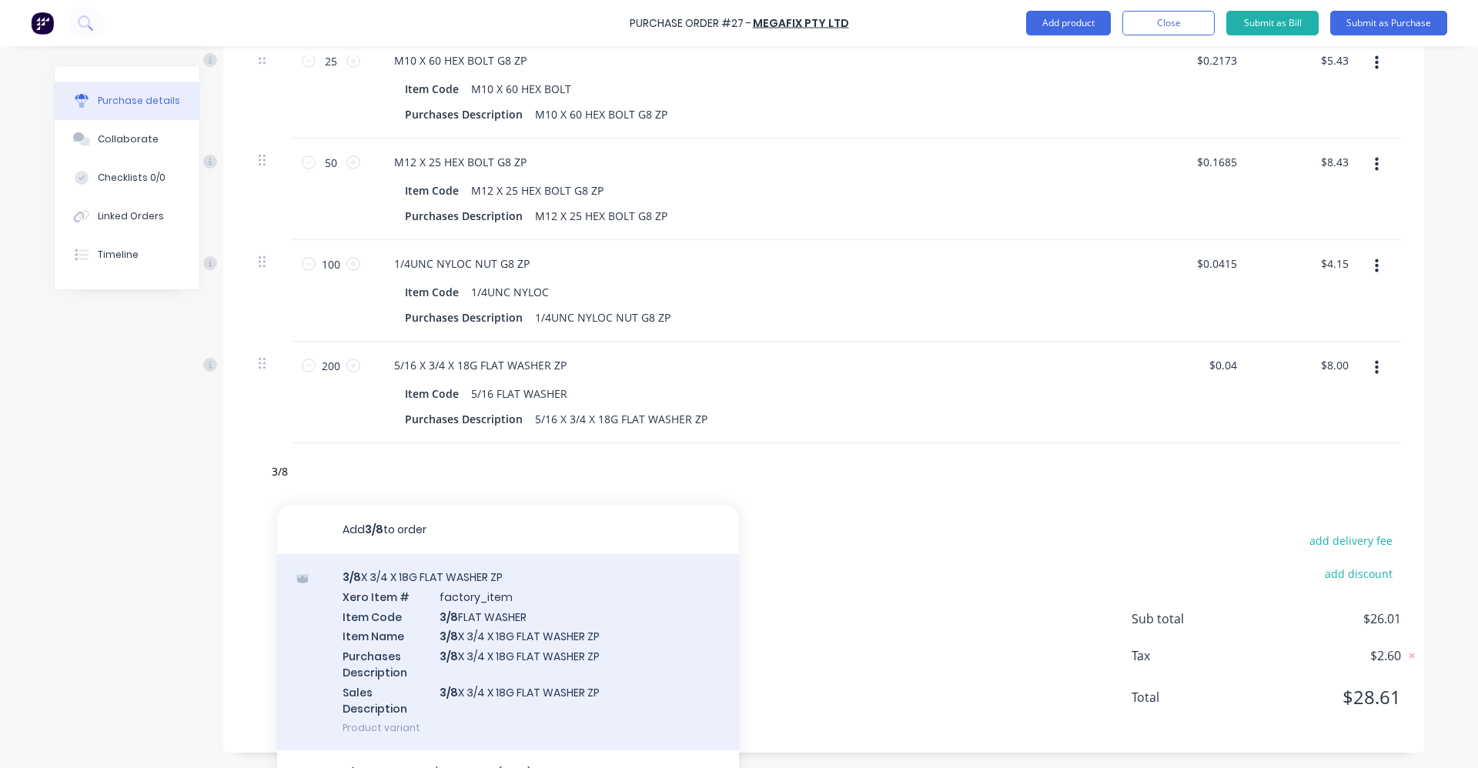
click at [514, 649] on div "3/8 X 3/4 X 18G FLAT WASHER ZP Xero Item # factory_item Item Code 3/8 FLAT WASH…" at bounding box center [508, 652] width 462 height 196
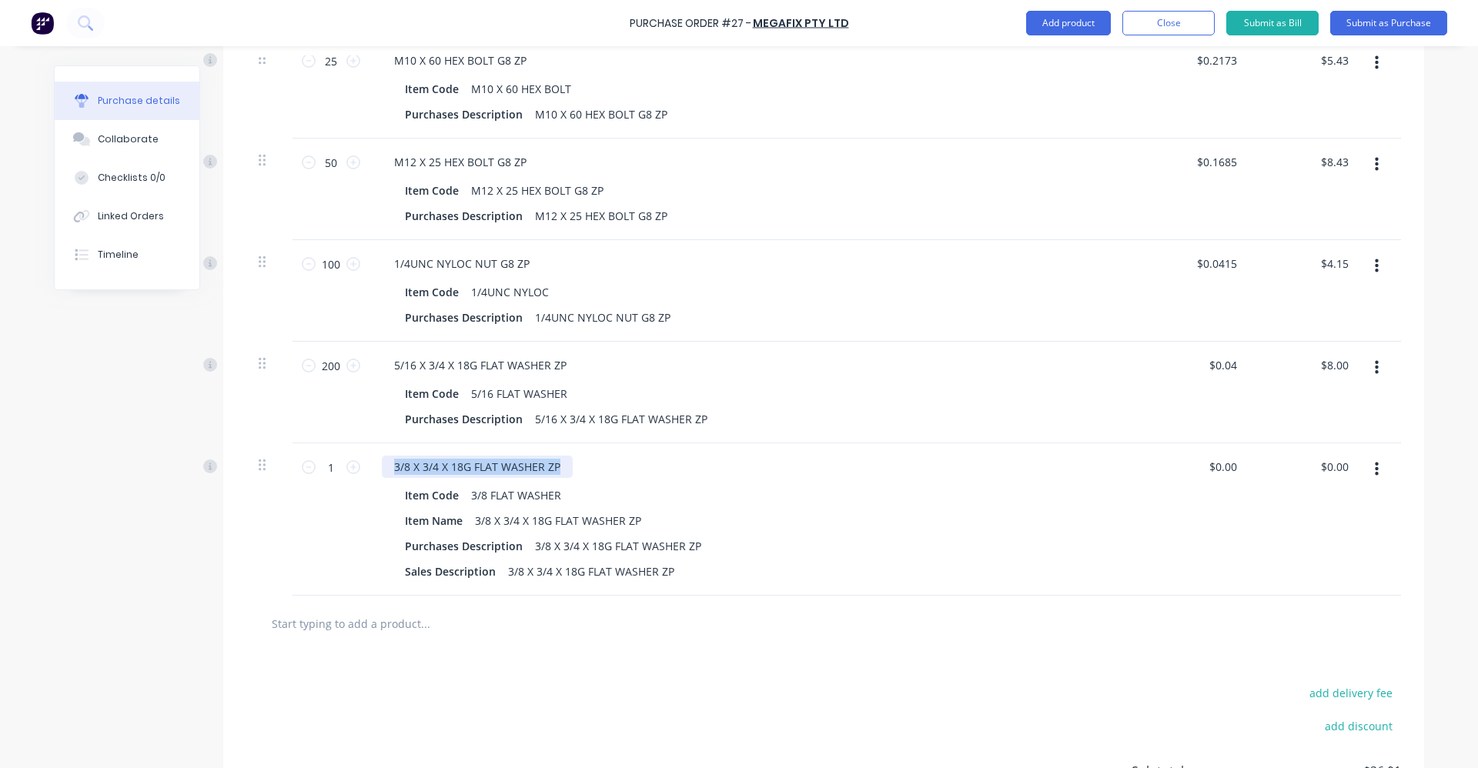
drag, startPoint x: 563, startPoint y: 467, endPoint x: 382, endPoint y: 475, distance: 181.1
click at [382, 475] on div "3/8 X 3/4 X 18G FLAT WASHER ZP" at bounding box center [477, 467] width 191 height 22
copy div "3/8 X 3/4 X 18G FLAT WASHER ZP"
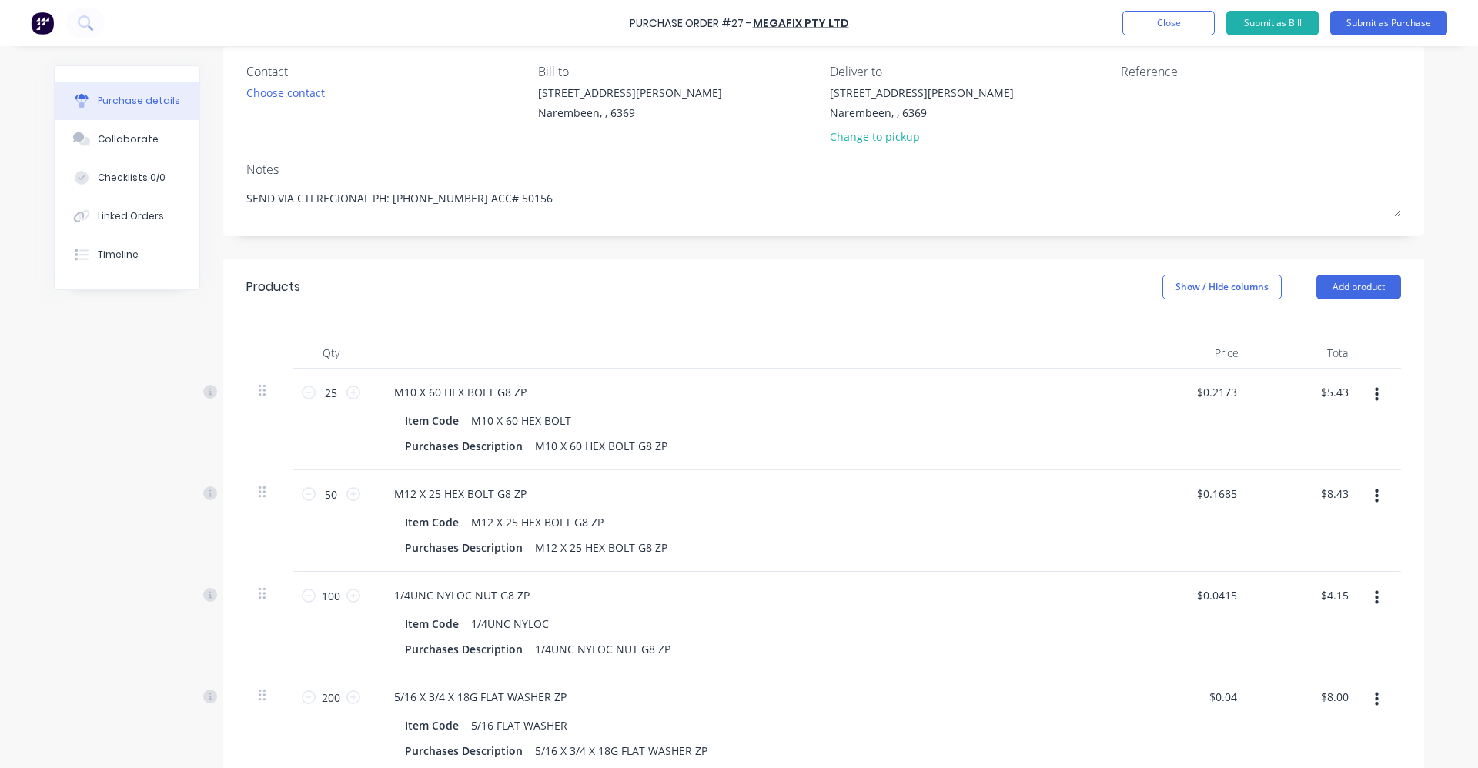
scroll to position [70, 0]
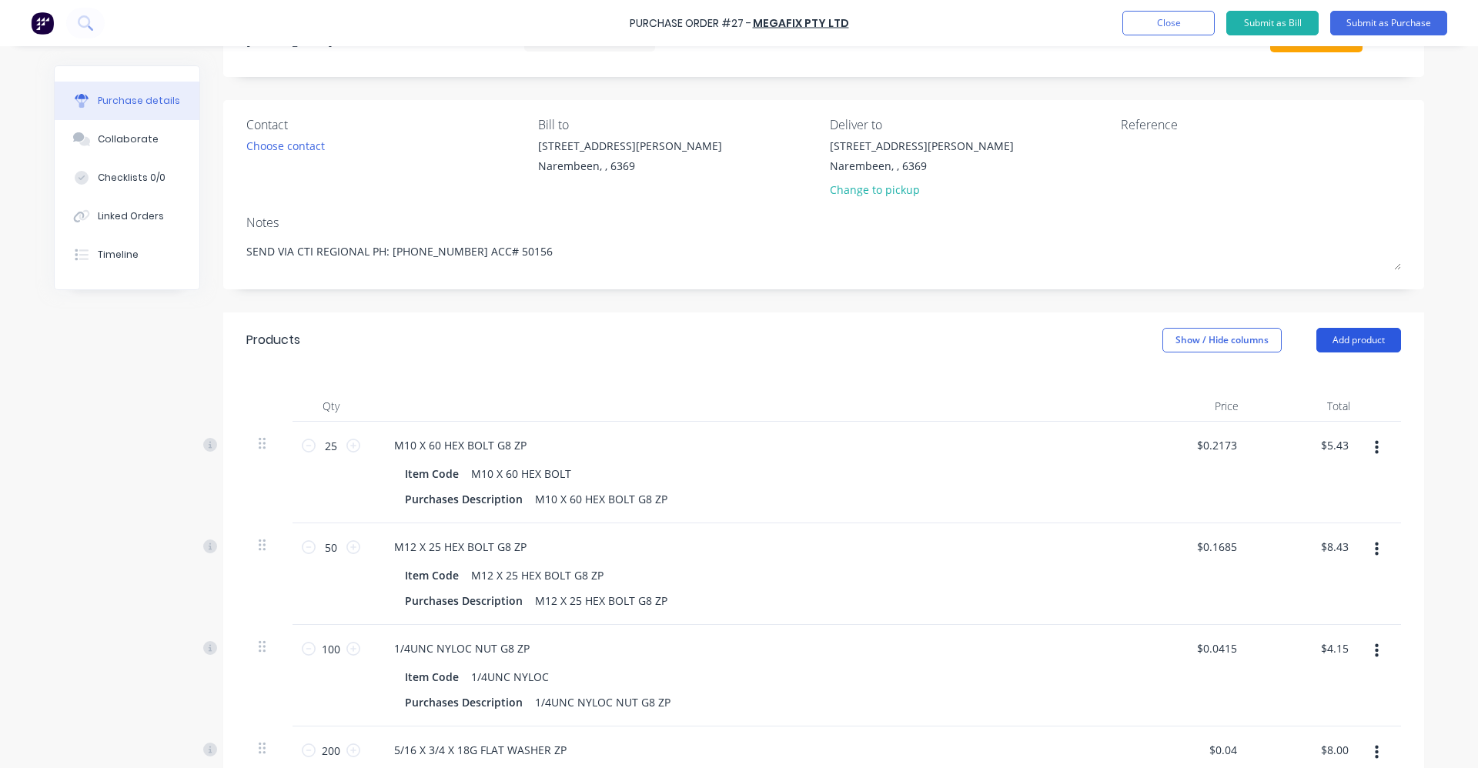
click at [1345, 336] on button "Add product" at bounding box center [1359, 340] width 85 height 25
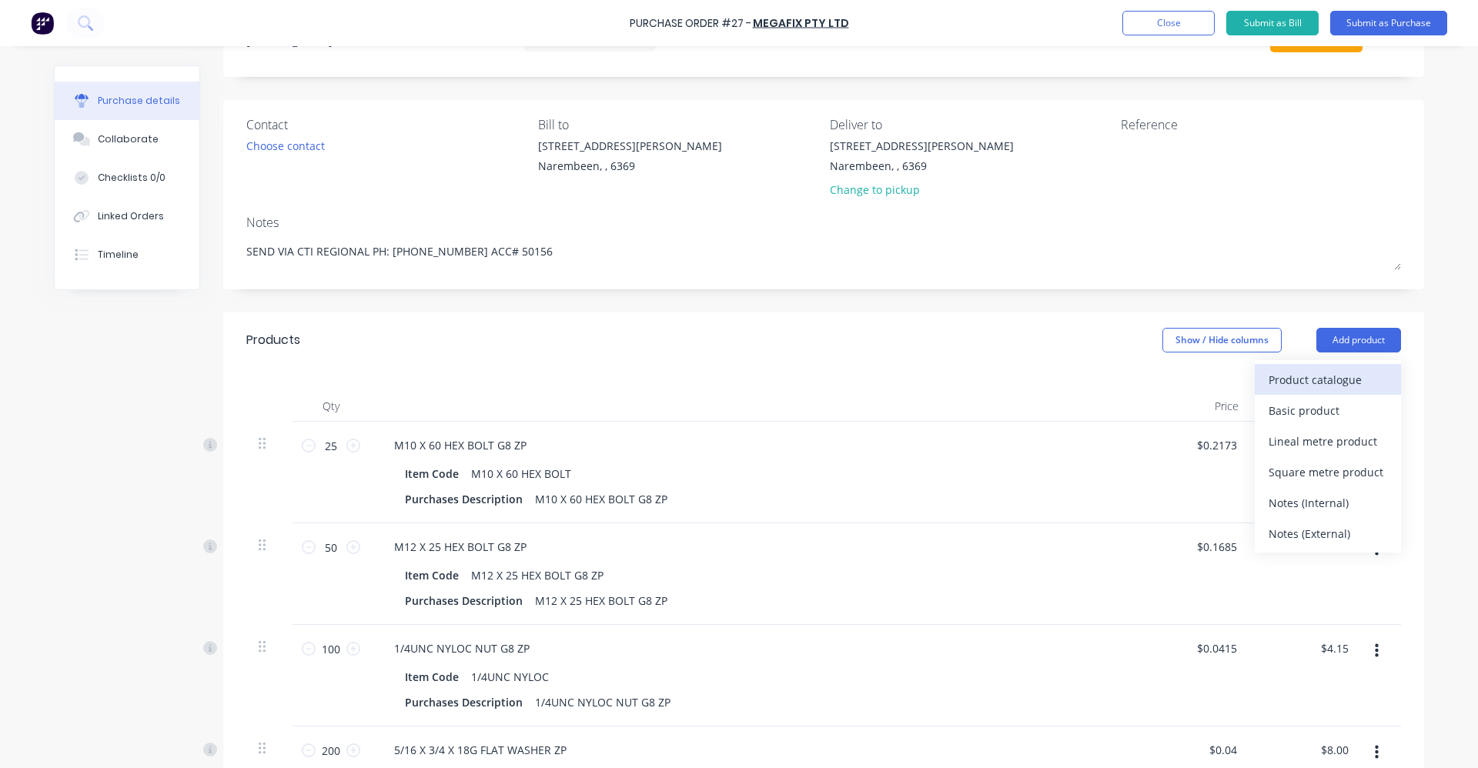
click at [1315, 380] on div "Product catalogue" at bounding box center [1328, 380] width 119 height 22
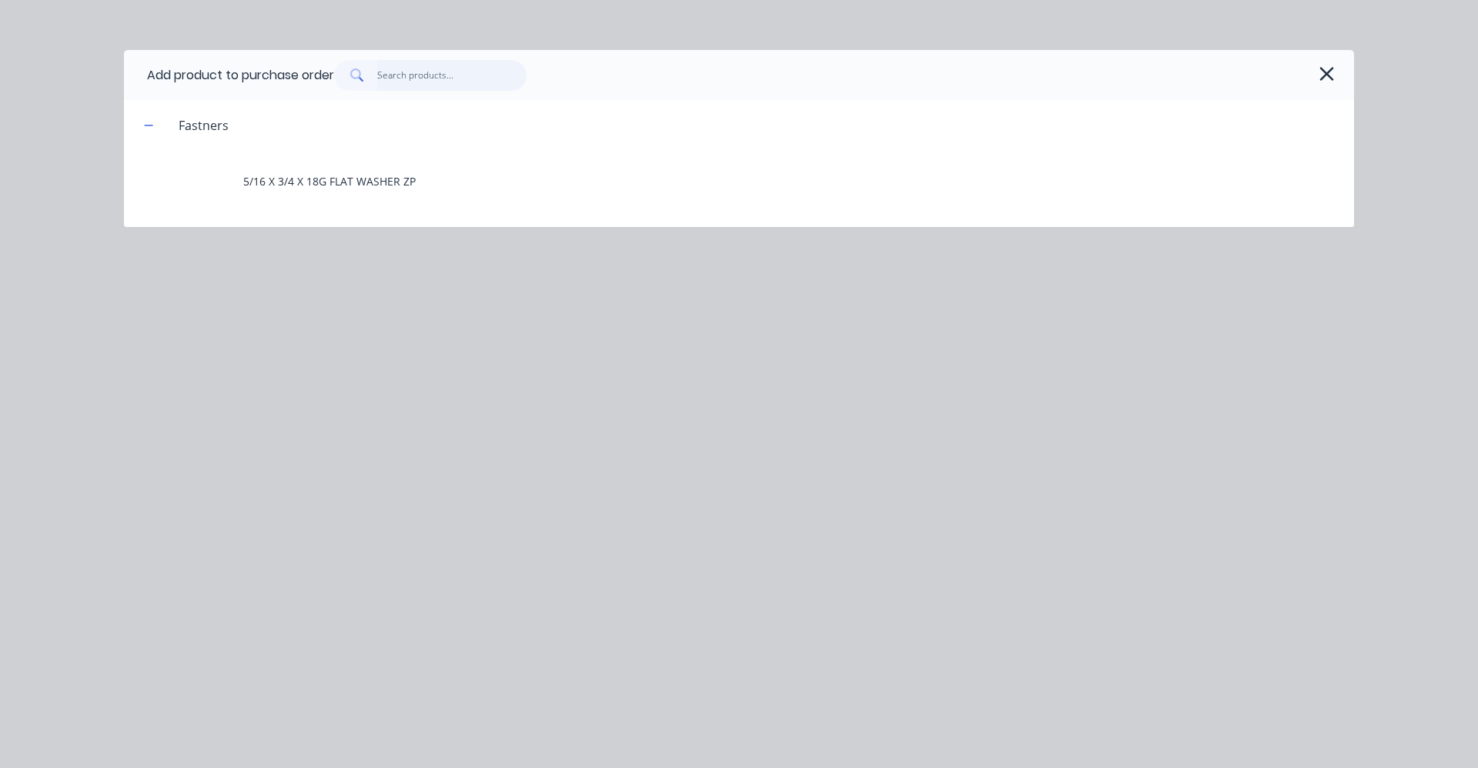
click at [421, 76] on input "text" at bounding box center [452, 75] width 150 height 31
paste input "3/8 X 3/4 X 18G FLAT WASHER ZP"
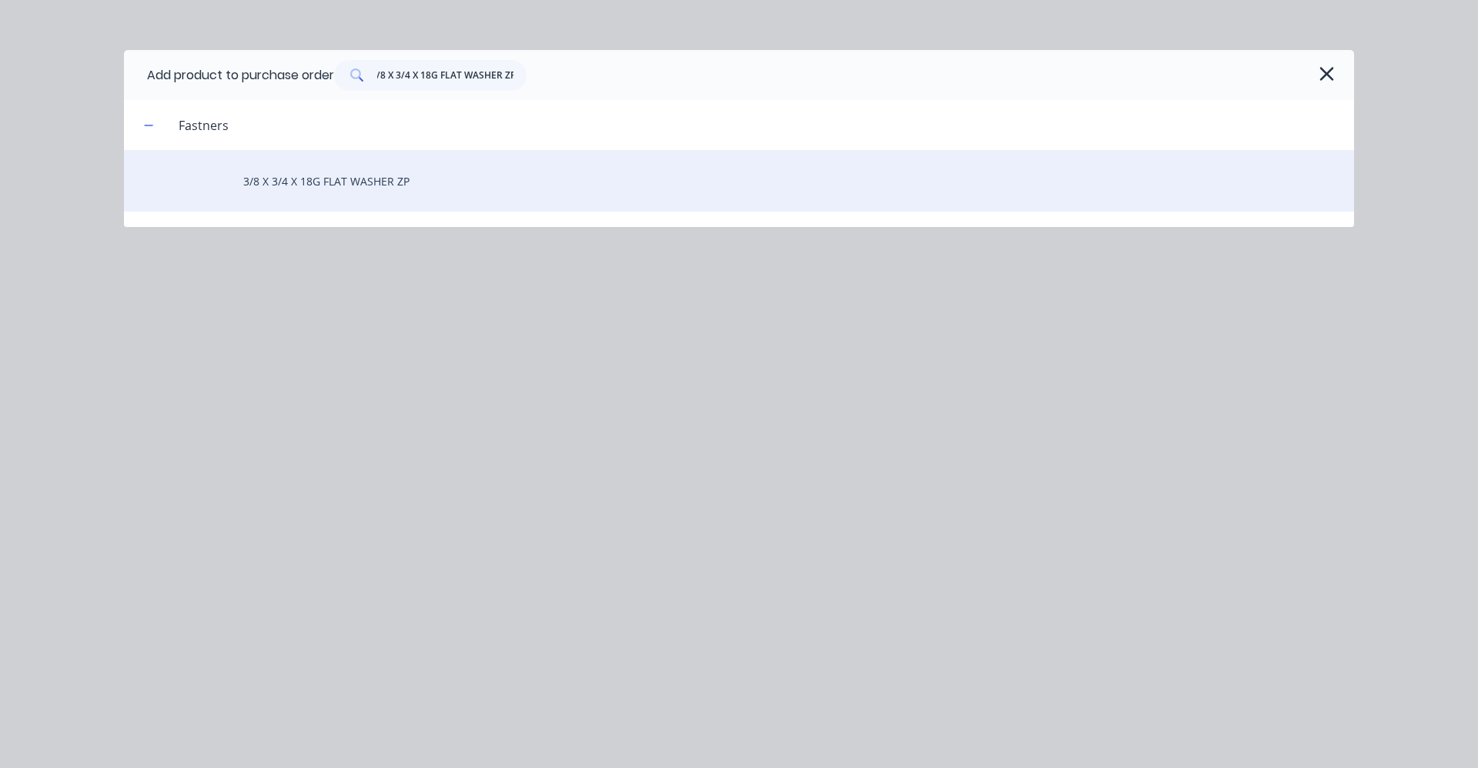
click at [450, 184] on div "3/8 X 3/4 X 18G FLAT WASHER ZP" at bounding box center [739, 181] width 1230 height 62
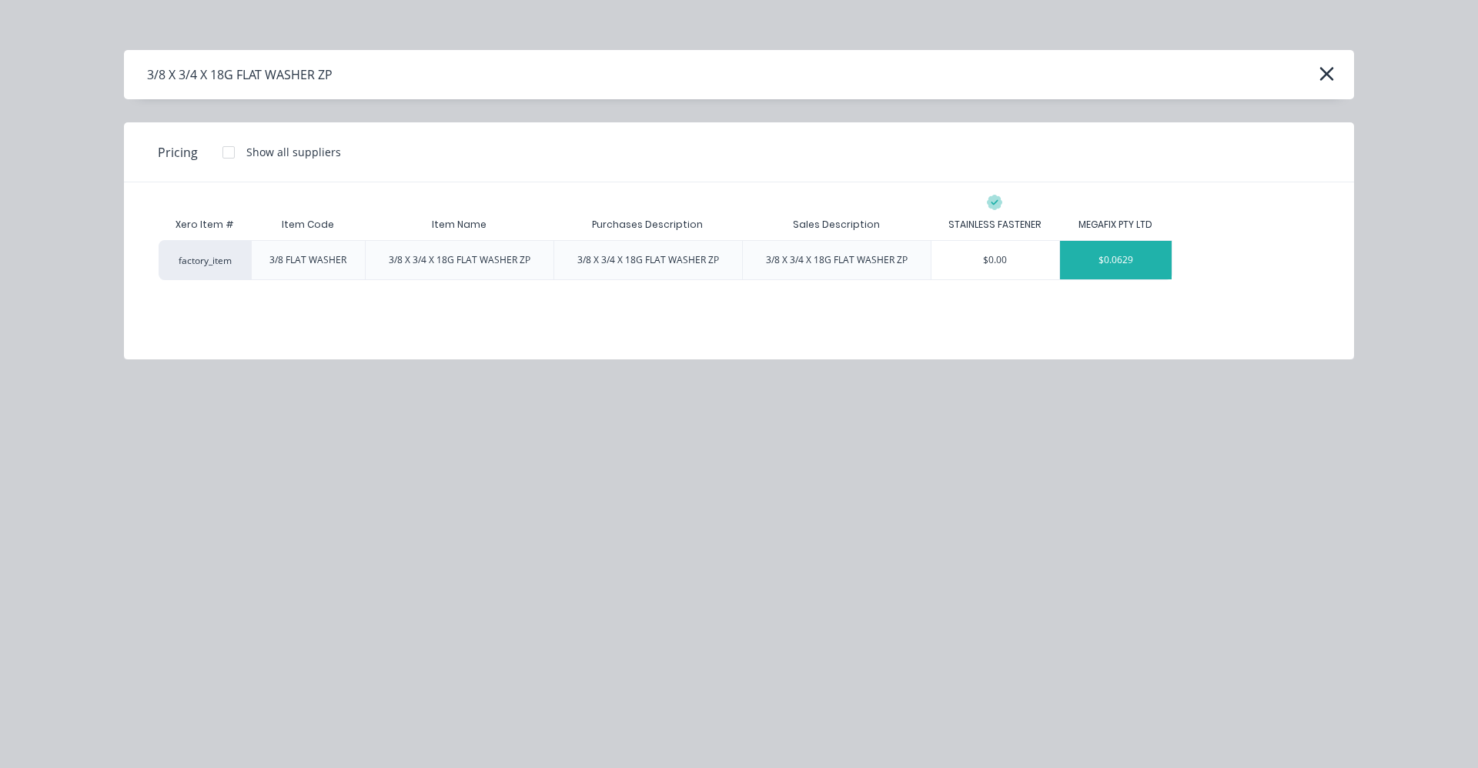
click at [1113, 259] on div "$0.0629" at bounding box center [1116, 260] width 112 height 38
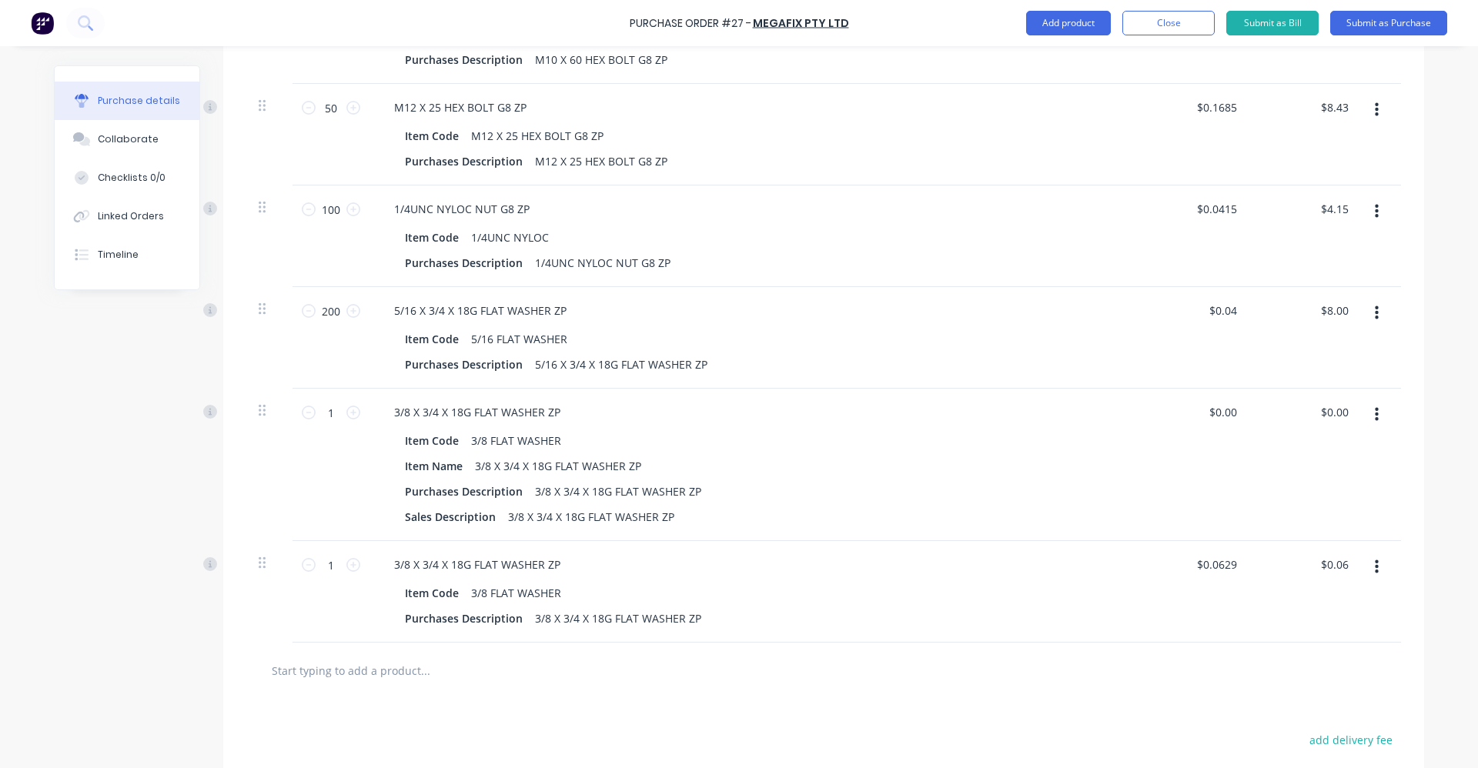
scroll to position [532, 0]
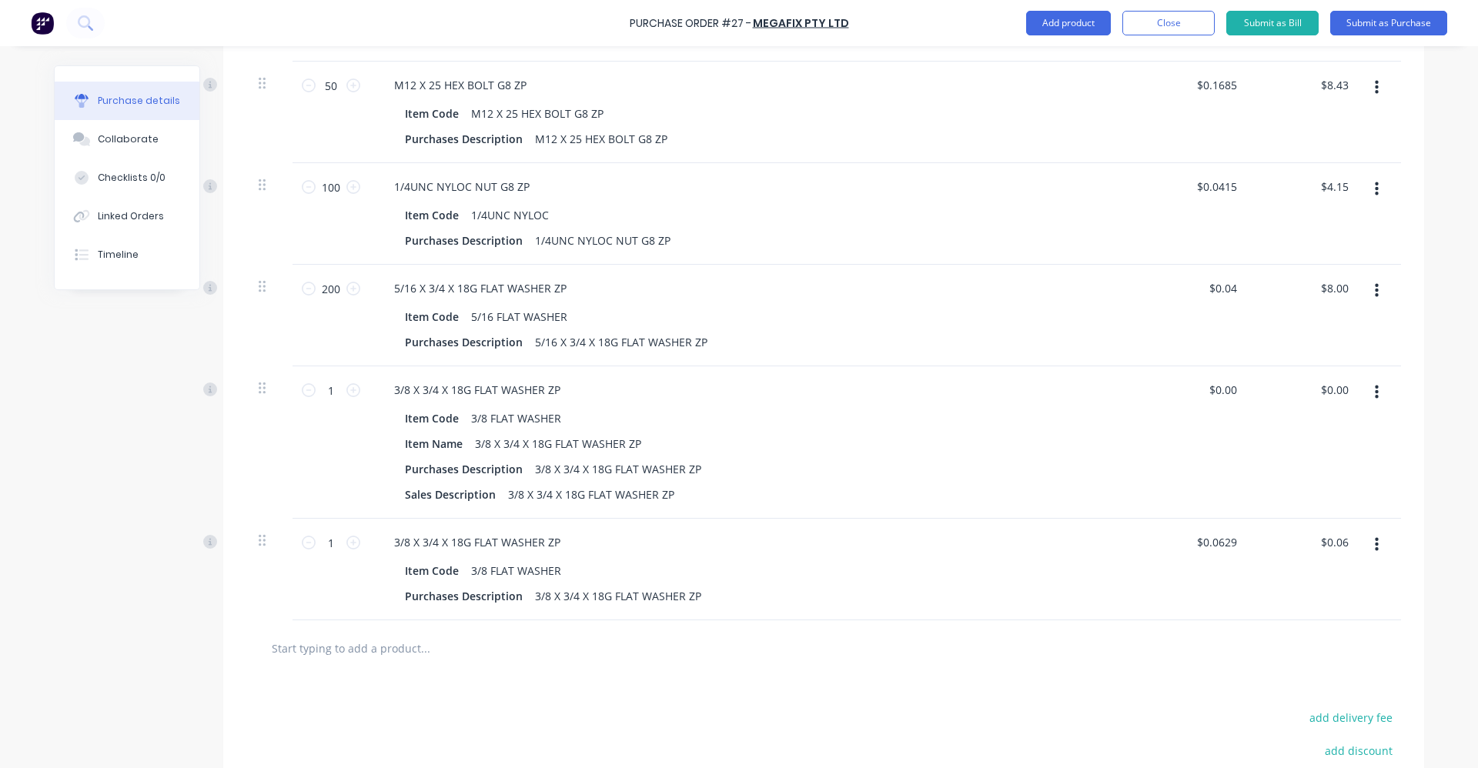
click at [1374, 396] on button "button" at bounding box center [1377, 393] width 36 height 28
click at [1334, 527] on button "Delete" at bounding box center [1329, 526] width 131 height 31
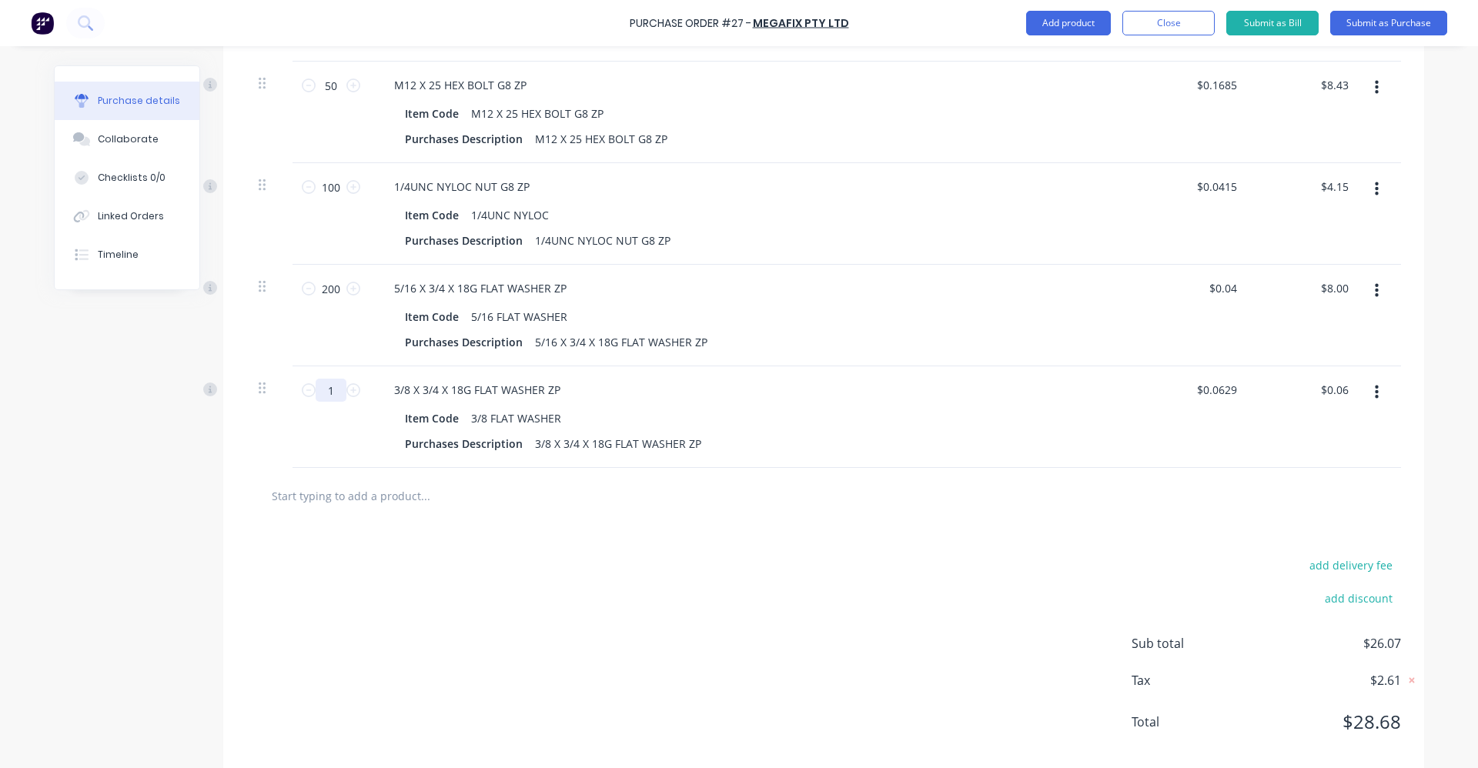
drag, startPoint x: 321, startPoint y: 393, endPoint x: 330, endPoint y: 390, distance: 9.0
click at [329, 391] on input "1" at bounding box center [331, 390] width 31 height 23
click at [528, 488] on input "text" at bounding box center [425, 495] width 308 height 31
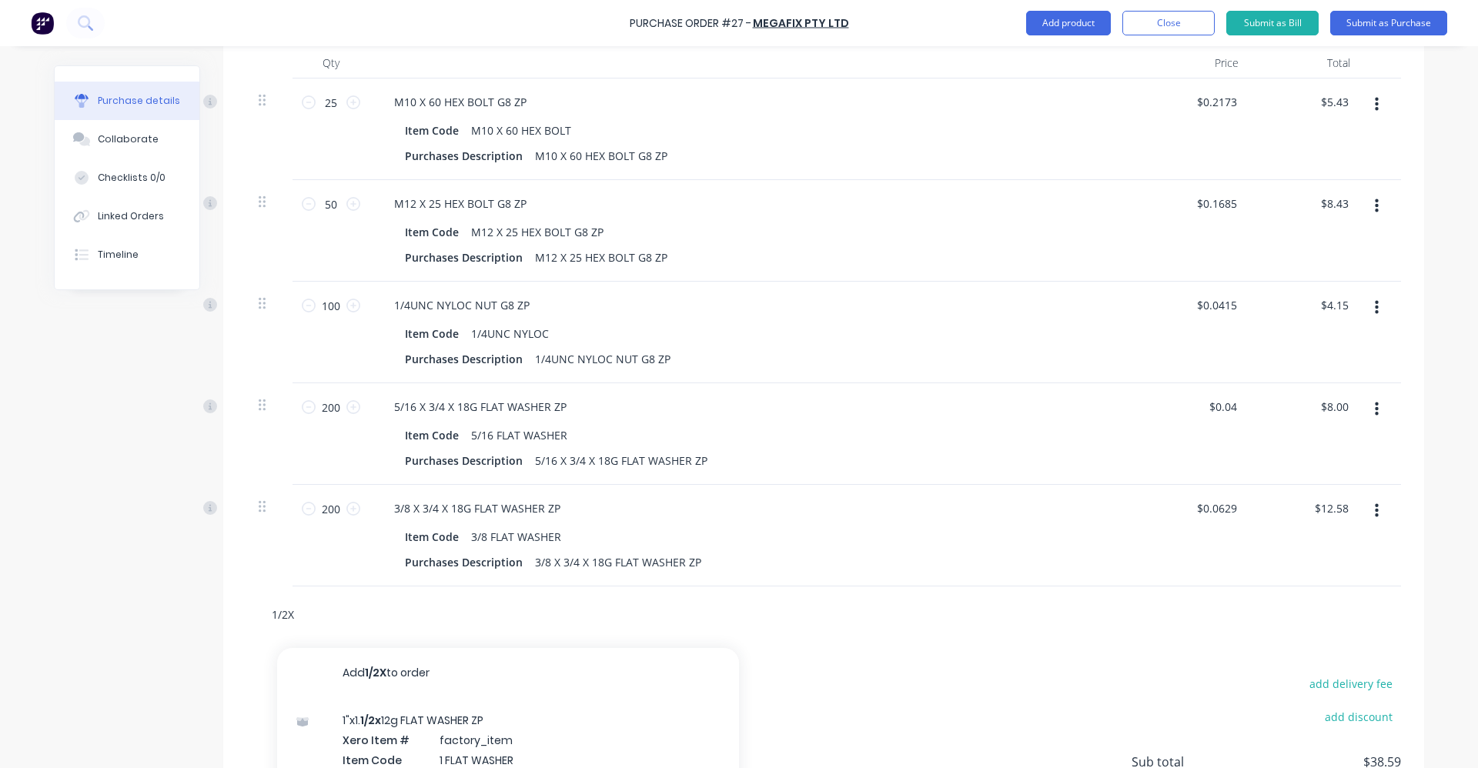
scroll to position [301, 0]
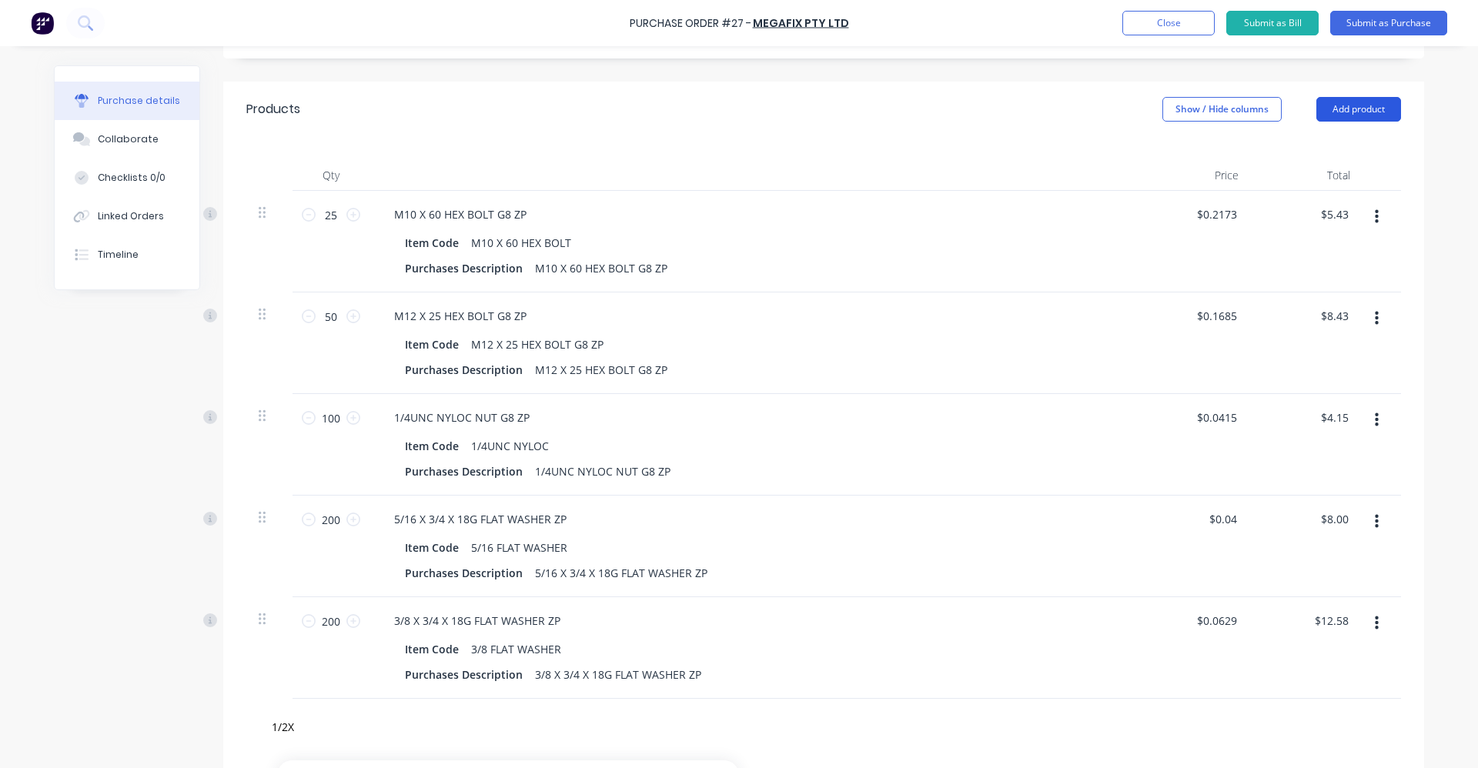
click at [1378, 102] on button "Add product" at bounding box center [1359, 109] width 85 height 25
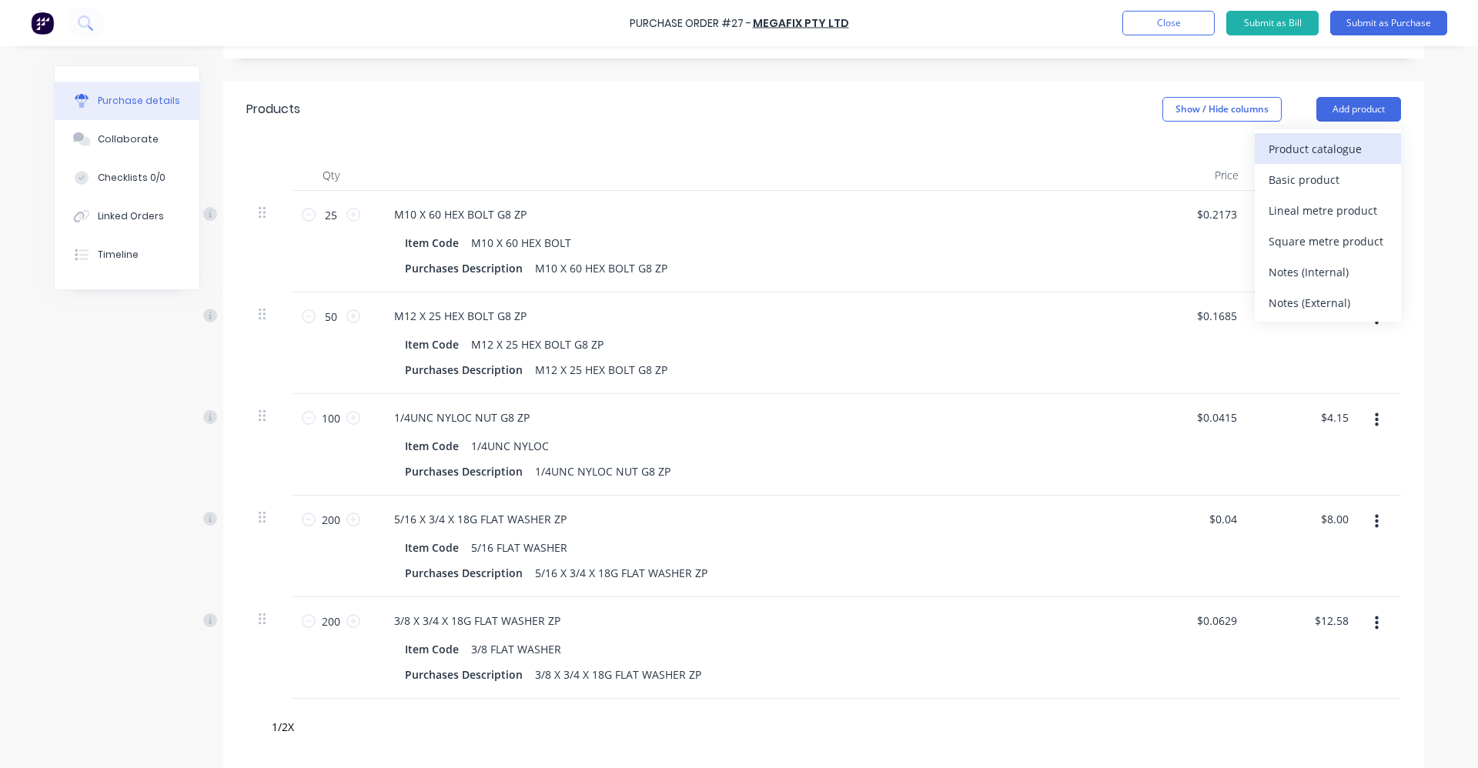
click at [1315, 145] on div "Product catalogue" at bounding box center [1328, 149] width 119 height 22
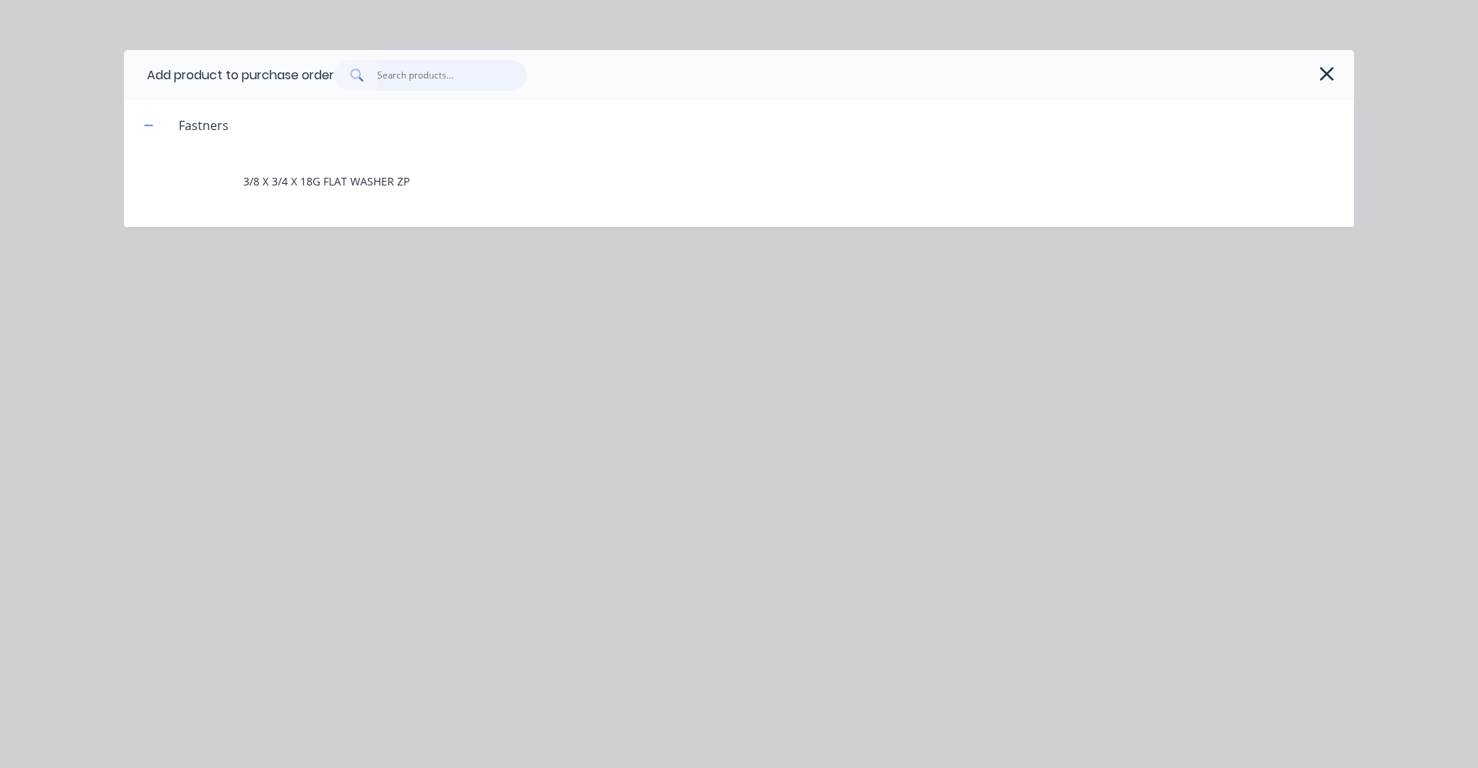
click at [389, 70] on input "text" at bounding box center [452, 75] width 150 height 31
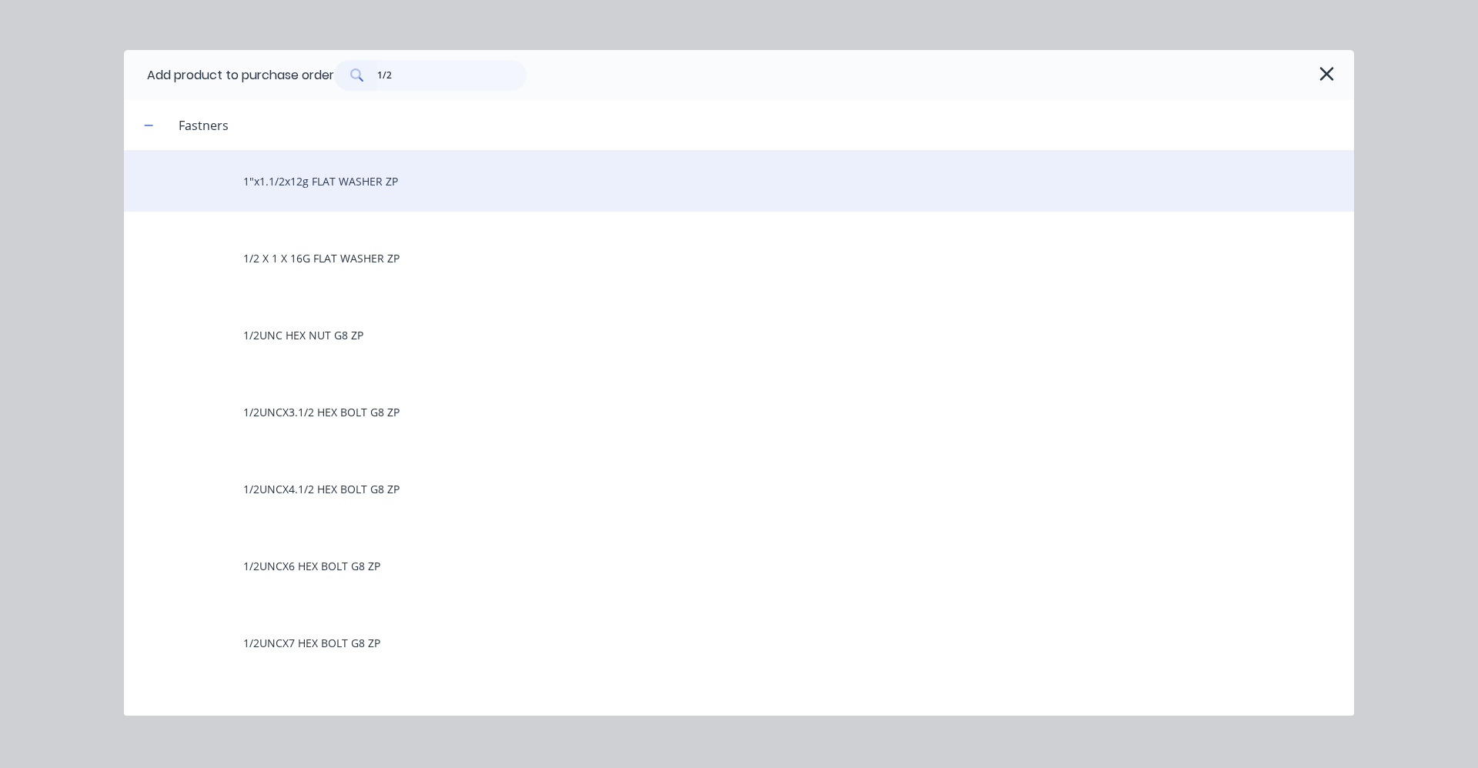
click at [388, 191] on div "1"x1.1/2x12g FLAT WASHER ZP" at bounding box center [739, 181] width 1230 height 62
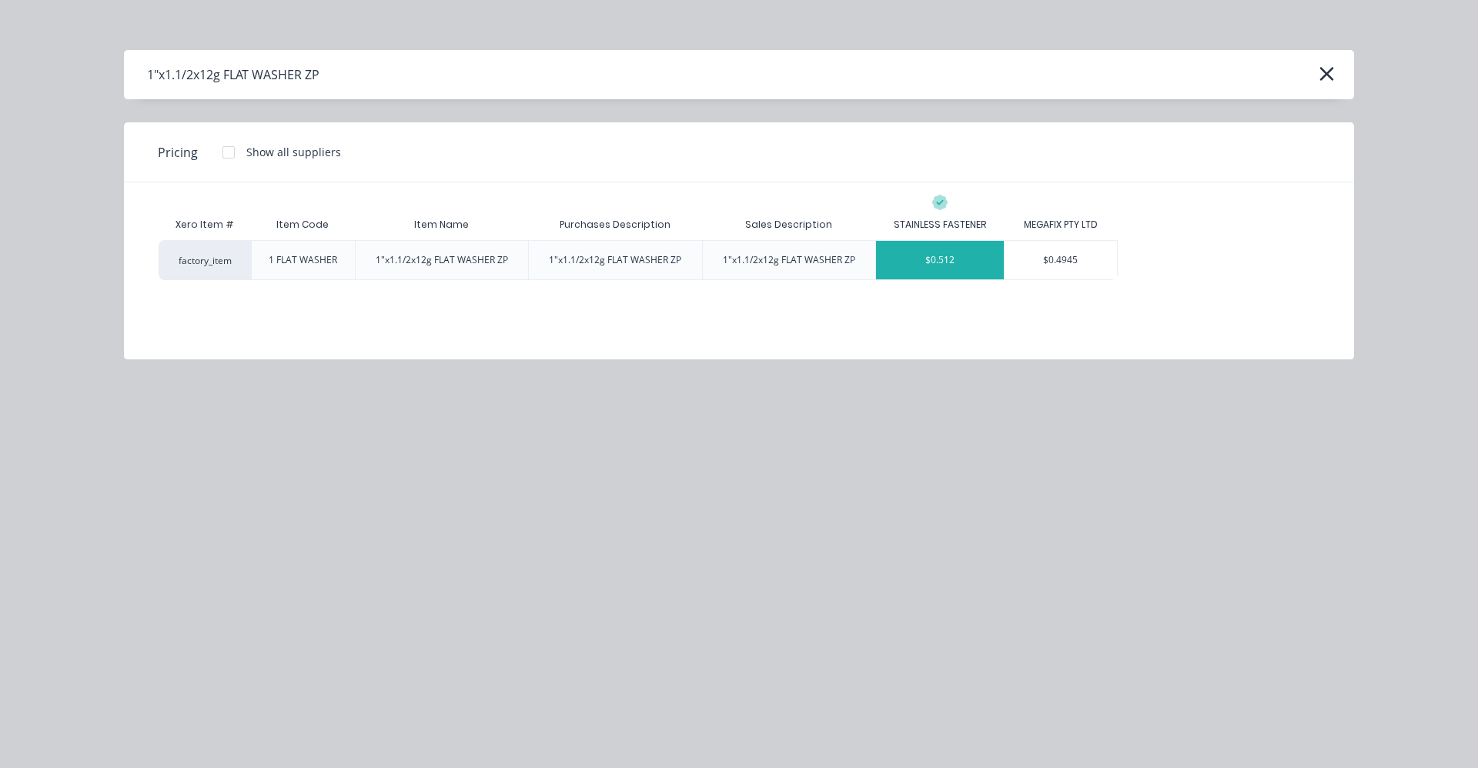
click at [971, 263] on div "$0.512" at bounding box center [940, 260] width 128 height 38
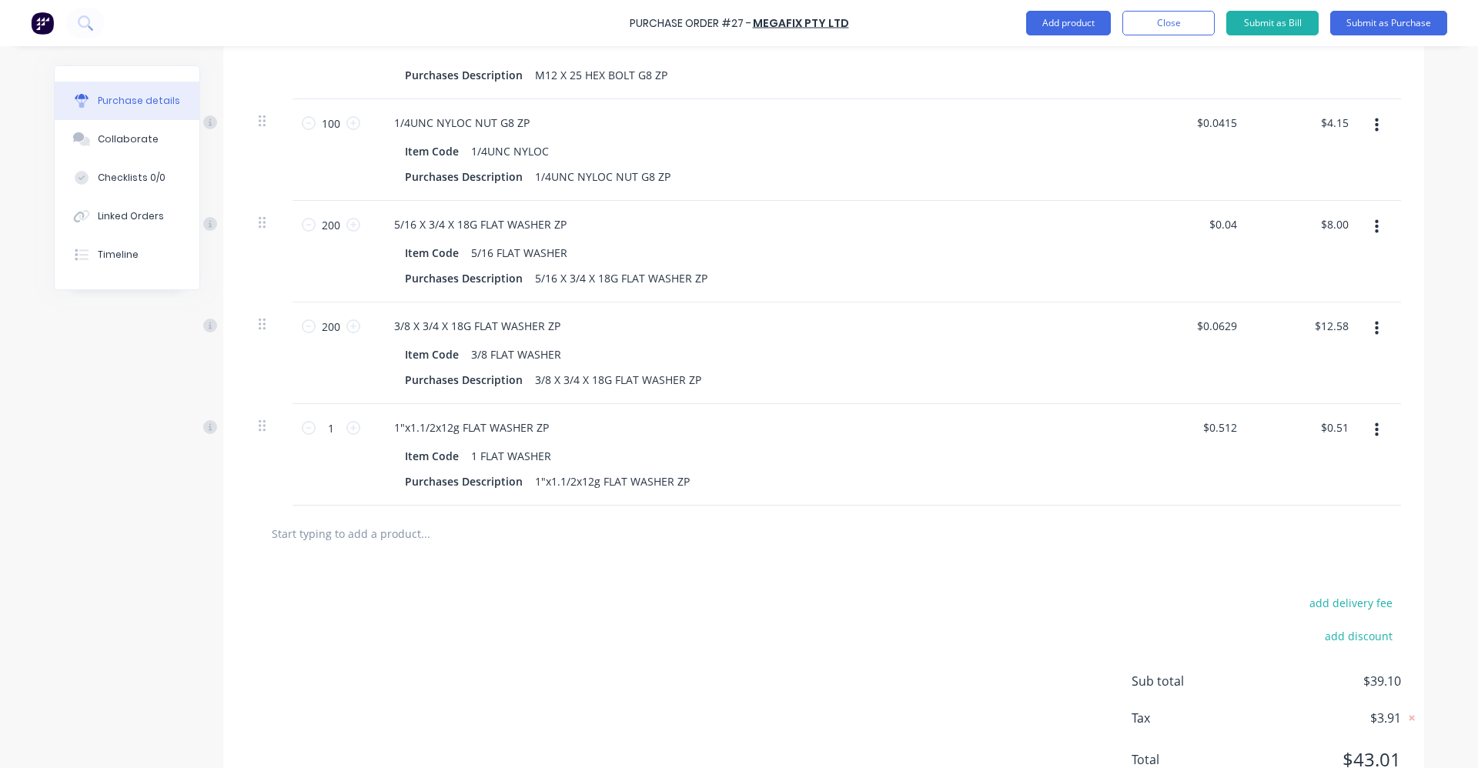
scroll to position [609, 0]
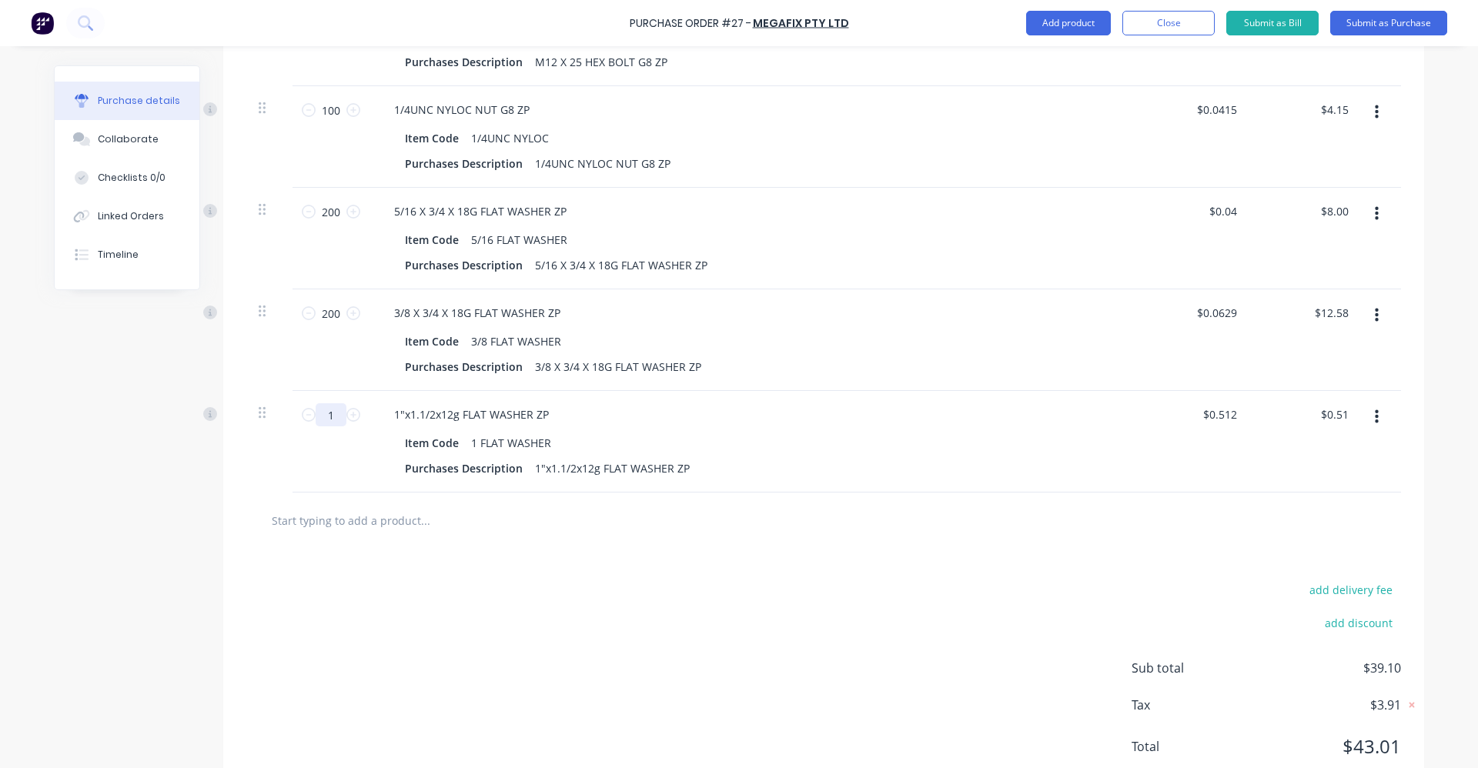
click at [331, 415] on input "1" at bounding box center [331, 414] width 31 height 23
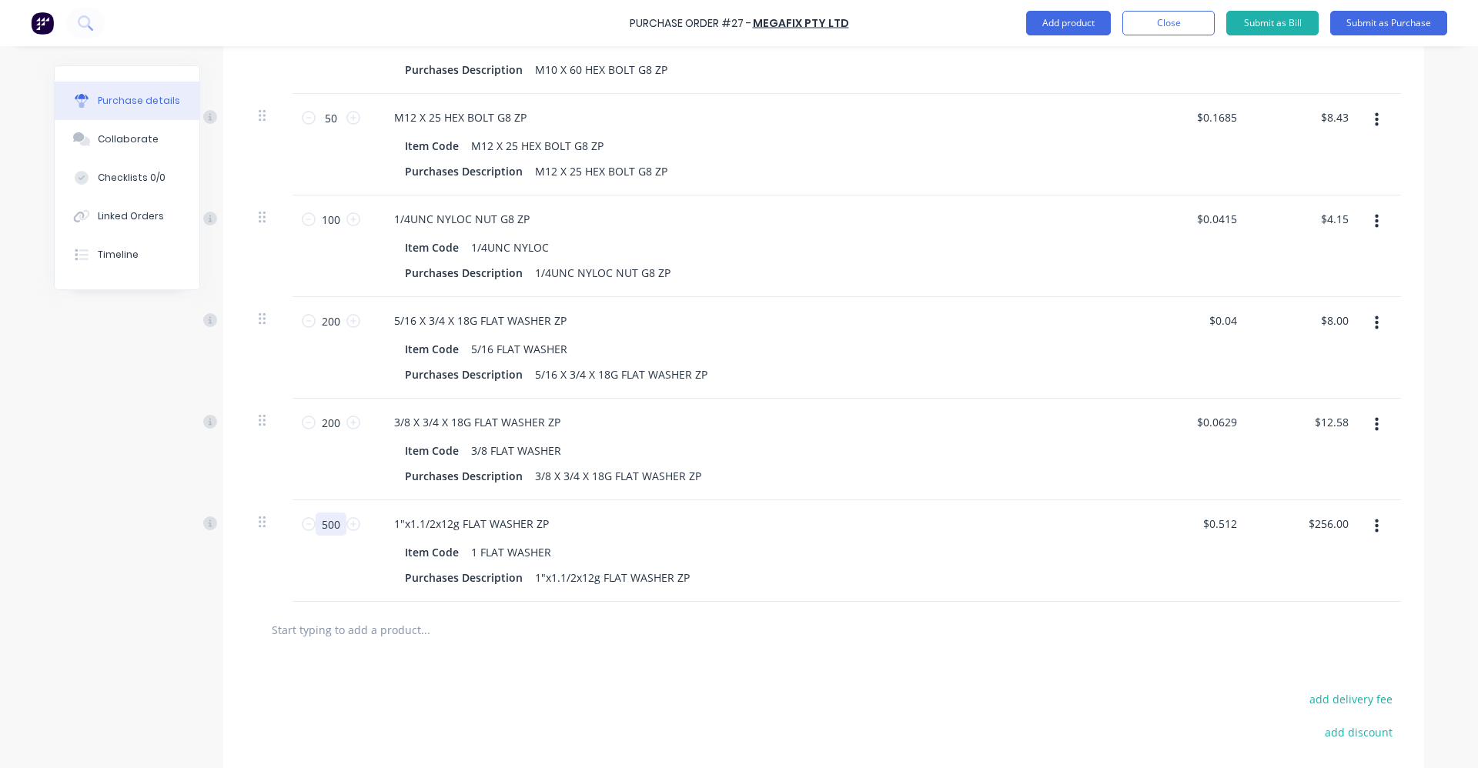
scroll to position [455, 0]
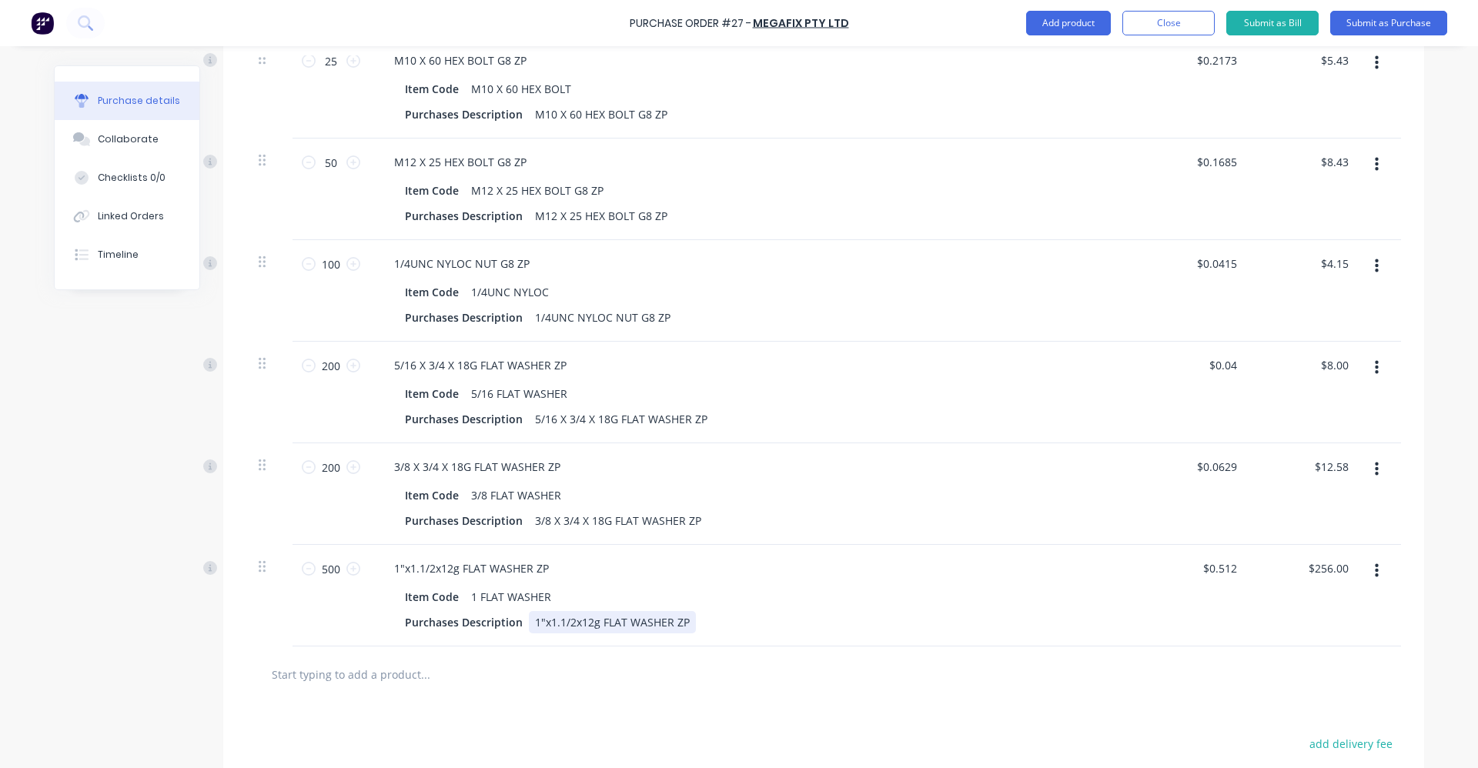
click at [992, 631] on div "Purchases Description 1"x1.1/2x12g FLAT WASHER ZP" at bounding box center [751, 622] width 705 height 22
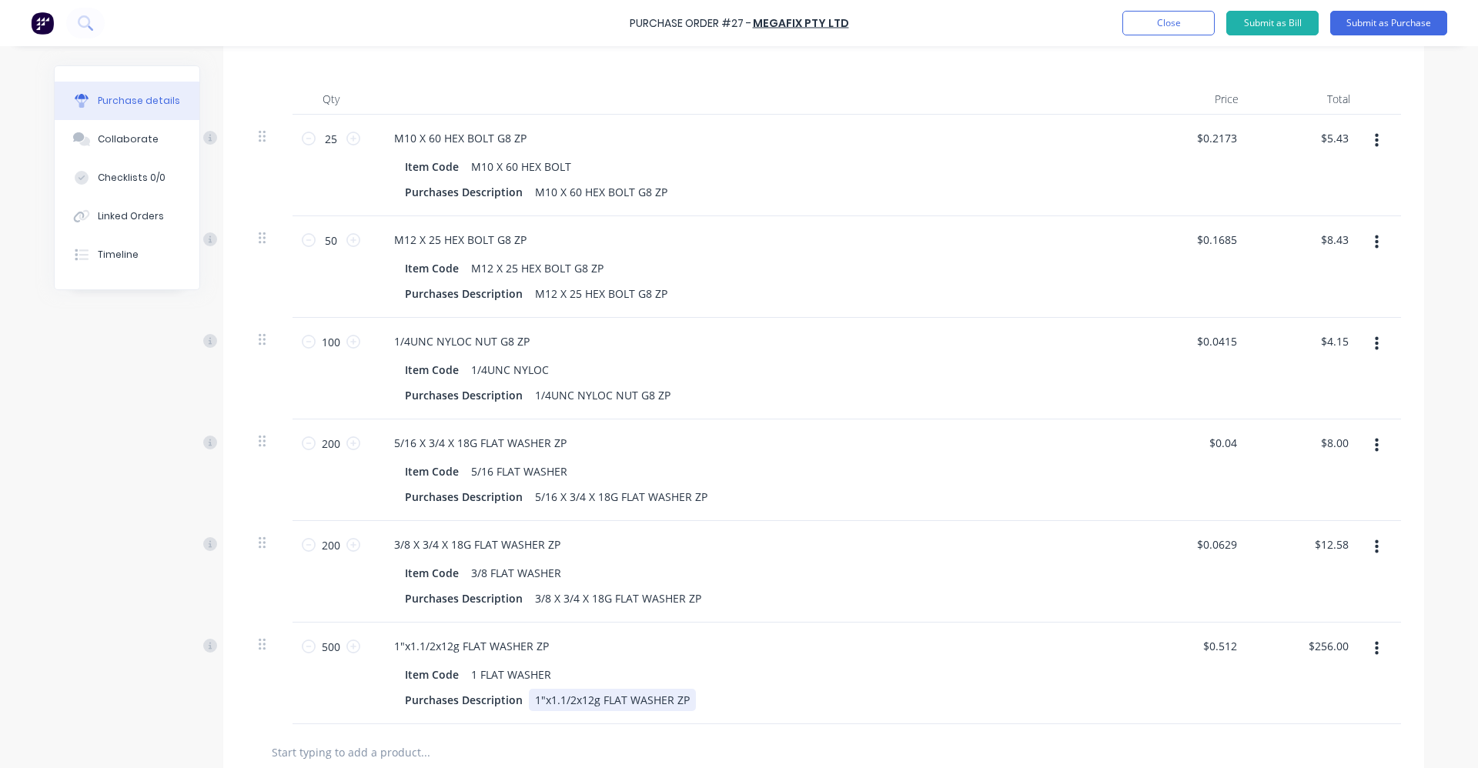
scroll to position [378, 0]
click at [1375, 648] on icon "button" at bounding box center [1377, 648] width 4 height 14
click at [1290, 685] on button "Edit" at bounding box center [1329, 689] width 131 height 31
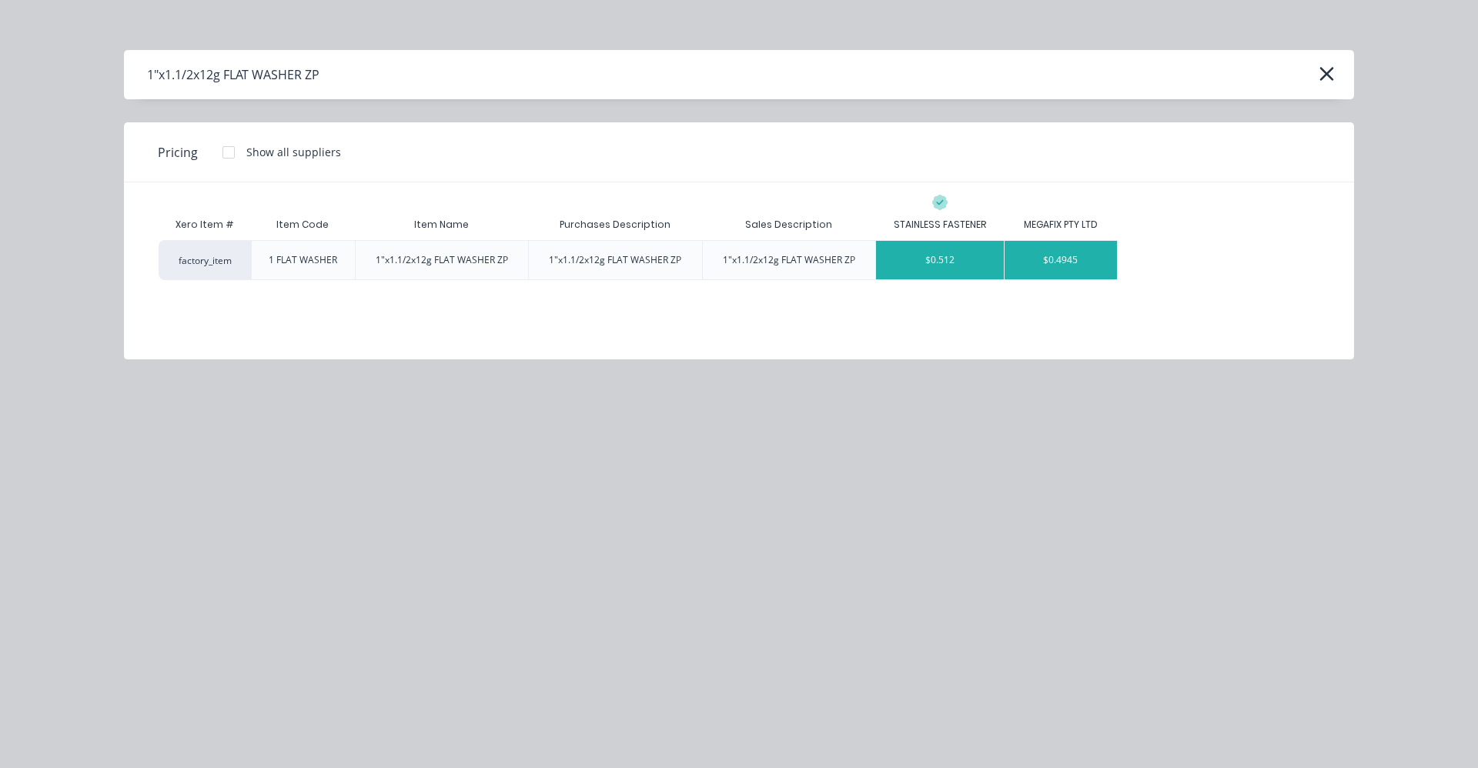
click at [1046, 247] on div "$0.4945" at bounding box center [1061, 260] width 112 height 38
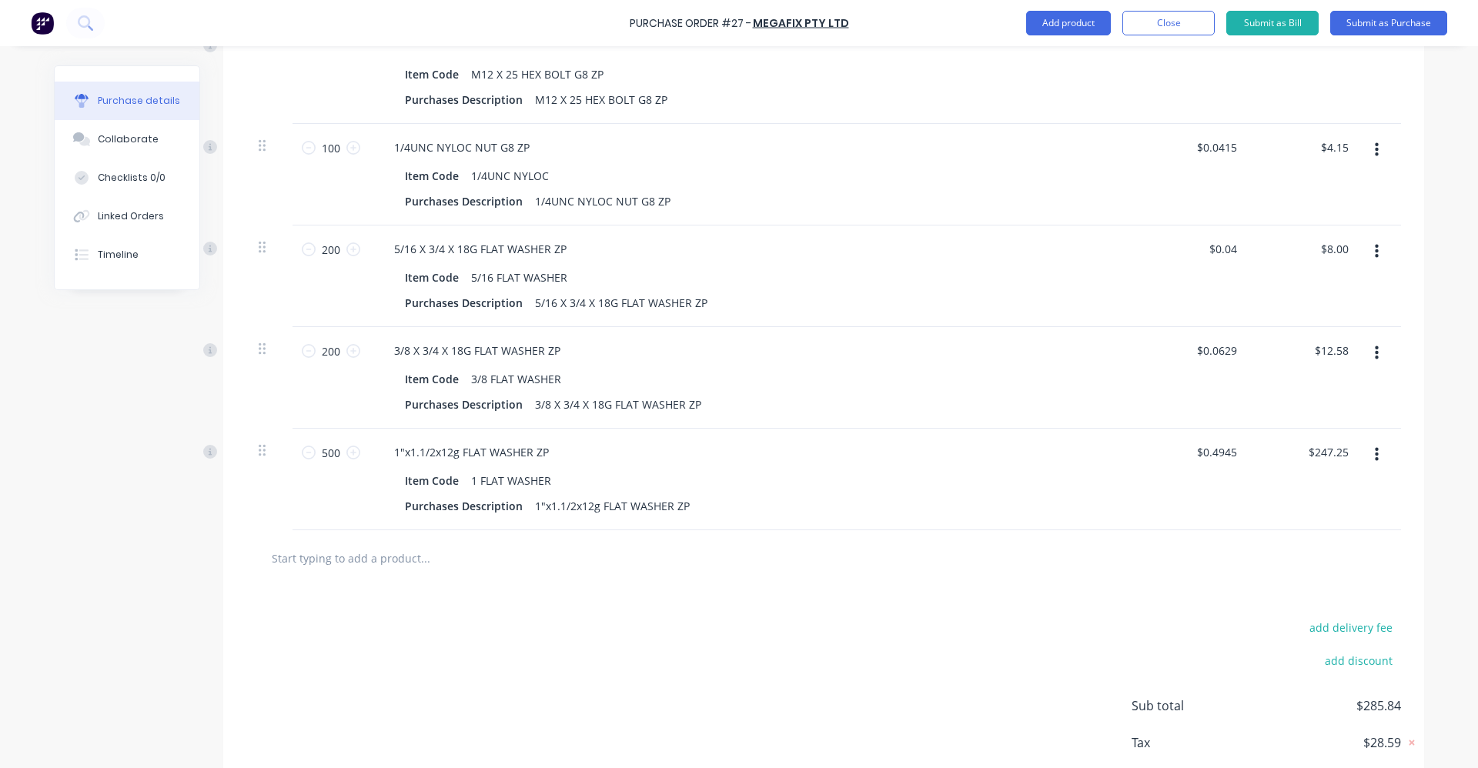
scroll to position [609, 0]
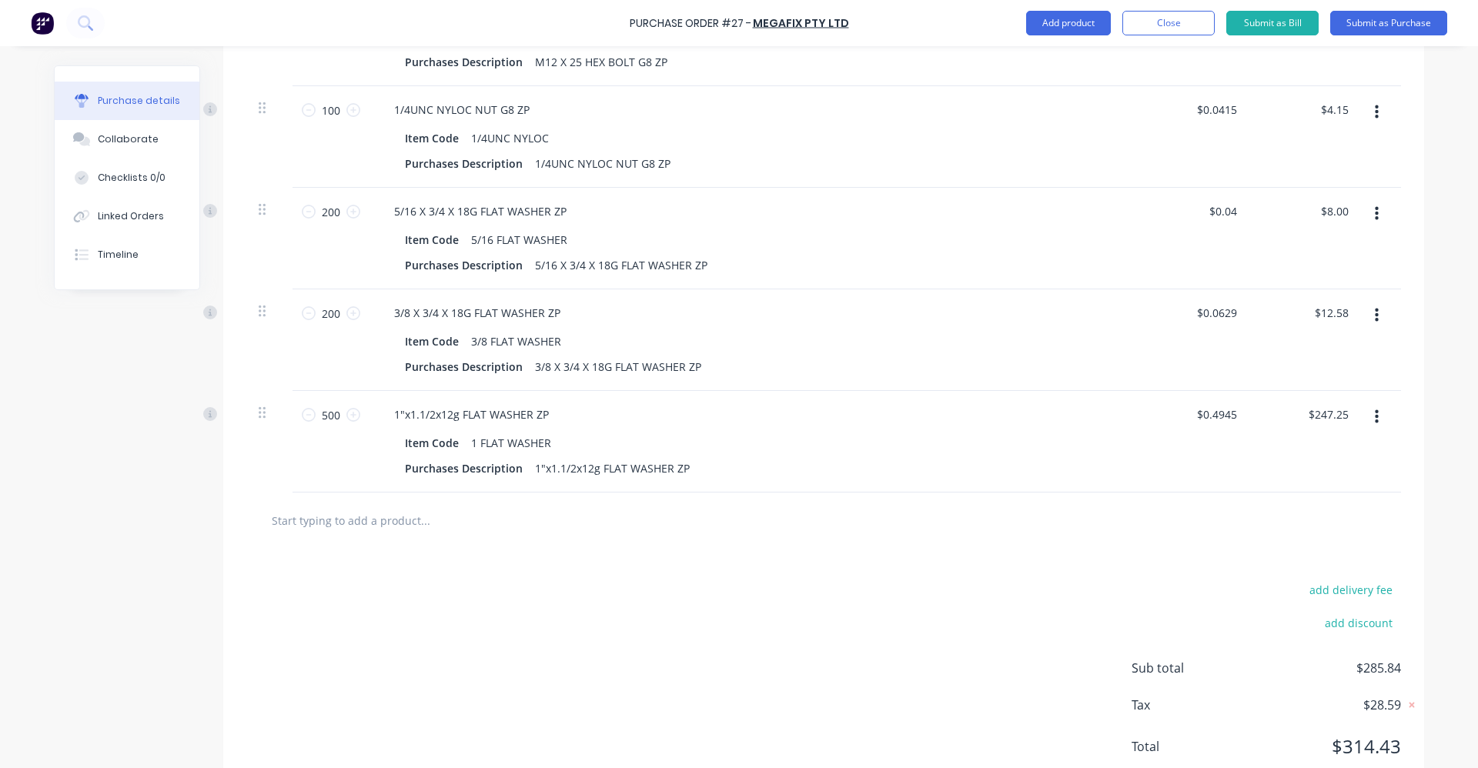
click at [1375, 420] on icon "button" at bounding box center [1377, 417] width 4 height 17
click at [1347, 547] on button "Delete" at bounding box center [1329, 550] width 131 height 31
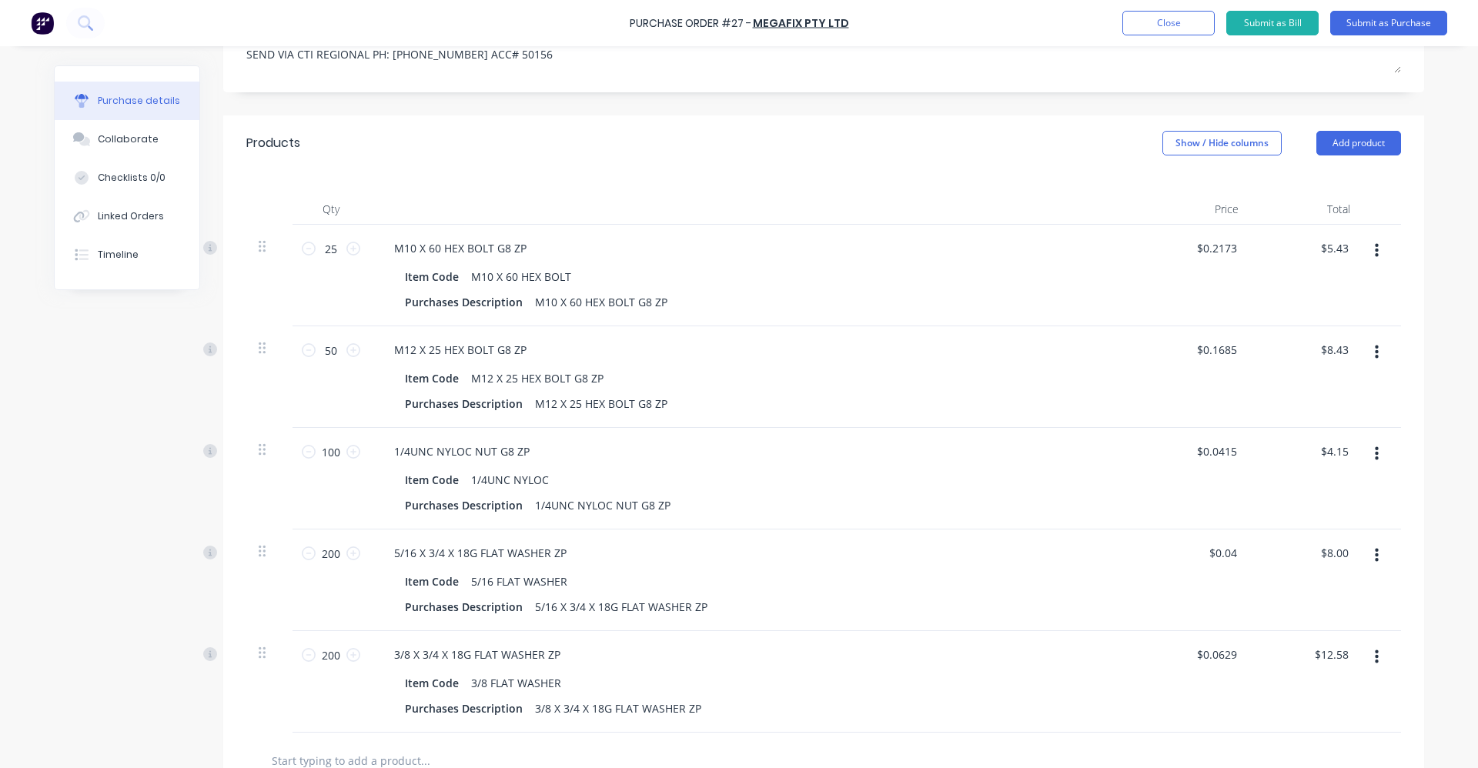
scroll to position [95, 0]
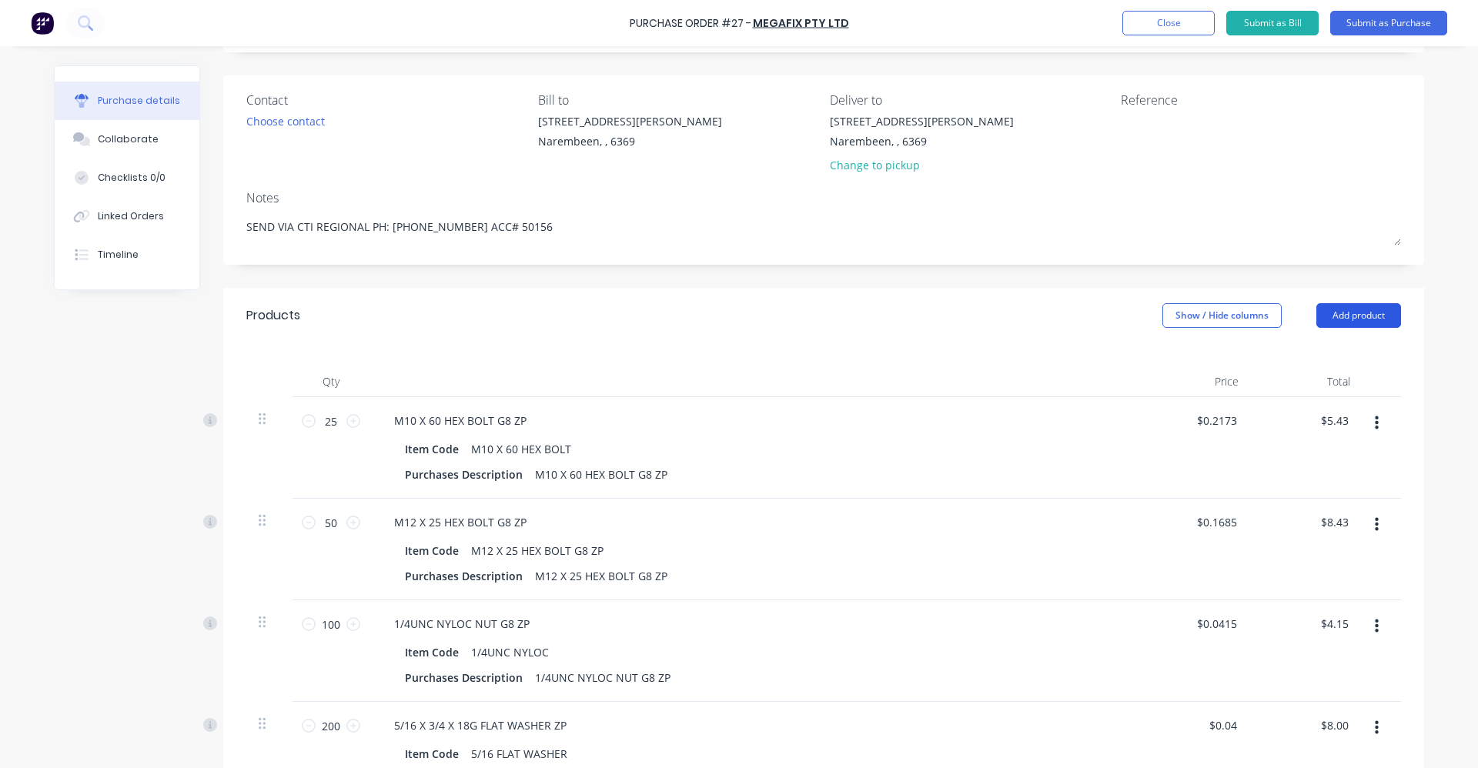
click at [1323, 311] on button "Add product" at bounding box center [1359, 315] width 85 height 25
click at [1308, 361] on div "Product catalogue" at bounding box center [1328, 355] width 119 height 22
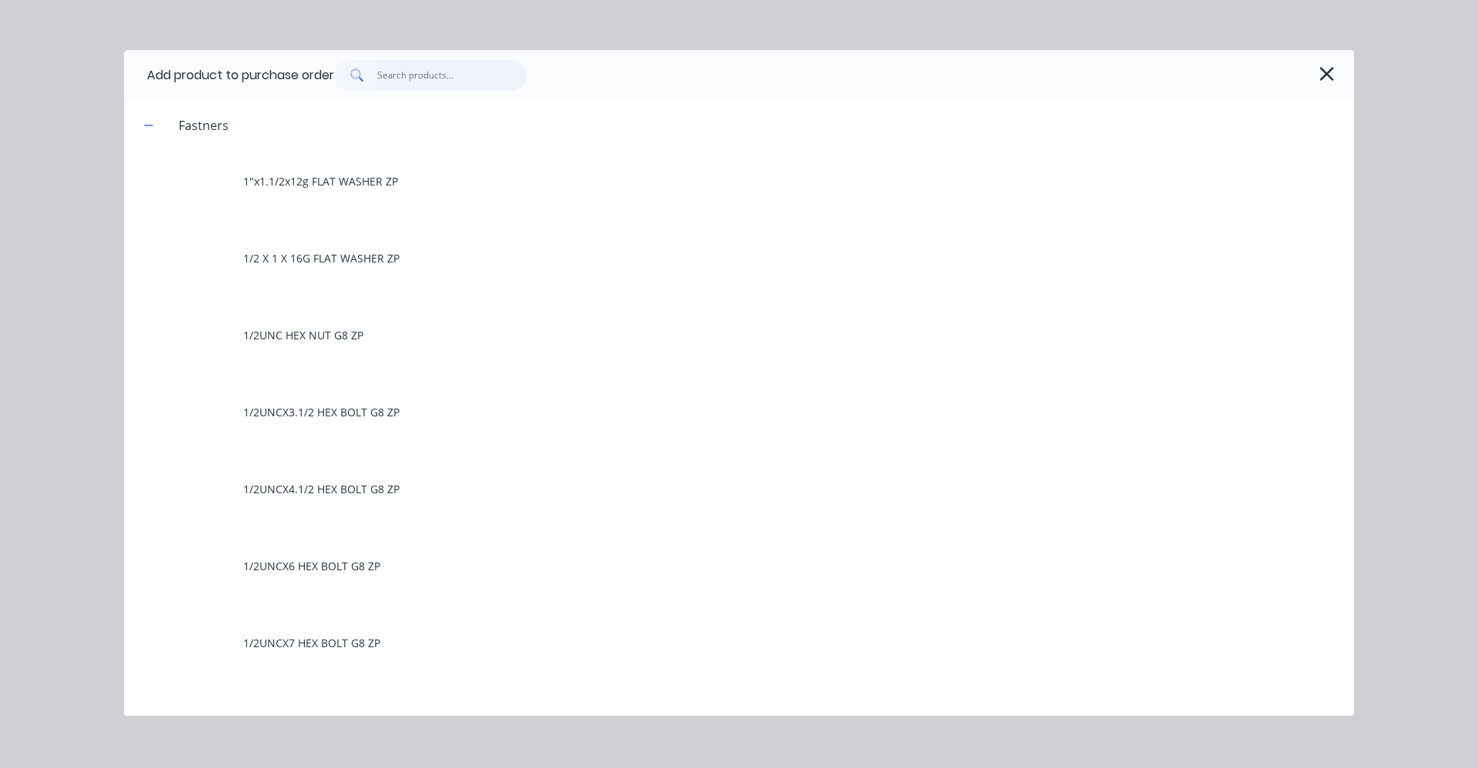
click at [433, 82] on input "text" at bounding box center [452, 75] width 150 height 31
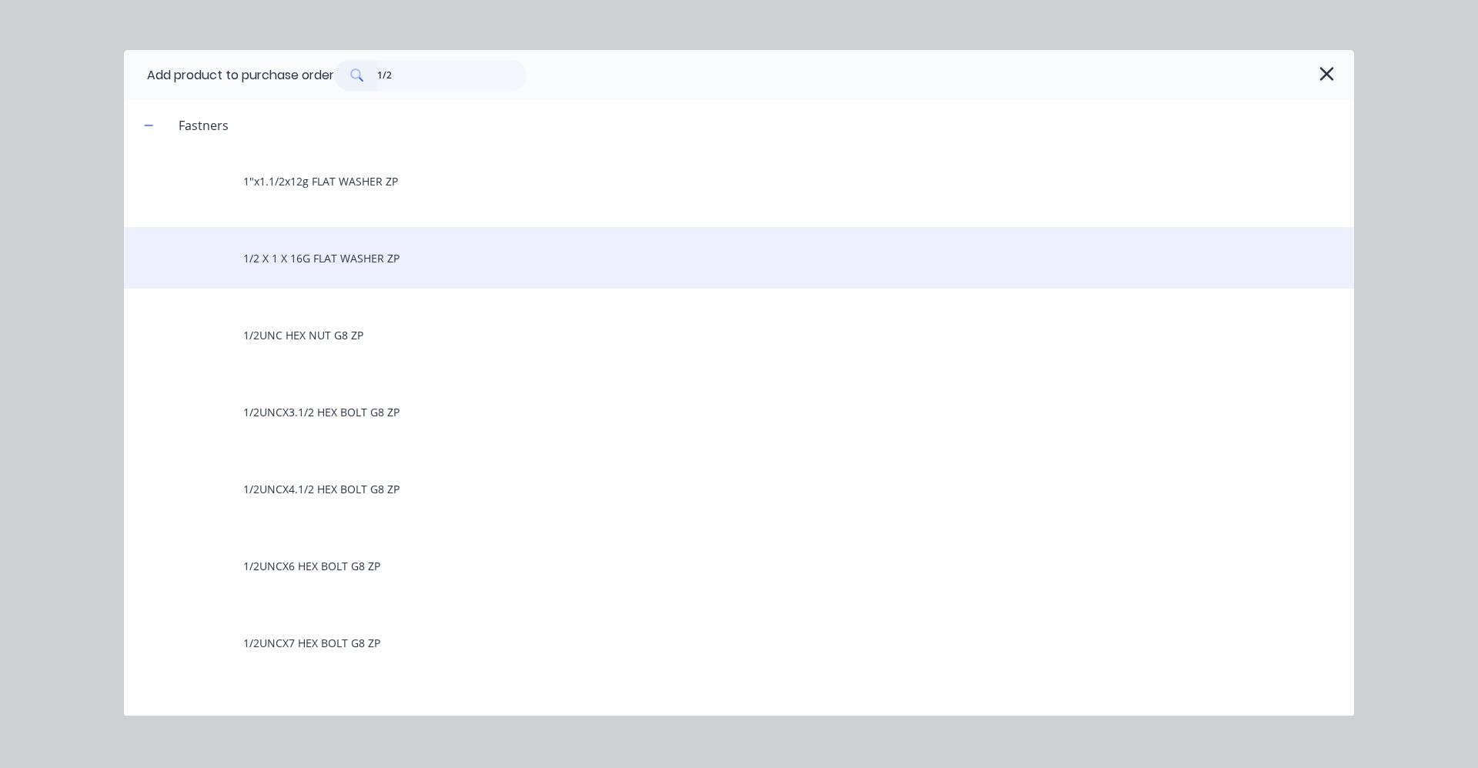
click at [370, 261] on div "1/2 X 1 X 16G FLAT WASHER ZP" at bounding box center [739, 258] width 1230 height 62
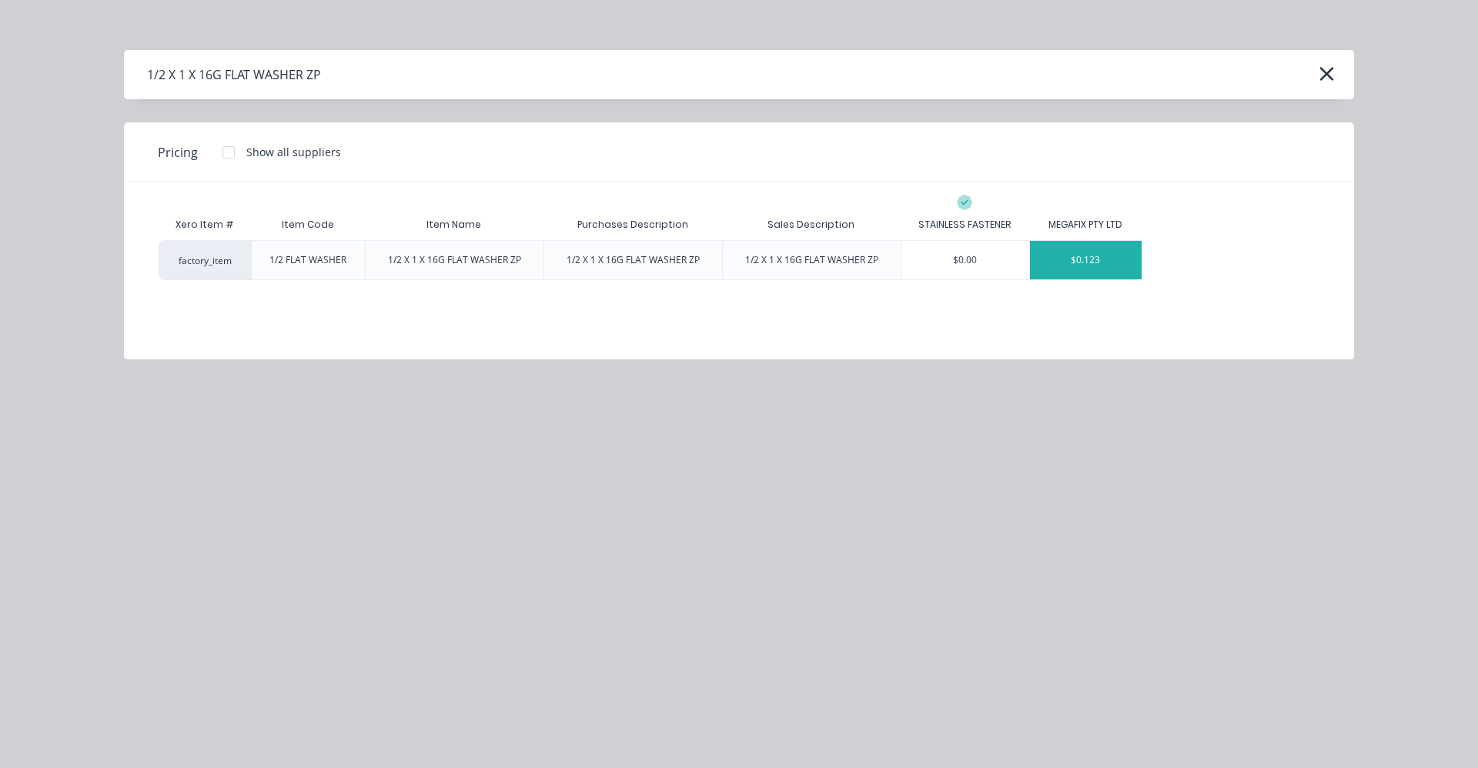
click at [1080, 267] on div "$0.123" at bounding box center [1086, 260] width 112 height 38
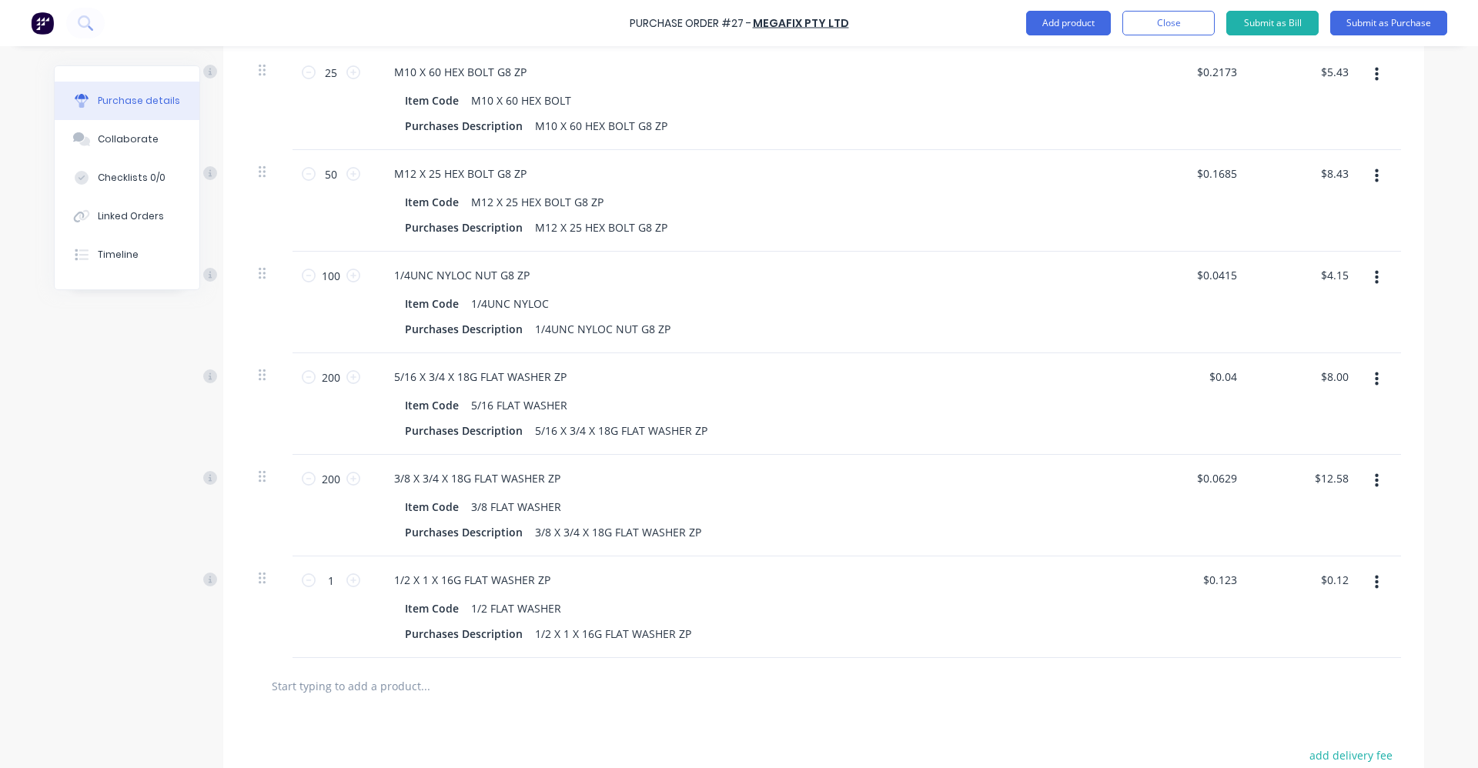
scroll to position [634, 0]
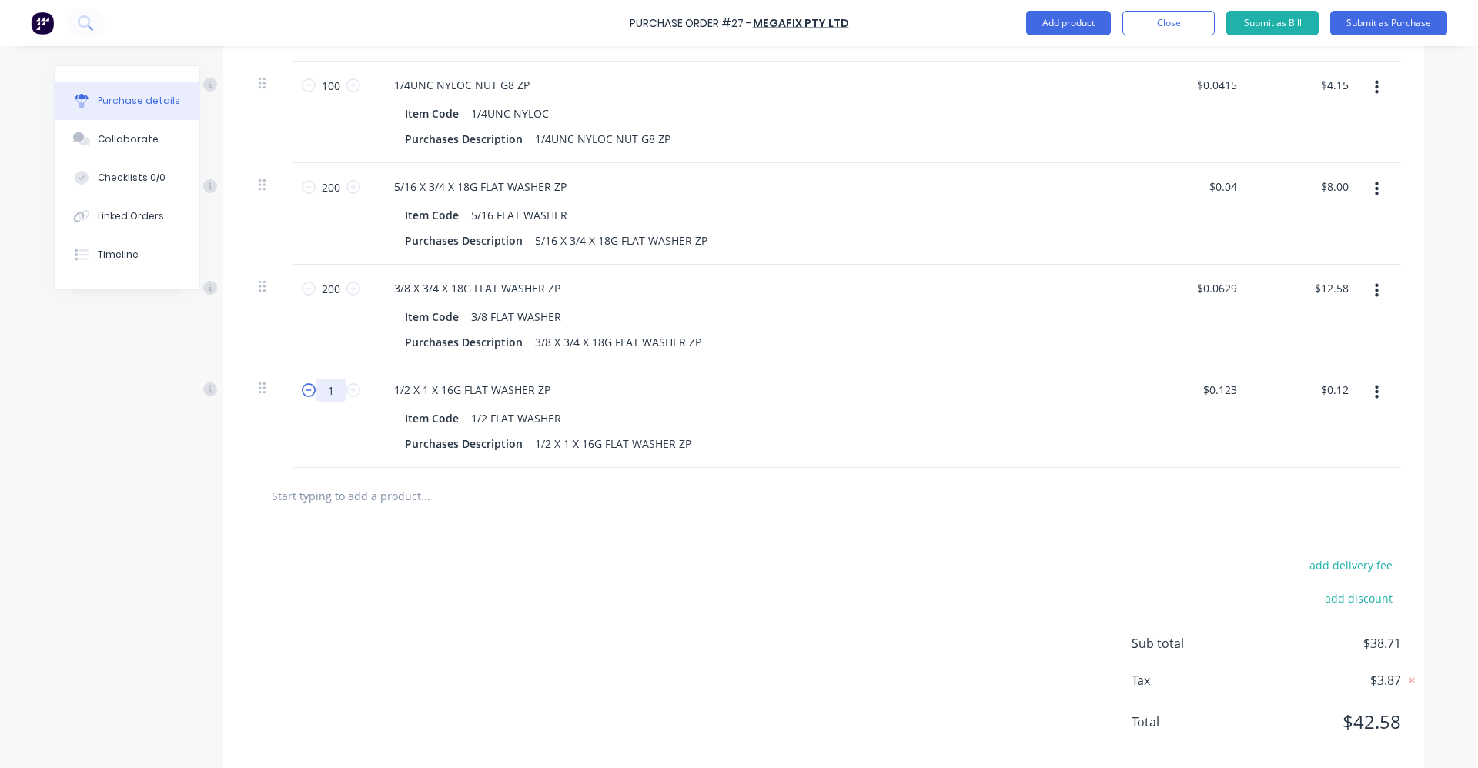
drag, startPoint x: 333, startPoint y: 391, endPoint x: 309, endPoint y: 389, distance: 24.7
click at [309, 389] on div "1 1" at bounding box center [331, 390] width 52 height 23
click at [511, 537] on div "add delivery fee add discount Sub total $100.09 Tax $10.01 Total $110.10" at bounding box center [823, 650] width 1201 height 253
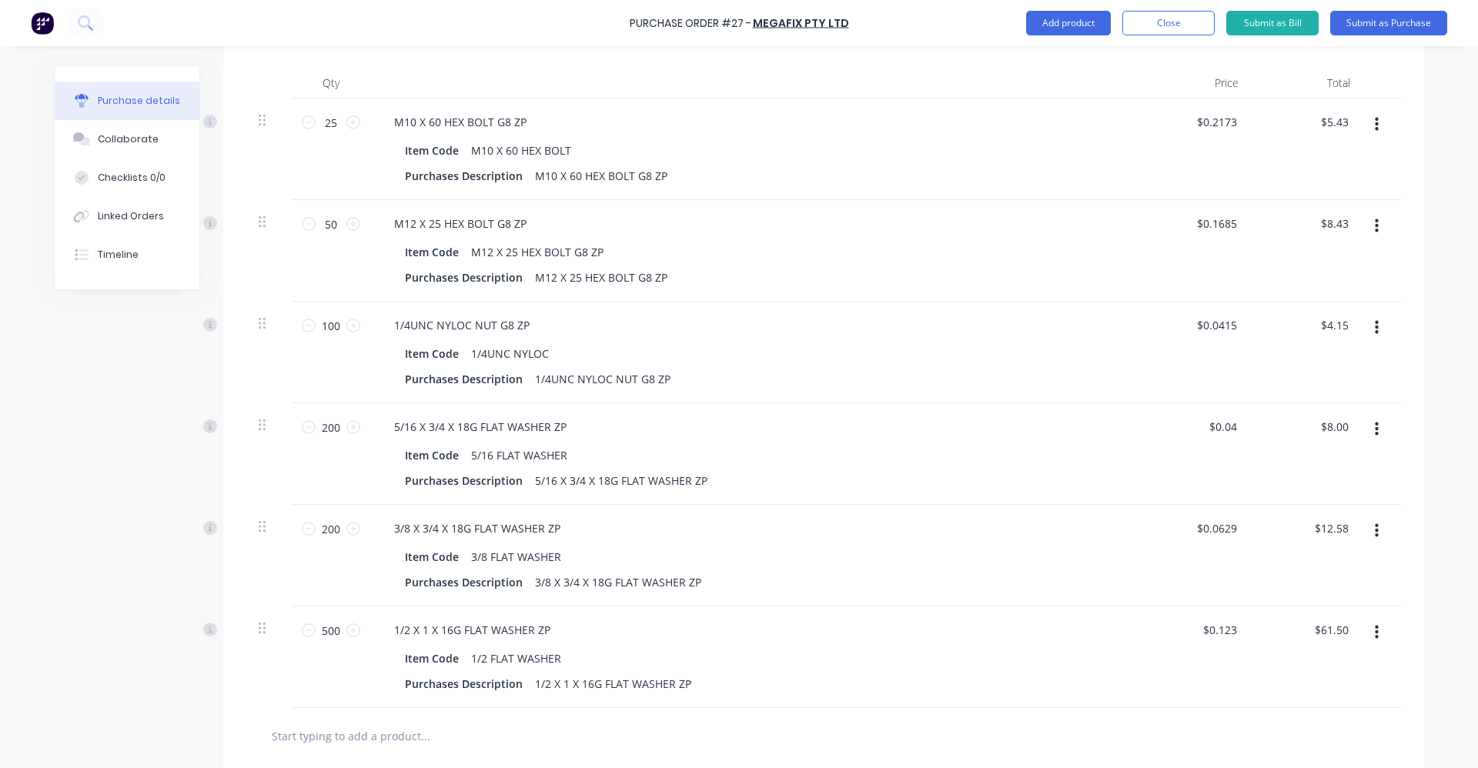
scroll to position [427, 0]
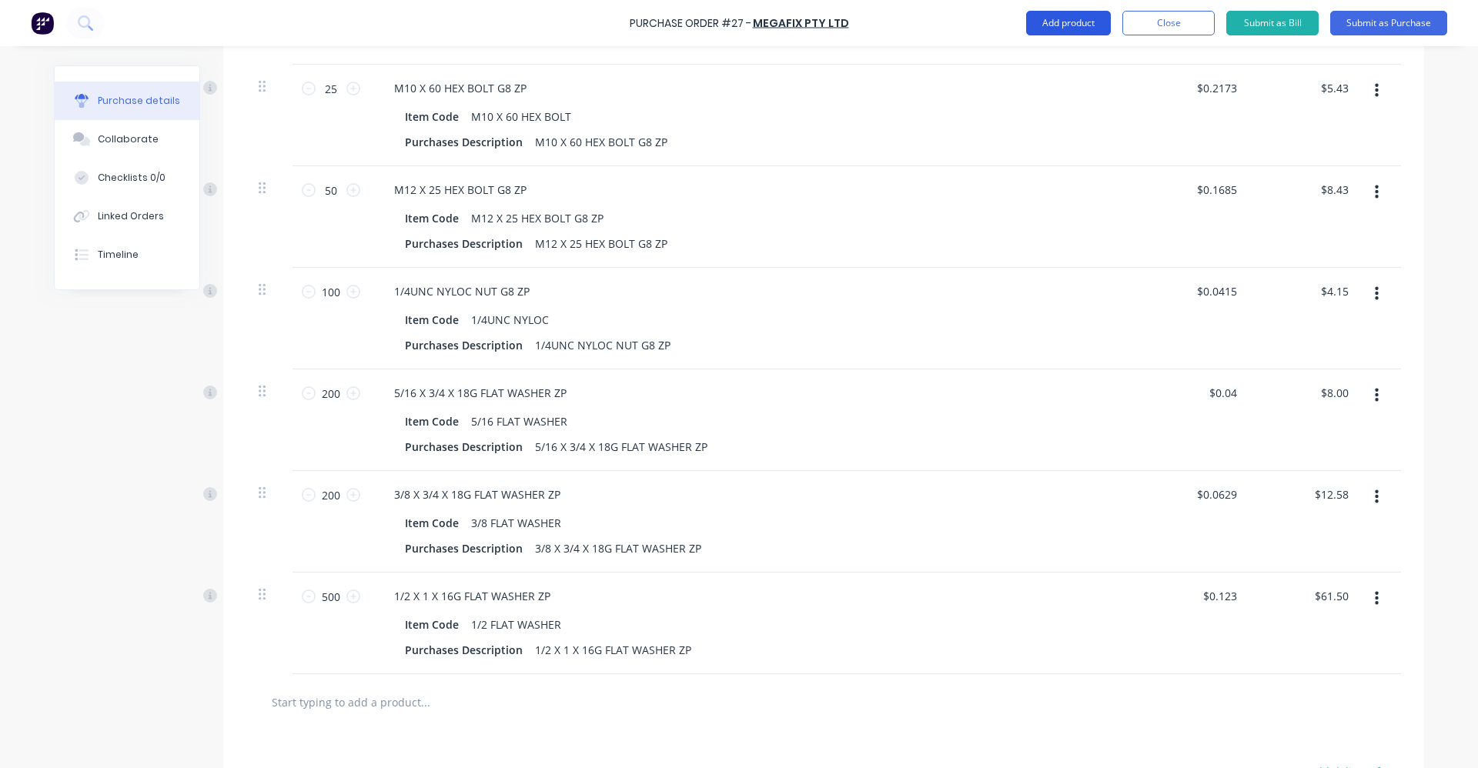
click at [1092, 25] on button "Add product" at bounding box center [1068, 23] width 85 height 25
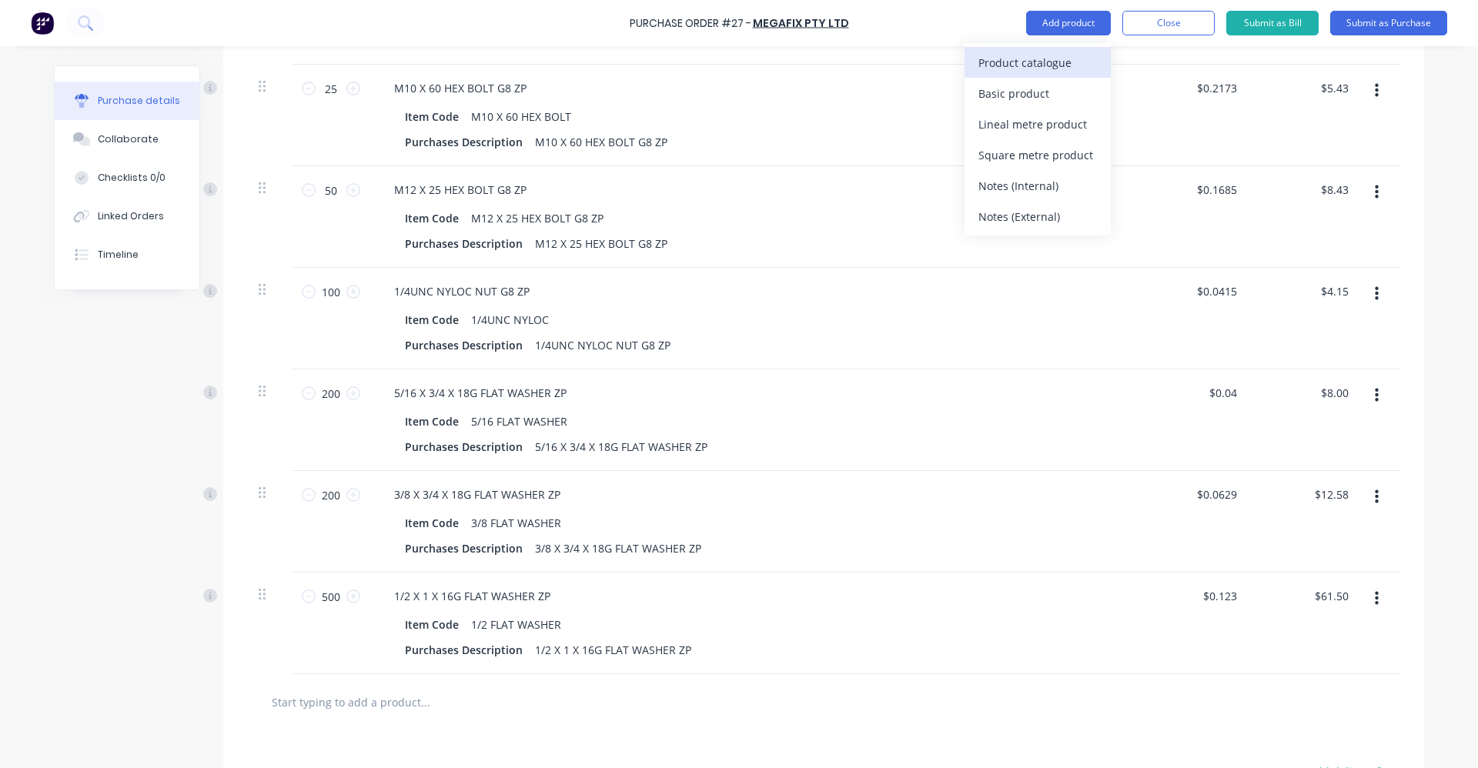
click at [1054, 62] on div "Product catalogue" at bounding box center [1038, 63] width 119 height 22
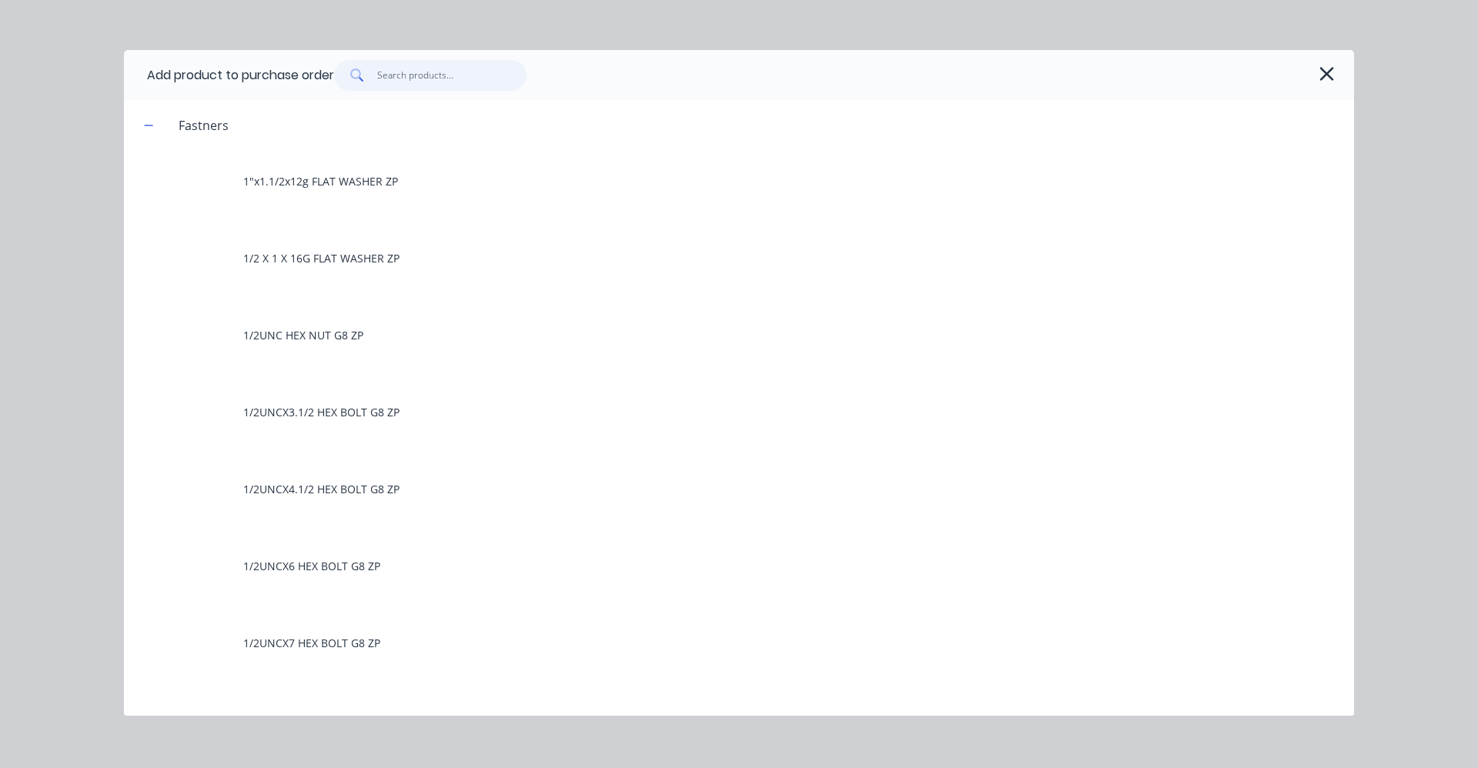
click at [394, 72] on input "text" at bounding box center [452, 75] width 150 height 31
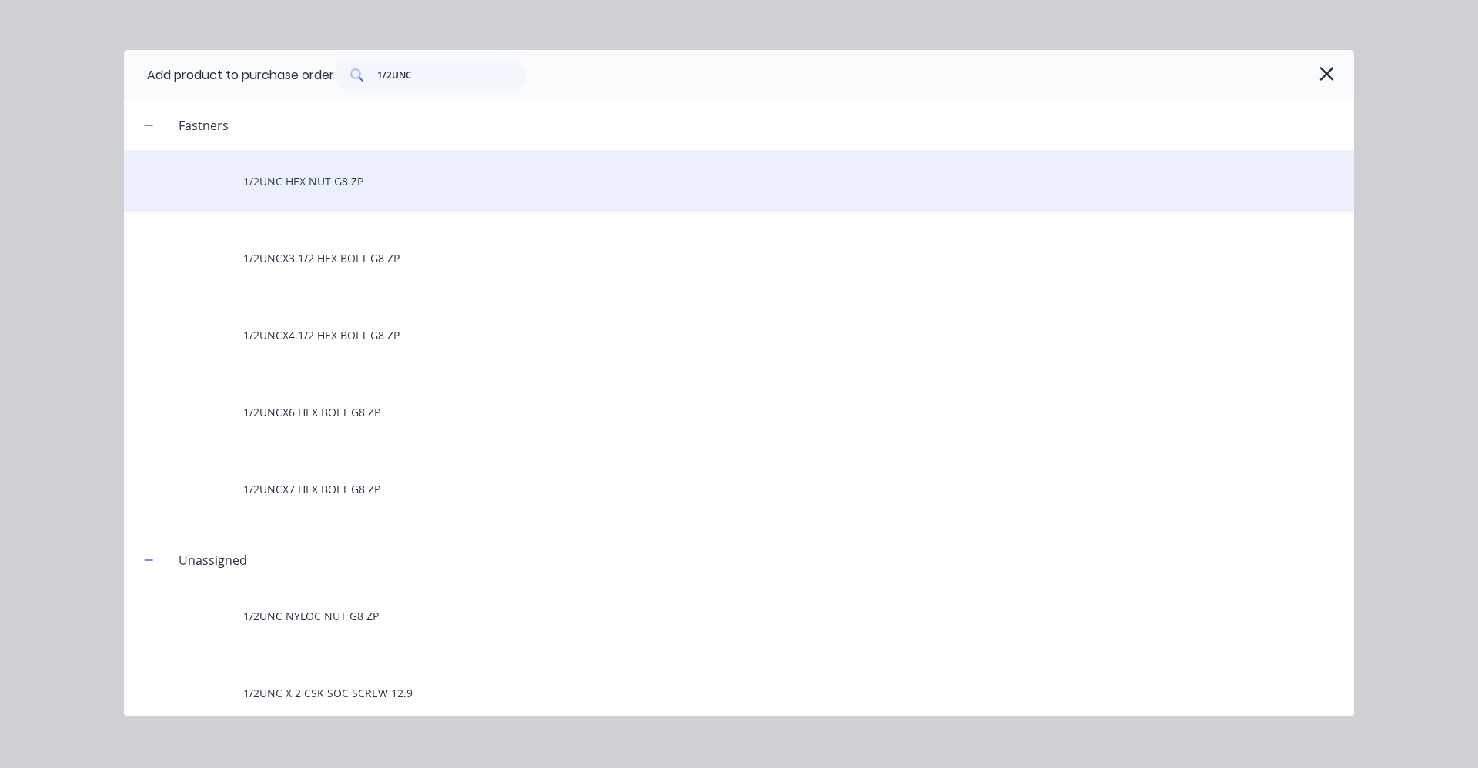
click at [360, 181] on div "1/2UNC HEX NUT G8 ZP" at bounding box center [739, 181] width 1230 height 62
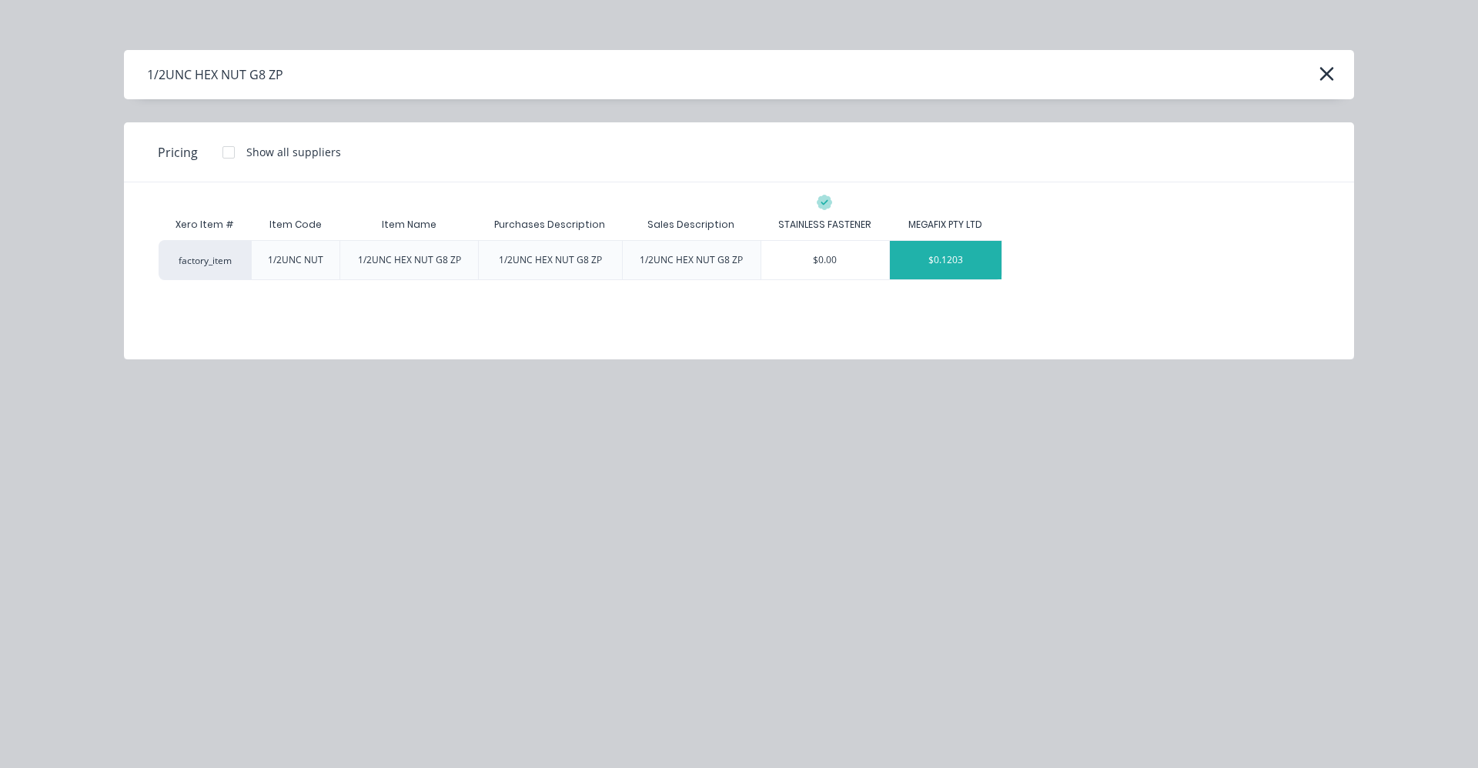
click at [964, 264] on div "$0.1203" at bounding box center [946, 260] width 112 height 38
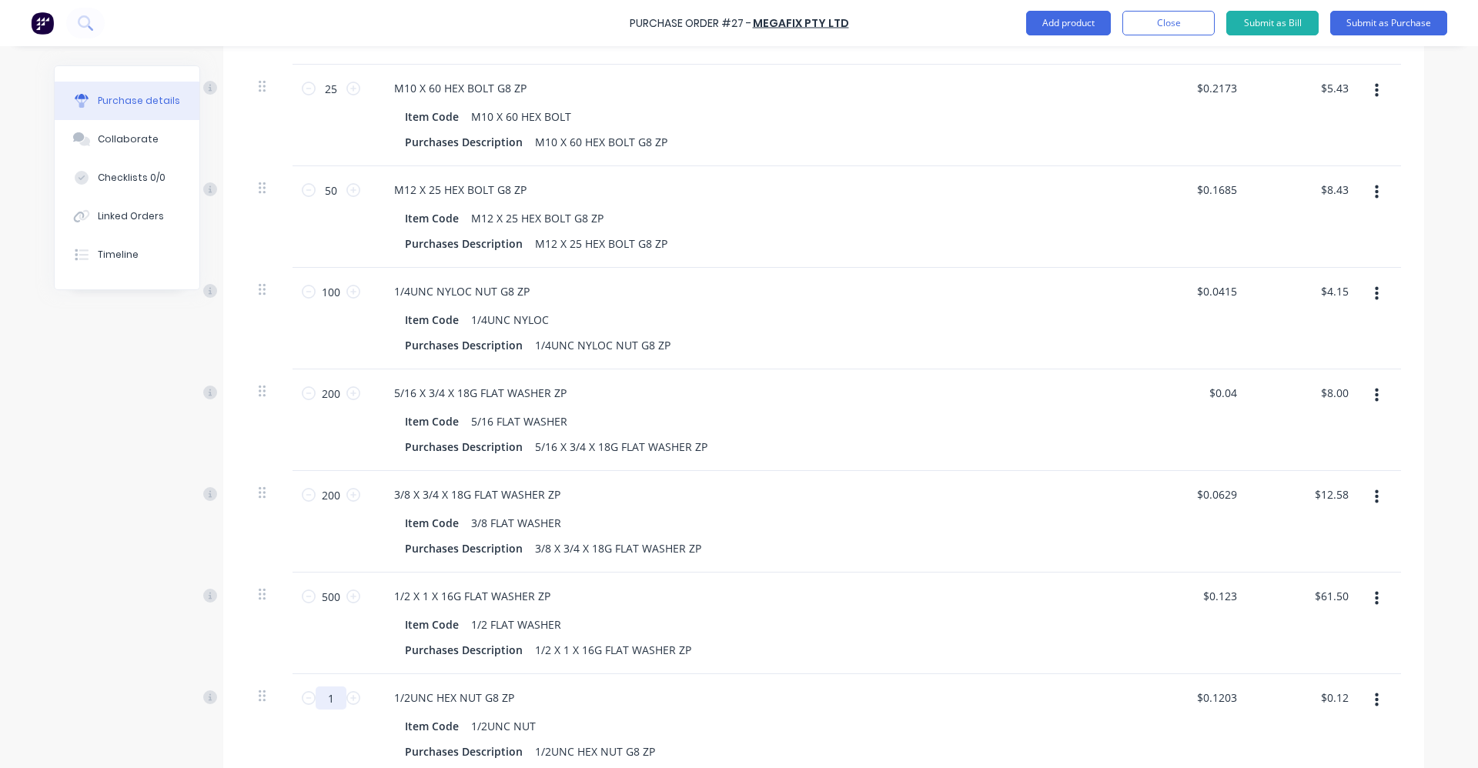
drag, startPoint x: 322, startPoint y: 706, endPoint x: 330, endPoint y: 706, distance: 8.5
click at [330, 706] on input "1" at bounding box center [331, 698] width 31 height 23
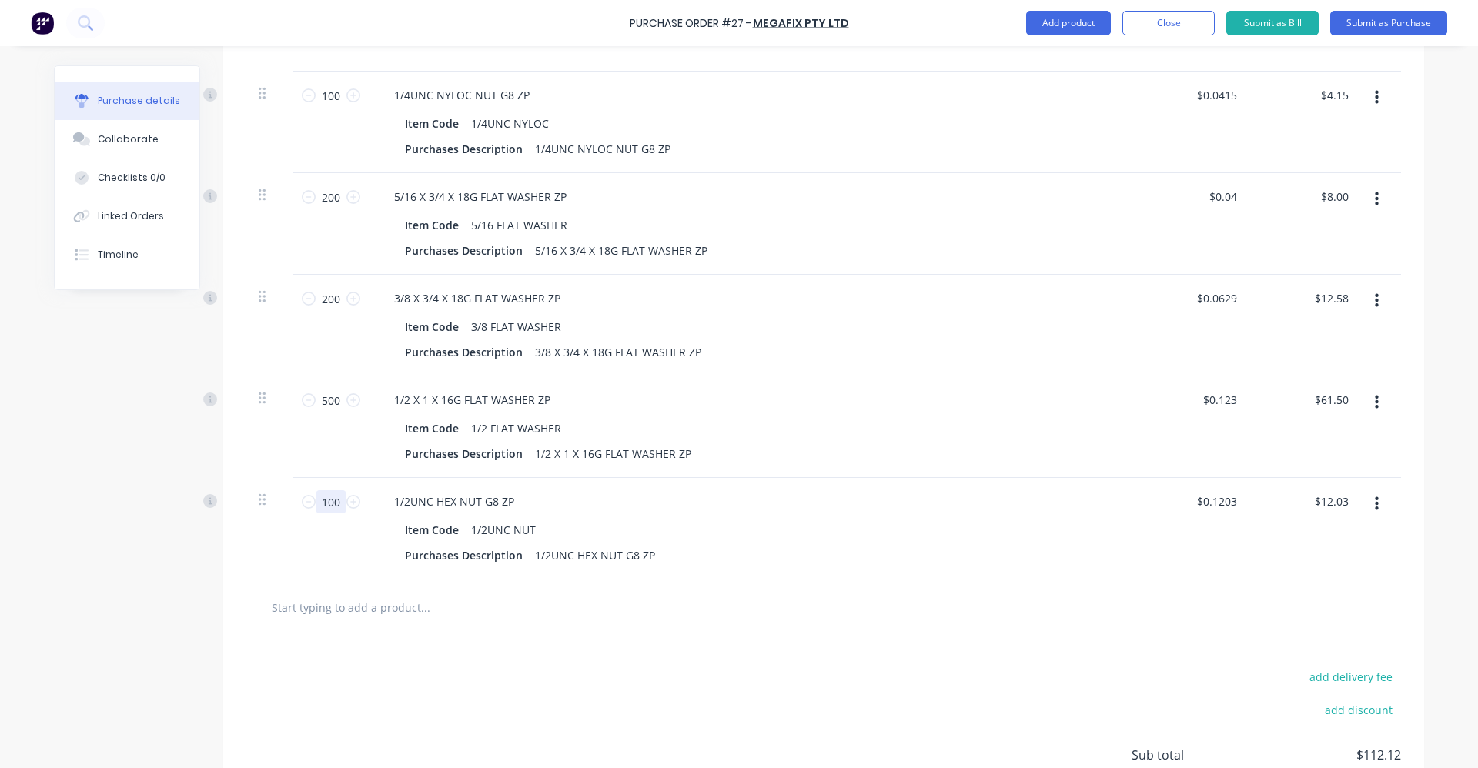
scroll to position [658, 0]
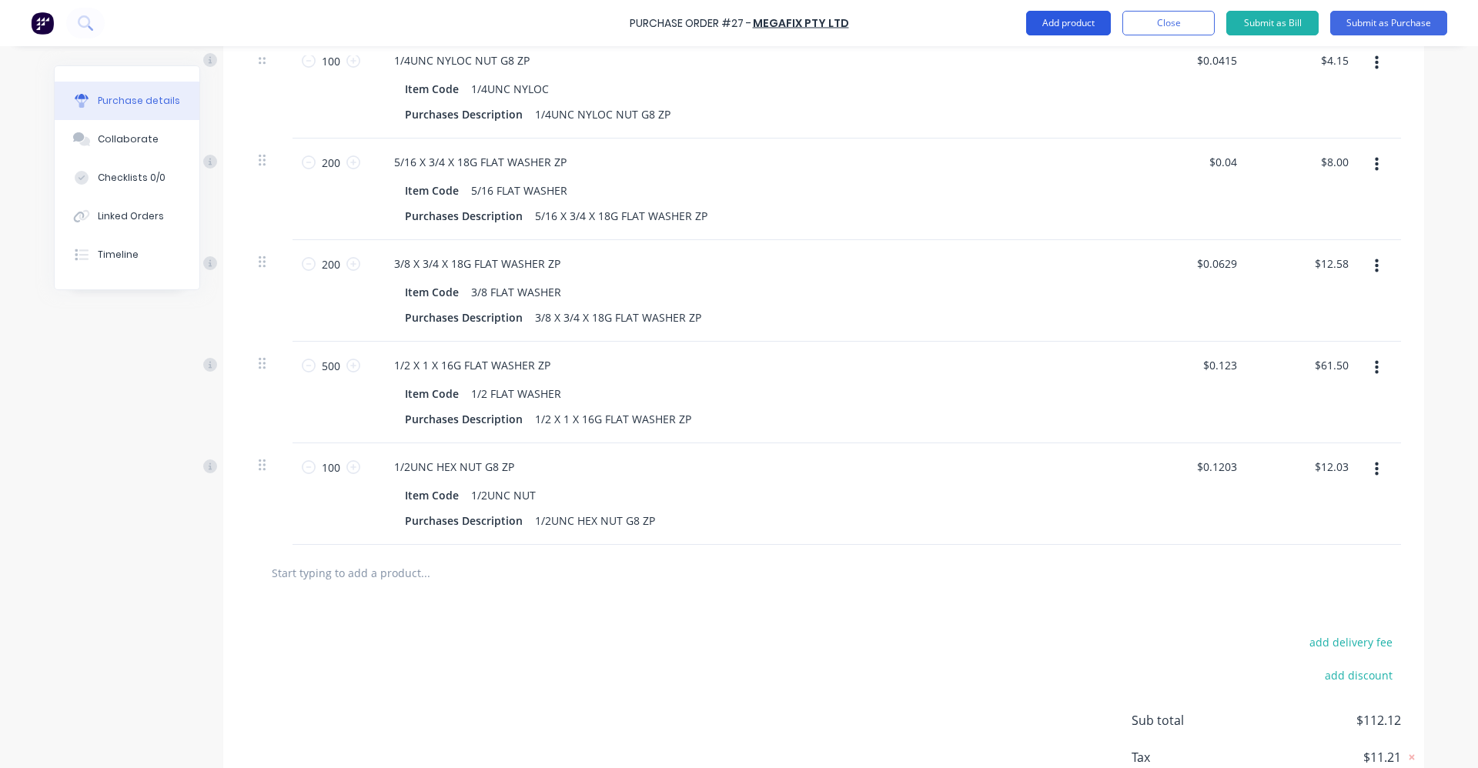
click at [1049, 11] on button "Add product" at bounding box center [1068, 23] width 85 height 25
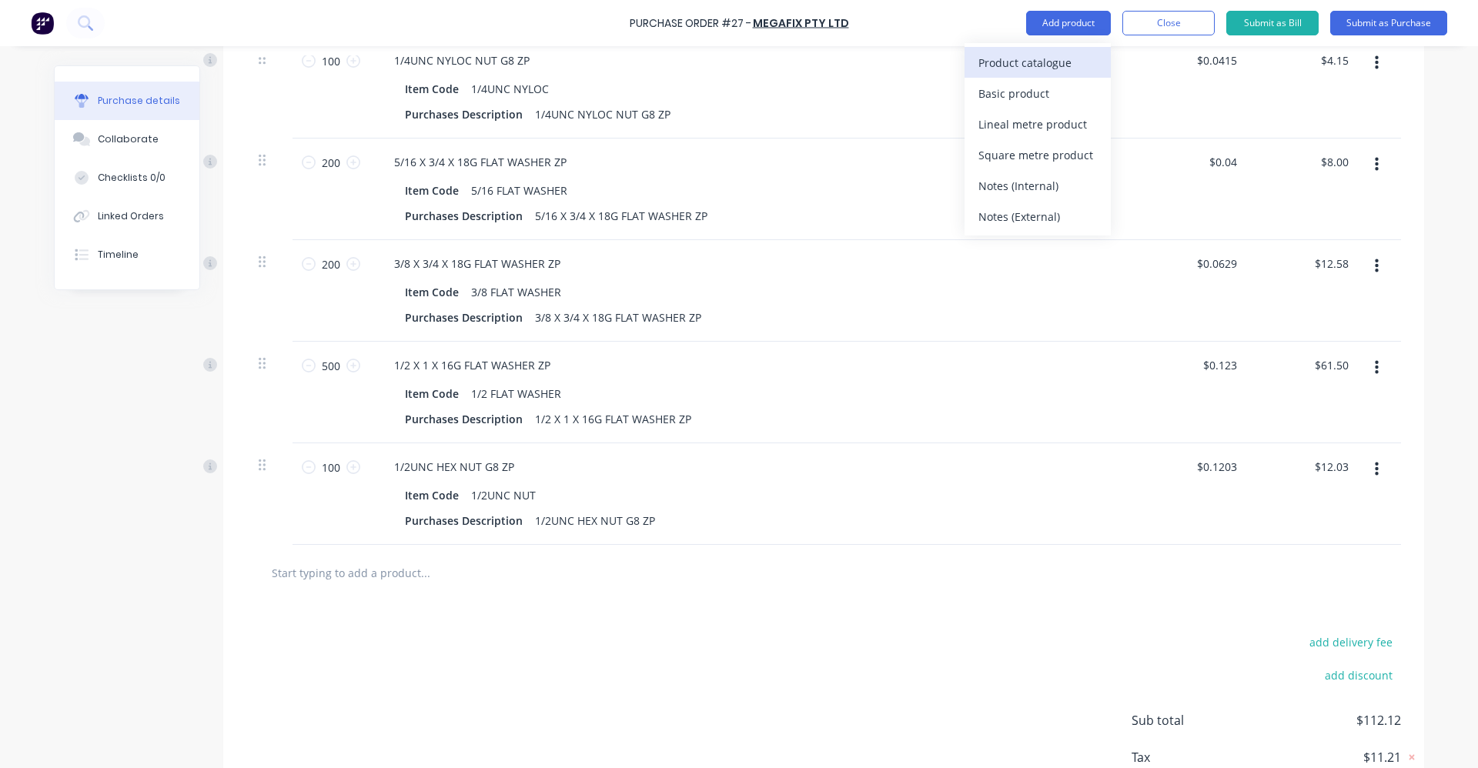
click at [1042, 67] on div "Product catalogue" at bounding box center [1038, 63] width 119 height 22
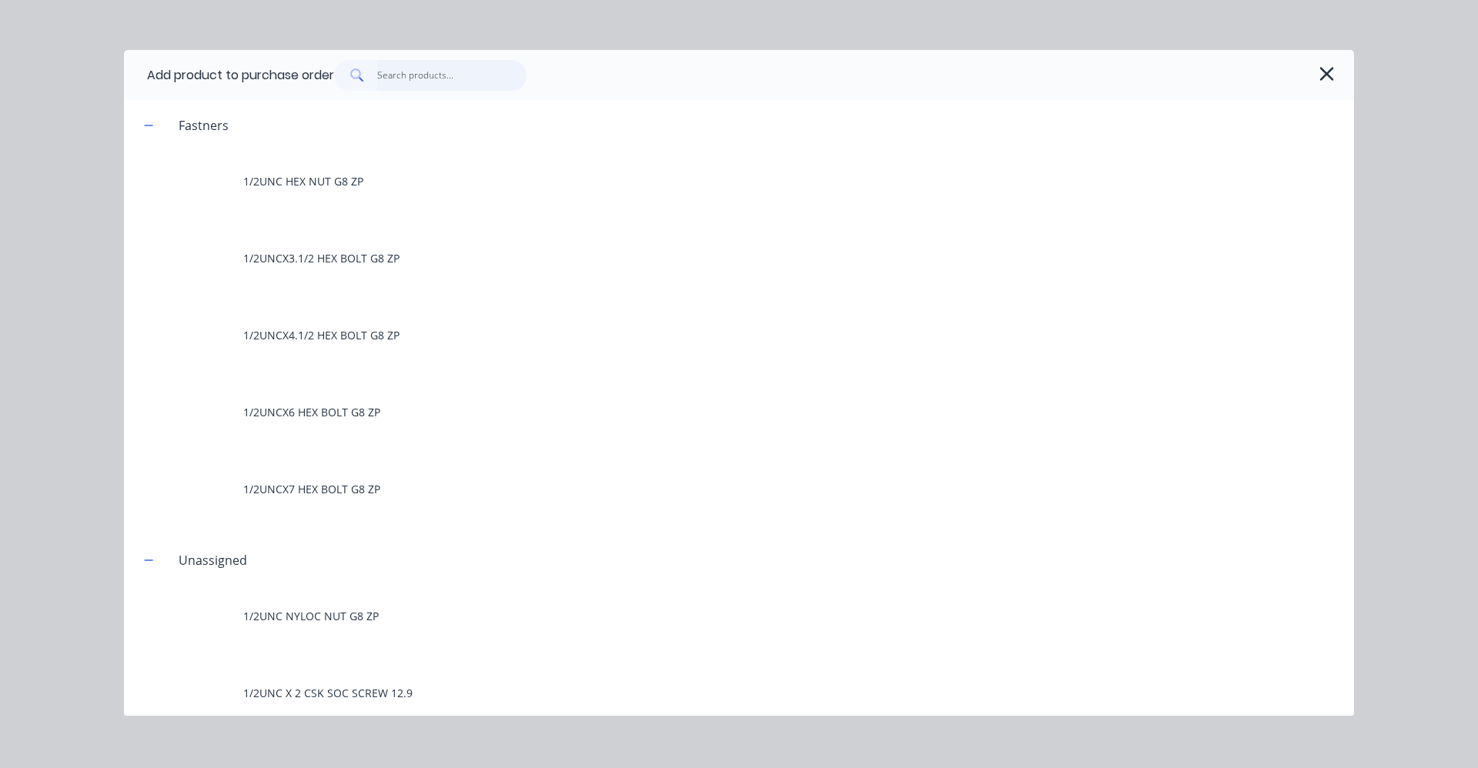
click at [504, 72] on input "text" at bounding box center [452, 75] width 150 height 31
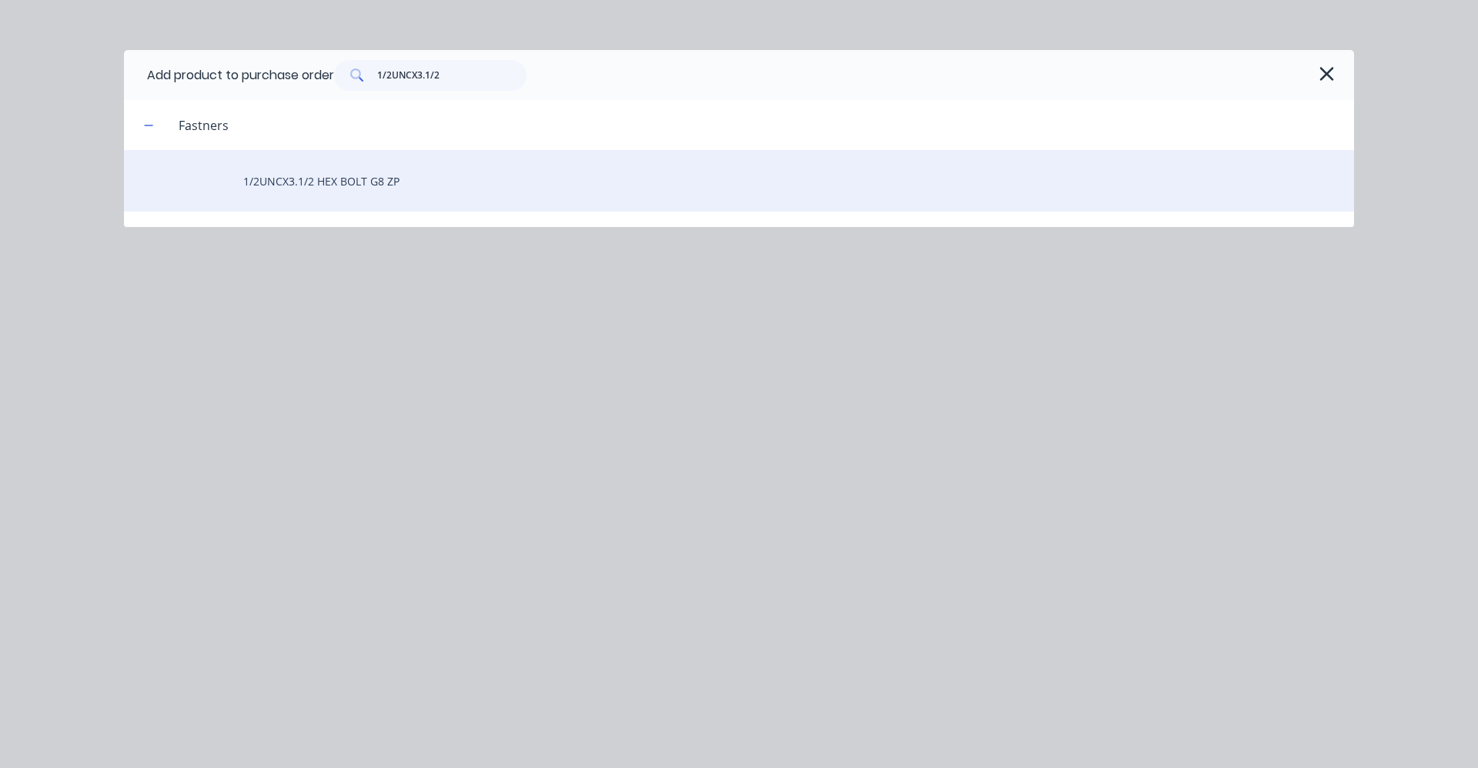
click at [331, 192] on div "1/2UNCX3.1/2 HEX BOLT G8 ZP" at bounding box center [739, 181] width 1230 height 62
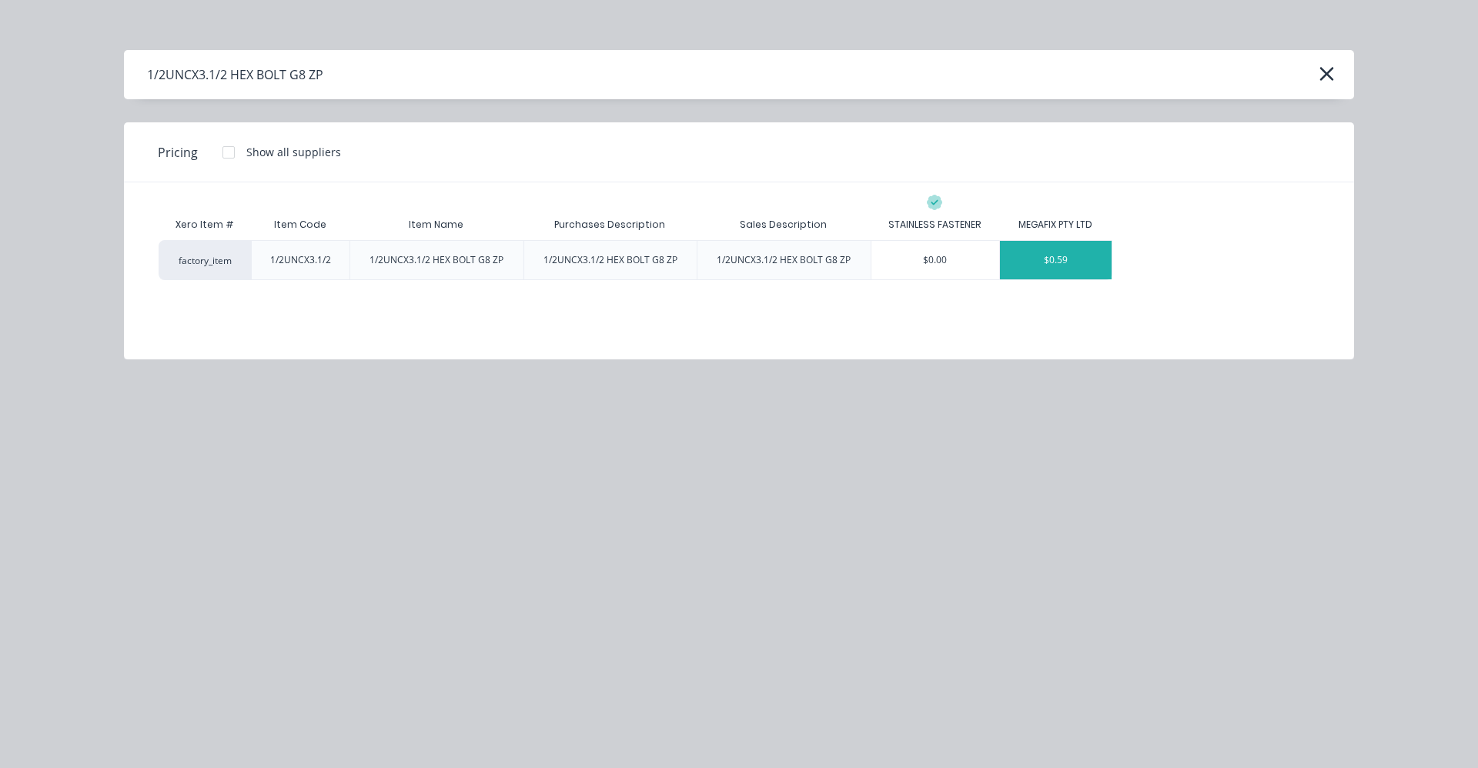
click at [1081, 257] on div "$0.59" at bounding box center [1056, 260] width 112 height 38
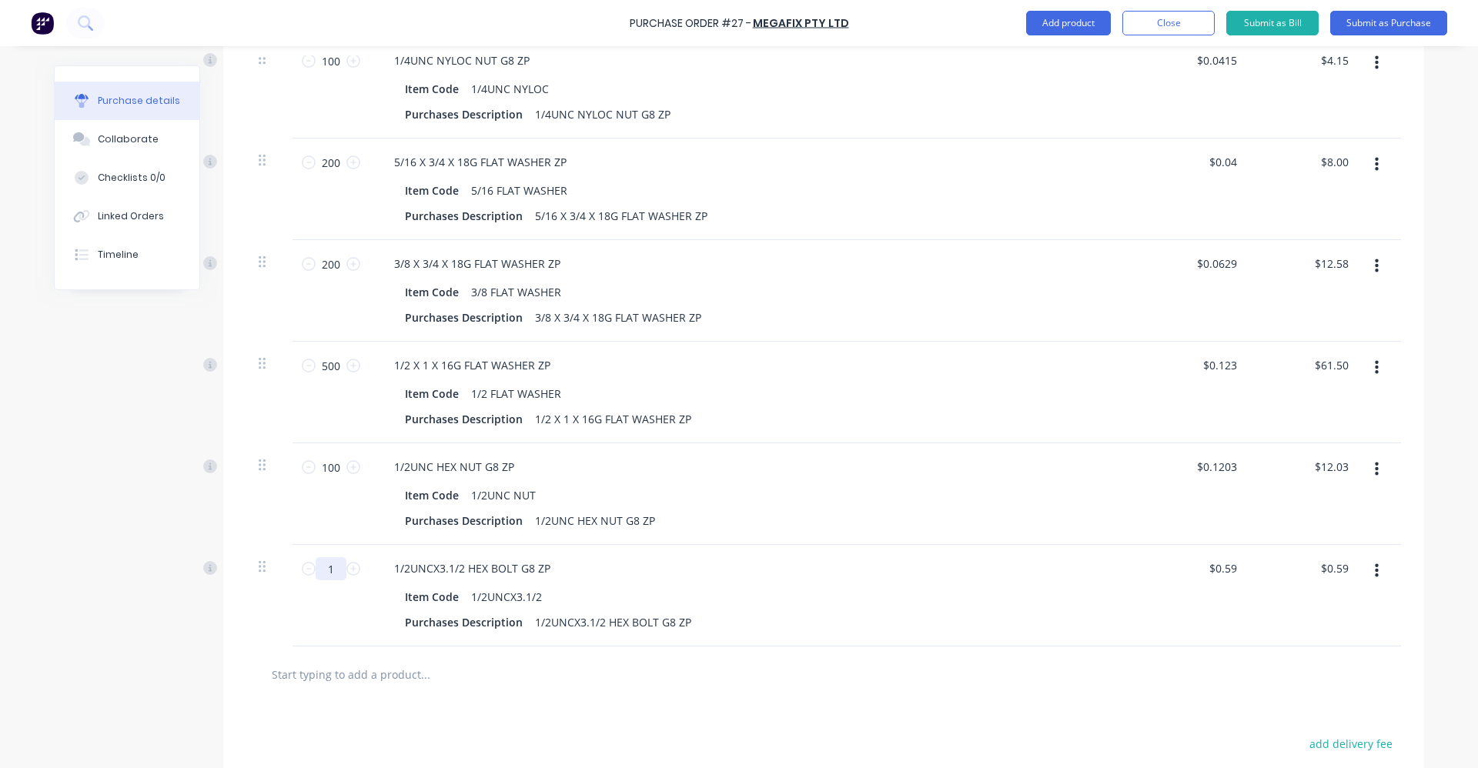
click at [327, 573] on input "1" at bounding box center [331, 568] width 31 height 23
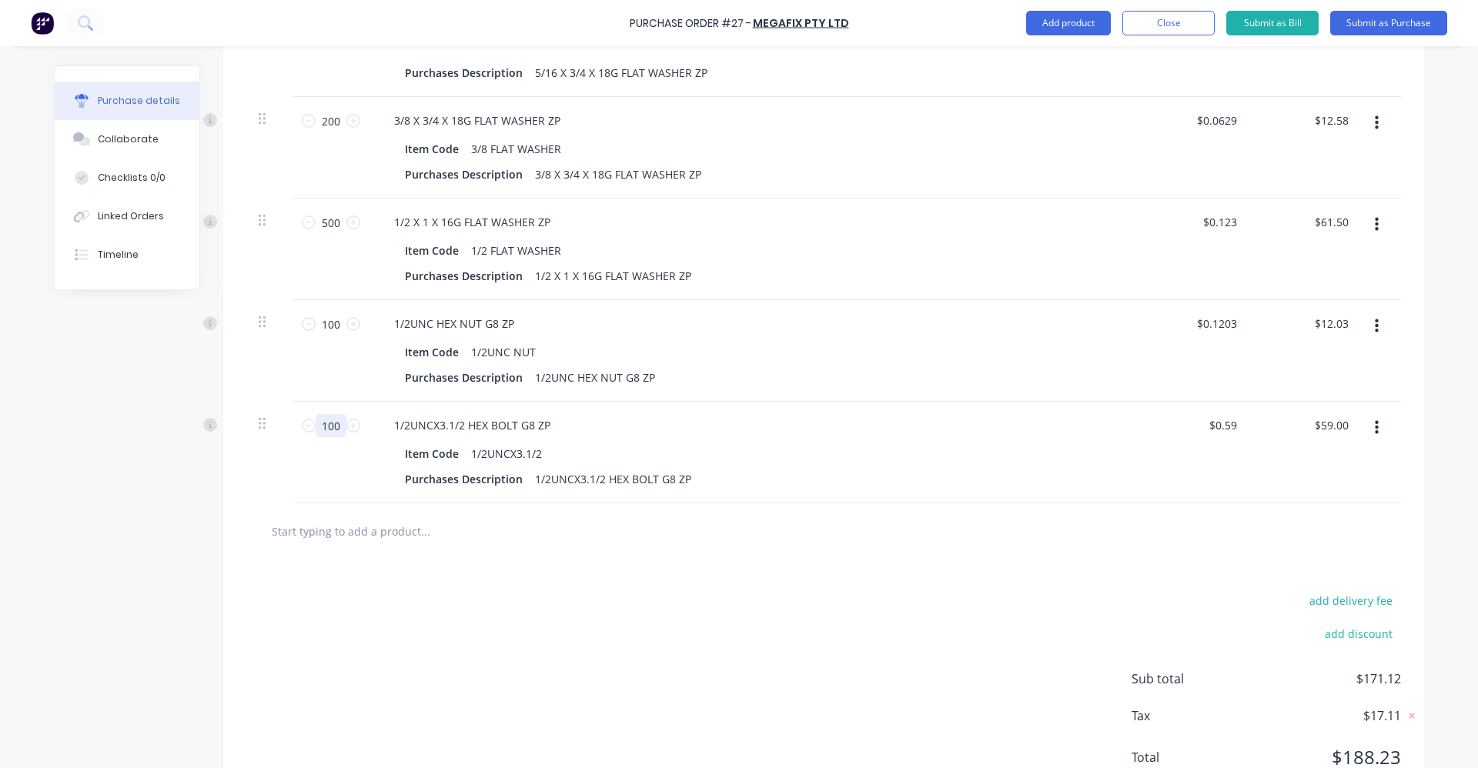
scroll to position [812, 0]
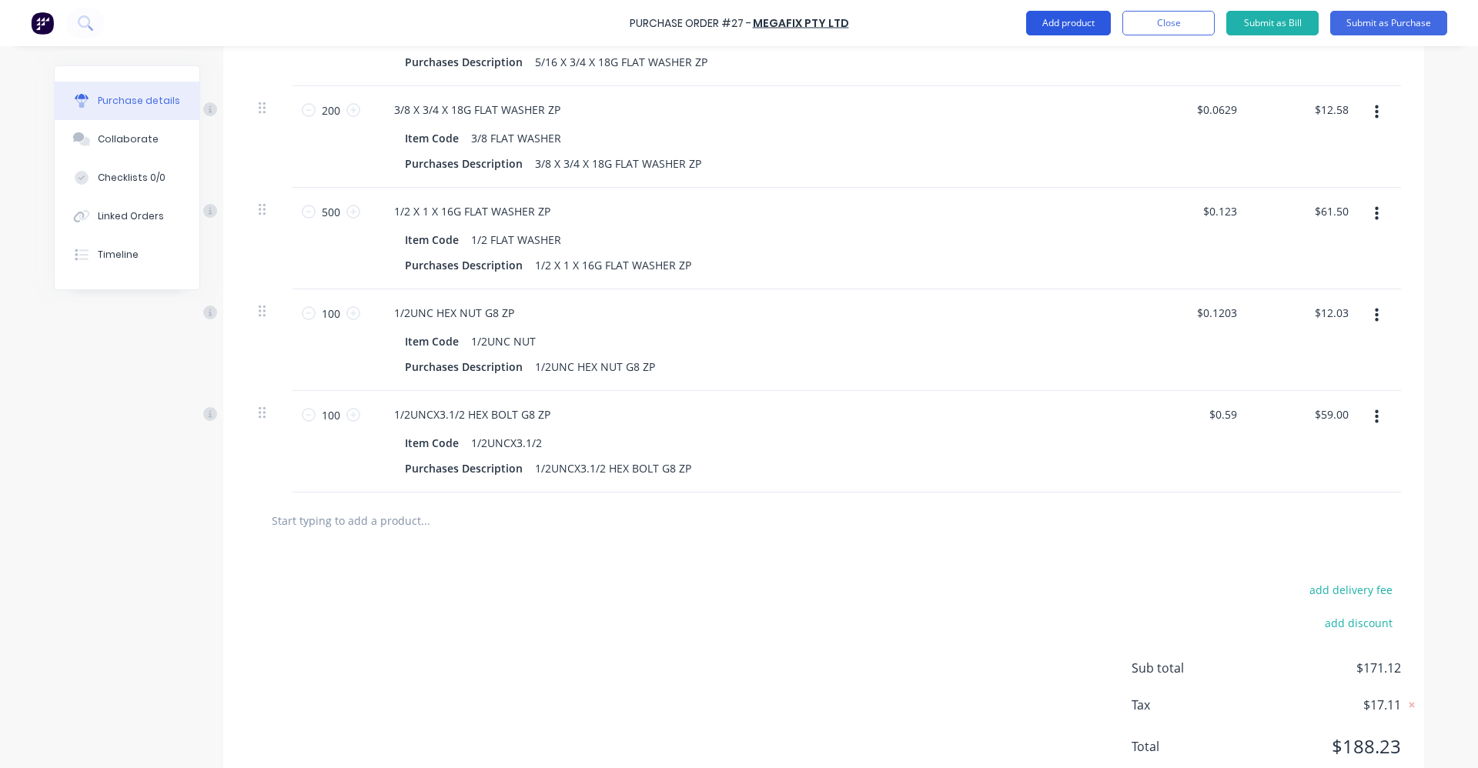
click at [1076, 24] on button "Add product" at bounding box center [1068, 23] width 85 height 25
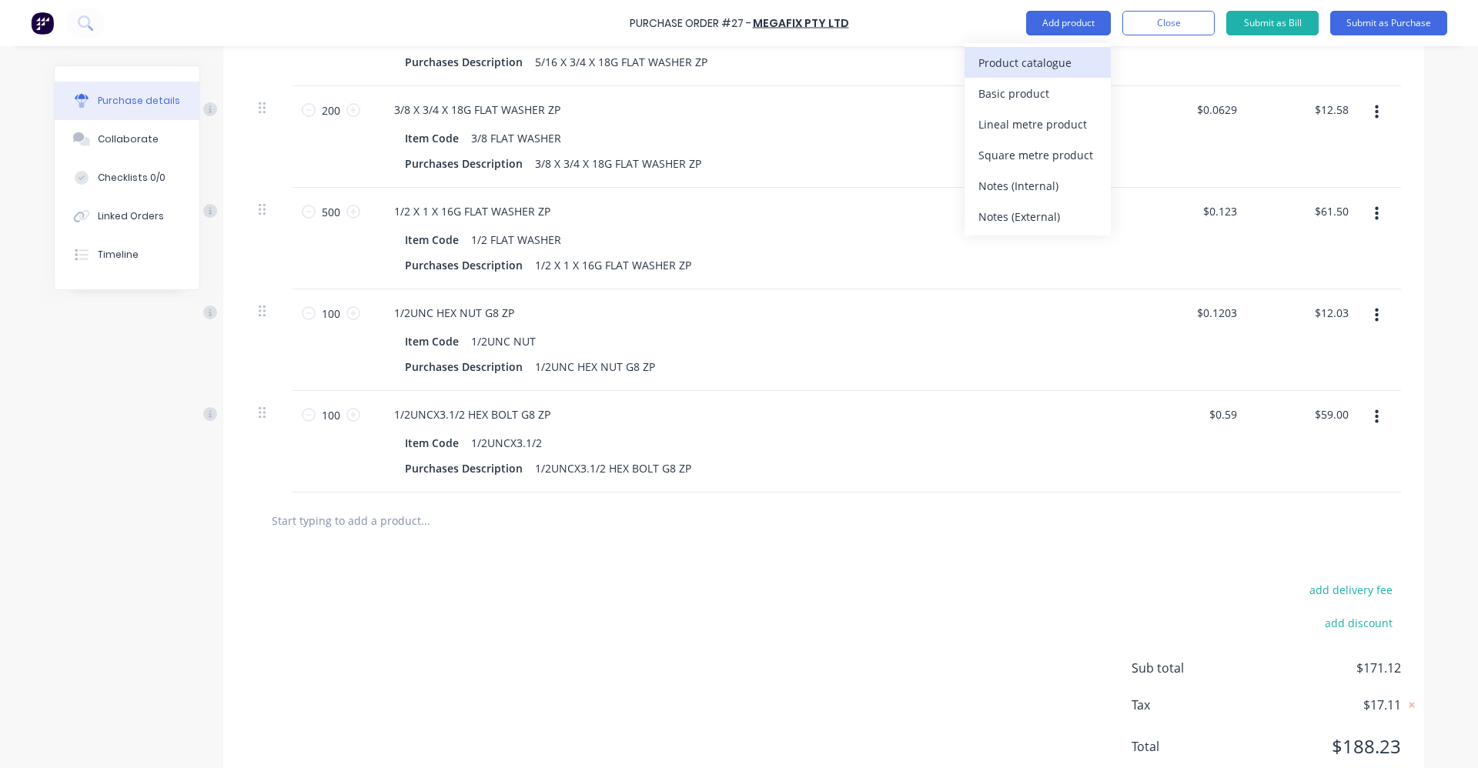
click at [1057, 66] on div "Product catalogue" at bounding box center [1038, 63] width 119 height 22
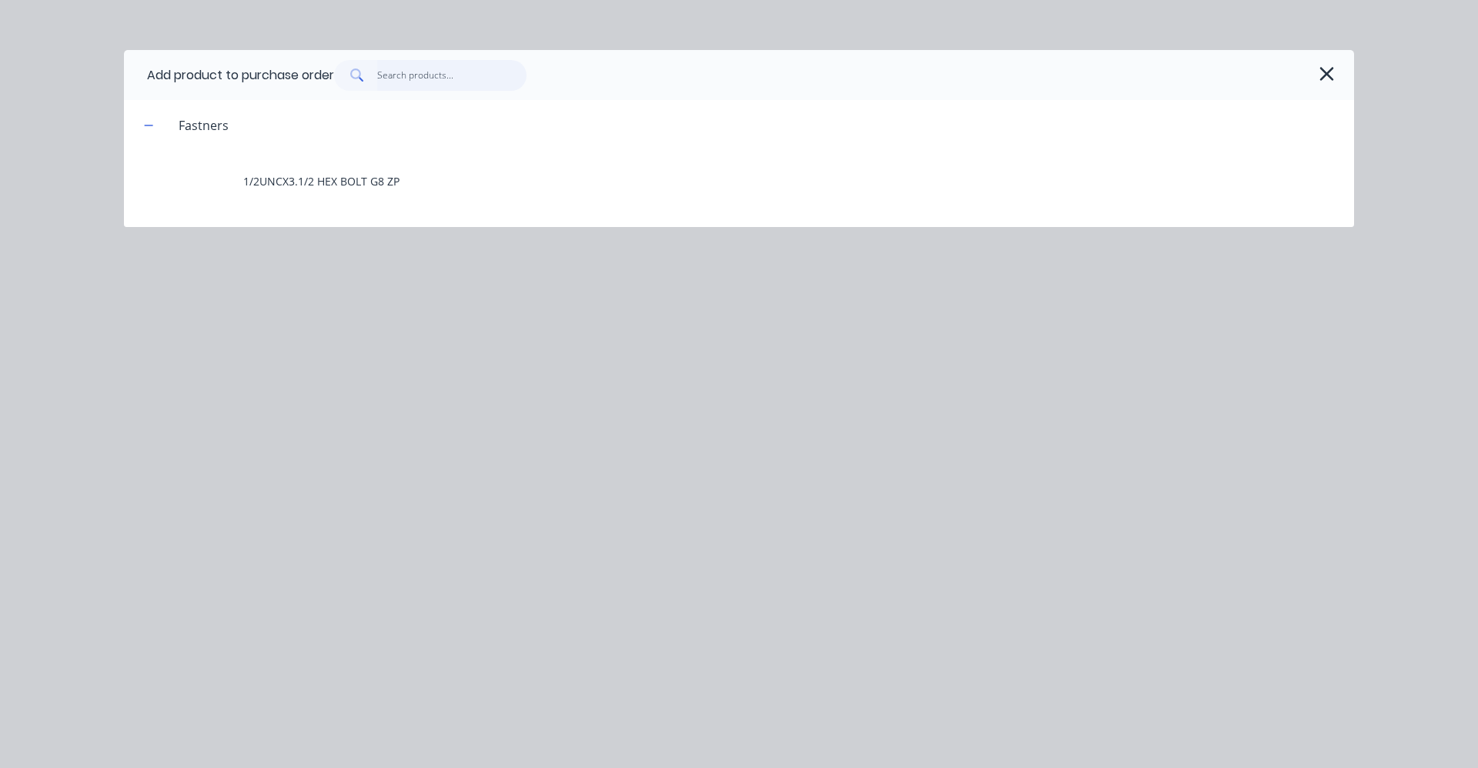
click at [415, 74] on input "text" at bounding box center [452, 75] width 150 height 31
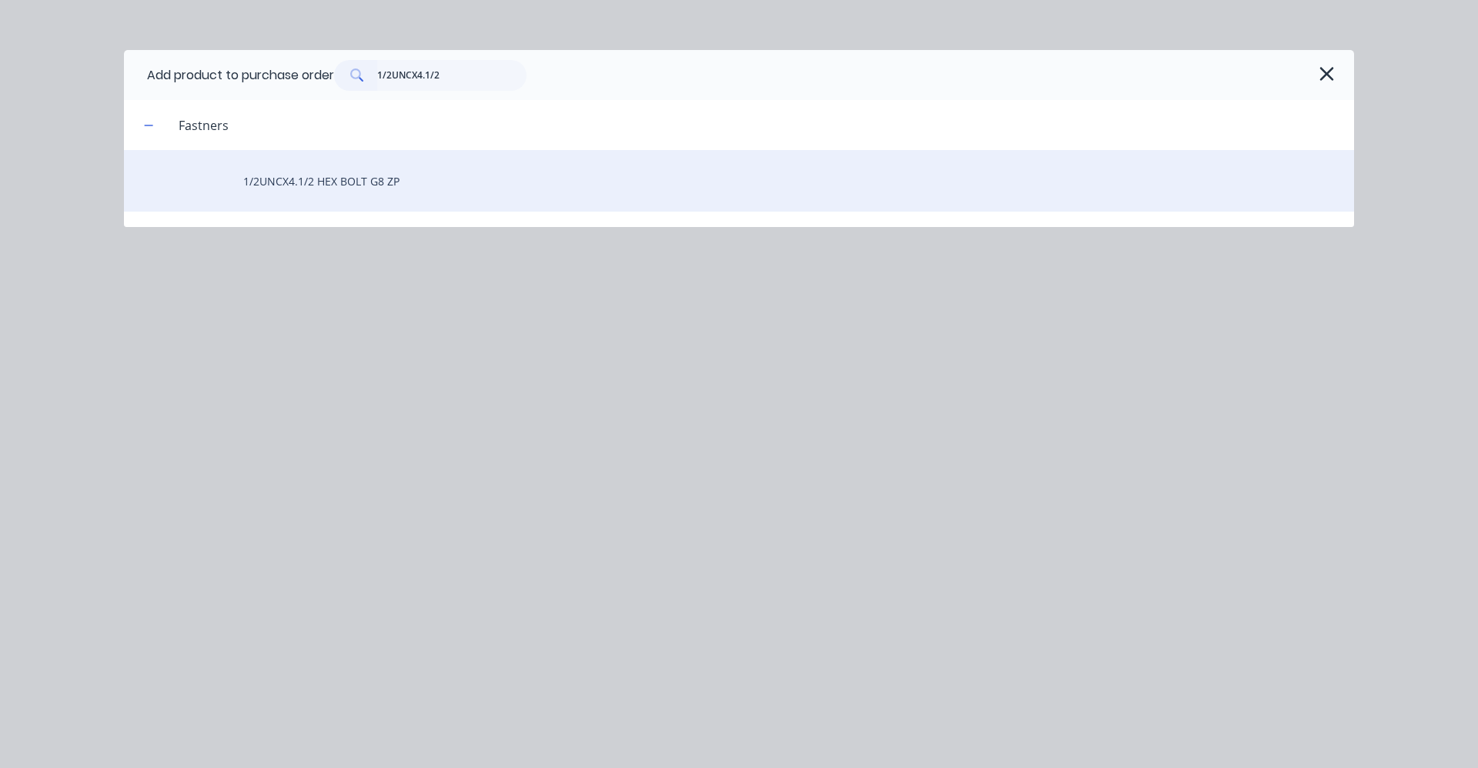
click at [391, 169] on div "1/2UNCX4.1/2 HEX BOLT G8 ZP" at bounding box center [739, 181] width 1230 height 62
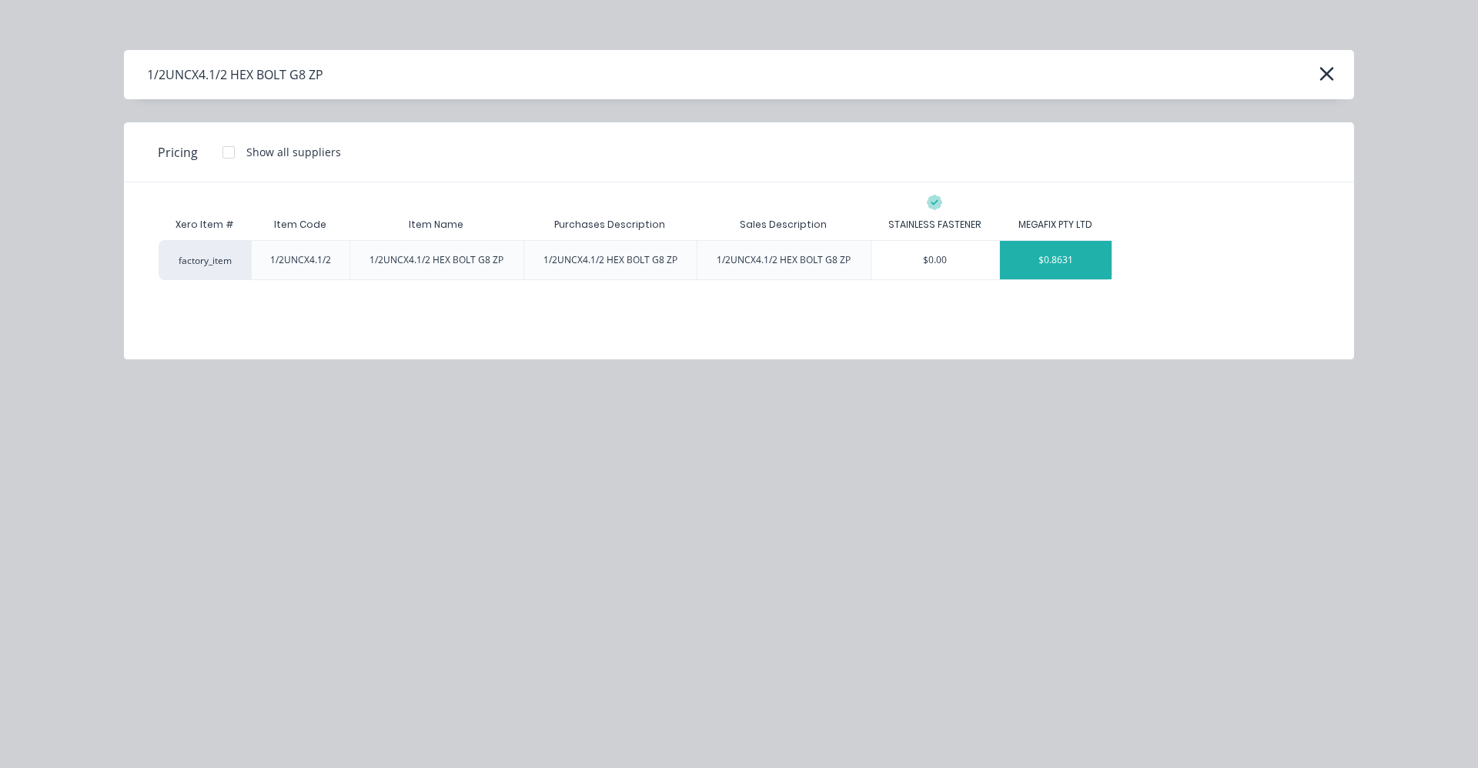
click at [1056, 263] on div "$0.8631" at bounding box center [1056, 260] width 112 height 38
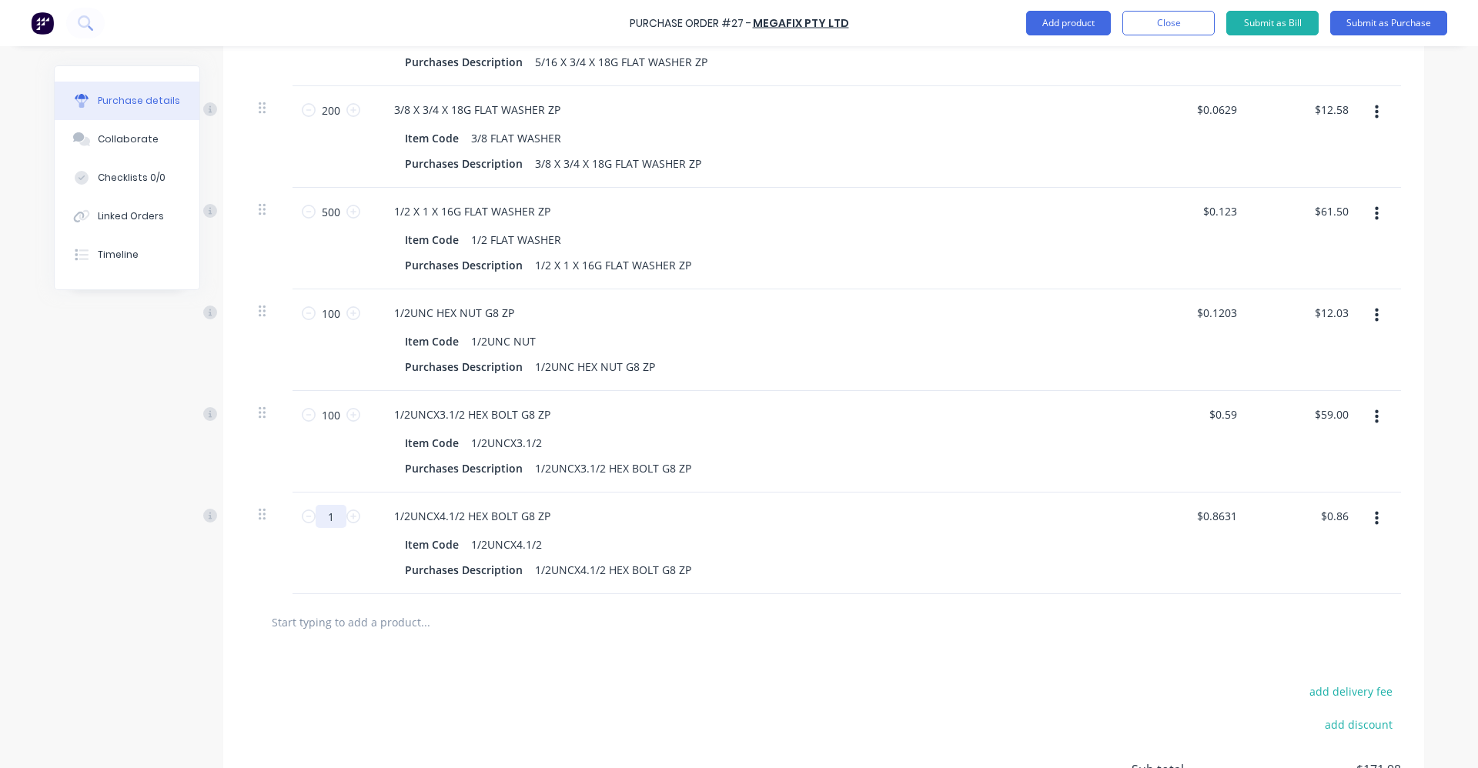
drag, startPoint x: 330, startPoint y: 519, endPoint x: 315, endPoint y: 518, distance: 14.6
click at [316, 518] on input "1" at bounding box center [331, 516] width 31 height 23
click at [1080, 23] on button "Add product" at bounding box center [1068, 23] width 85 height 25
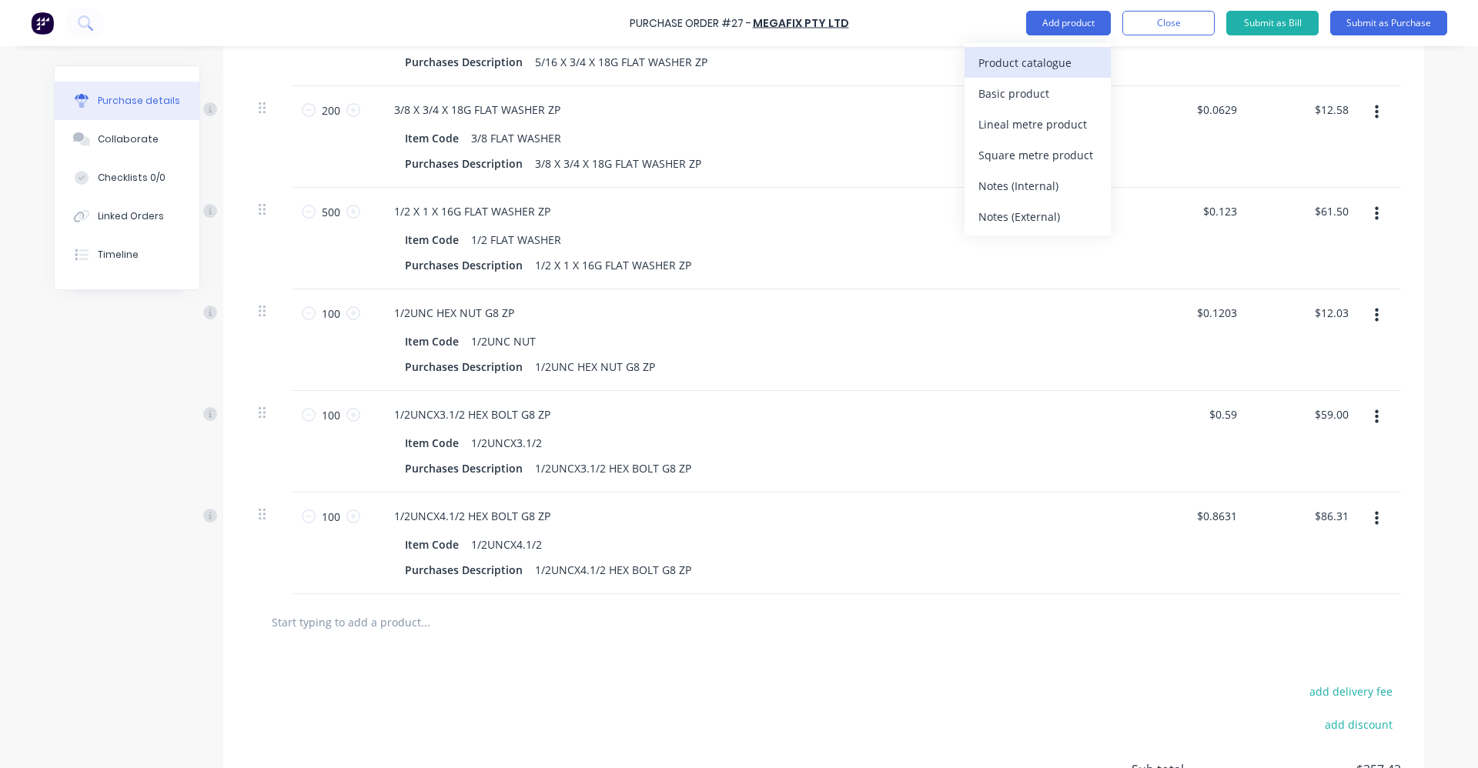
click at [1060, 59] on div "Product catalogue" at bounding box center [1038, 63] width 119 height 22
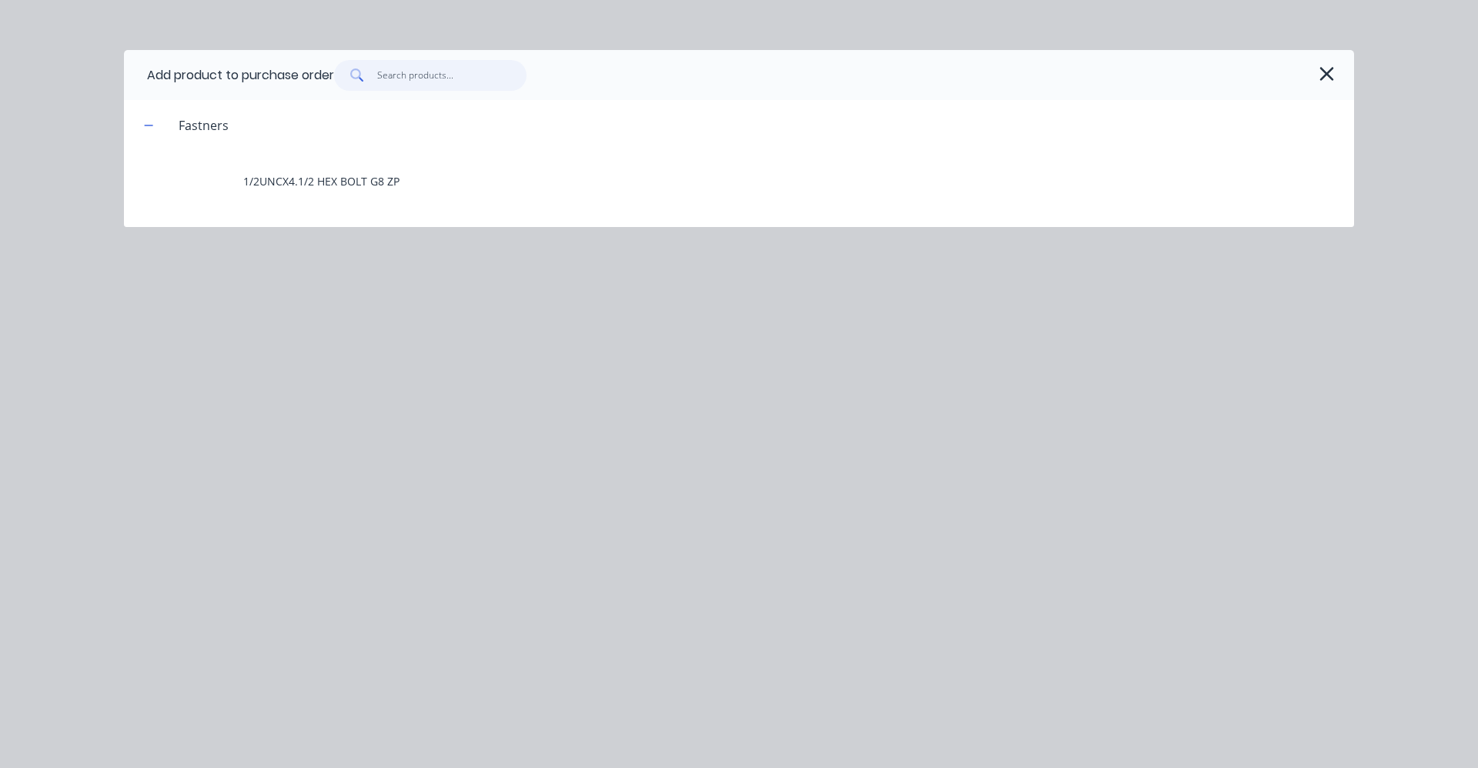
click at [384, 71] on input "text" at bounding box center [452, 75] width 150 height 31
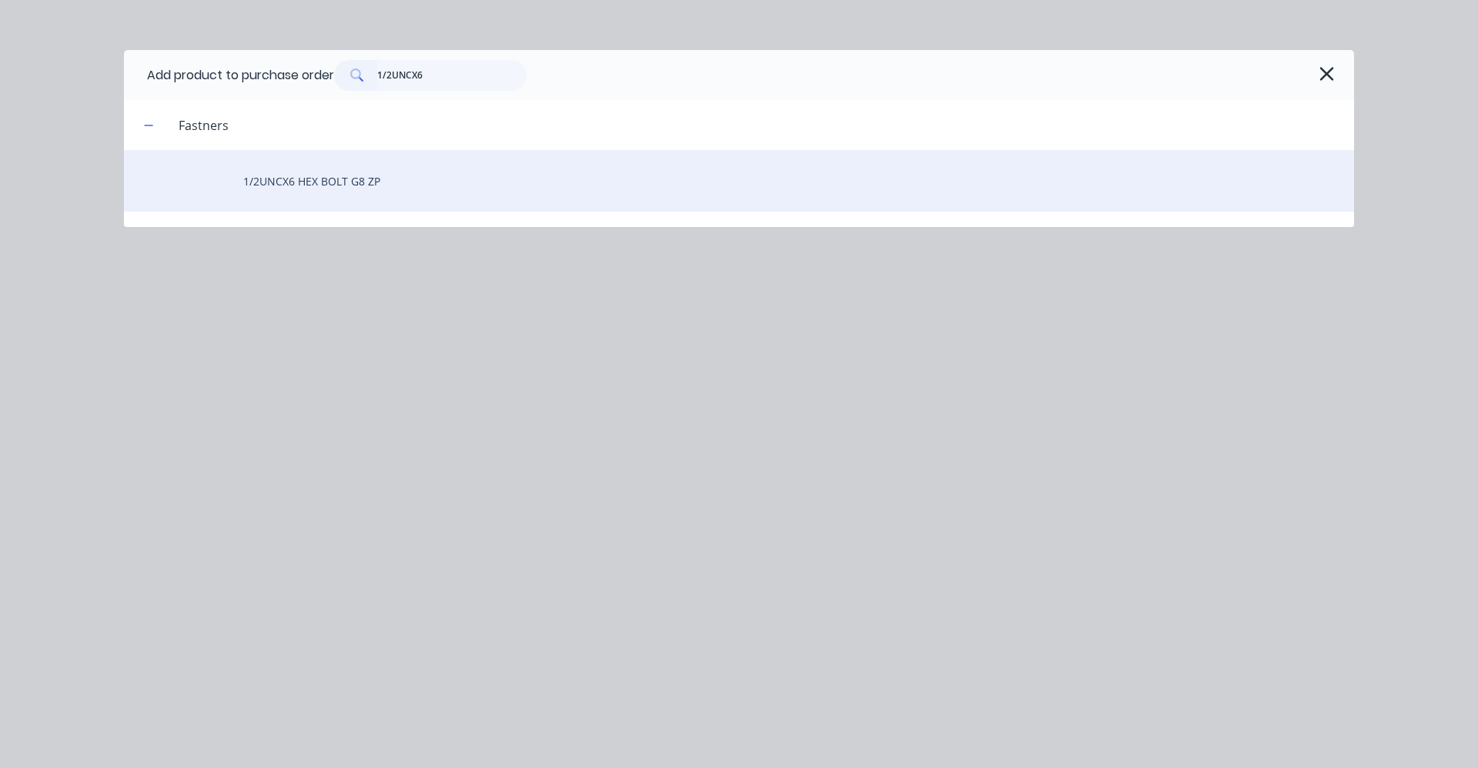
click at [397, 178] on div "1/2UNCX6 HEX BOLT G8 ZP" at bounding box center [739, 181] width 1230 height 62
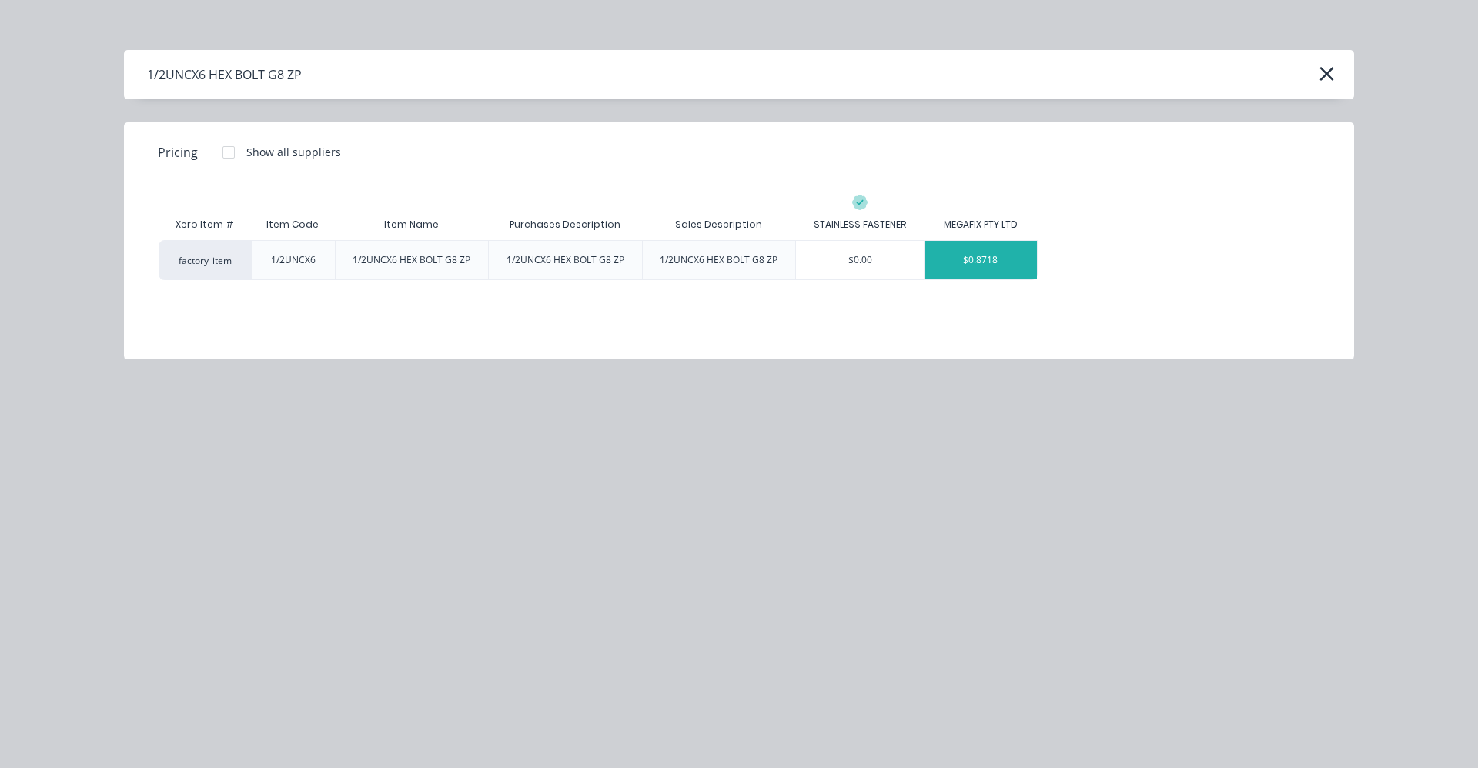
click at [1013, 256] on div "$0.8718" at bounding box center [981, 260] width 112 height 38
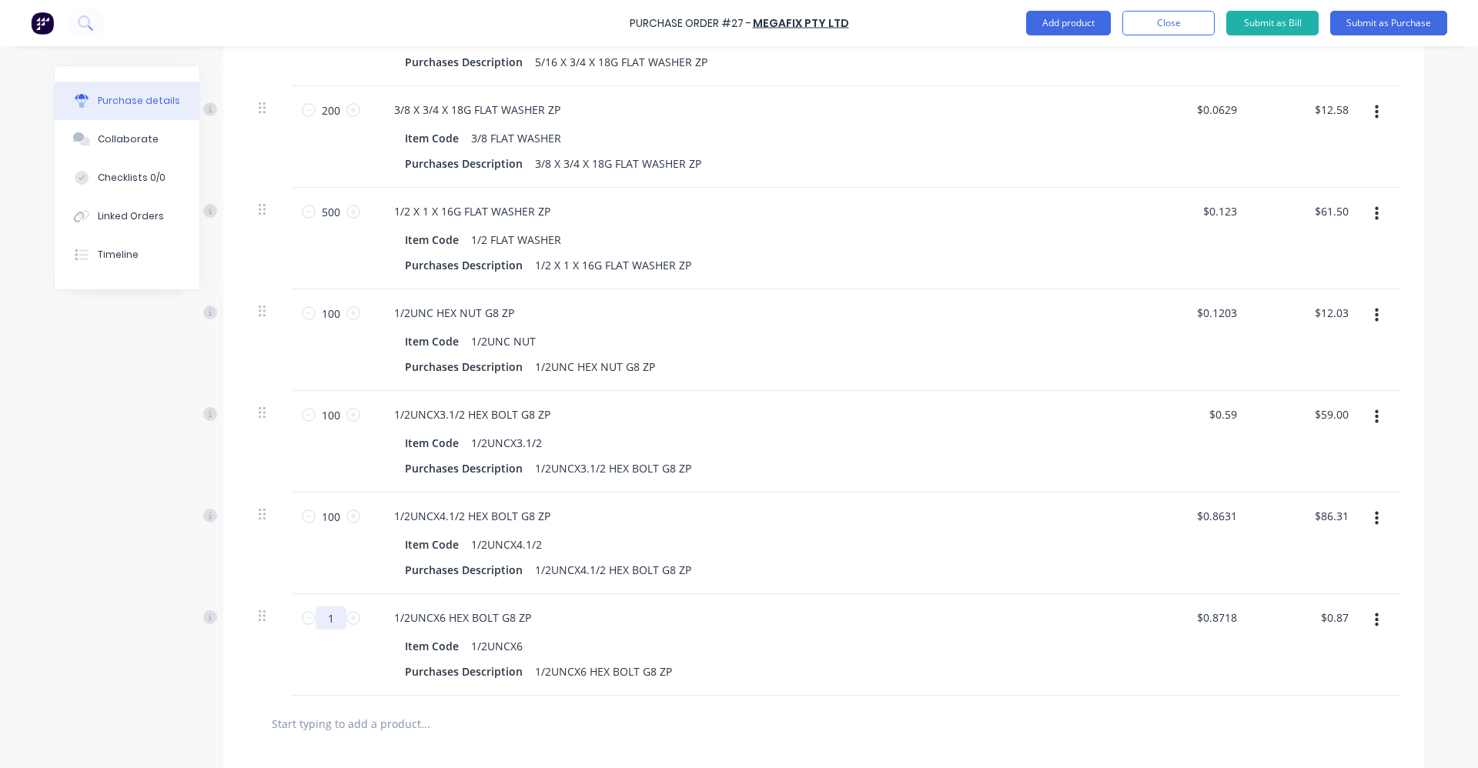
click at [320, 621] on input "1" at bounding box center [331, 618] width 31 height 23
click at [1083, 25] on button "Add product" at bounding box center [1068, 23] width 85 height 25
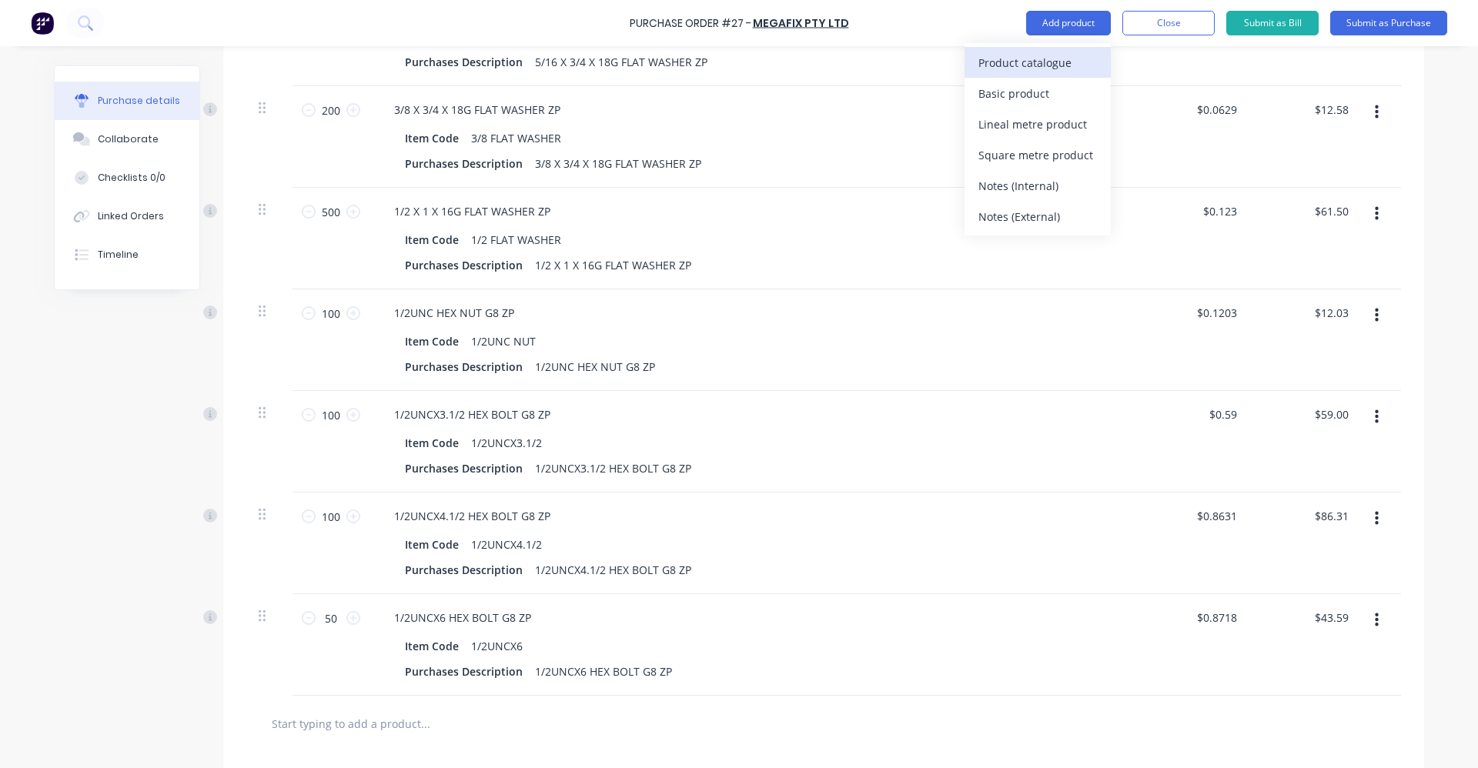
click at [1042, 63] on div "Product catalogue" at bounding box center [1038, 63] width 119 height 22
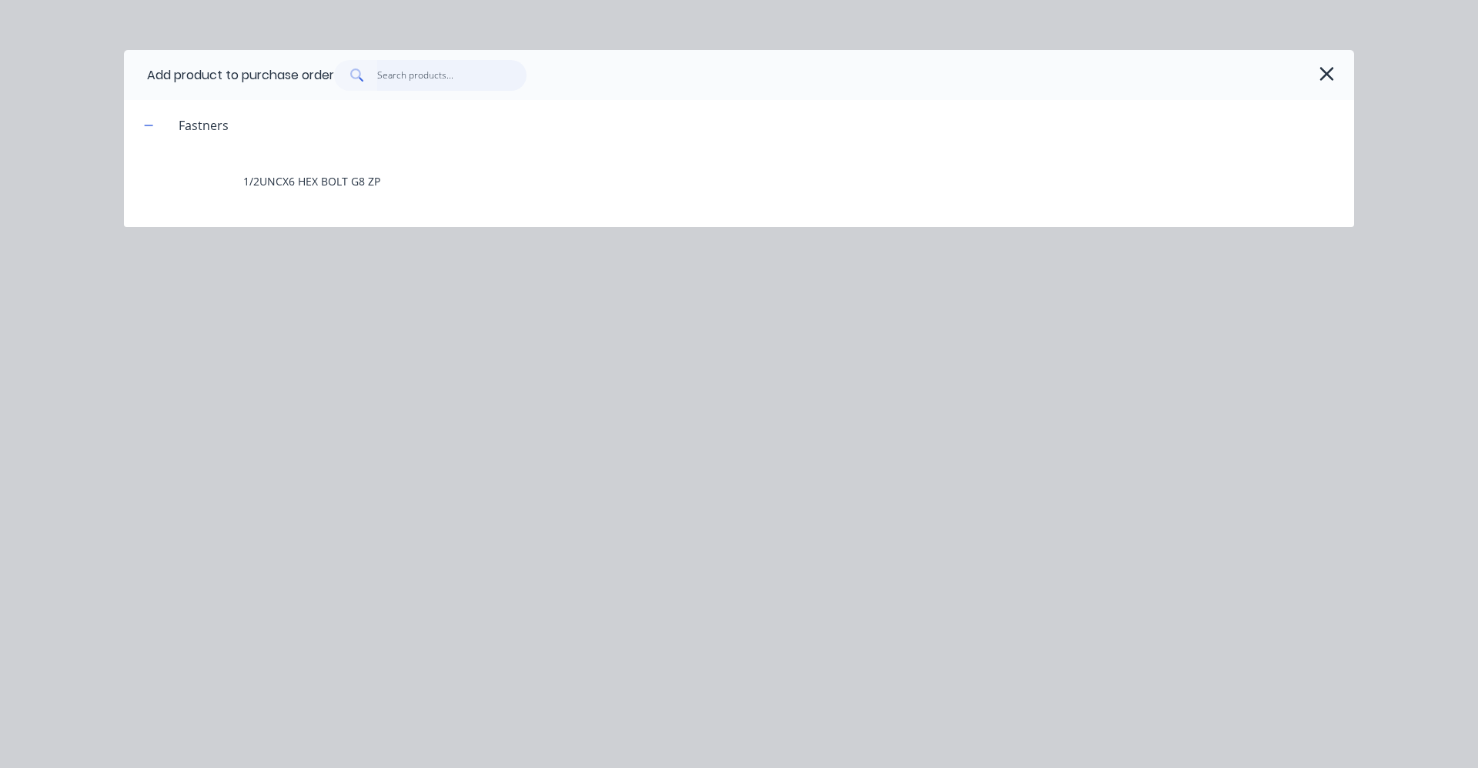
click at [472, 79] on input "text" at bounding box center [452, 75] width 150 height 31
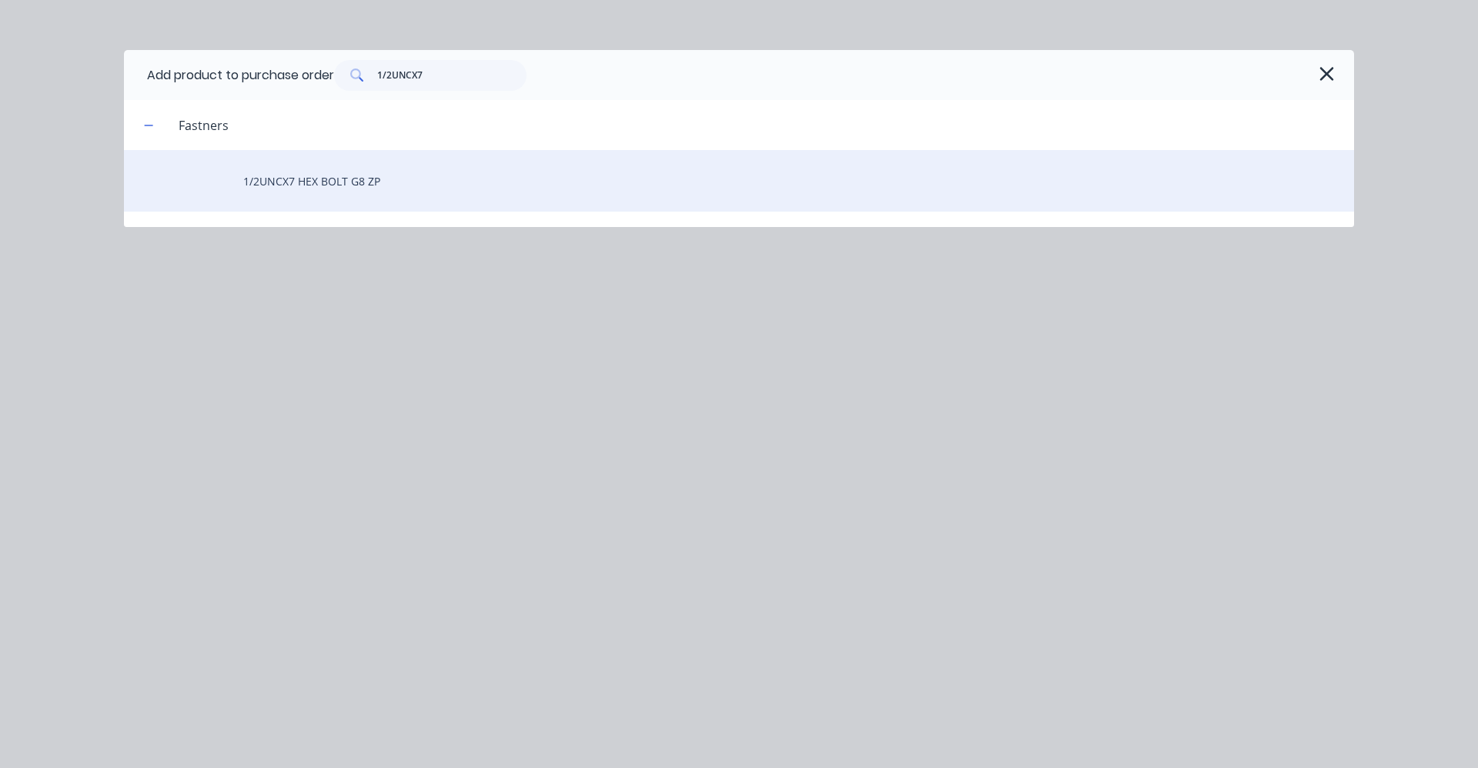
click at [436, 199] on div "1/2UNCX7 HEX BOLT G8 ZP" at bounding box center [739, 181] width 1230 height 62
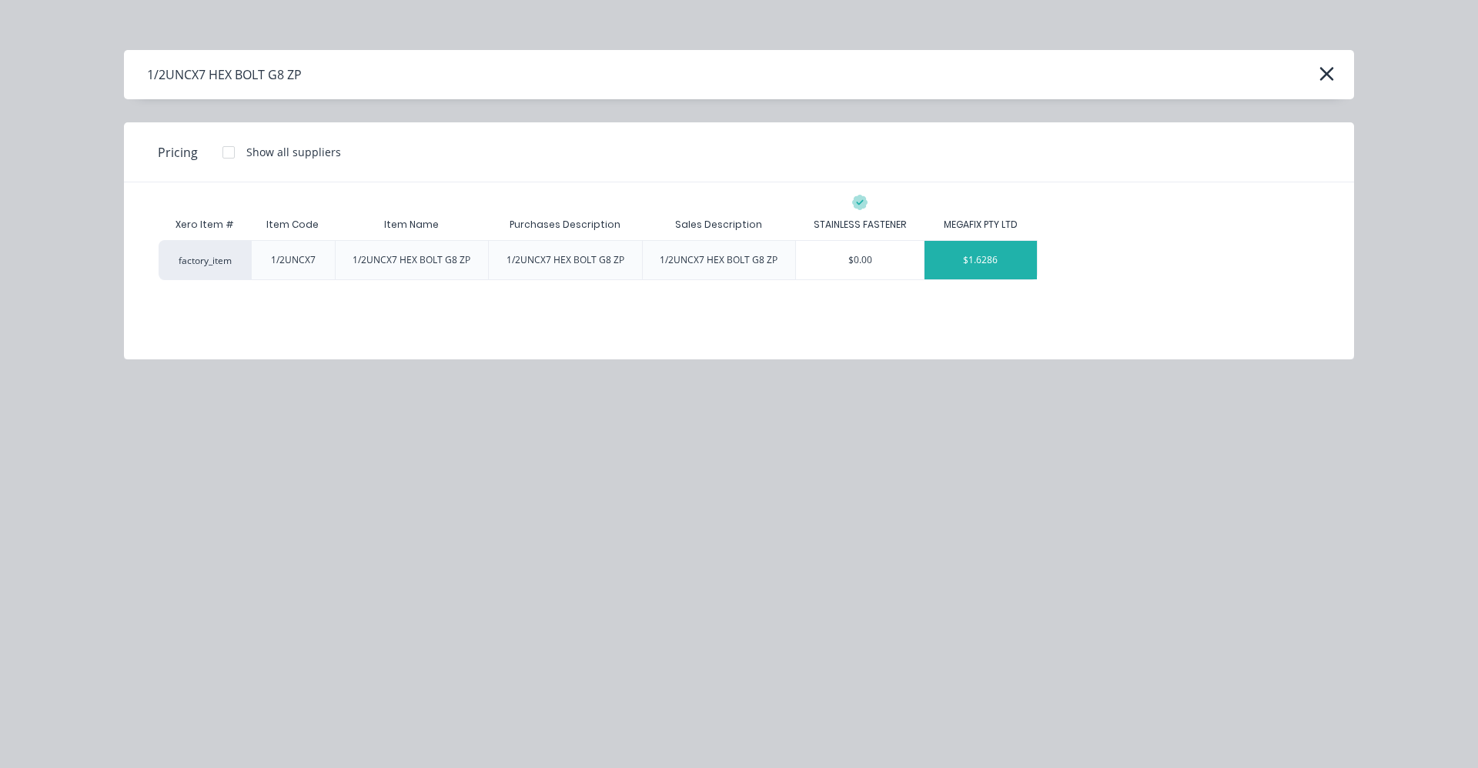
click at [1003, 253] on div "$1.6286" at bounding box center [981, 260] width 112 height 38
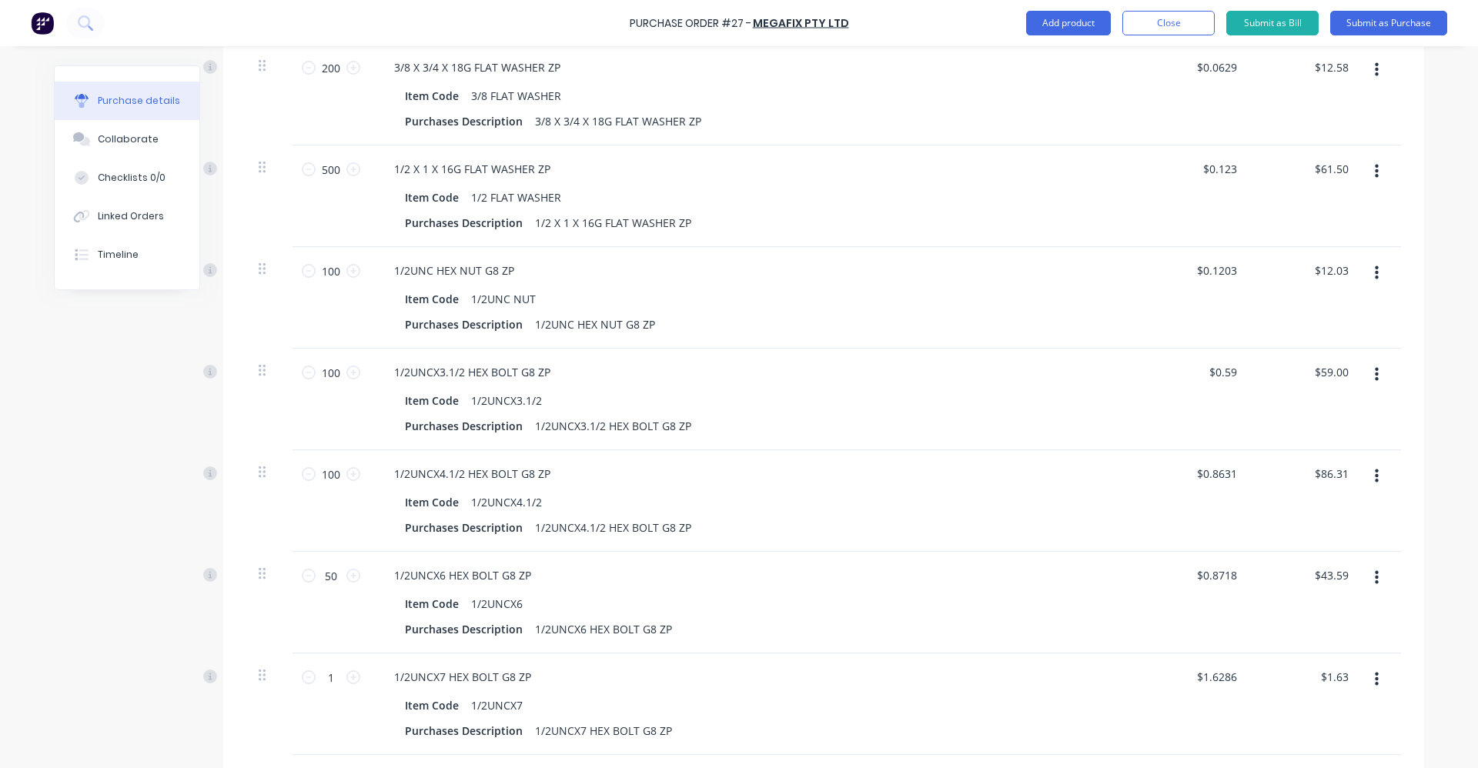
scroll to position [889, 0]
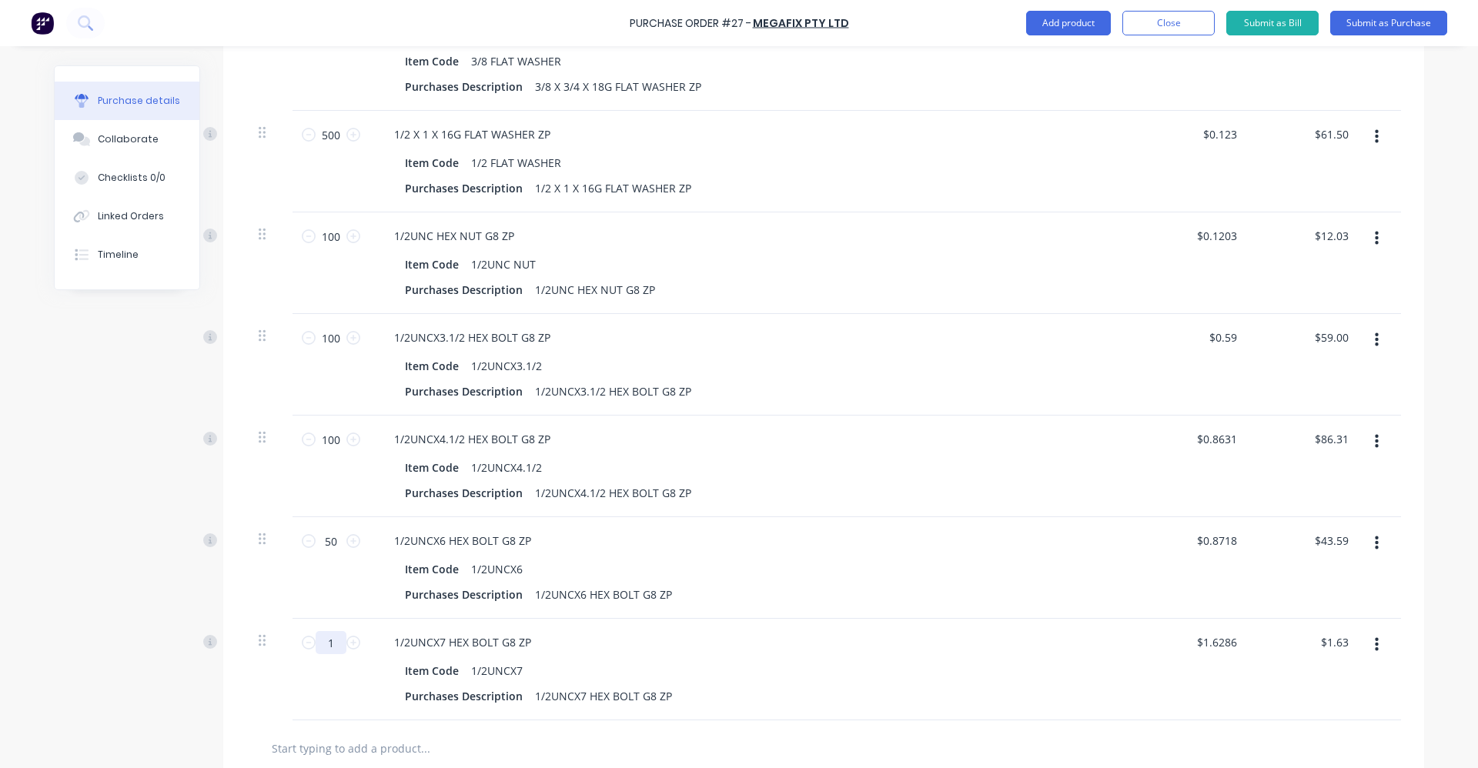
drag, startPoint x: 320, startPoint y: 647, endPoint x: 340, endPoint y: 645, distance: 20.1
click at [340, 645] on input "1" at bounding box center [331, 642] width 31 height 23
click at [1055, 21] on button "Add product" at bounding box center [1068, 23] width 85 height 25
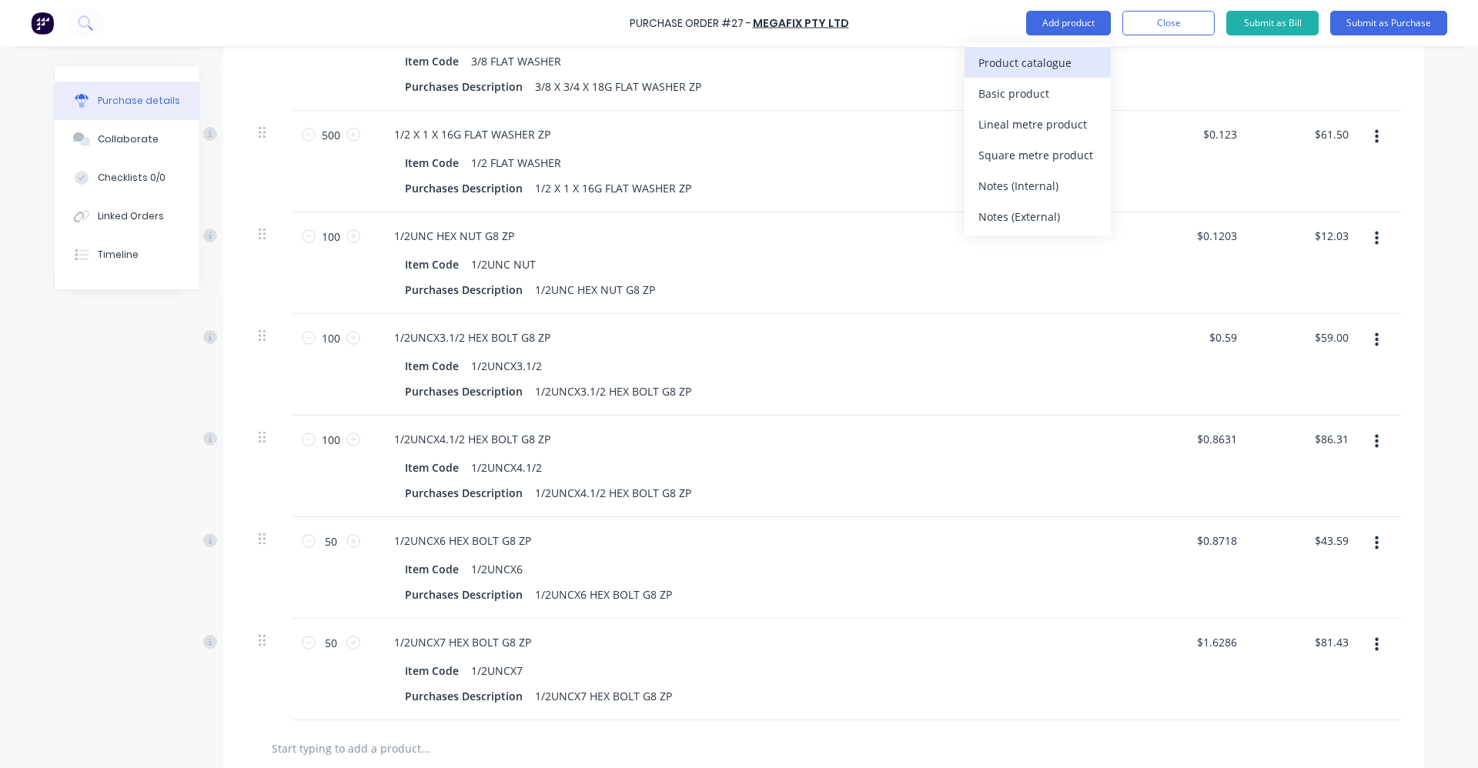
click at [1039, 62] on div "Product catalogue" at bounding box center [1038, 63] width 119 height 22
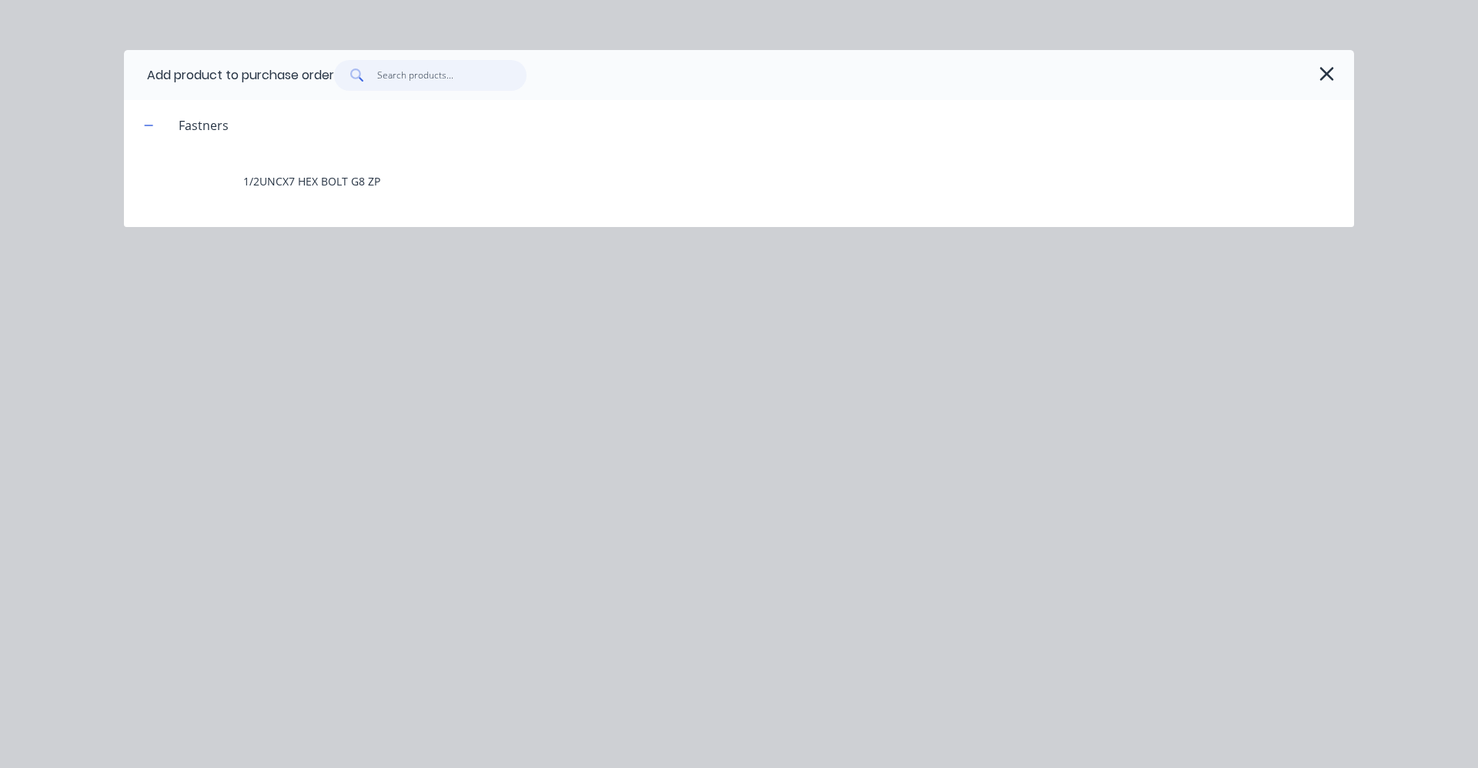
click at [497, 77] on input "text" at bounding box center [452, 75] width 150 height 31
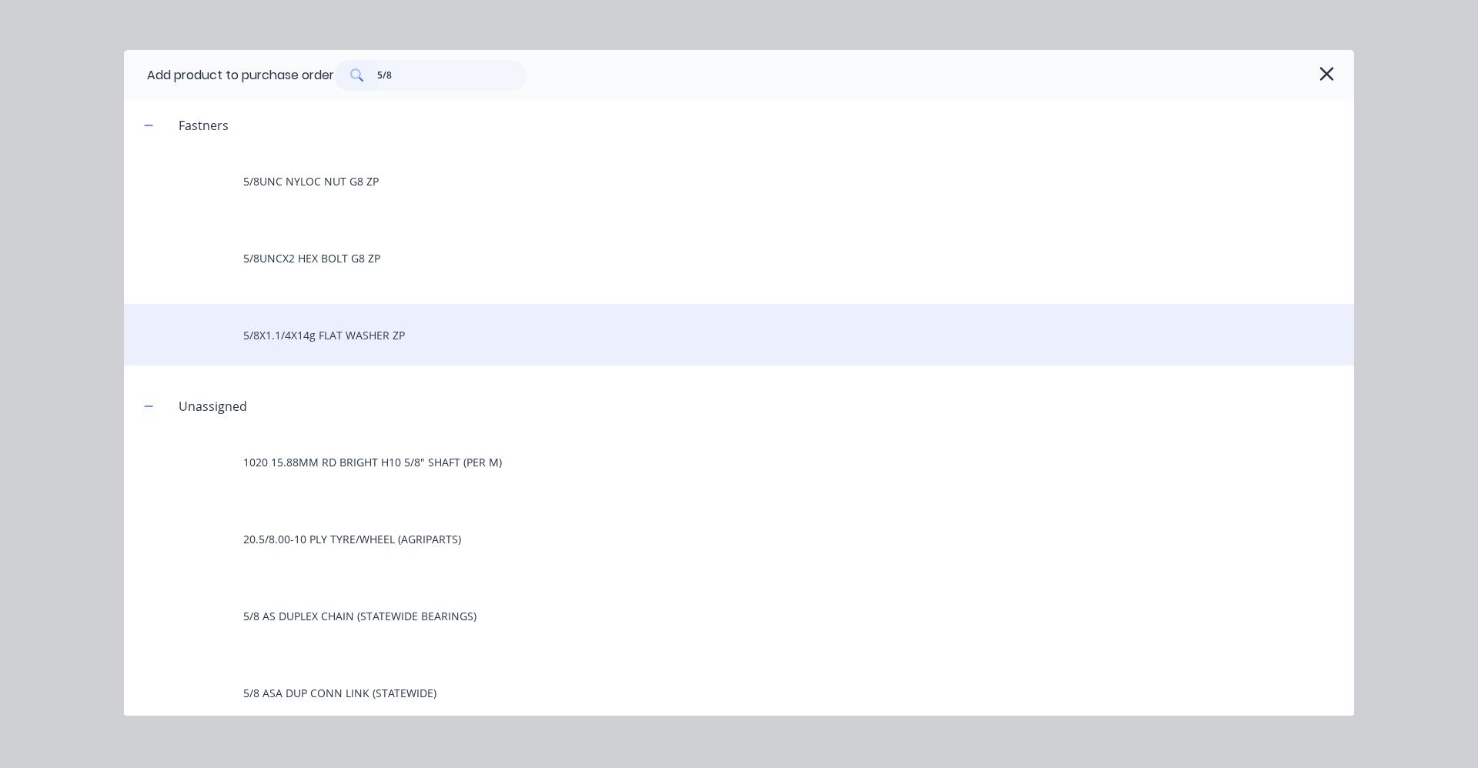
click at [336, 326] on div "5/8X1.1/4X14g FLAT WASHER ZP" at bounding box center [739, 335] width 1230 height 62
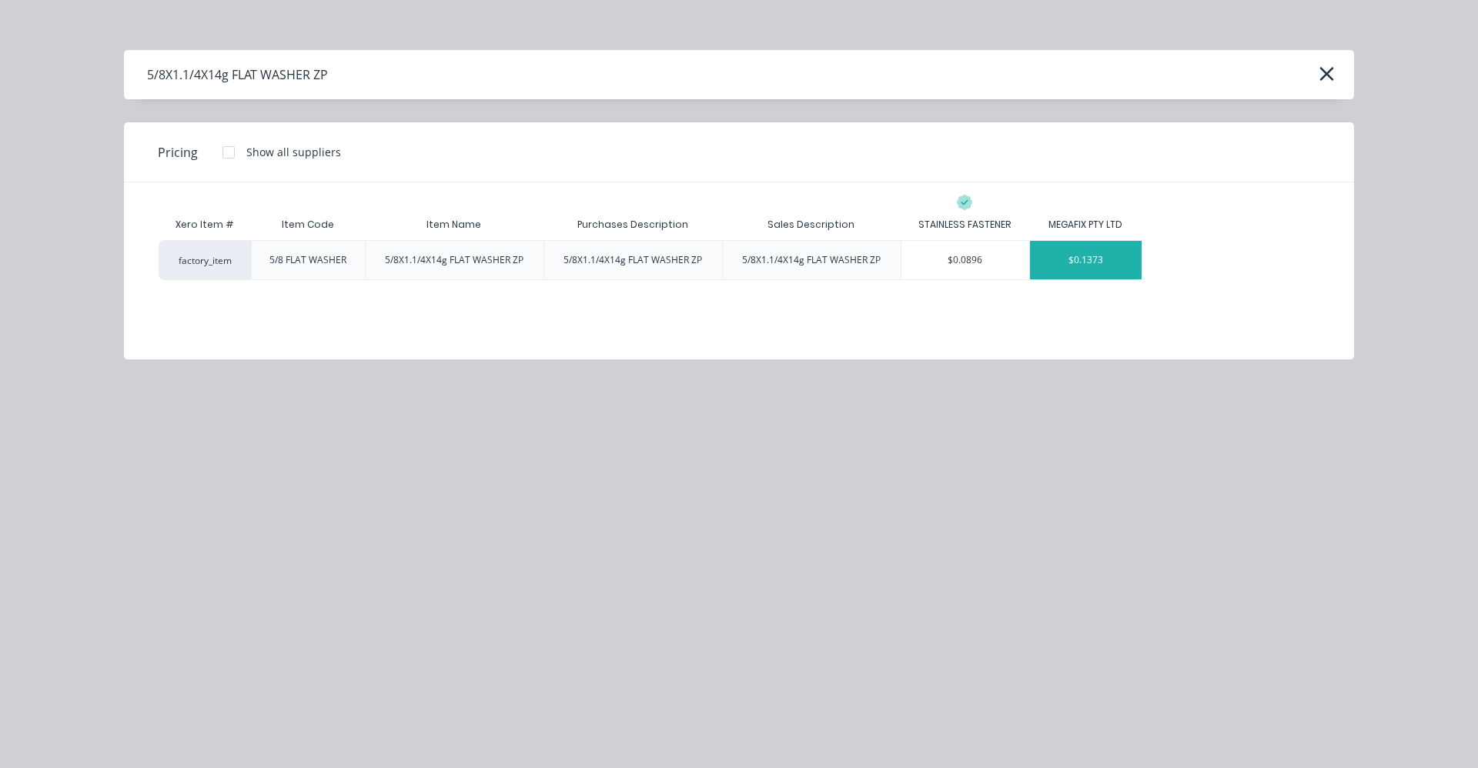
click at [1103, 265] on div "$0.1373" at bounding box center [1086, 260] width 112 height 38
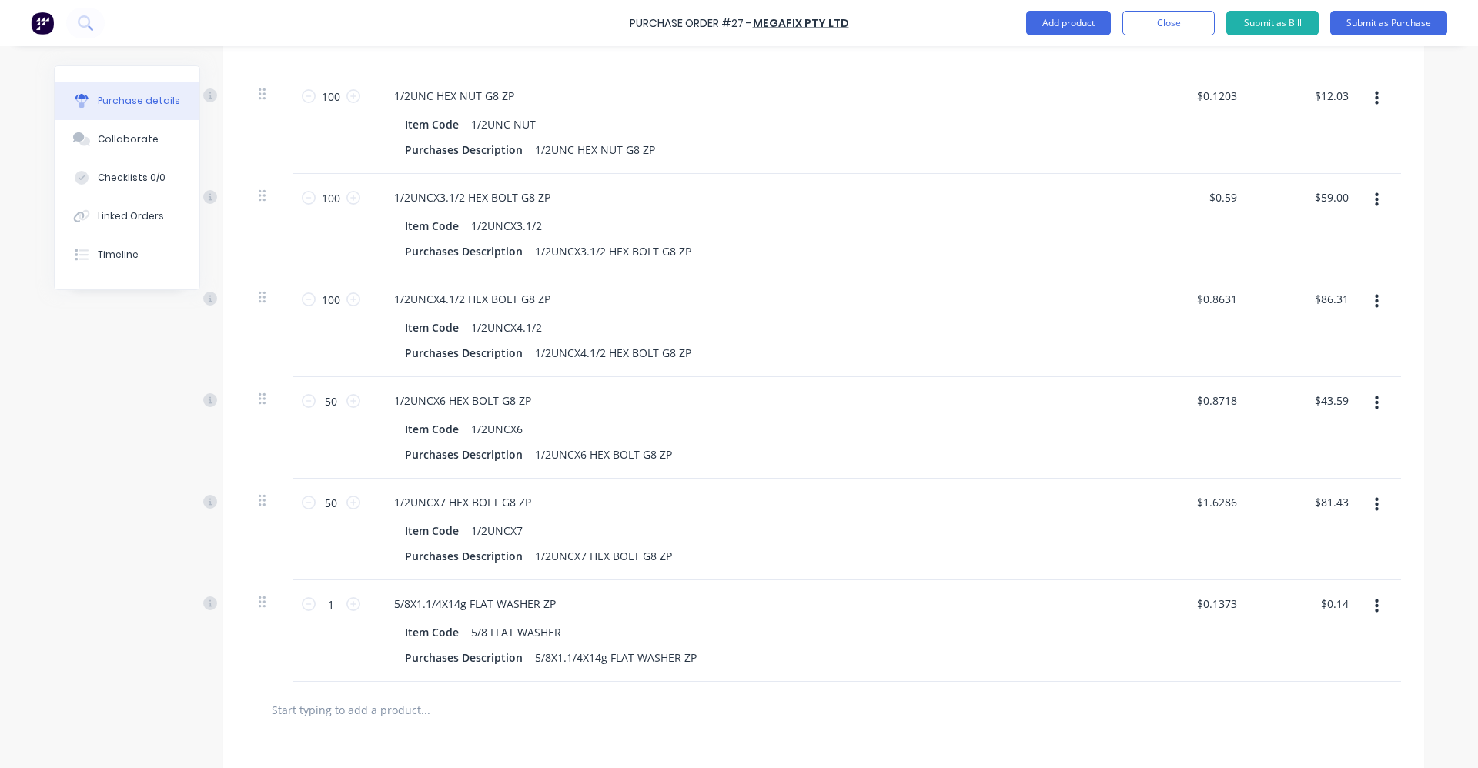
scroll to position [1043, 0]
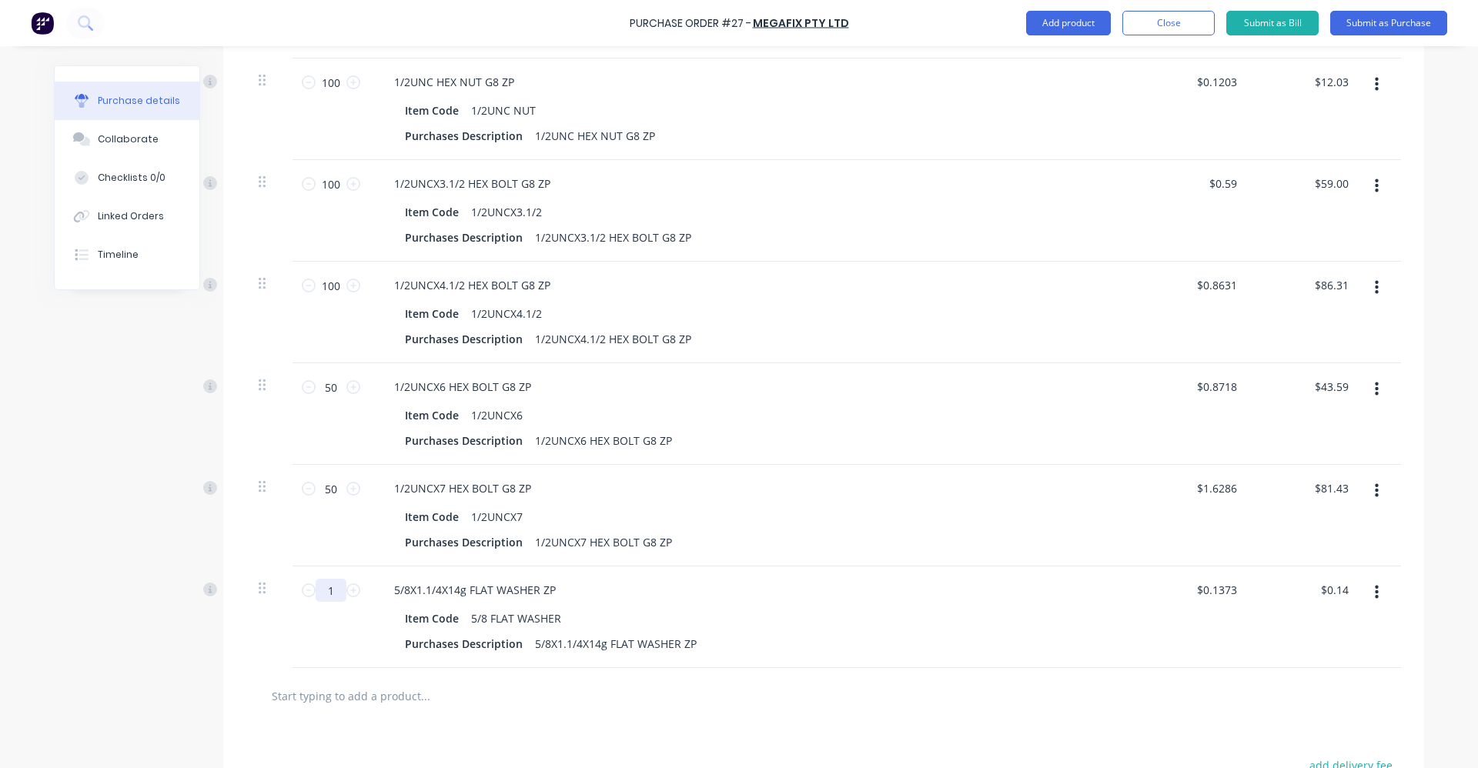
click at [322, 590] on input "1" at bounding box center [331, 590] width 31 height 23
click at [1085, 20] on button "Add product" at bounding box center [1068, 23] width 85 height 25
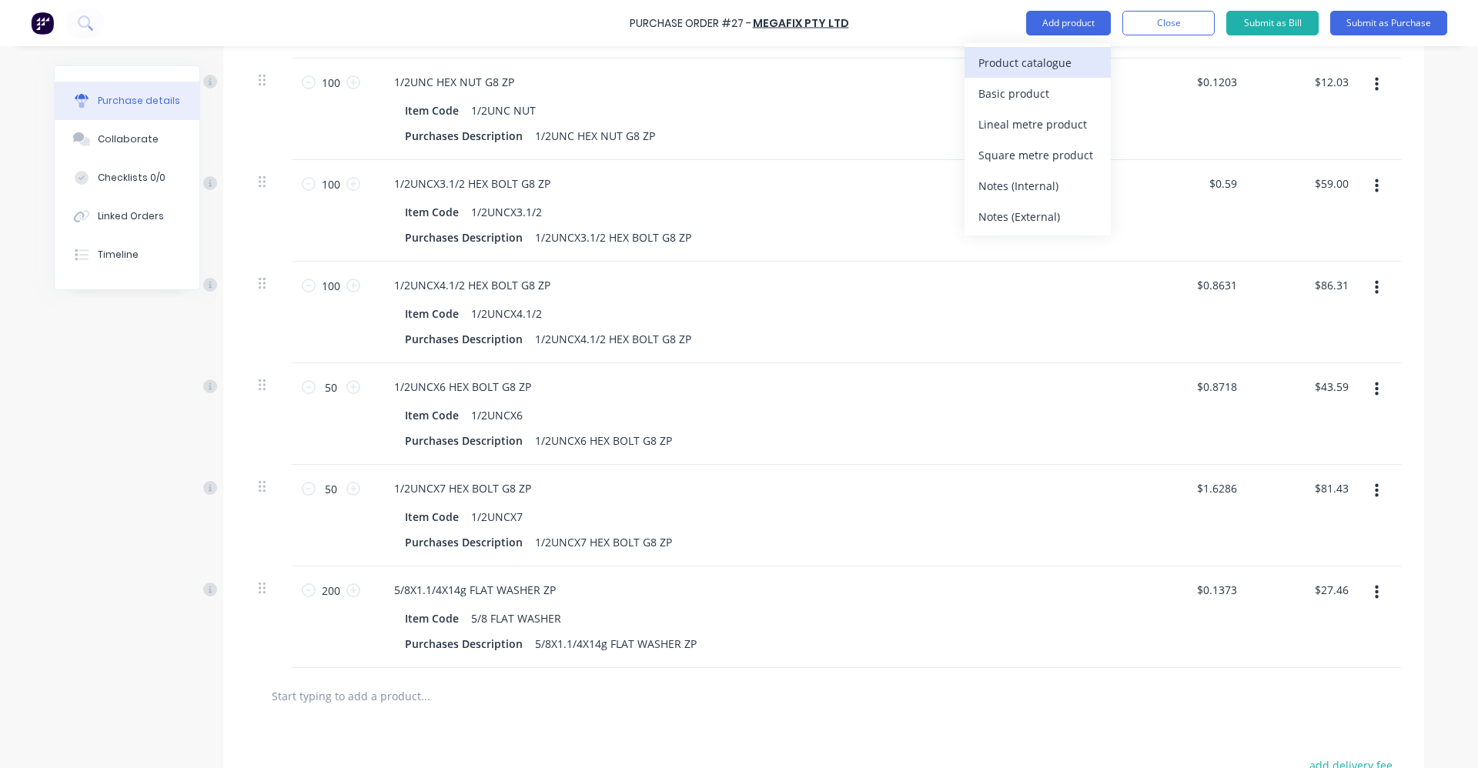
click at [993, 63] on div "Product catalogue" at bounding box center [1038, 63] width 119 height 22
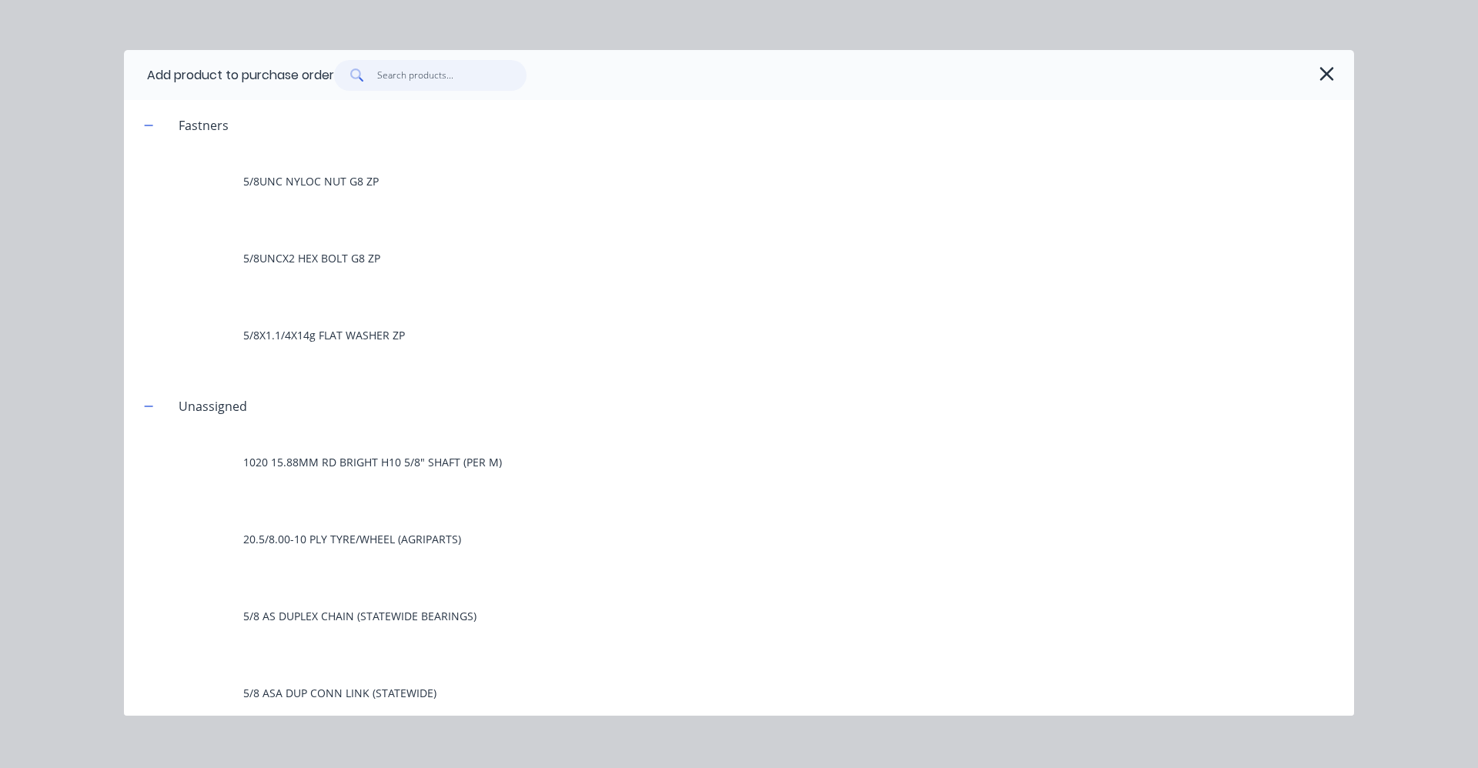
click at [401, 66] on input "text" at bounding box center [452, 75] width 150 height 31
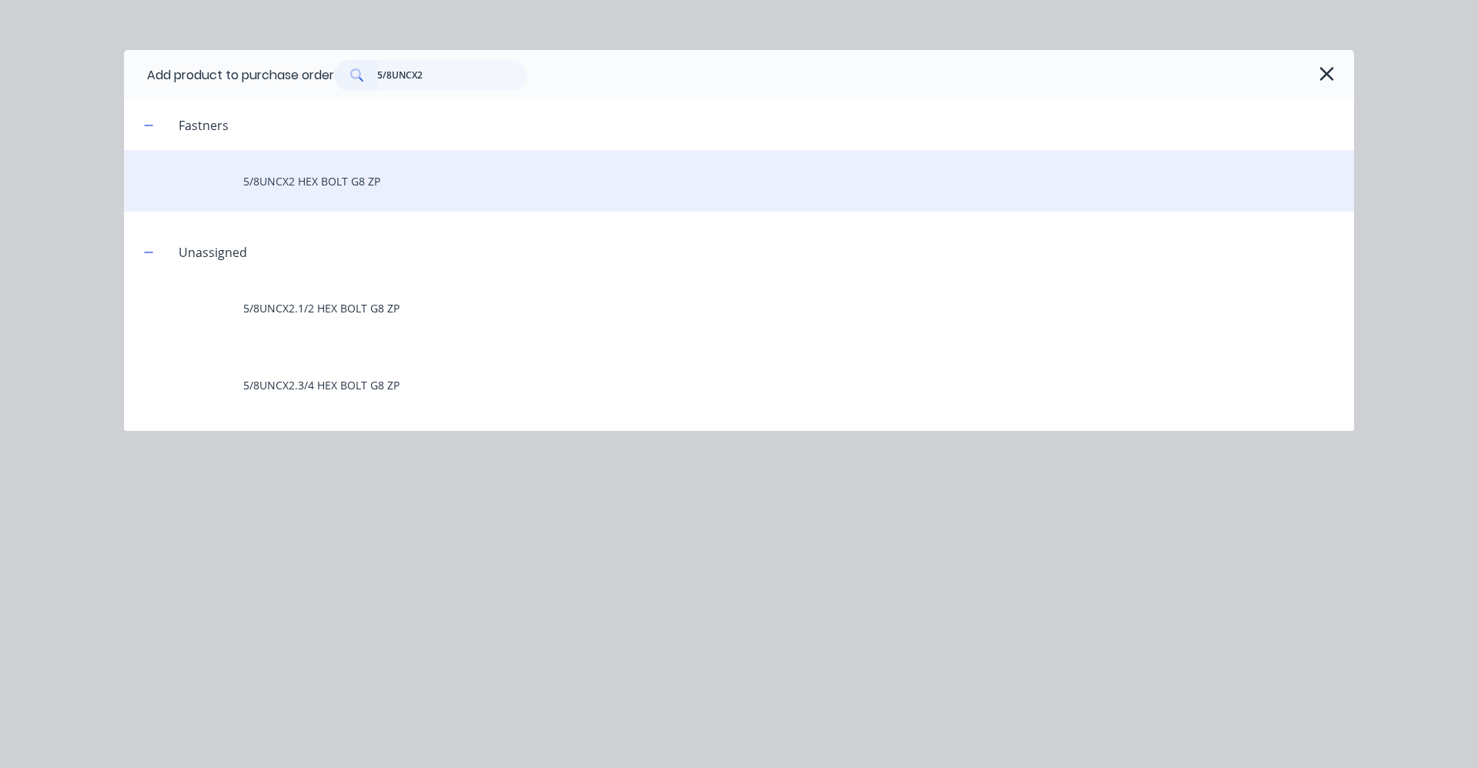
click at [327, 186] on div "5/8UNCX2 HEX BOLT G8 ZP" at bounding box center [739, 181] width 1230 height 62
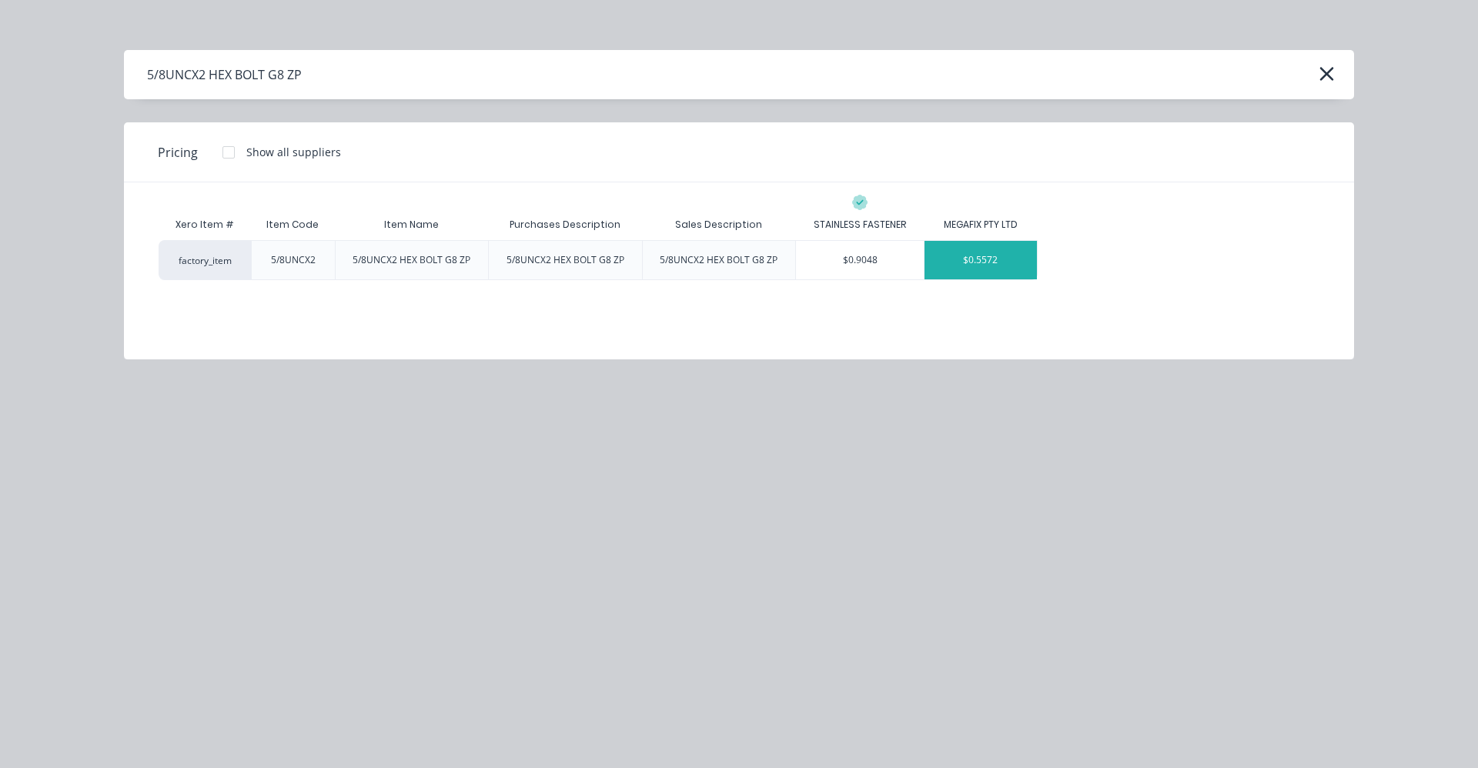
click at [970, 269] on div "$0.5572" at bounding box center [981, 260] width 112 height 38
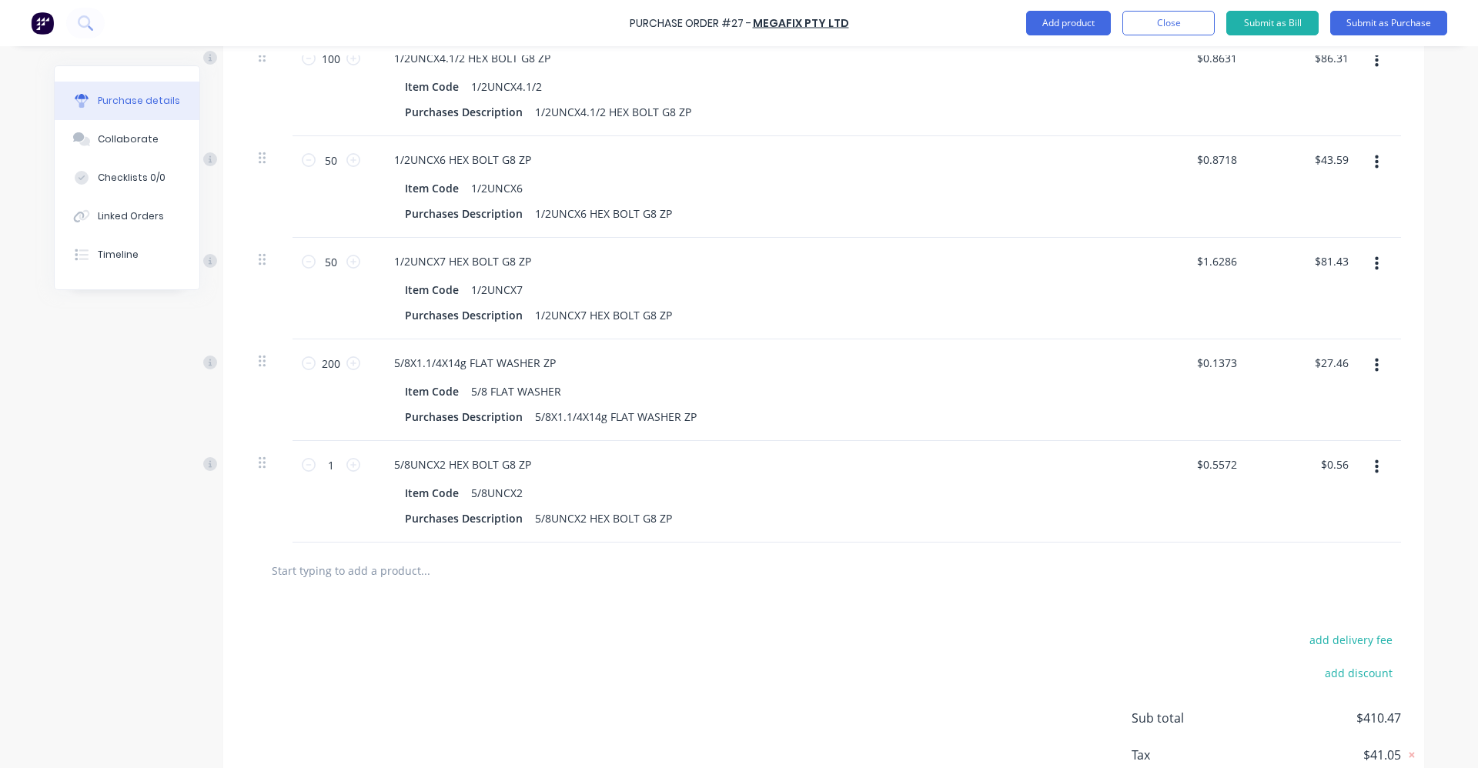
scroll to position [1274, 0]
click at [320, 466] on input "1" at bounding box center [331, 461] width 31 height 23
click at [1061, 16] on button "Add product" at bounding box center [1068, 23] width 85 height 25
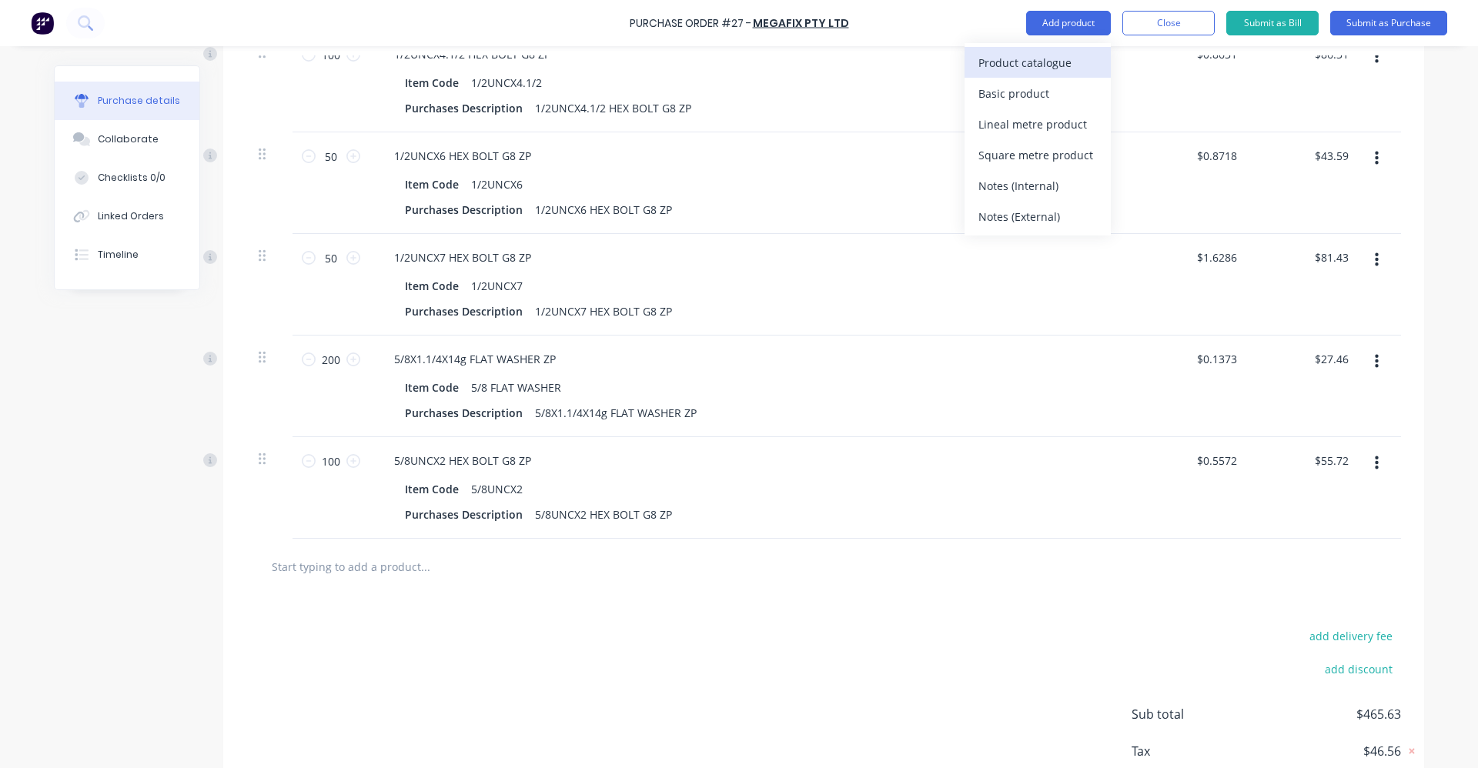
click at [1049, 63] on div "Product catalogue" at bounding box center [1038, 63] width 119 height 22
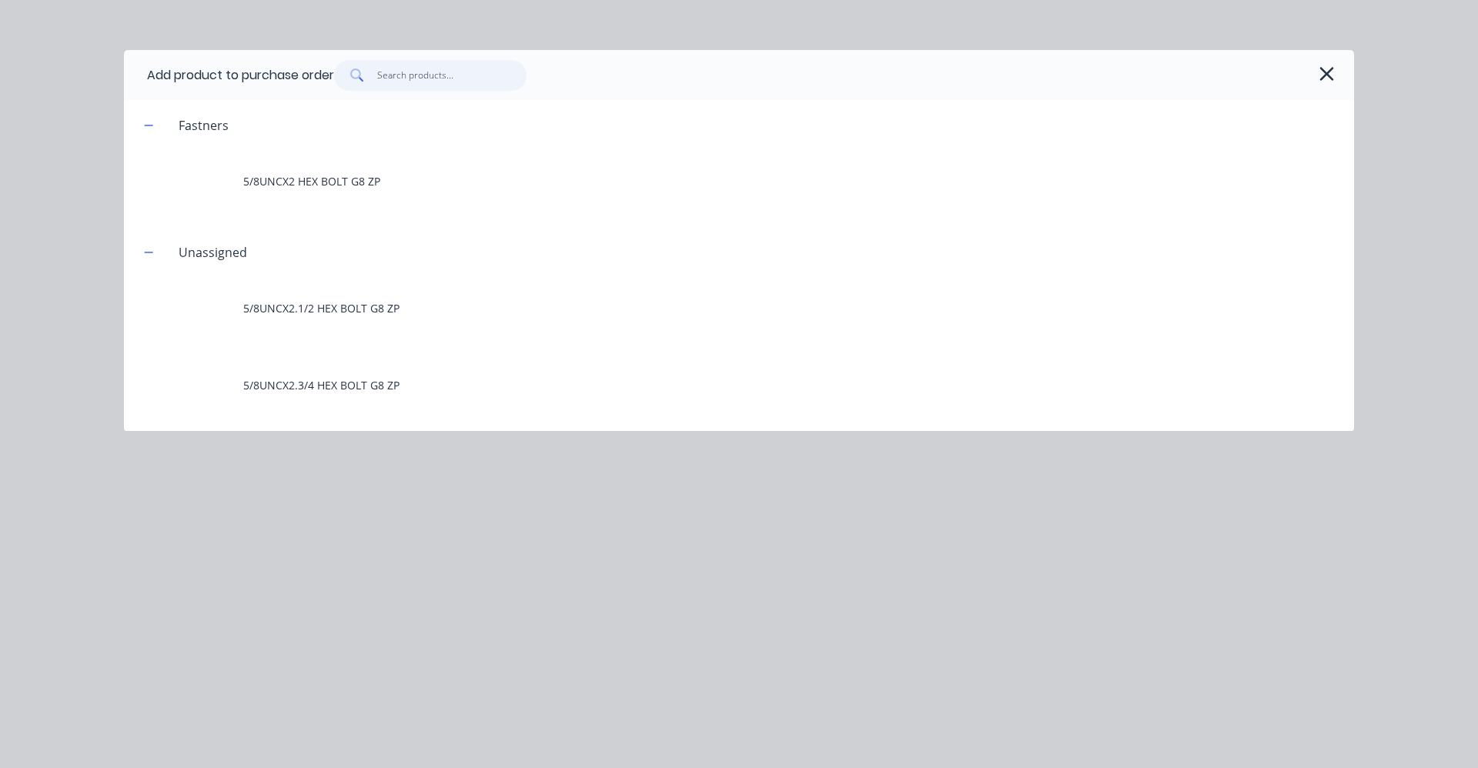
click at [407, 69] on input "text" at bounding box center [452, 75] width 150 height 31
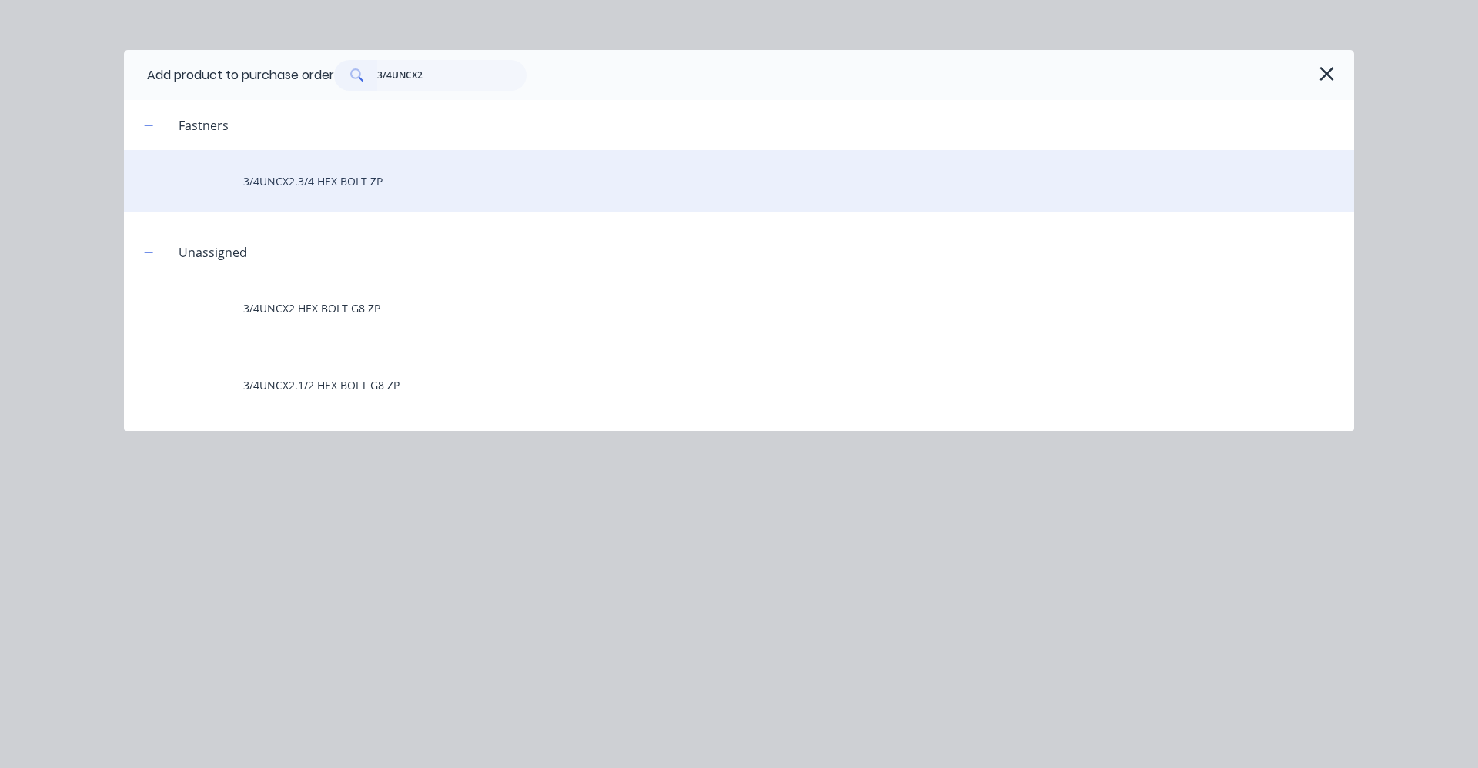
click at [364, 182] on div "3/4UNCX2.3/4 HEX BOLT ZP" at bounding box center [739, 181] width 1230 height 62
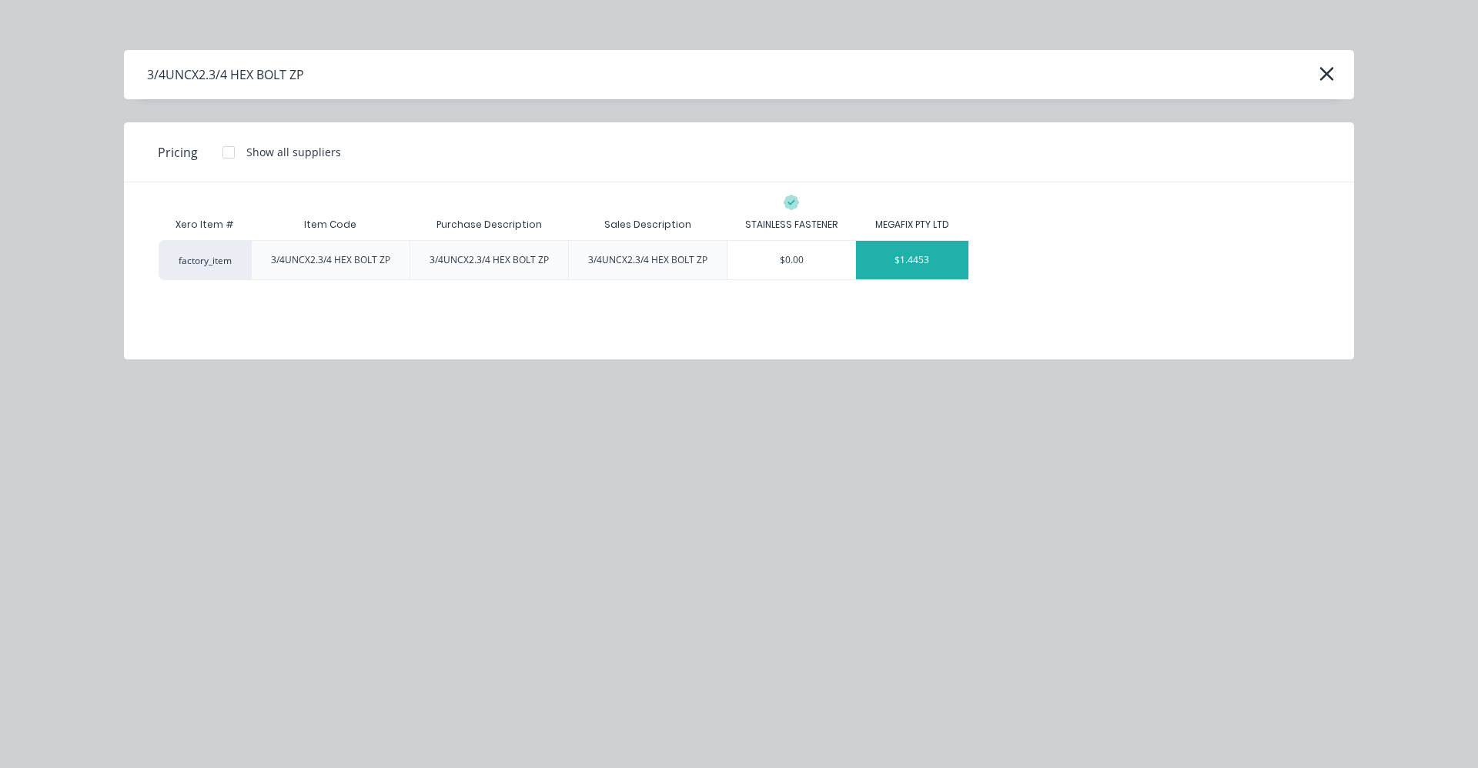
click at [934, 262] on div "$1.4453" at bounding box center [912, 260] width 112 height 38
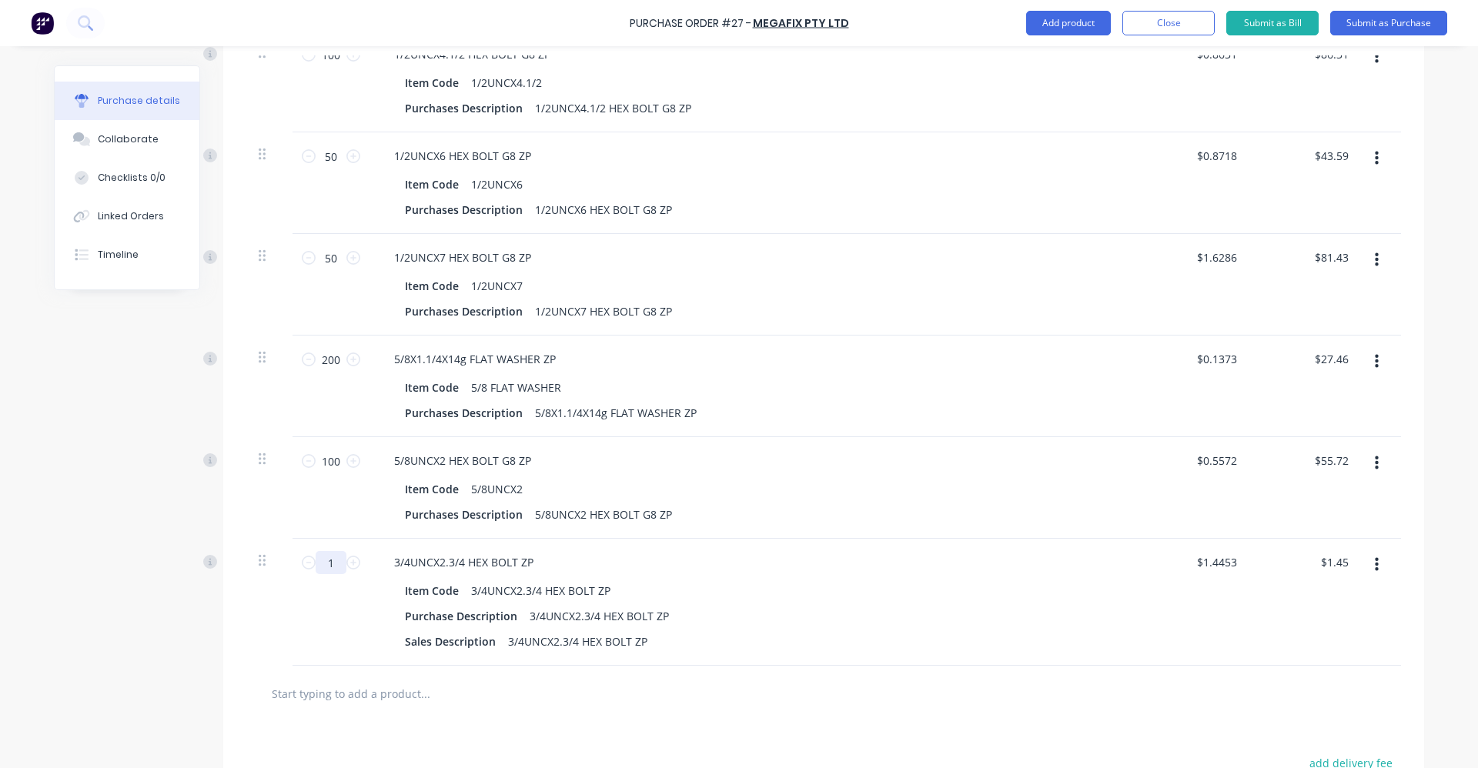
click at [322, 568] on input "1" at bounding box center [331, 562] width 31 height 23
click at [1364, 565] on button "button" at bounding box center [1377, 565] width 36 height 28
click at [1332, 602] on button "Edit" at bounding box center [1329, 606] width 131 height 31
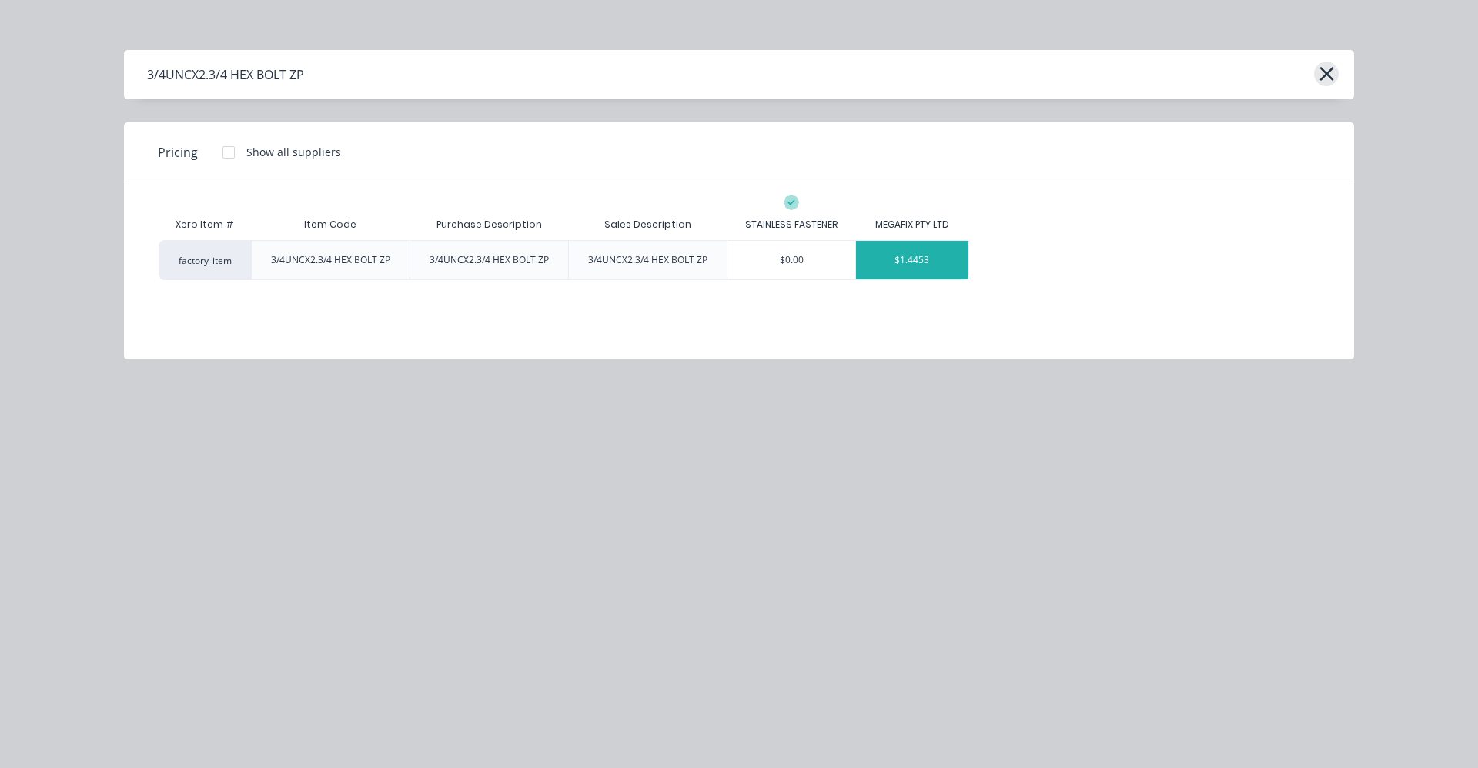
click at [1331, 70] on icon "button" at bounding box center [1327, 74] width 14 height 14
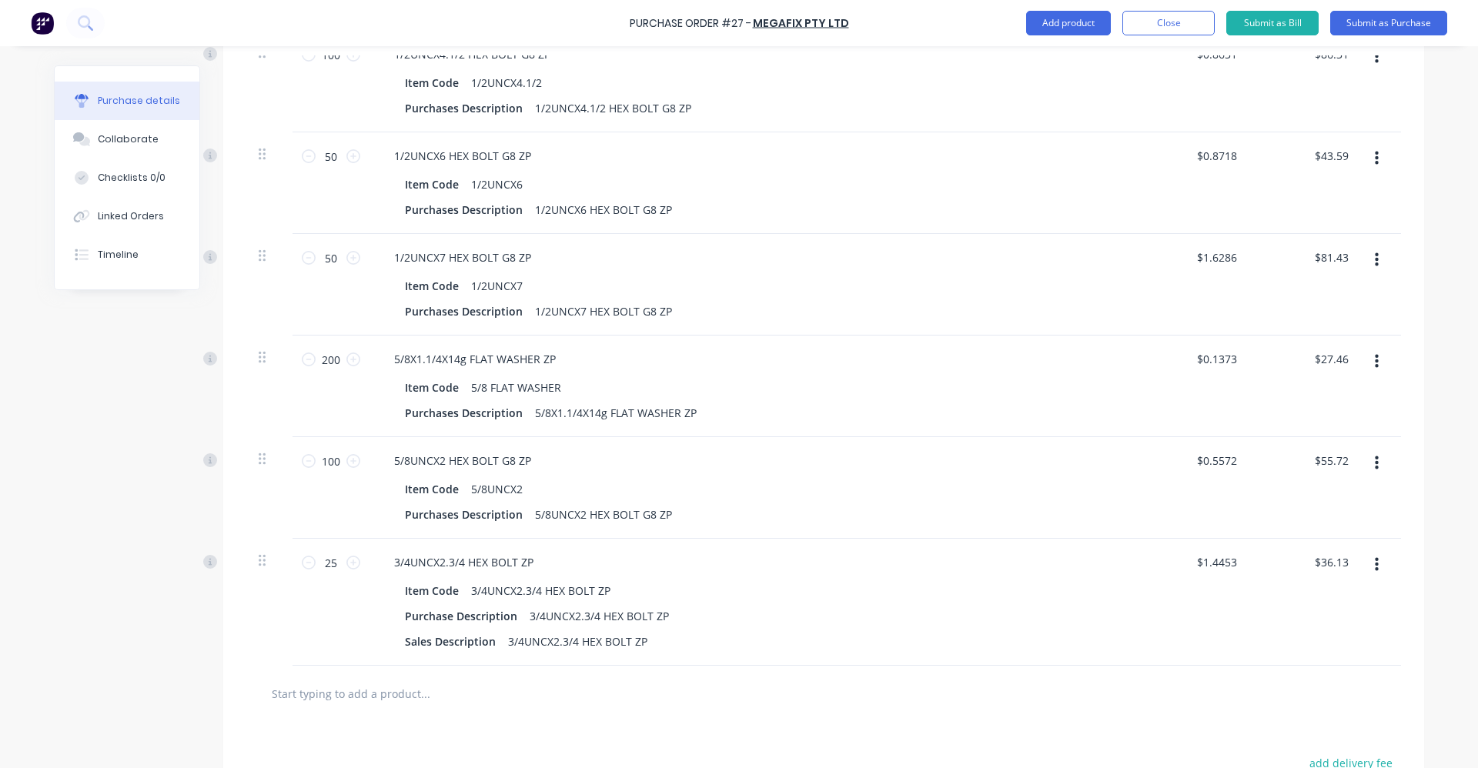
click at [1374, 561] on button "button" at bounding box center [1377, 565] width 36 height 28
click at [1328, 610] on button "Edit" at bounding box center [1329, 606] width 131 height 31
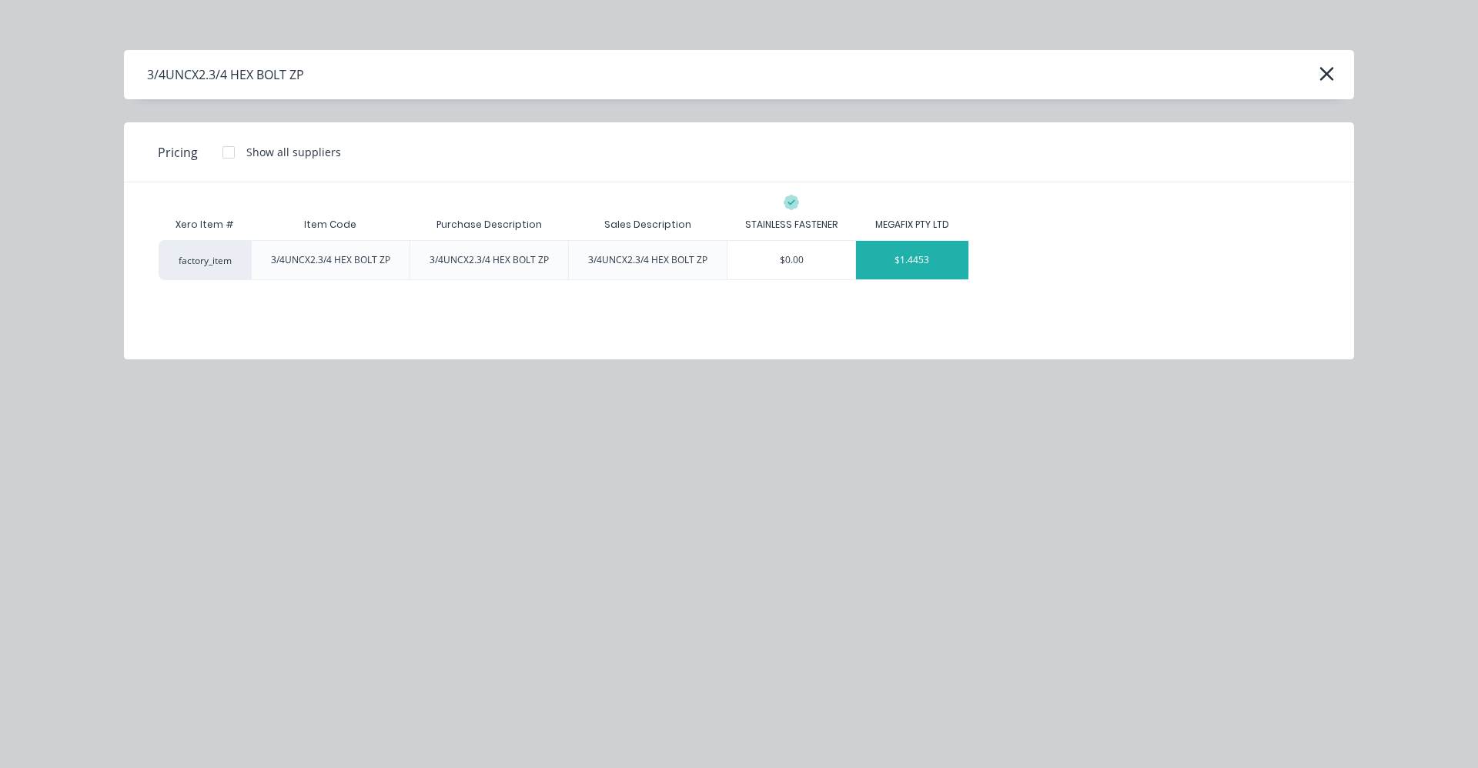
click at [658, 224] on div "Sales Description" at bounding box center [648, 225] width 112 height 38
click at [678, 217] on div "Sales Description" at bounding box center [648, 225] width 112 height 38
drag, startPoint x: 679, startPoint y: 223, endPoint x: 637, endPoint y: 331, distance: 116.5
click at [638, 331] on div "Xero Item # Item Code Purchase Description Sales Description STAINLESS FASTENER…" at bounding box center [739, 259] width 1230 height 154
drag, startPoint x: 715, startPoint y: 255, endPoint x: 1055, endPoint y: 337, distance: 349.4
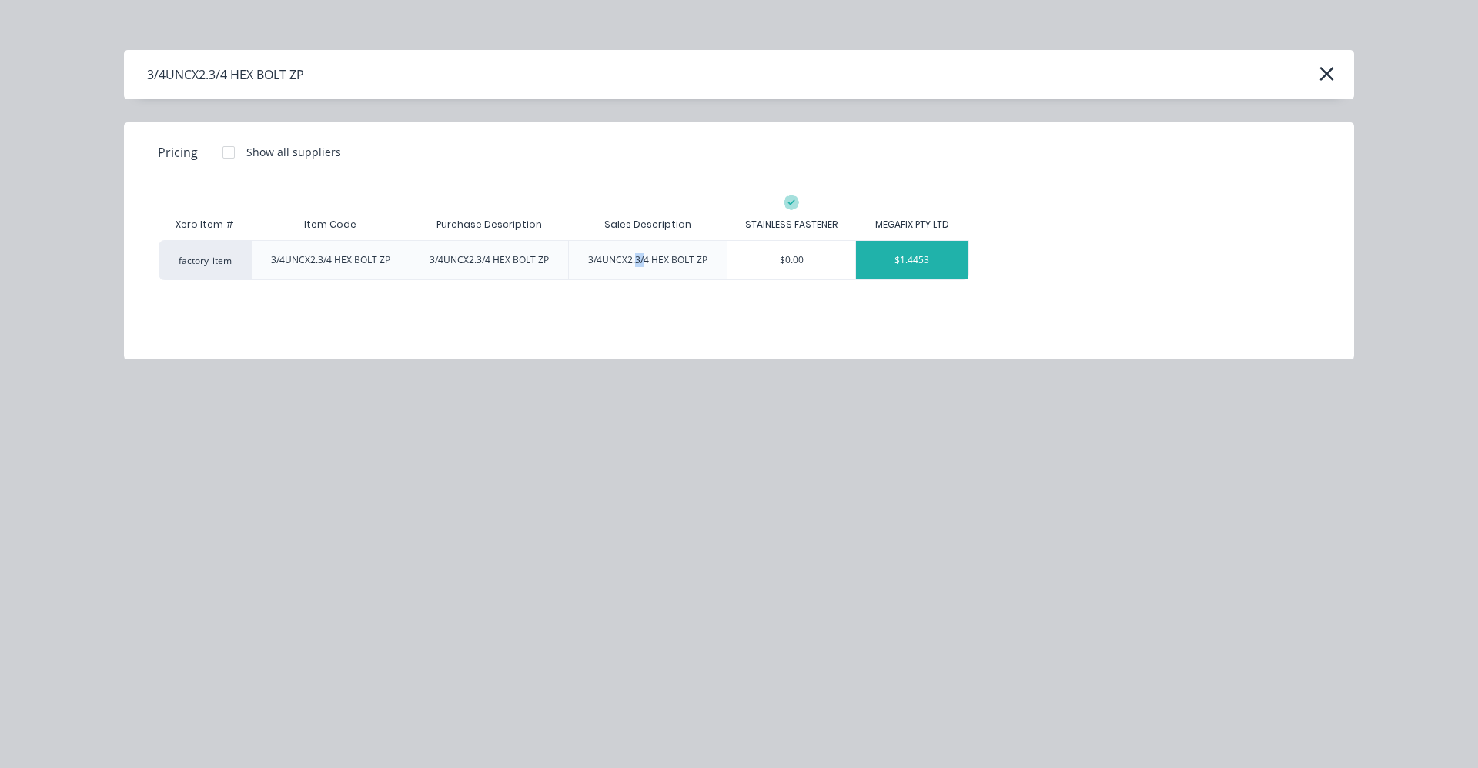
click at [1056, 339] on div "Pricing Show all suppliers Xero Item # Item Code Purchase Description Sales Des…" at bounding box center [739, 240] width 1230 height 237
click at [679, 221] on div "Sales Description" at bounding box center [648, 225] width 112 height 38
click at [1334, 70] on icon "button" at bounding box center [1327, 74] width 16 height 22
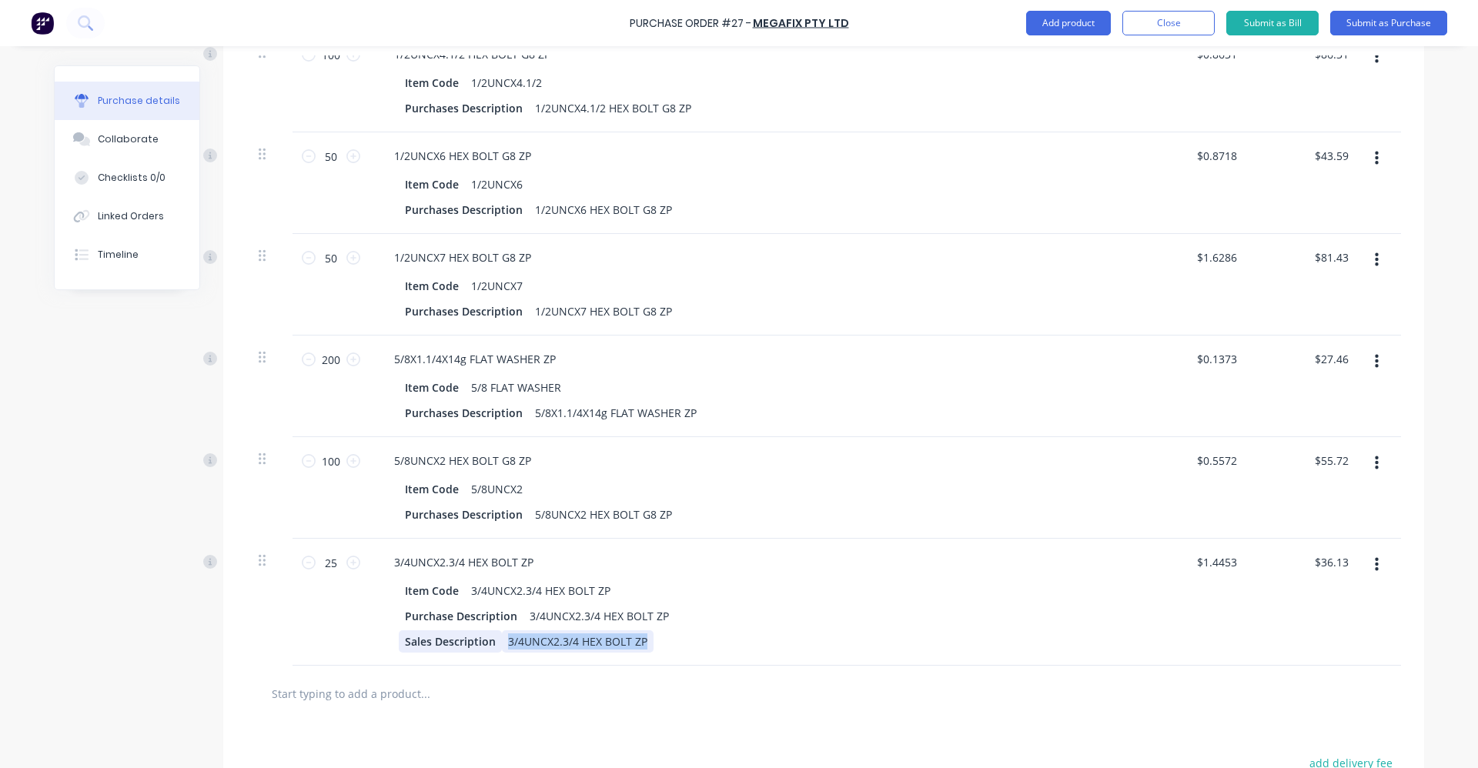
drag, startPoint x: 640, startPoint y: 647, endPoint x: 413, endPoint y: 638, distance: 226.5
click at [413, 638] on div "Sales Description 3/4UNCX2.3/4 HEX BOLT ZP" at bounding box center [751, 642] width 705 height 22
click at [648, 721] on div at bounding box center [823, 694] width 1155 height 56
click at [1073, 25] on button "Add product" at bounding box center [1068, 23] width 85 height 25
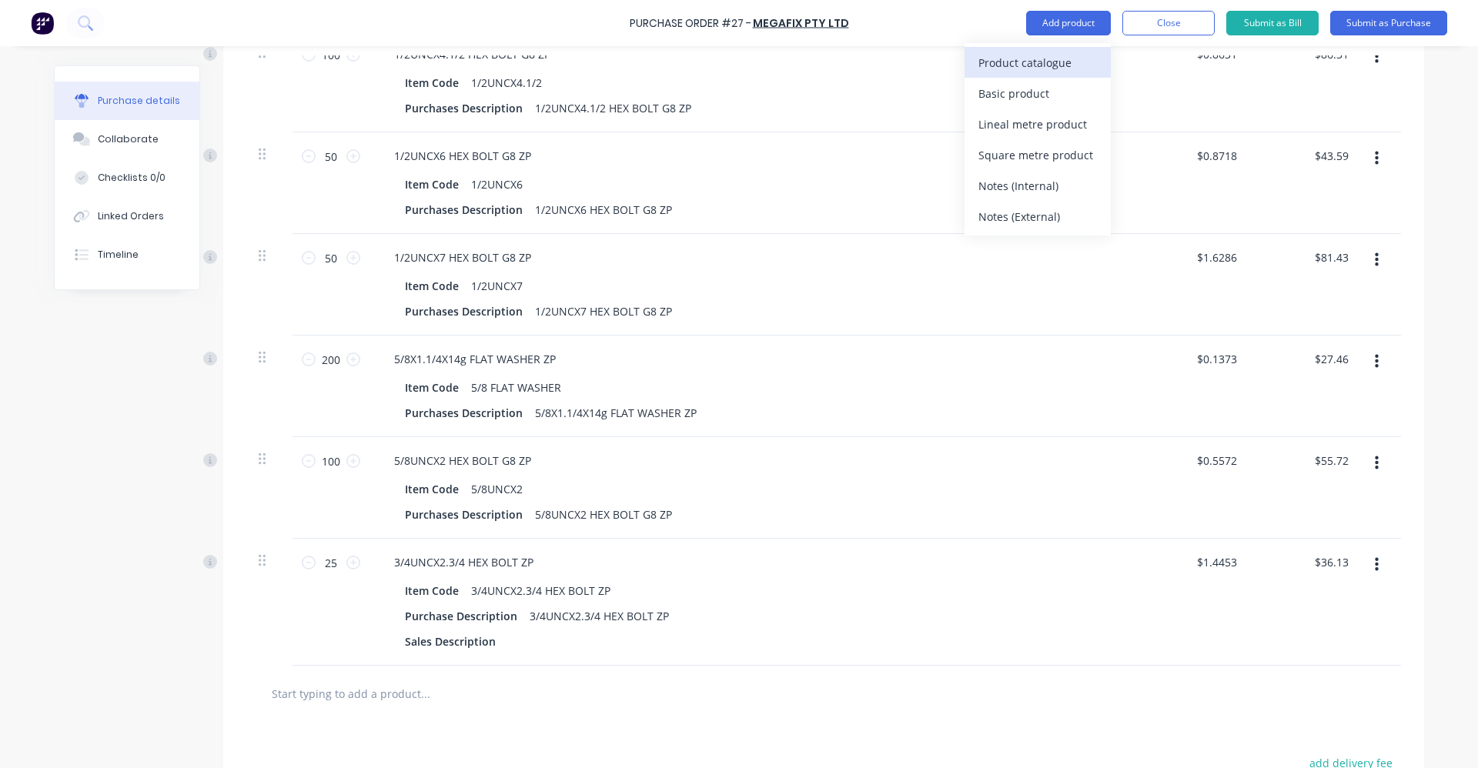
click at [1004, 59] on div "Product catalogue" at bounding box center [1038, 63] width 119 height 22
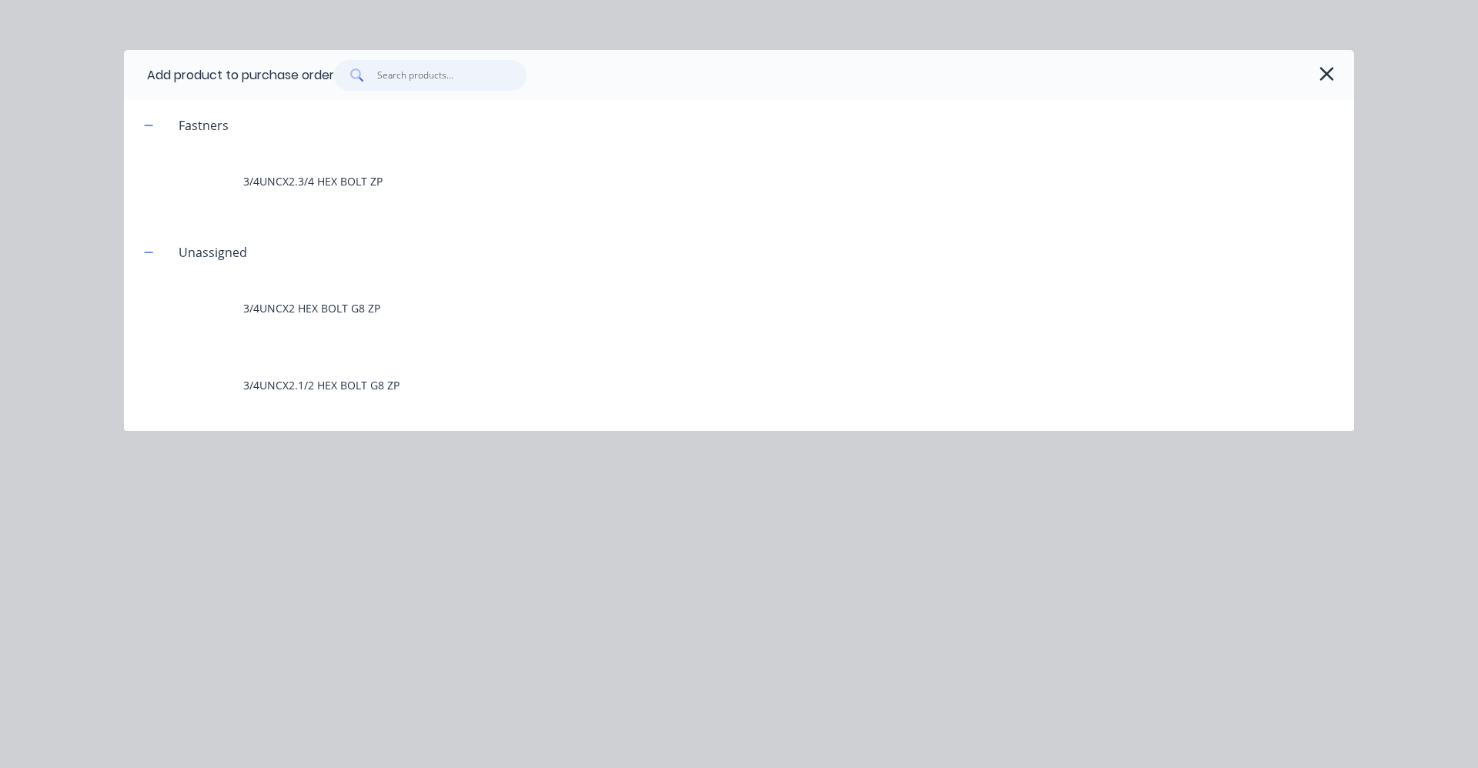
click at [447, 79] on input "text" at bounding box center [452, 75] width 150 height 31
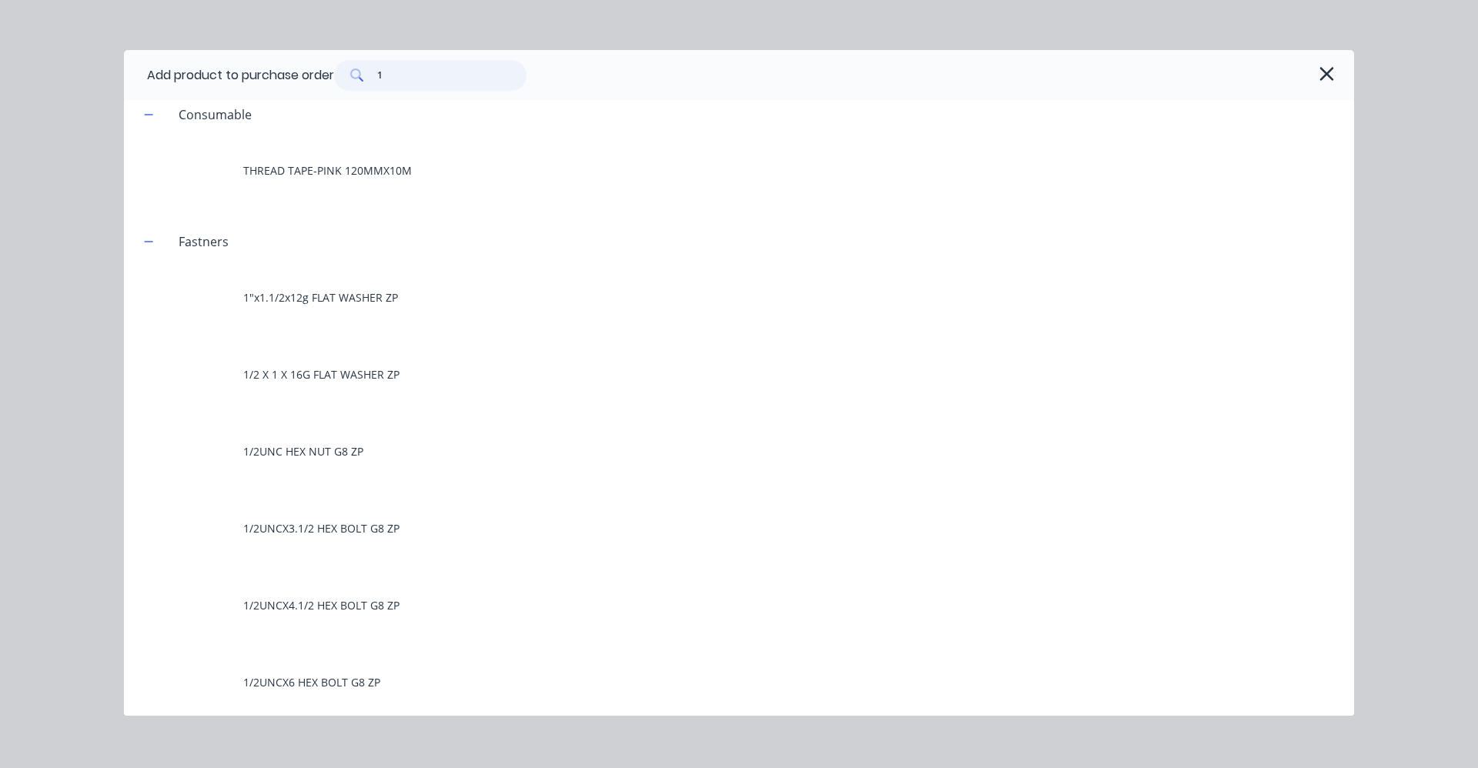
scroll to position [847, 0]
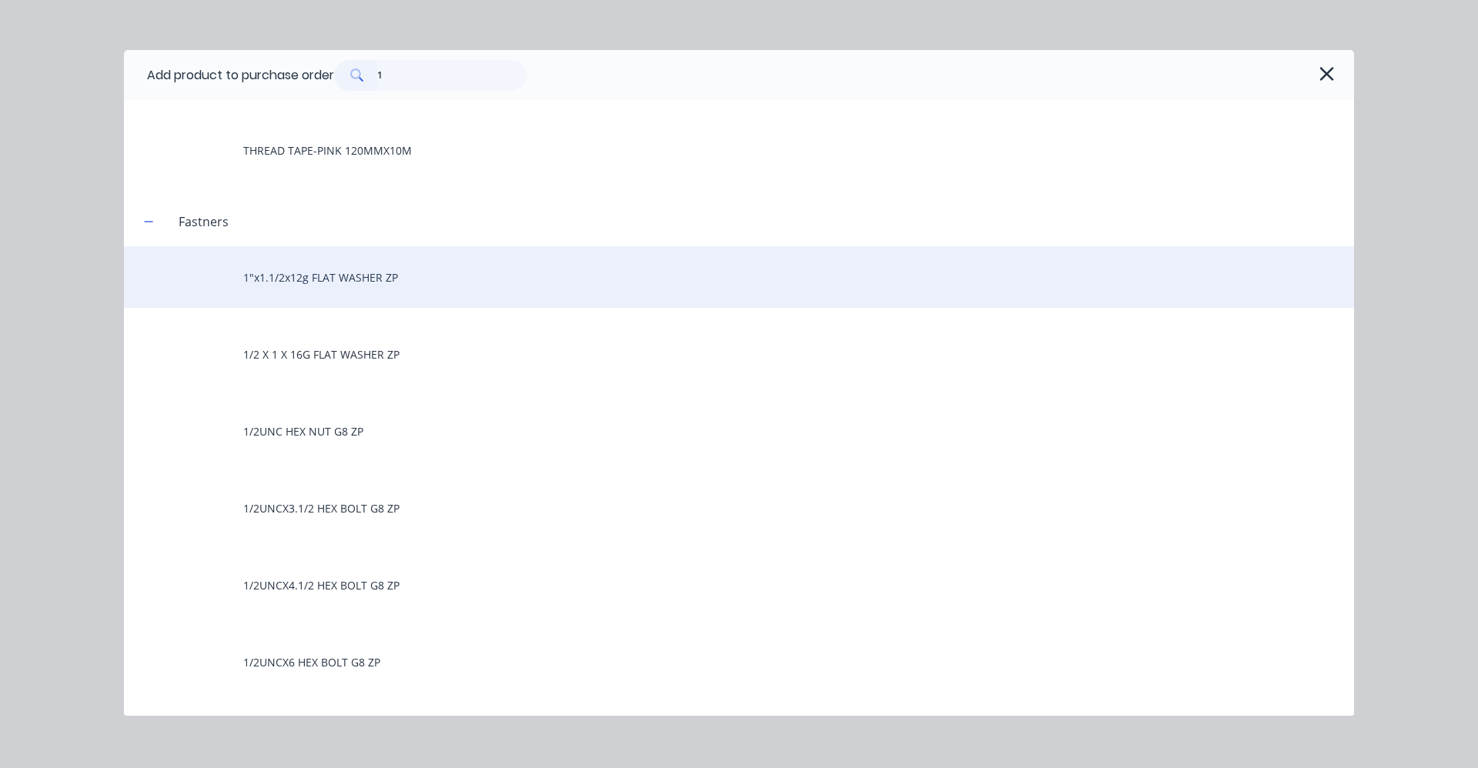
click at [367, 281] on div "1"x1.1/2x12g FLAT WASHER ZP" at bounding box center [739, 277] width 1230 height 62
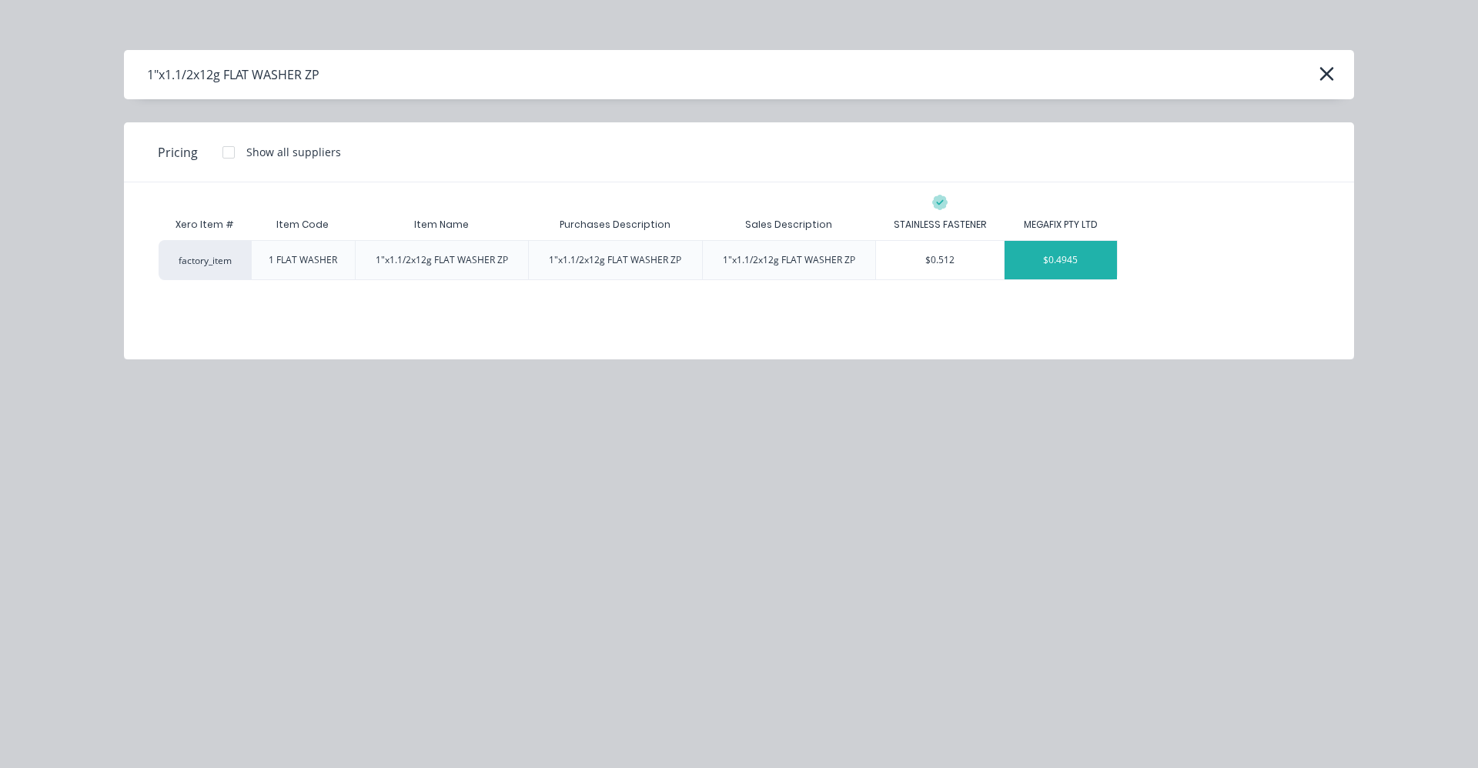
click at [1095, 256] on div "$0.4945" at bounding box center [1061, 260] width 112 height 38
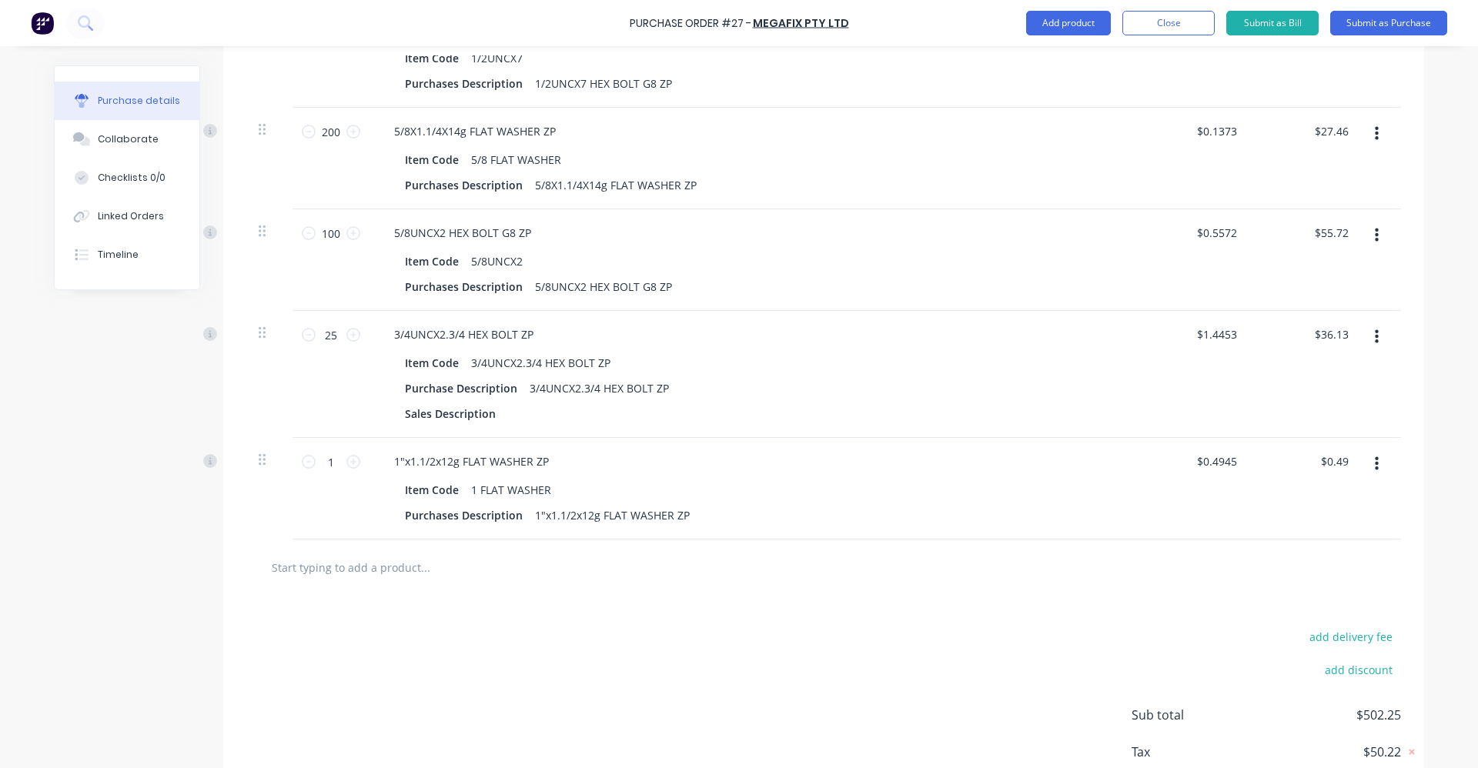
scroll to position [1505, 0]
drag, startPoint x: 320, startPoint y: 460, endPoint x: 346, endPoint y: 461, distance: 26.2
click at [346, 461] on div "1 1" at bounding box center [331, 458] width 52 height 23
click at [1086, 28] on button "Add product" at bounding box center [1068, 23] width 85 height 25
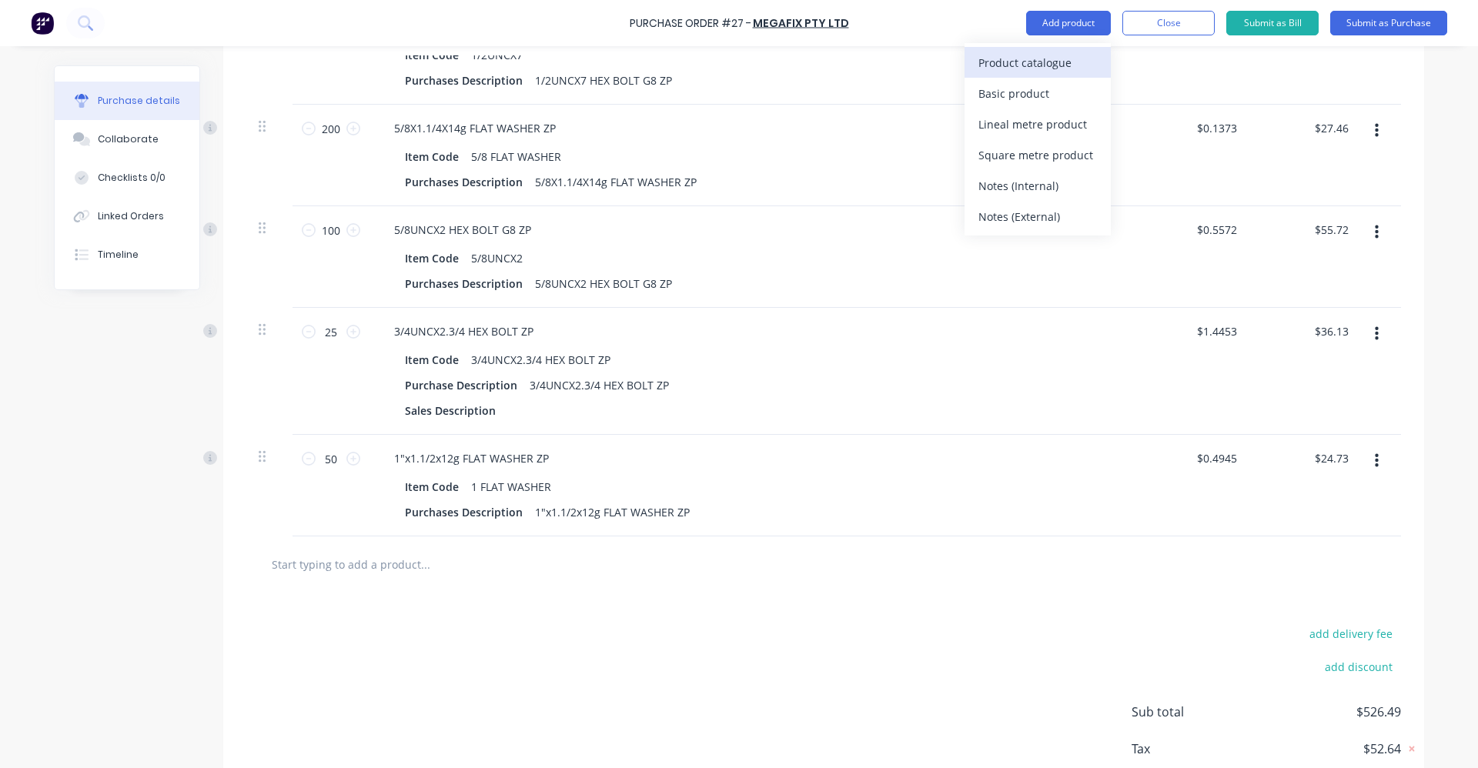
click at [1011, 60] on div "Product catalogue" at bounding box center [1038, 63] width 119 height 22
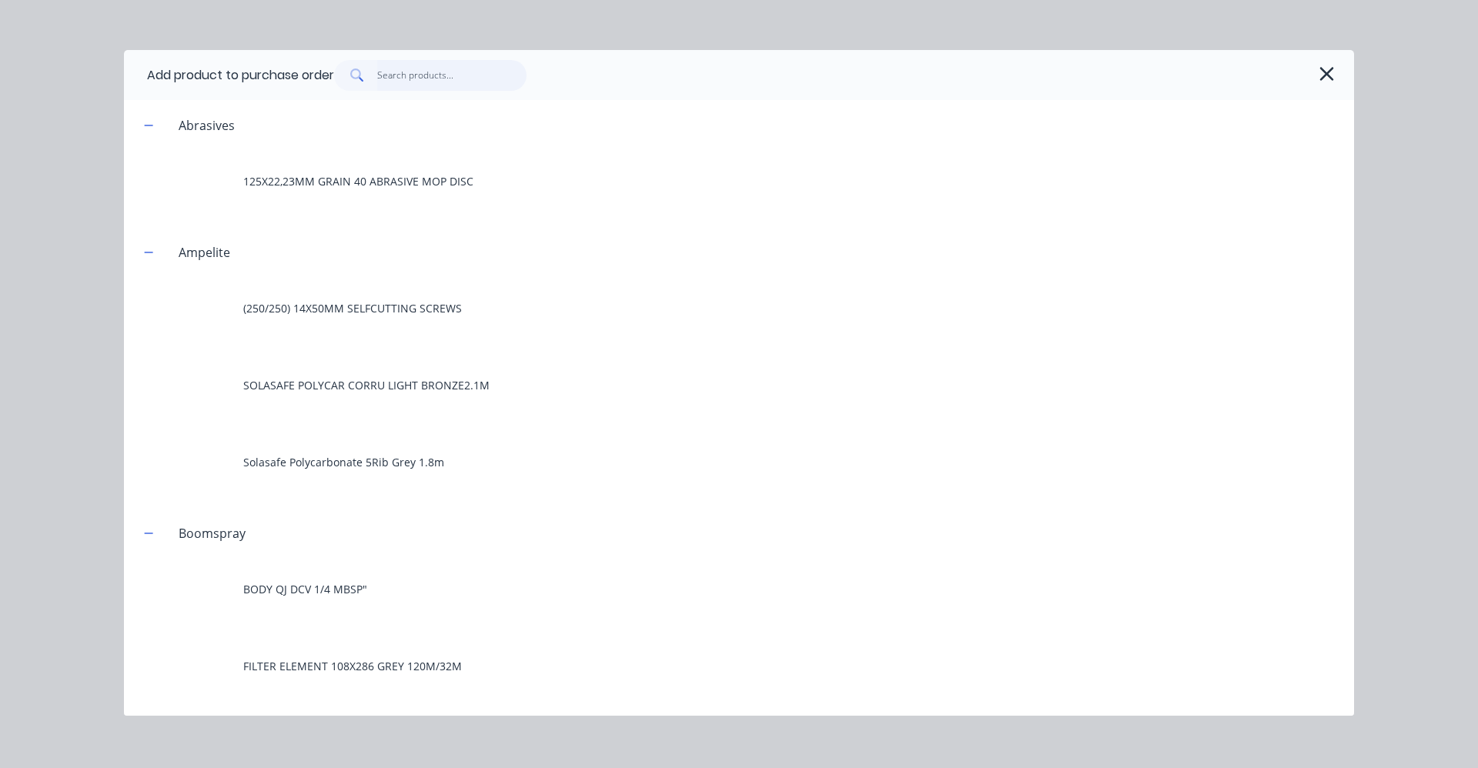
click at [393, 72] on input "text" at bounding box center [452, 75] width 150 height 31
type input "1"
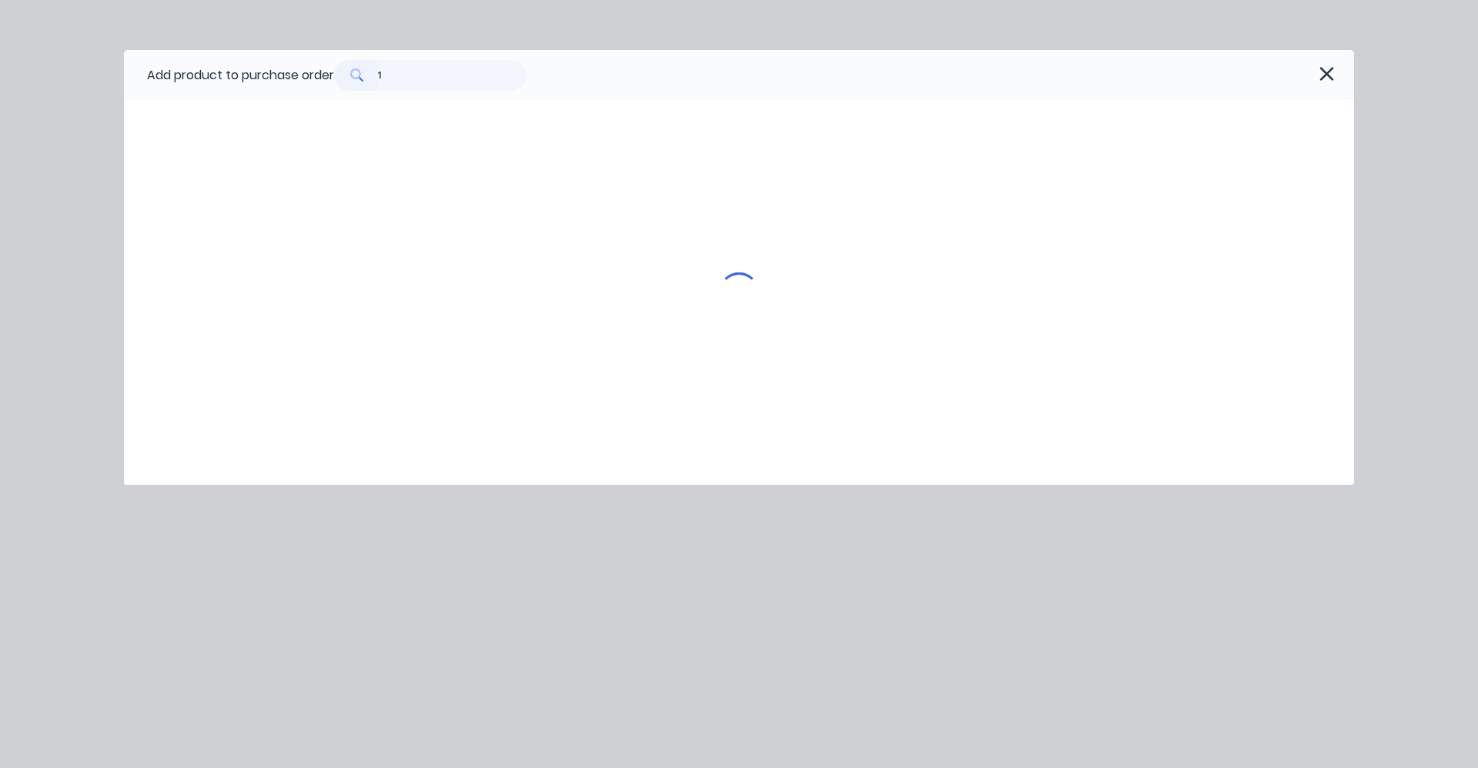
type textarea "x"
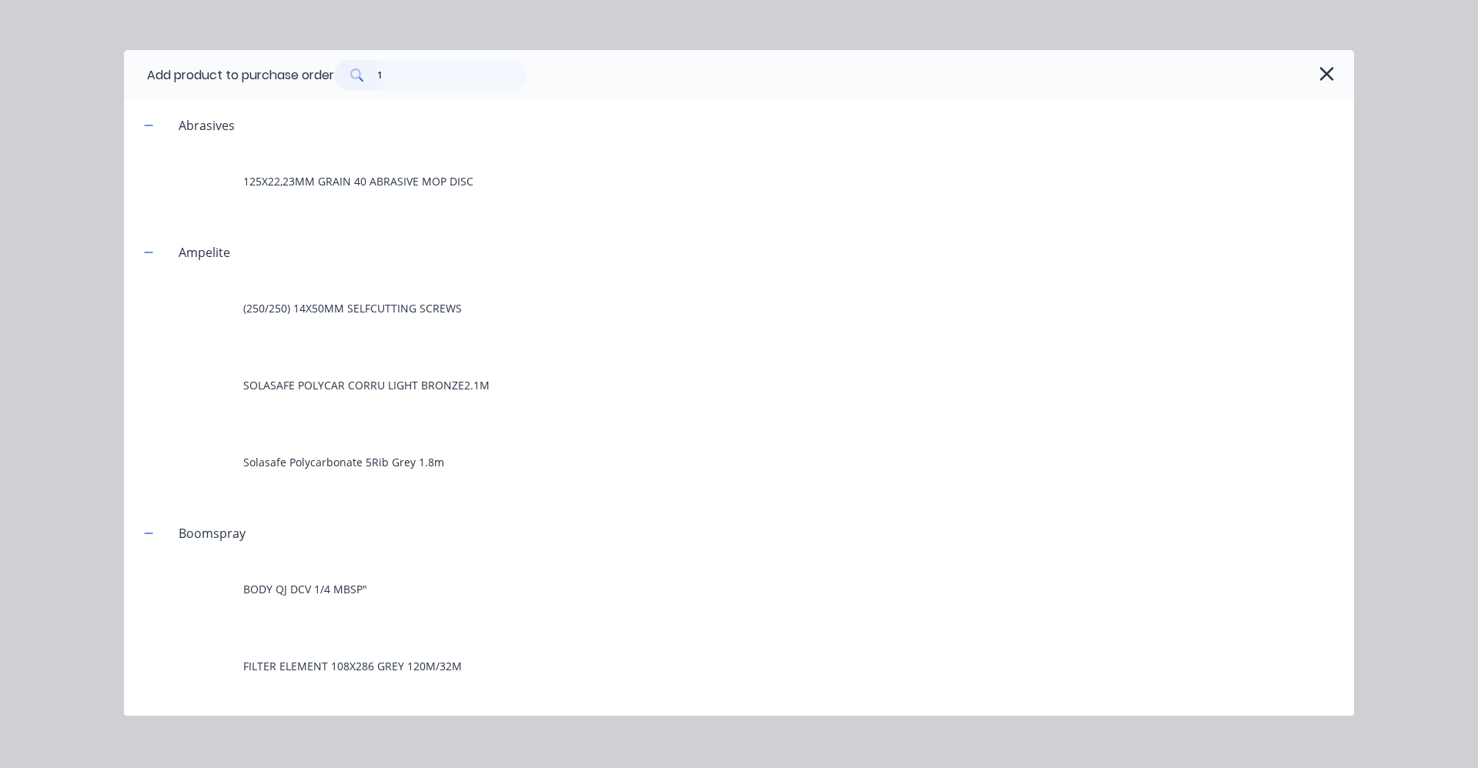
type input "1U"
type textarea "x"
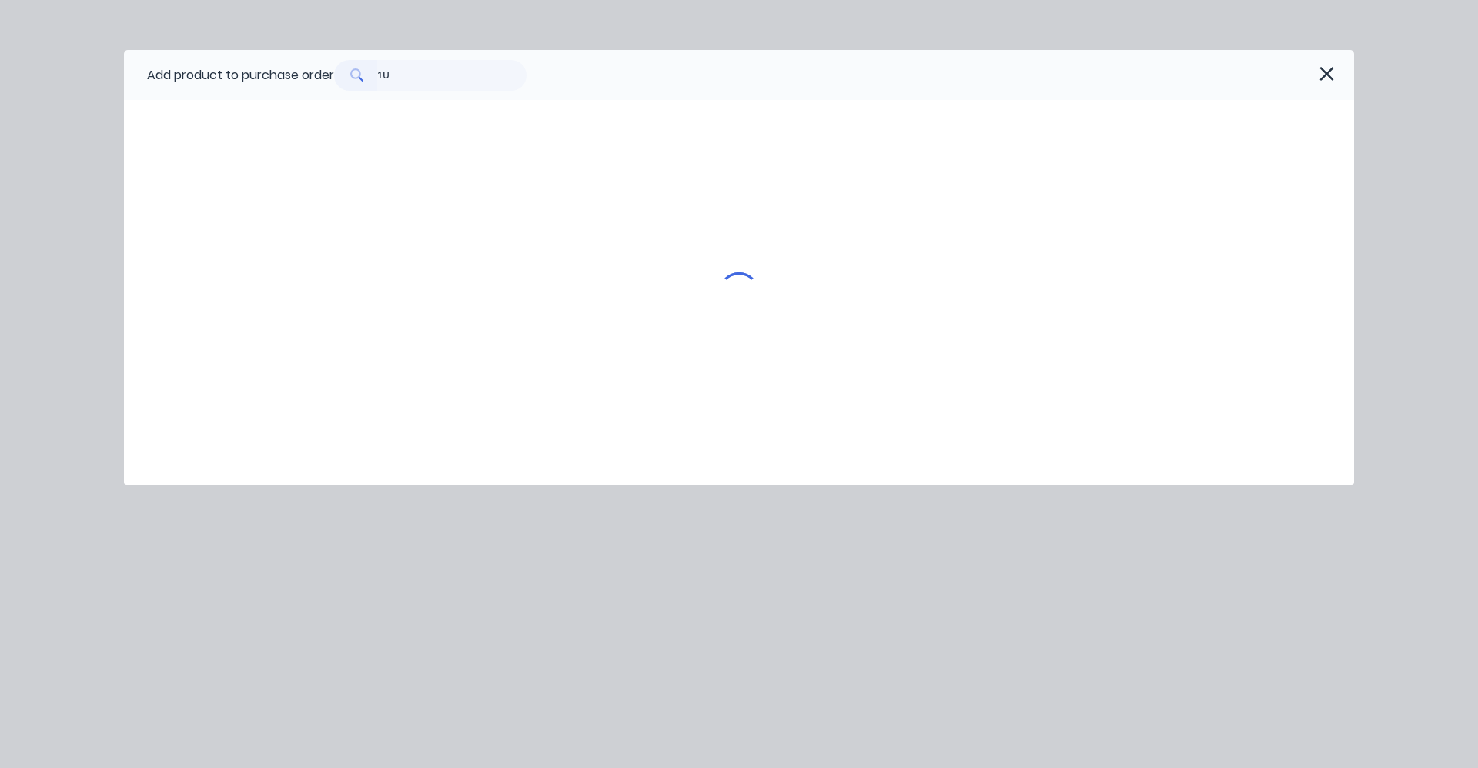
type input "1UN"
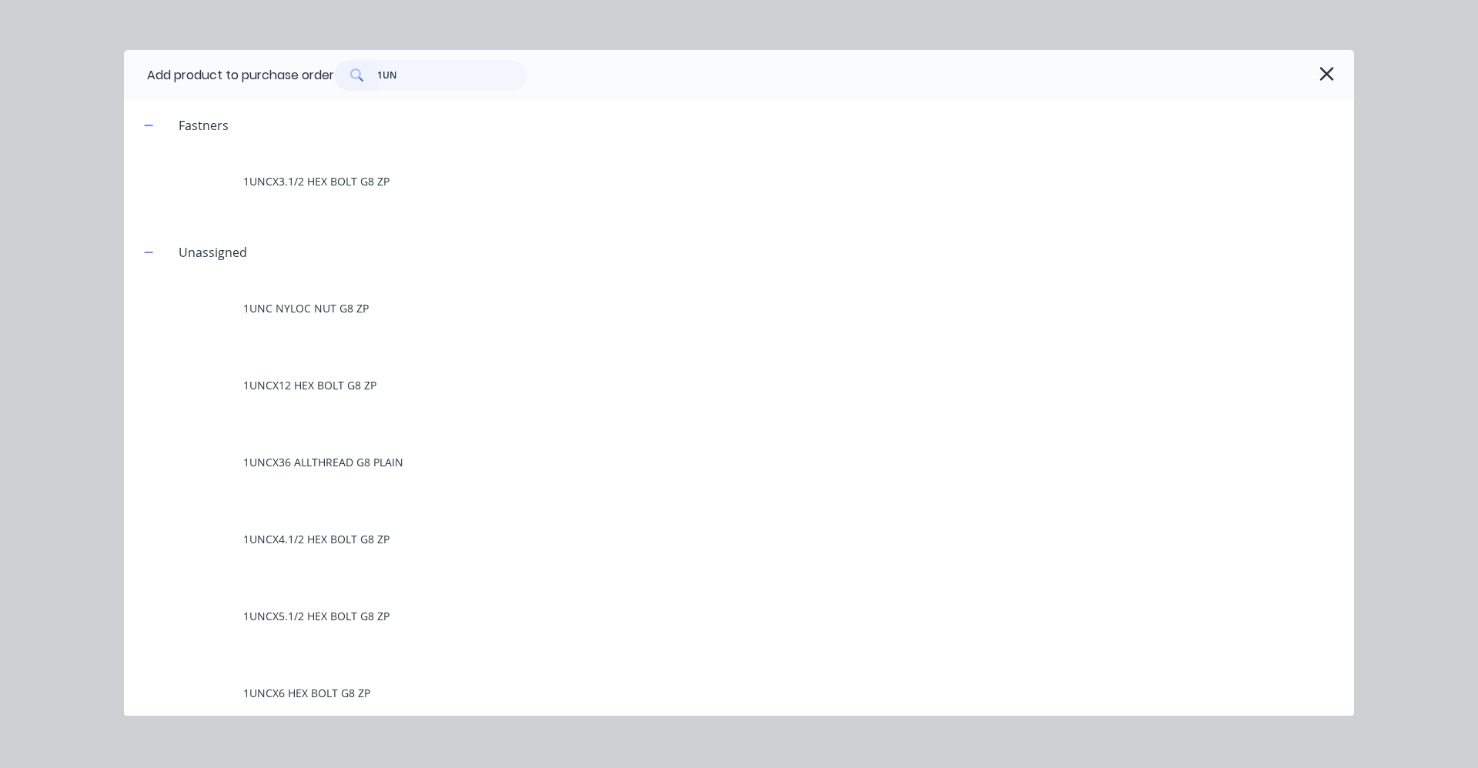
type textarea "x"
type input "1UNC"
type textarea "x"
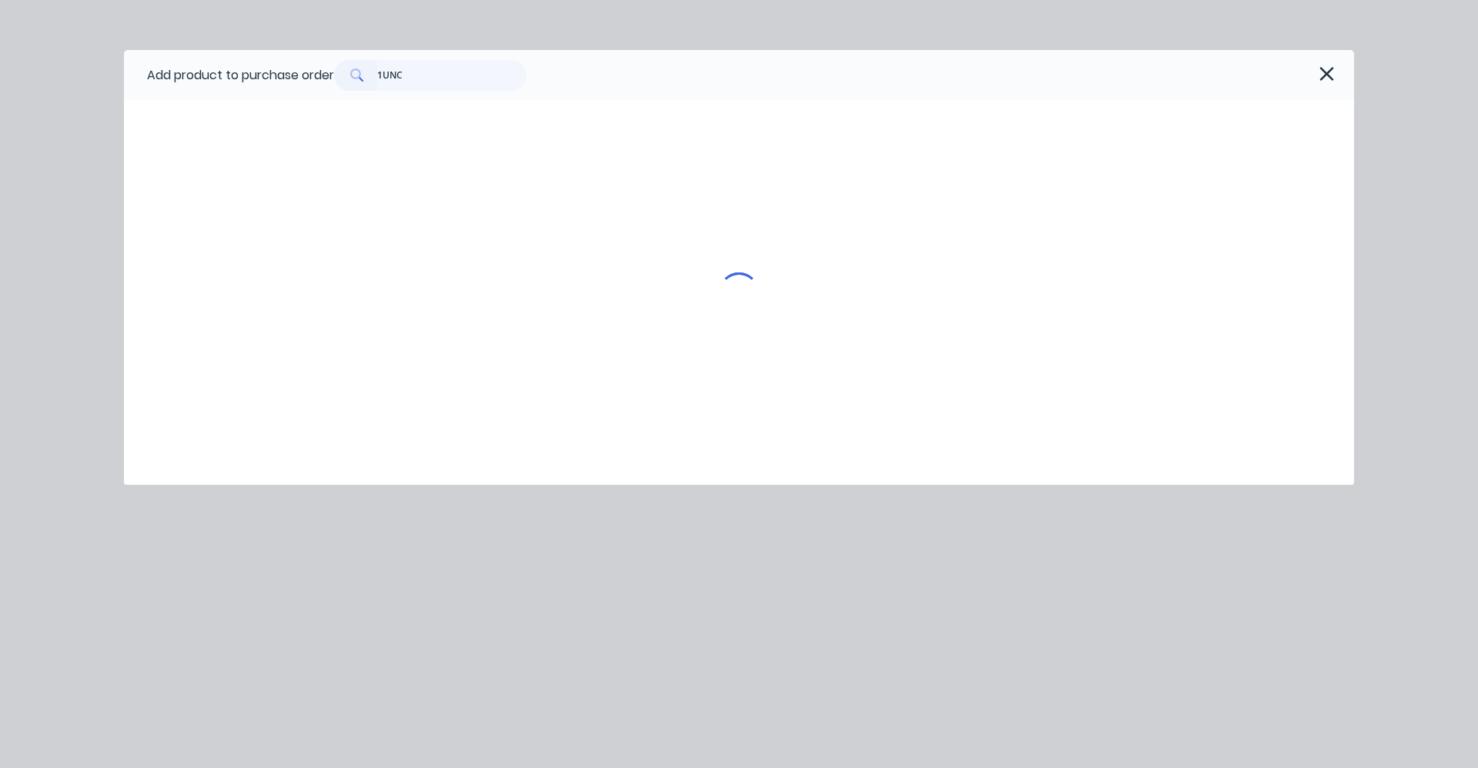
type input "1UNCX"
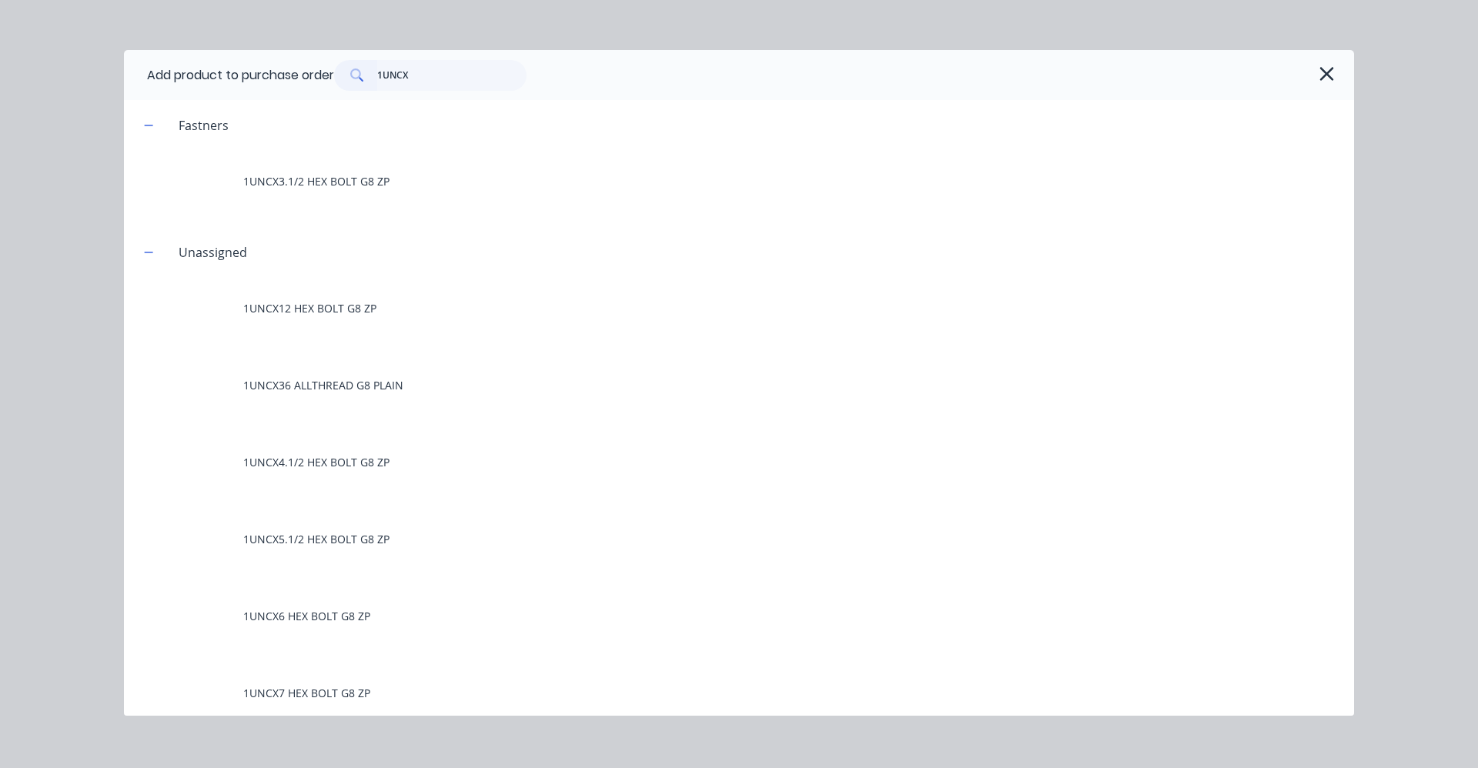
type textarea "x"
type input "1UNCX3"
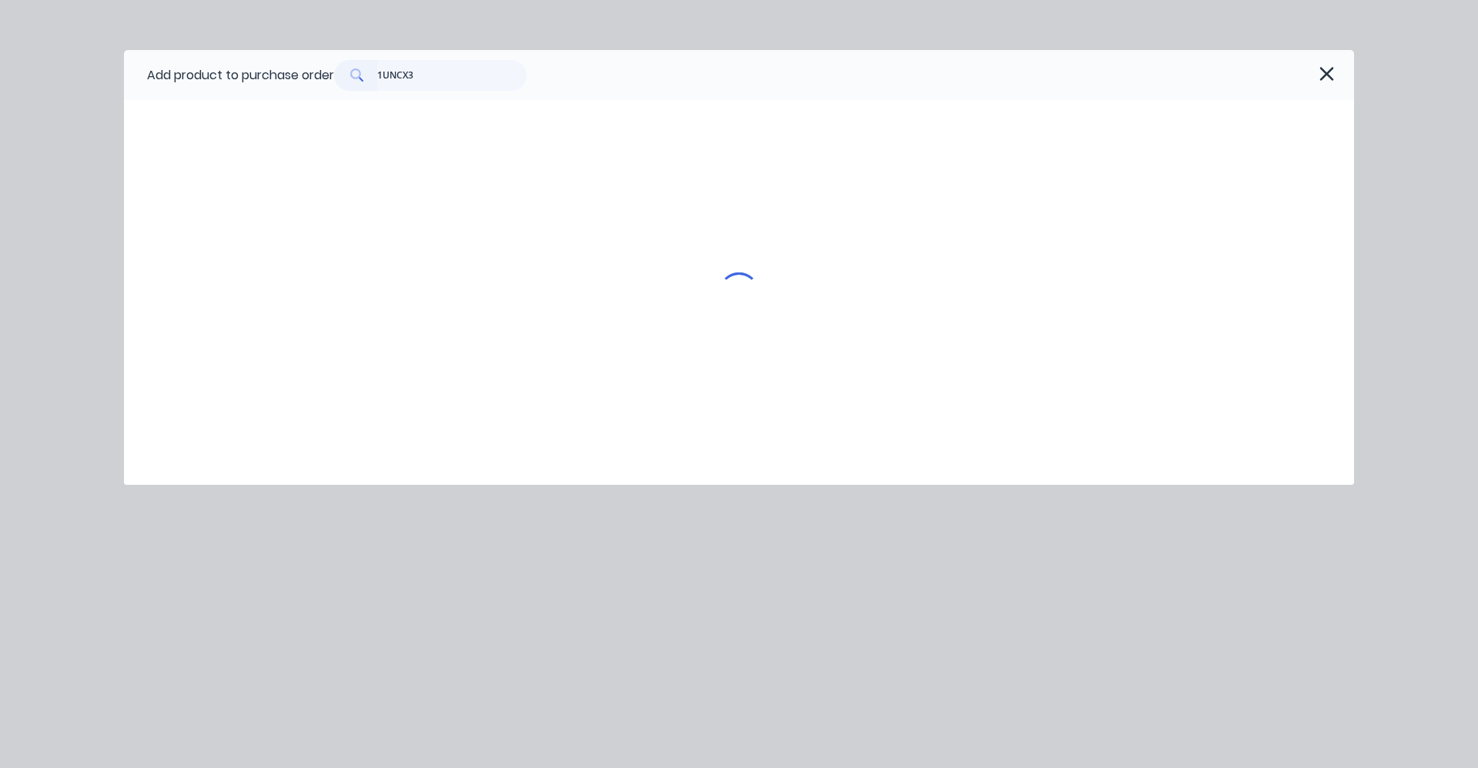
type textarea "x"
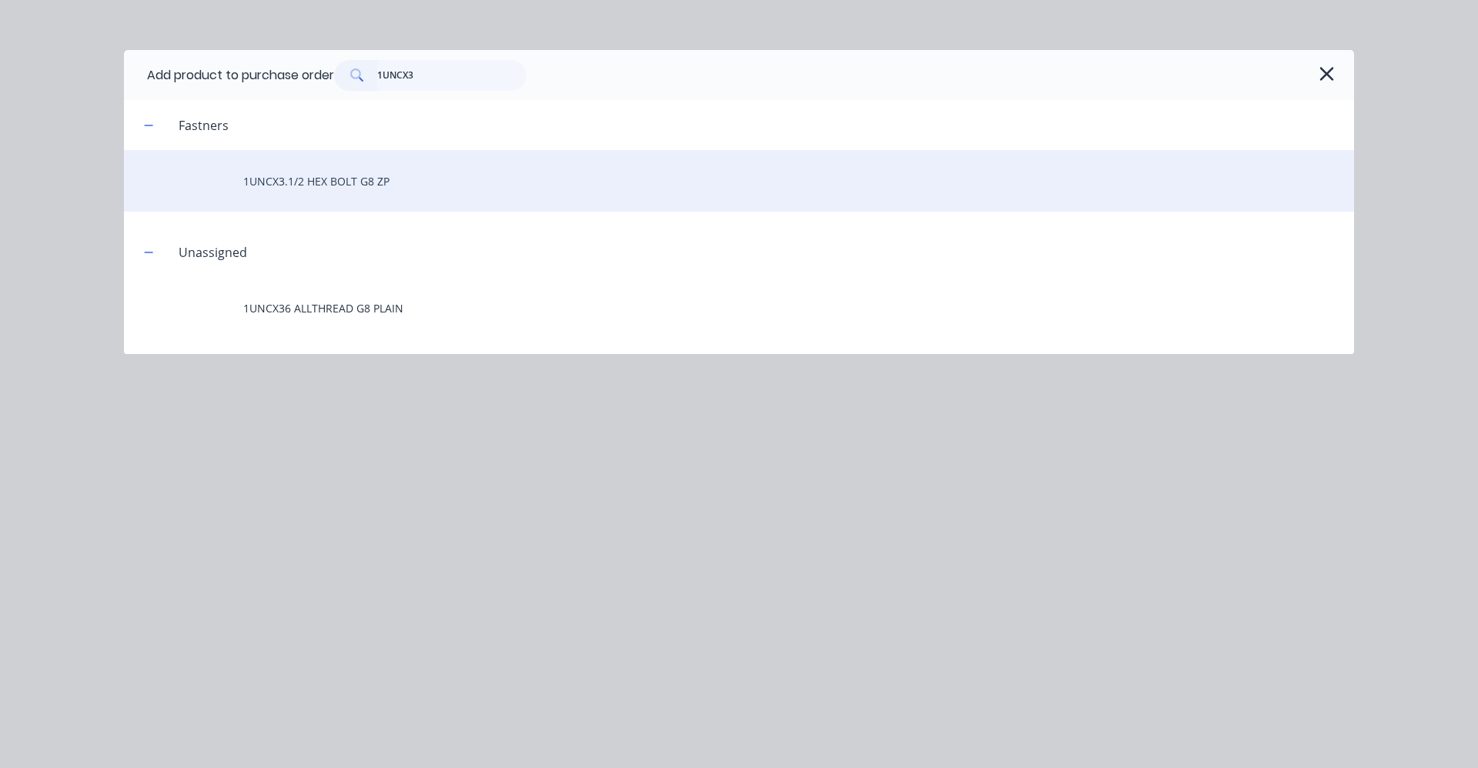
type input "1UNCX3"
click at [345, 189] on div "1UNCX3.1/2 HEX BOLT G8 ZP" at bounding box center [739, 181] width 1230 height 62
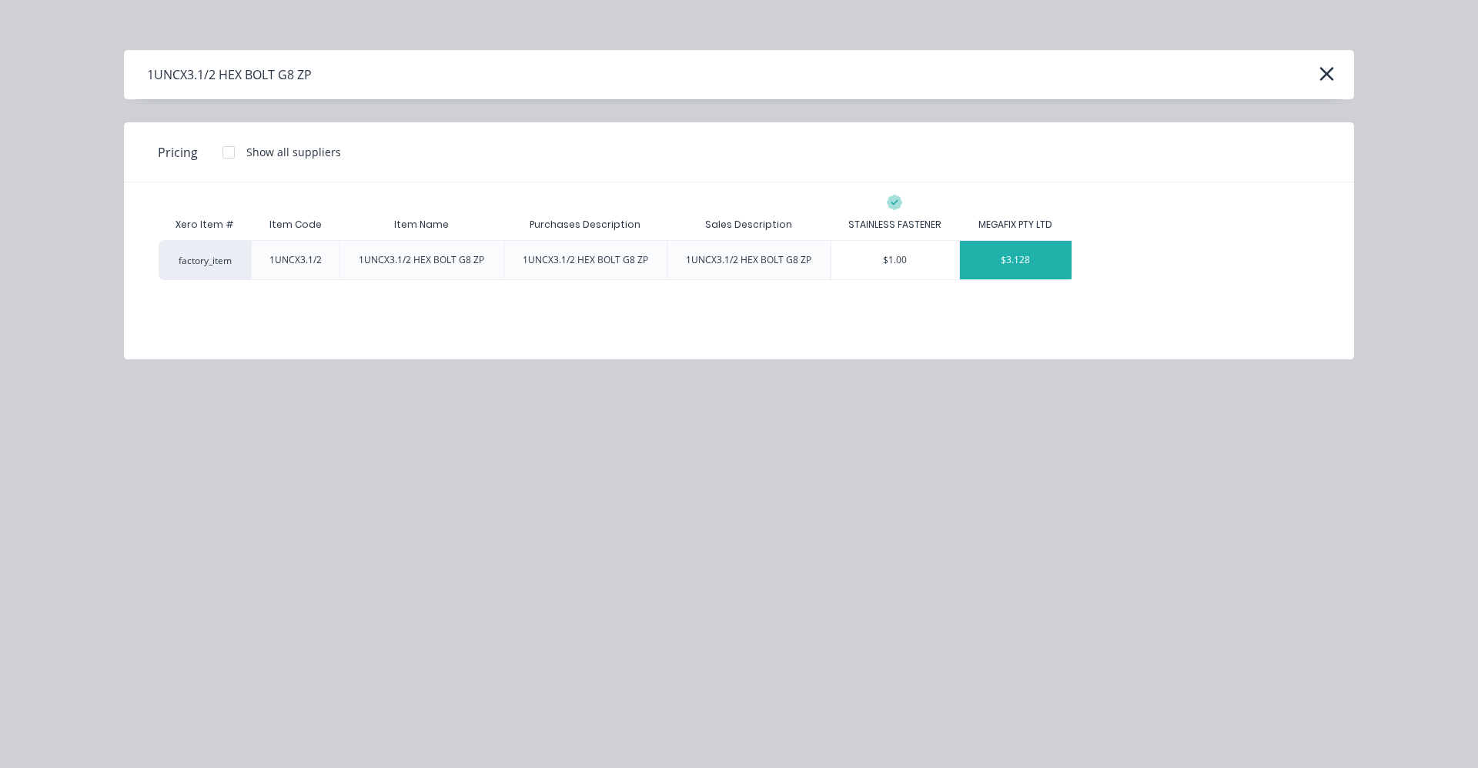
click at [1035, 251] on div "$3.128" at bounding box center [1016, 260] width 112 height 38
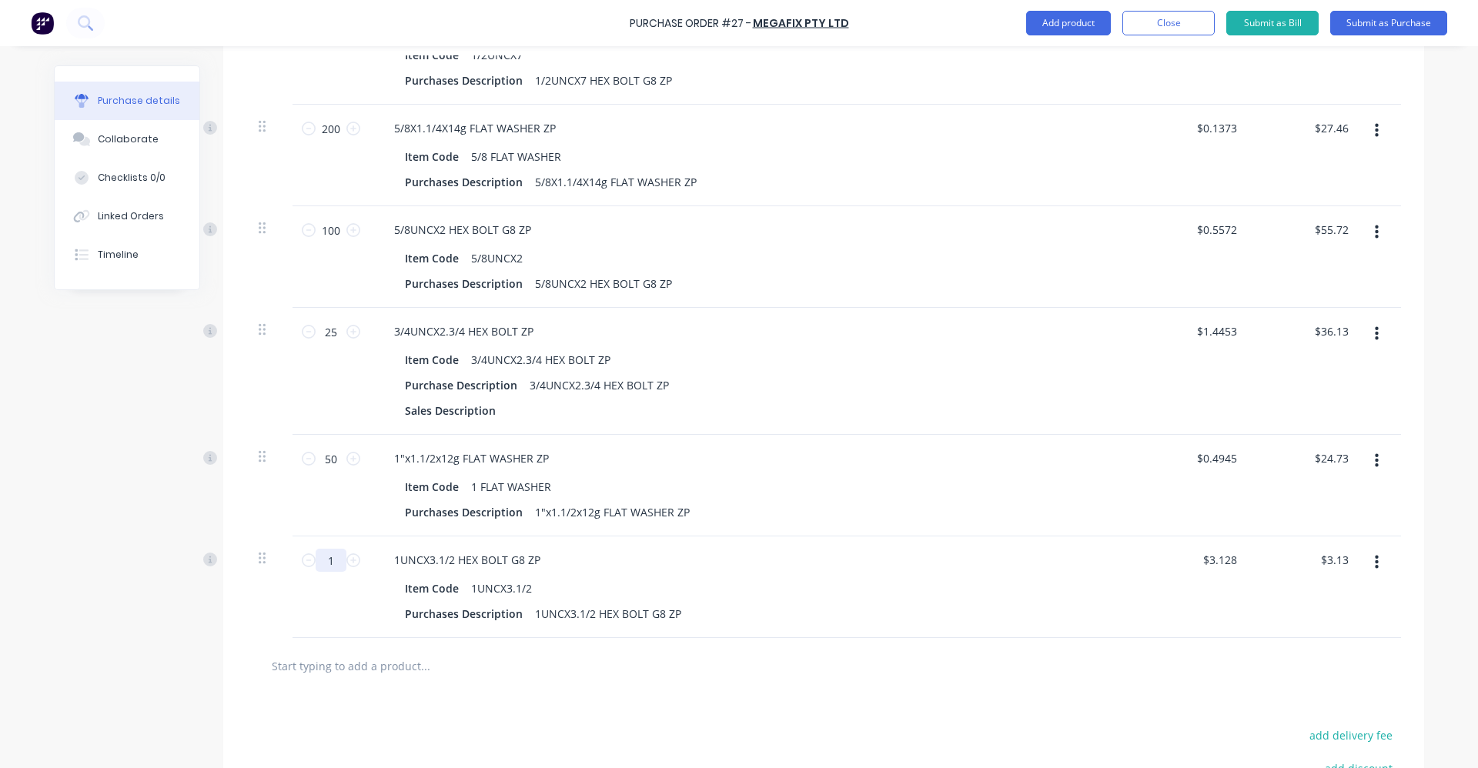
type textarea "x"
drag, startPoint x: 325, startPoint y: 564, endPoint x: 303, endPoint y: 563, distance: 21.6
click at [305, 563] on div "1 1" at bounding box center [331, 560] width 52 height 23
type input "21"
type textarea "x"
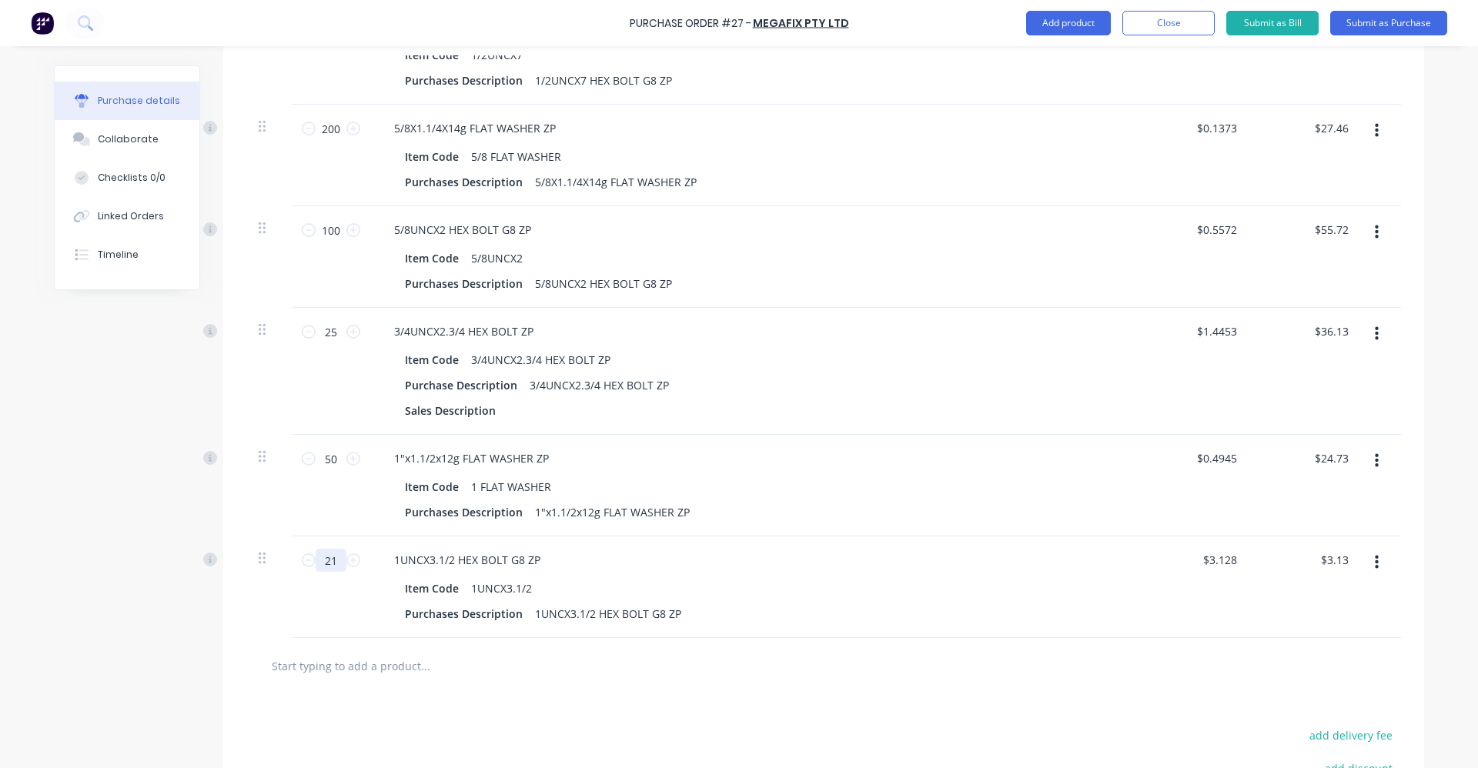
type input "251"
type input "$785.13"
type textarea "x"
type input "25"
type input "$78.20"
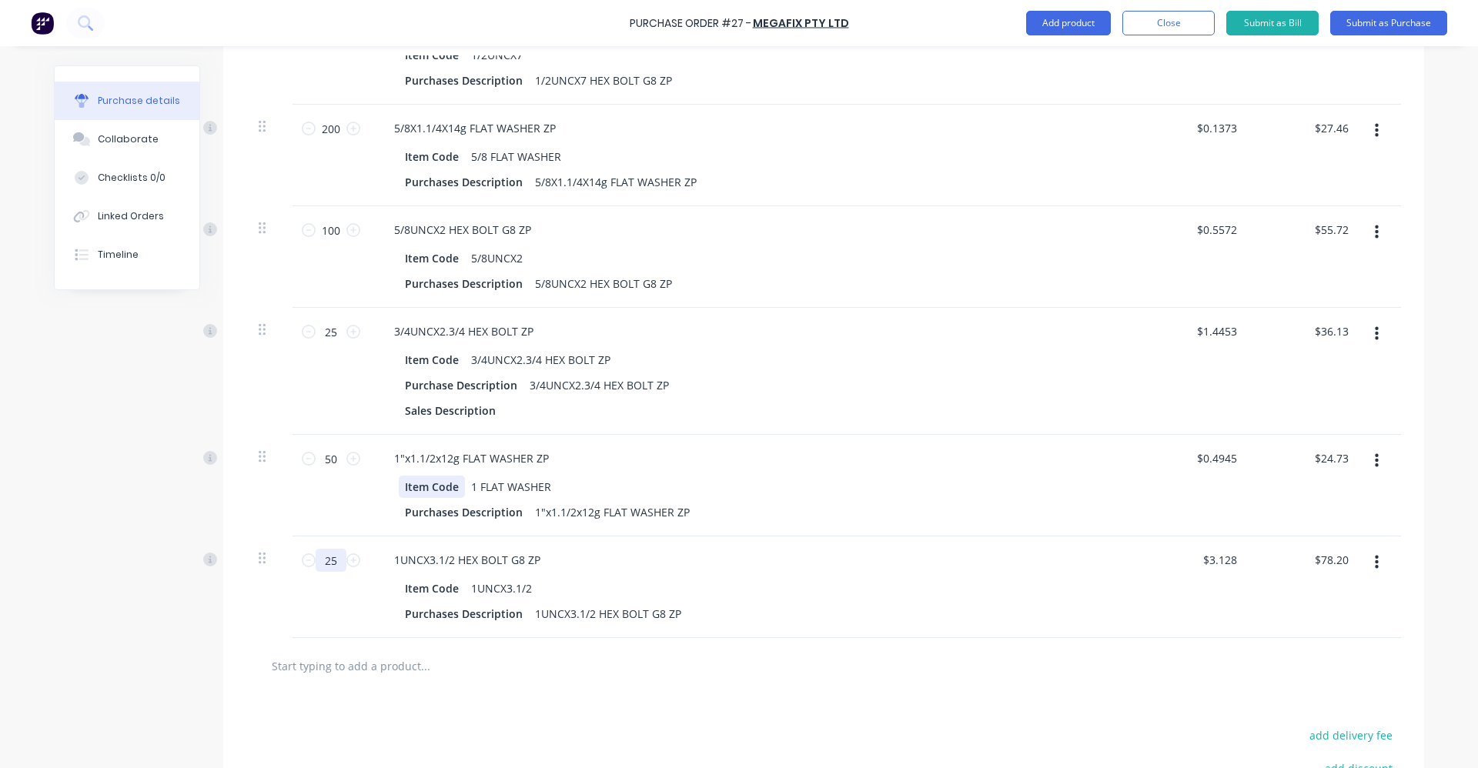
type textarea "x"
type input "25"
click at [1080, 20] on button "Add product" at bounding box center [1068, 23] width 85 height 25
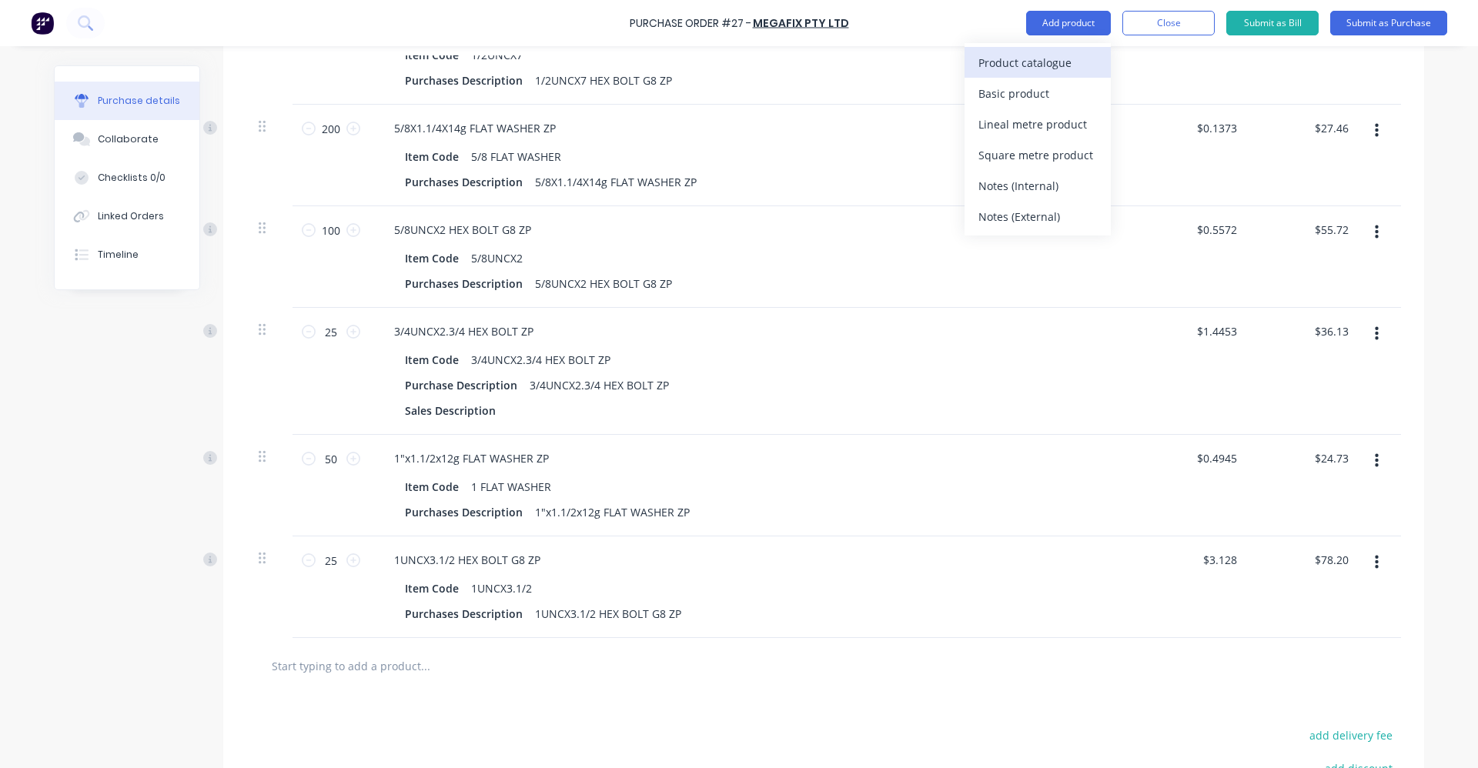
click at [998, 69] on div "Product catalogue" at bounding box center [1038, 63] width 119 height 22
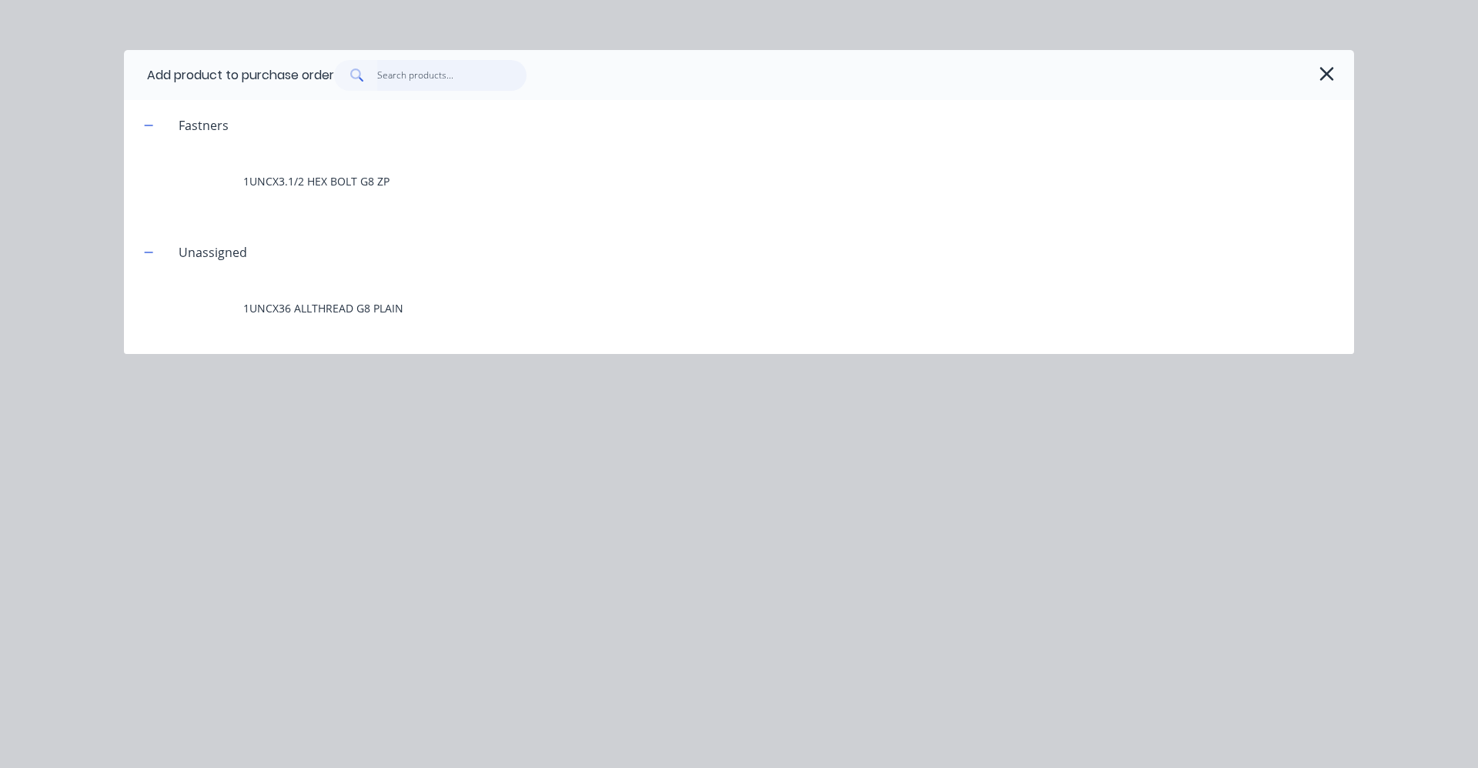
click at [408, 82] on input "text" at bounding box center [452, 75] width 150 height 31
type textarea "x"
type input "2"
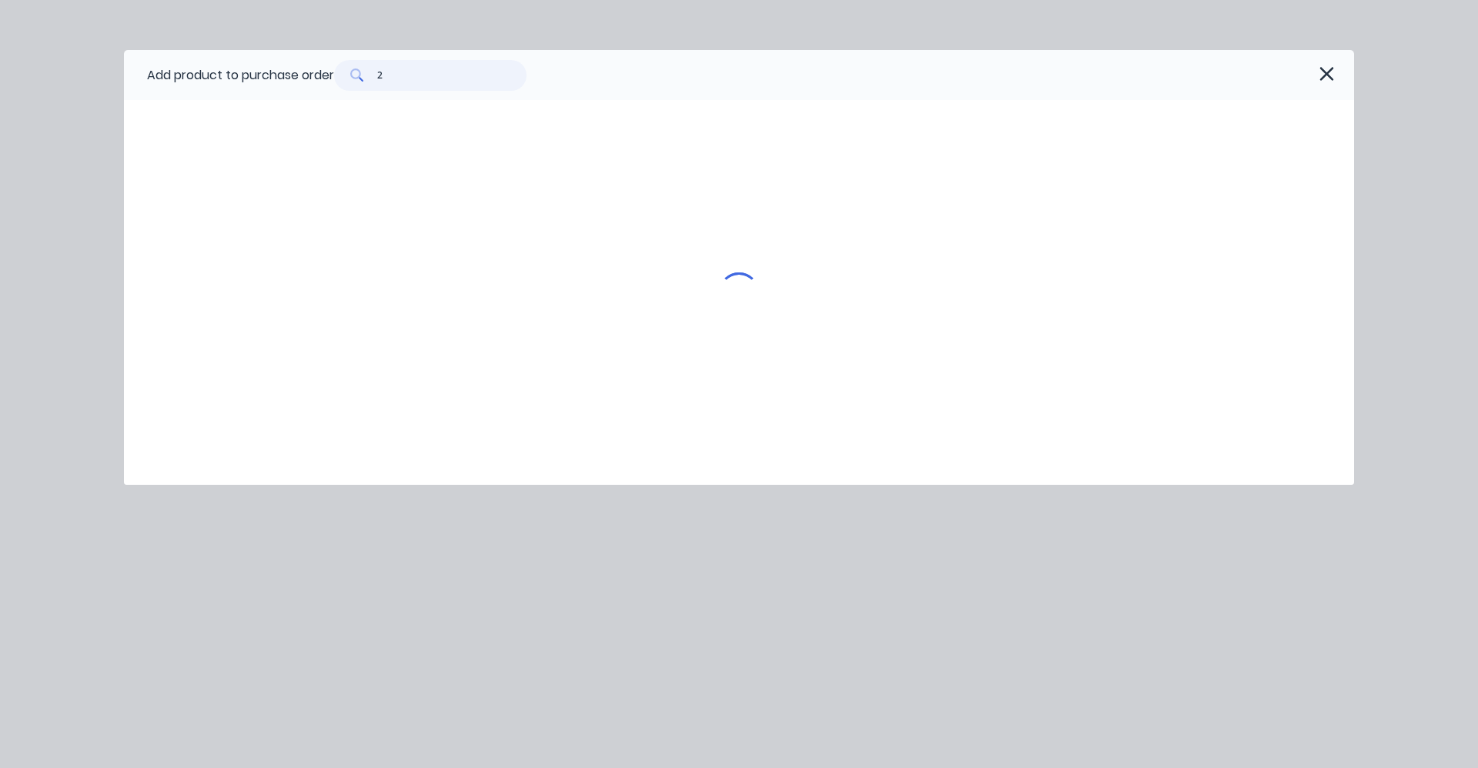
type textarea "x"
type input "25"
type textarea "x"
type input "255"
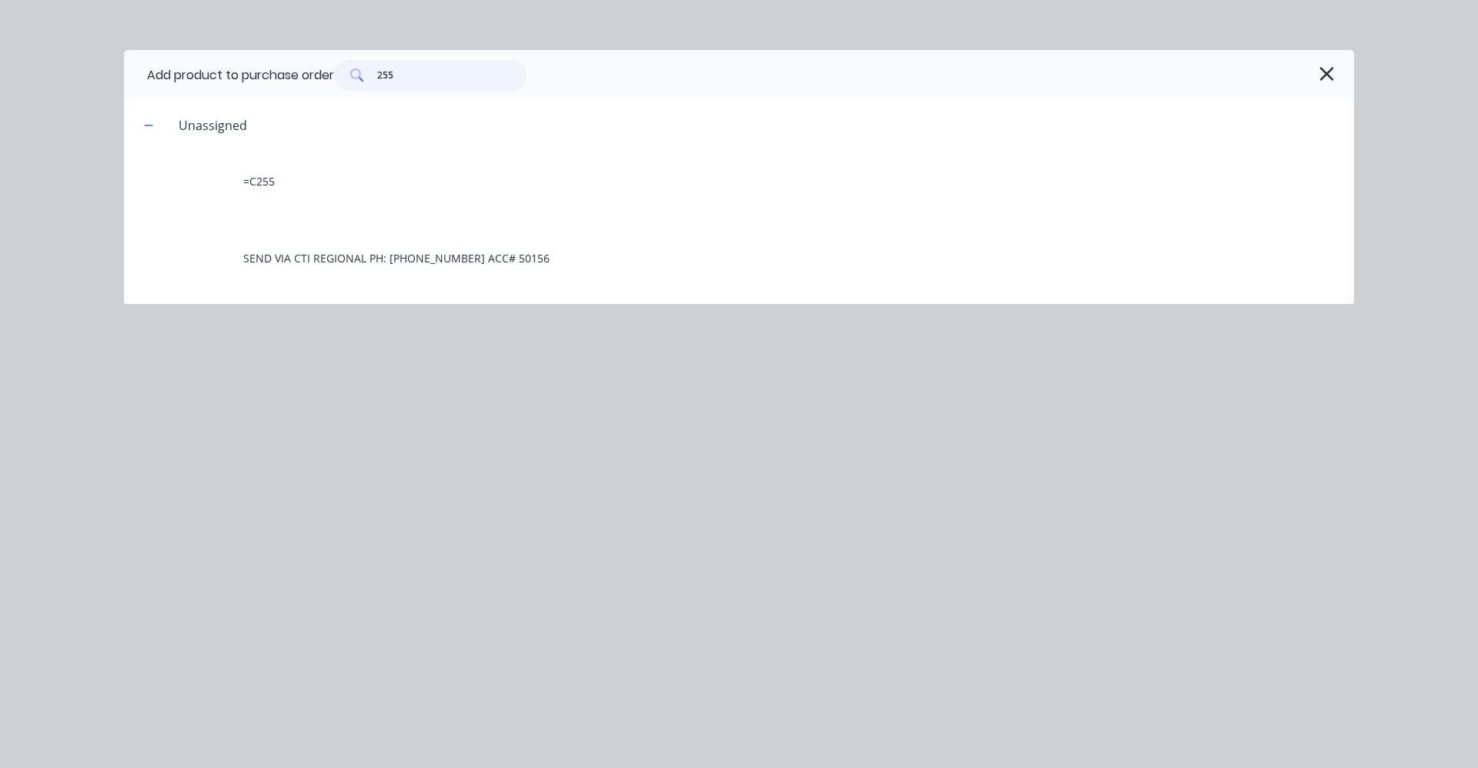
type textarea "x"
type input "255/"
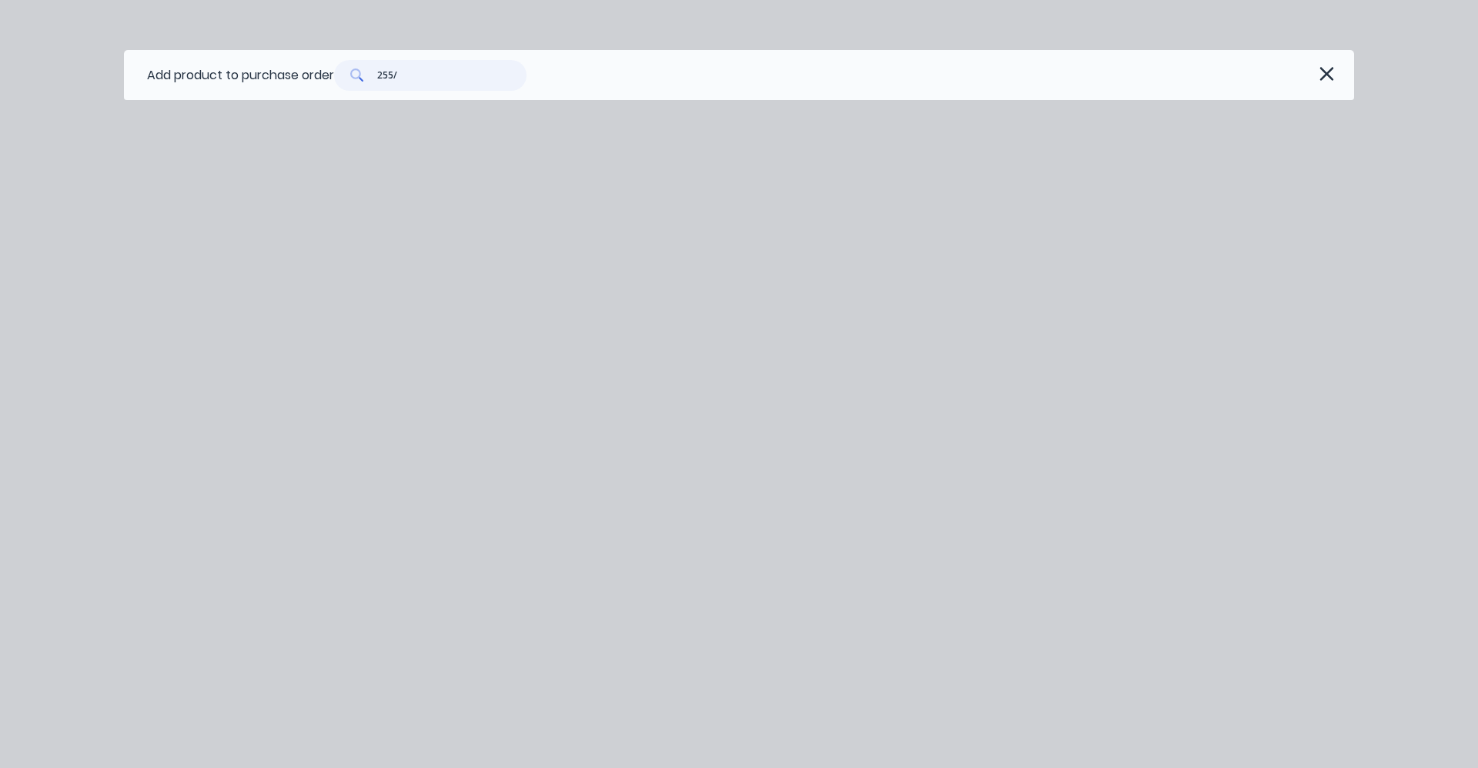
type textarea "x"
type input "255"
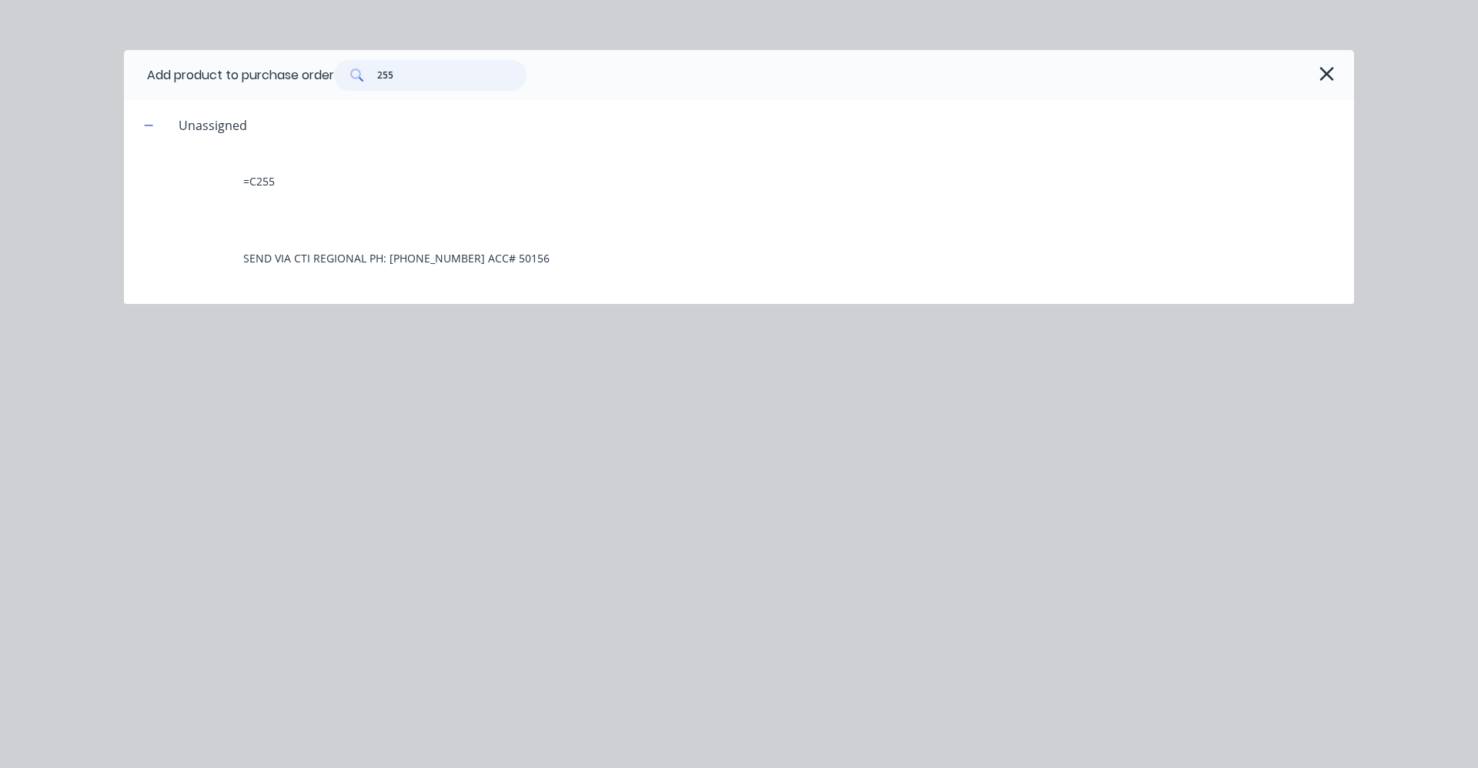
type textarea "x"
type input "25"
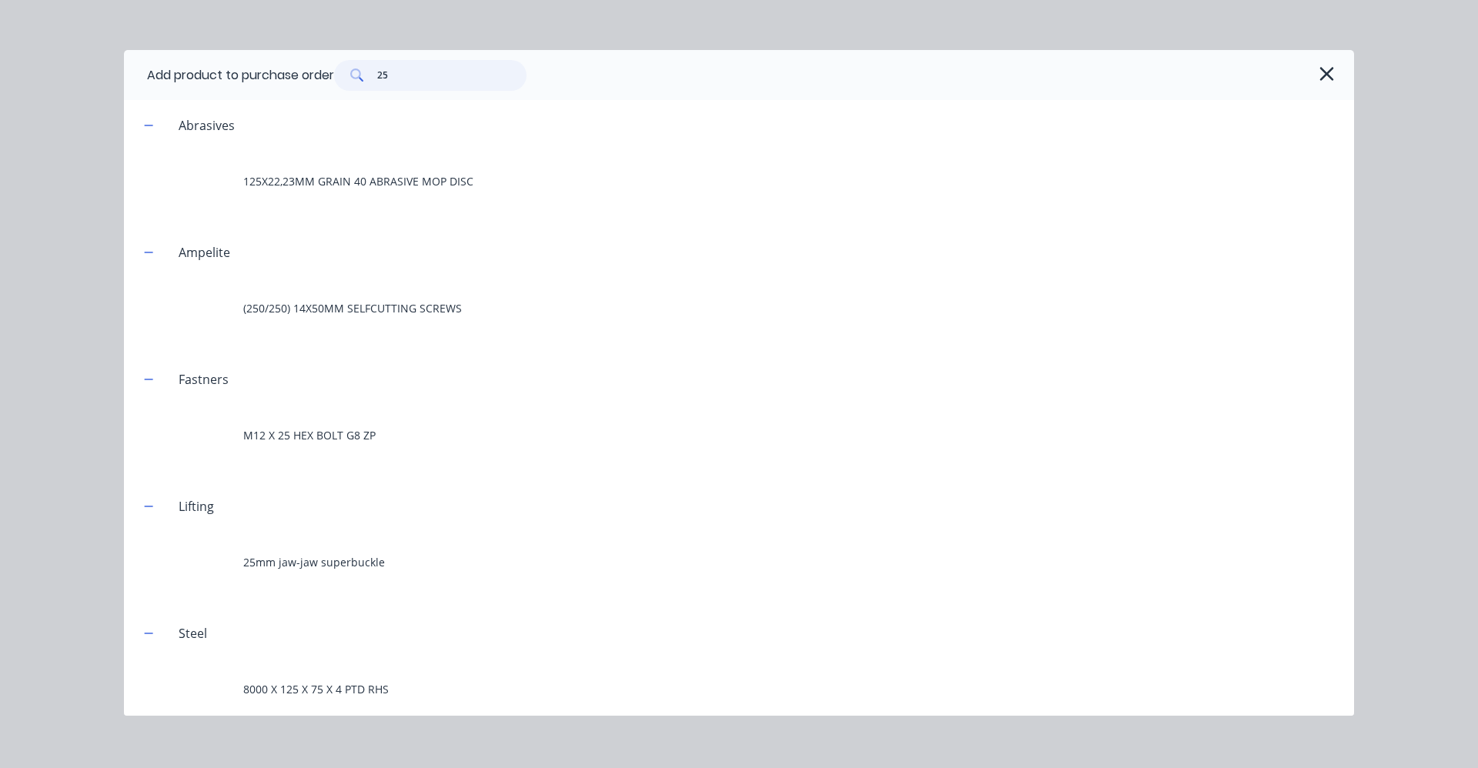
type textarea "x"
type input "2"
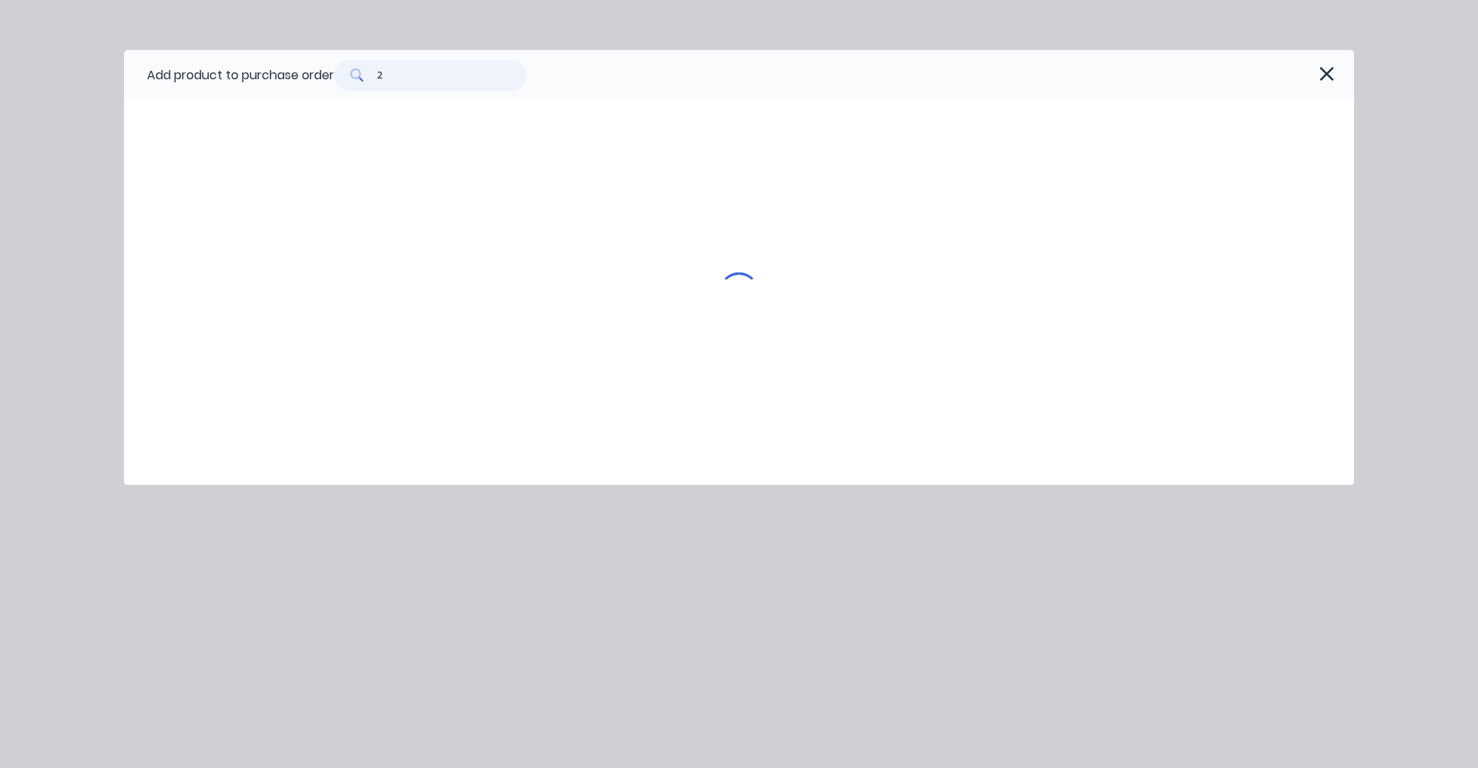
type textarea "x"
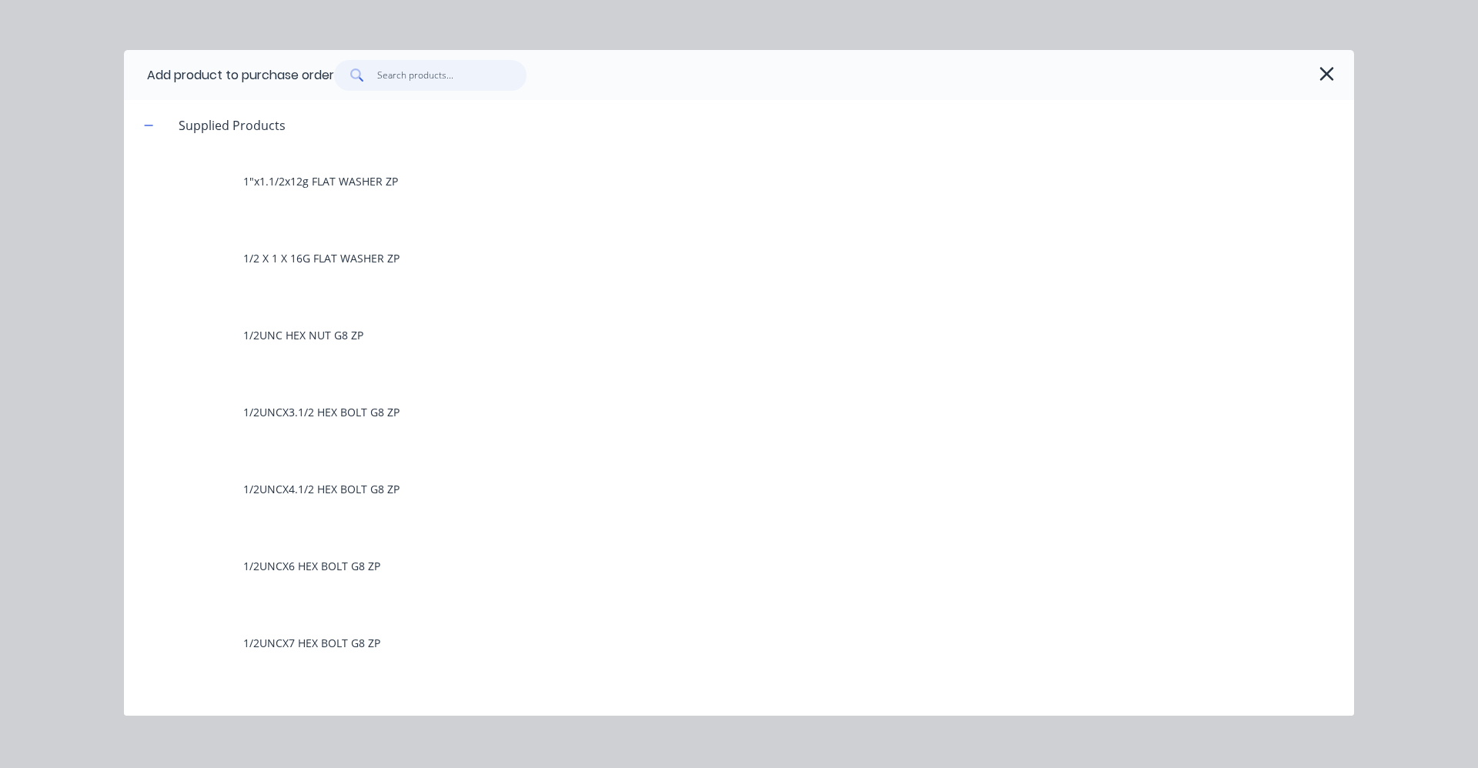
type input "G"
type textarea "x"
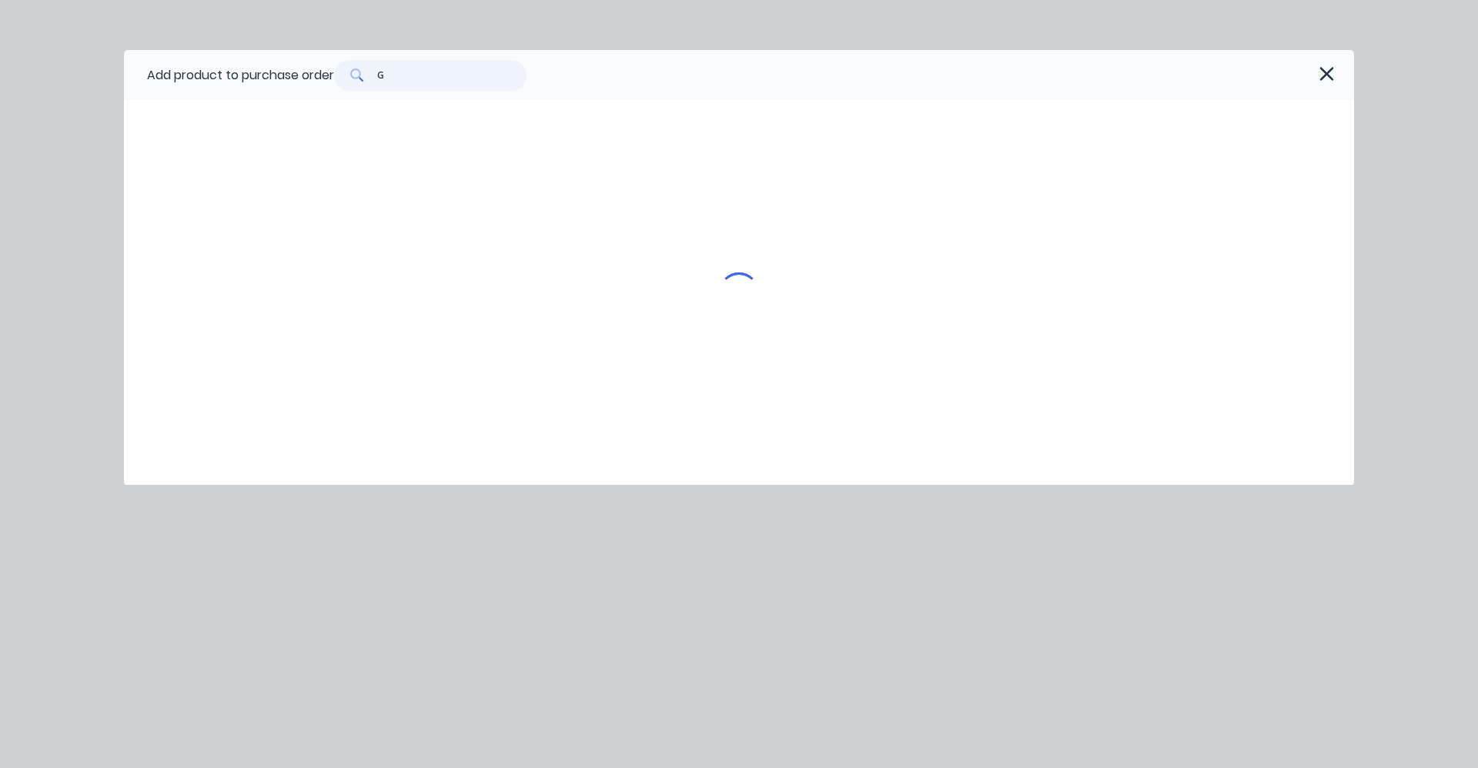
type input "GR"
type textarea "x"
type input "GRAB"
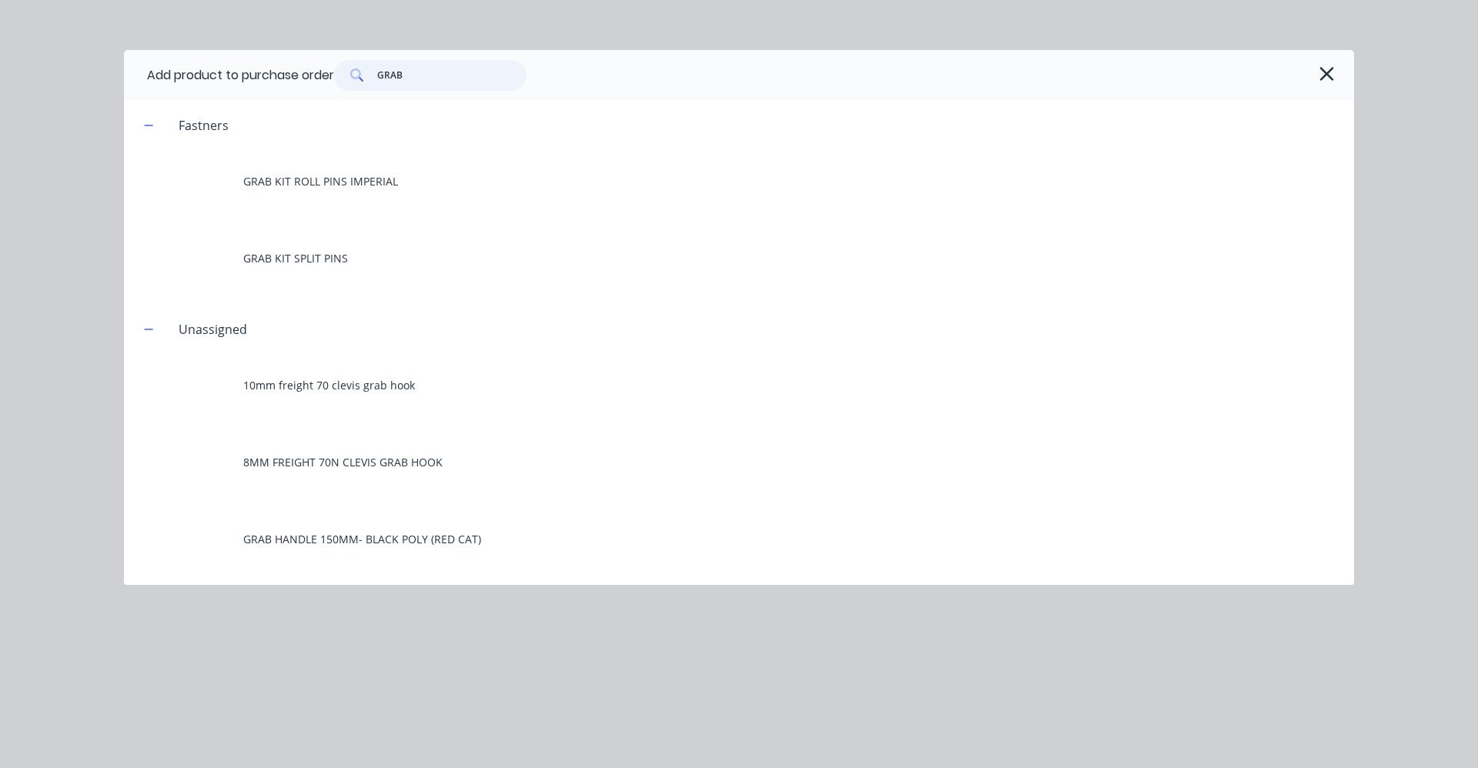
type textarea "x"
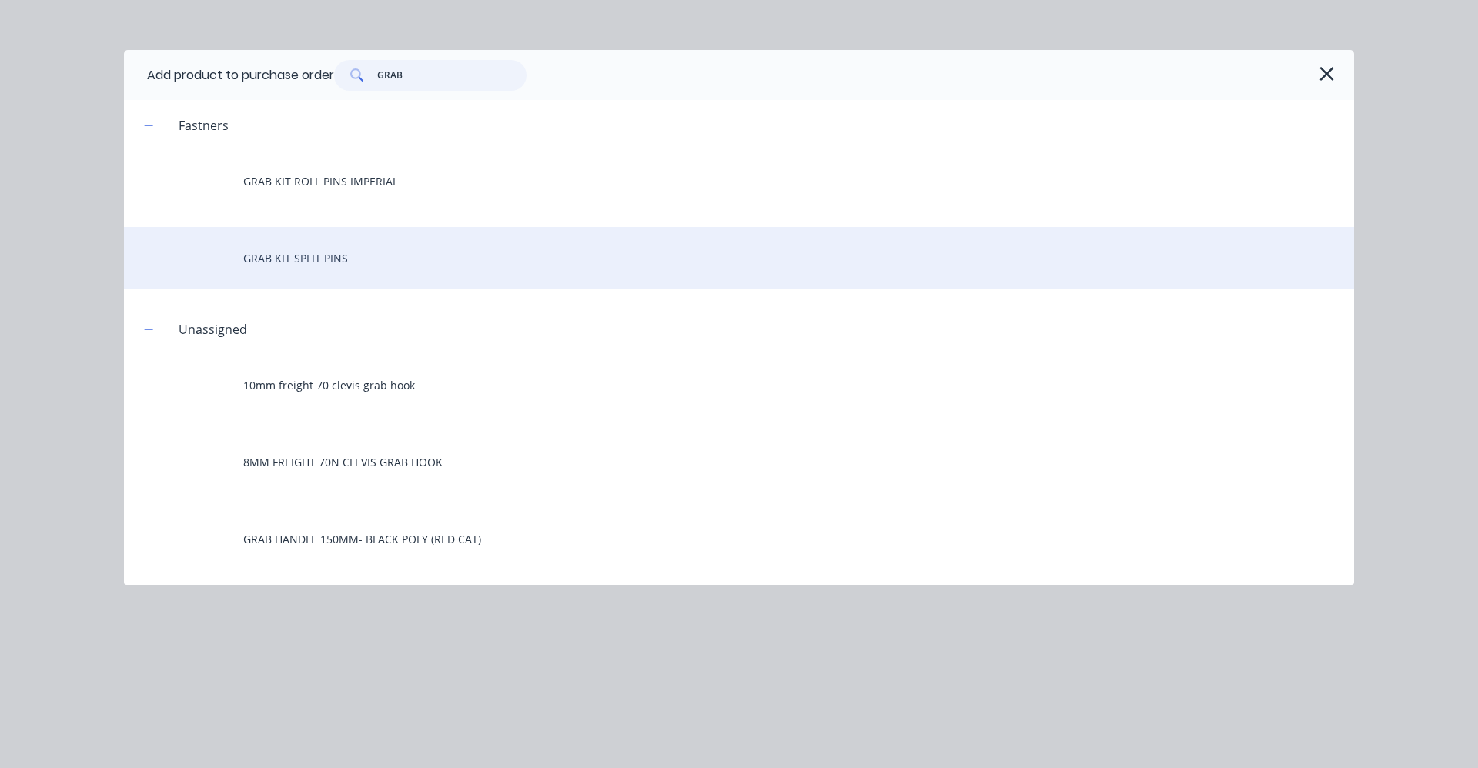
type input "GRAB"
click at [374, 260] on div "GRAB KIT SPLIT PINS" at bounding box center [739, 258] width 1230 height 62
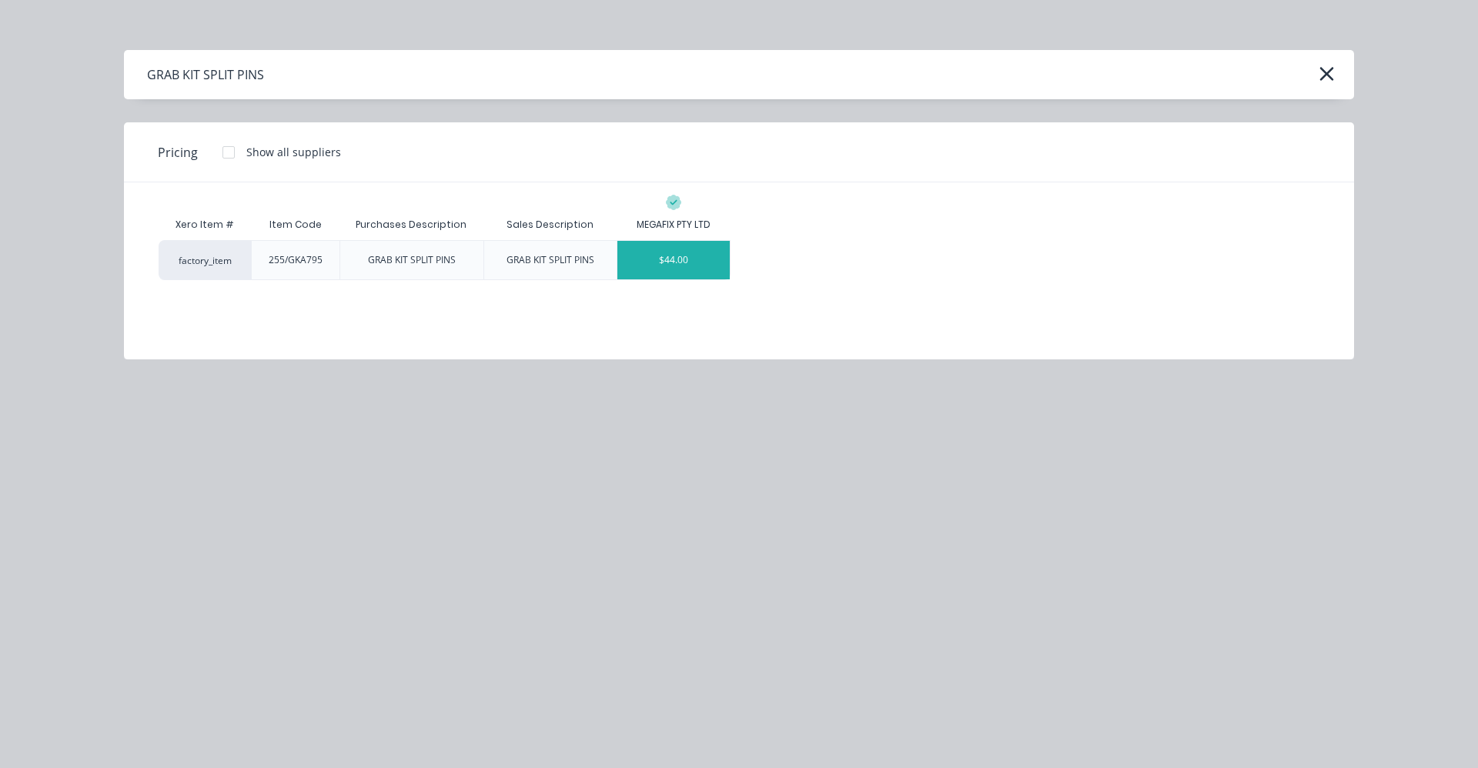
click at [696, 263] on div "$44.00" at bounding box center [674, 260] width 112 height 38
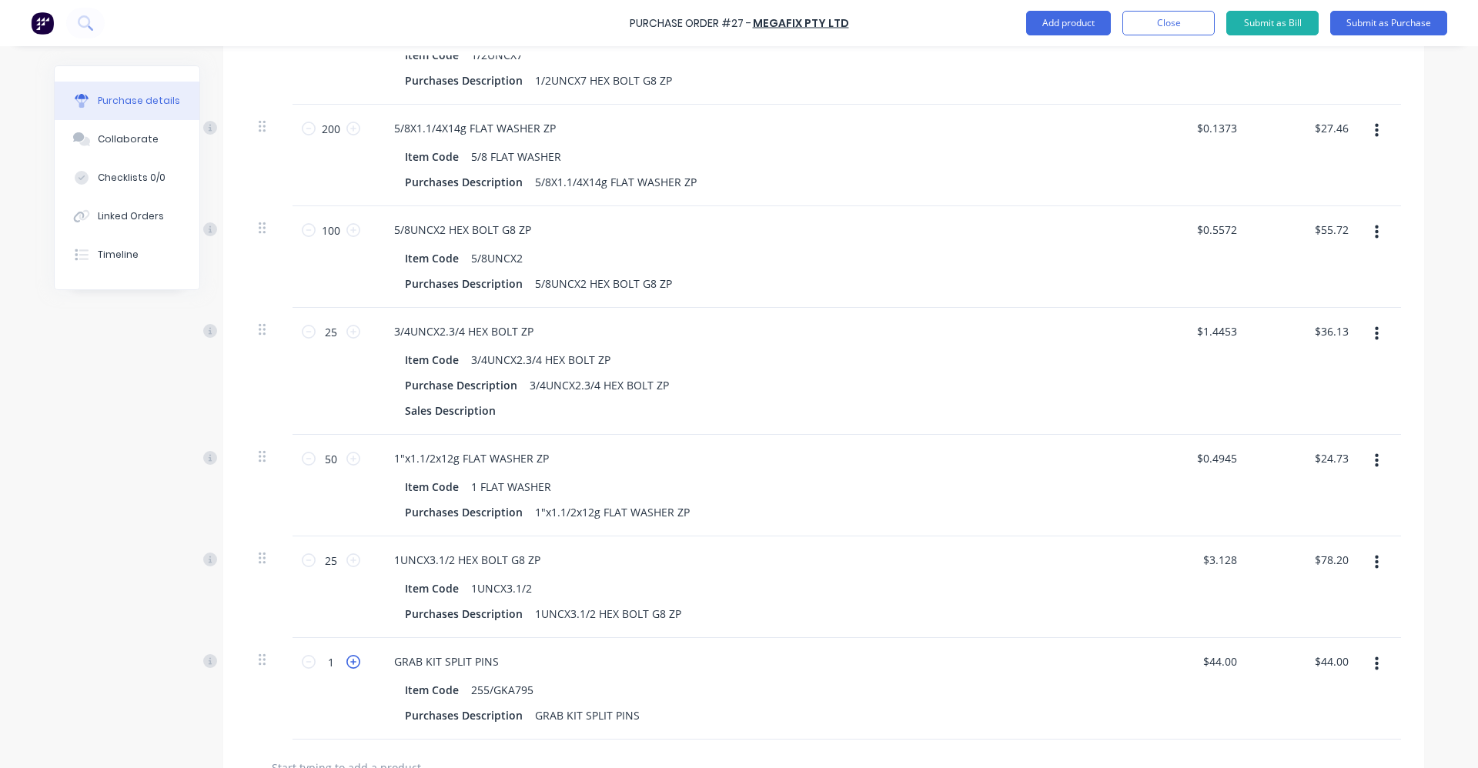
click at [346, 666] on icon at bounding box center [353, 662] width 14 height 14
type textarea "x"
type input "2"
type input "$88.00"
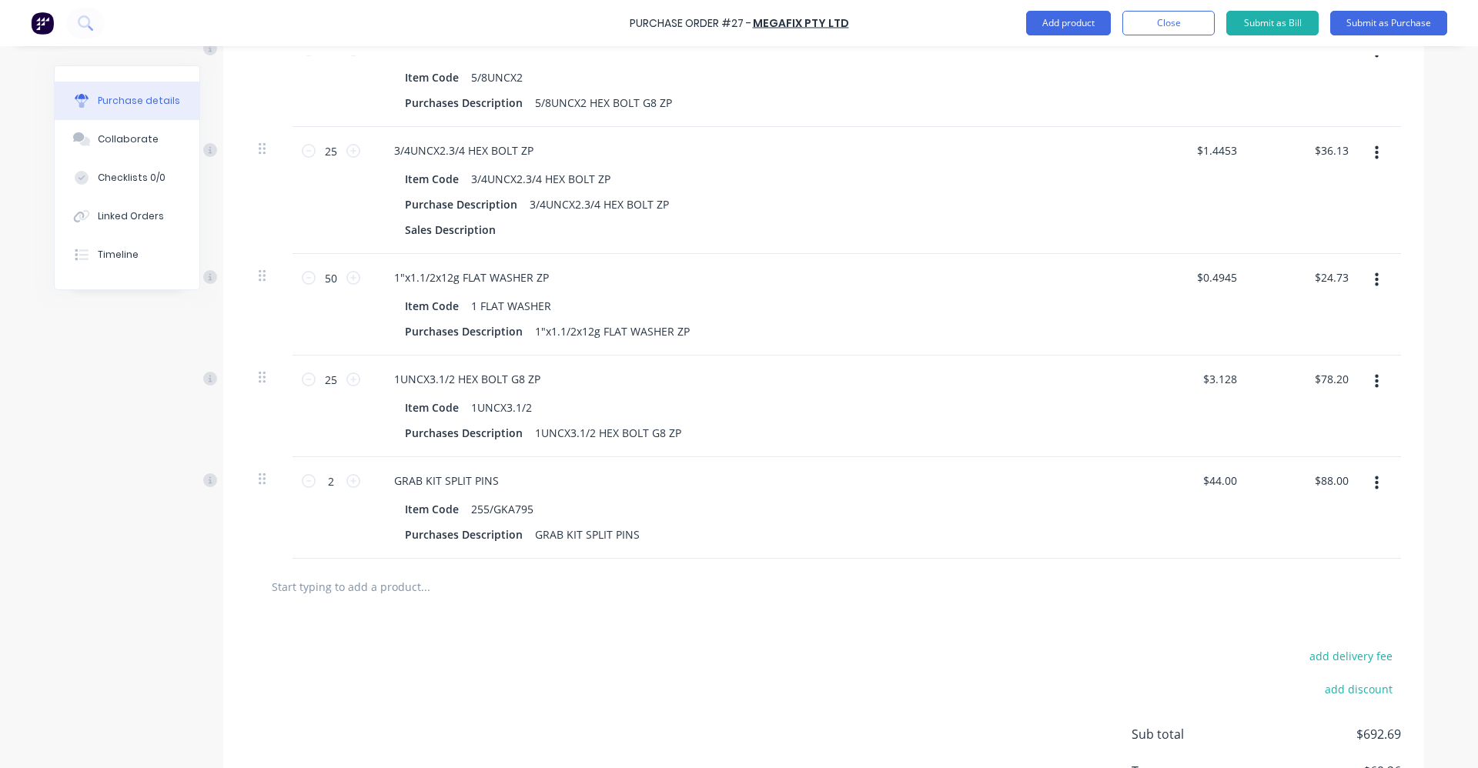
scroll to position [1736, 0]
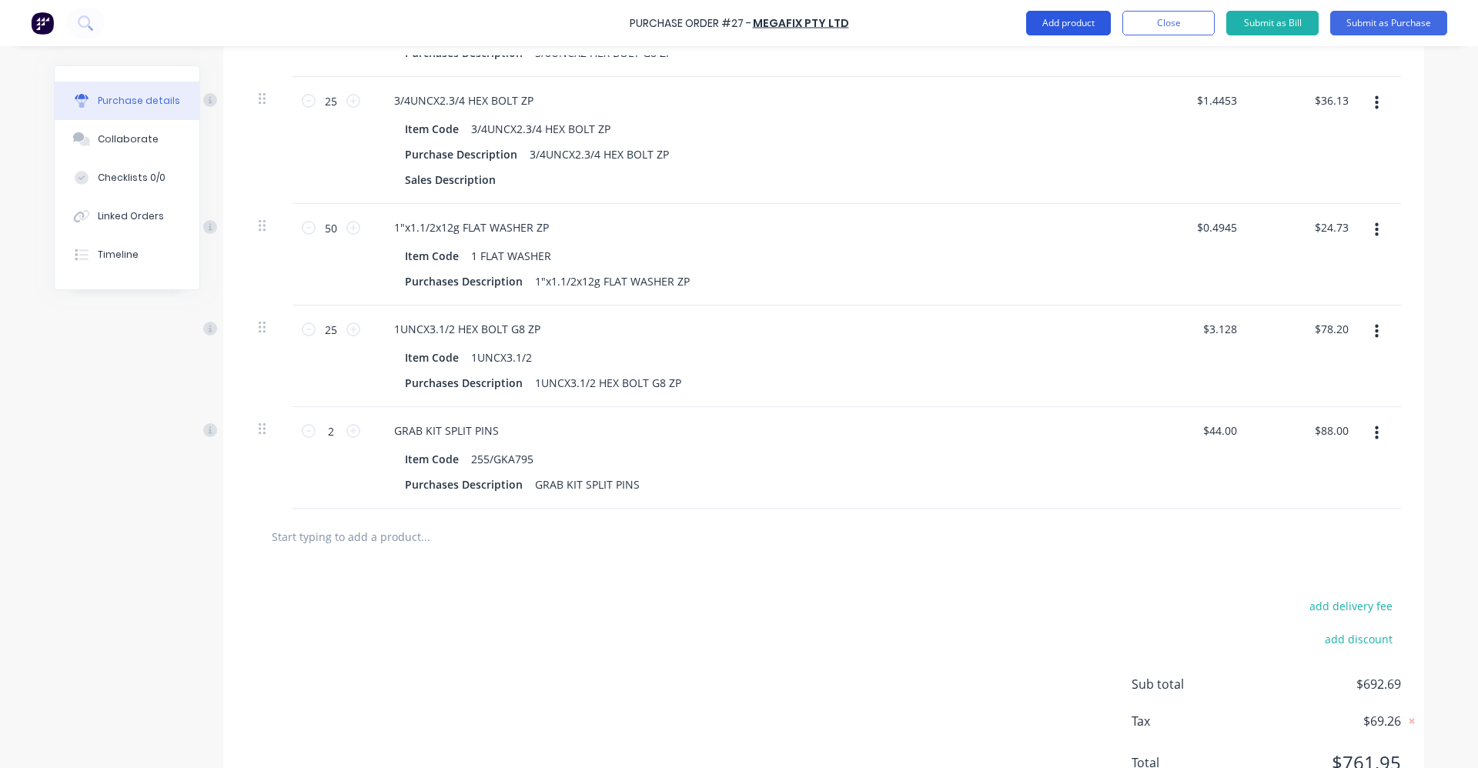
click at [1076, 18] on button "Add product" at bounding box center [1068, 23] width 85 height 25
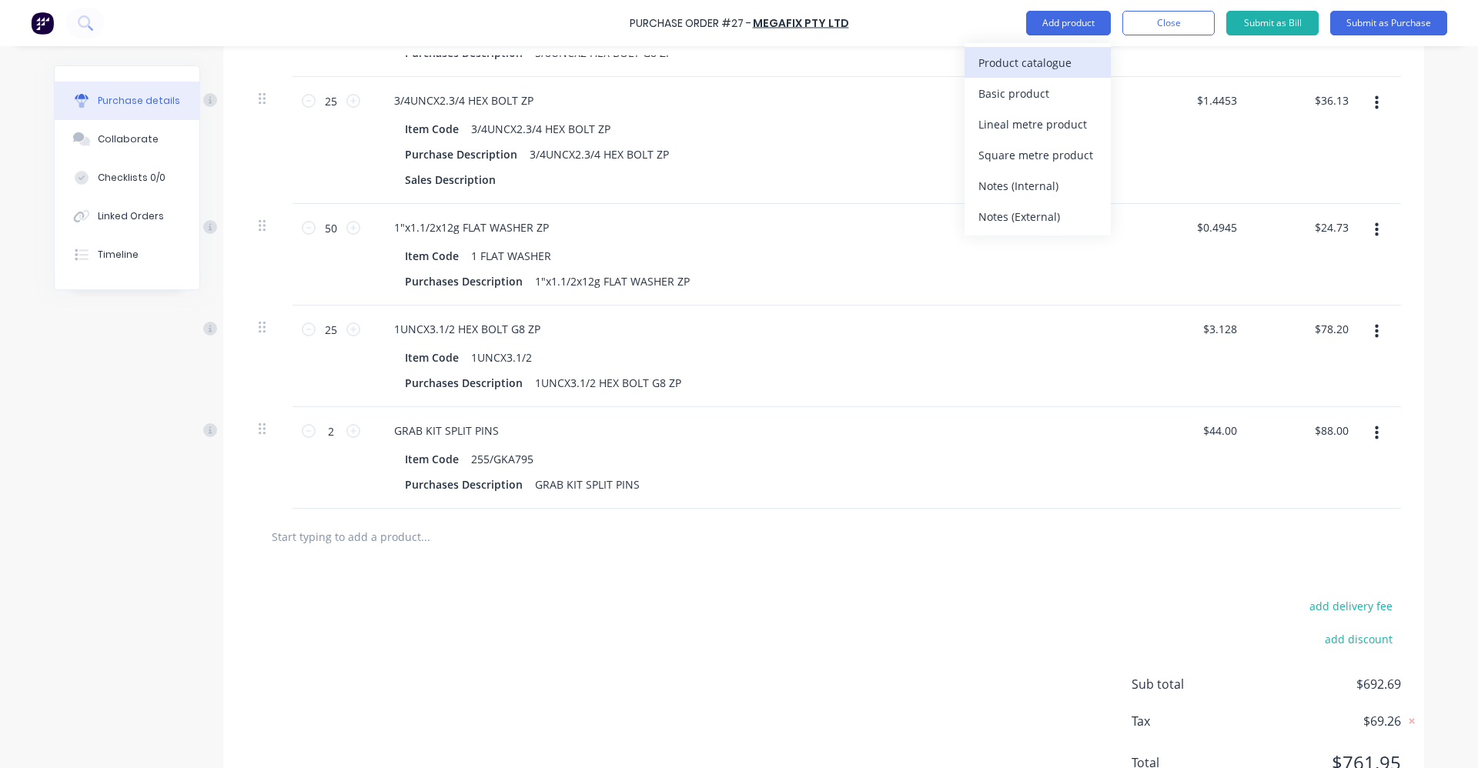
click at [1065, 73] on div "Product catalogue" at bounding box center [1038, 63] width 119 height 22
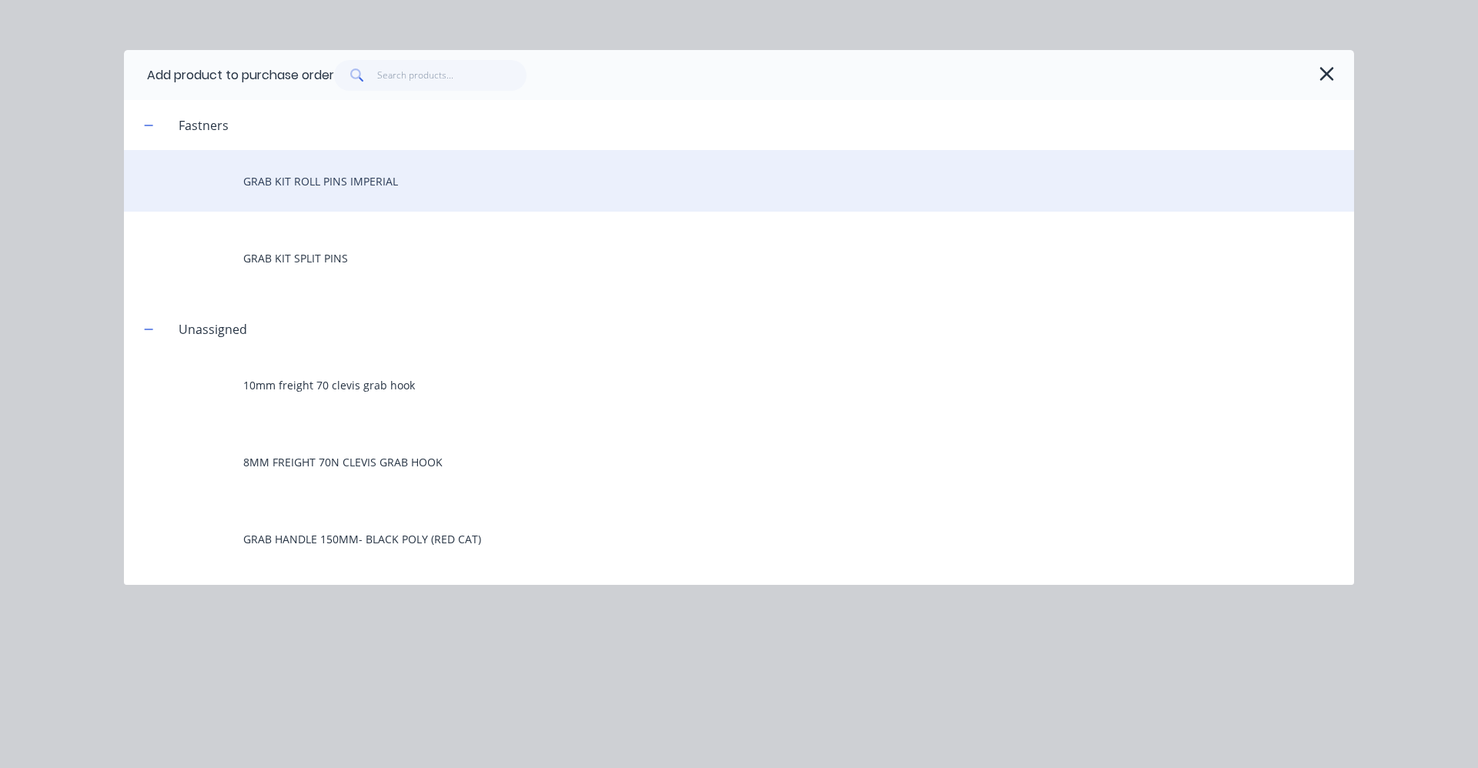
click at [470, 186] on div "GRAB KIT ROLL PINS IMPERIAL" at bounding box center [739, 181] width 1230 height 62
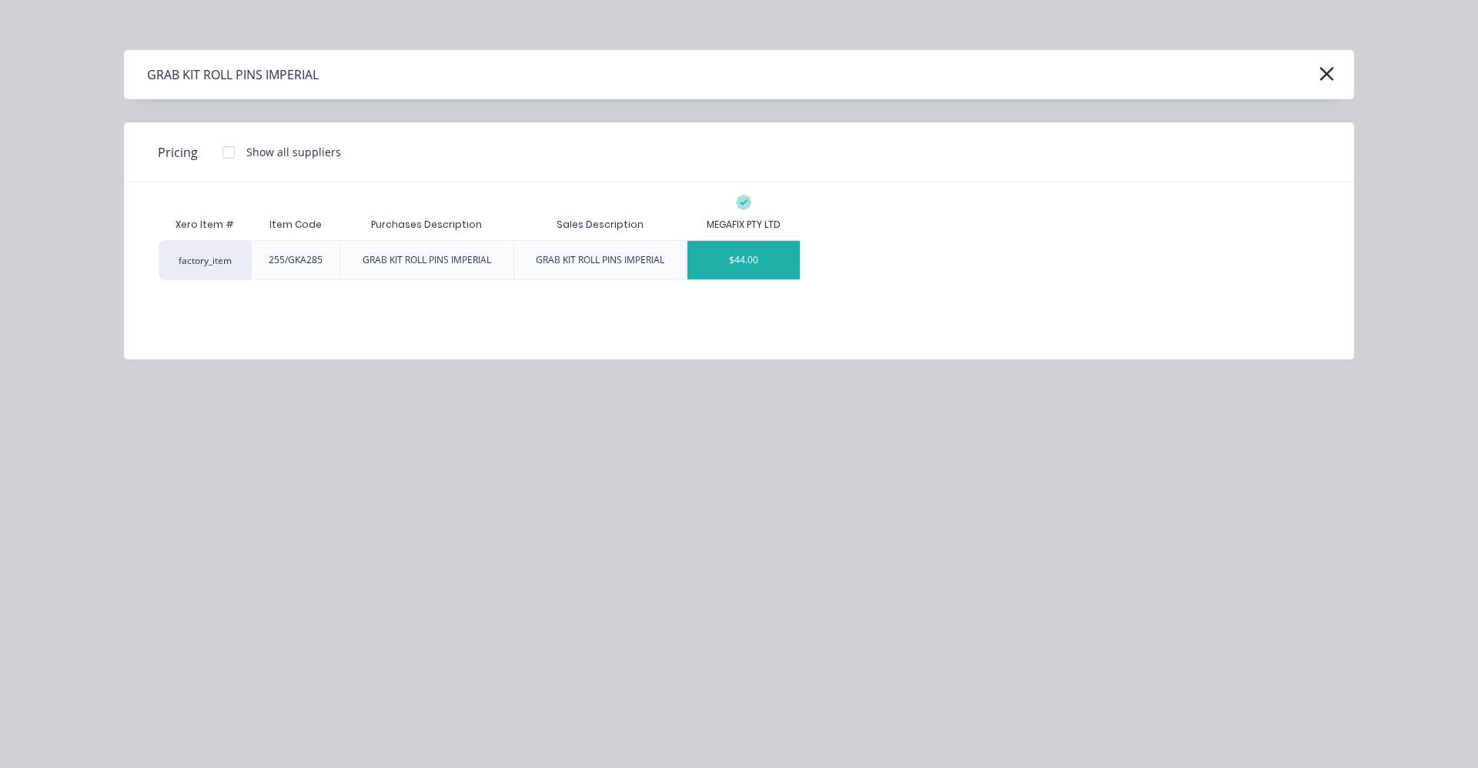
click at [760, 266] on div "$44.00" at bounding box center [744, 260] width 112 height 38
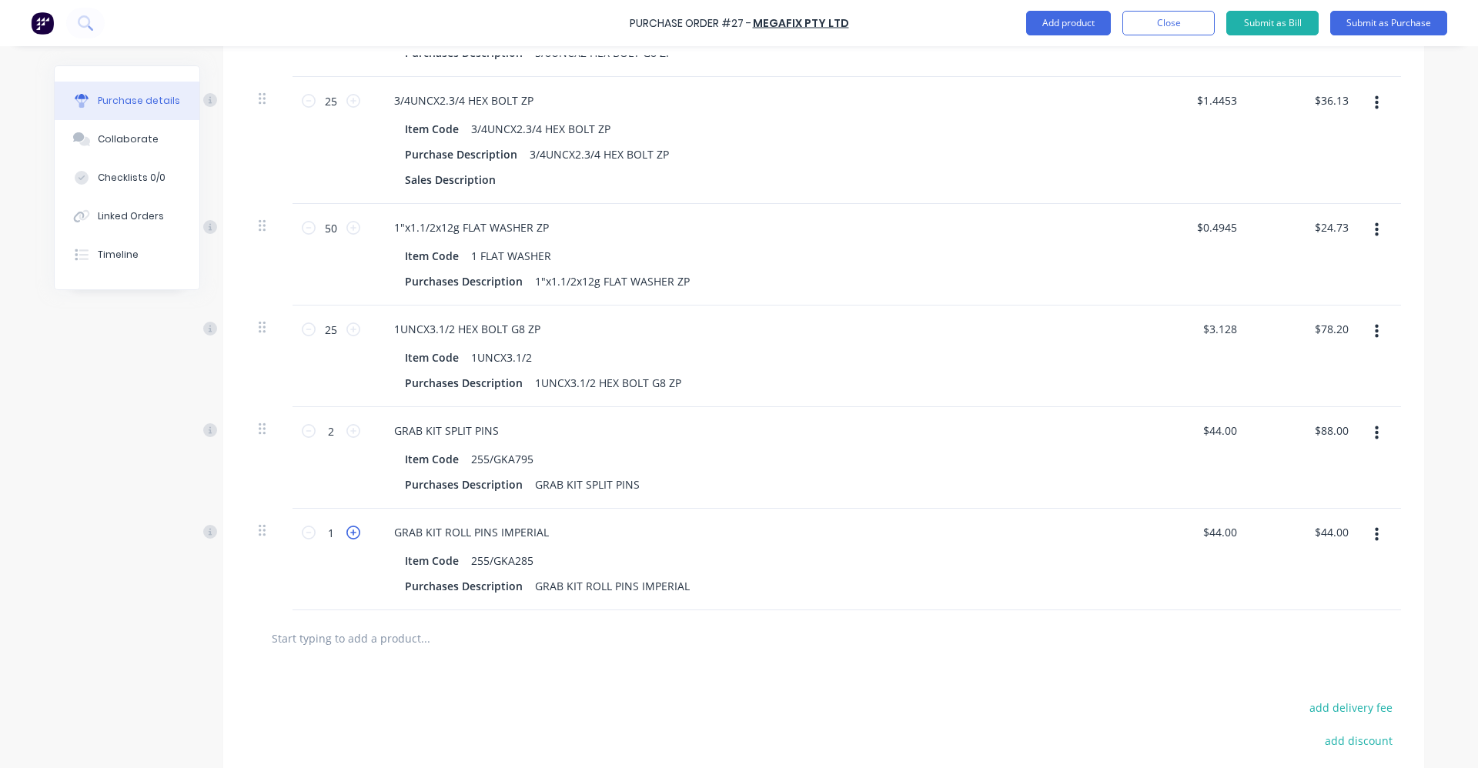
click at [346, 531] on icon at bounding box center [353, 533] width 14 height 14
type textarea "x"
type input "2"
type input "$88.00"
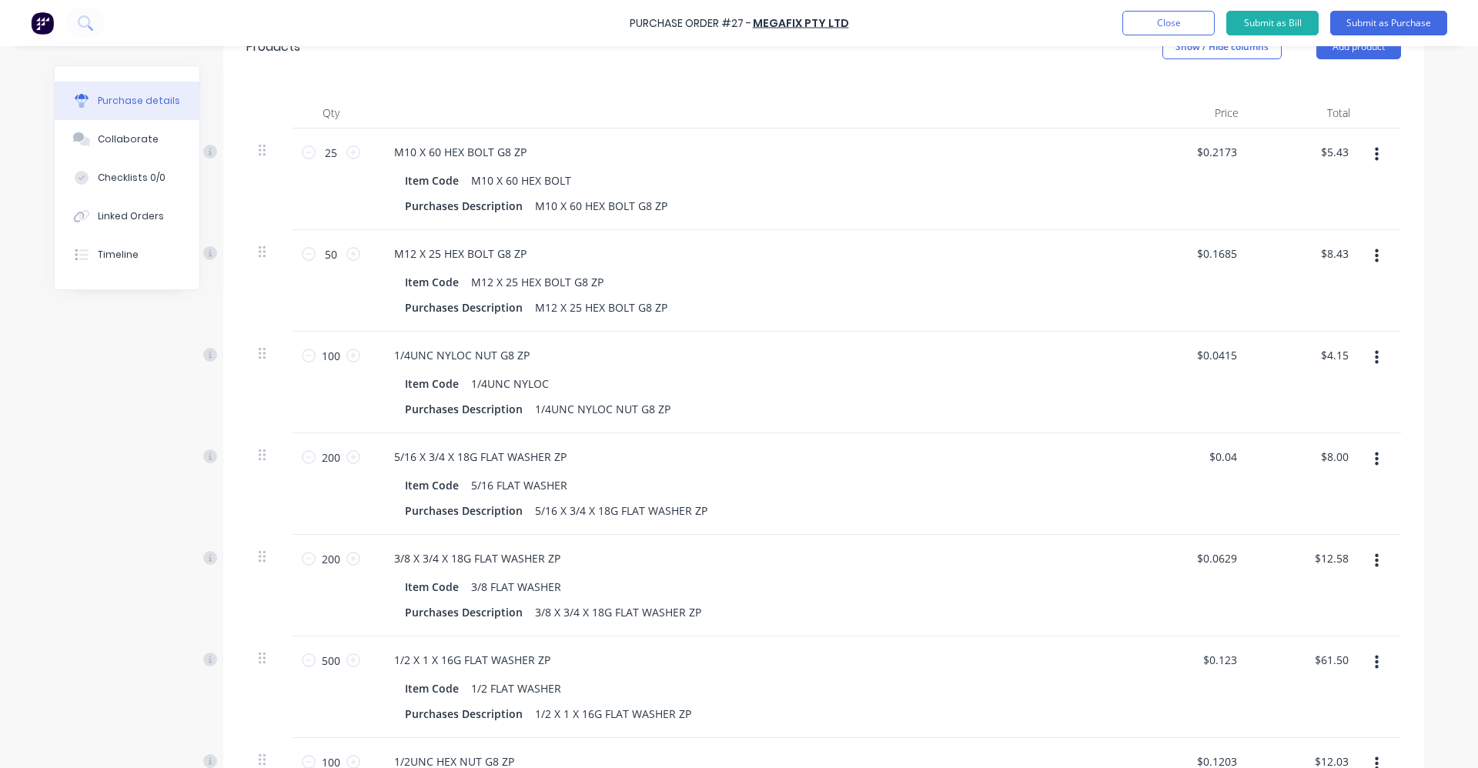
scroll to position [0, 0]
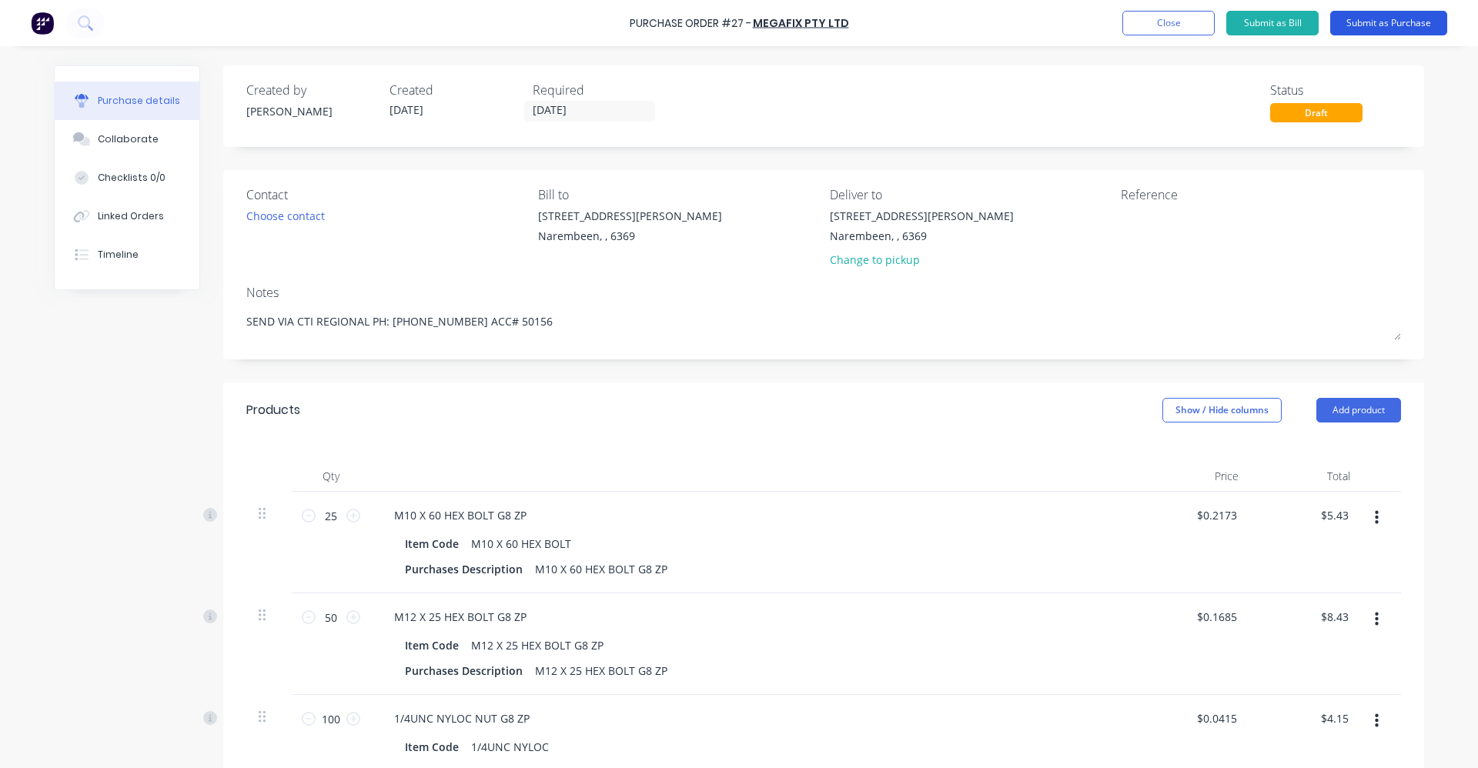
click at [1397, 22] on button "Submit as Purchase" at bounding box center [1389, 23] width 117 height 25
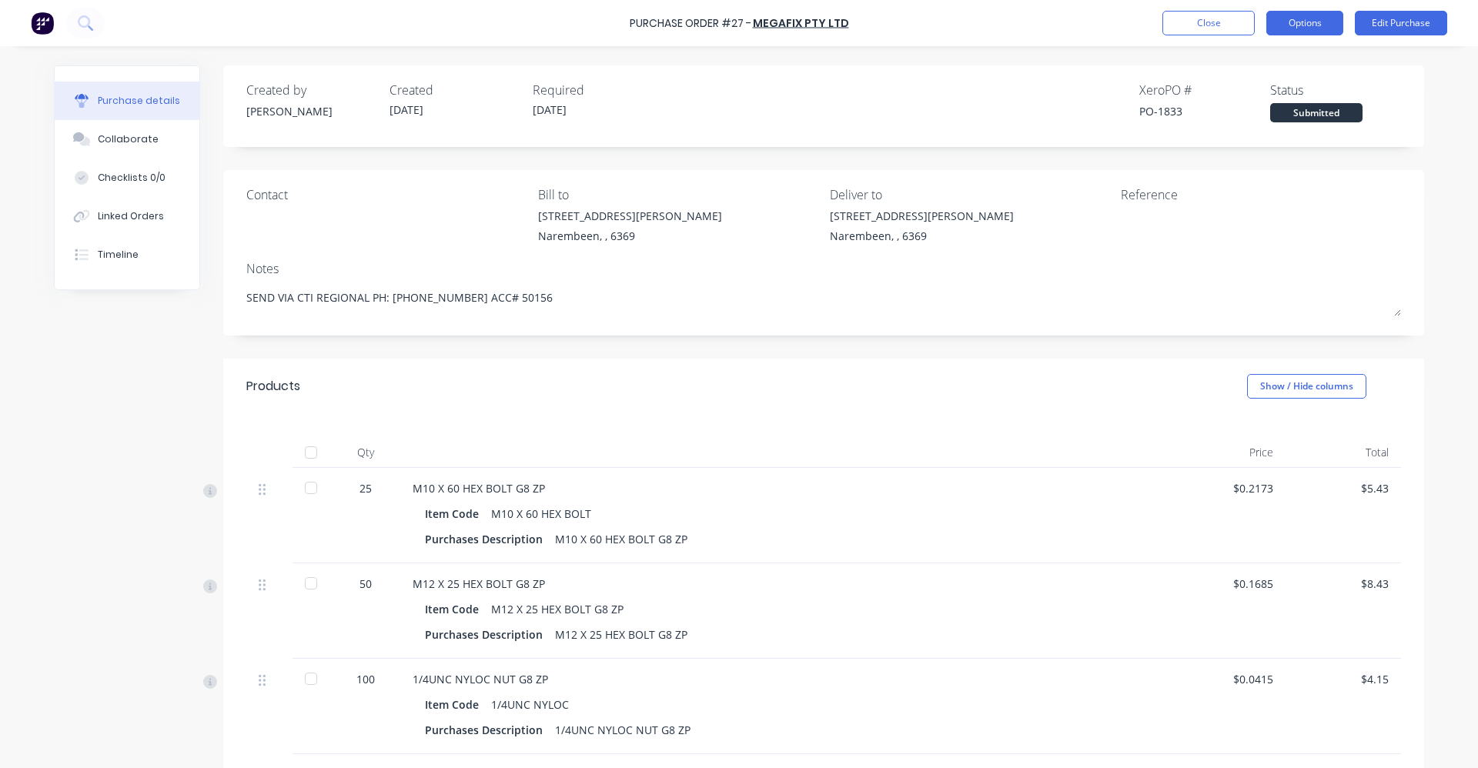
click at [1304, 18] on button "Options" at bounding box center [1305, 23] width 77 height 25
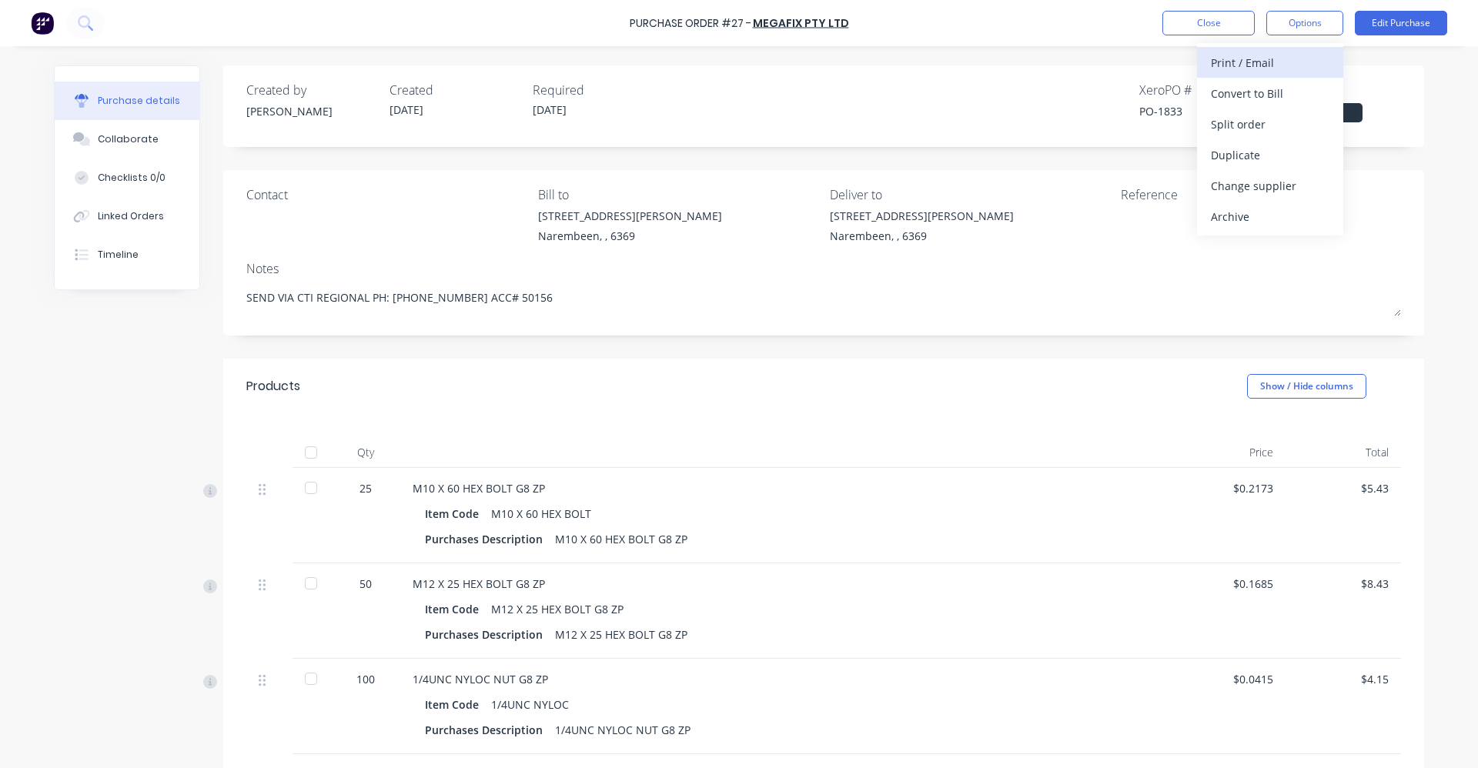
click at [1290, 59] on div "Print / Email" at bounding box center [1270, 63] width 119 height 22
click at [1286, 101] on div "With pricing" at bounding box center [1270, 93] width 119 height 22
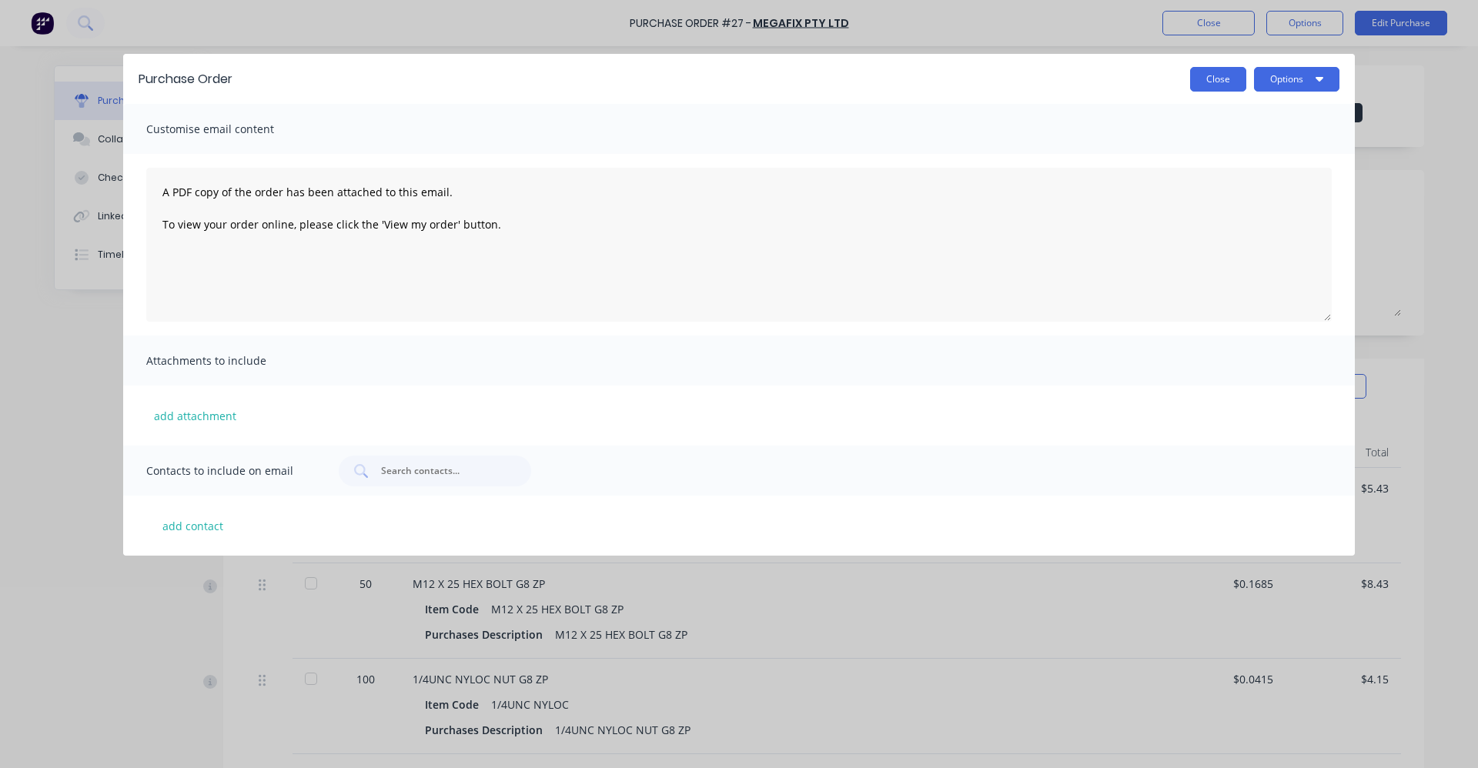
click at [1245, 74] on button "Close" at bounding box center [1218, 79] width 56 height 25
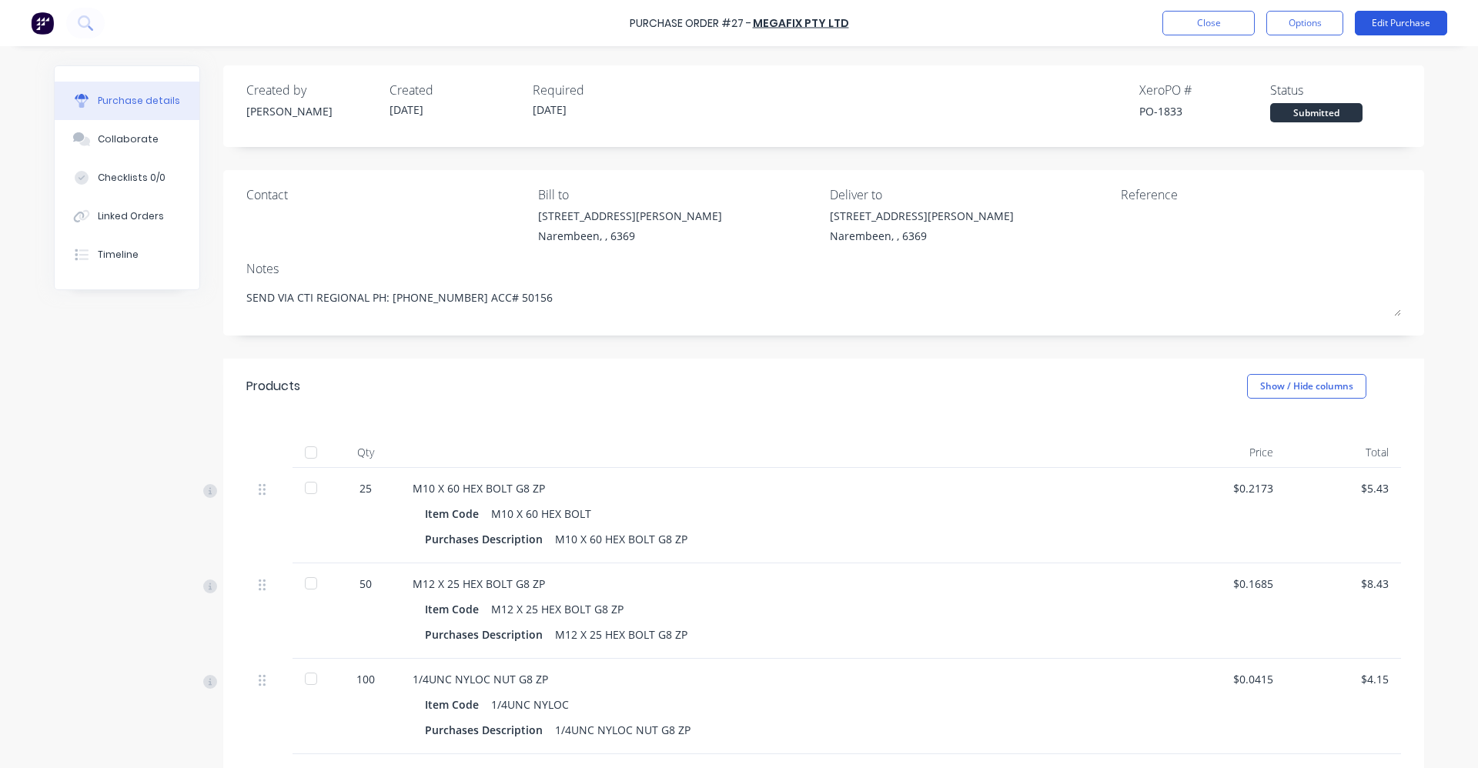
click at [1411, 19] on button "Edit Purchase" at bounding box center [1401, 23] width 92 height 25
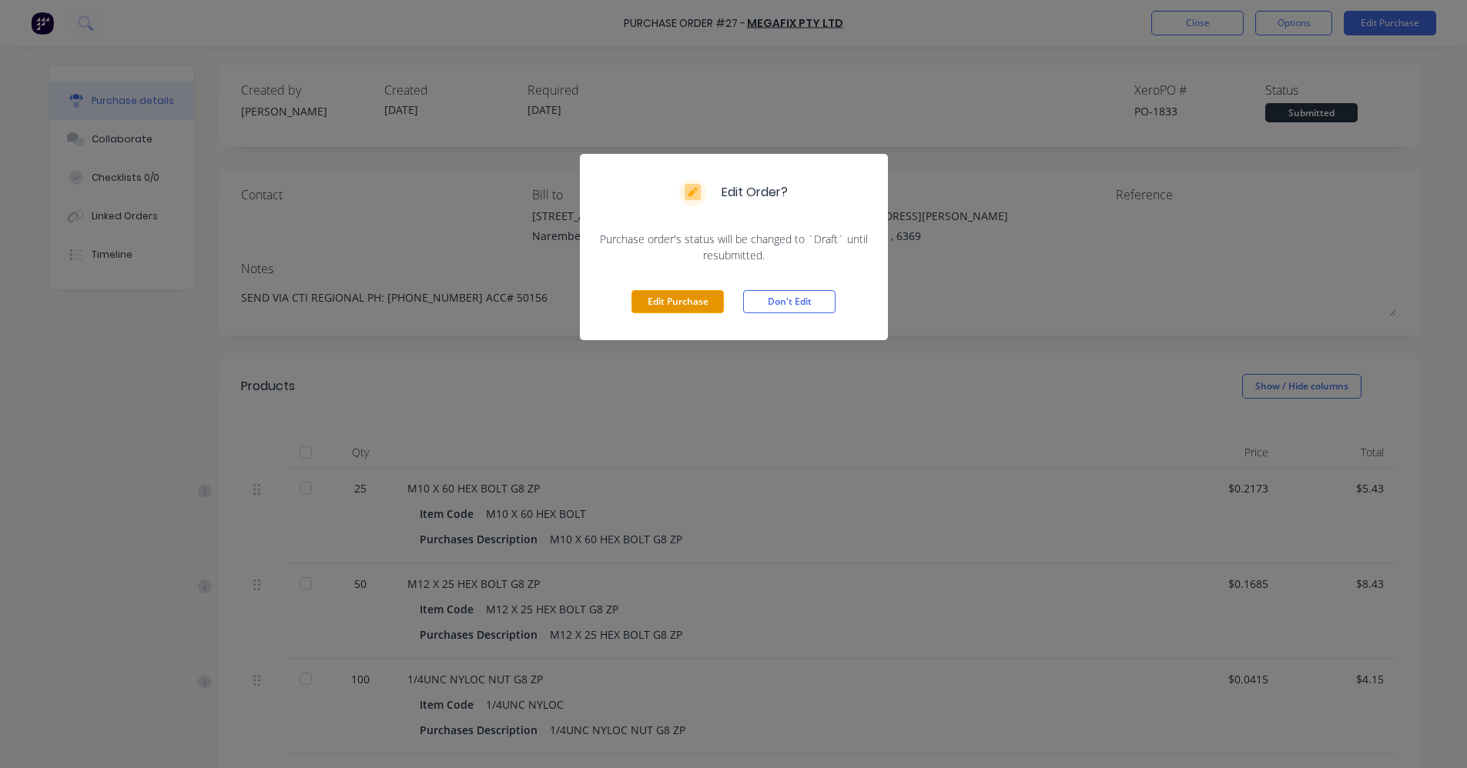
click at [703, 300] on button "Edit Purchase" at bounding box center [677, 301] width 92 height 23
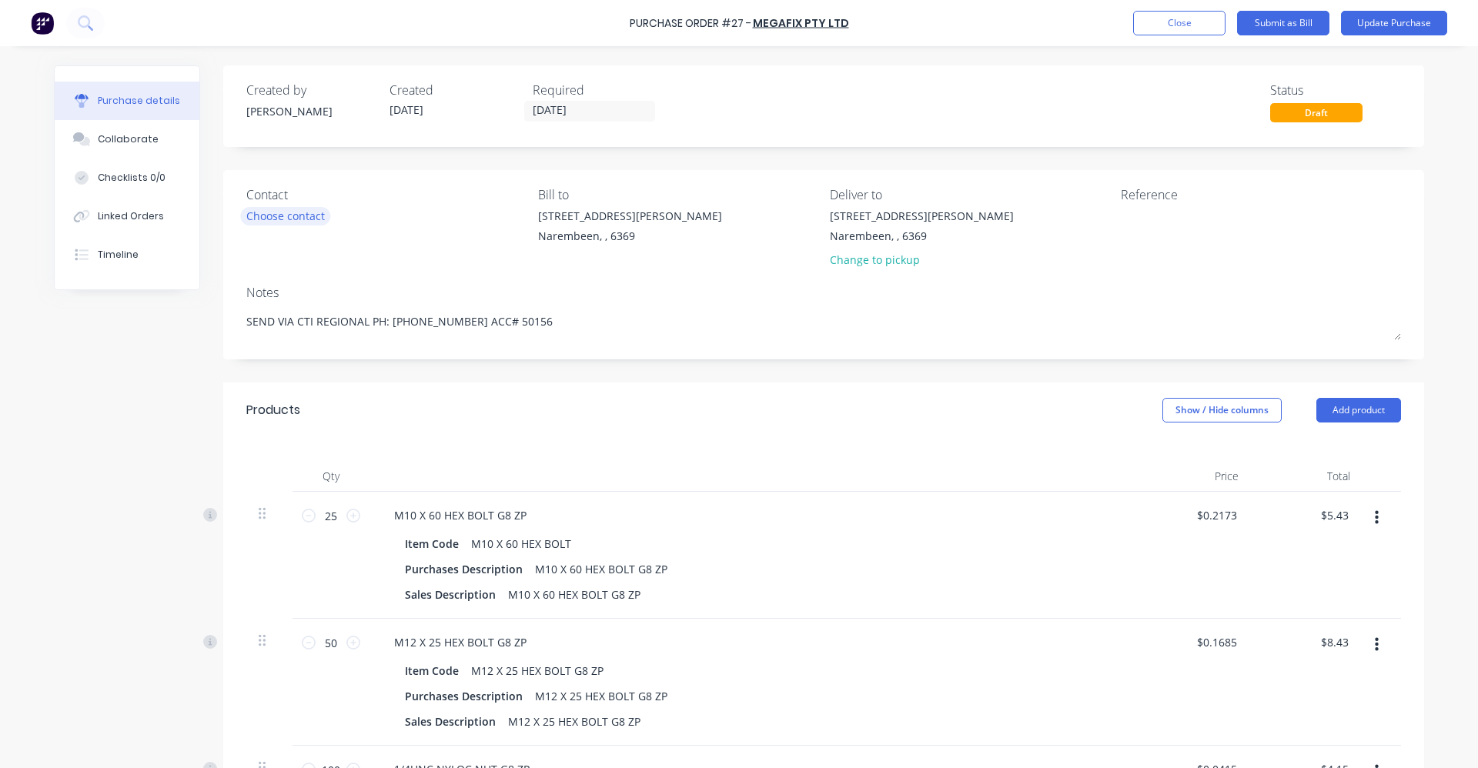
click at [306, 216] on div "Choose contact" at bounding box center [285, 216] width 79 height 16
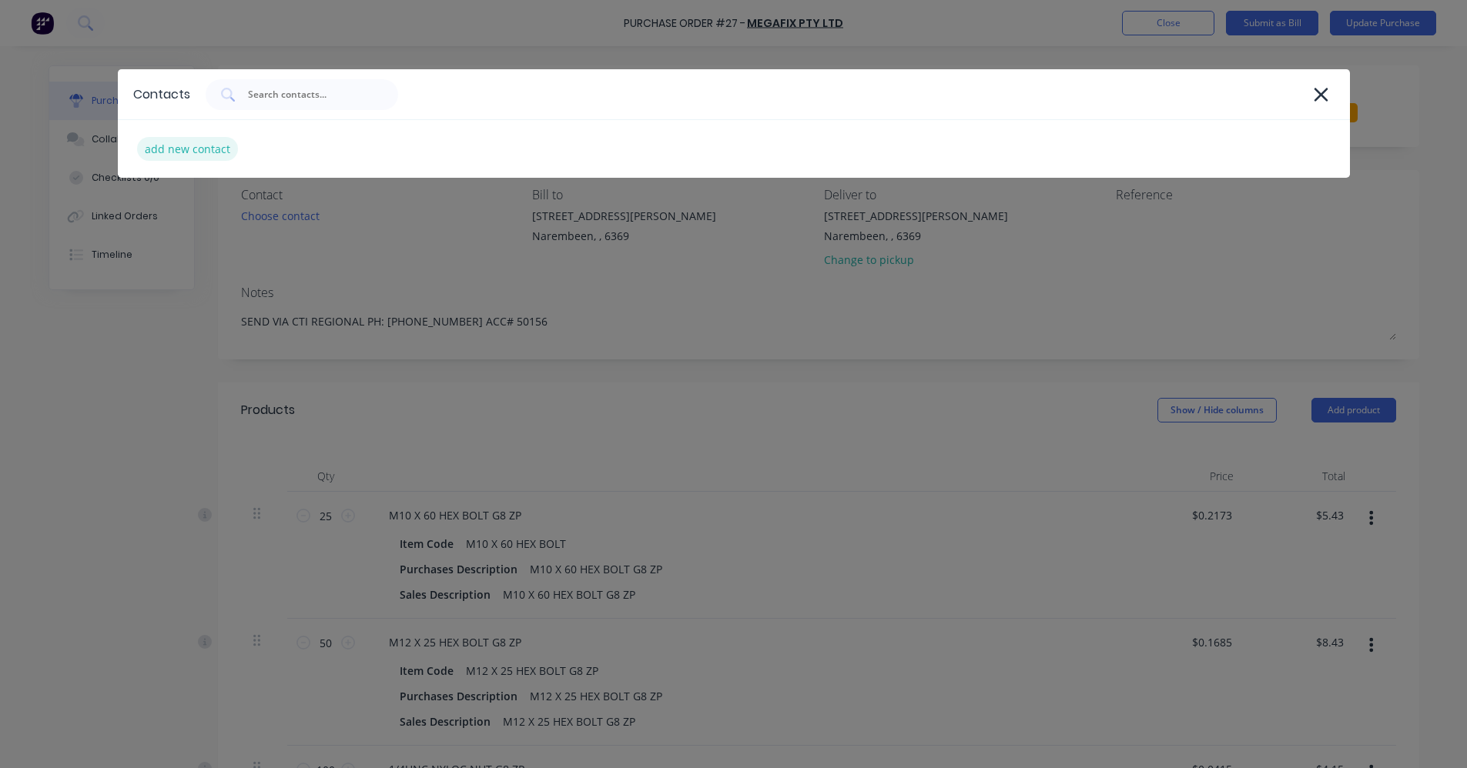
type textarea "x"
click at [213, 152] on div "add new contact" at bounding box center [187, 149] width 101 height 24
select select "AU"
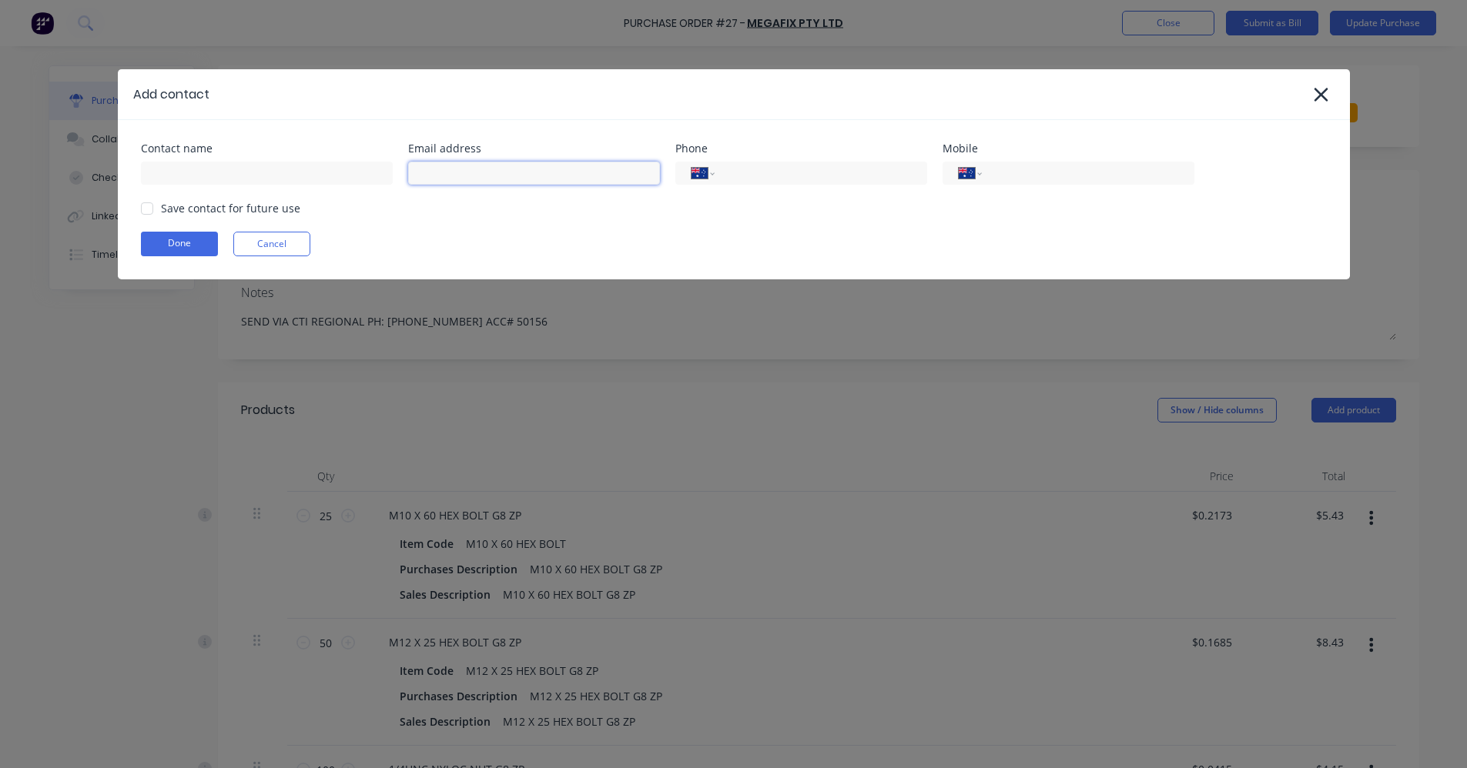
type textarea "x"
click at [456, 179] on input at bounding box center [534, 173] width 252 height 23
type input "S"
type input "sales@megafix.com.au"
click at [590, 227] on div "Contact name Email address sales@megafix.com.au Phone International Afghanistan…" at bounding box center [734, 199] width 1232 height 159
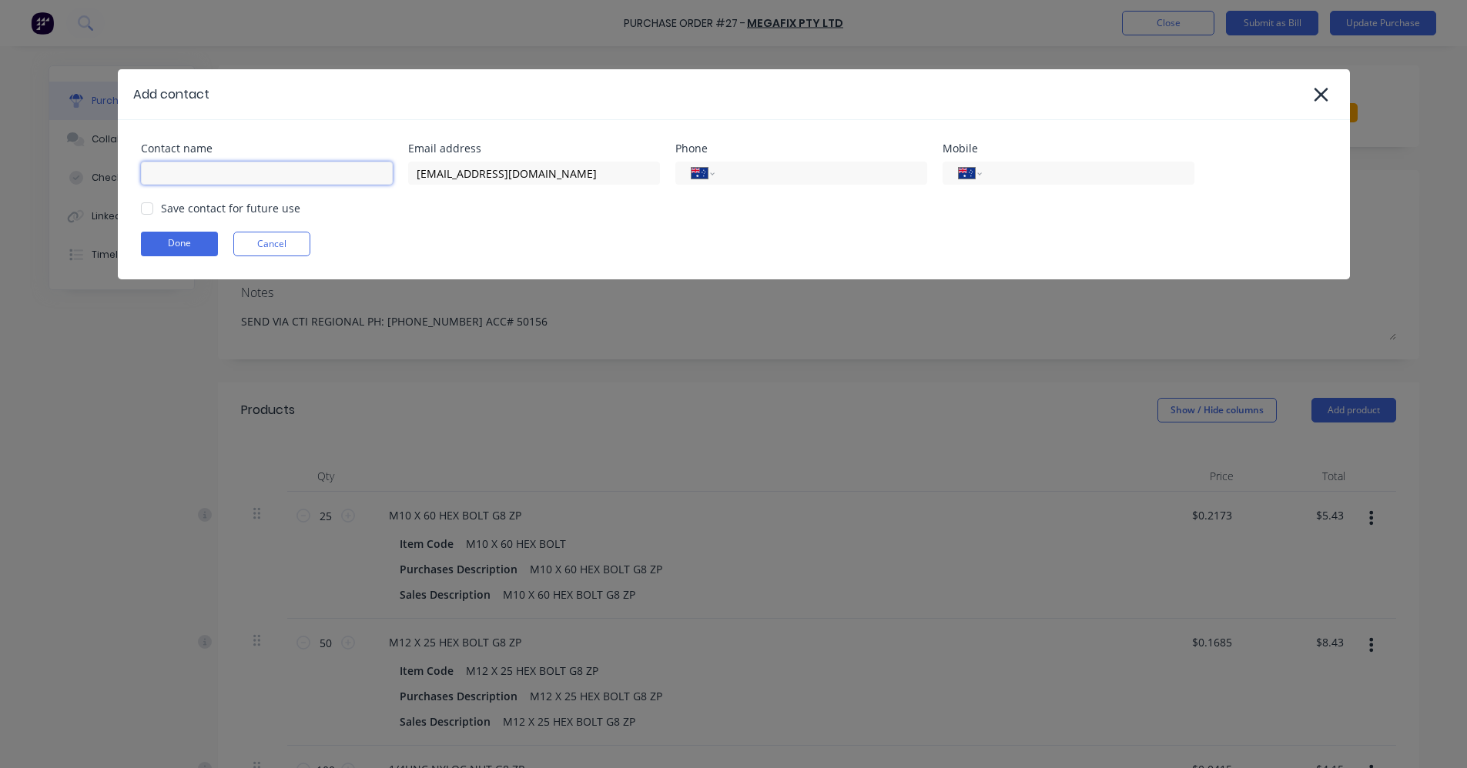
type textarea "x"
click at [281, 174] on input at bounding box center [267, 173] width 252 height 23
type input "Sales"
type textarea "x"
click at [149, 207] on div at bounding box center [147, 208] width 31 height 31
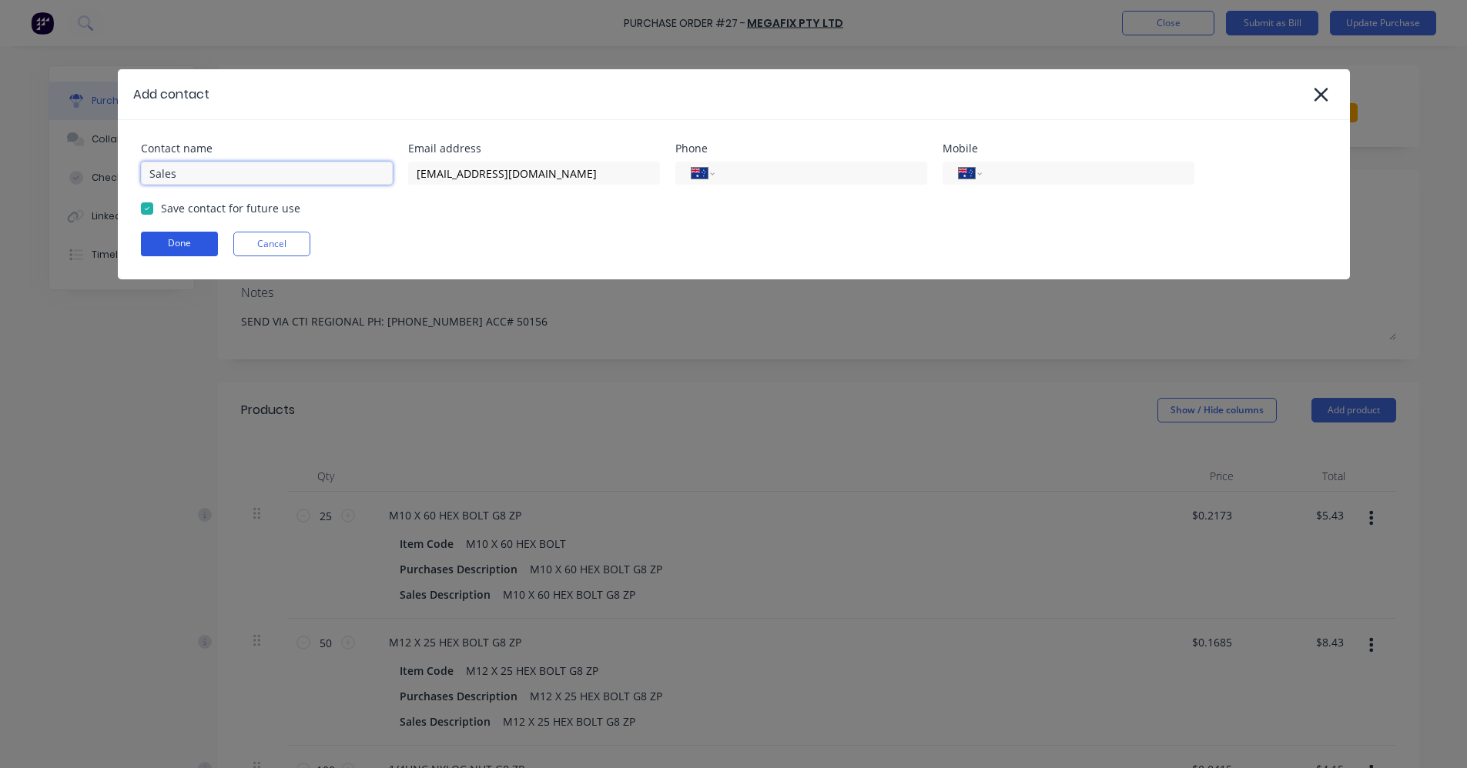
type input "Sales"
click at [175, 239] on button "Done" at bounding box center [179, 244] width 77 height 25
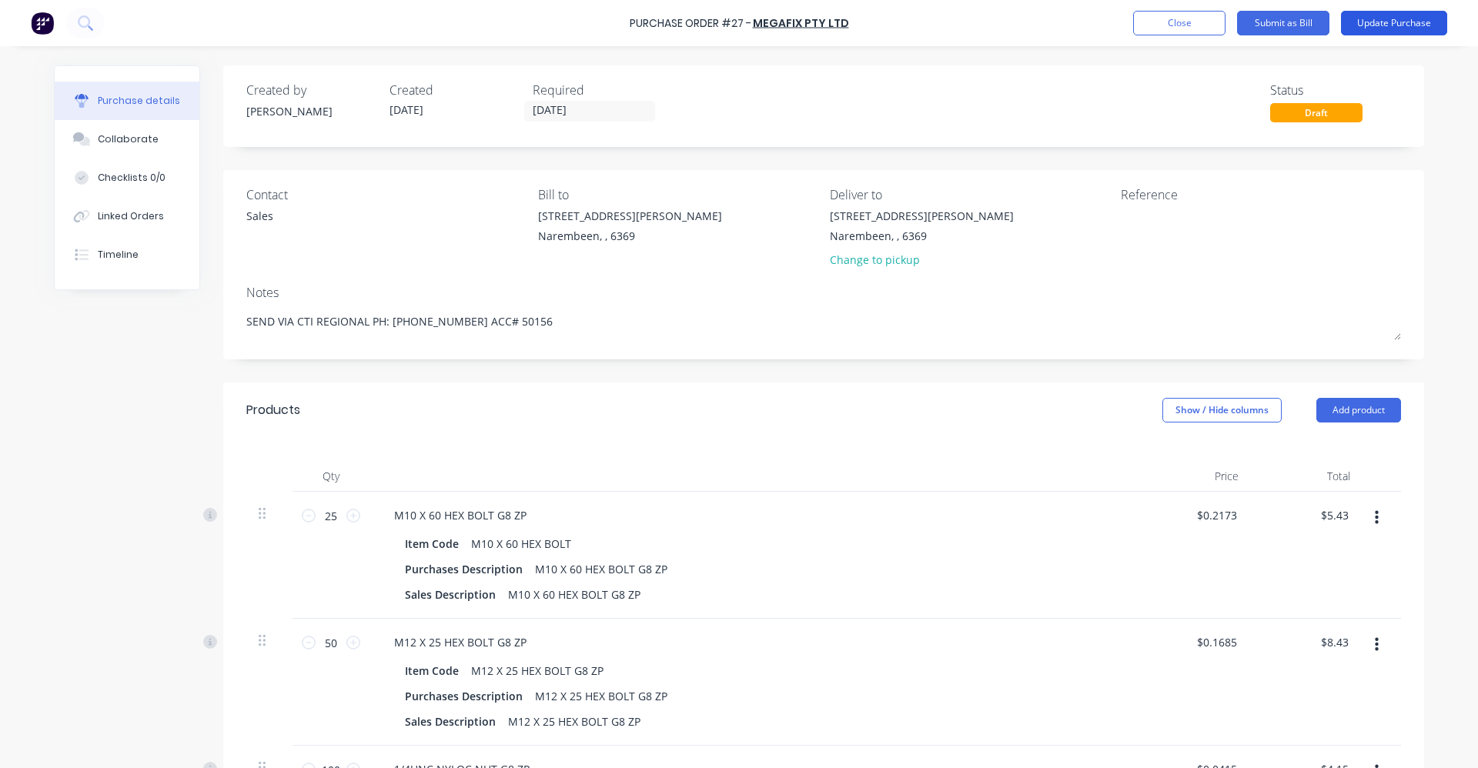
click at [1375, 24] on button "Update Purchase" at bounding box center [1394, 23] width 106 height 25
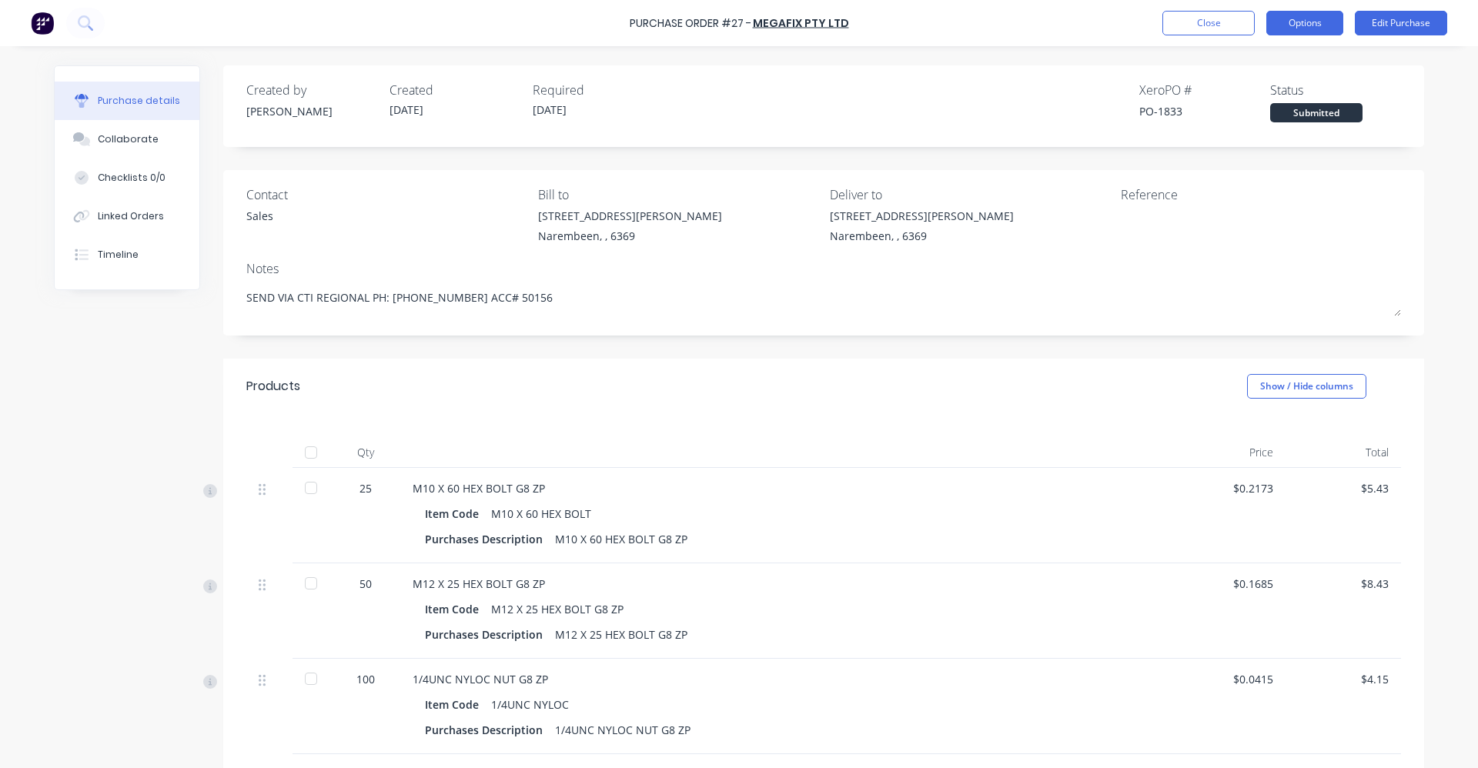
click at [1310, 25] on button "Options" at bounding box center [1305, 23] width 77 height 25
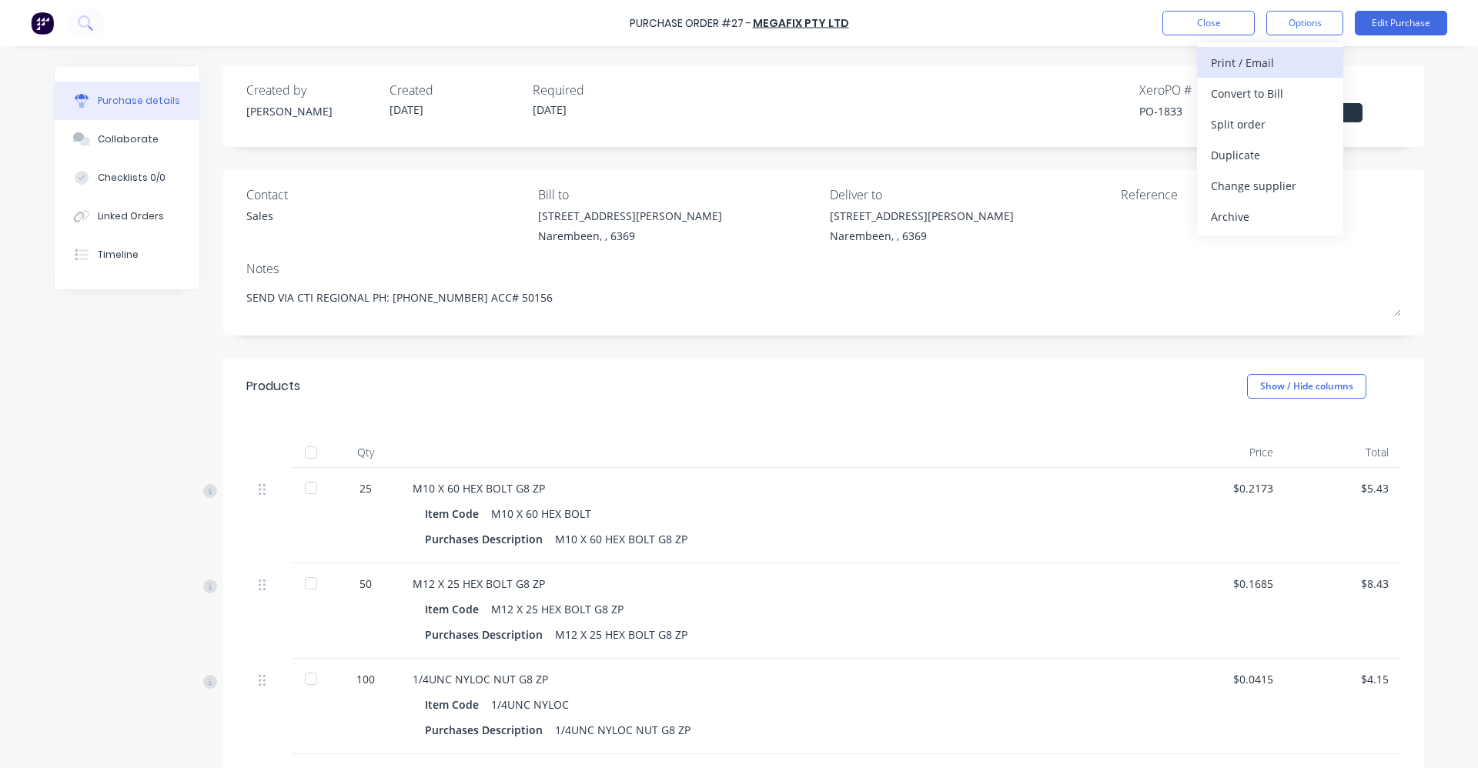
click at [1288, 58] on div "Print / Email" at bounding box center [1270, 63] width 119 height 22
click at [1263, 92] on div "With pricing" at bounding box center [1270, 93] width 119 height 22
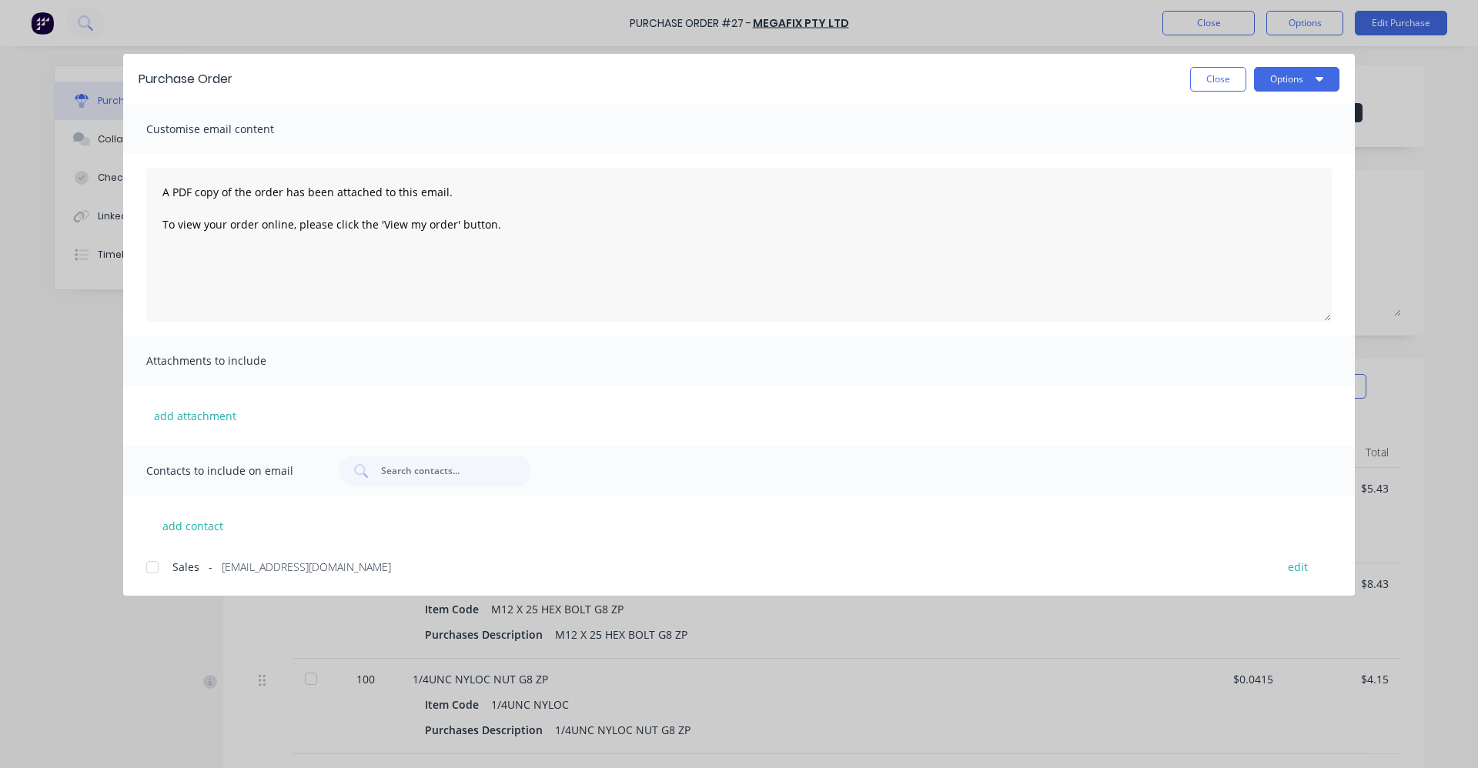
click at [157, 564] on div at bounding box center [152, 567] width 31 height 31
click at [1287, 82] on button "Options" at bounding box center [1296, 79] width 85 height 25
click at [1253, 175] on div "Email" at bounding box center [1266, 180] width 119 height 22
click at [989, 6] on div "Purchase Order Close Options Customise email content A PDF copy of the order ha…" at bounding box center [739, 384] width 1478 height 768
click at [1313, 89] on button "Options" at bounding box center [1296, 79] width 85 height 25
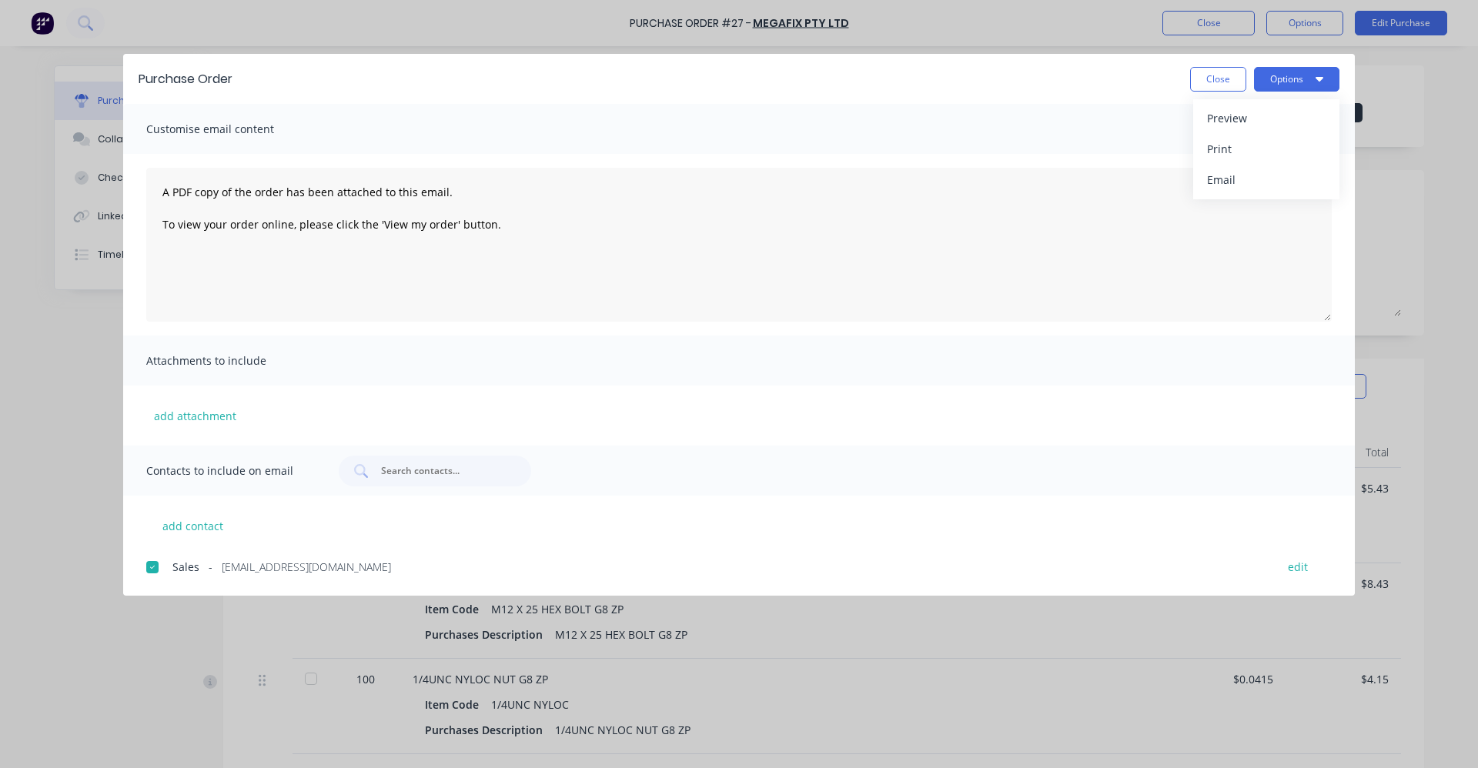
click at [1023, 33] on div "Purchase Order Close Options Preview Print Email Customise email content A PDF …" at bounding box center [739, 384] width 1478 height 768
click at [1333, 85] on button "Options" at bounding box center [1296, 79] width 85 height 25
click at [1276, 176] on div "Email" at bounding box center [1266, 180] width 119 height 22
click at [1226, 78] on button "Close" at bounding box center [1218, 79] width 56 height 25
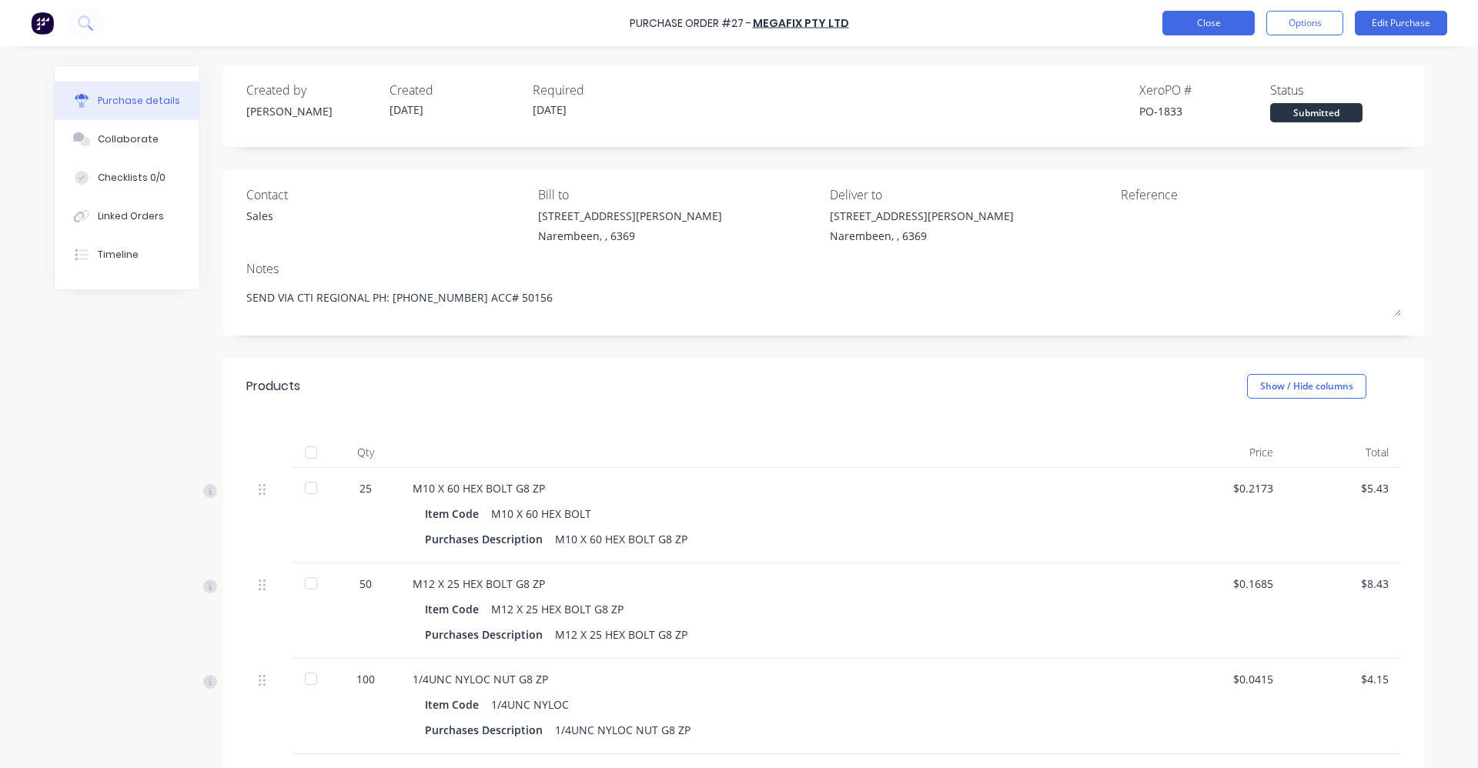
type textarea "x"
